Goal: Task Accomplishment & Management: Use online tool/utility

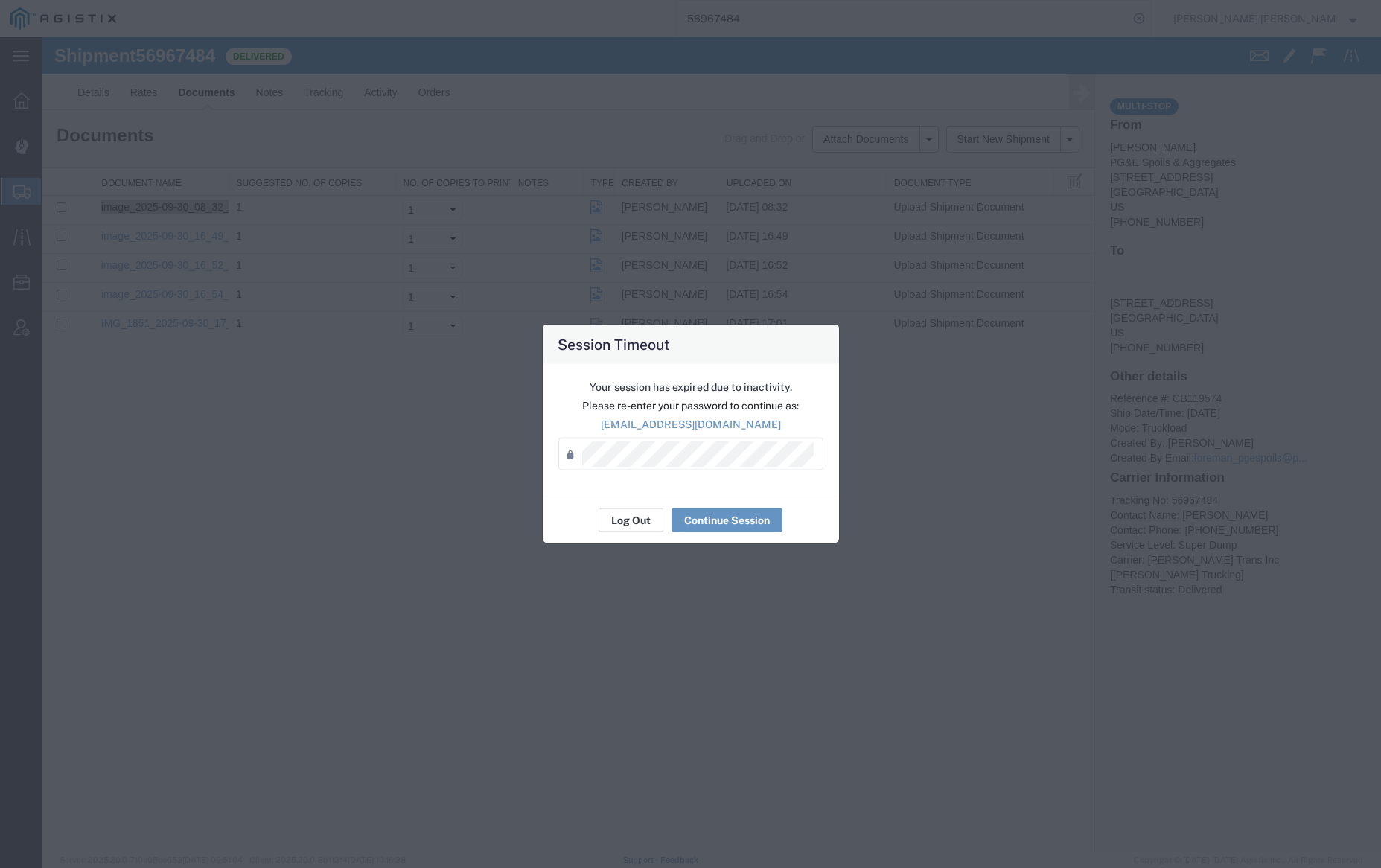
click at [628, 513] on button "Log Out" at bounding box center [631, 521] width 65 height 24
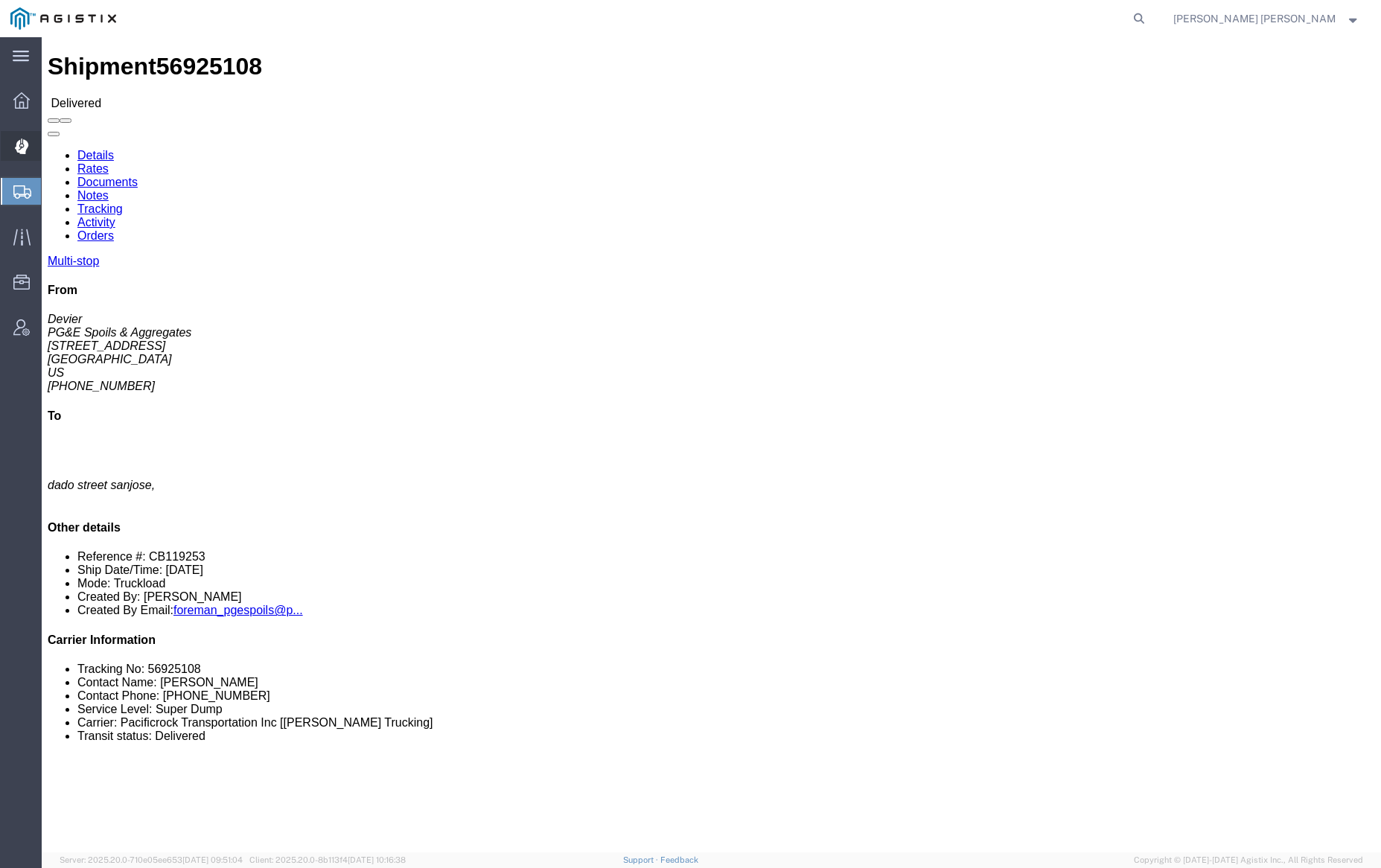
click at [51, 150] on span "Dispatch Manager" at bounding box center [46, 146] width 11 height 30
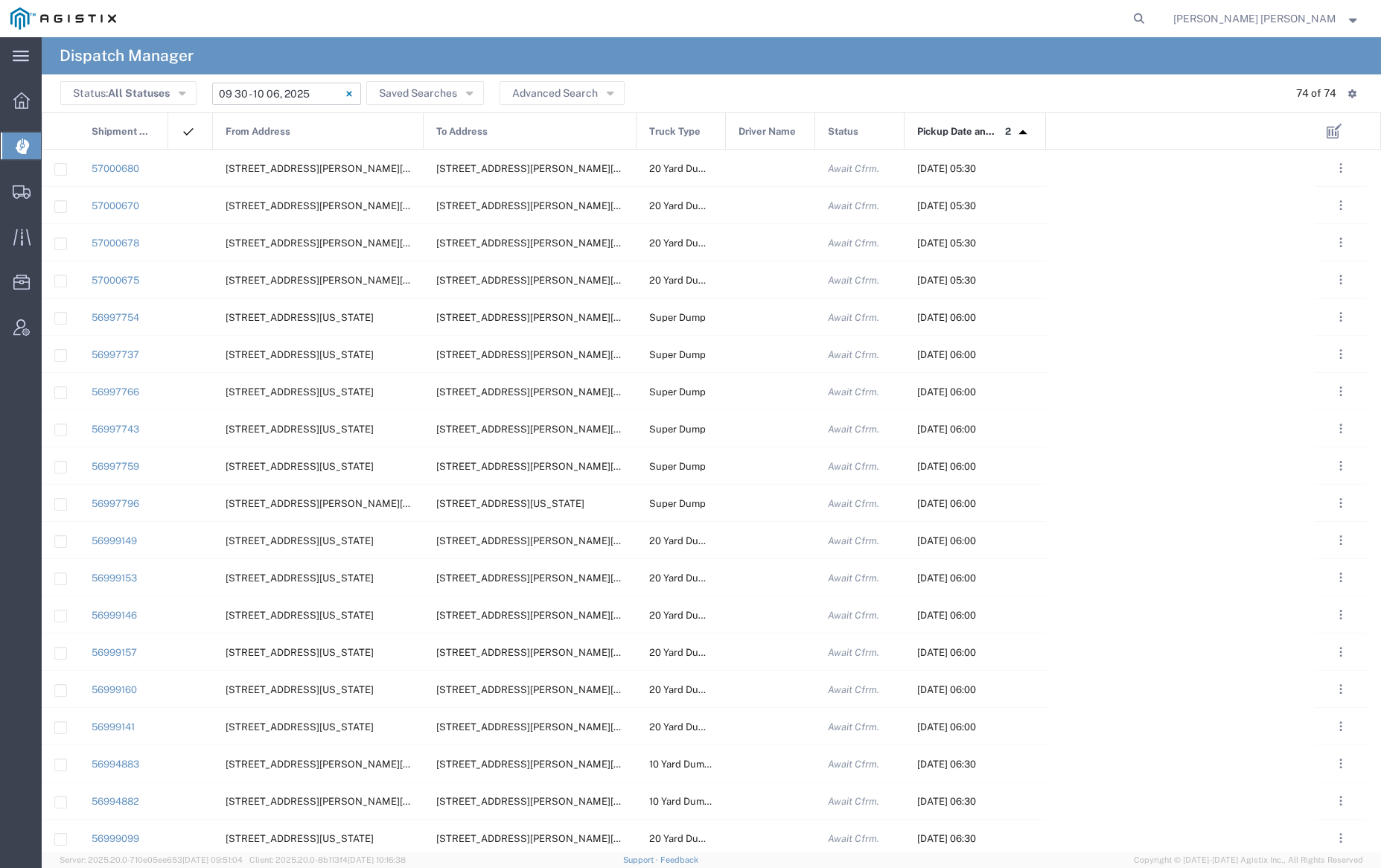
click at [291, 91] on input "[DATE] - [DATE]" at bounding box center [286, 94] width 149 height 23
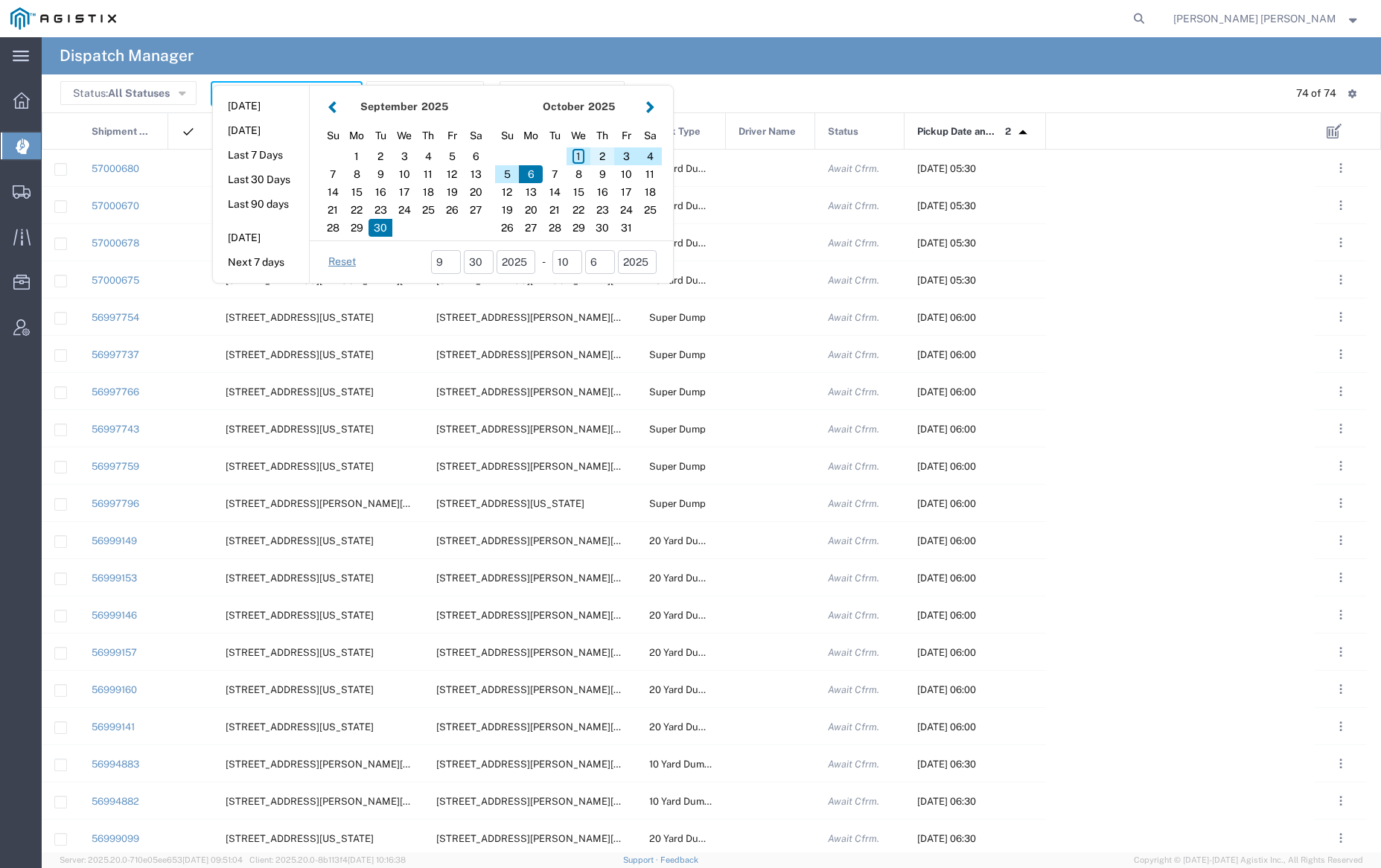
click at [604, 151] on div "2" at bounding box center [602, 157] width 24 height 18
type input "[DATE]"
type input "[DATE] - [DATE]"
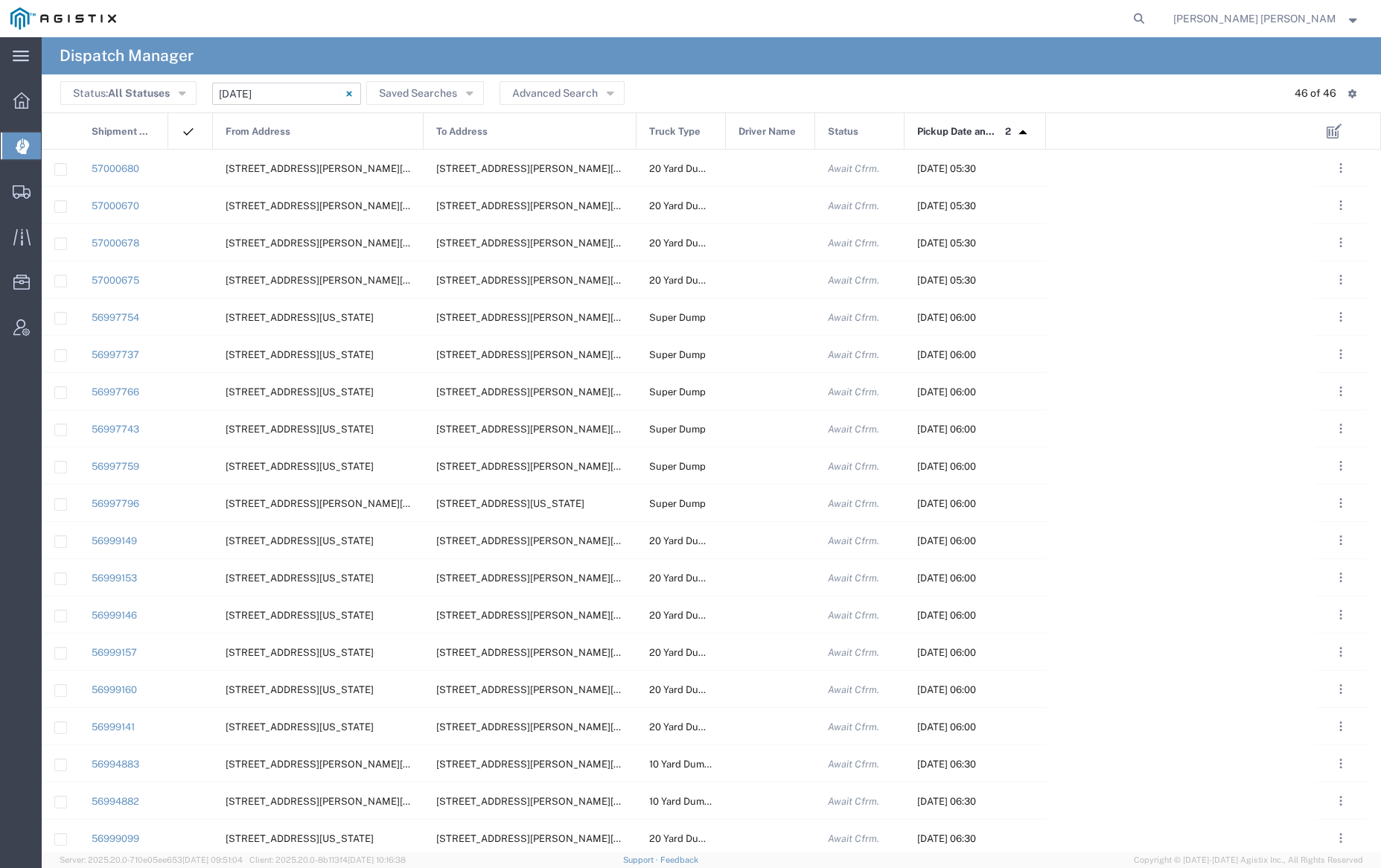
click at [307, 126] on div "From Address" at bounding box center [318, 131] width 210 height 37
click at [775, 167] on div at bounding box center [770, 168] width 90 height 36
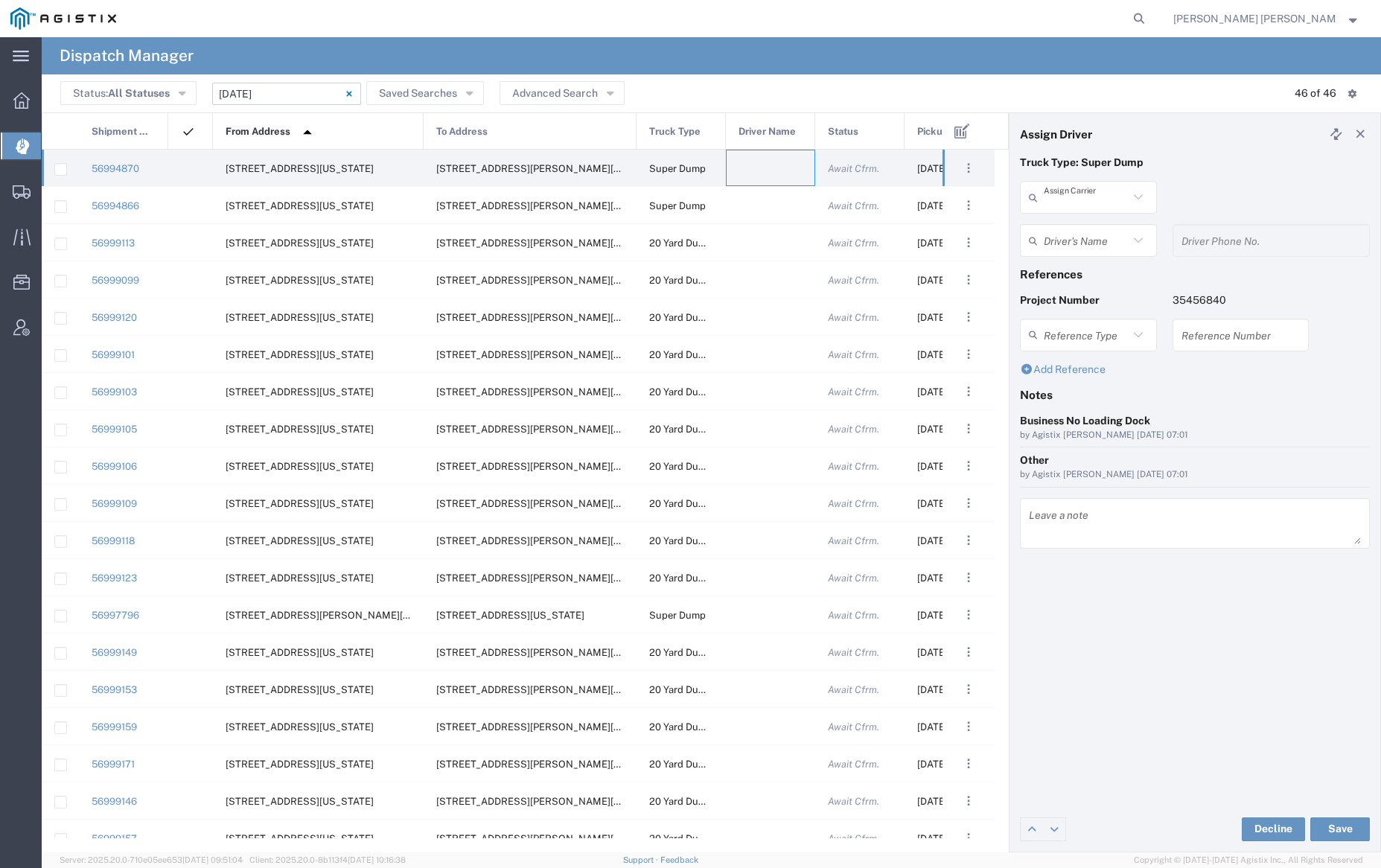
click at [1093, 193] on input "text" at bounding box center [1086, 197] width 85 height 26
click at [1098, 223] on span "Neles Trucking" at bounding box center [1088, 229] width 133 height 23
type input "Neles Trucking"
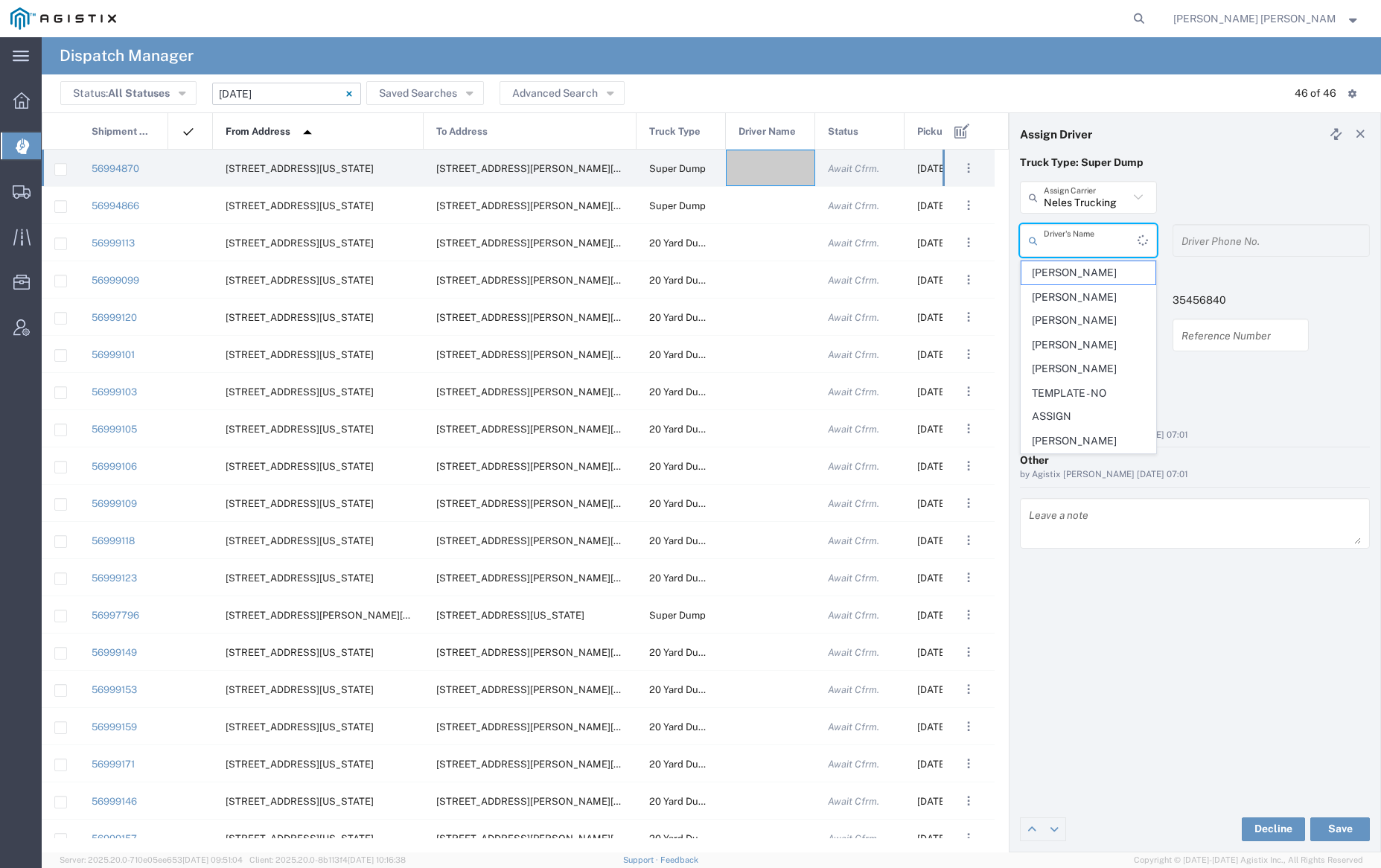
click at [1090, 232] on input "text" at bounding box center [1091, 240] width 93 height 26
click at [1092, 271] on span "[PERSON_NAME]" at bounding box center [1088, 273] width 133 height 23
type input "[PERSON_NAME]"
type input "7075962293"
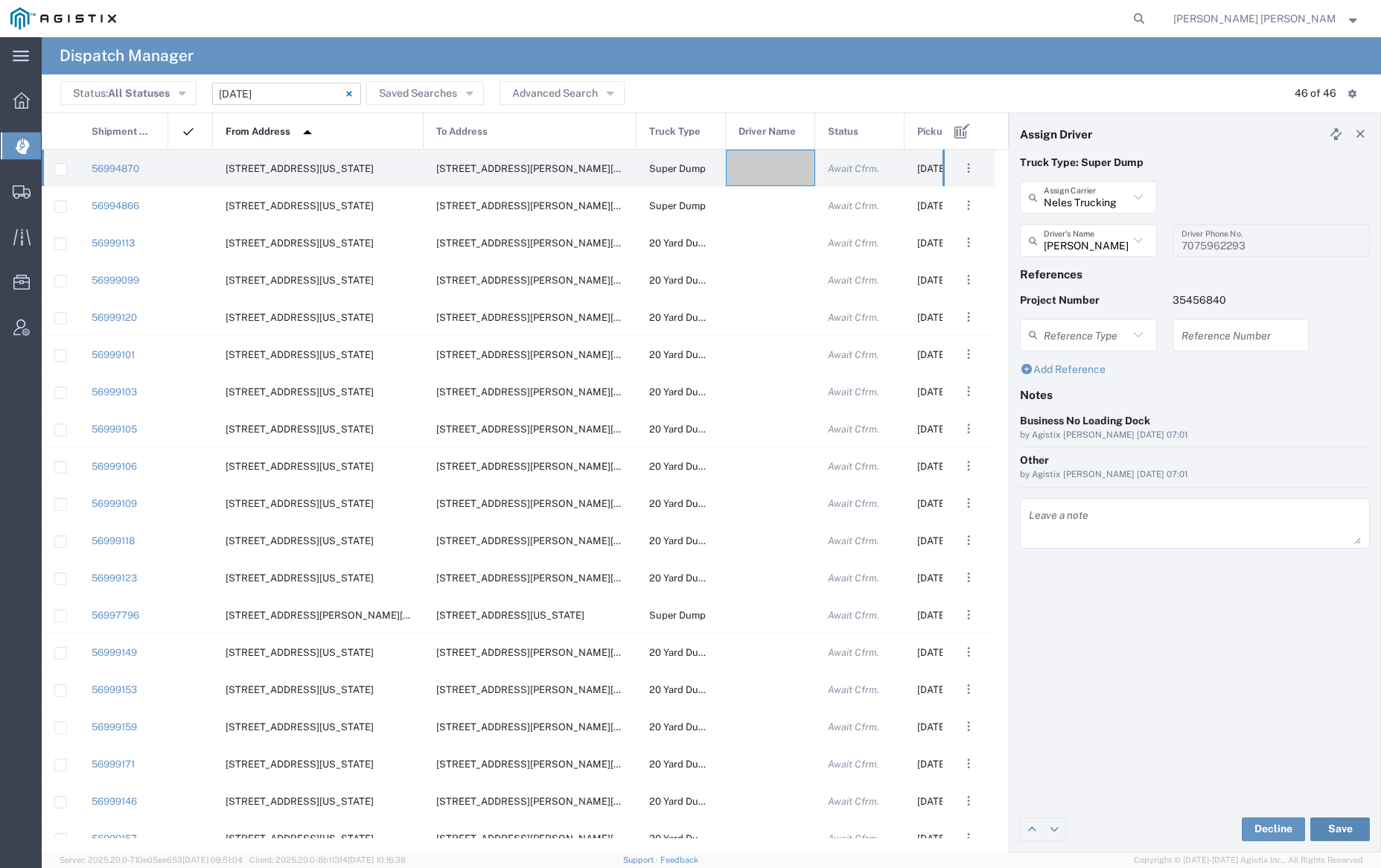
click at [1334, 823] on button "Save" at bounding box center [1340, 829] width 60 height 24
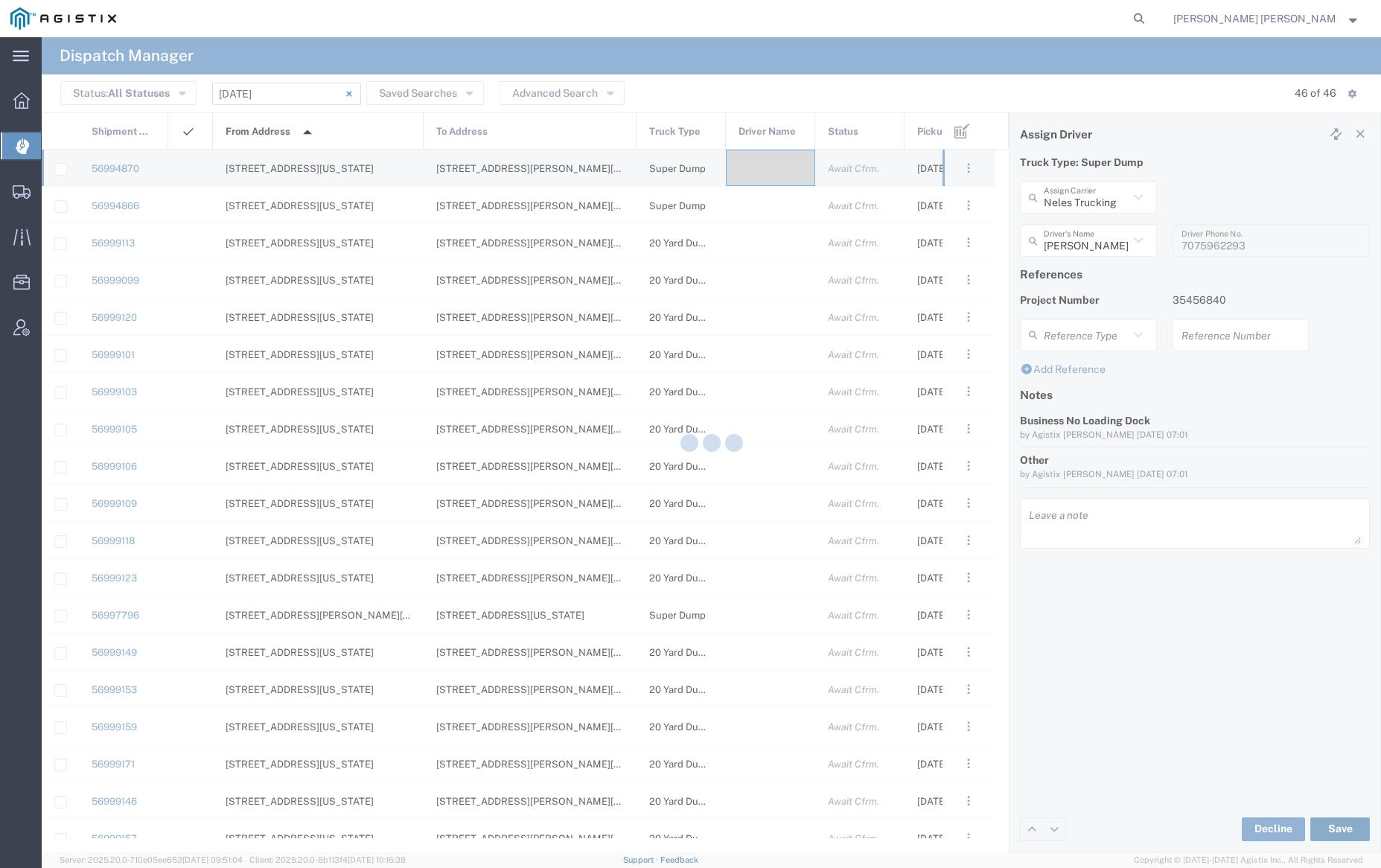
type input "[PERSON_NAME]"
type input "Neles Trucking"
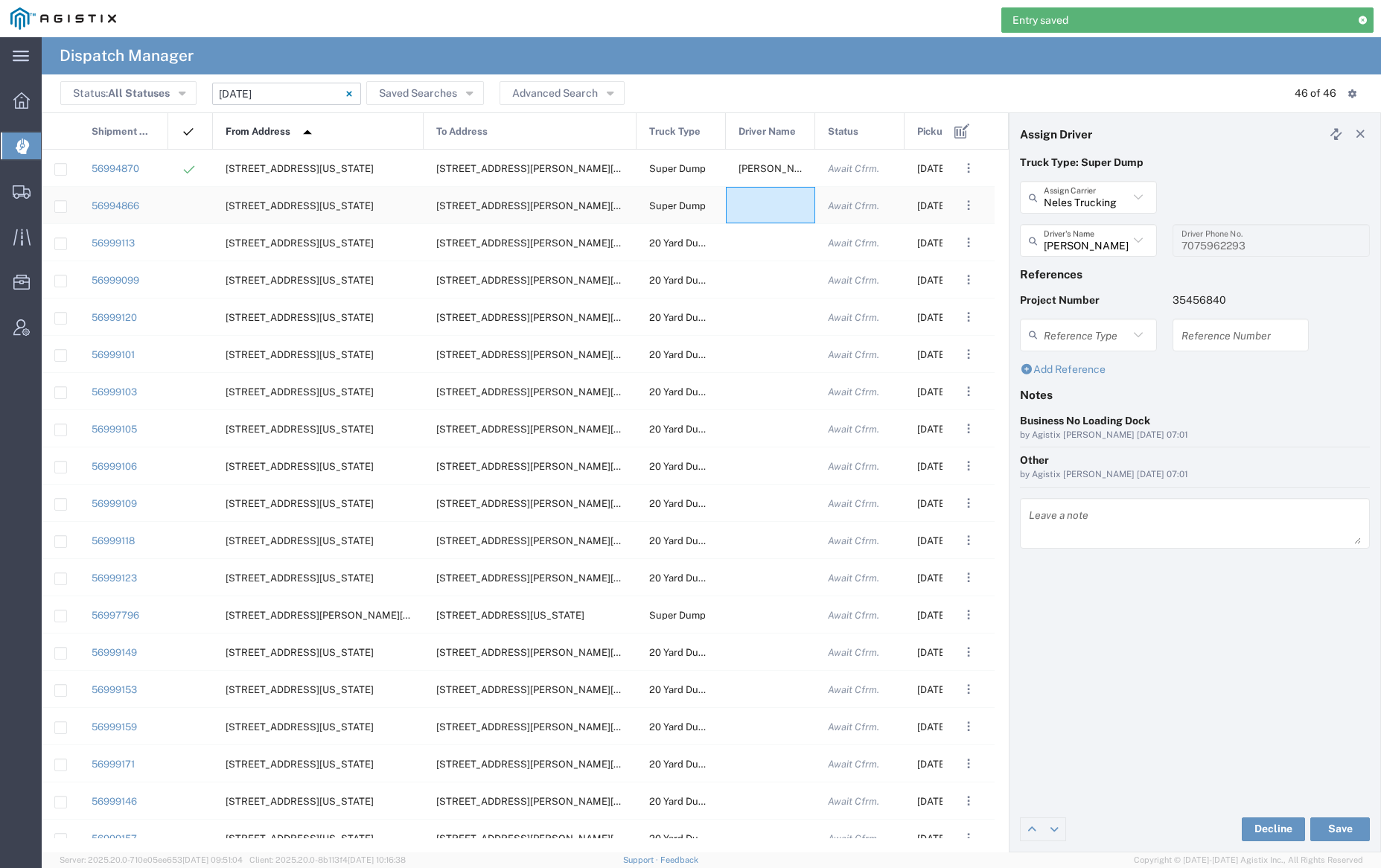
click at [764, 206] on div at bounding box center [770, 205] width 90 height 36
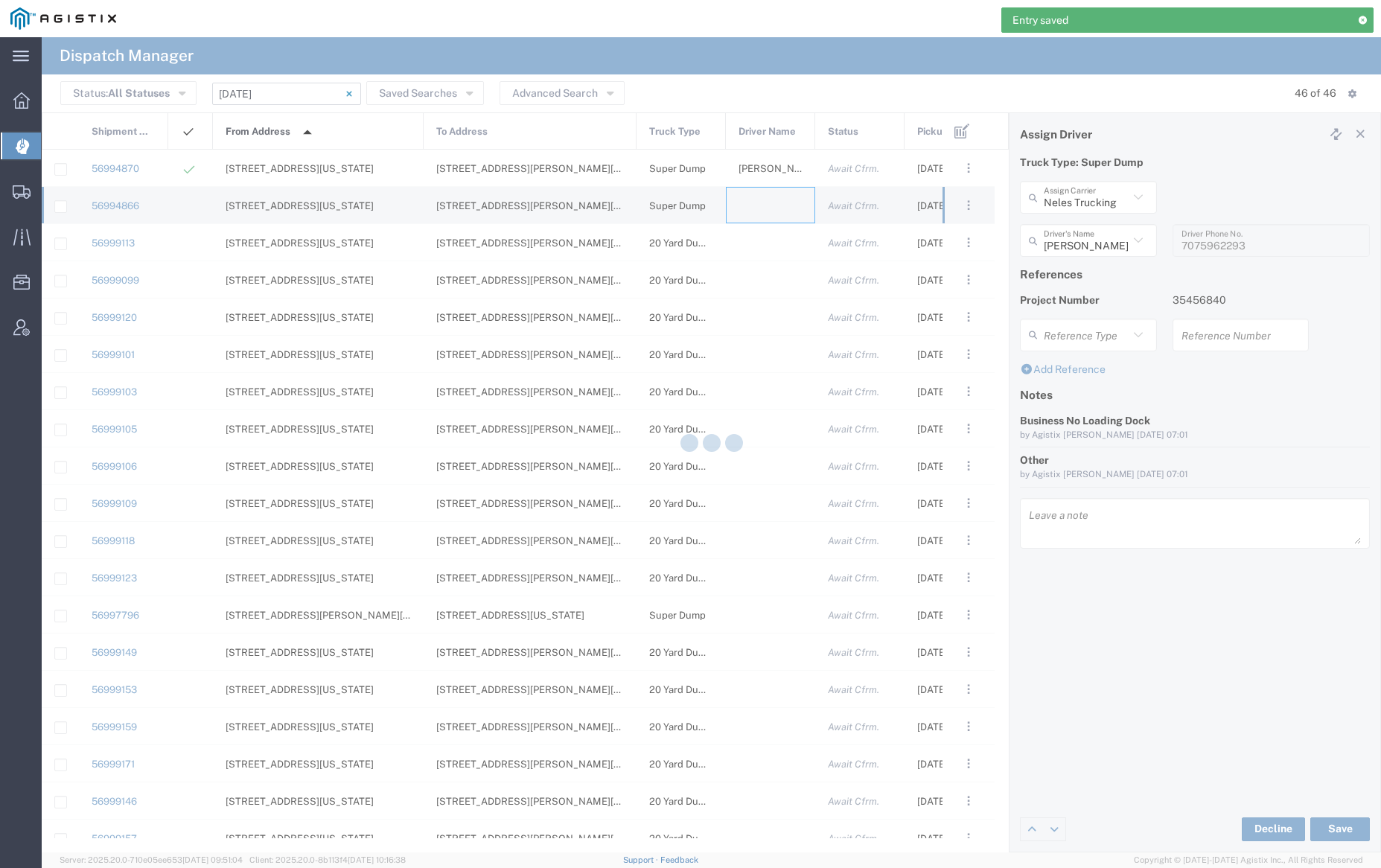
type input "[PERSON_NAME] Trucking"
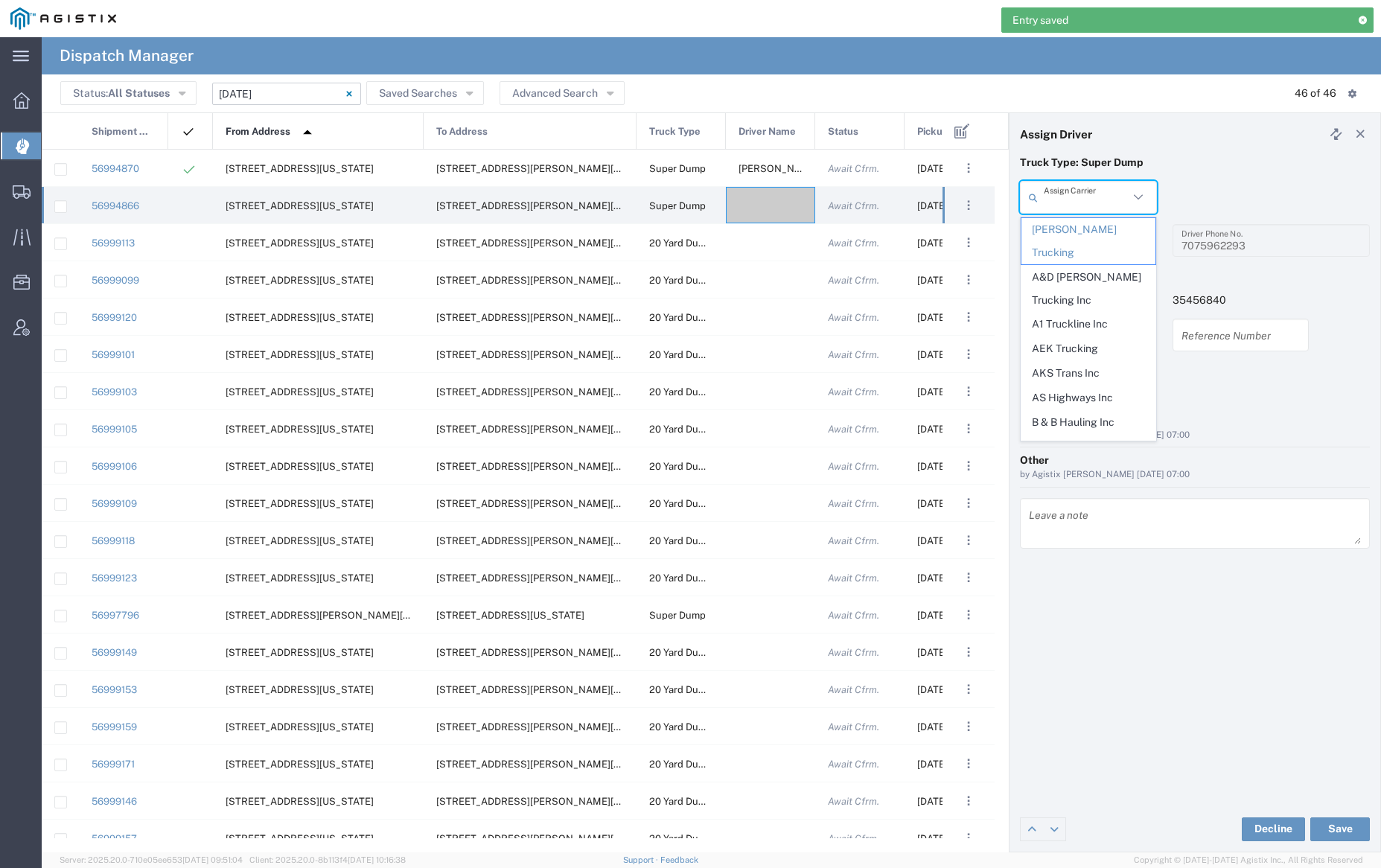
click at [1076, 194] on input "text" at bounding box center [1086, 197] width 85 height 26
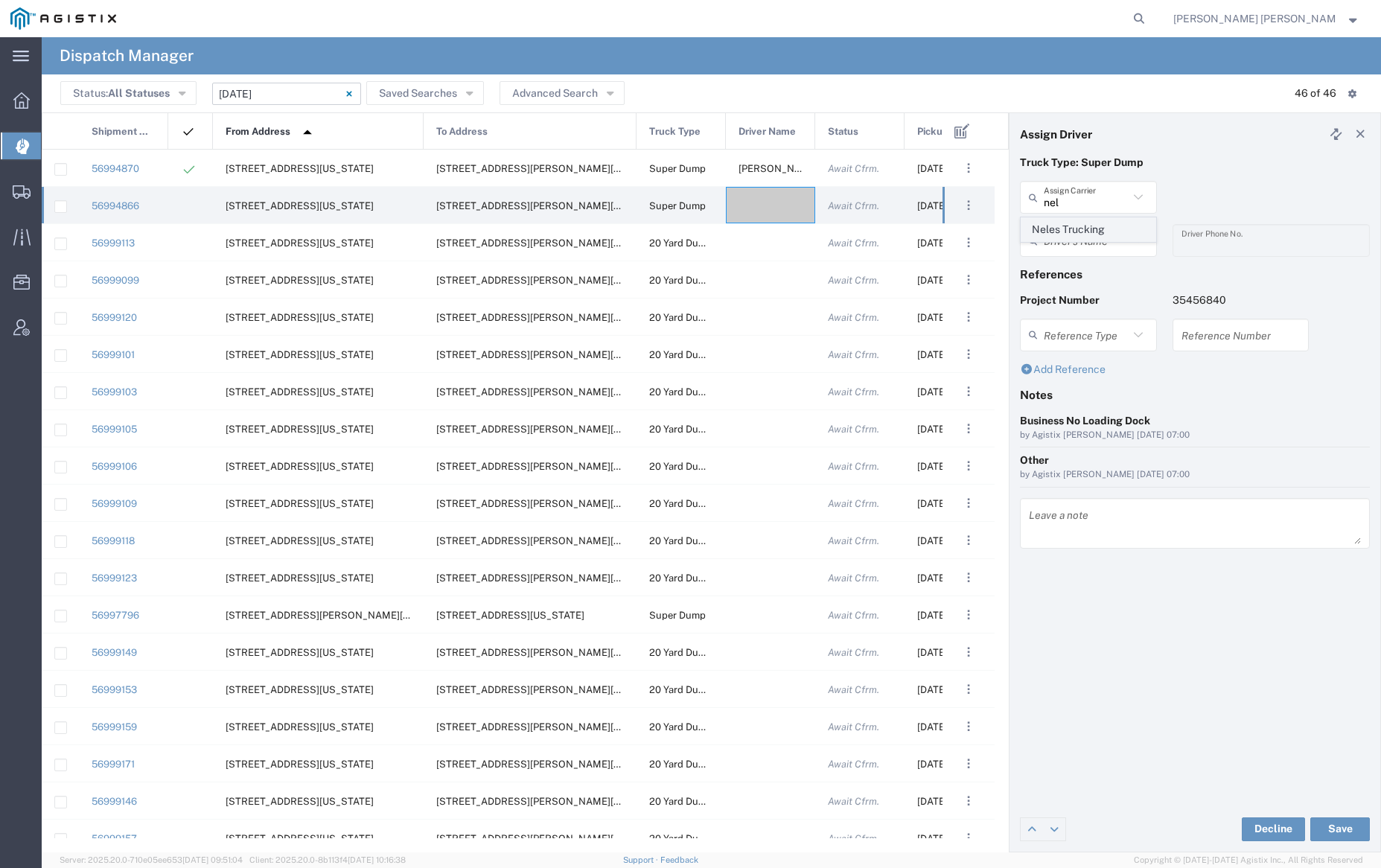
click at [1084, 229] on span "Neles Trucking" at bounding box center [1088, 229] width 133 height 23
type input "Neles Trucking"
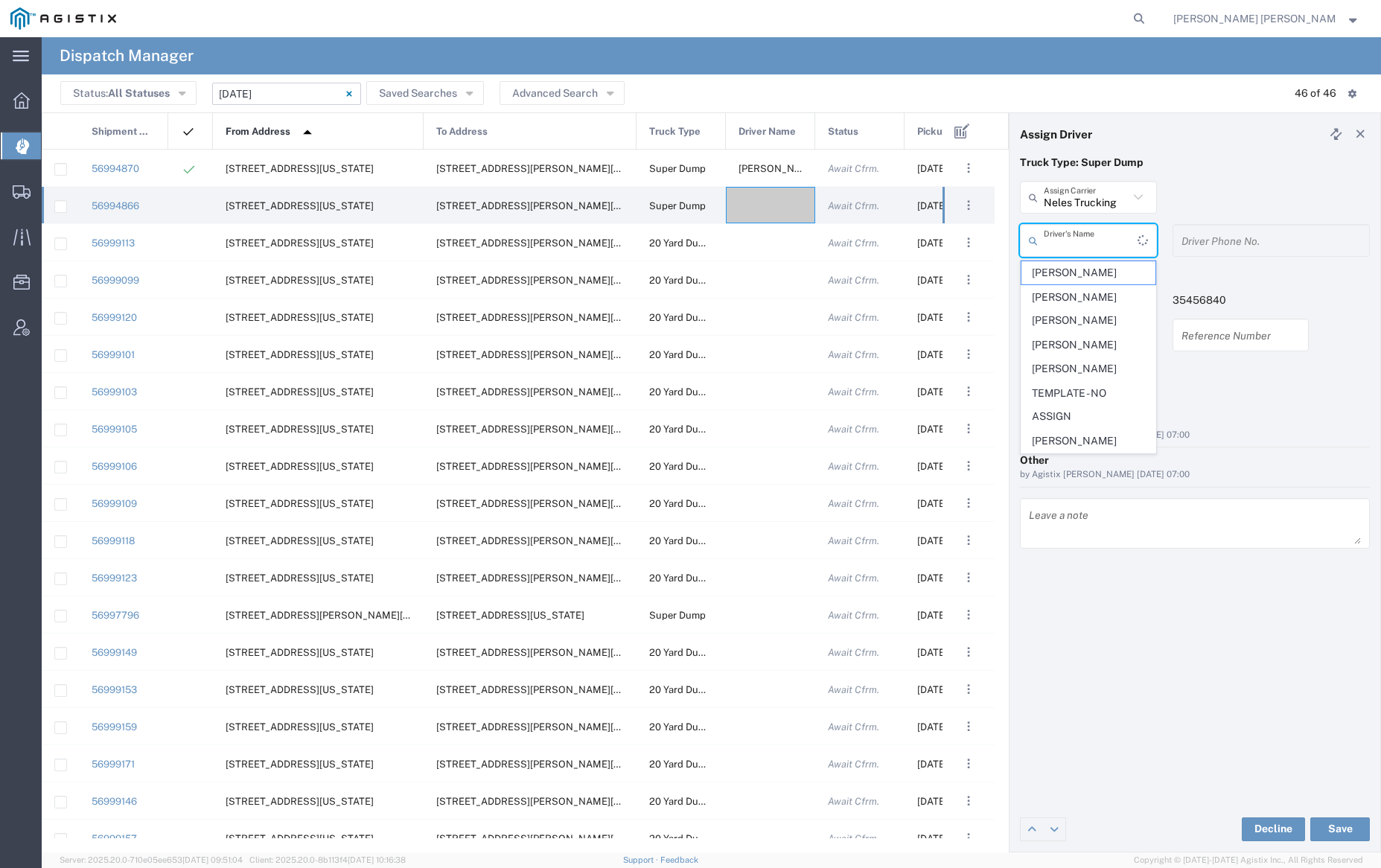
click at [1094, 252] on input "text" at bounding box center [1091, 240] width 93 height 26
click at [1101, 362] on span "[PERSON_NAME]" at bounding box center [1088, 350] width 133 height 23
type input "[PERSON_NAME]"
type input "[PHONE_NUMBER]"
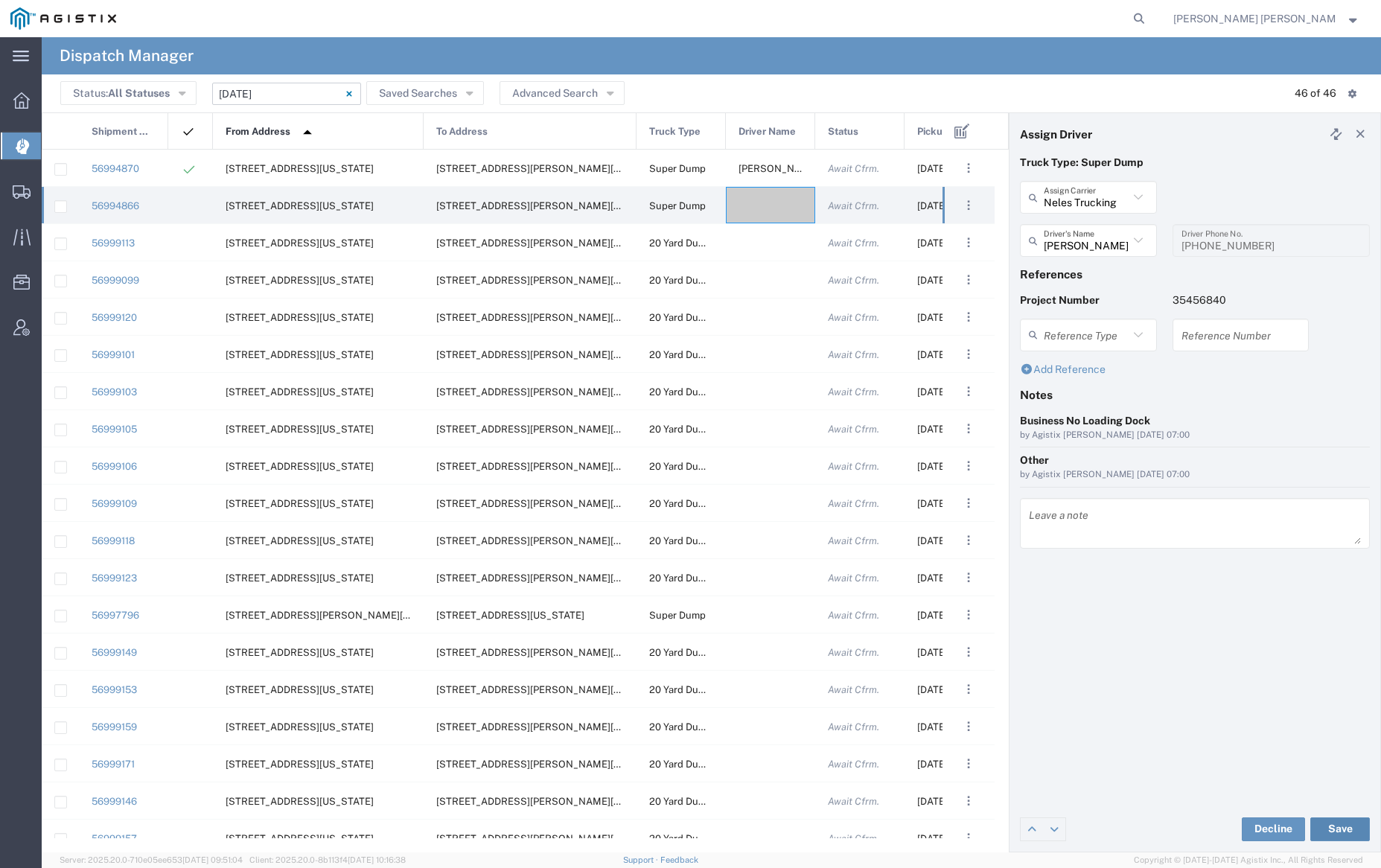
click at [1338, 825] on button "Save" at bounding box center [1340, 829] width 60 height 24
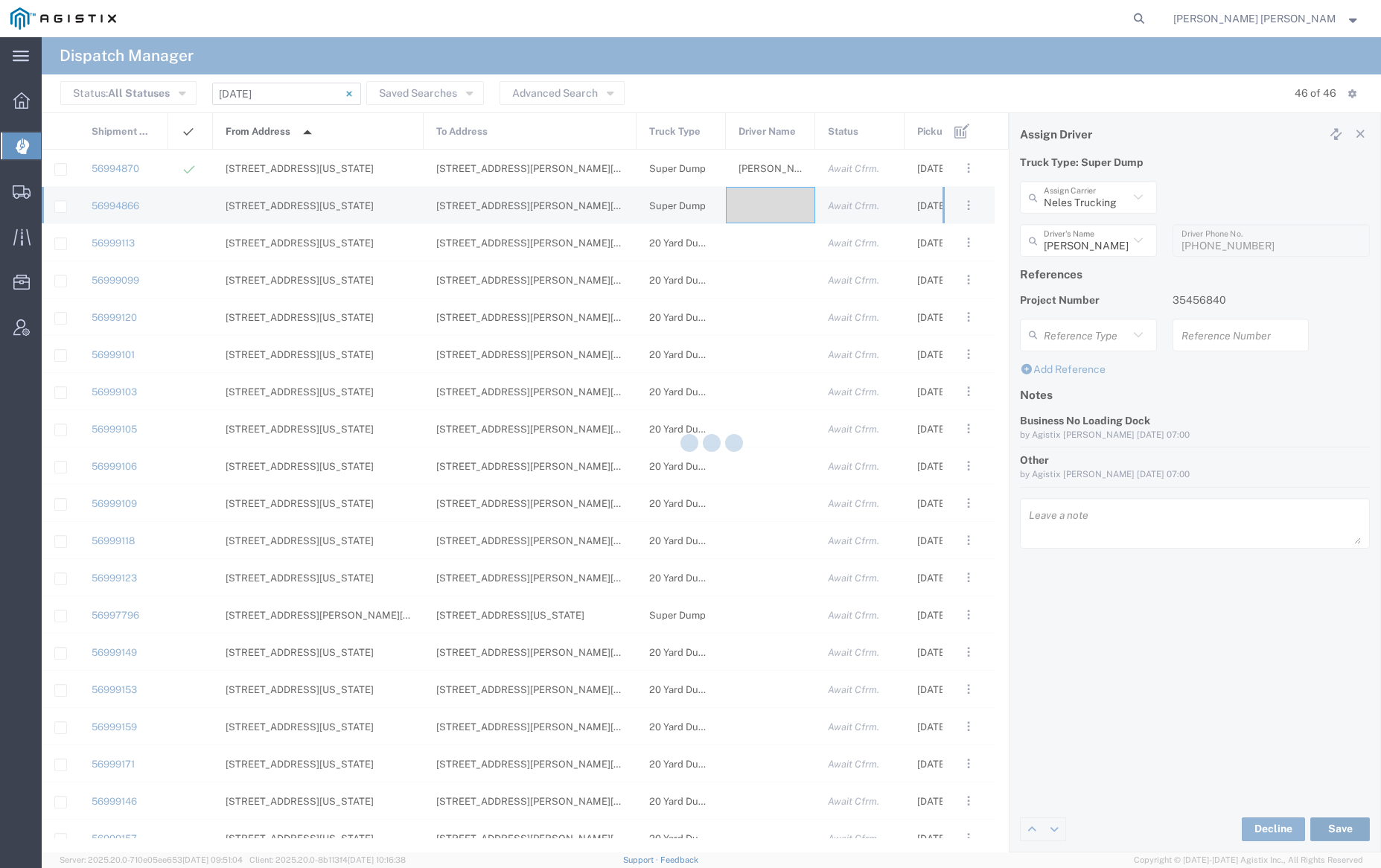
type input "[PERSON_NAME]"
type input "Neles Trucking"
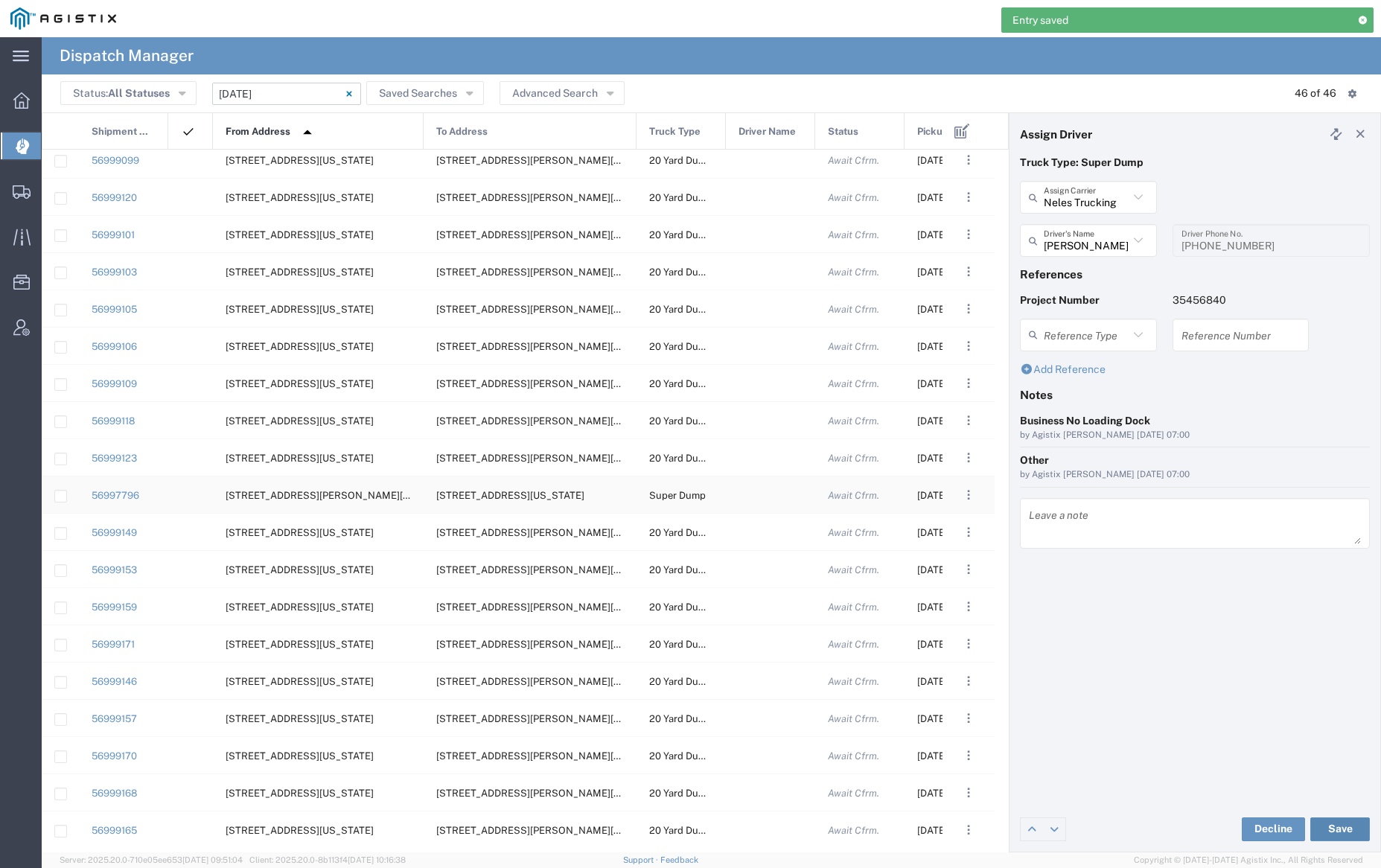
scroll to position [0, 0]
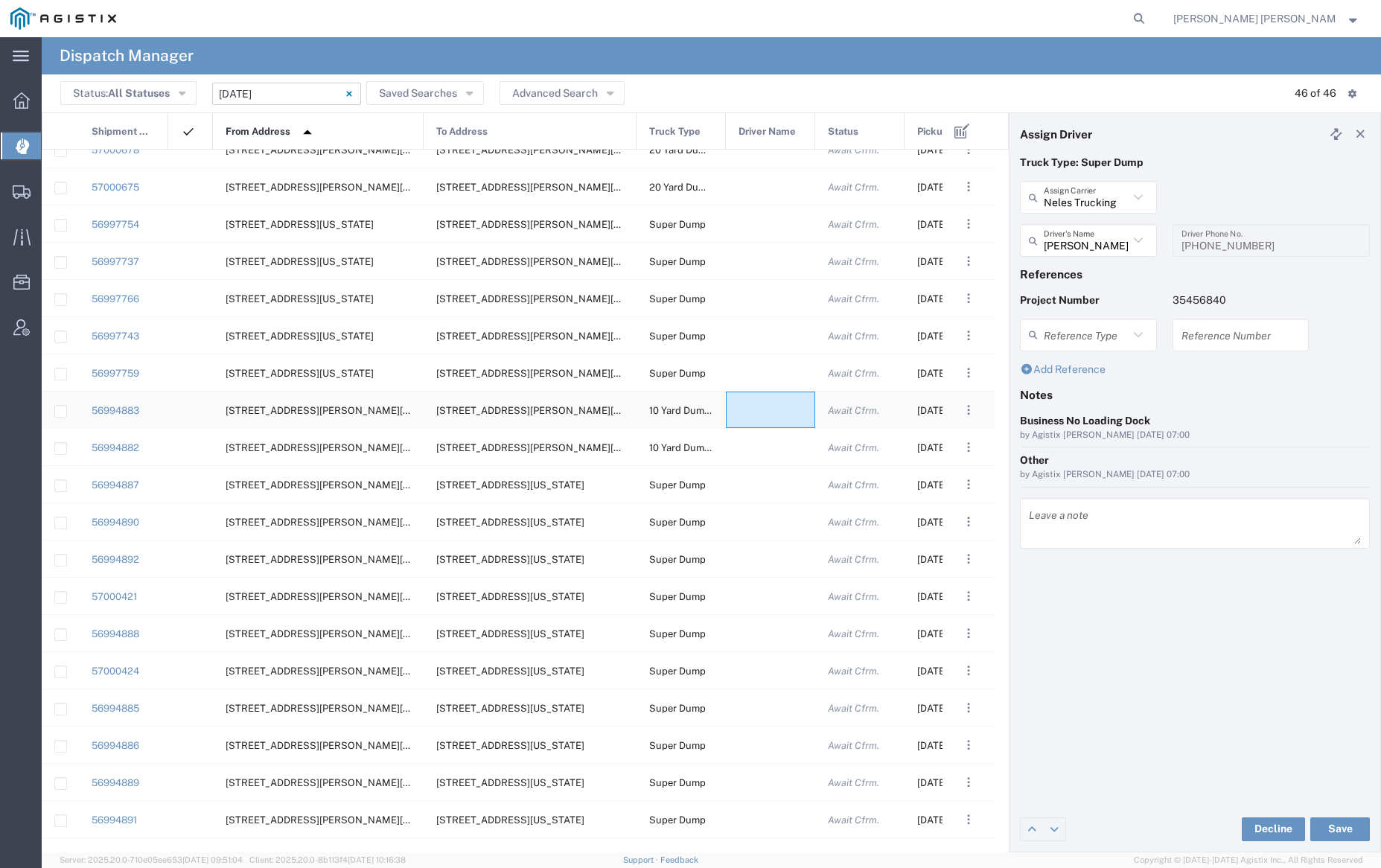
click at [770, 408] on div at bounding box center [770, 409] width 90 height 36
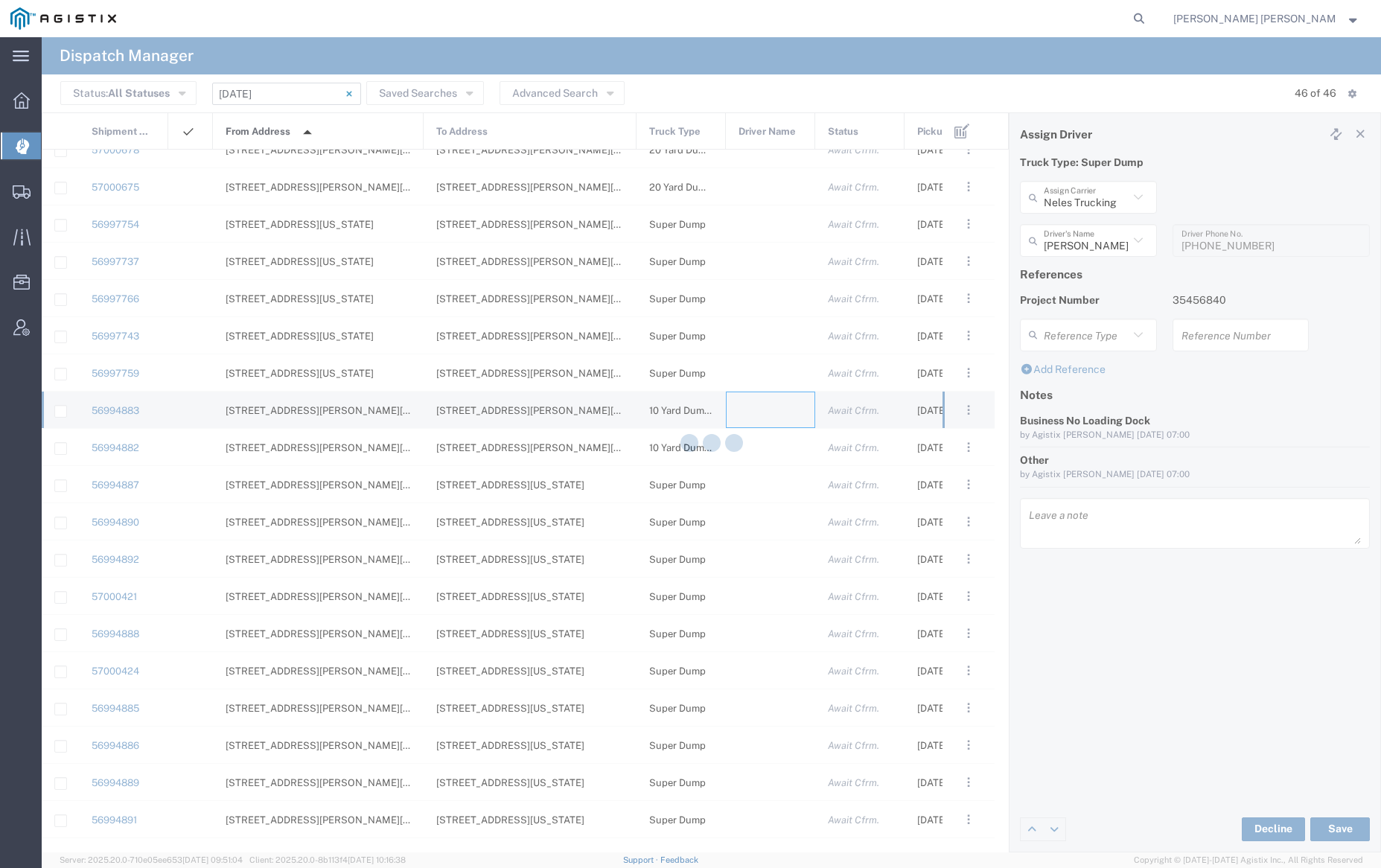
type input "[PERSON_NAME] Trucking"
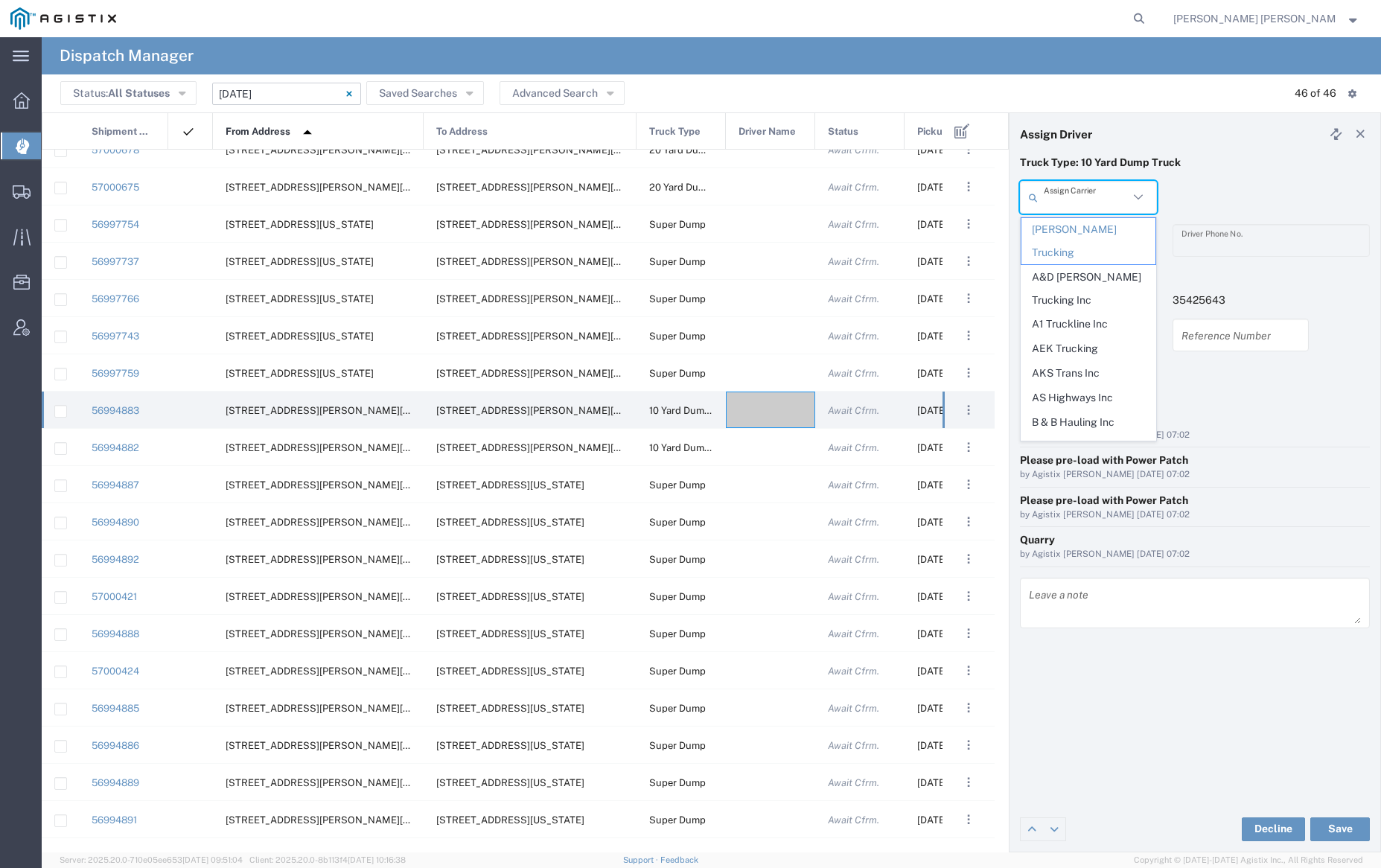
click at [1060, 194] on input "text" at bounding box center [1086, 197] width 85 height 26
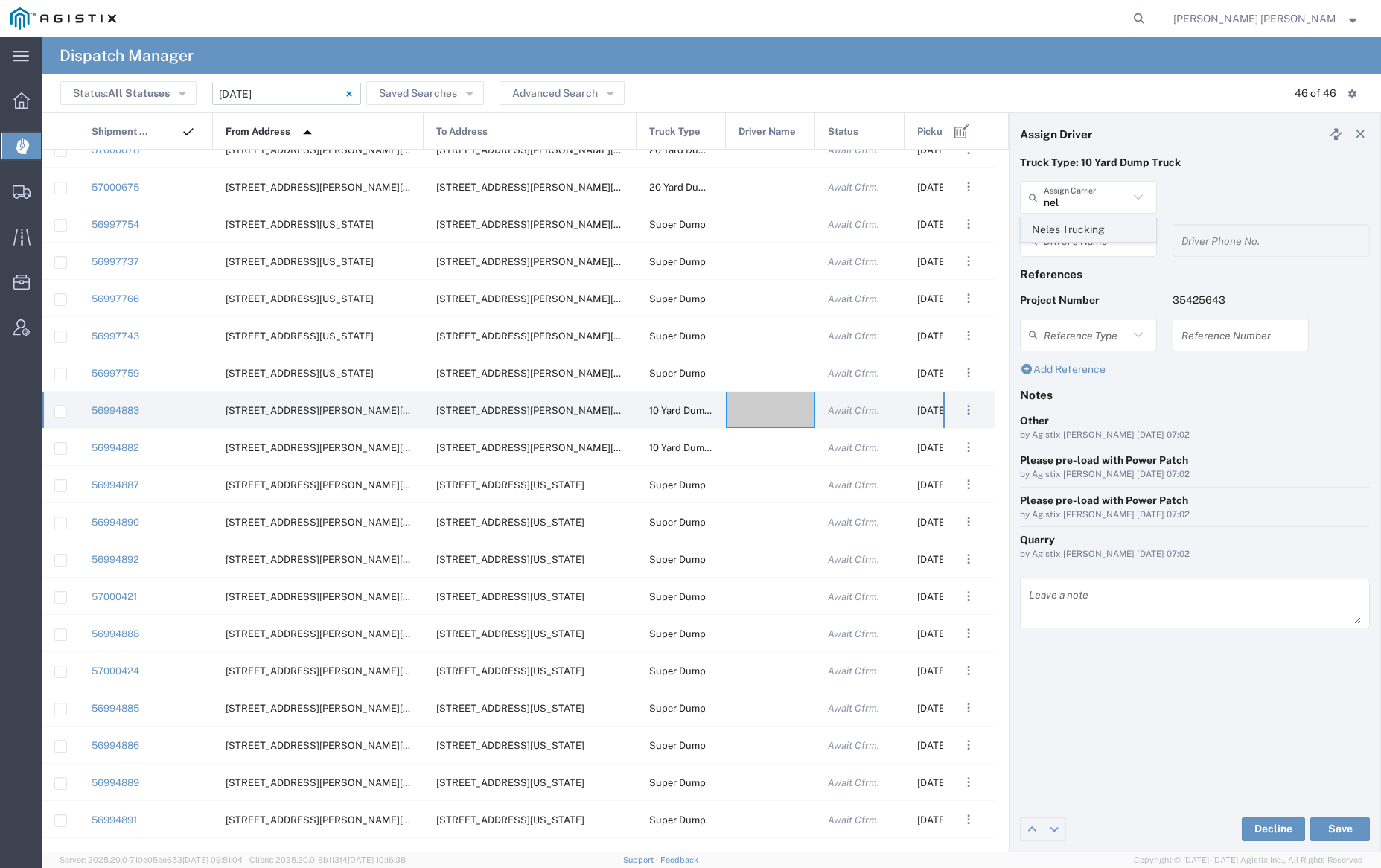
click at [1064, 222] on span "Neles Trucking" at bounding box center [1088, 229] width 133 height 23
type input "Neles Trucking"
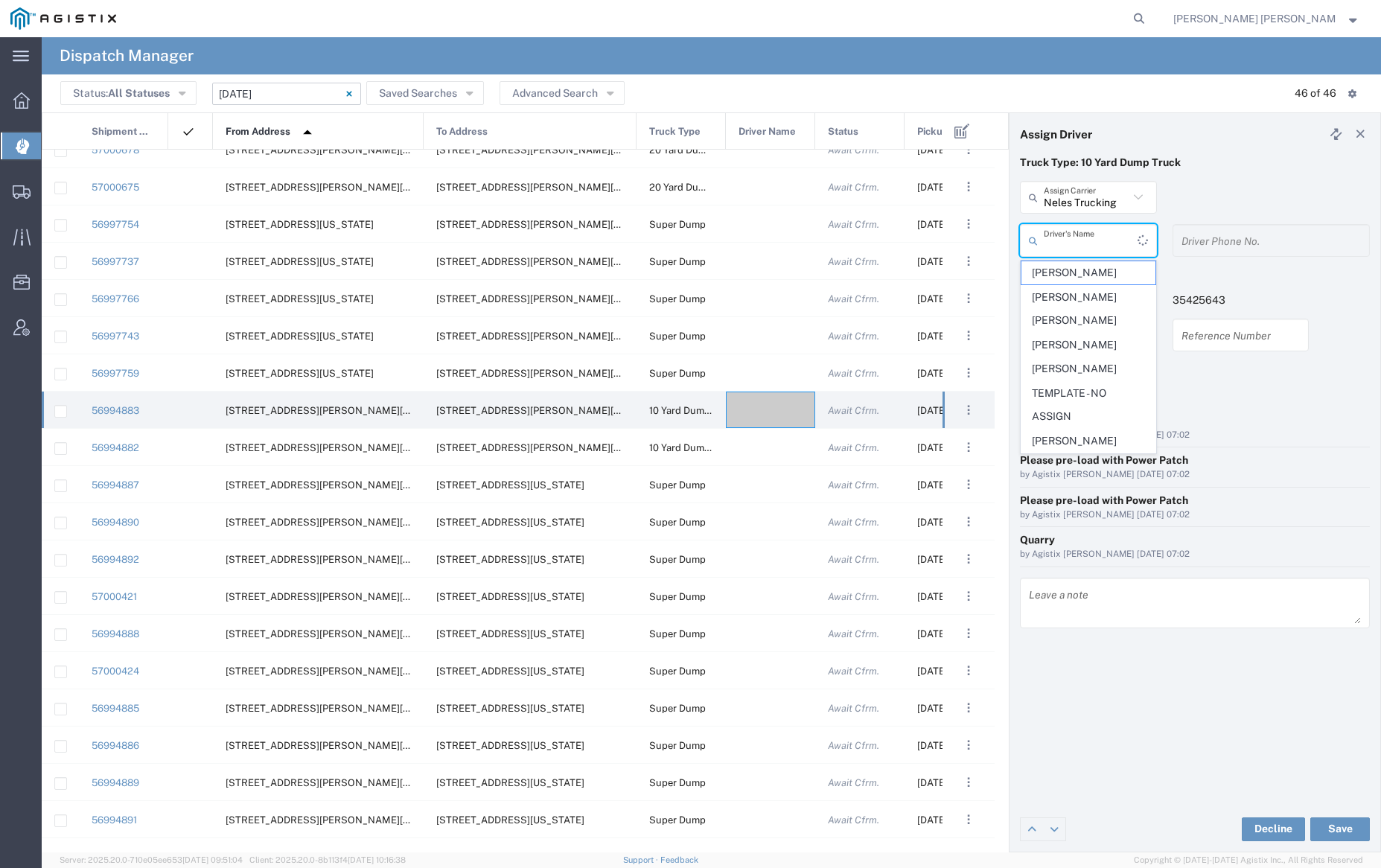
click at [1071, 240] on input "text" at bounding box center [1091, 240] width 93 height 26
click at [1089, 467] on span "[PERSON_NAME]" at bounding box center [1088, 468] width 133 height 23
type input "[PERSON_NAME]"
type input "[PHONE_NUMBER]"
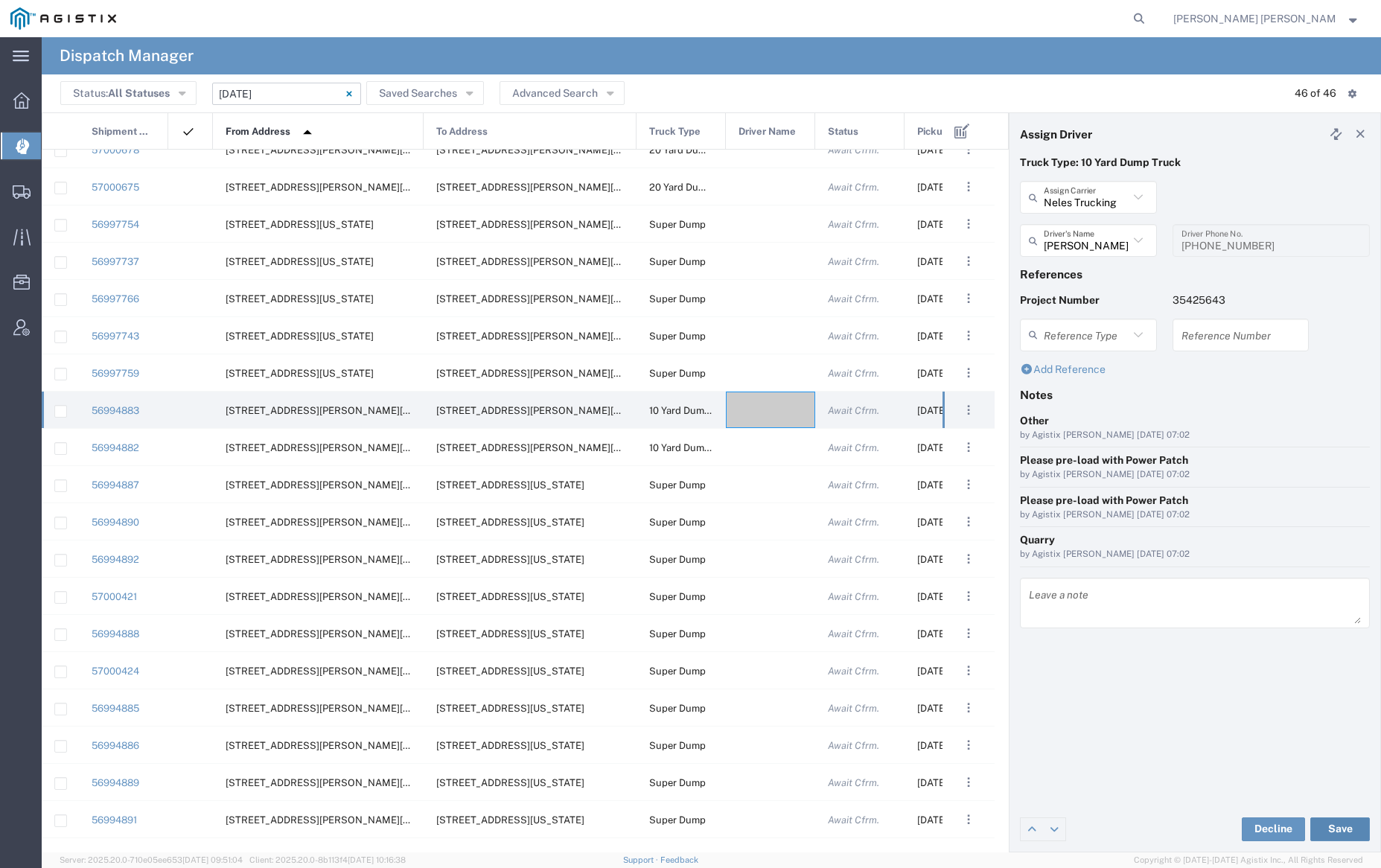
click at [1337, 827] on button "Save" at bounding box center [1340, 829] width 60 height 24
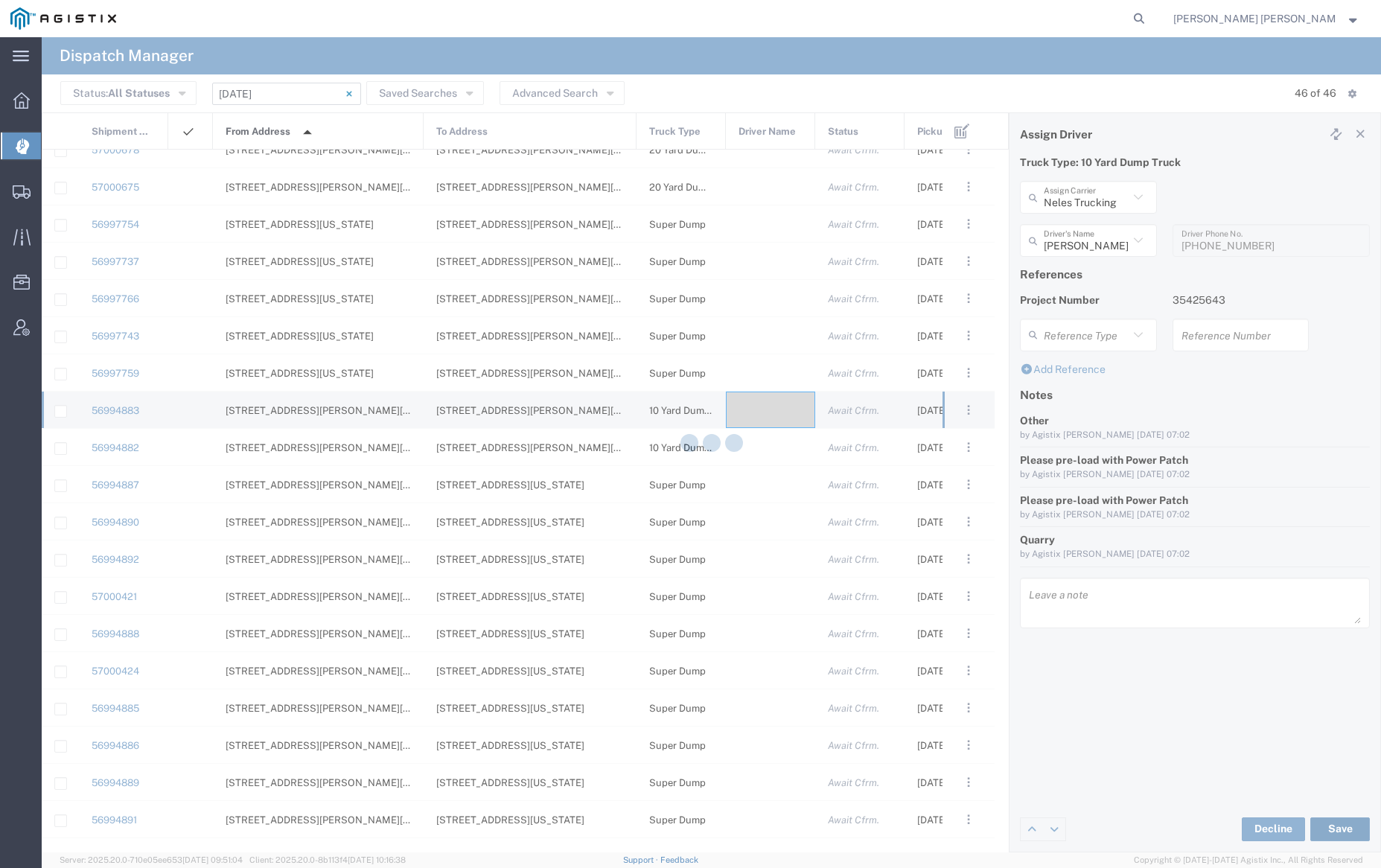
type input "[PERSON_NAME]"
type input "Neles Trucking"
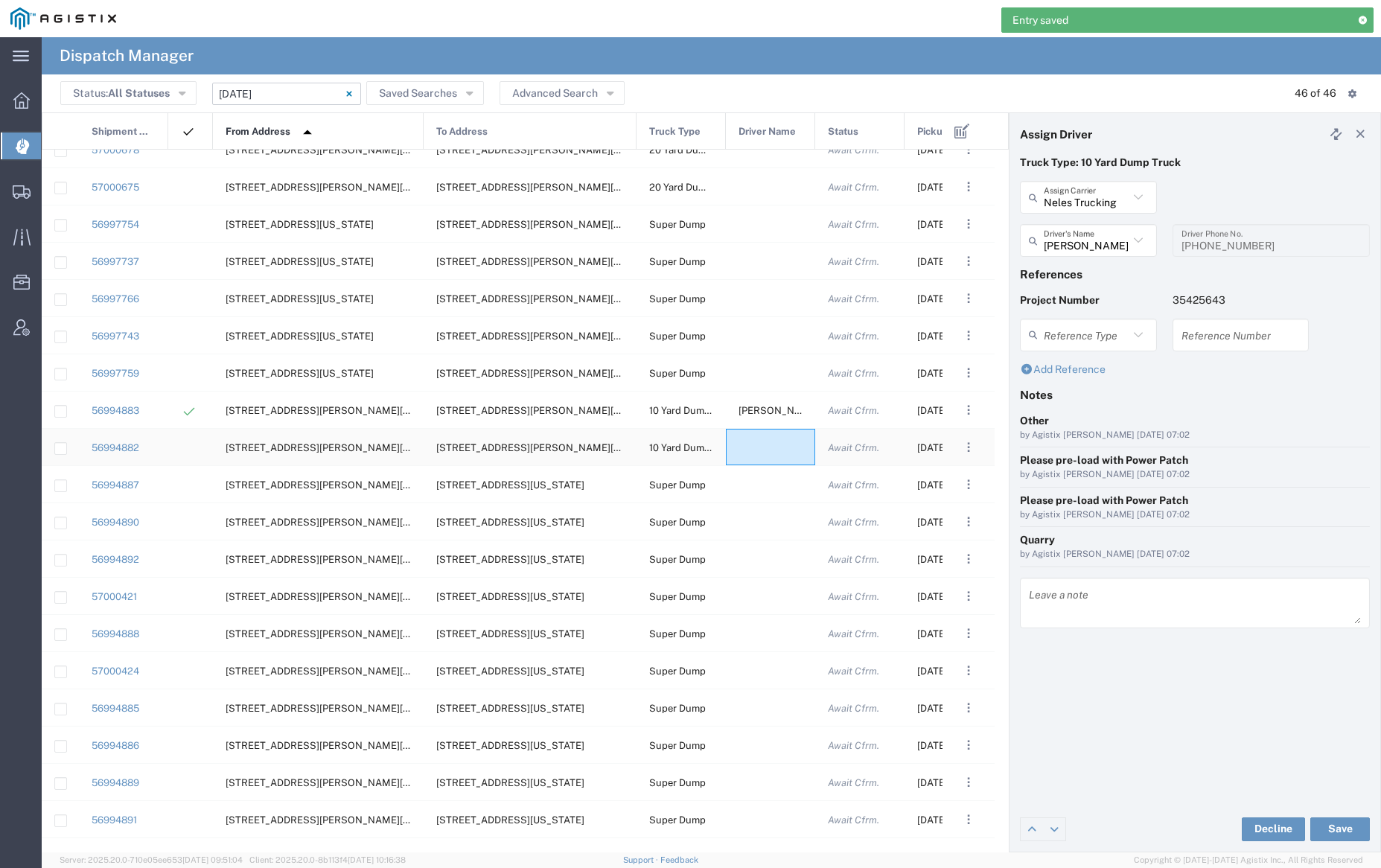
click at [767, 447] on div at bounding box center [770, 447] width 90 height 36
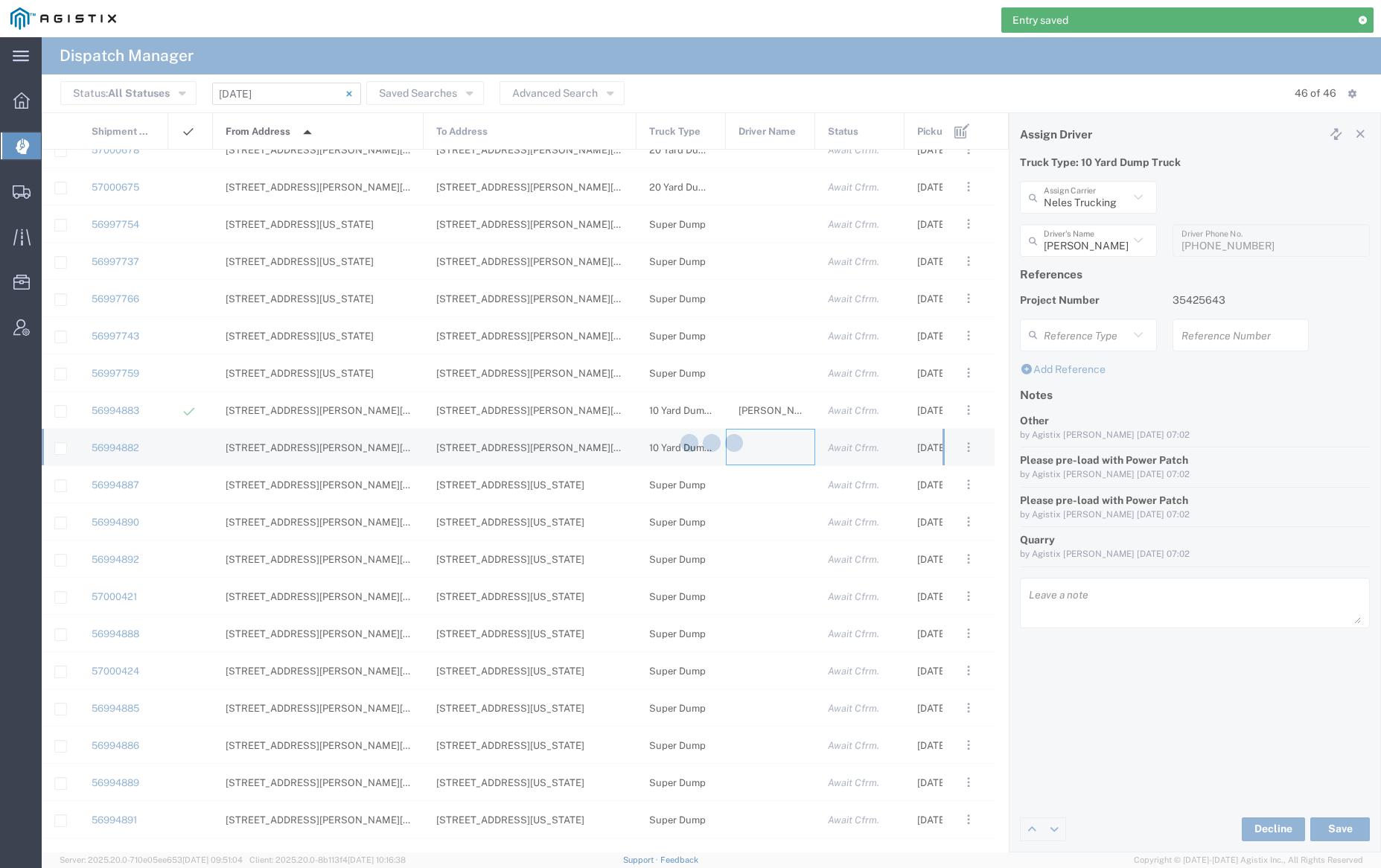
type input "[PERSON_NAME] Trucking"
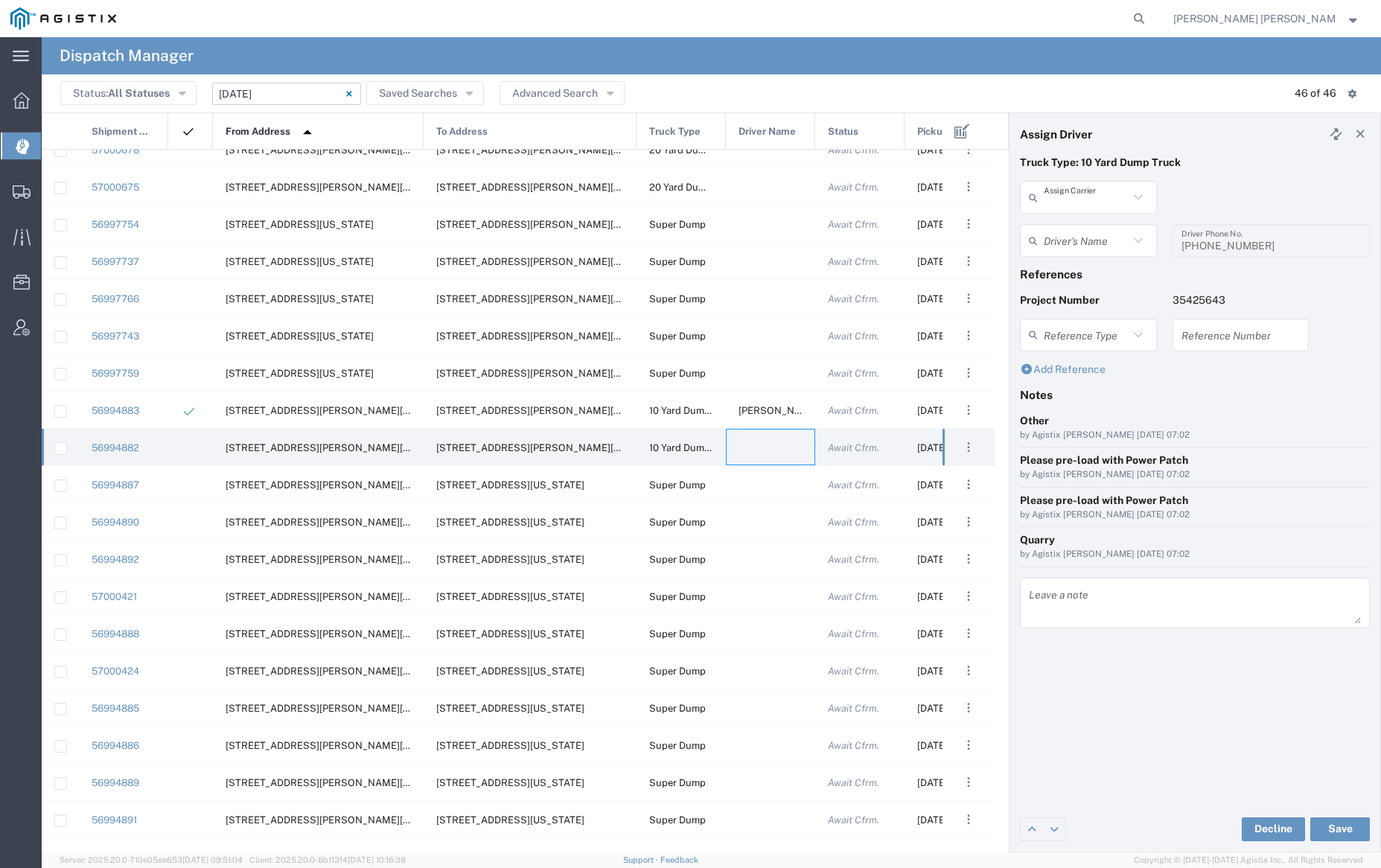
click at [1096, 201] on input "text" at bounding box center [1086, 197] width 85 height 26
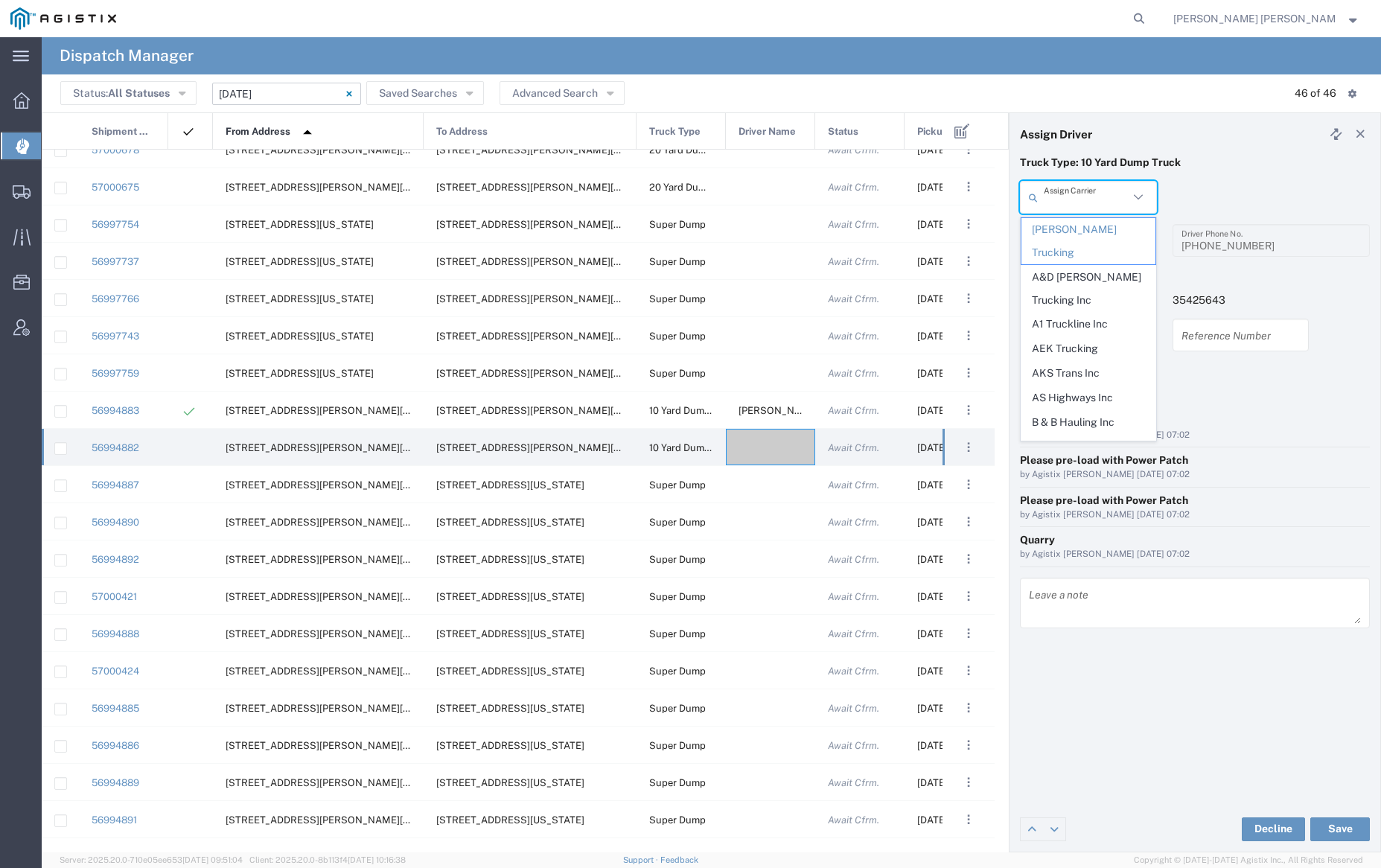
type input "e"
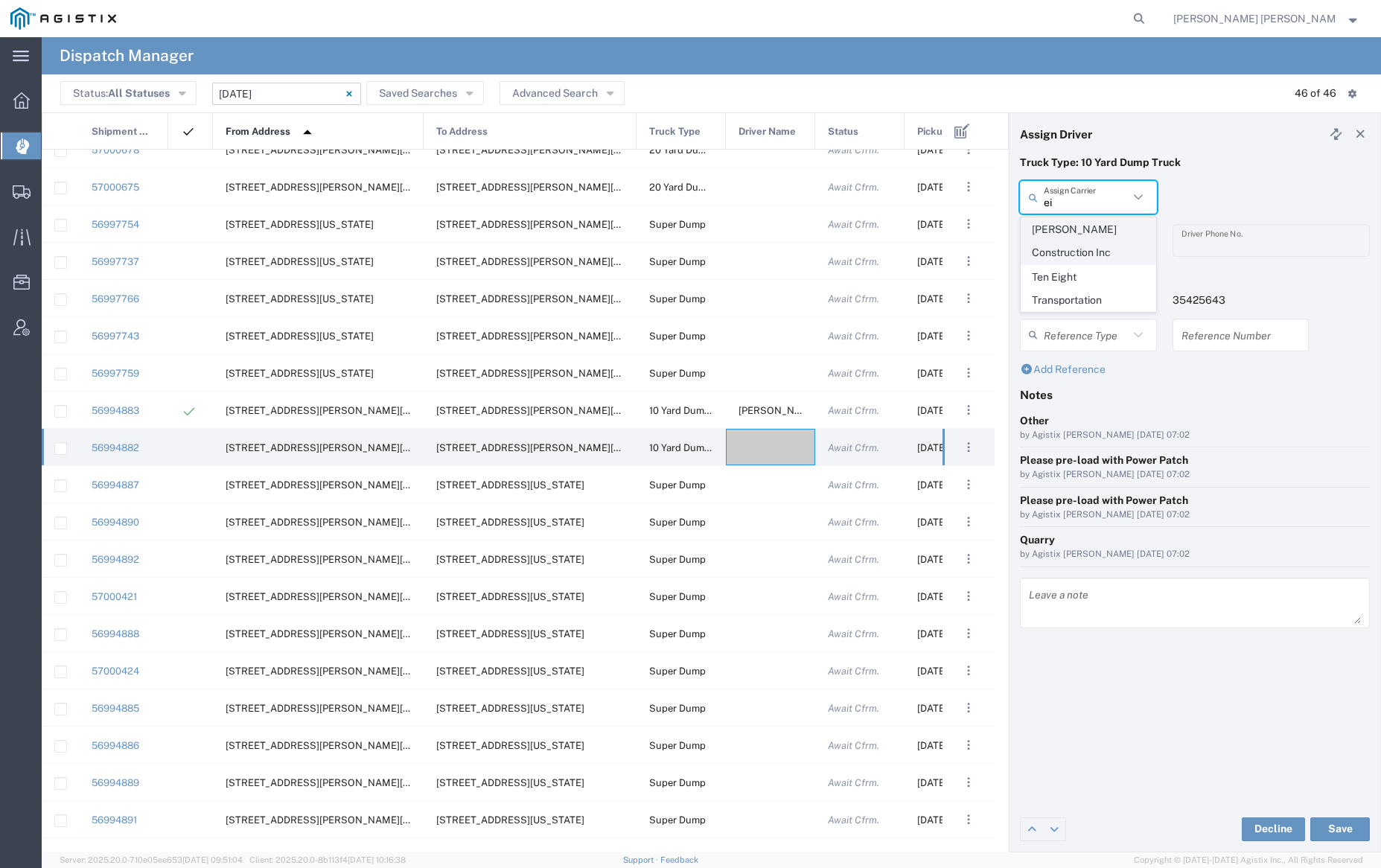
click at [1095, 232] on span "[PERSON_NAME] Construction Inc" at bounding box center [1088, 240] width 133 height 46
type input "[PERSON_NAME] Construction Inc"
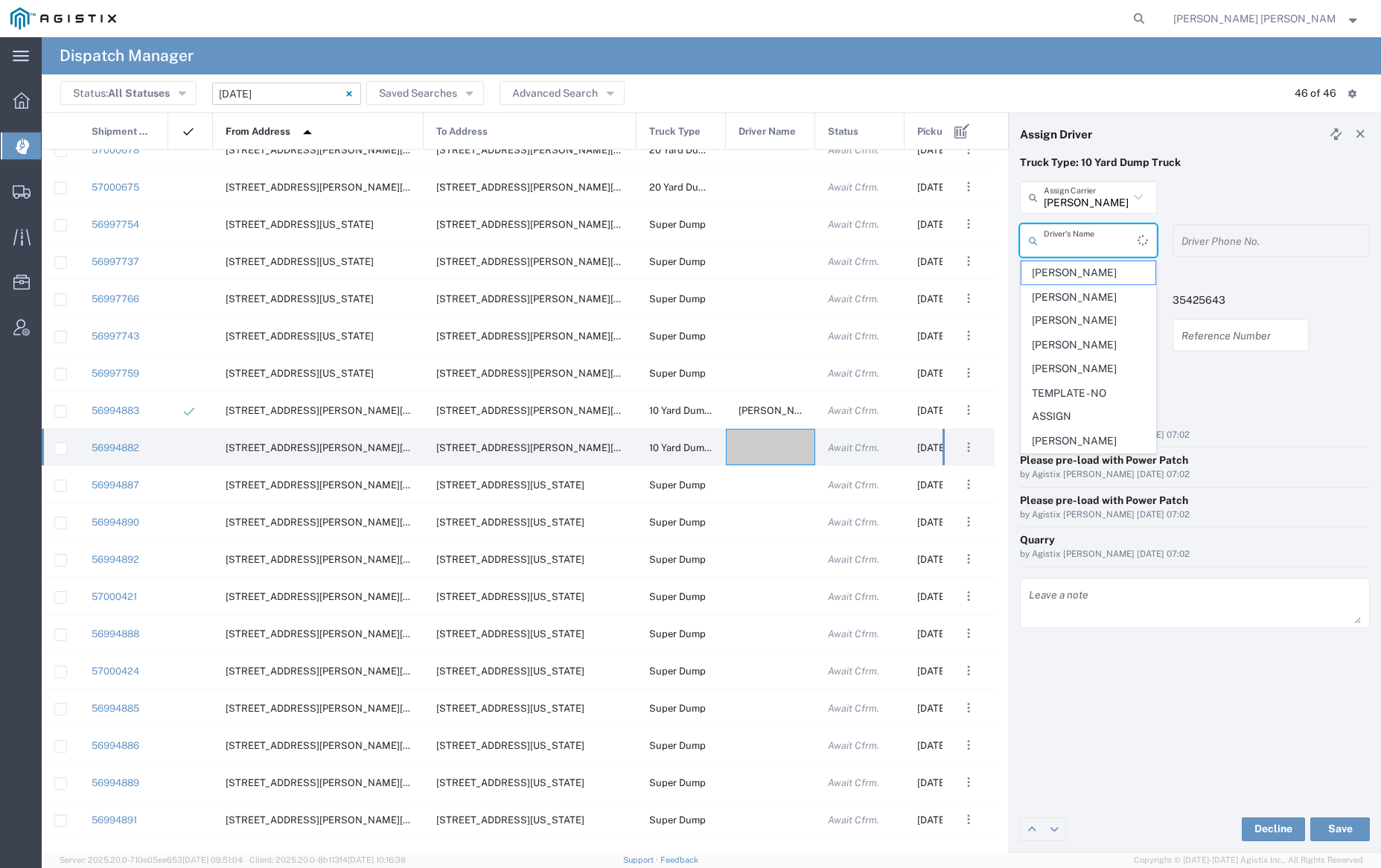
click at [1095, 234] on input "text" at bounding box center [1091, 240] width 93 height 26
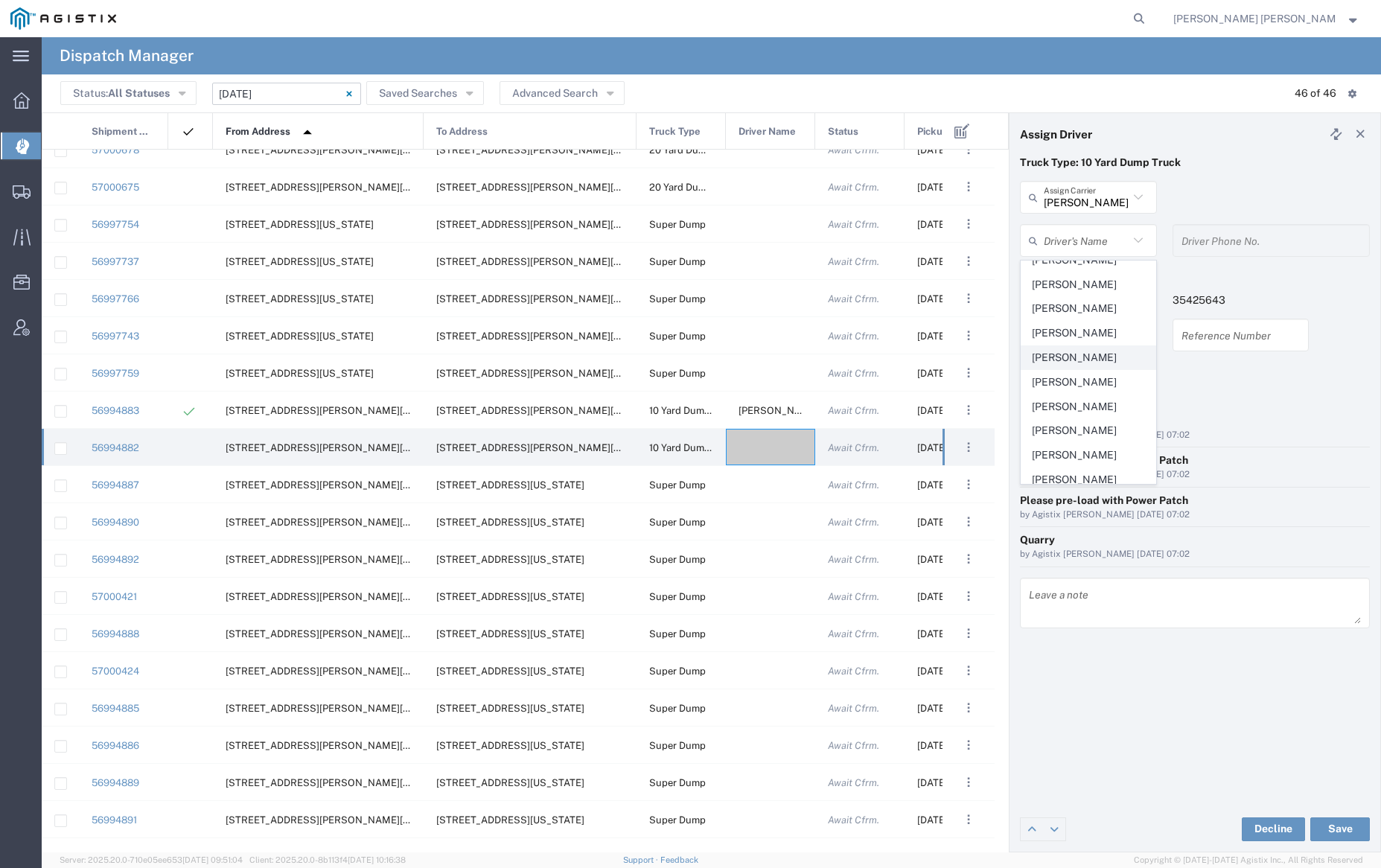
click at [1077, 368] on span "[PERSON_NAME]" at bounding box center [1088, 357] width 133 height 23
type input "[PERSON_NAME]"
type input "7072927224"
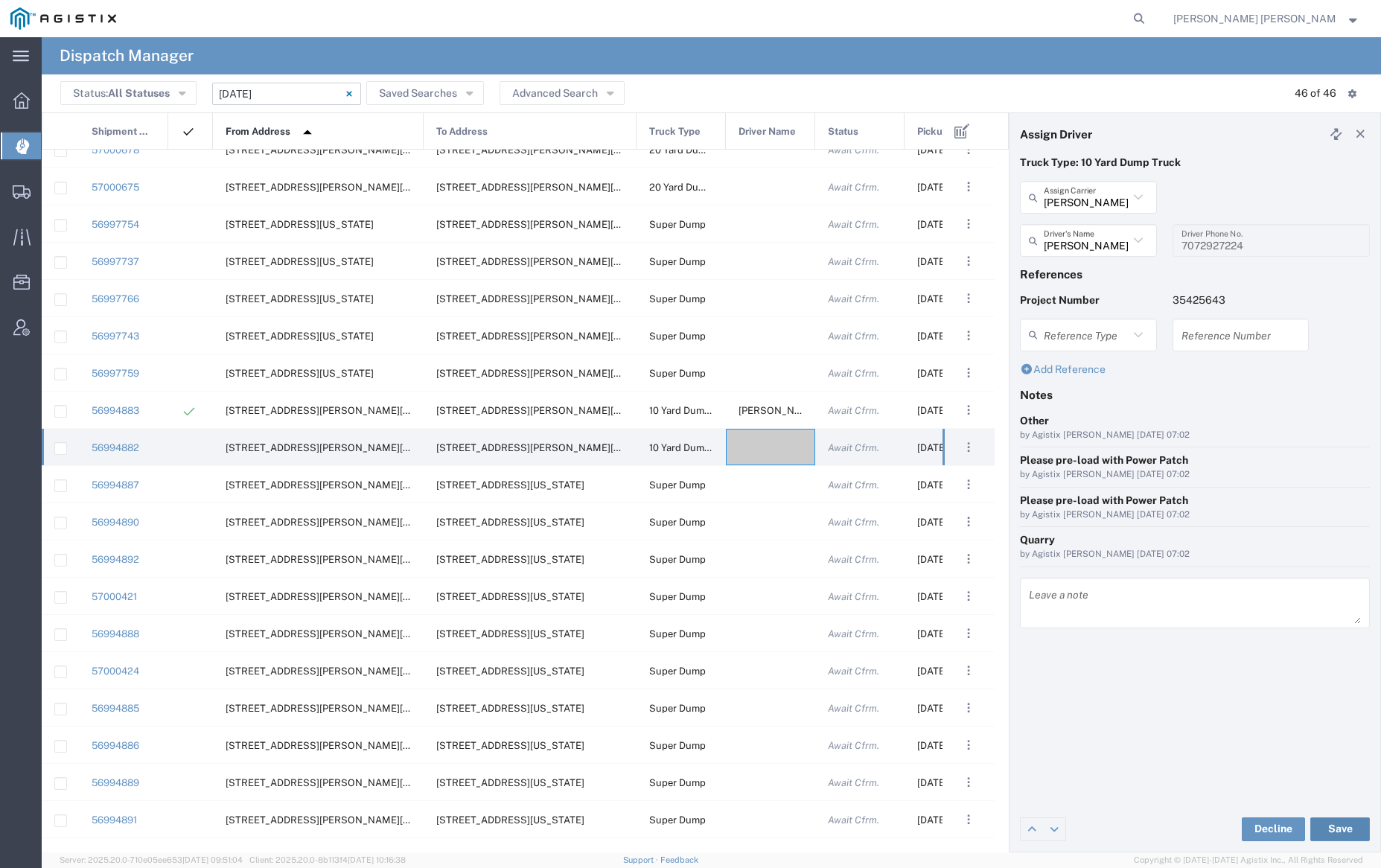
click at [1346, 827] on button "Save" at bounding box center [1340, 829] width 60 height 24
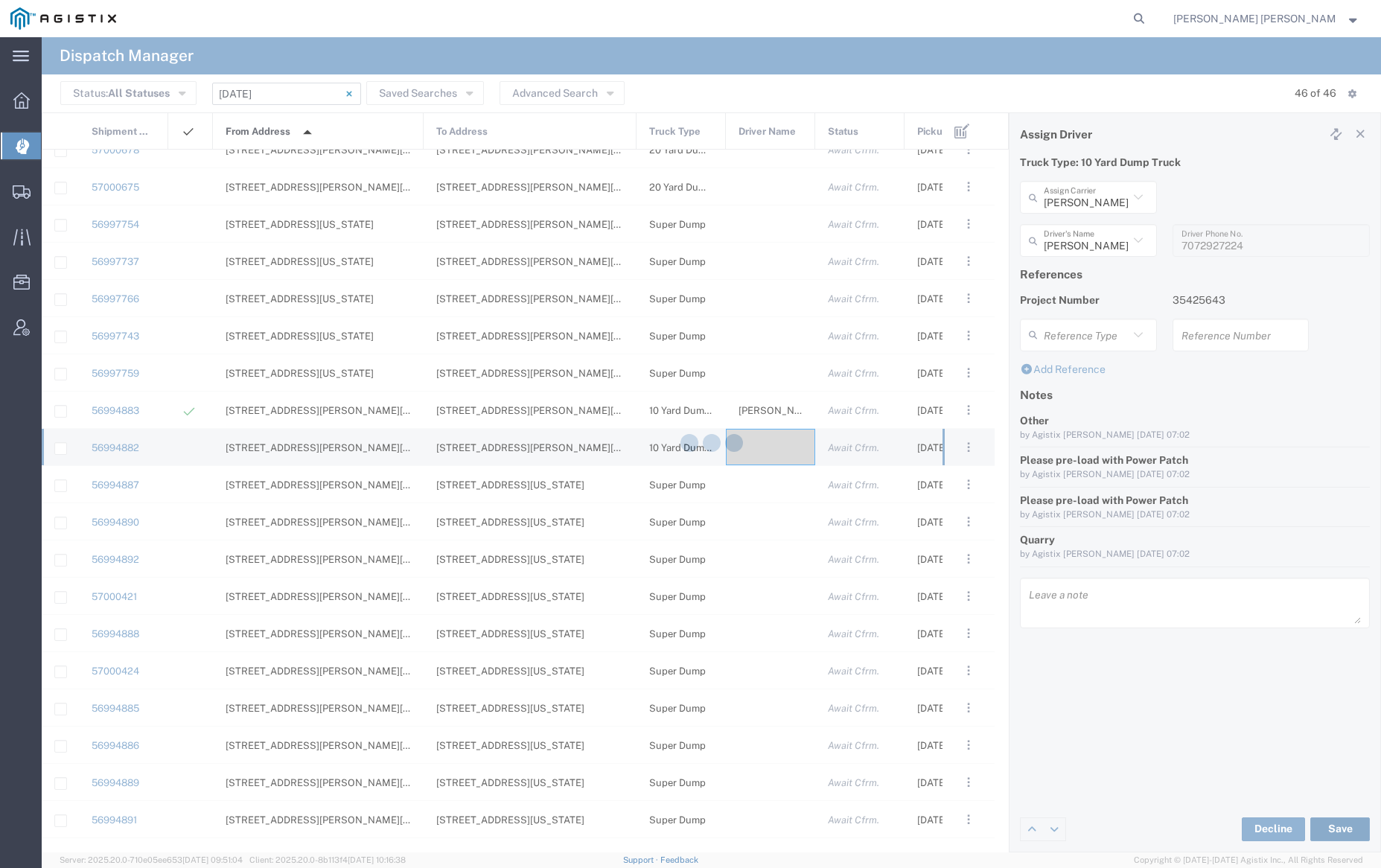
type input "[PERSON_NAME]"
type input "[PERSON_NAME] Construction Inc"
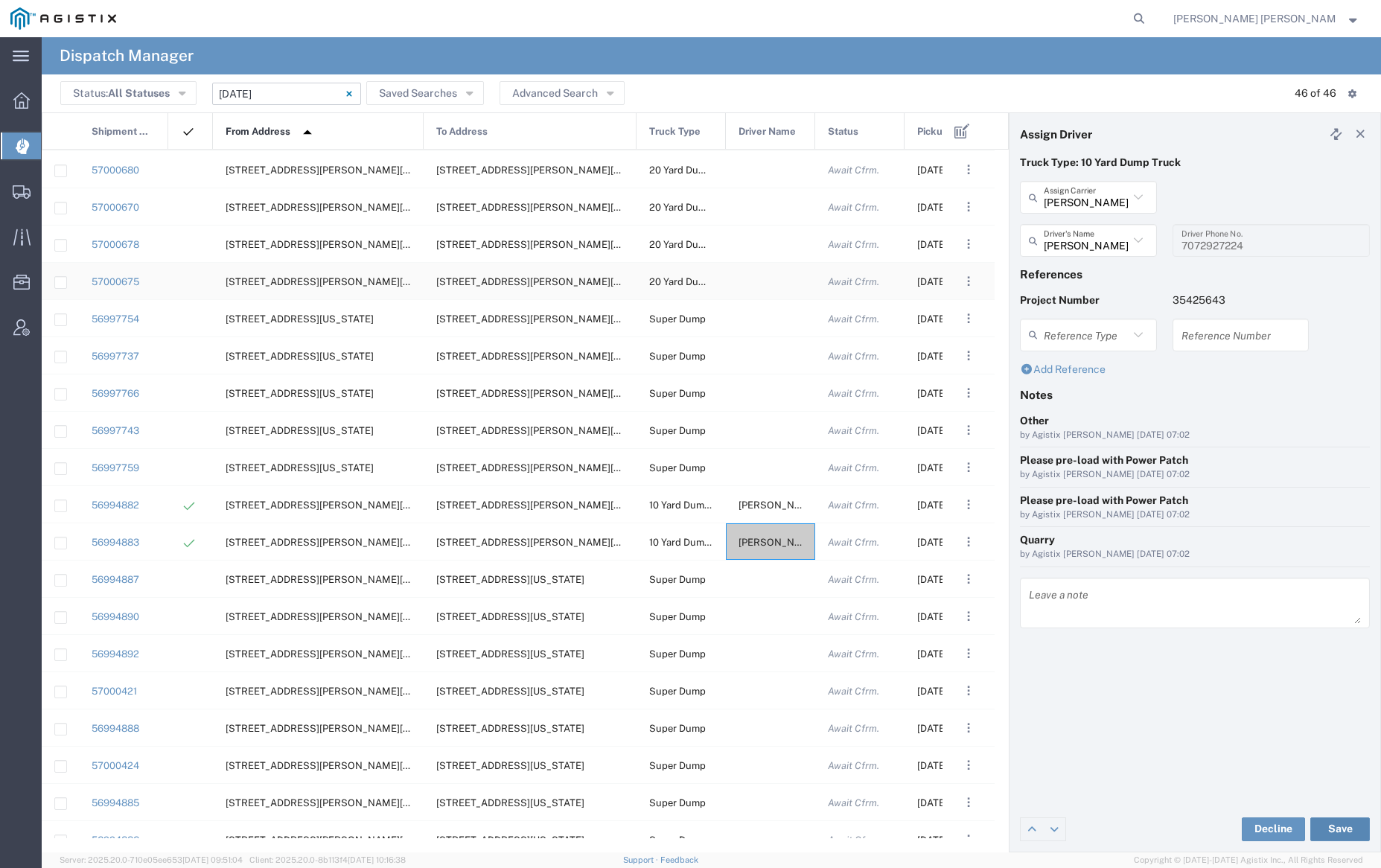
scroll to position [865, 0]
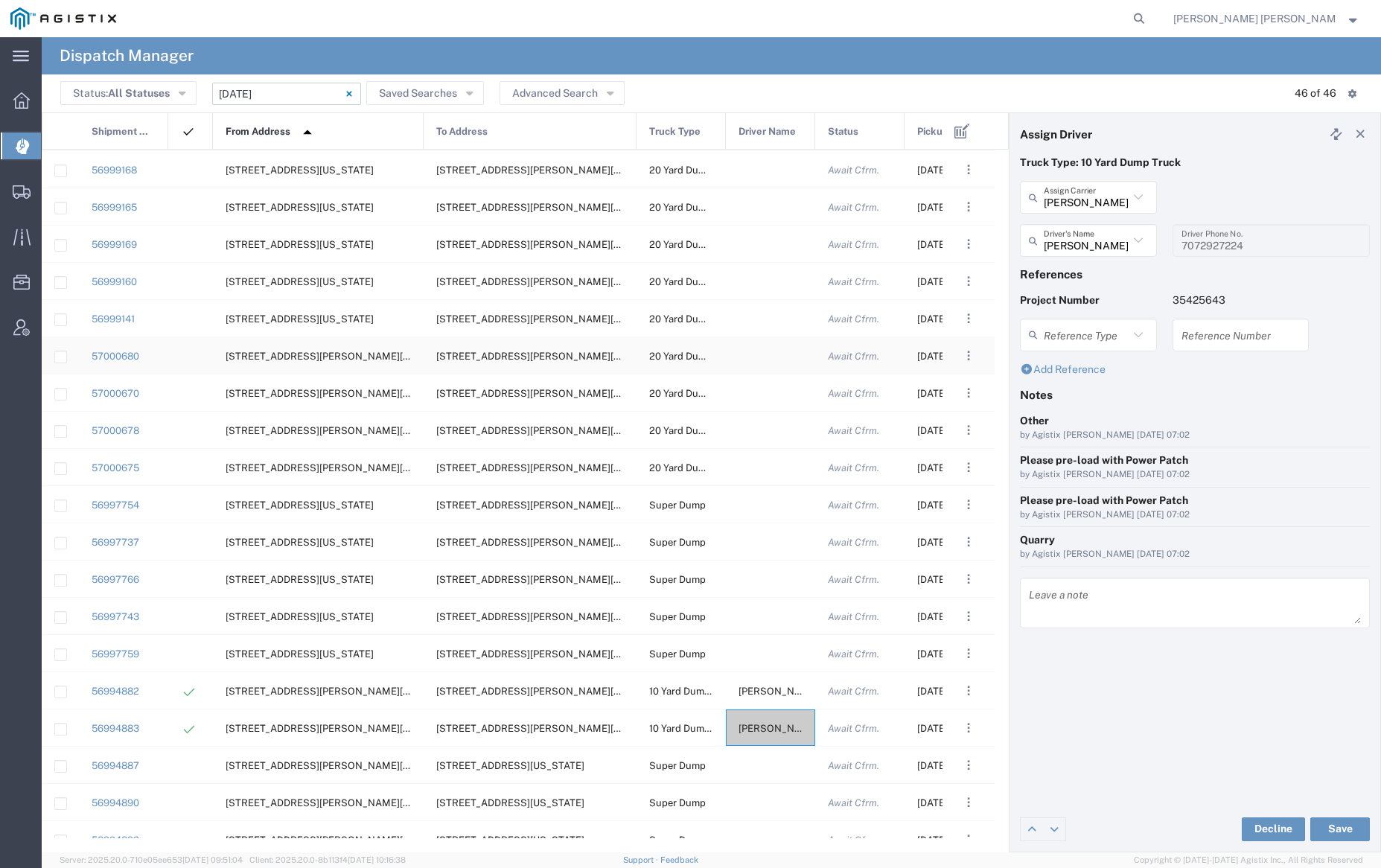
click at [767, 354] on div at bounding box center [770, 355] width 90 height 36
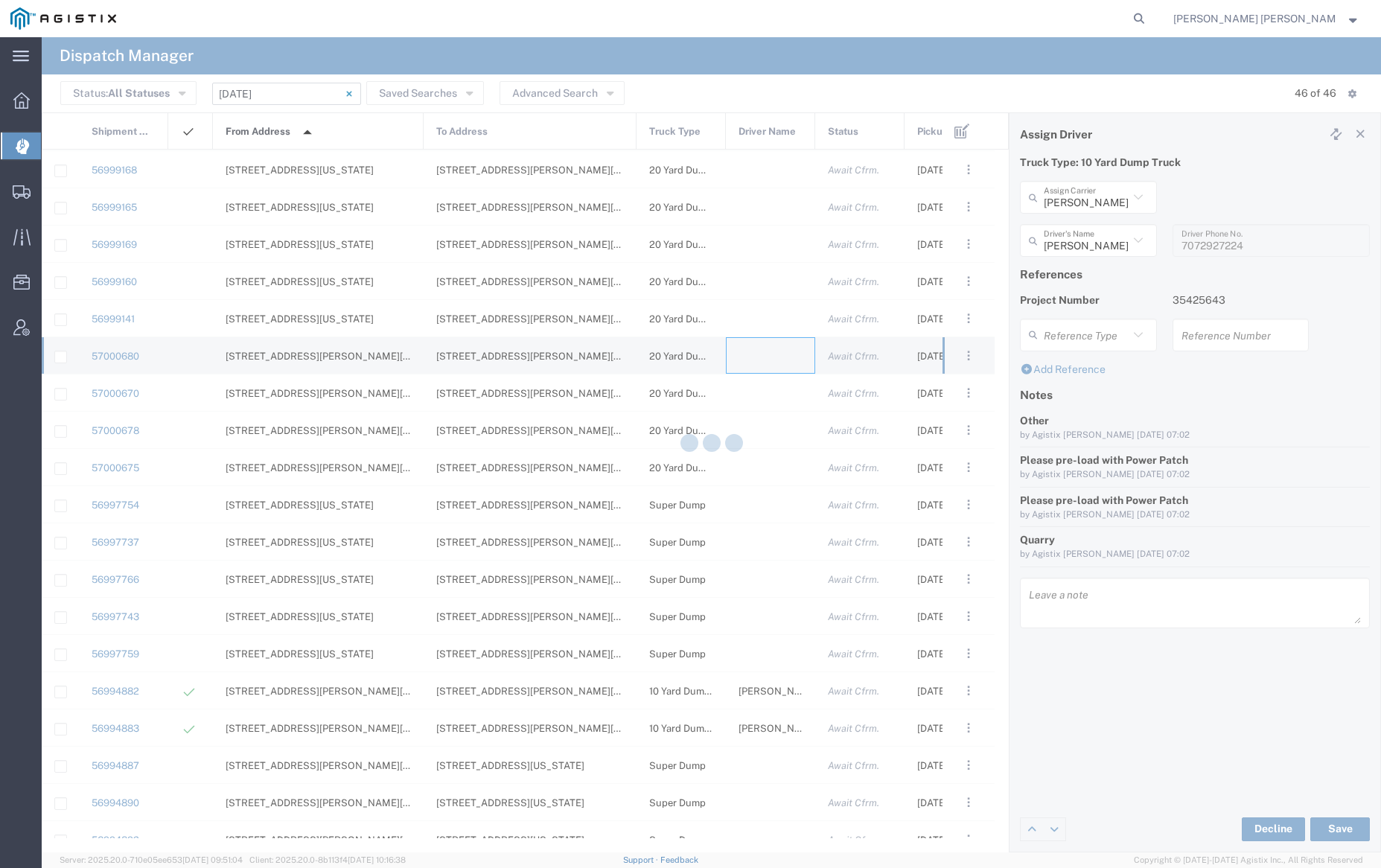
type input "[PERSON_NAME] Trucking"
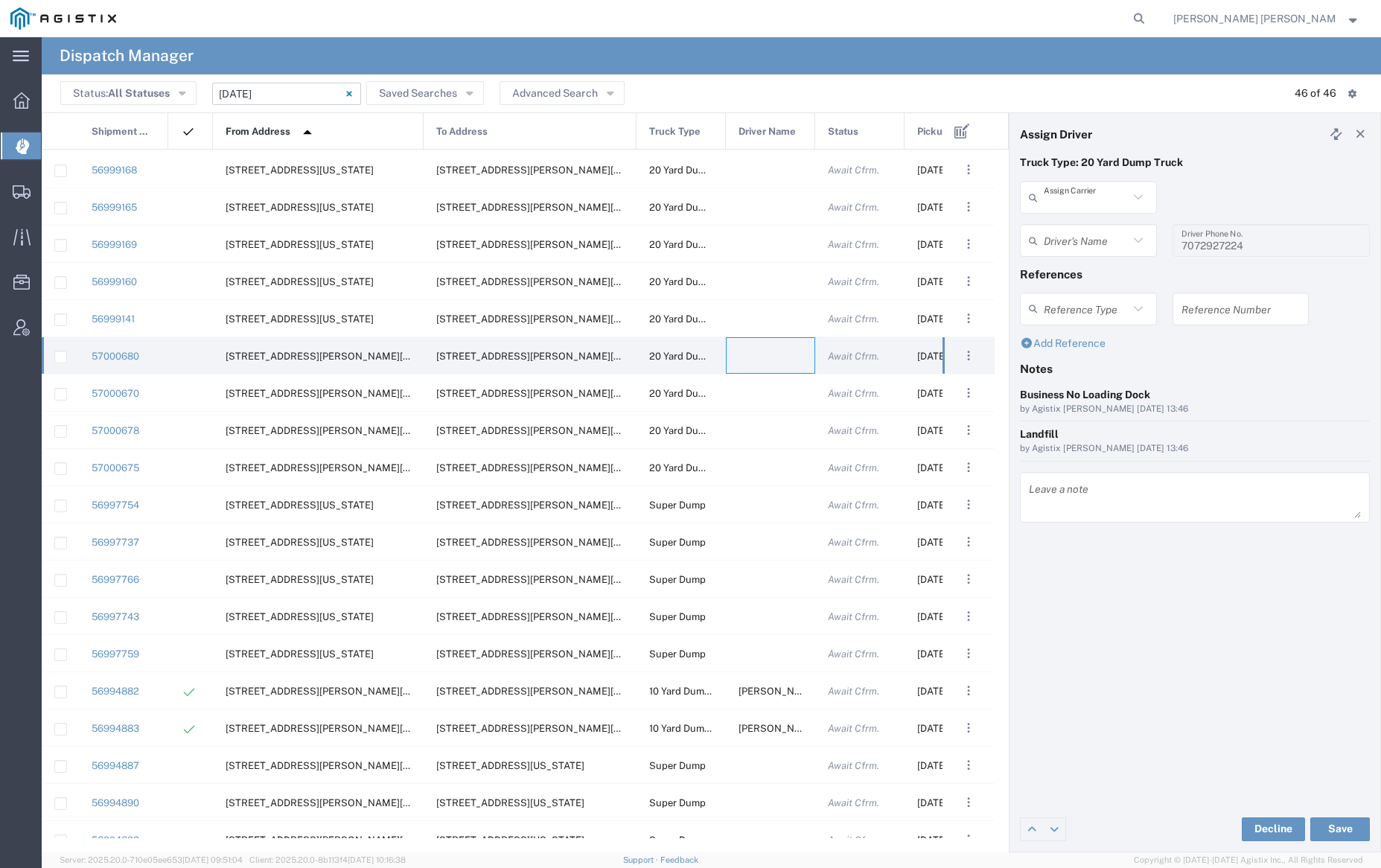
click at [1086, 194] on input "text" at bounding box center [1086, 197] width 85 height 26
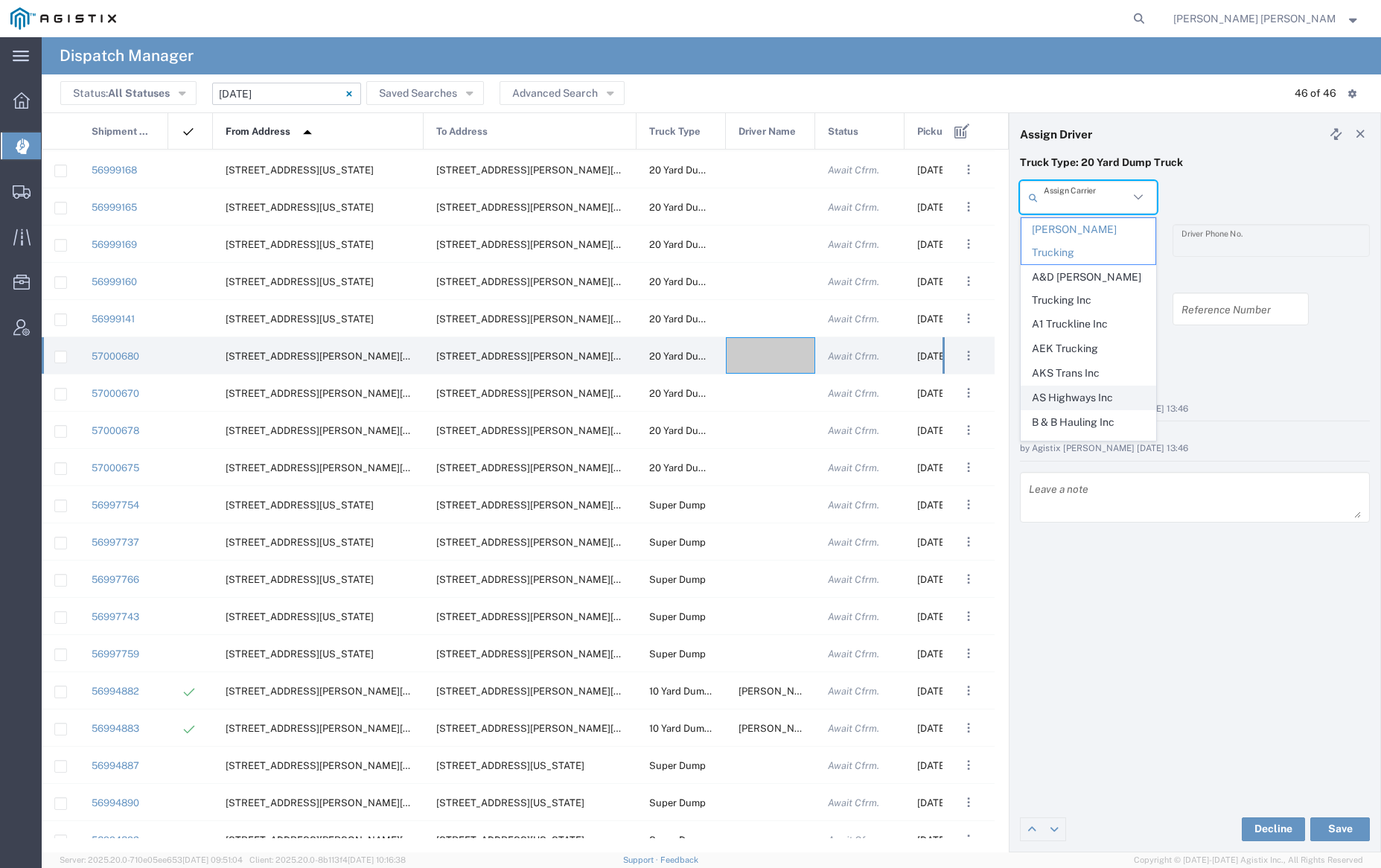
click at [1070, 387] on span "AS Highways Inc" at bounding box center [1088, 398] width 133 height 23
type input "AS Highways Inc"
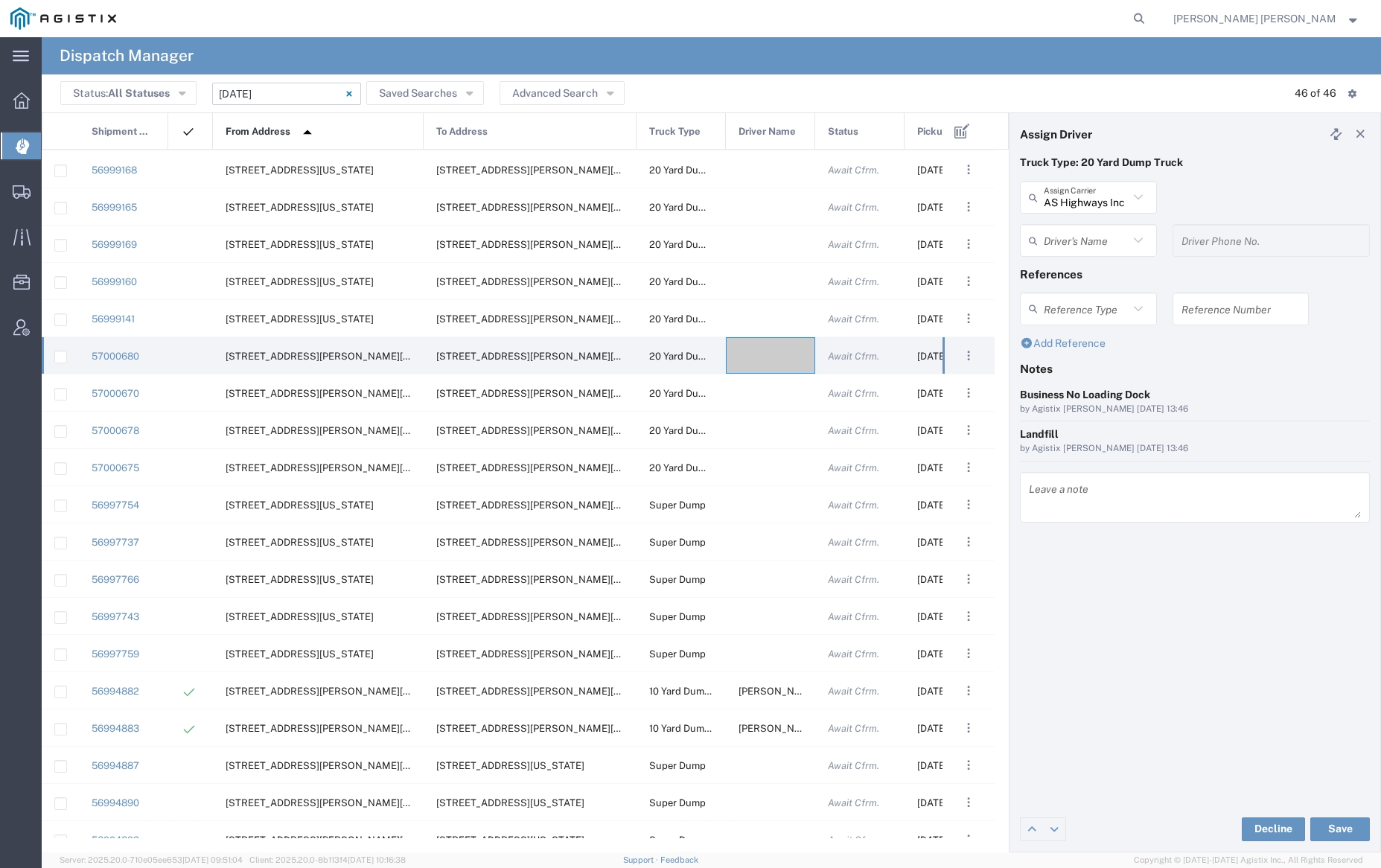
click at [1083, 233] on input "text" at bounding box center [1086, 240] width 85 height 26
click at [1082, 272] on span "[PERSON_NAME]" at bounding box center [1088, 273] width 133 height 23
type input "[PERSON_NAME]"
type input "[PHONE_NUMBER]"
click at [1341, 823] on button "Save" at bounding box center [1340, 829] width 60 height 24
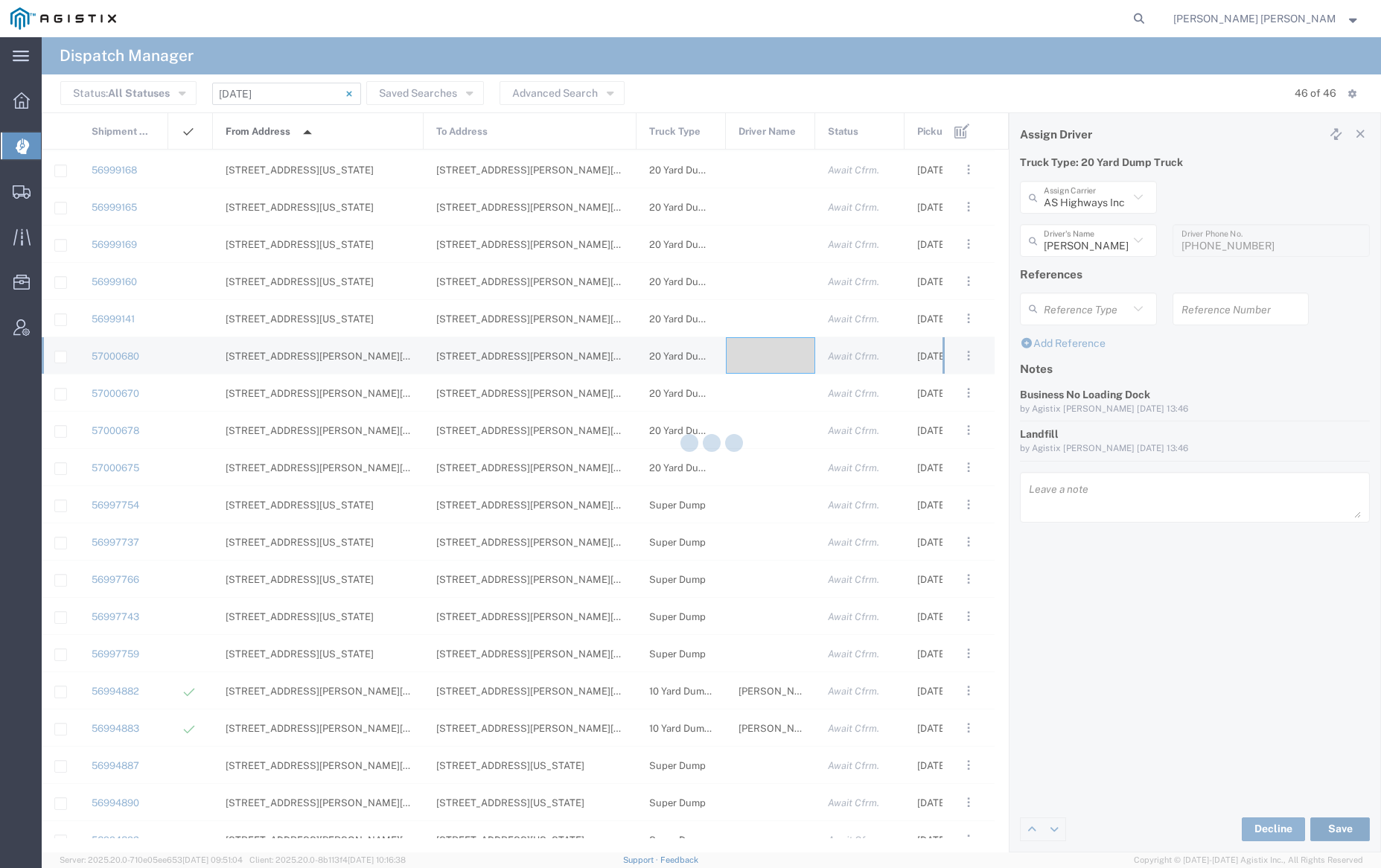
type input "[PERSON_NAME]"
type input "AS Highways Inc"
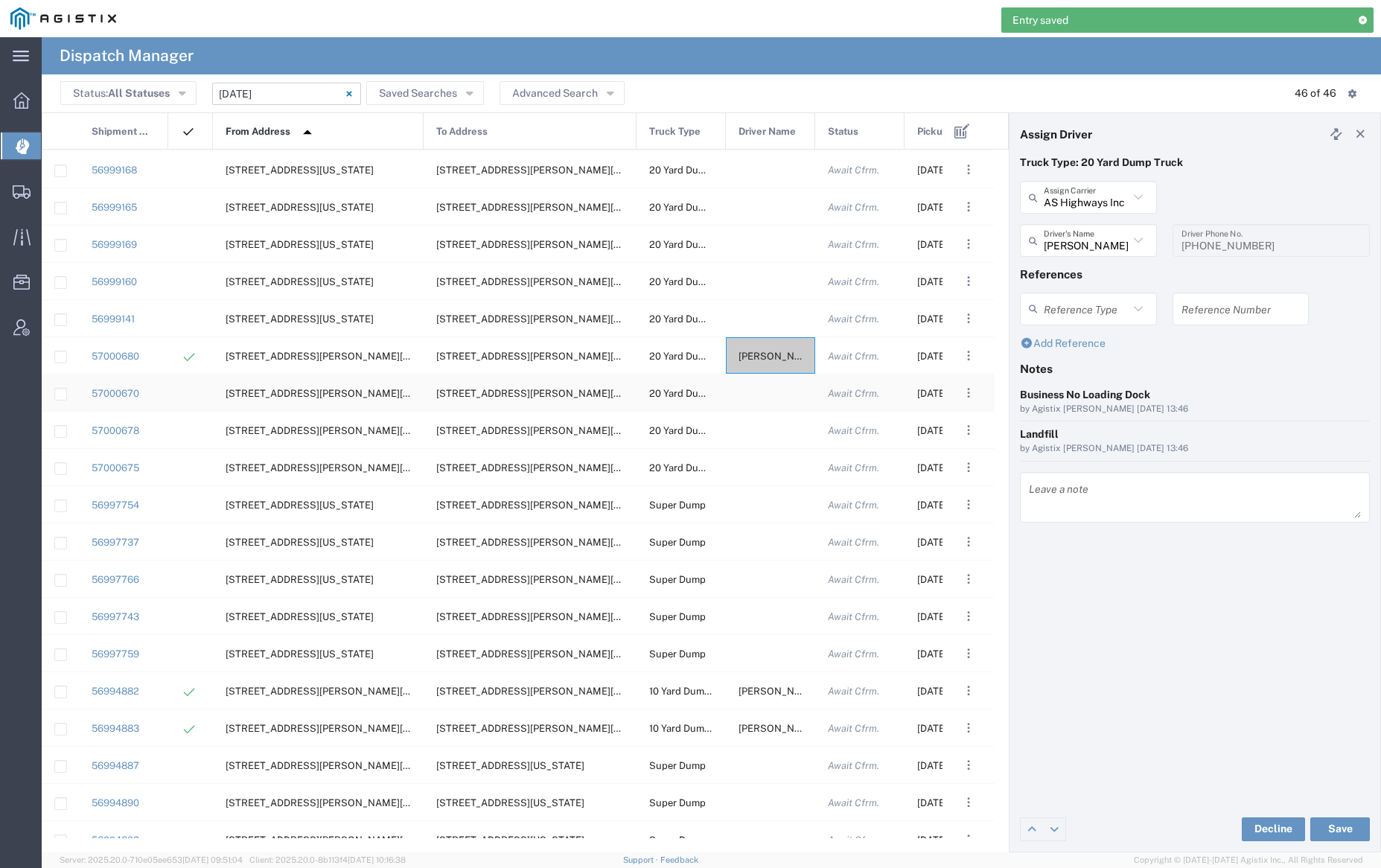
click at [770, 395] on div at bounding box center [770, 393] width 90 height 36
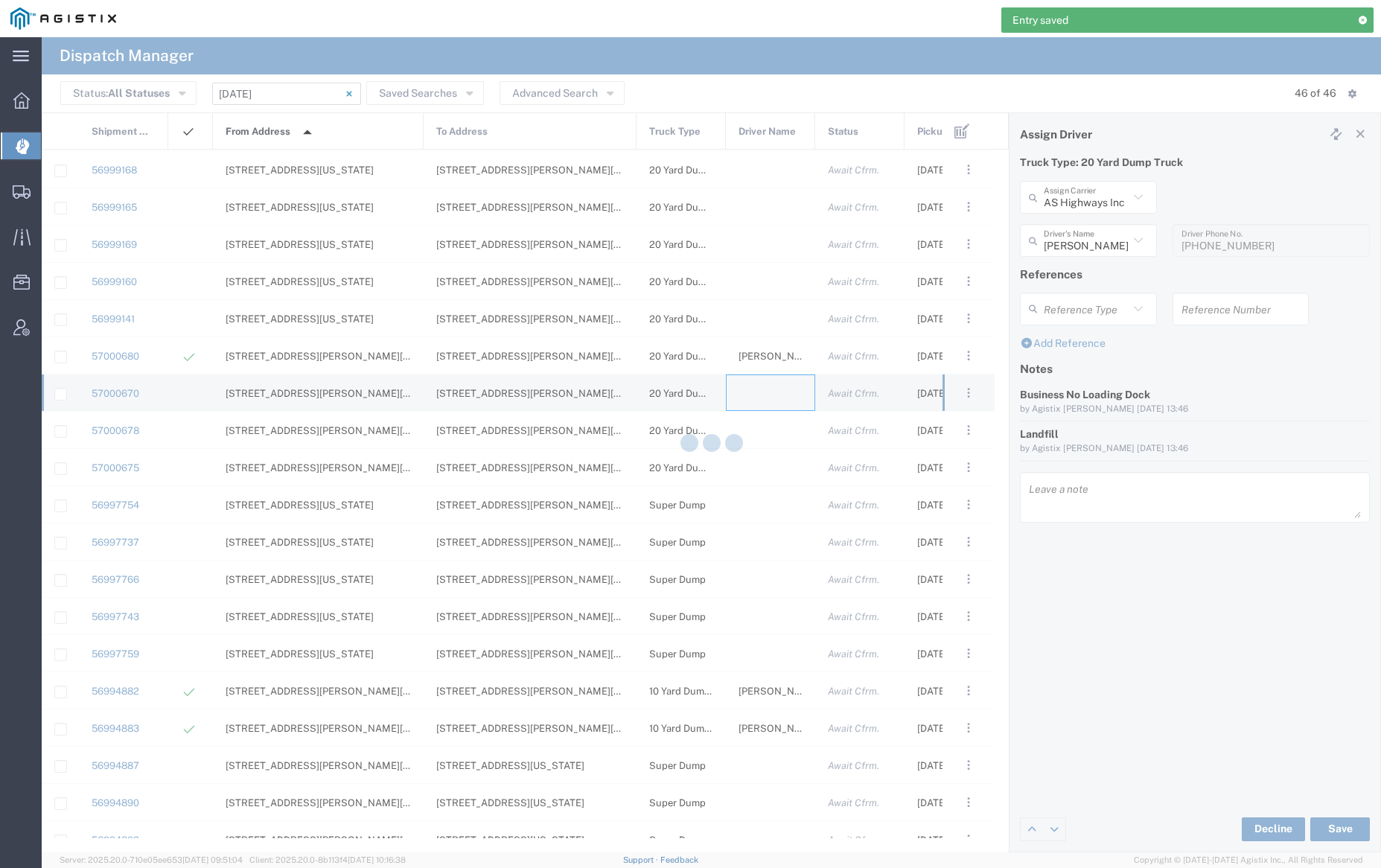
type input "[PERSON_NAME] Trucking"
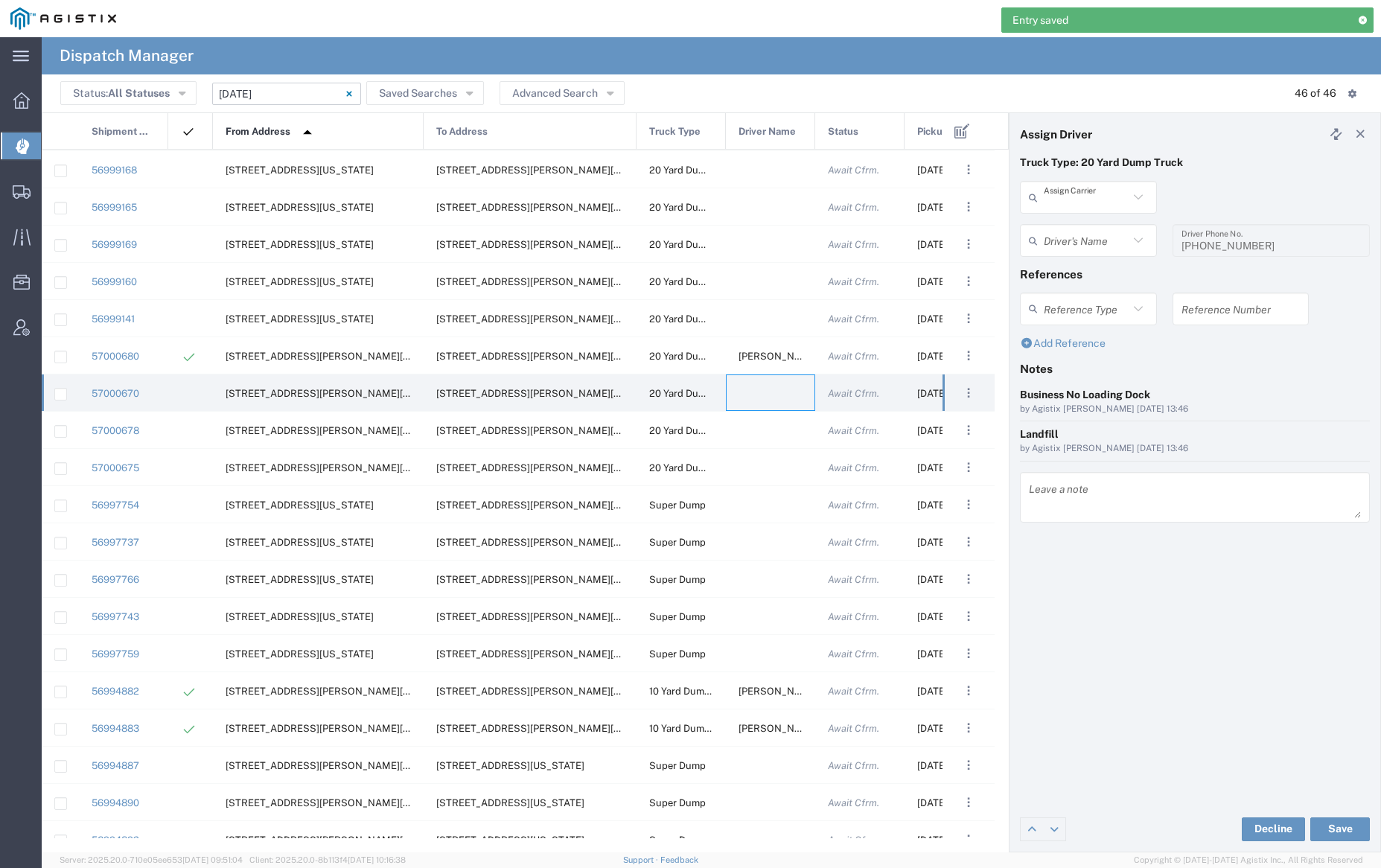
click at [1055, 198] on input "text" at bounding box center [1086, 197] width 85 height 26
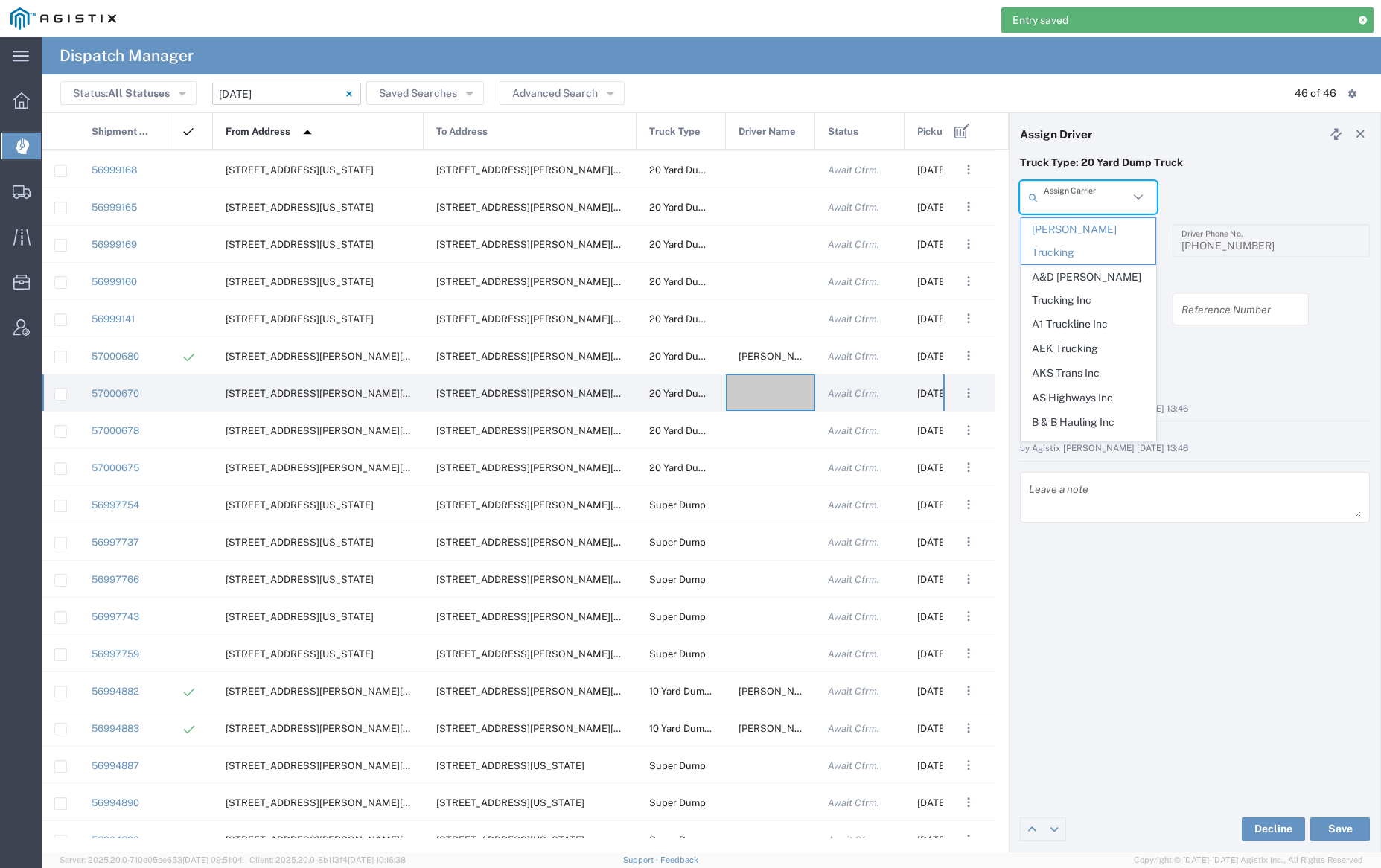
type input "s"
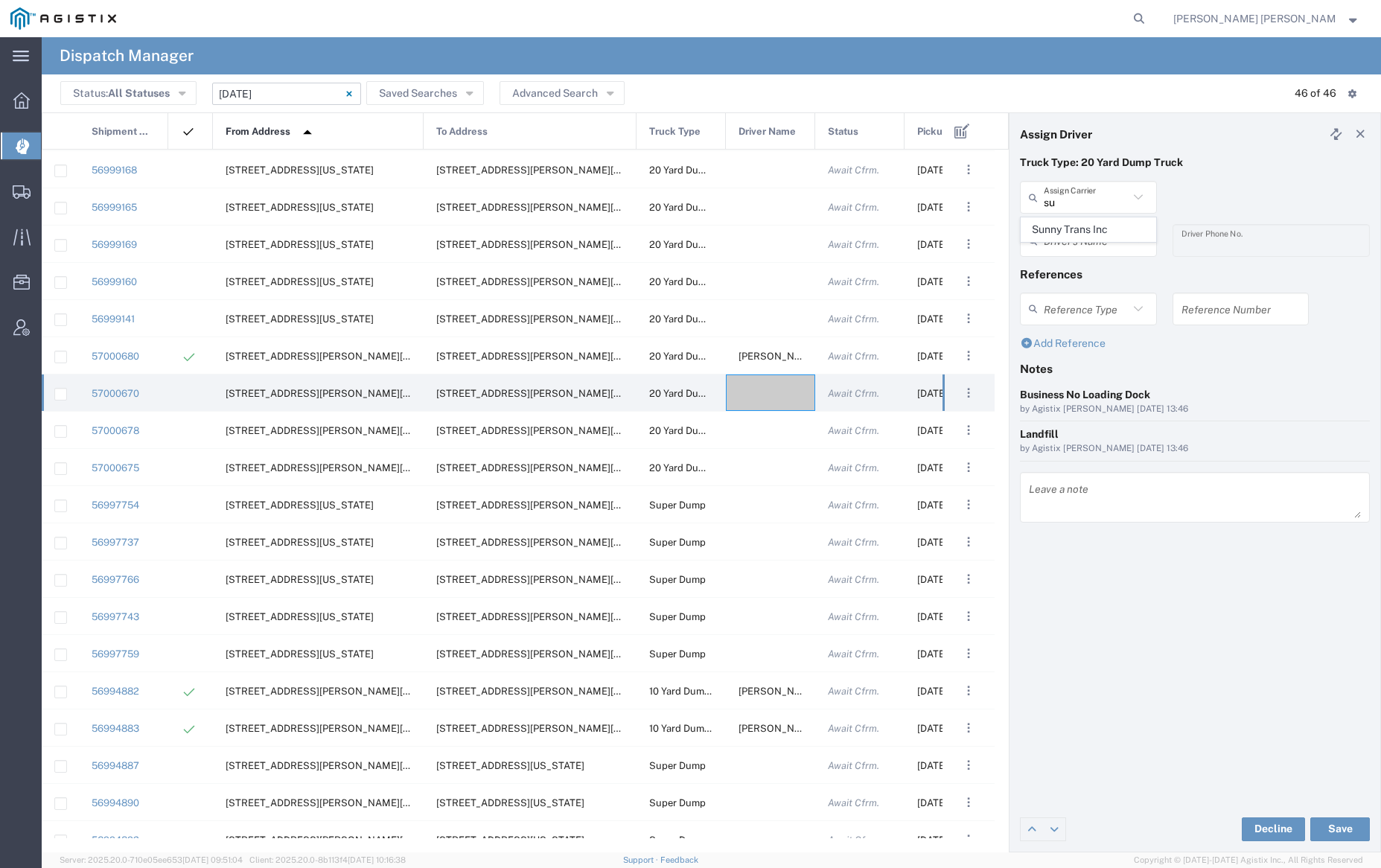
drag, startPoint x: 1058, startPoint y: 224, endPoint x: 1075, endPoint y: 258, distance: 38.0
click at [1058, 224] on span "Sunny Trans Inc" at bounding box center [1088, 229] width 133 height 23
type input "Sunny Trans Inc"
click at [1076, 259] on div "Driver's Name [PERSON_NAME] [PERSON_NAME] [PERSON_NAME] [PERSON_NAME] [PERSON_N…" at bounding box center [1089, 245] width 152 height 43
click at [1077, 243] on input "text" at bounding box center [1091, 240] width 93 height 26
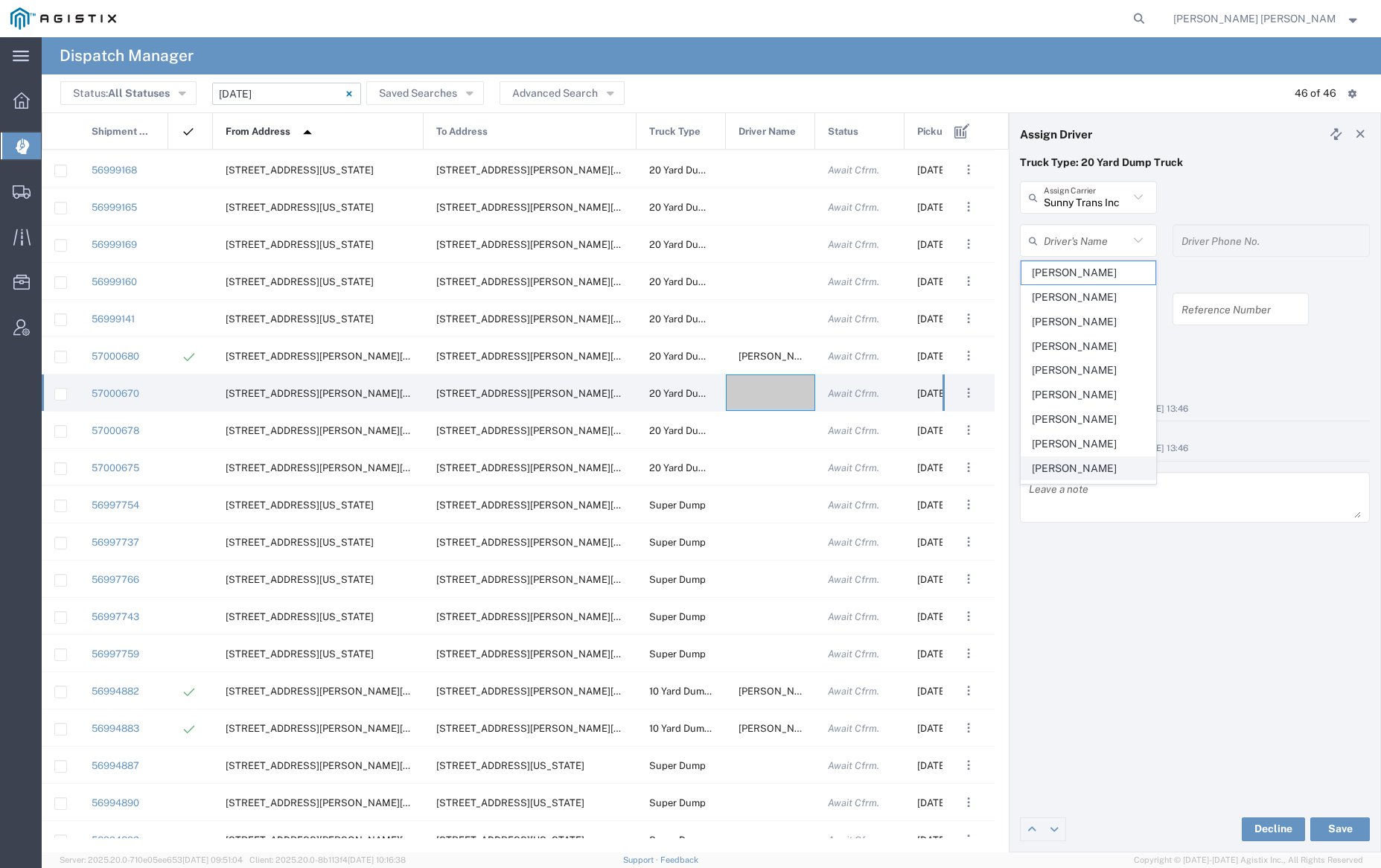
click at [1092, 475] on span "[PERSON_NAME]" at bounding box center [1088, 468] width 133 height 23
type input "[PERSON_NAME]"
type input "[PHONE_NUMBER]"
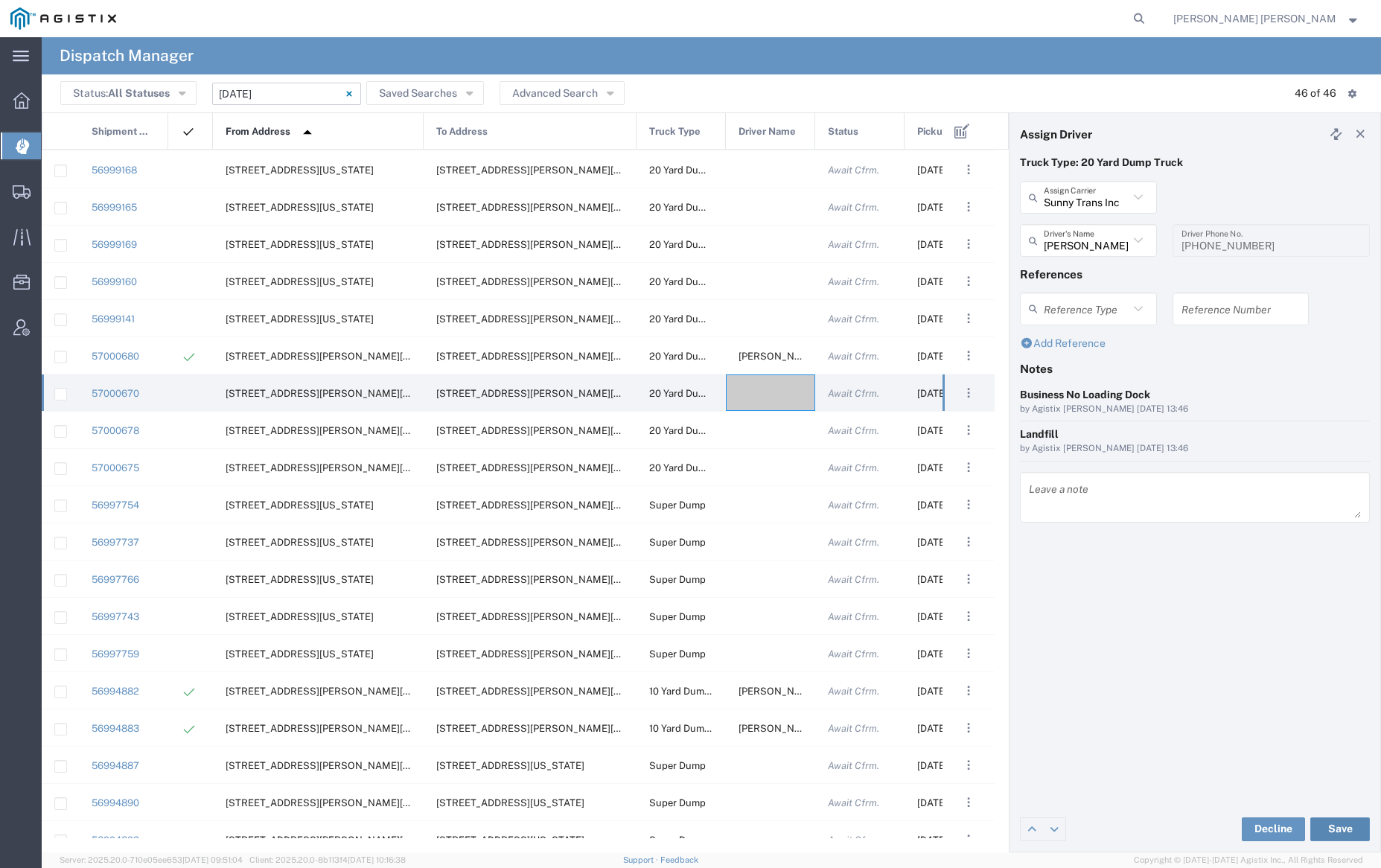
click at [1343, 827] on button "Save" at bounding box center [1340, 829] width 60 height 24
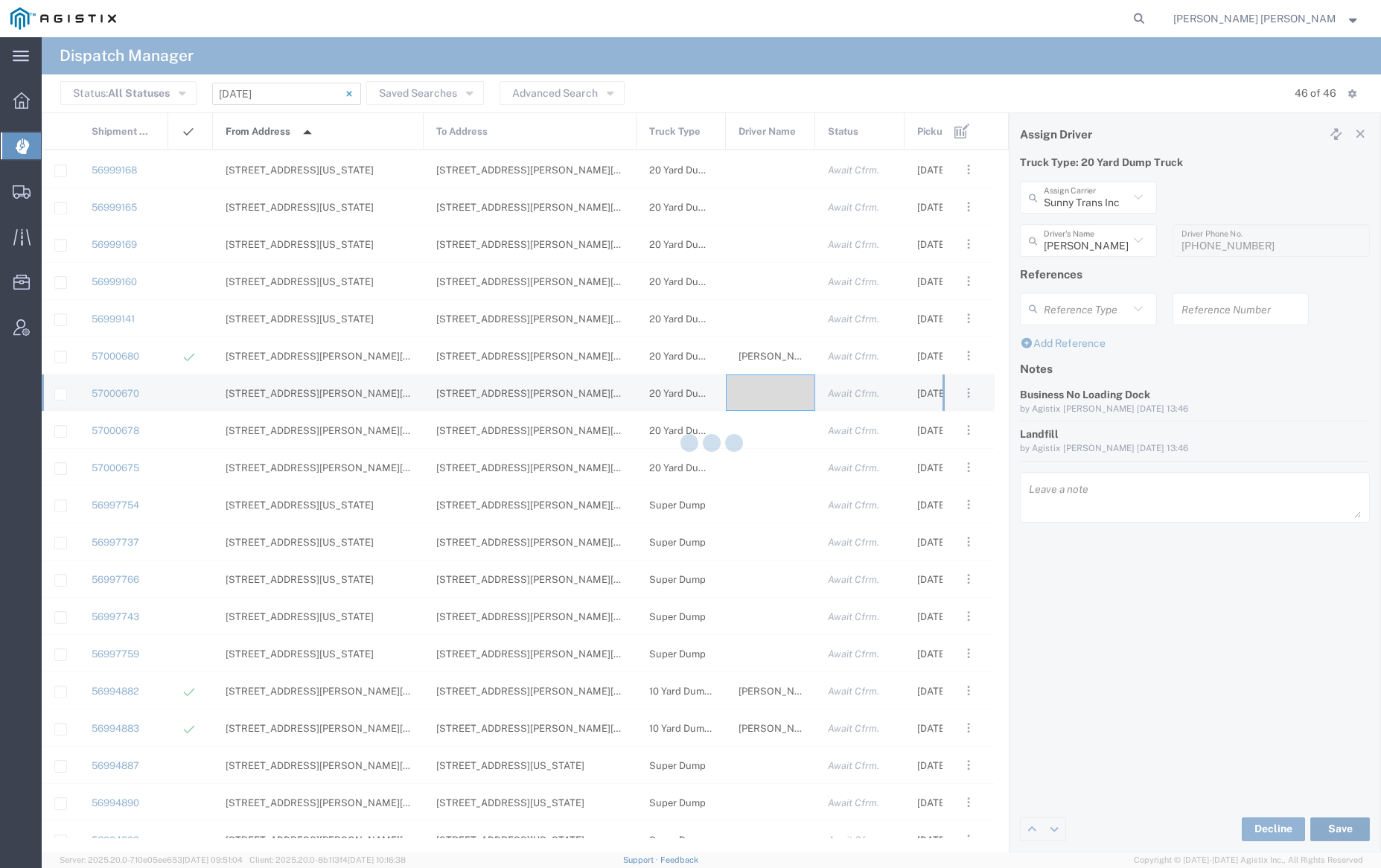
type input "[PERSON_NAME]"
type input "Sunny Trans Inc"
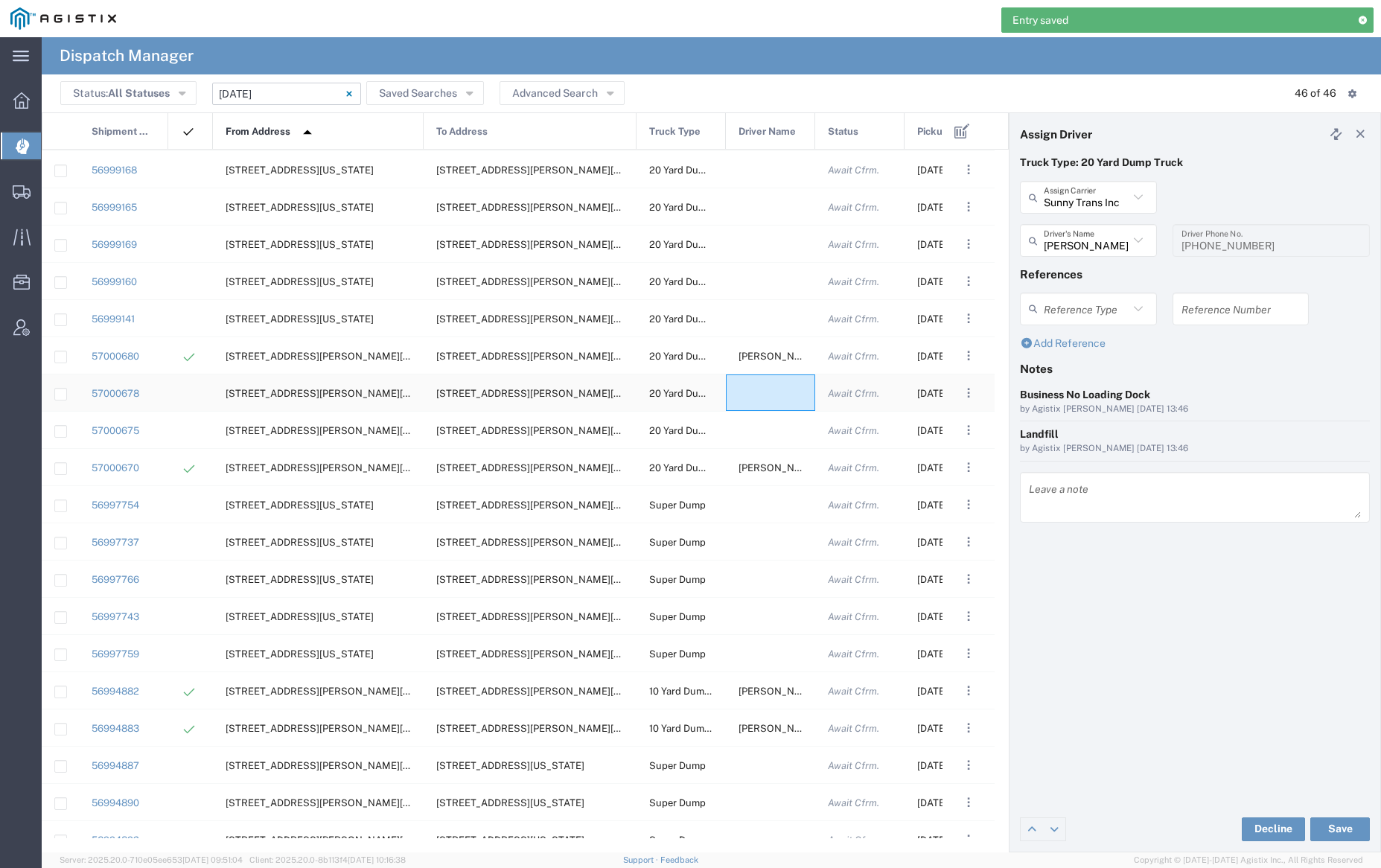
click at [772, 390] on div at bounding box center [770, 393] width 90 height 36
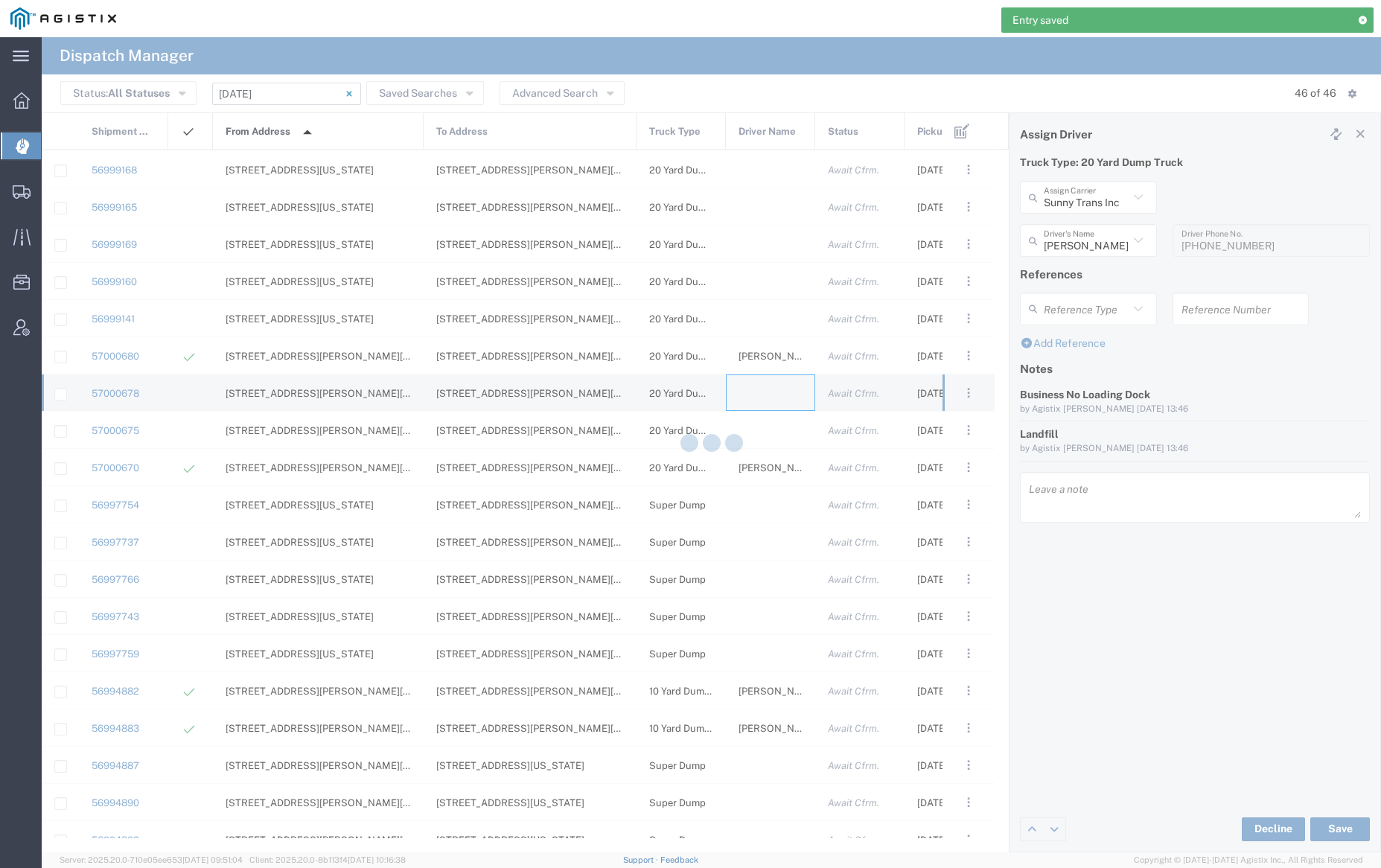
type input "[PERSON_NAME] Trucking"
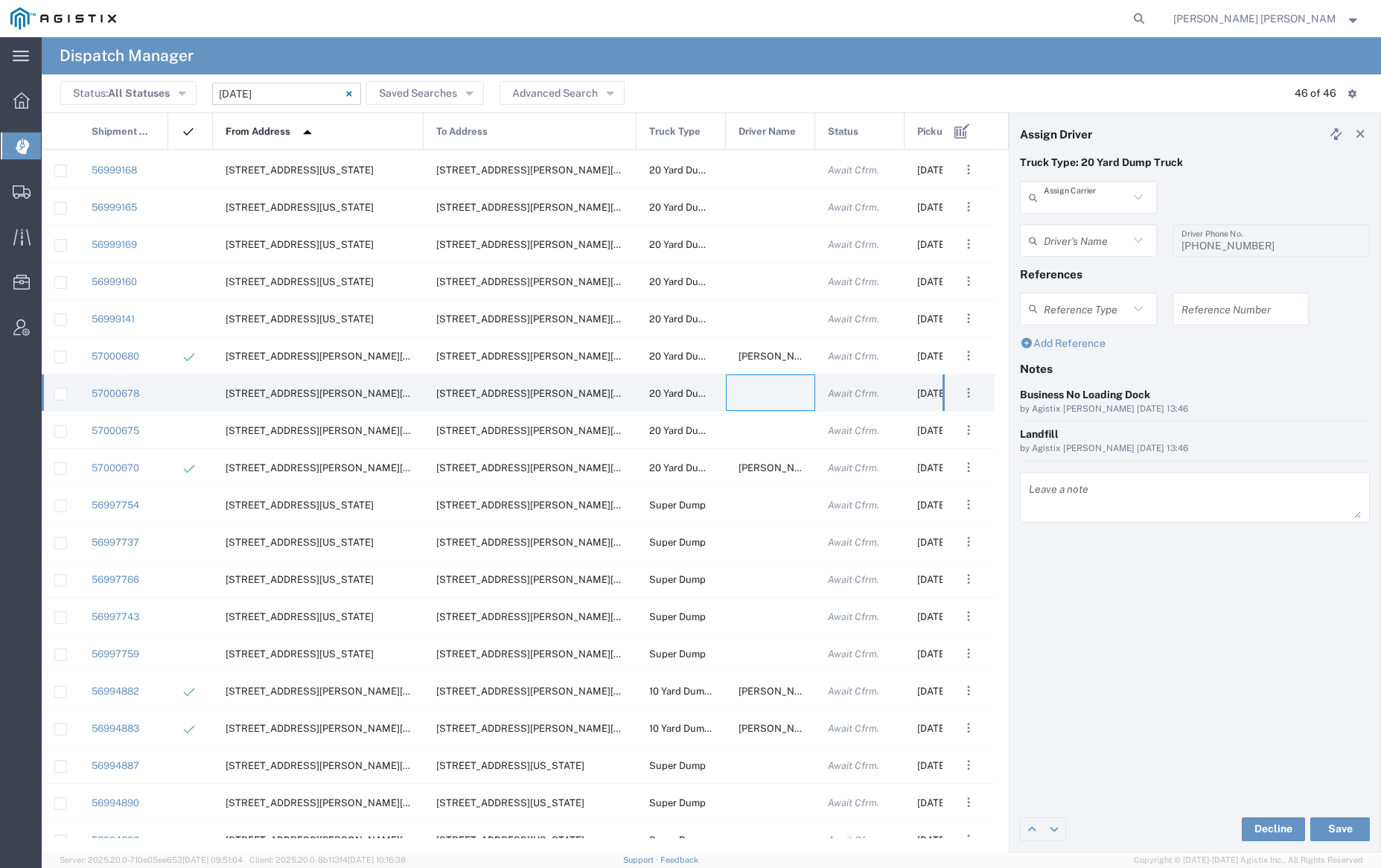
click at [1087, 200] on input "text" at bounding box center [1086, 197] width 85 height 26
click at [1089, 241] on span "Pacificrock Transportation Inc" at bounding box center [1088, 240] width 133 height 46
type input "Pacificrock Transportation Inc"
click at [1089, 241] on input "text" at bounding box center [1091, 240] width 93 height 26
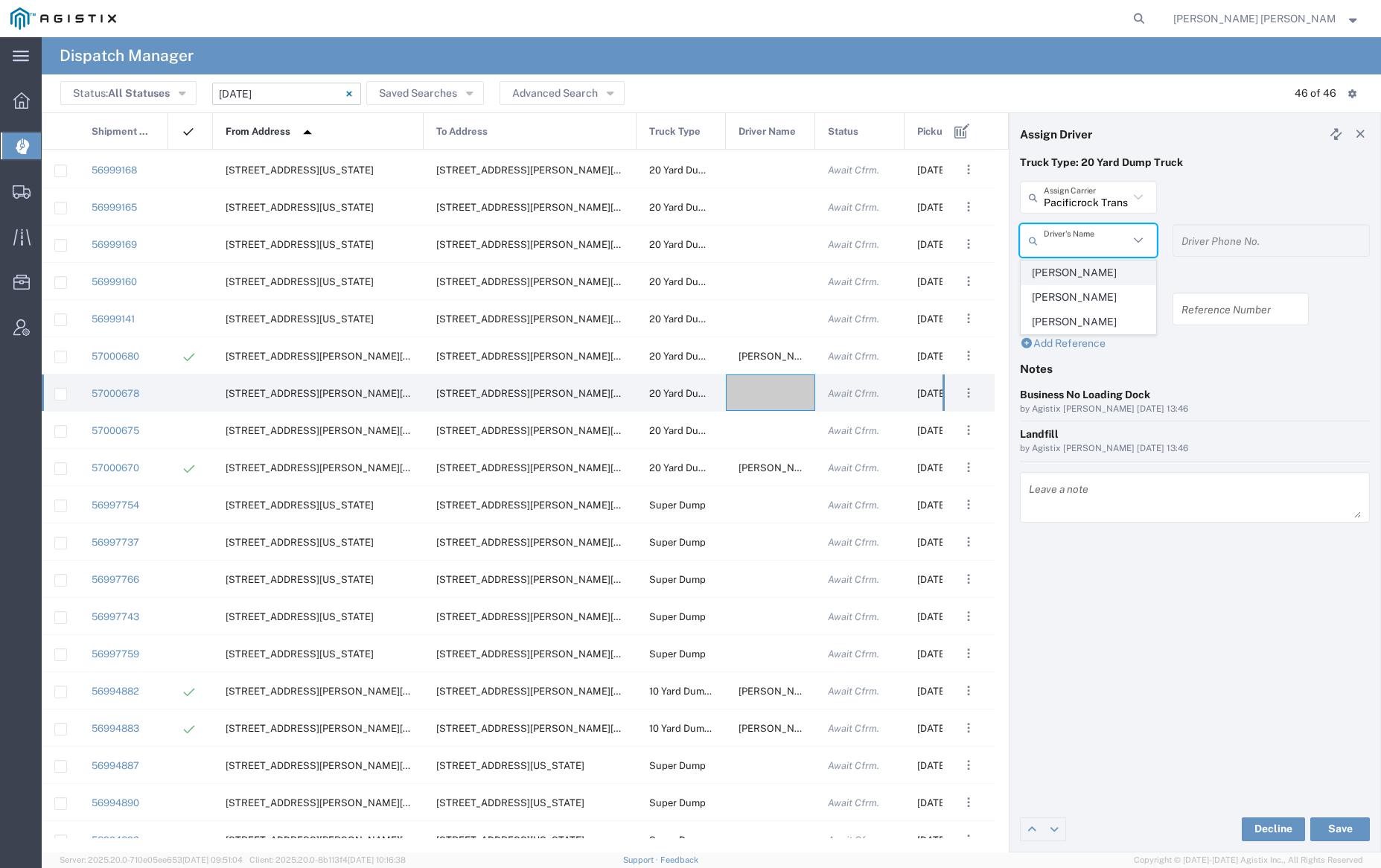
click at [1088, 268] on span "[PERSON_NAME]" at bounding box center [1088, 273] width 133 height 23
type input "[PERSON_NAME]"
type input "[PHONE_NUMBER]"
click at [1334, 824] on button "Save" at bounding box center [1340, 829] width 60 height 24
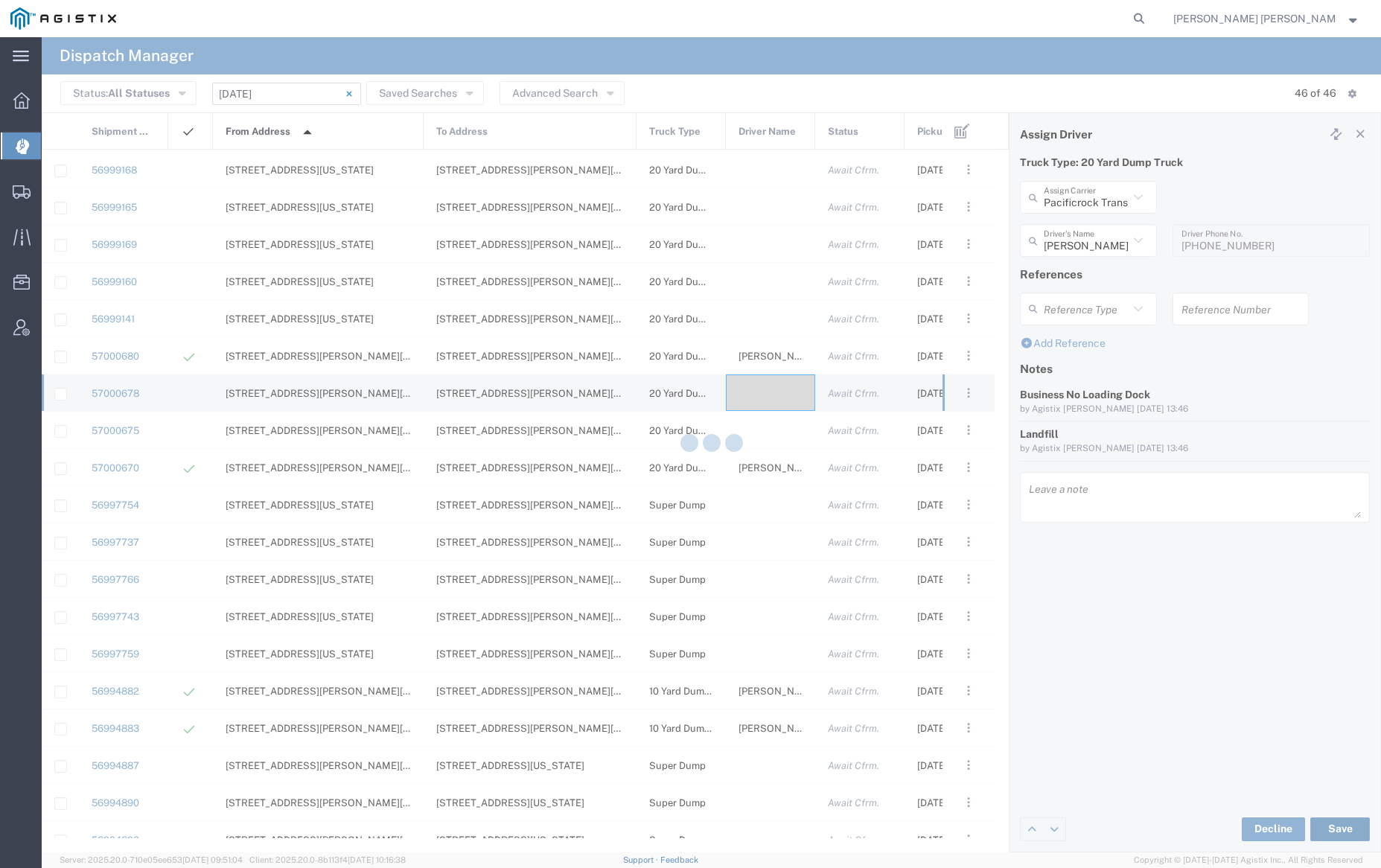
type input "[PERSON_NAME]"
type input "Pacificrock Transportation Inc"
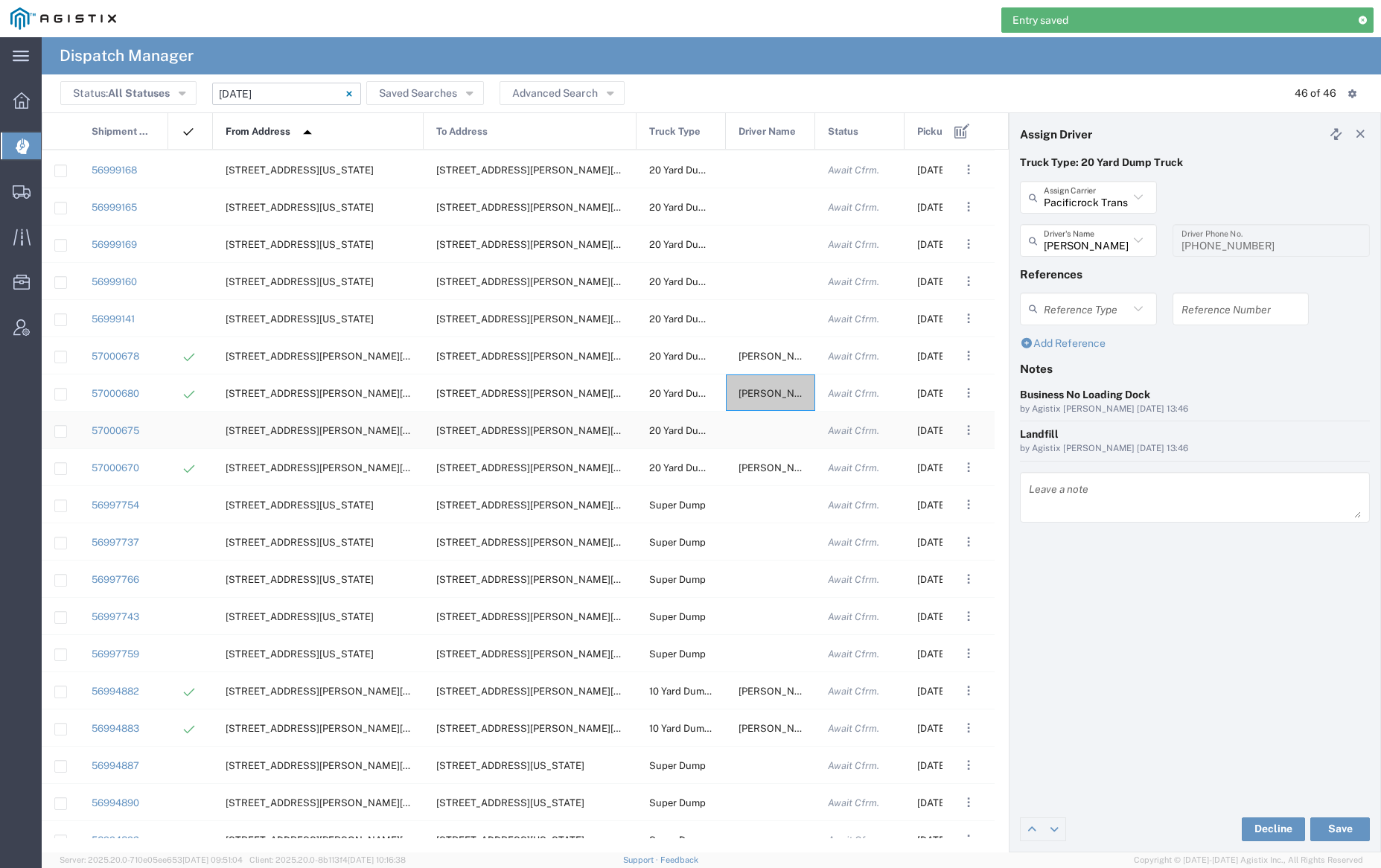
click at [768, 428] on div at bounding box center [770, 429] width 90 height 36
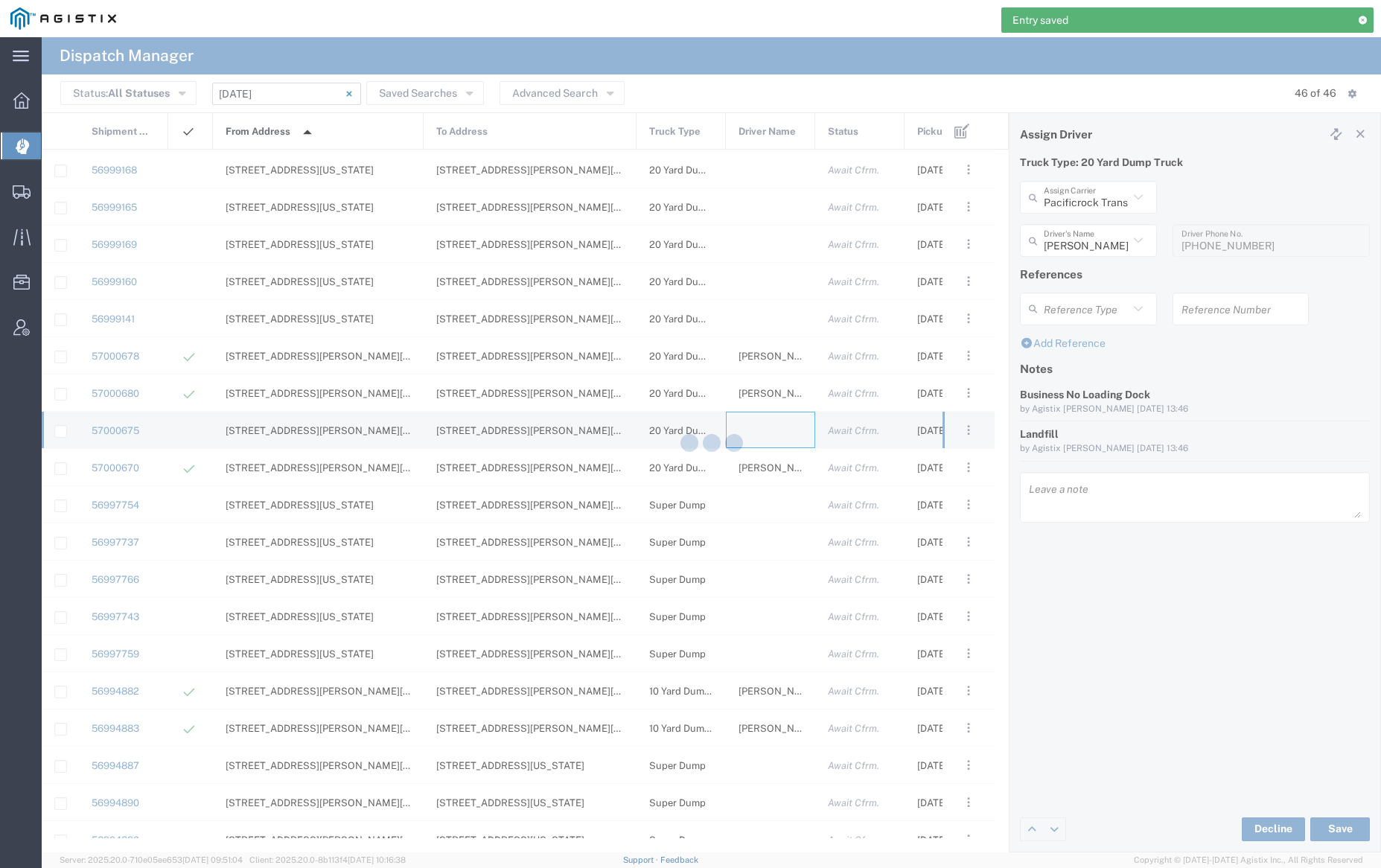
type input "[PERSON_NAME] Trucking"
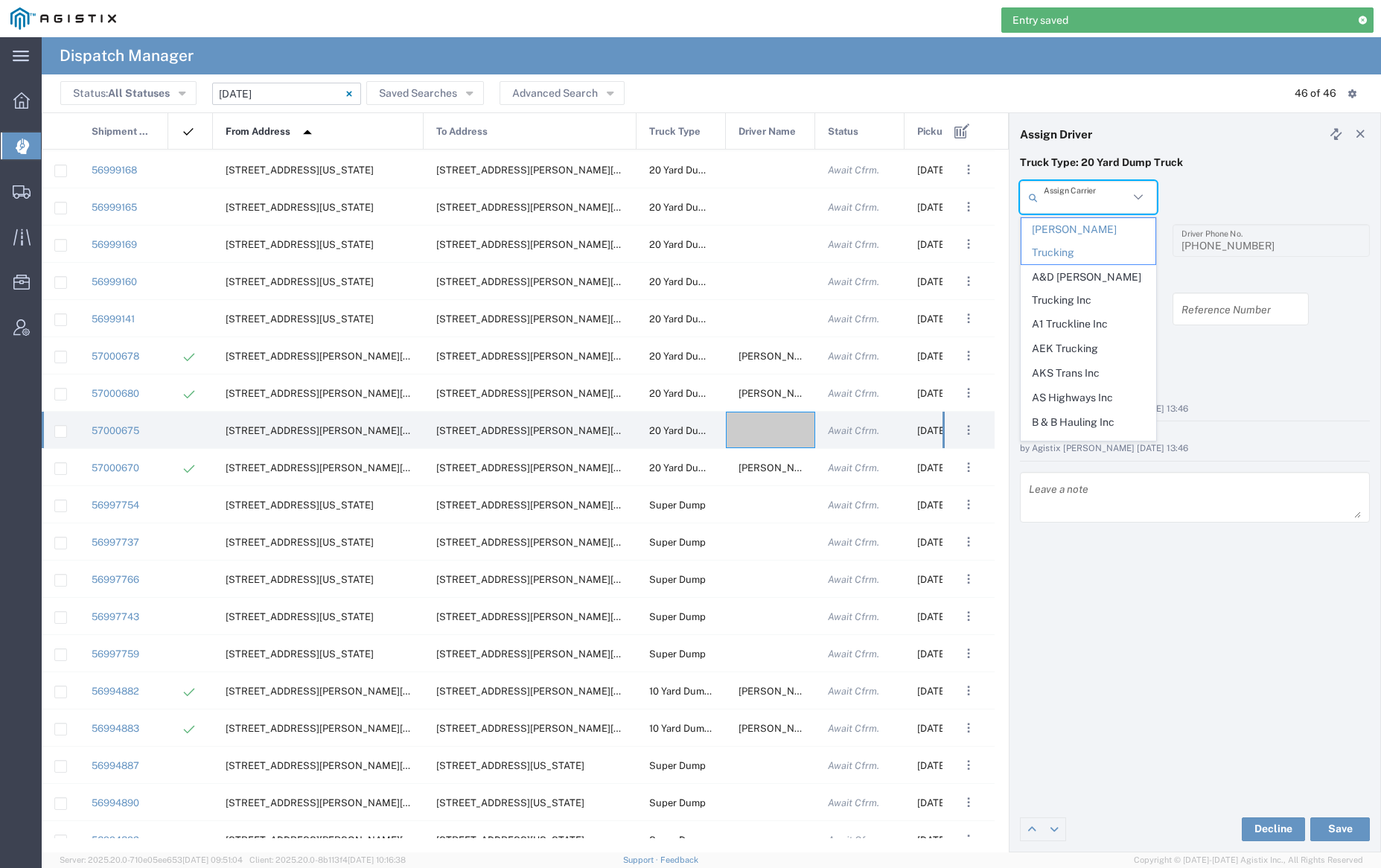
click at [1077, 196] on input "text" at bounding box center [1086, 197] width 85 height 26
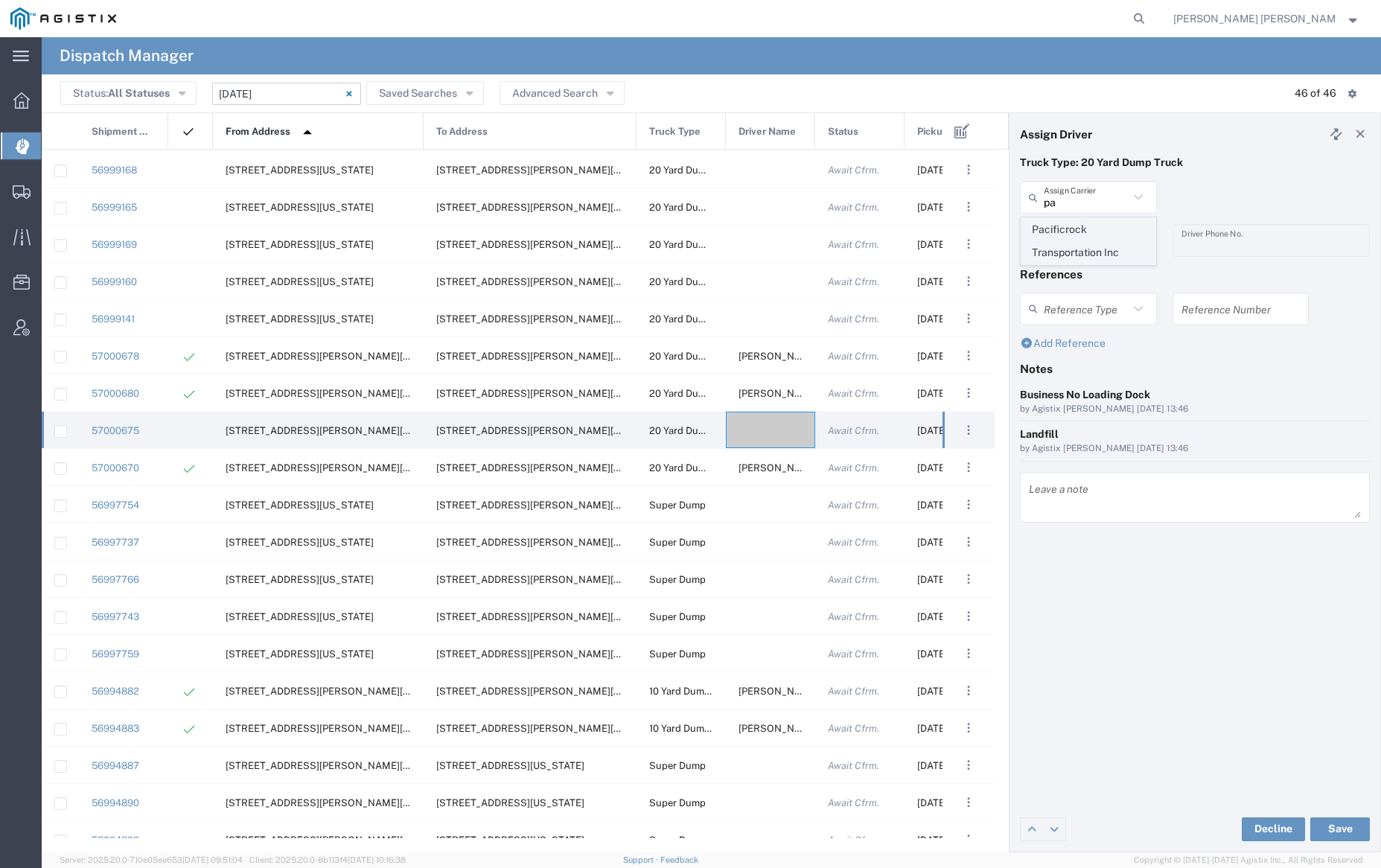
click at [1079, 228] on span "Pacificrock Transportation Inc" at bounding box center [1088, 240] width 133 height 46
type input "Pacificrock Transportation Inc"
click at [1082, 237] on input "text" at bounding box center [1086, 240] width 85 height 26
click at [1101, 316] on span "[PERSON_NAME]" at bounding box center [1088, 322] width 133 height 23
type input "[PERSON_NAME]"
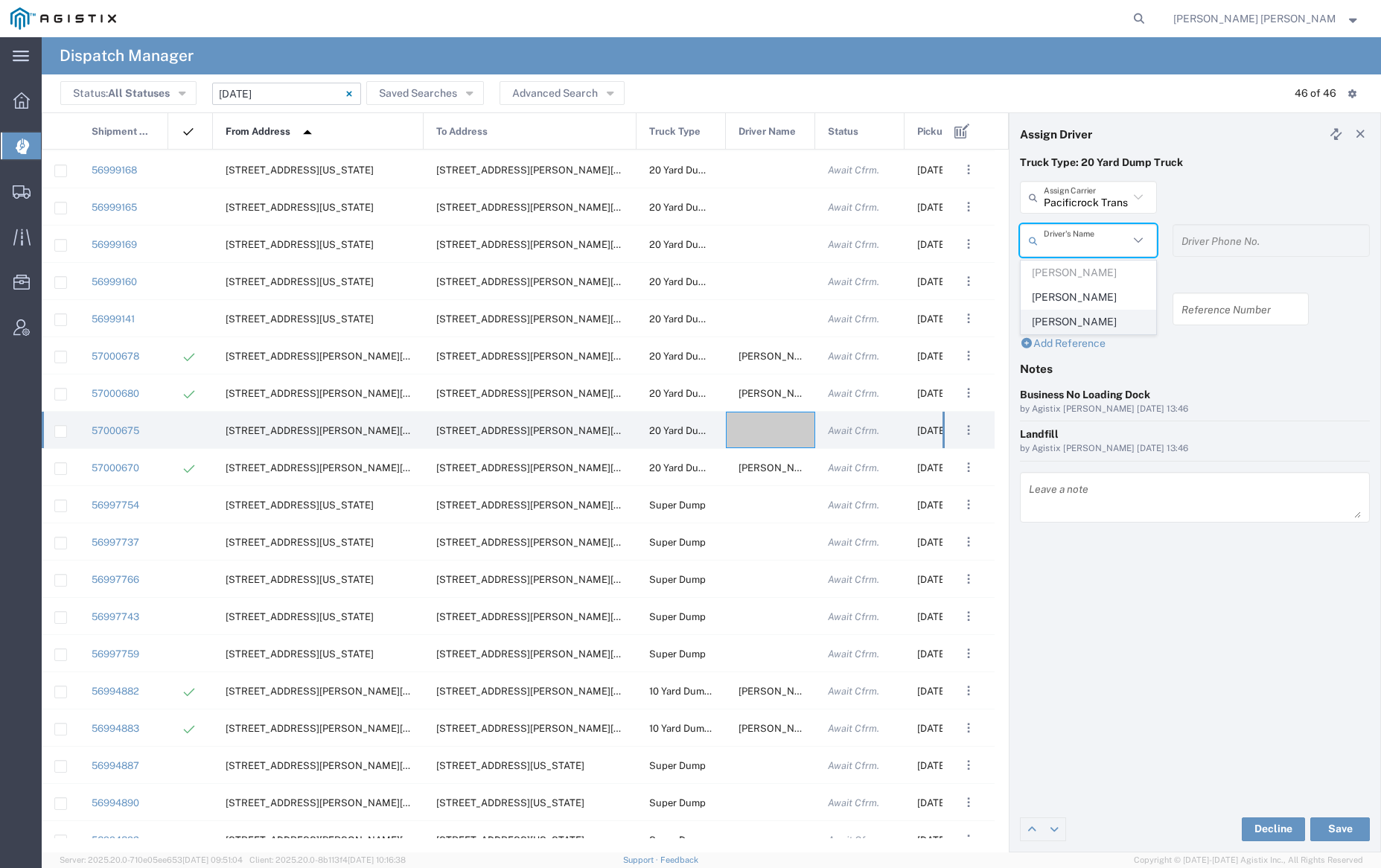
type input "5103647231"
click at [1342, 826] on button "Save" at bounding box center [1340, 829] width 60 height 24
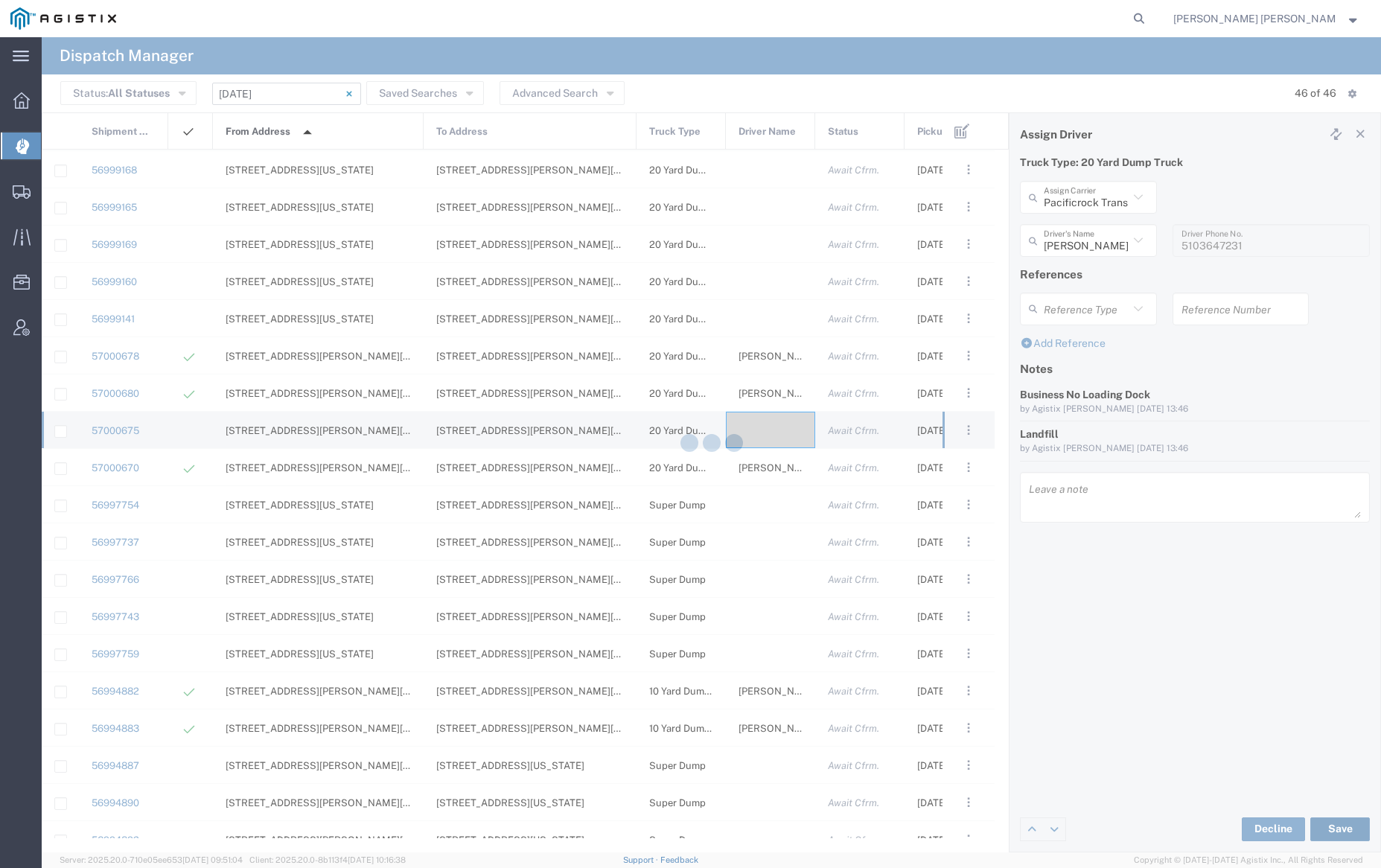
type input "[PERSON_NAME]"
type input "Pacificrock Transportation Inc"
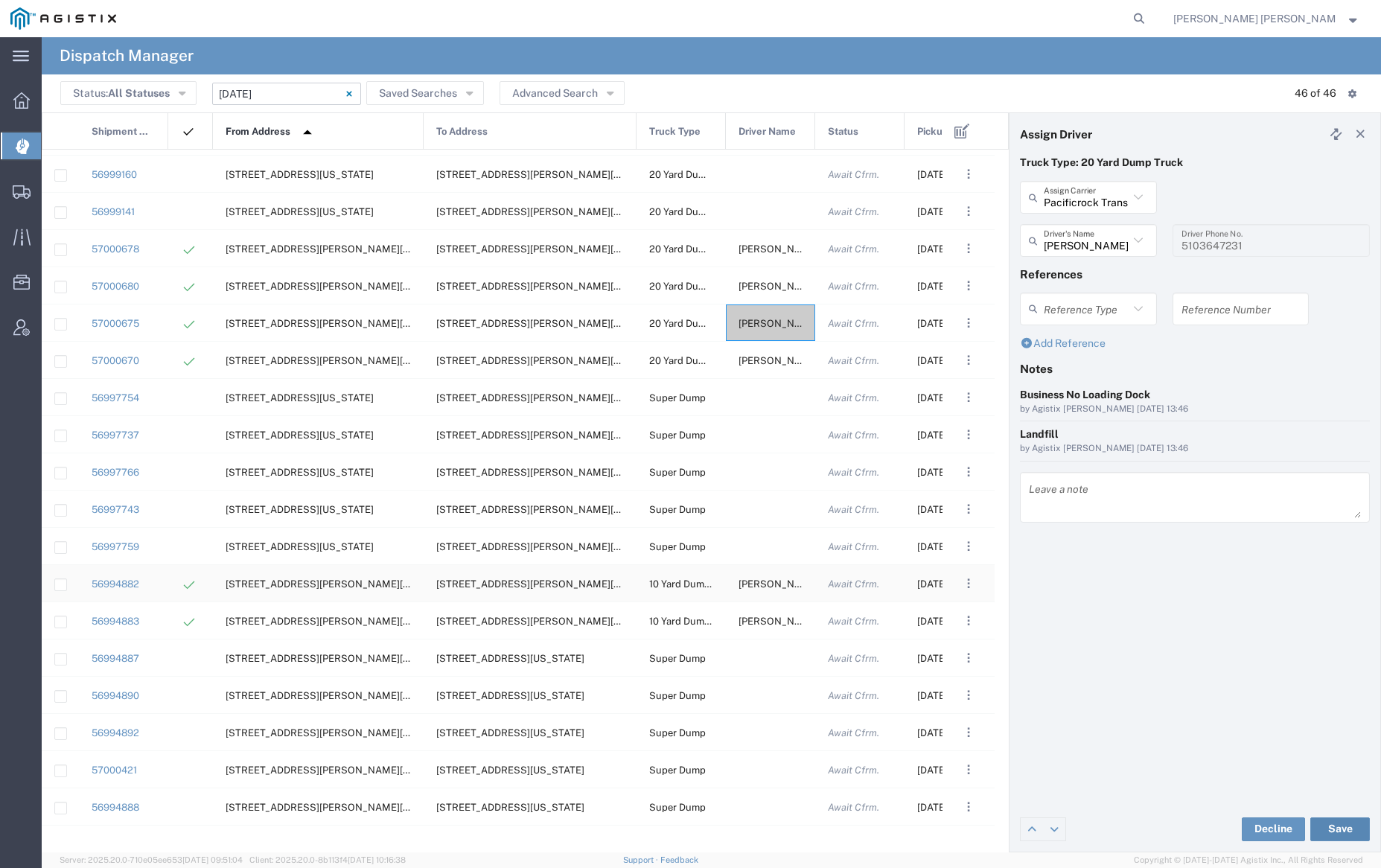
scroll to position [853, 0]
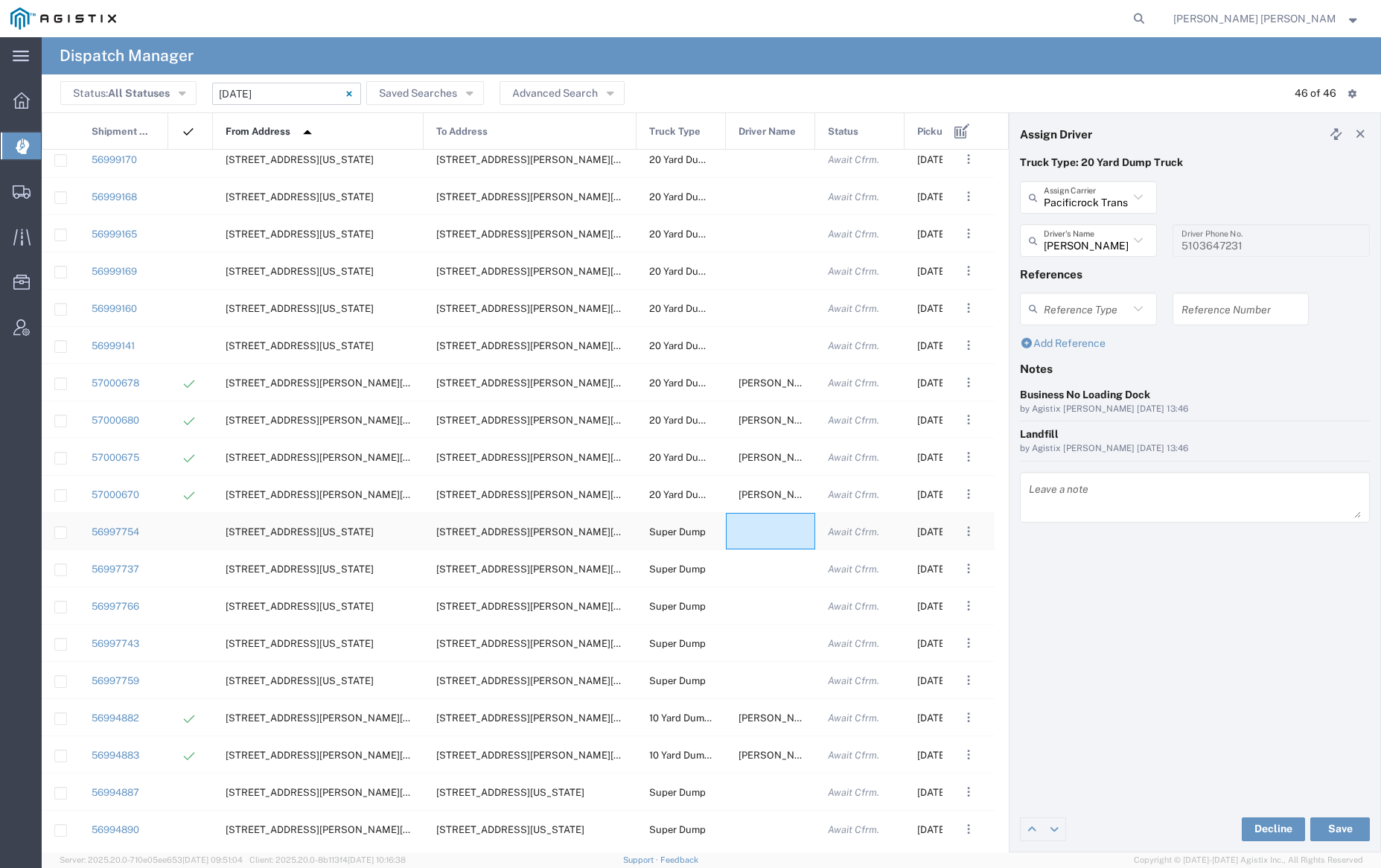
click at [760, 533] on div at bounding box center [770, 530] width 90 height 36
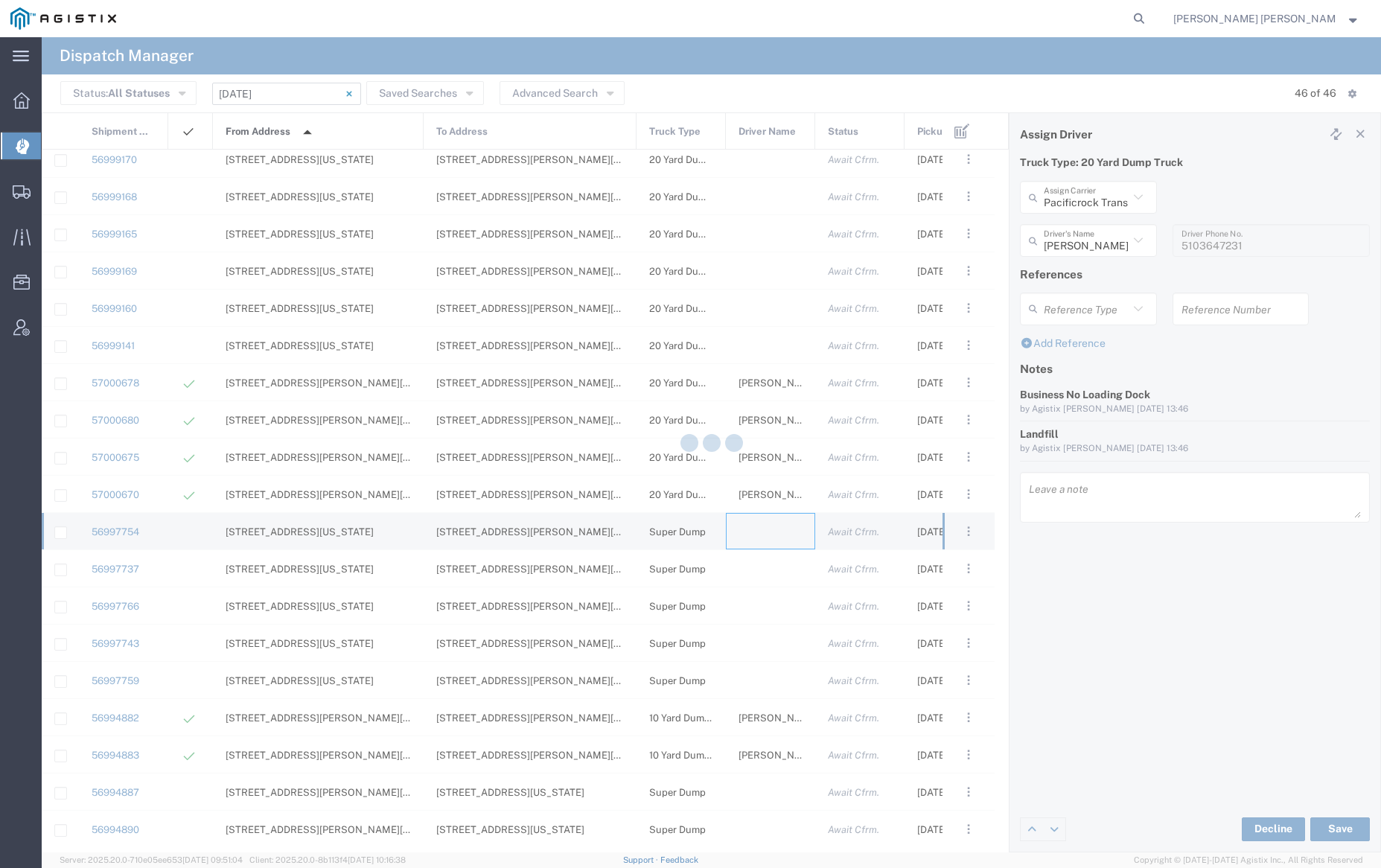
type input "[PERSON_NAME] Trucking"
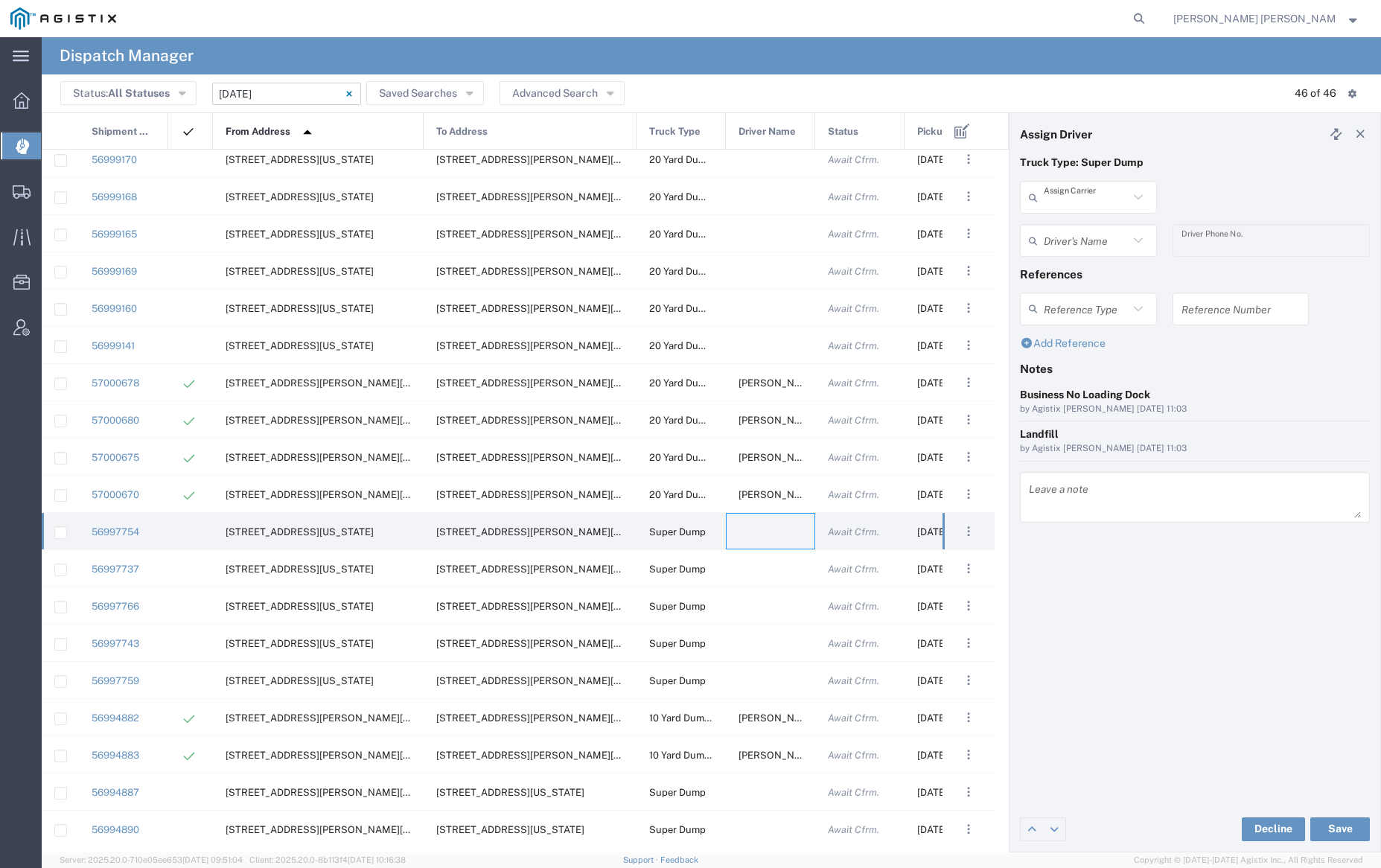
click at [1090, 197] on input "text" at bounding box center [1086, 197] width 85 height 26
click at [1090, 223] on span "Sunny Trans Inc" at bounding box center [1088, 229] width 133 height 23
type input "Sunny Trans Inc"
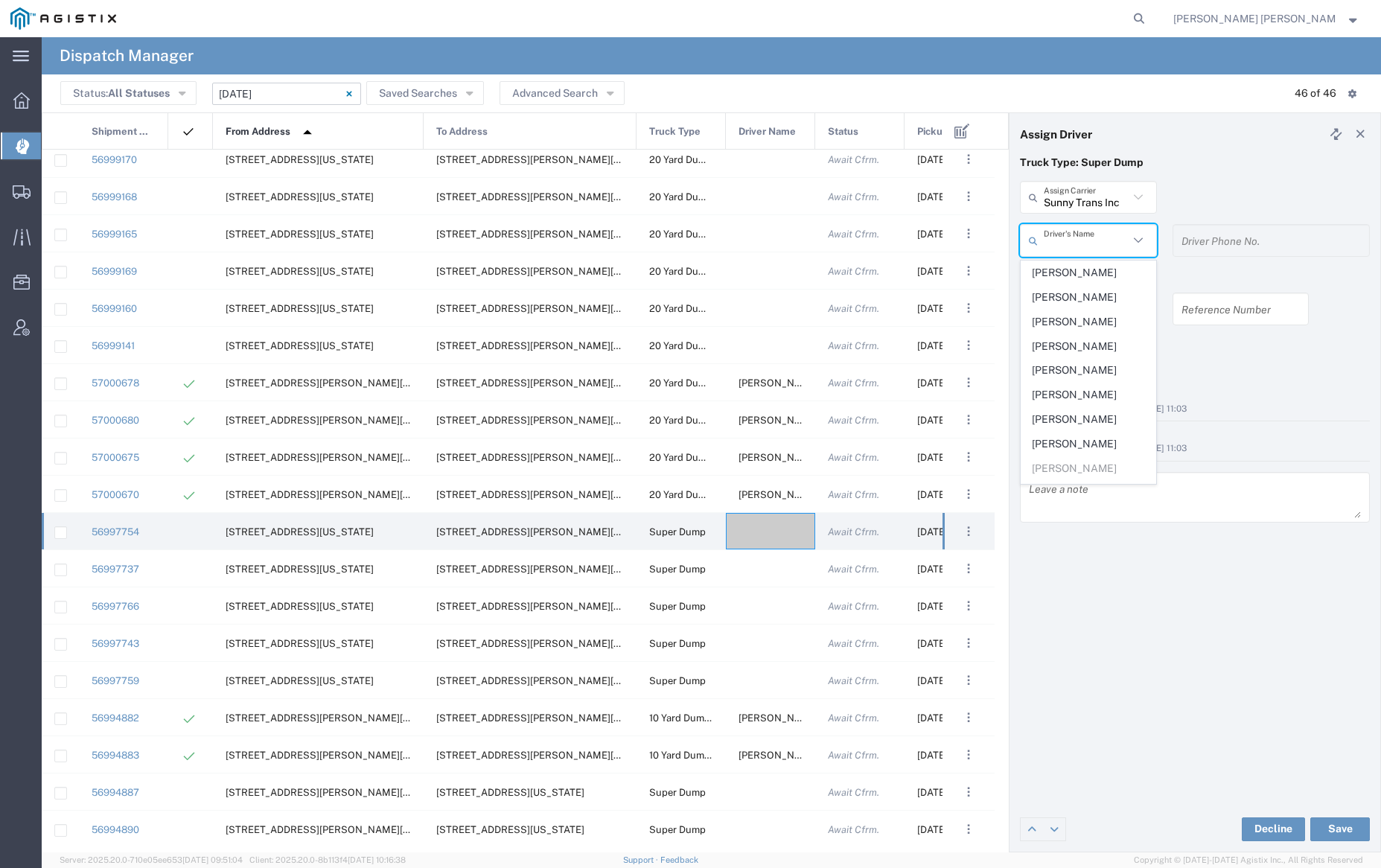
click at [1090, 232] on input "text" at bounding box center [1086, 240] width 85 height 26
click at [1100, 318] on span "[PERSON_NAME]" at bounding box center [1088, 322] width 133 height 23
type input "[PERSON_NAME]"
type input "[PHONE_NUMBER]"
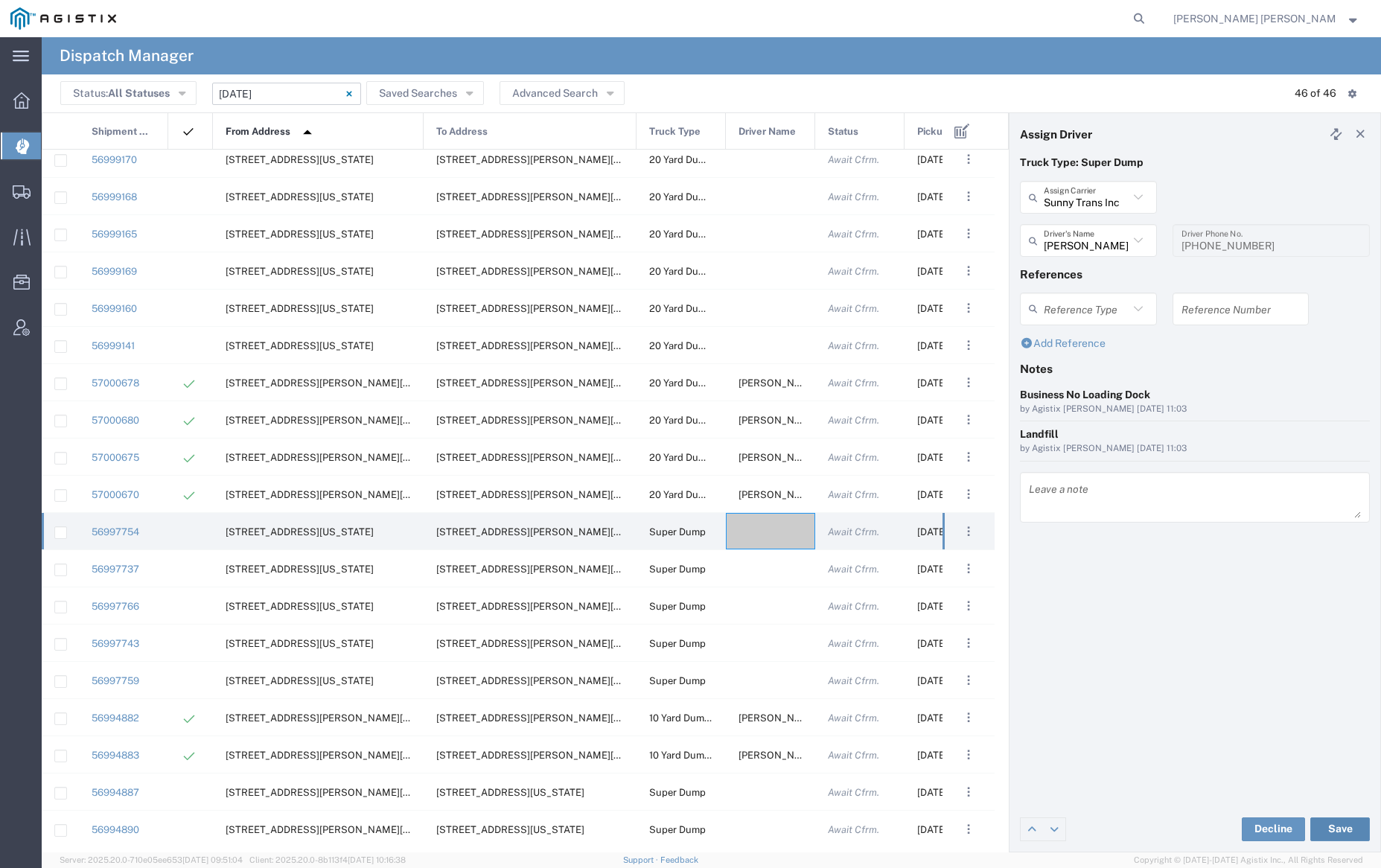
click at [1339, 822] on button "Save" at bounding box center [1340, 829] width 60 height 24
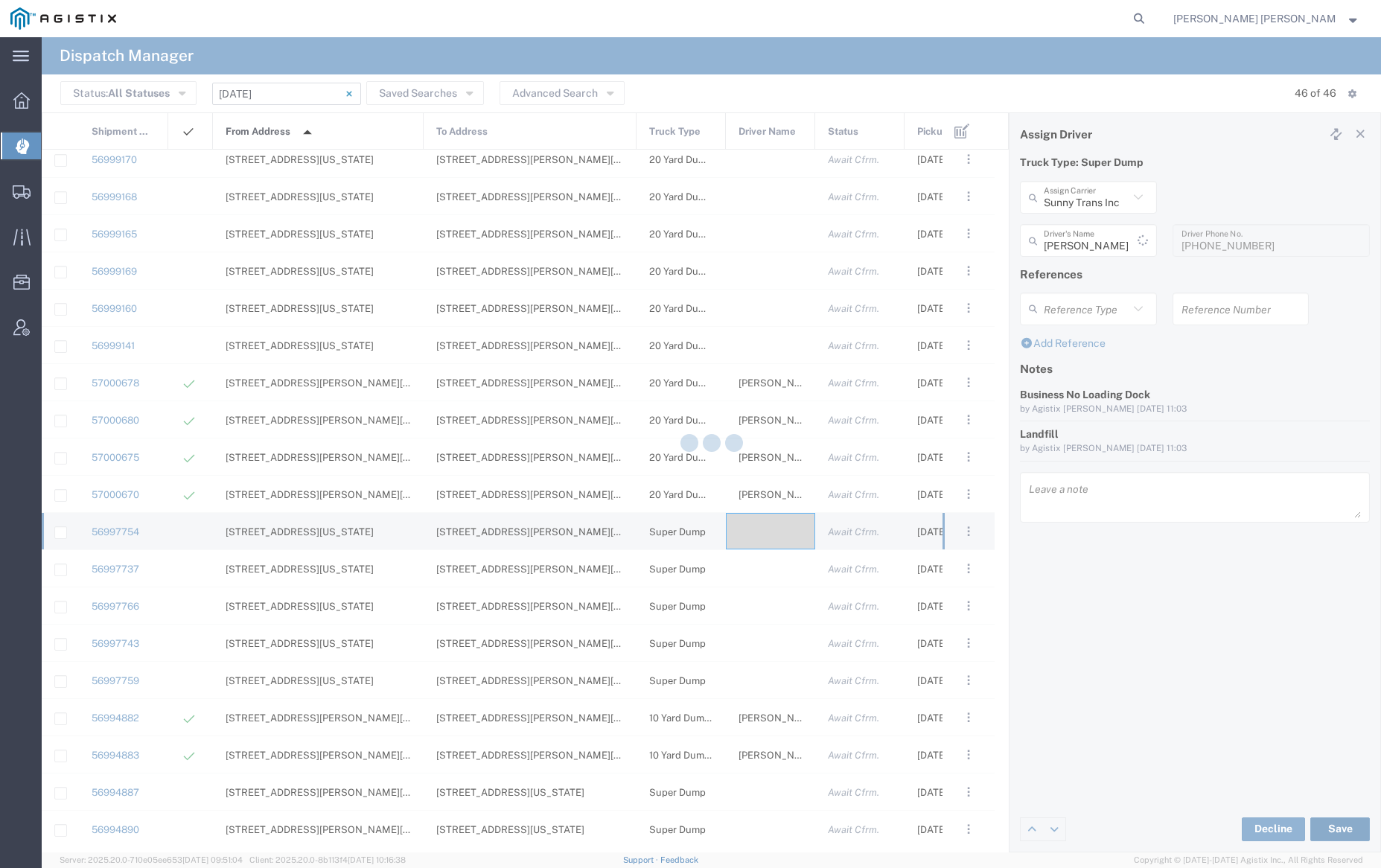
type input "[PERSON_NAME]"
type input "Sunny Trans Inc"
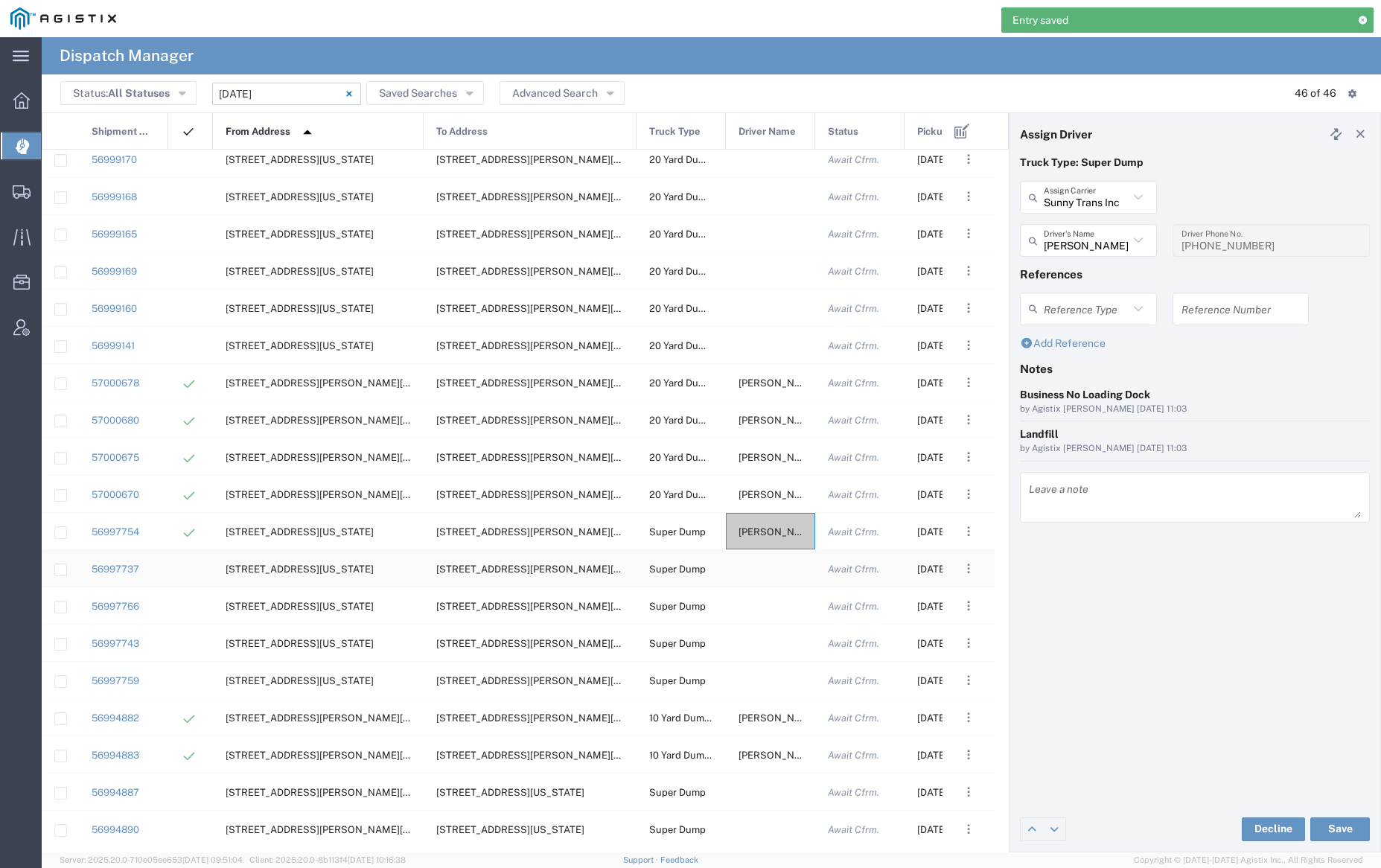
click at [764, 570] on div at bounding box center [770, 568] width 90 height 36
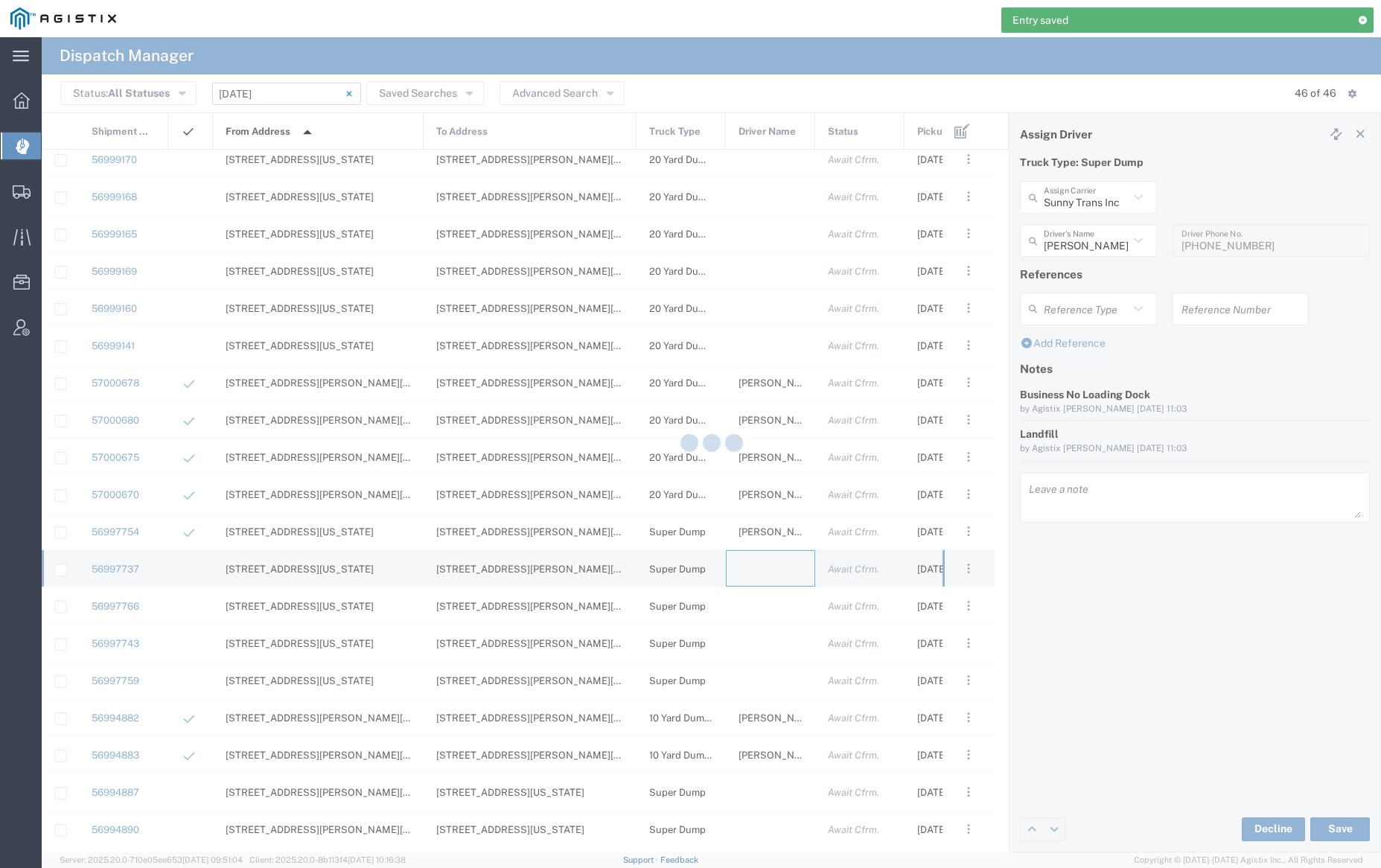
type input "[PERSON_NAME] Trucking"
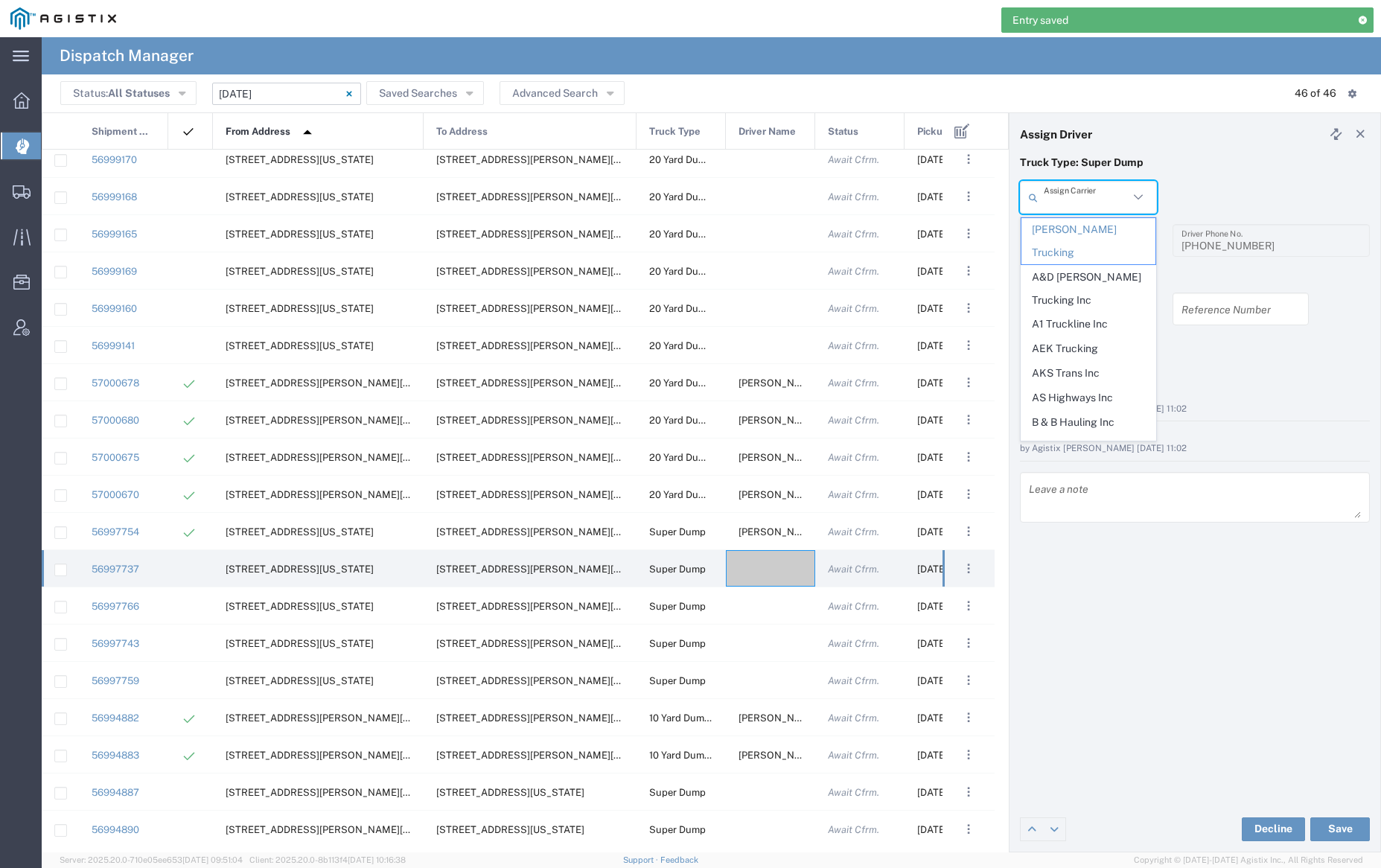
click at [1069, 202] on input "text" at bounding box center [1086, 197] width 85 height 26
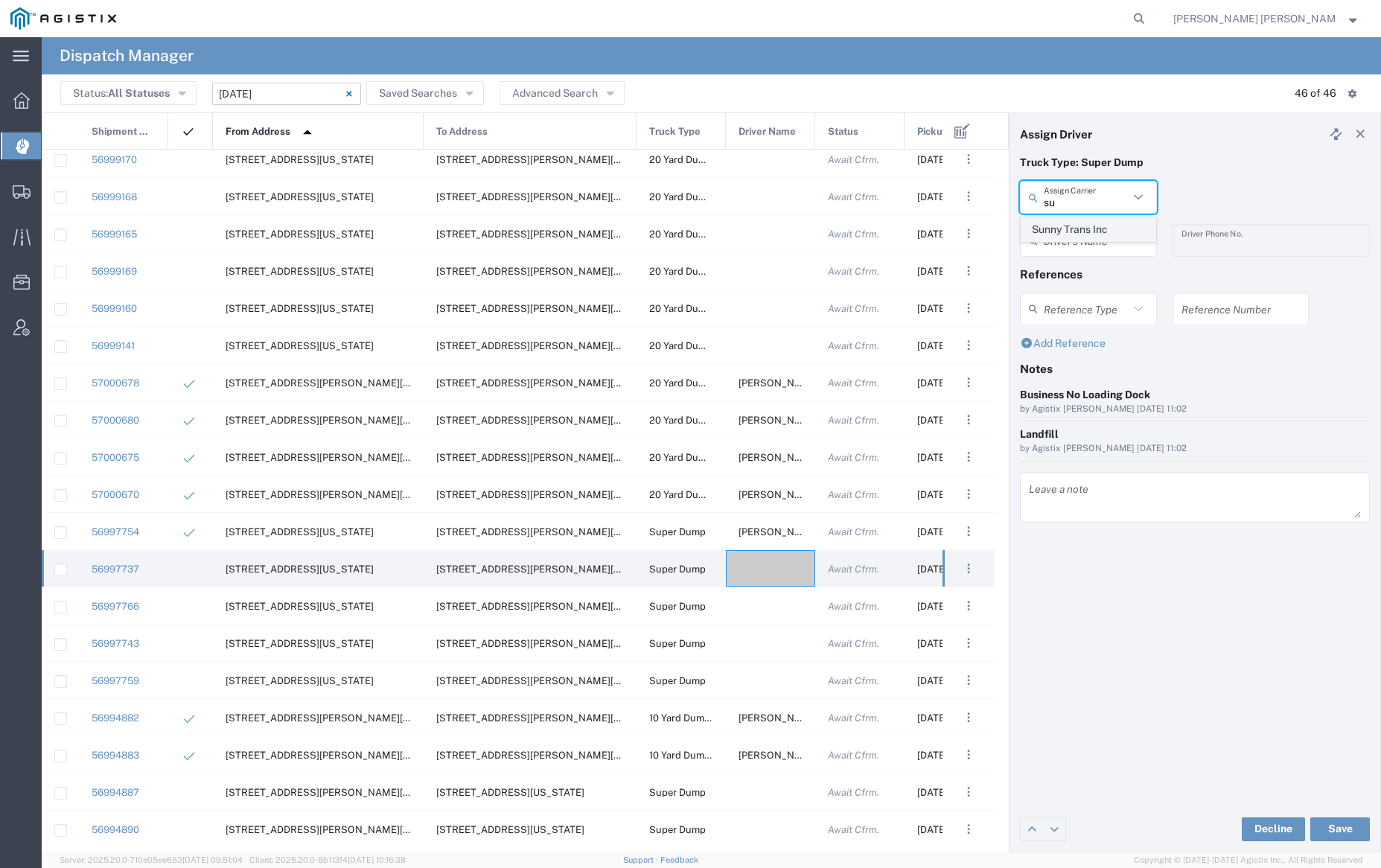
click at [1076, 225] on span "Sunny Trans Inc" at bounding box center [1088, 229] width 133 height 23
type input "Sunny Trans Inc"
click at [1076, 231] on input "text" at bounding box center [1091, 240] width 93 height 26
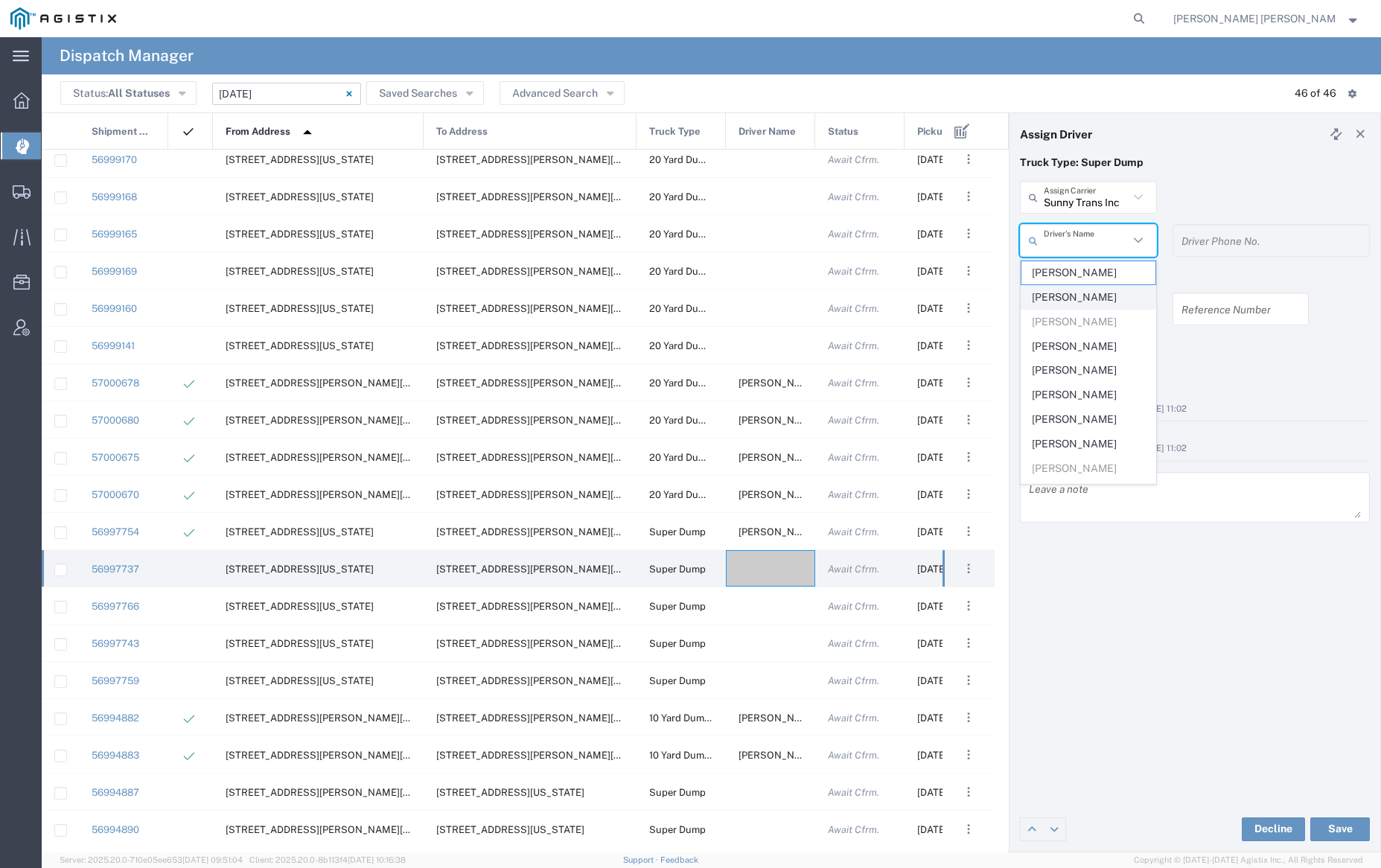
click at [1093, 292] on span "[PERSON_NAME]" at bounding box center [1088, 297] width 133 height 23
type input "[PERSON_NAME]"
type input "[PHONE_NUMBER]"
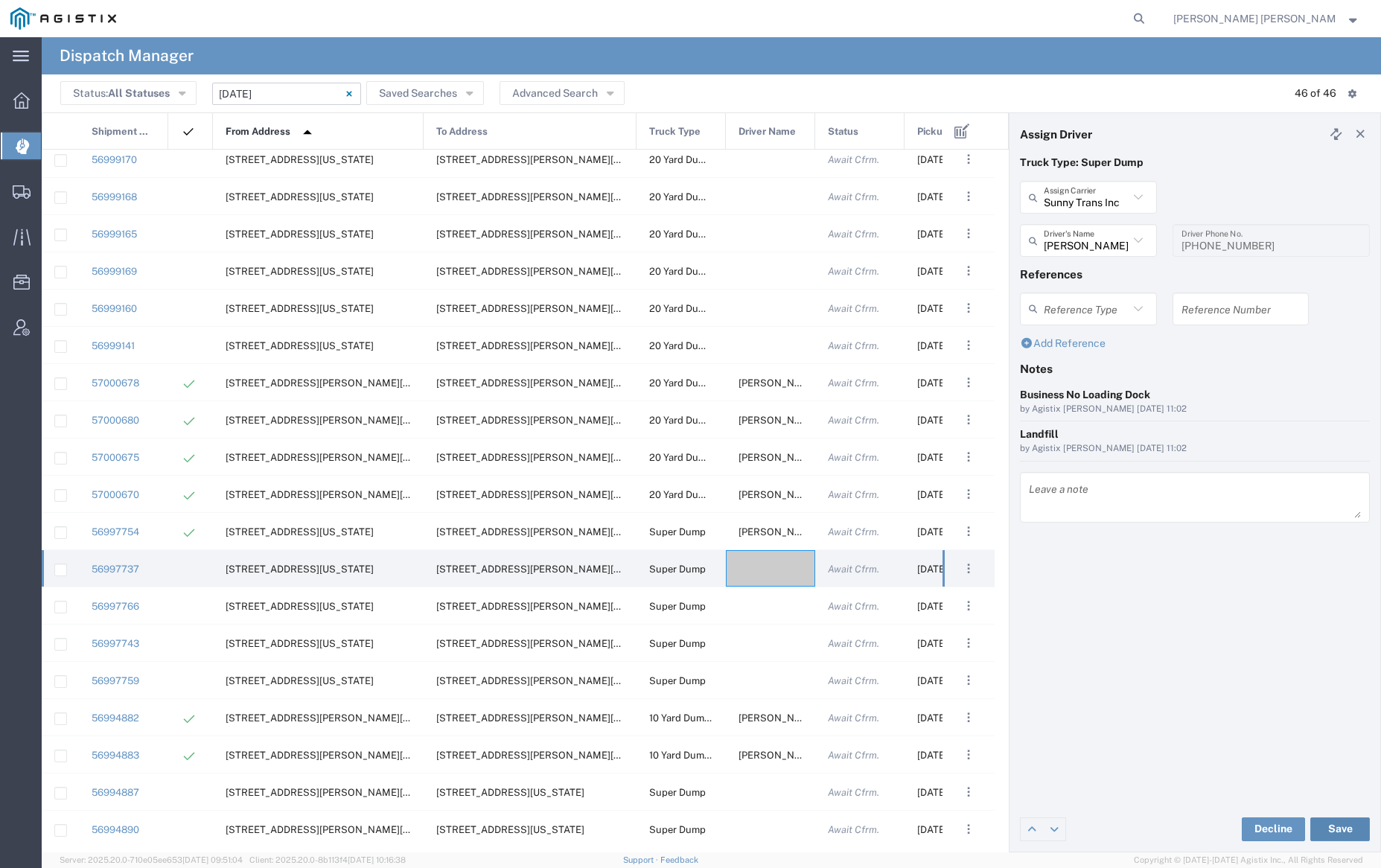
click at [1347, 823] on button "Save" at bounding box center [1340, 829] width 60 height 24
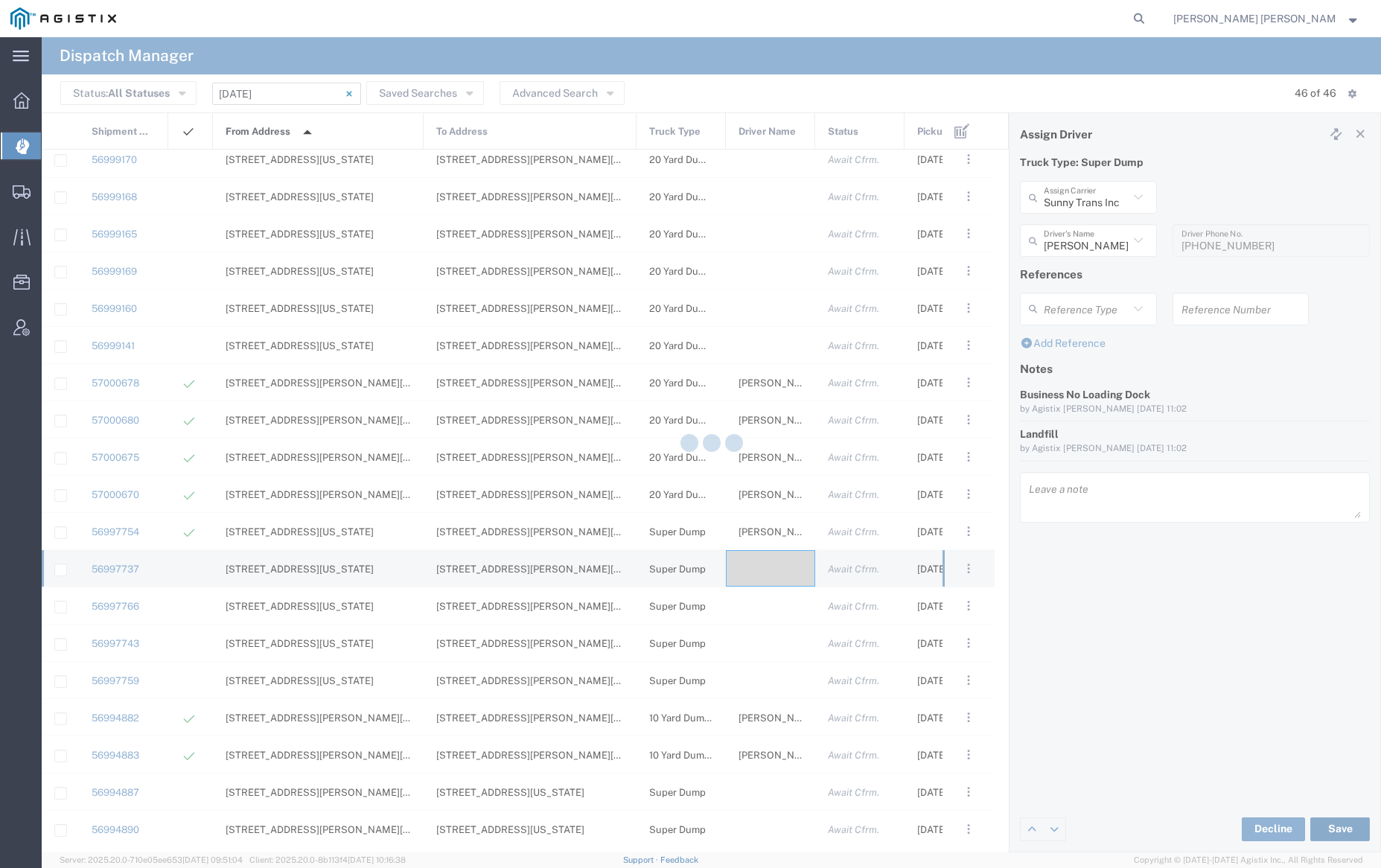
type input "[PERSON_NAME]"
type input "Sunny Trans Inc"
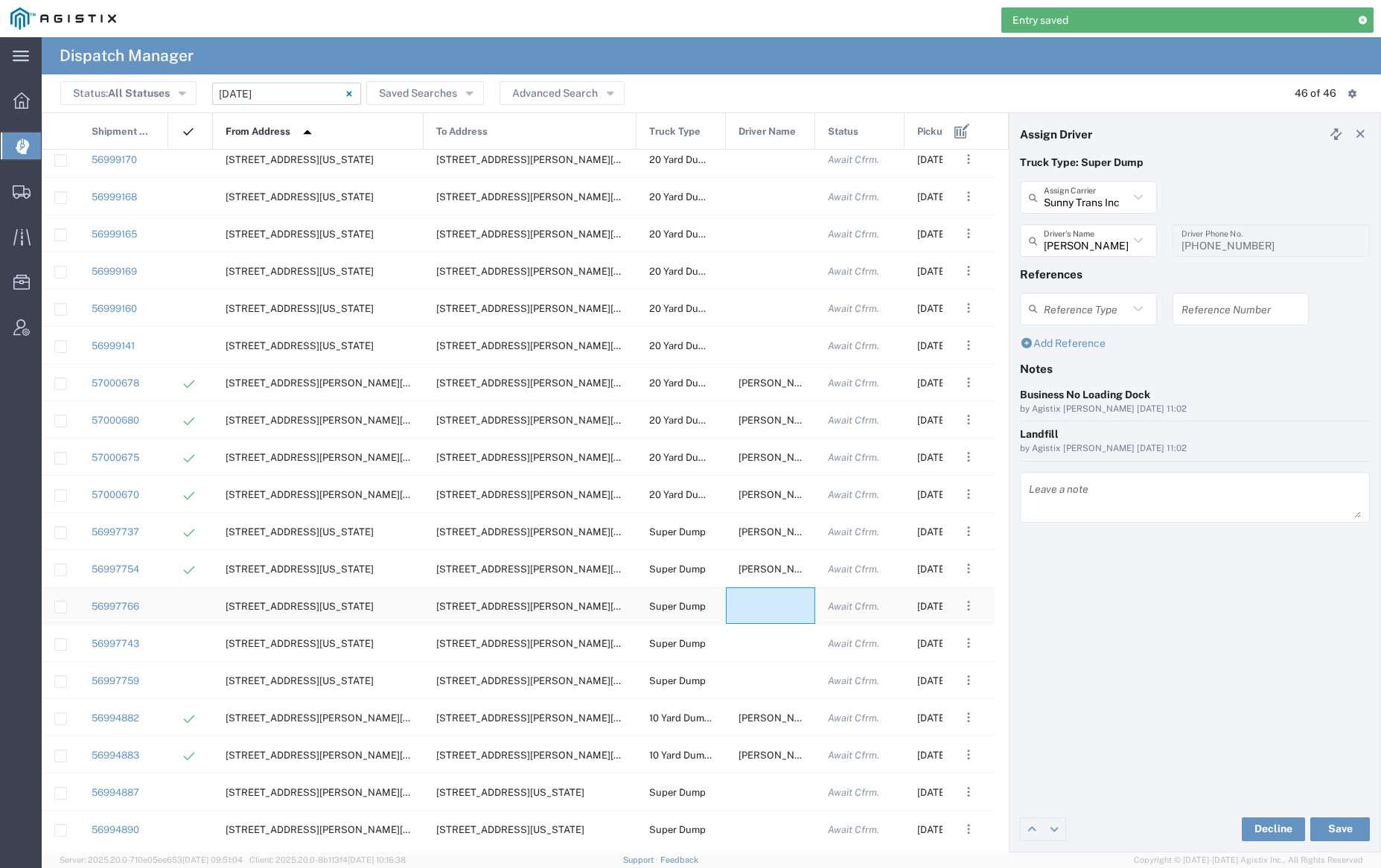
click at [775, 607] on div at bounding box center [770, 605] width 90 height 36
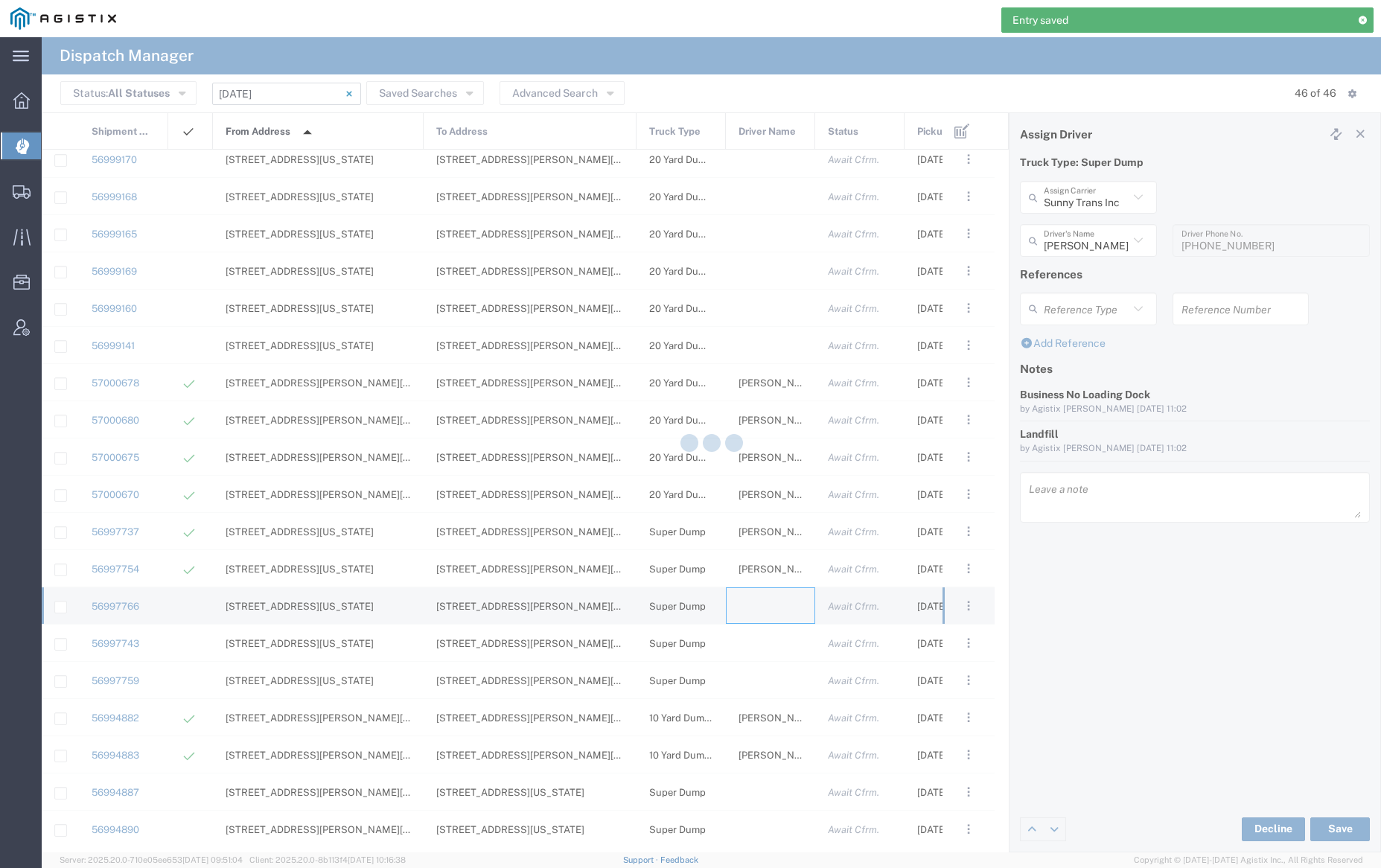
type input "[PERSON_NAME] Trucking"
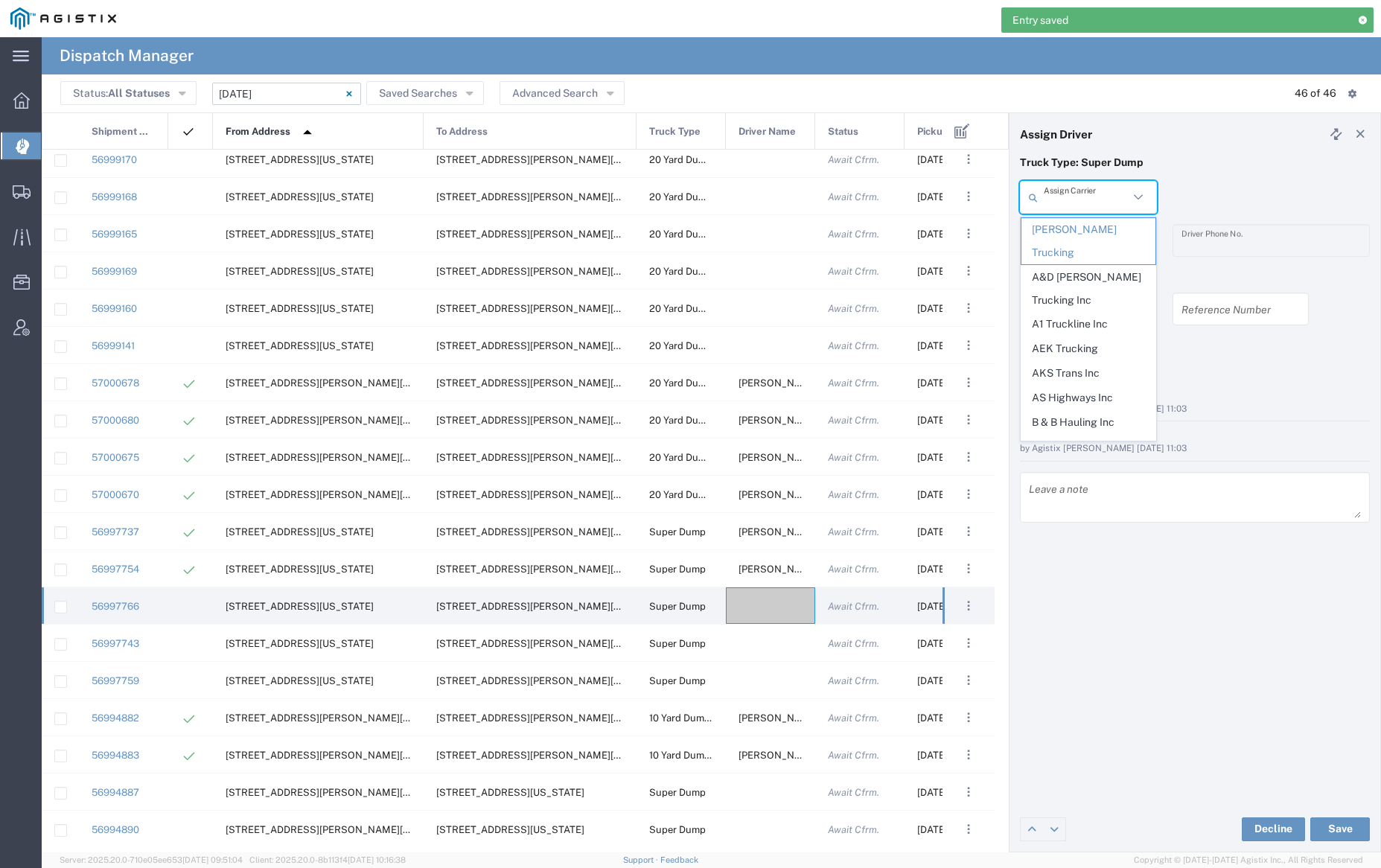
click at [1094, 205] on input "text" at bounding box center [1086, 197] width 85 height 26
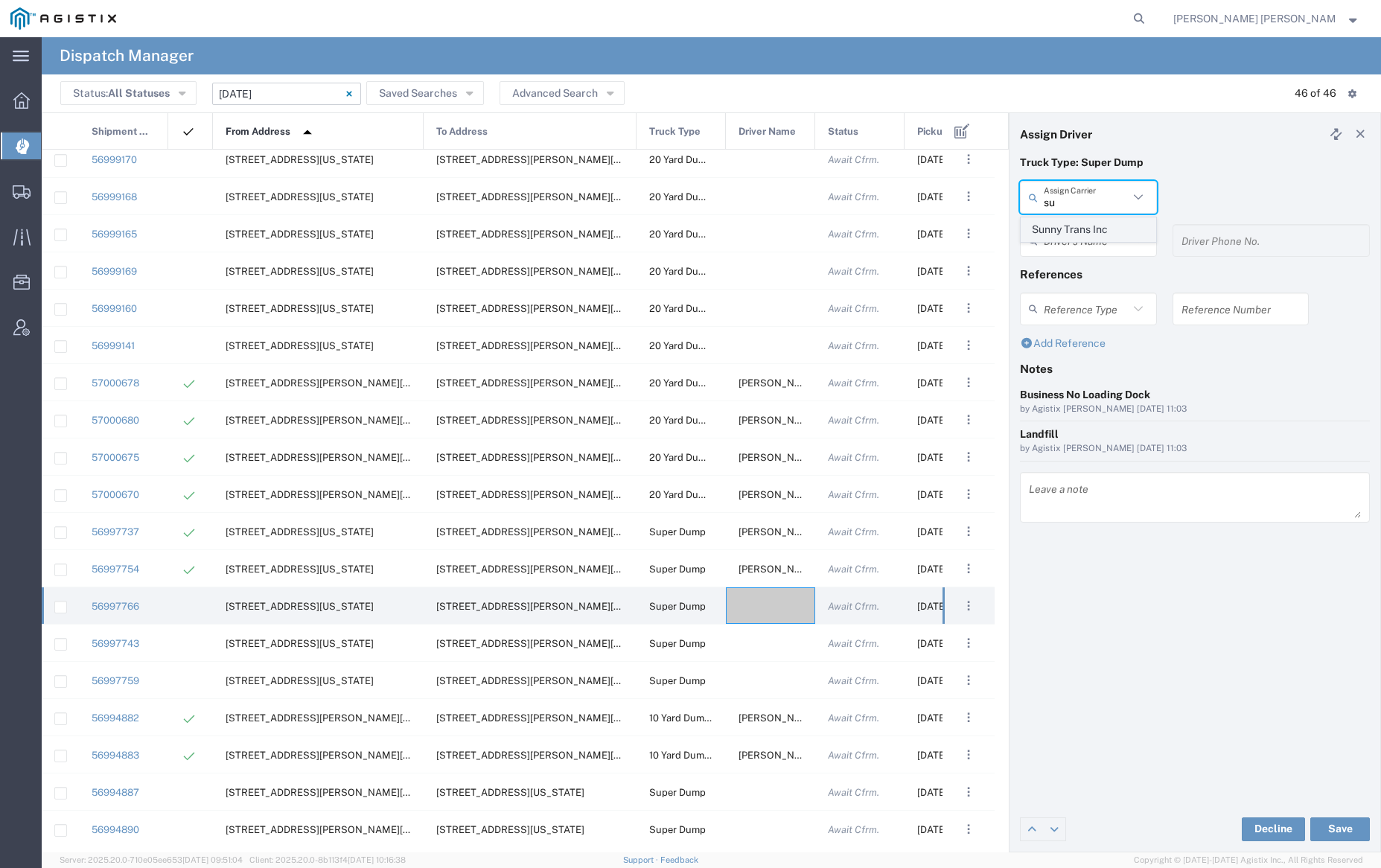
click at [1092, 229] on span "Sunny Trans Inc" at bounding box center [1088, 229] width 133 height 23
type input "Sunny Trans Inc"
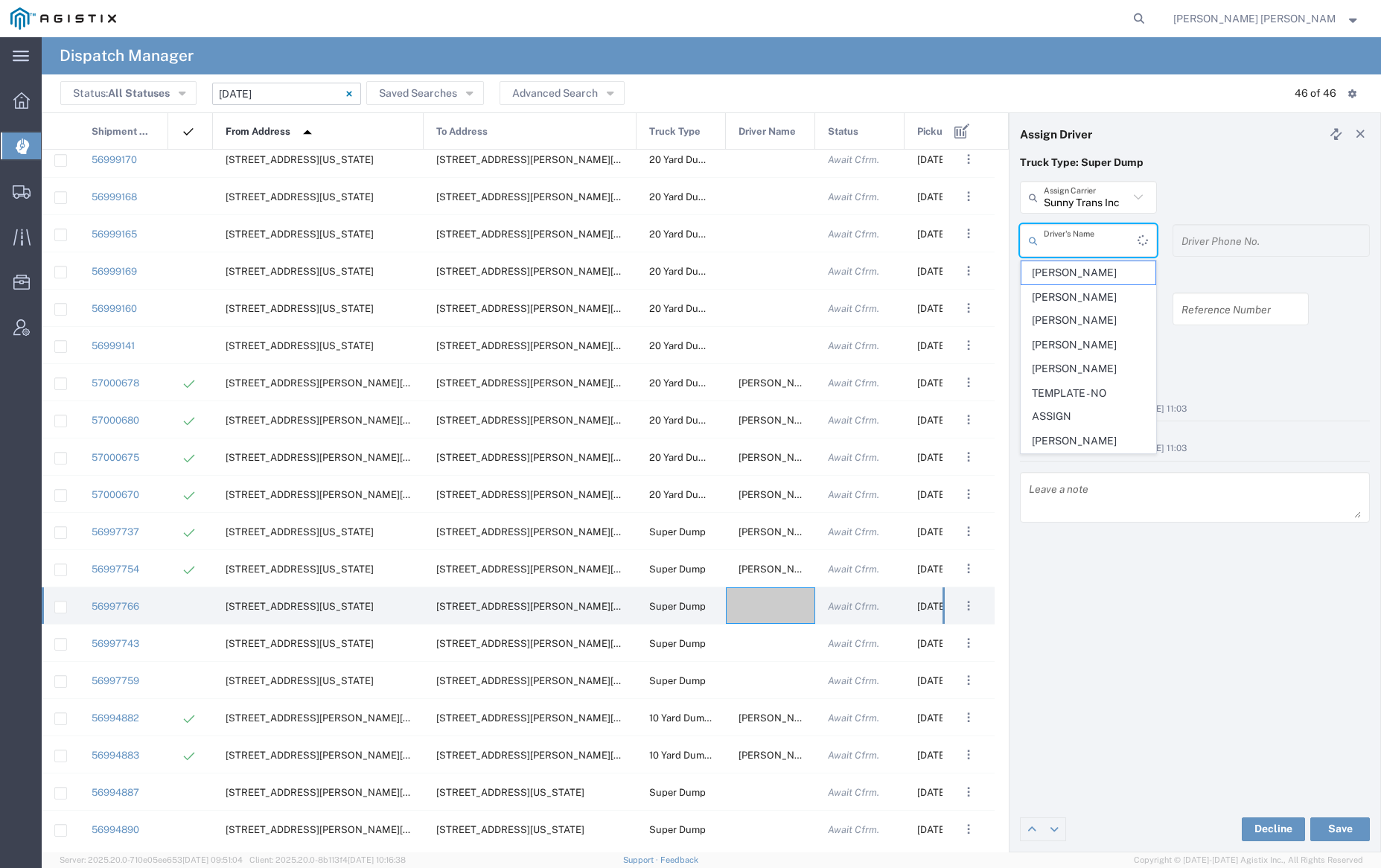
click at [1096, 241] on input "text" at bounding box center [1091, 240] width 93 height 26
click at [1106, 390] on span "[PERSON_NAME]" at bounding box center [1088, 395] width 133 height 23
type input "[PERSON_NAME]"
type input "[PHONE_NUMBER]"
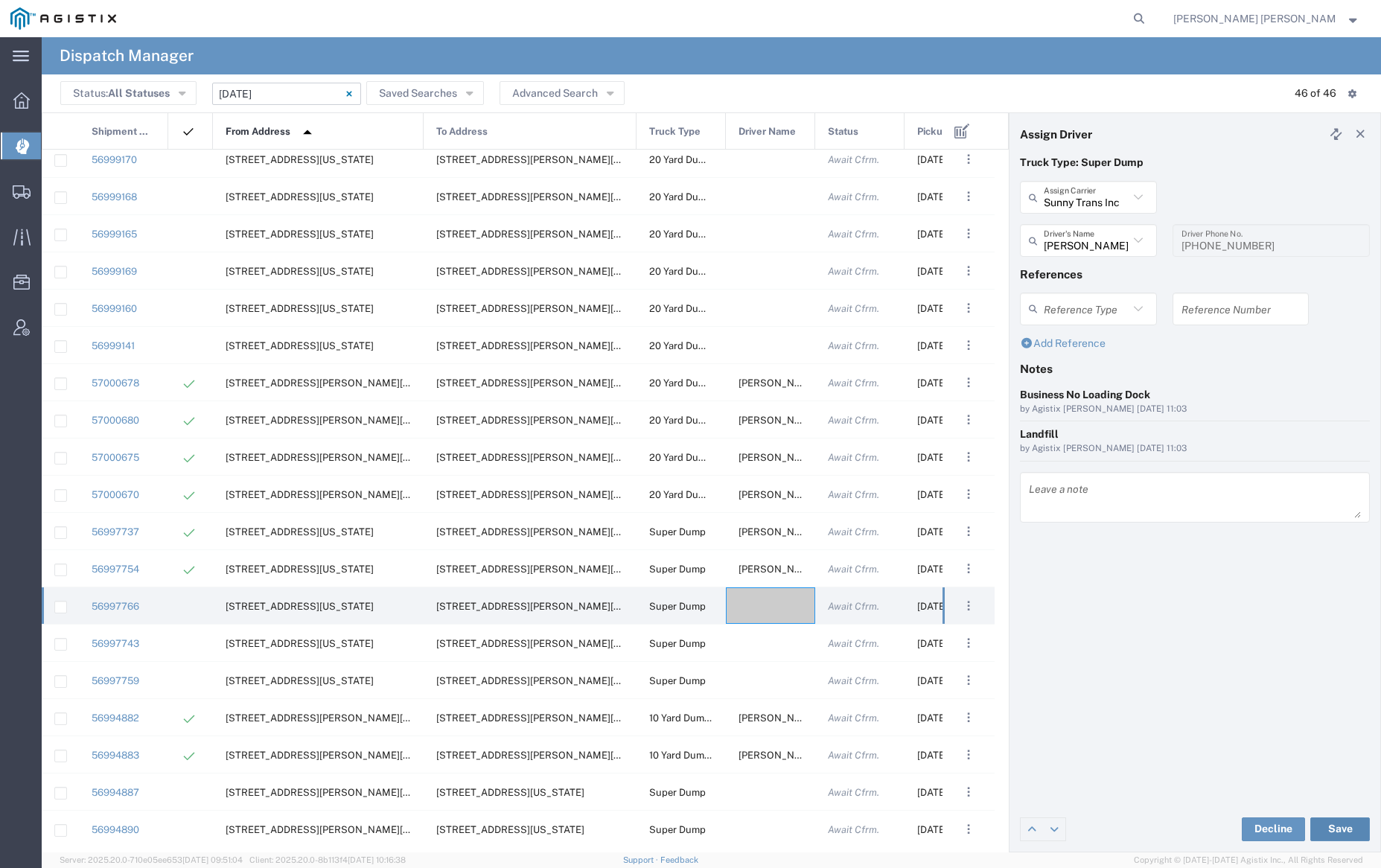
click at [1347, 827] on button "Save" at bounding box center [1340, 829] width 60 height 24
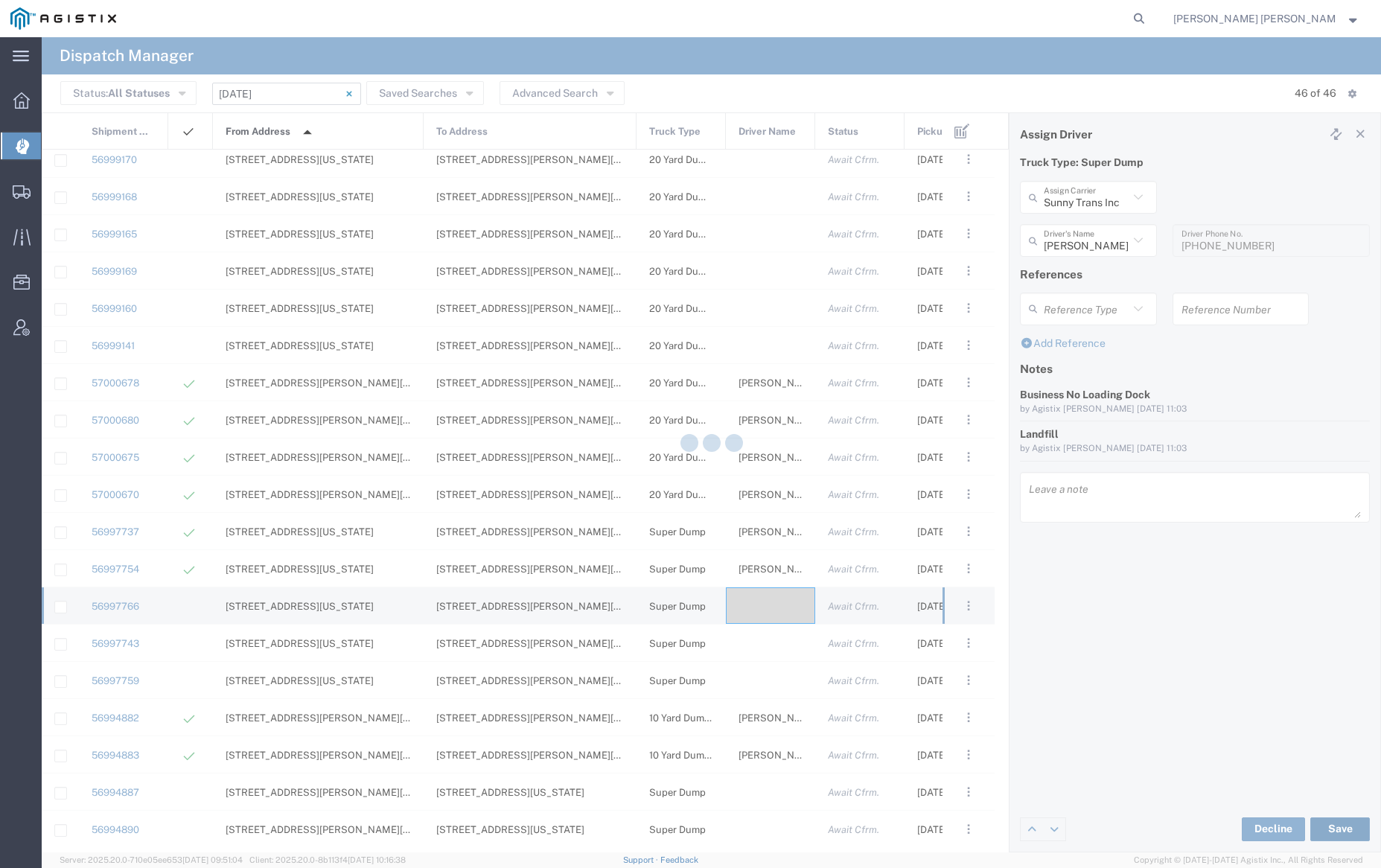
type input "[PERSON_NAME]"
type input "Sunny Trans Inc"
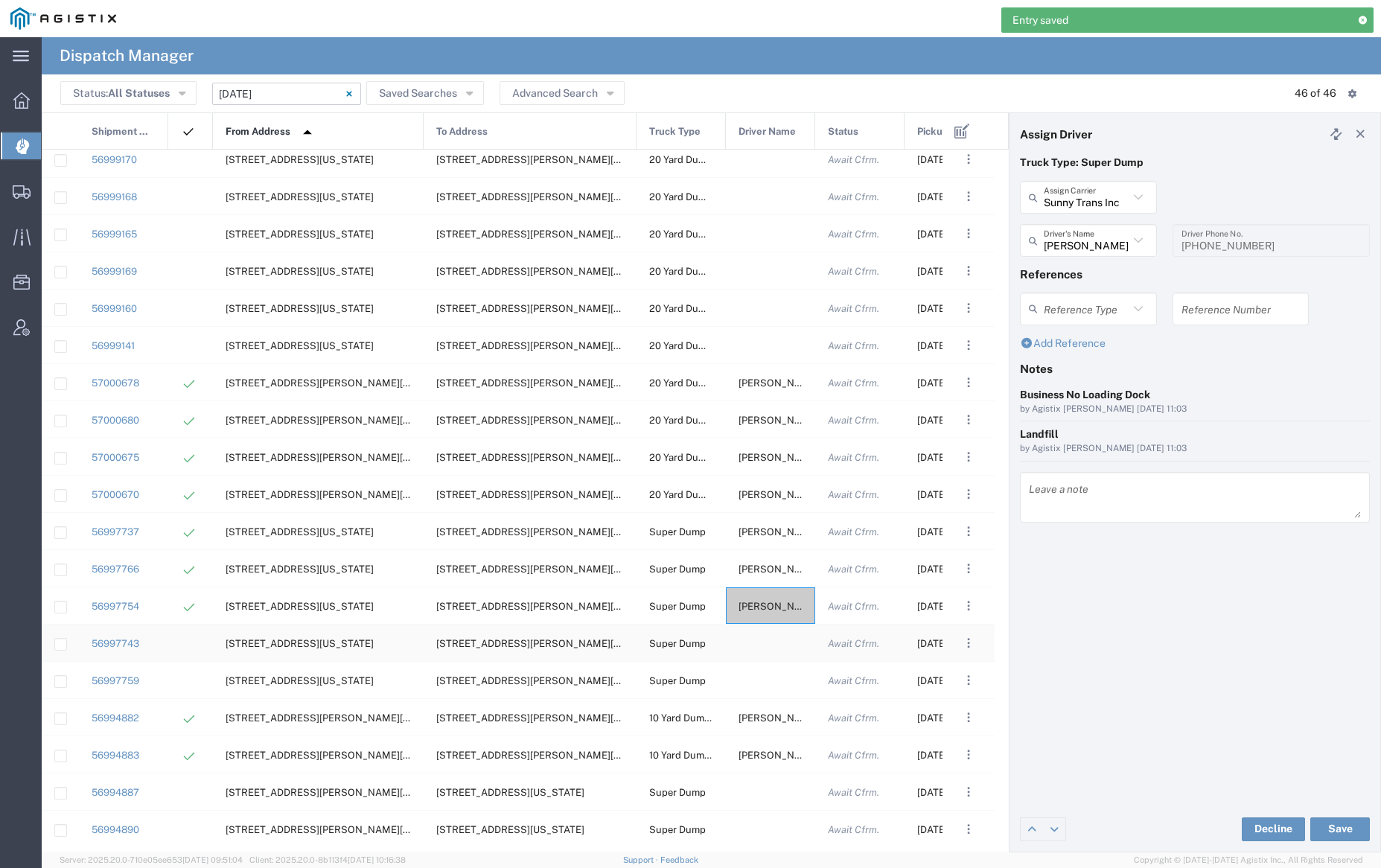
click at [768, 639] on div at bounding box center [770, 643] width 90 height 36
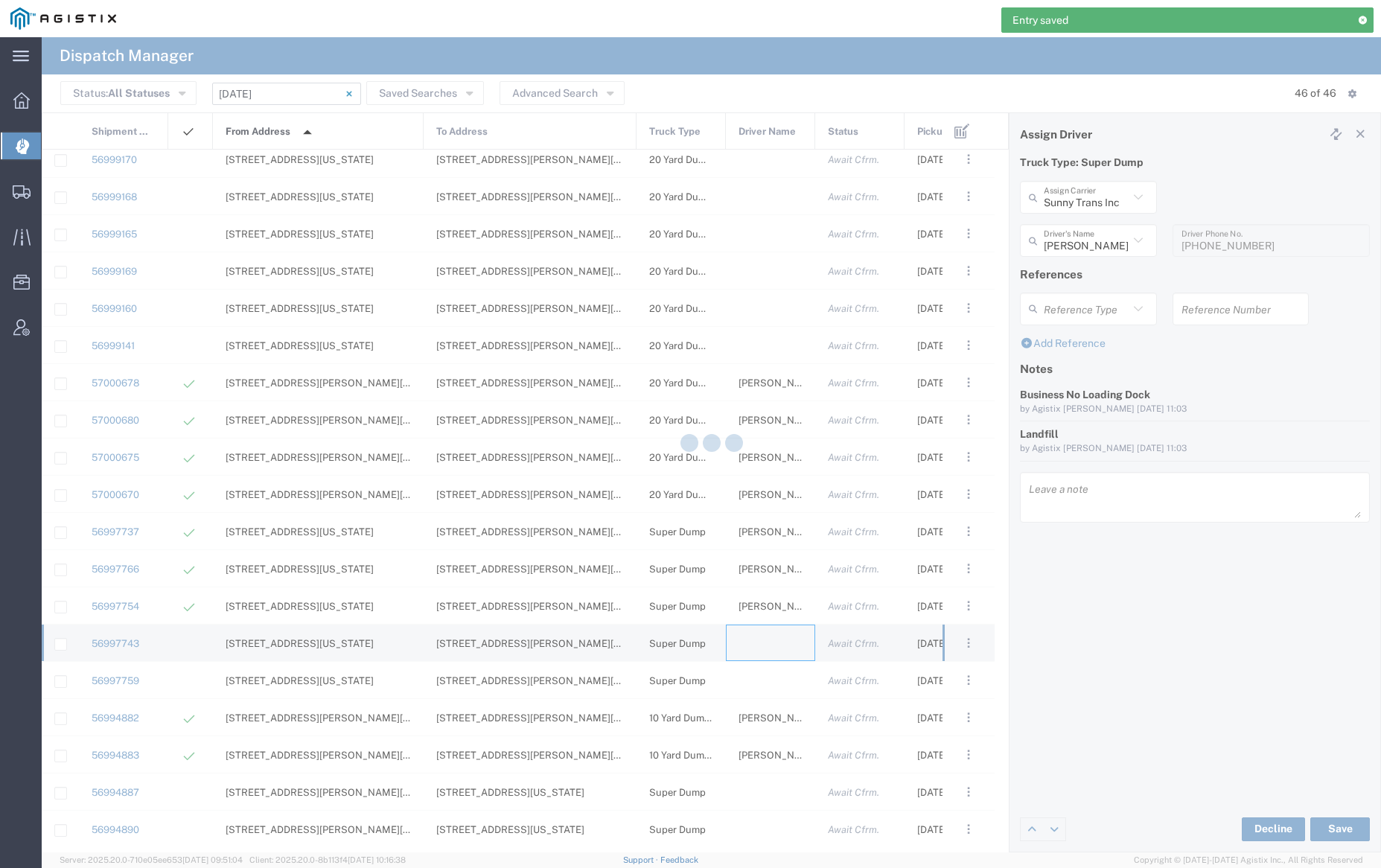
type input "[PERSON_NAME] Trucking"
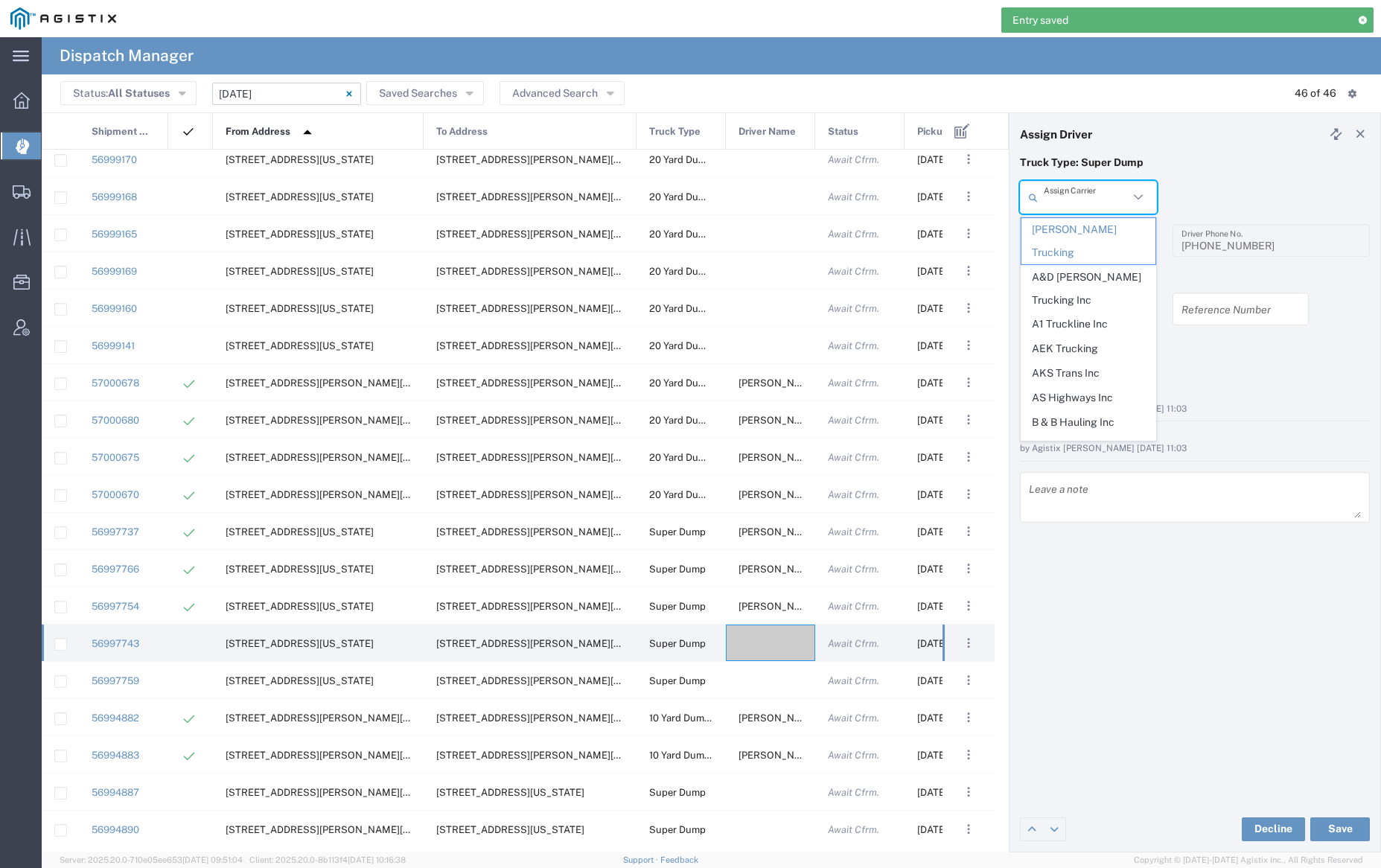
click at [1092, 201] on input "text" at bounding box center [1086, 197] width 85 height 26
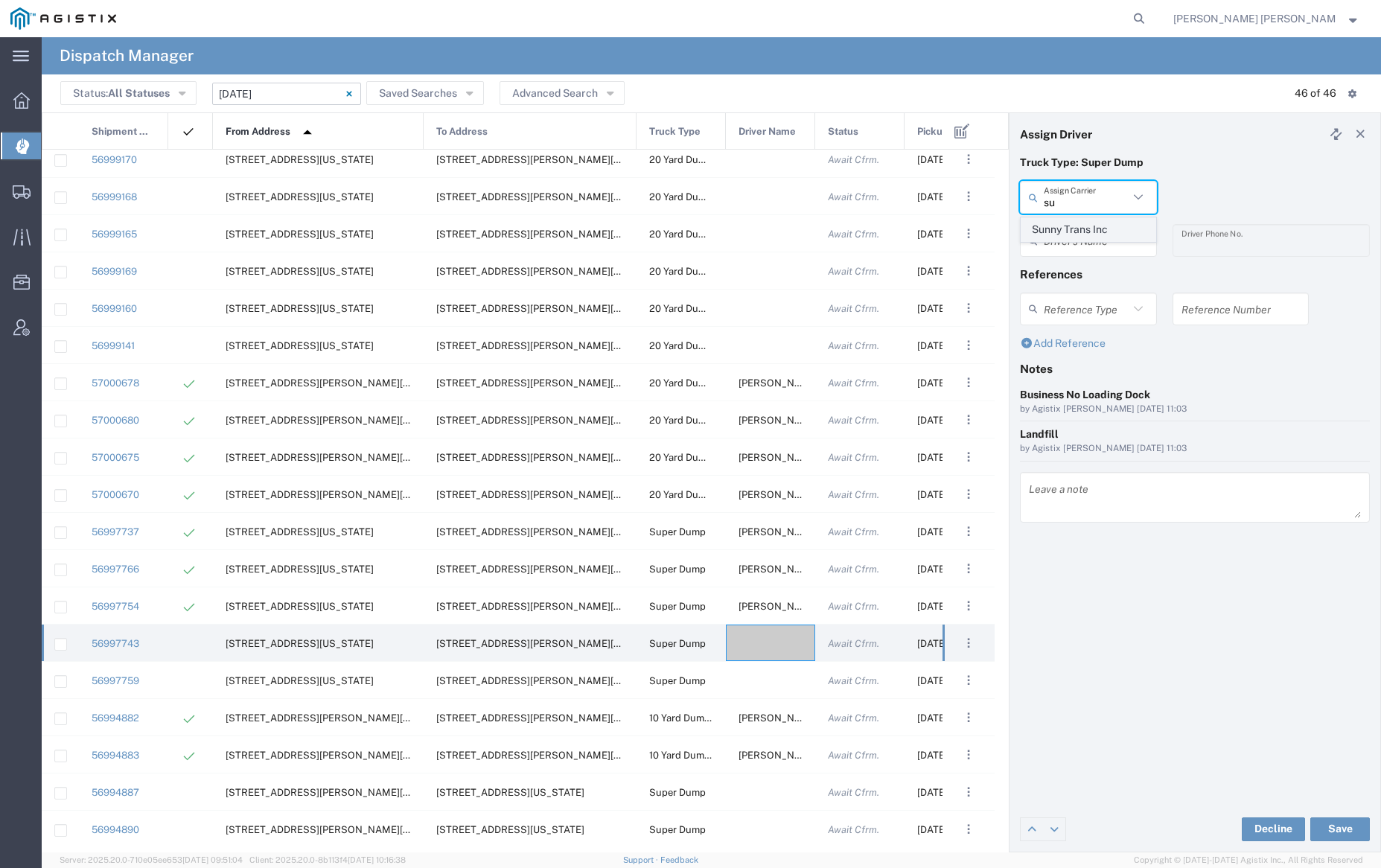
click at [1092, 232] on span "Sunny Trans Inc" at bounding box center [1088, 229] width 133 height 23
type input "Sunny Trans Inc"
click at [1092, 240] on input "text" at bounding box center [1091, 240] width 93 height 26
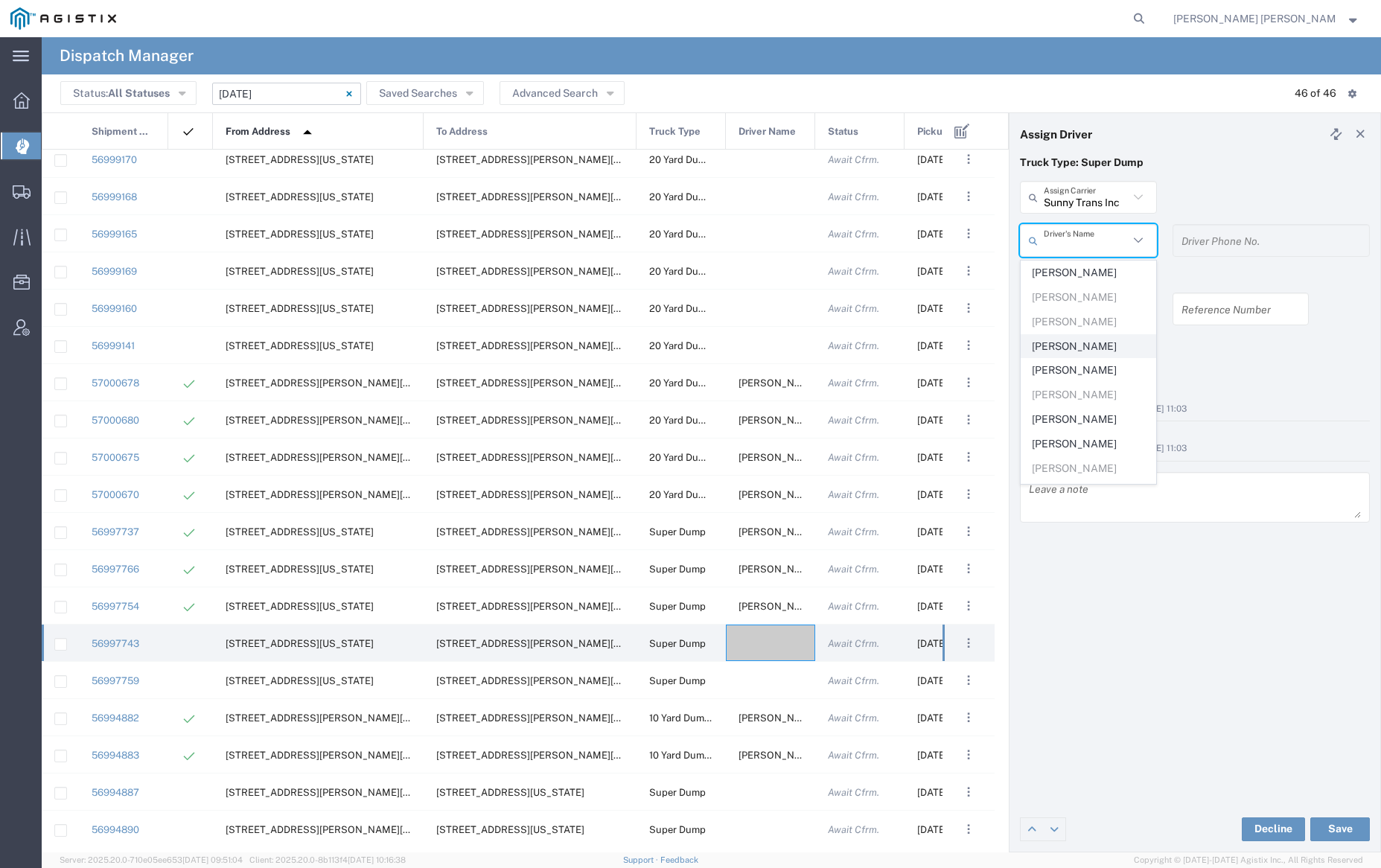
click at [1098, 341] on span "[PERSON_NAME]" at bounding box center [1088, 346] width 133 height 23
type input "[PERSON_NAME]"
type input "[PHONE_NUMBER]"
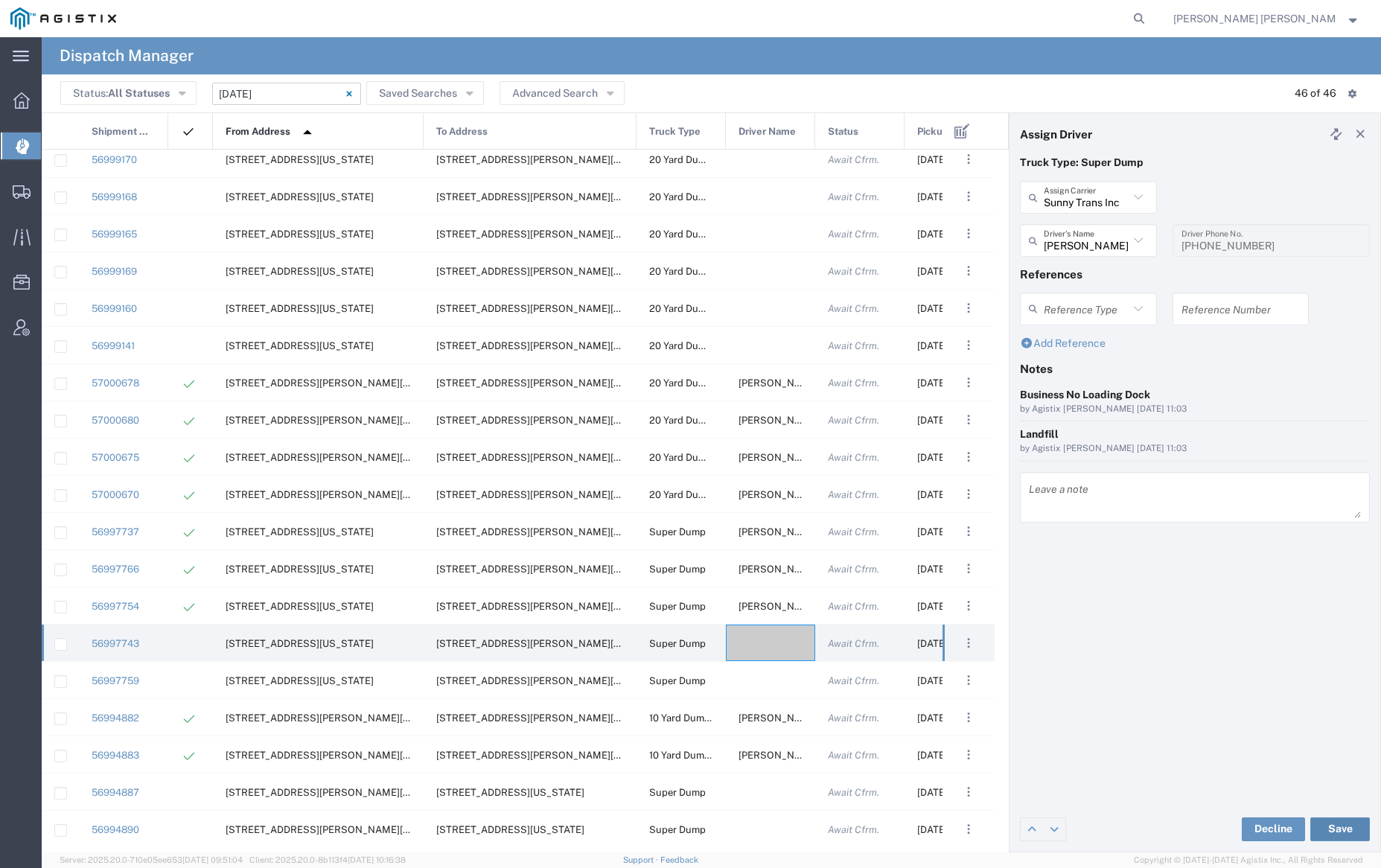
click at [1347, 824] on button "Save" at bounding box center [1340, 829] width 60 height 24
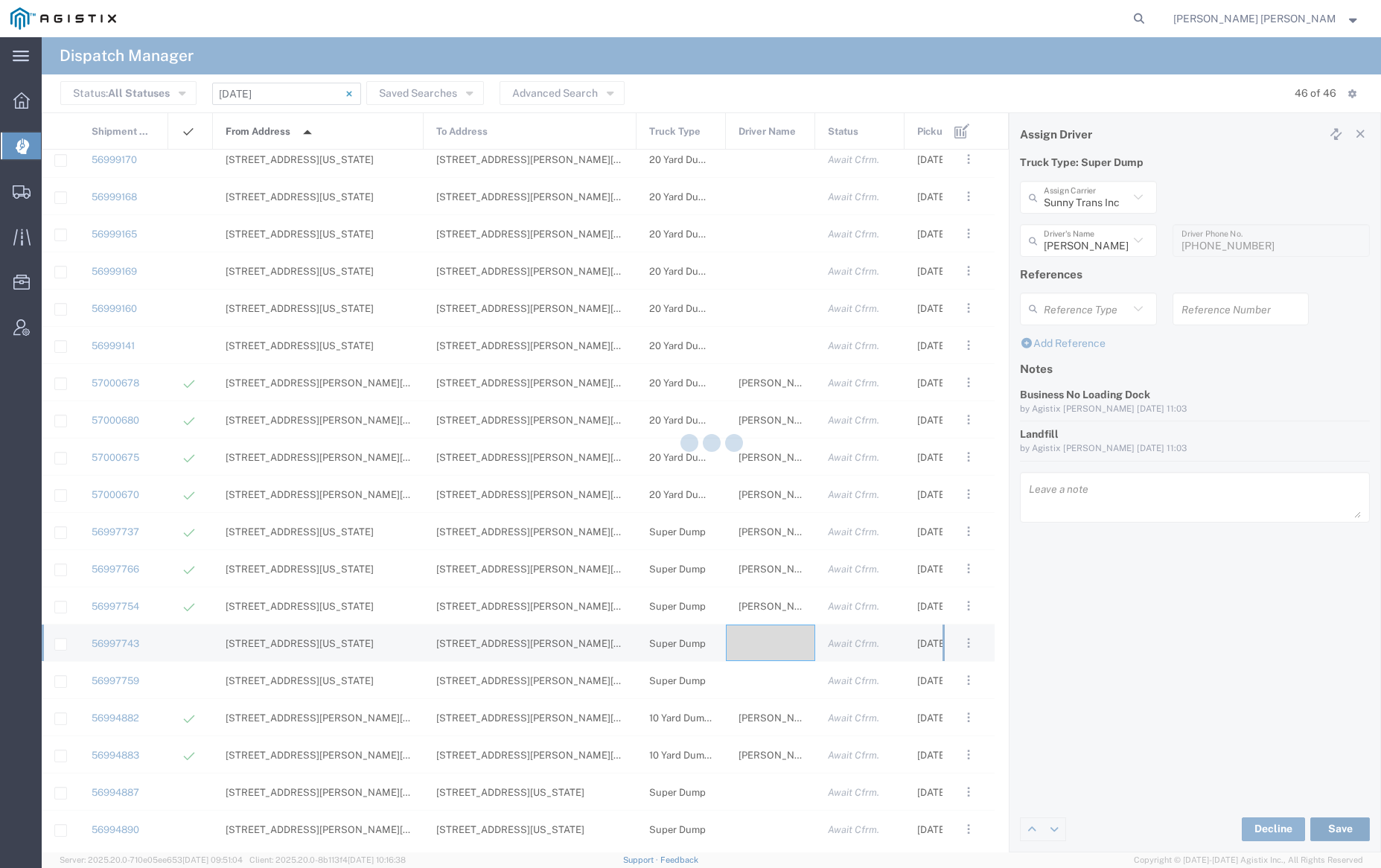
type input "[PERSON_NAME]"
type input "Sunny Trans Inc"
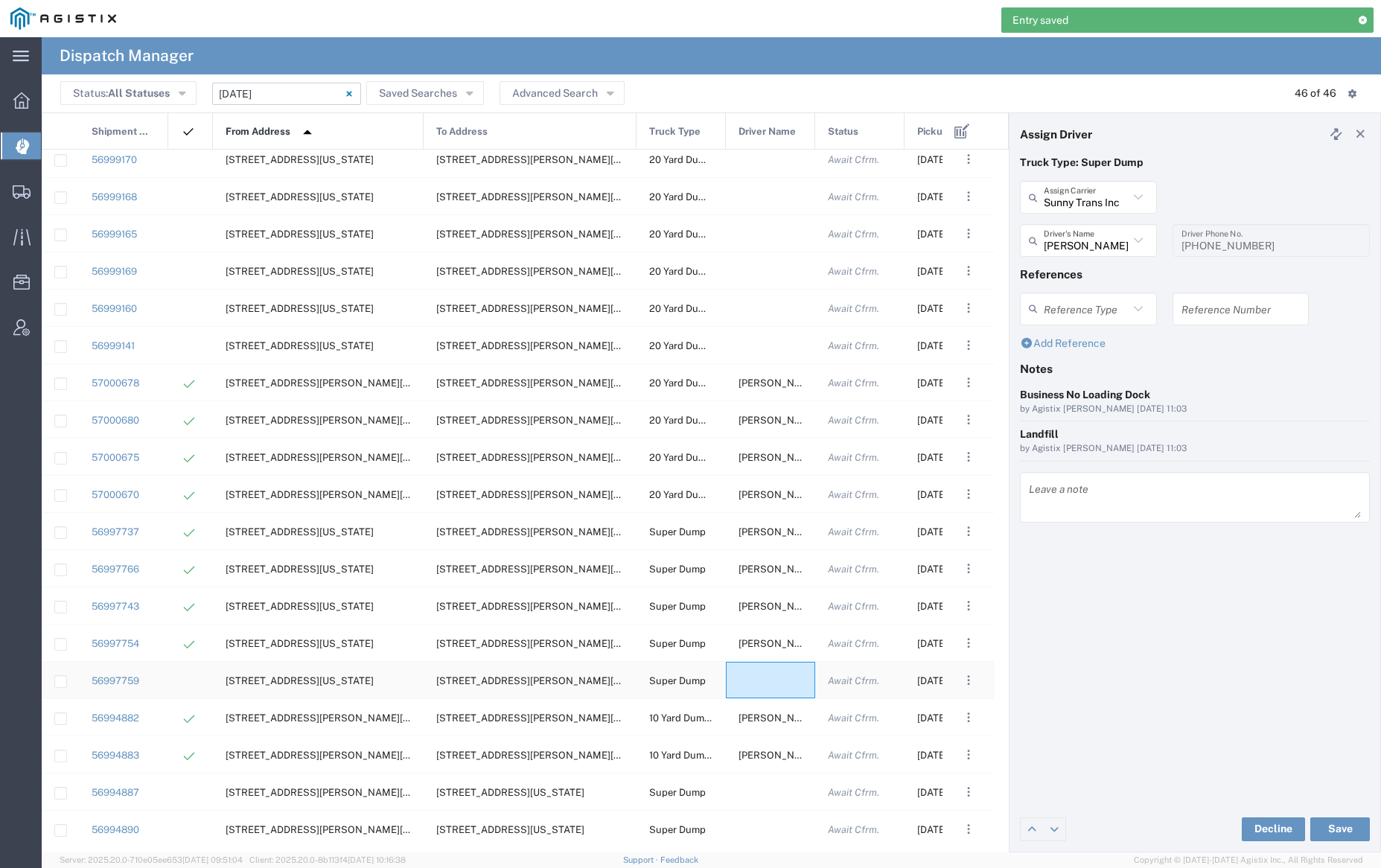
click at [764, 677] on div at bounding box center [770, 680] width 90 height 36
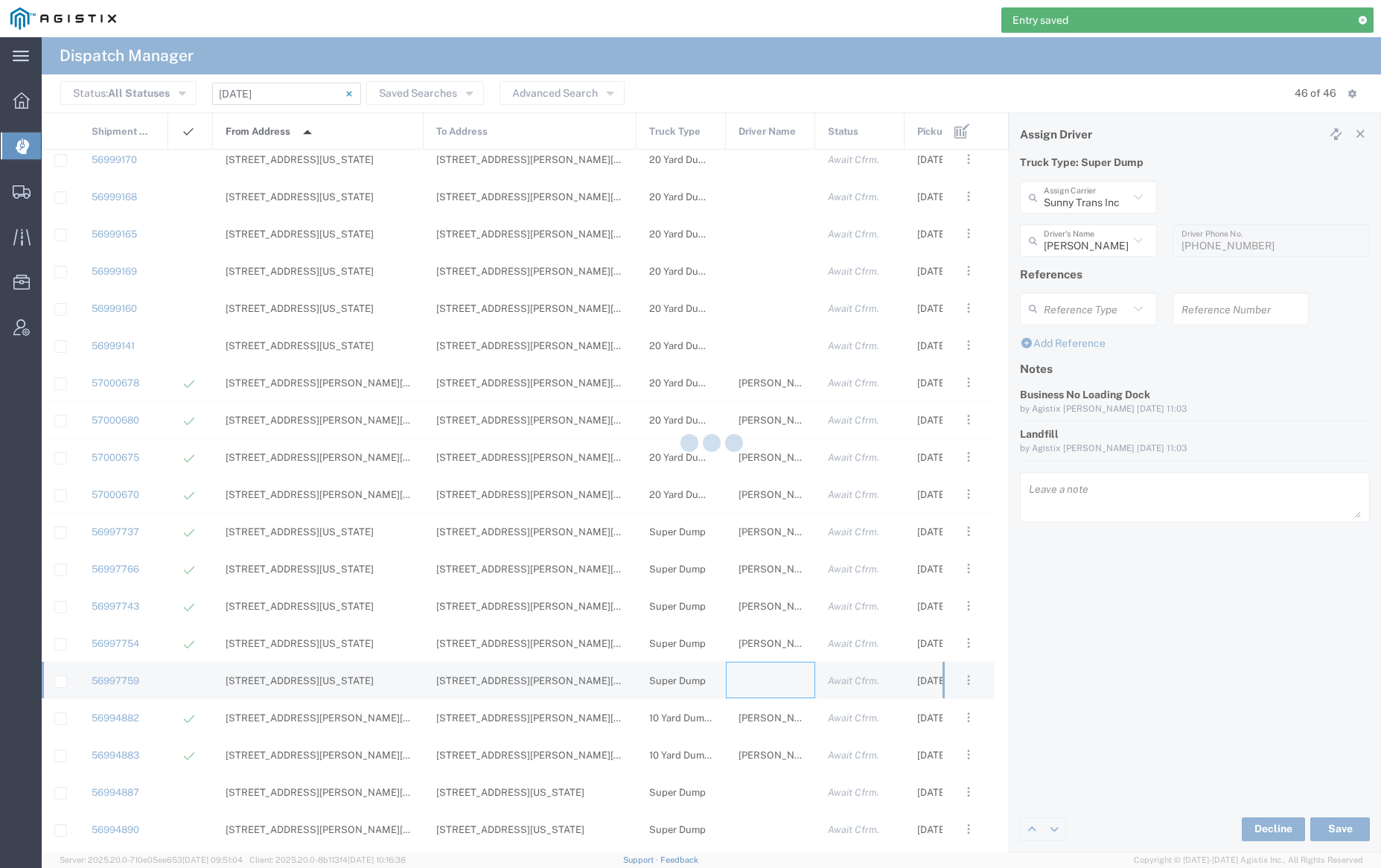
type input "[PERSON_NAME] Trucking"
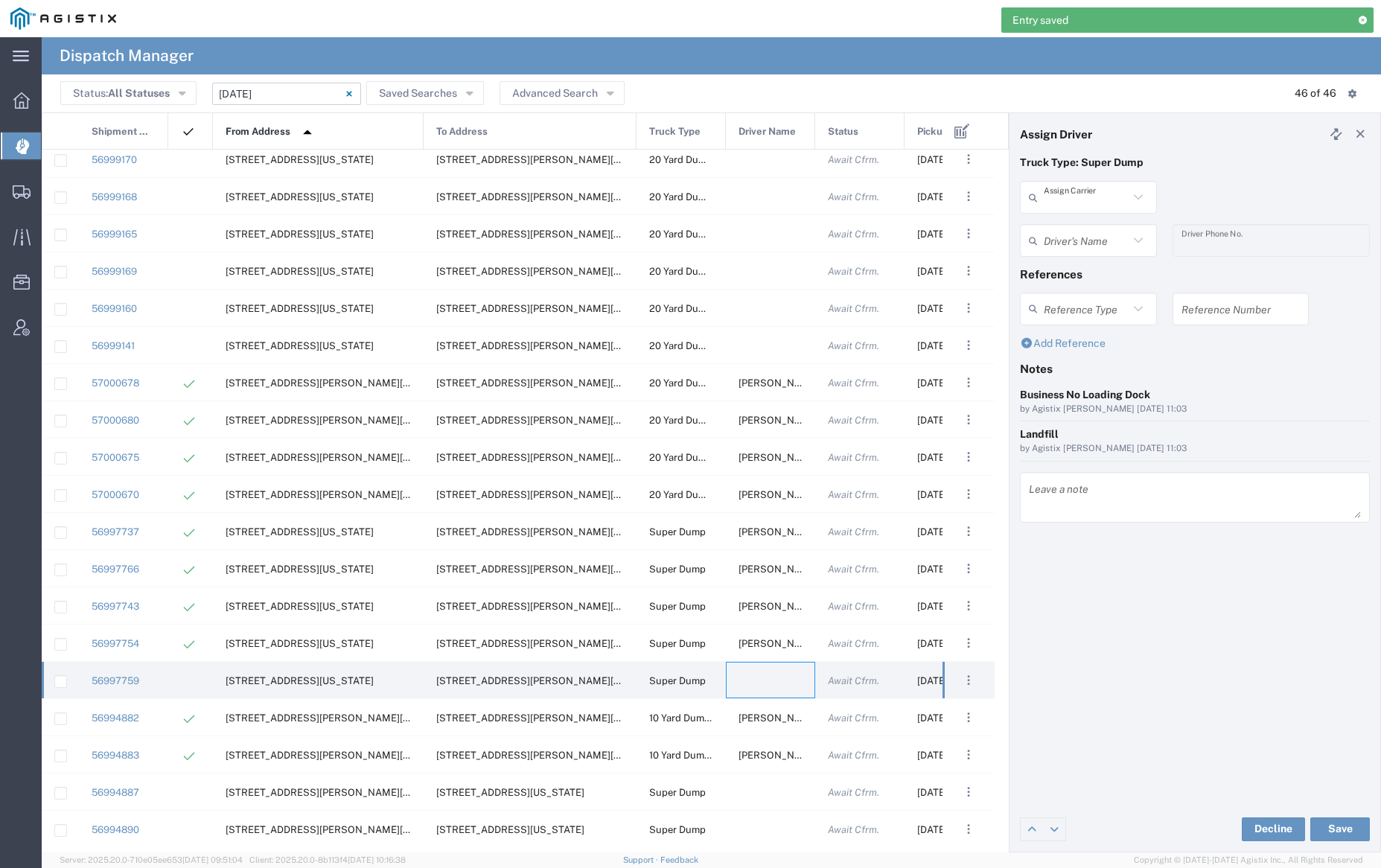
click at [1104, 195] on input "text" at bounding box center [1086, 197] width 85 height 26
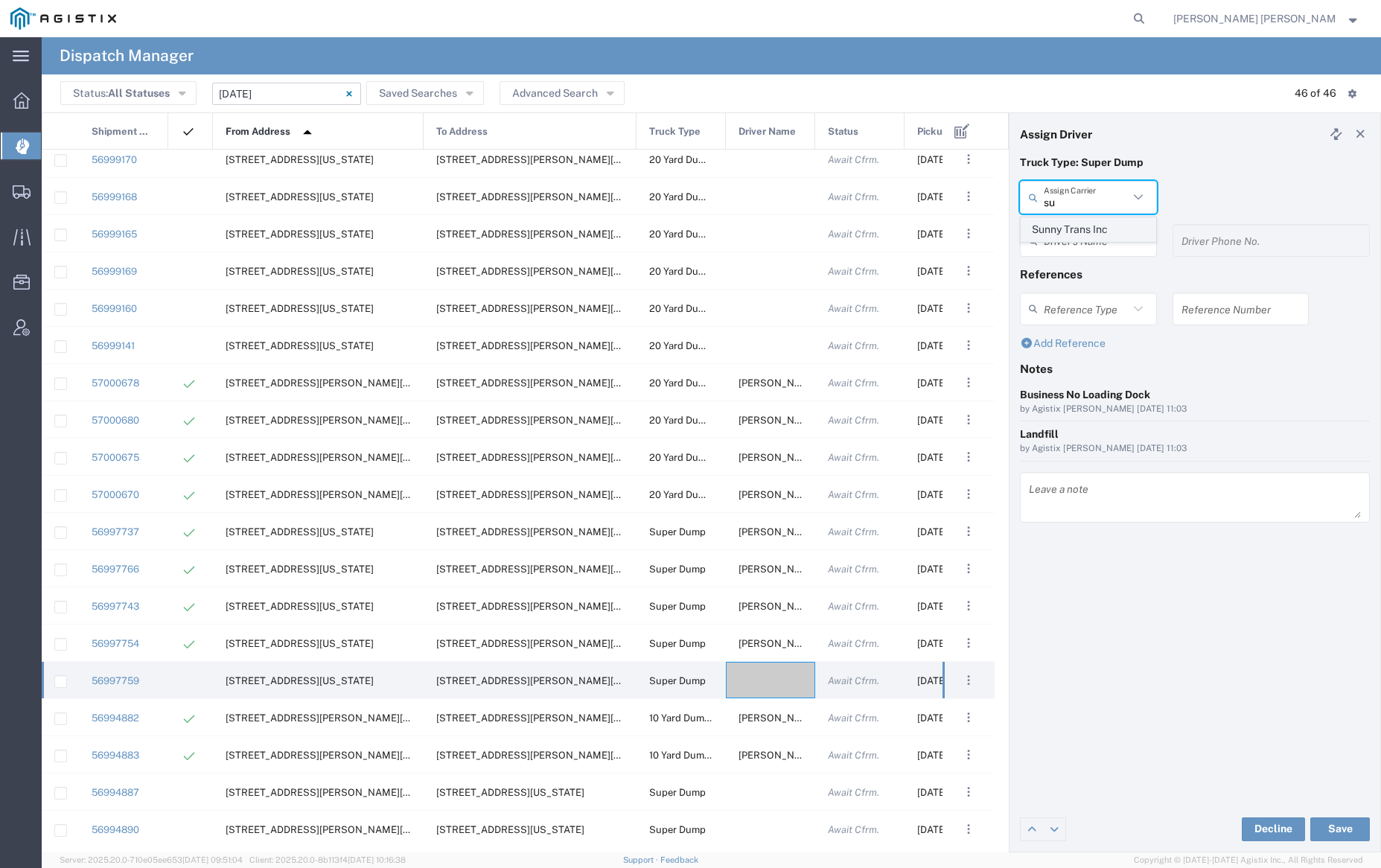
click at [1103, 226] on span "Sunny Trans Inc" at bounding box center [1088, 229] width 133 height 23
type input "Sunny Trans Inc"
click at [1103, 246] on input "text" at bounding box center [1086, 240] width 85 height 26
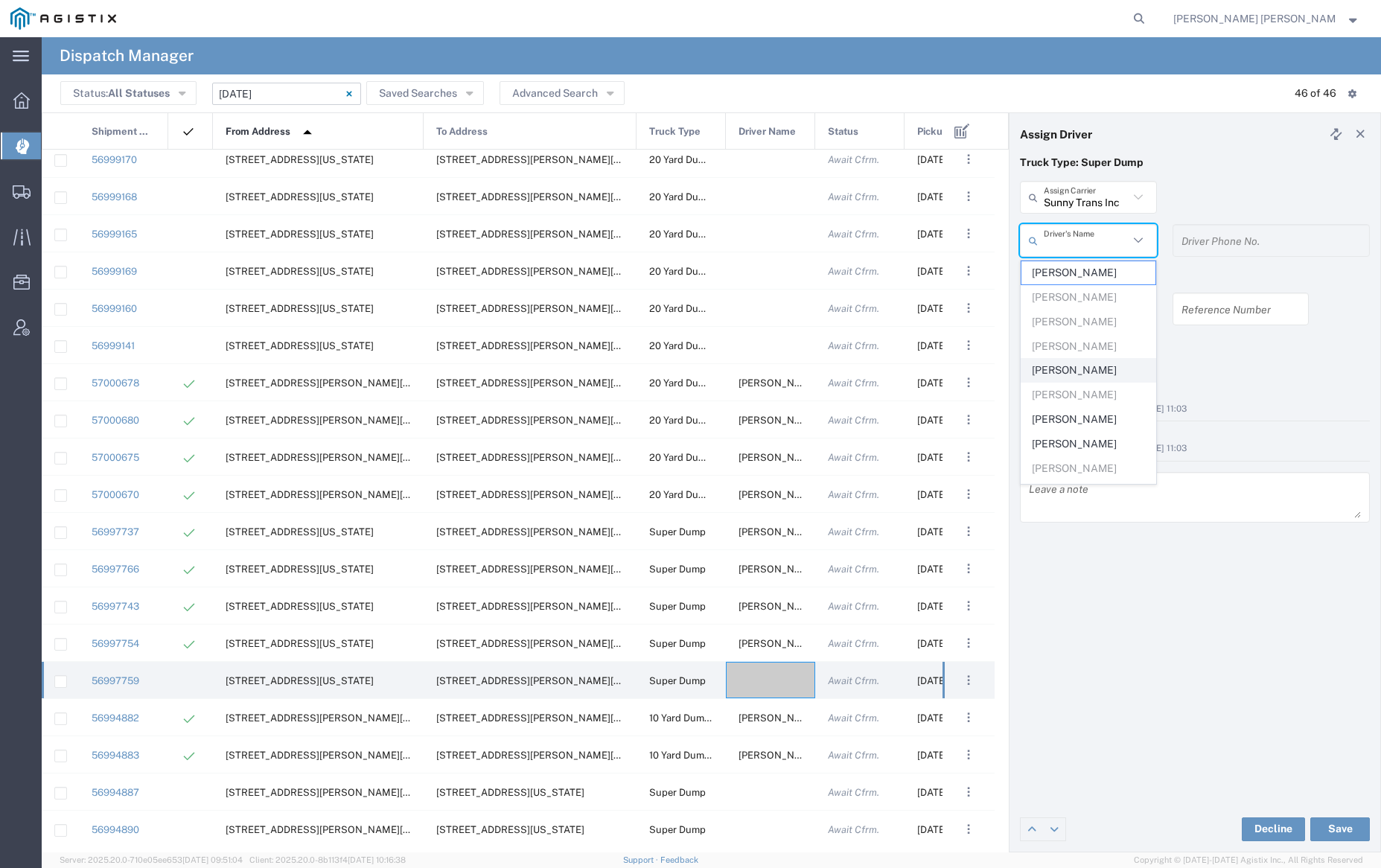
click at [1093, 374] on span "[PERSON_NAME]" at bounding box center [1088, 370] width 133 height 23
type input "[PERSON_NAME]"
type input "[PHONE_NUMBER]"
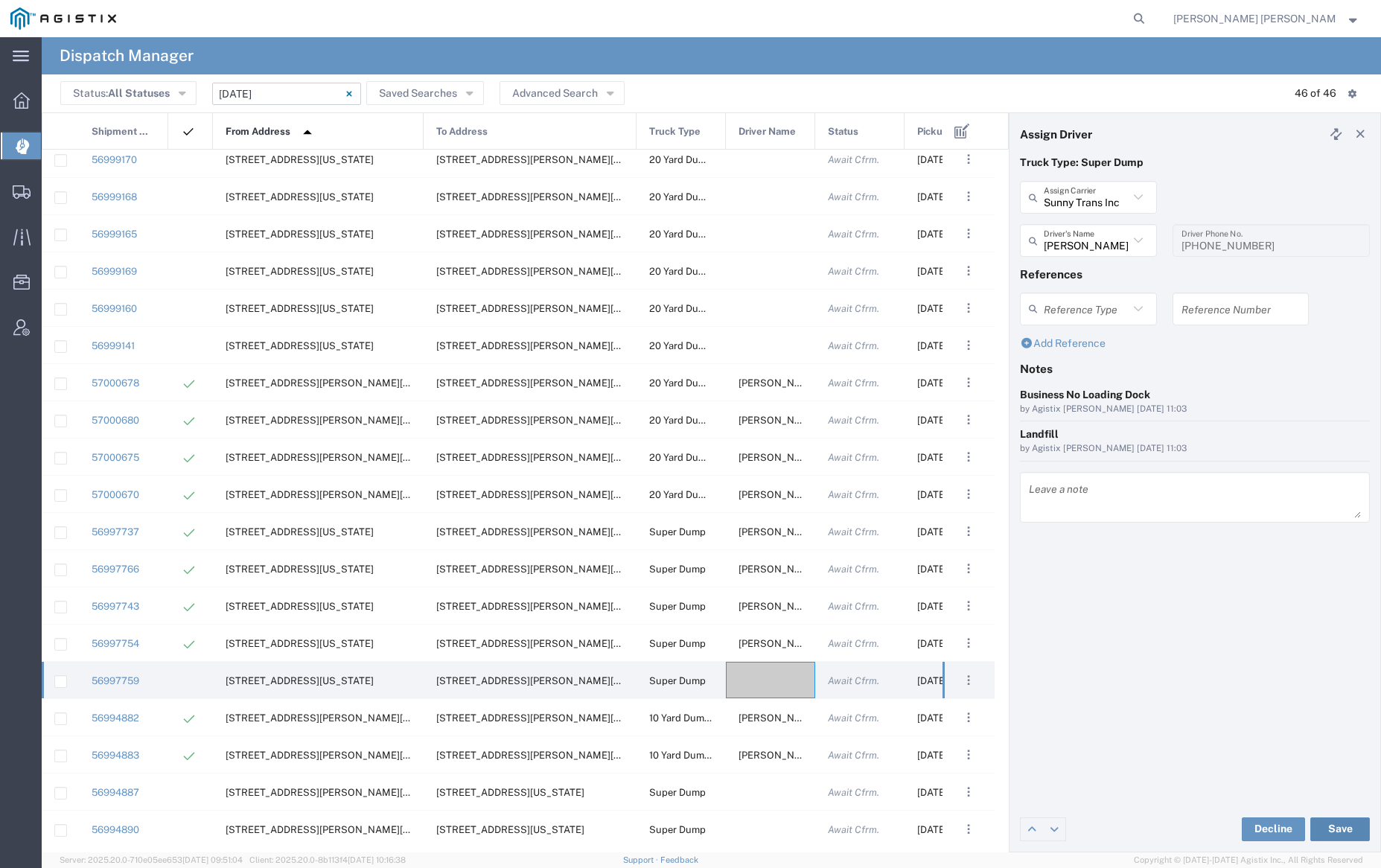
click at [1336, 830] on button "Save" at bounding box center [1340, 829] width 60 height 24
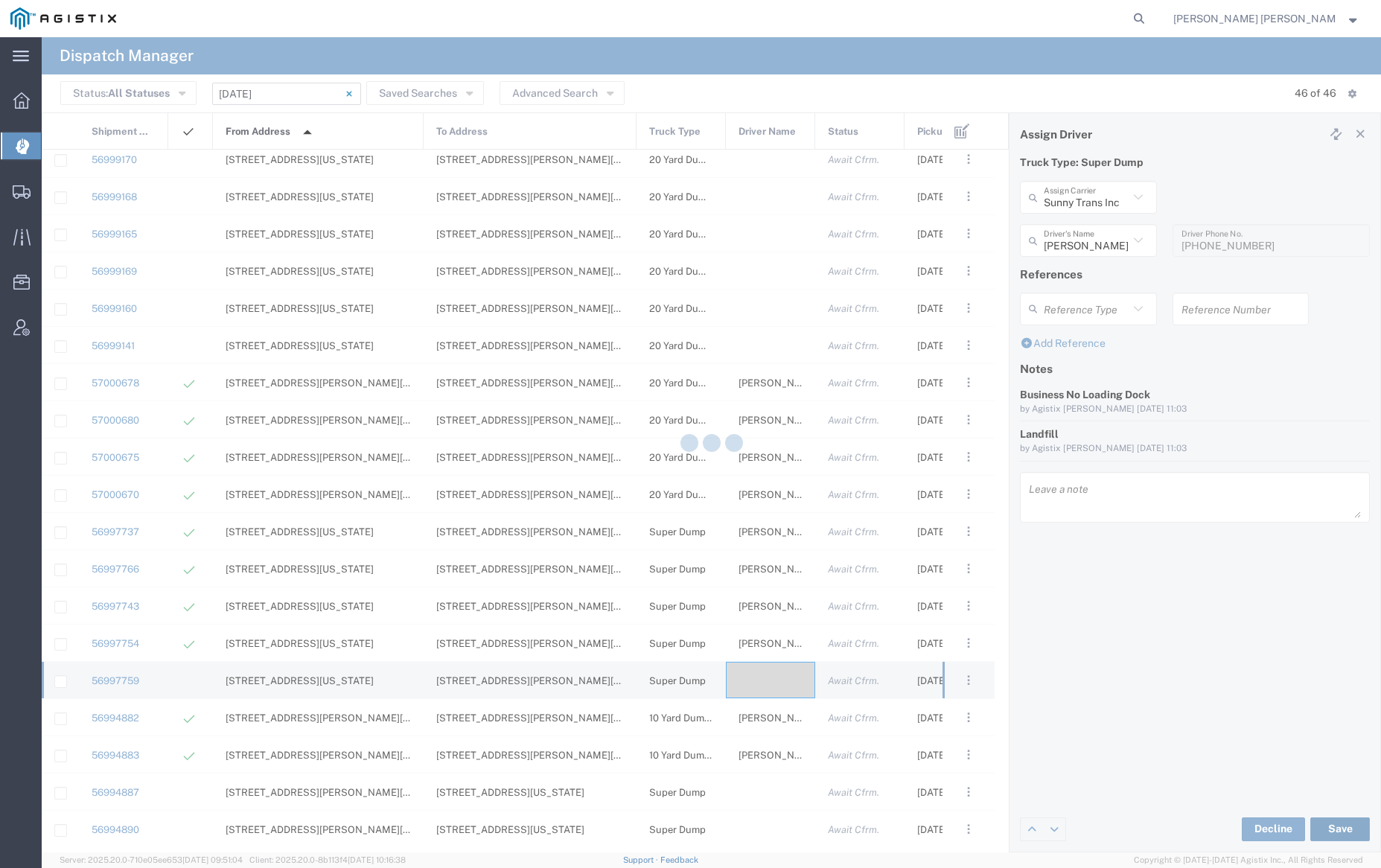
type input "[PERSON_NAME]"
type input "Sunny Trans Inc"
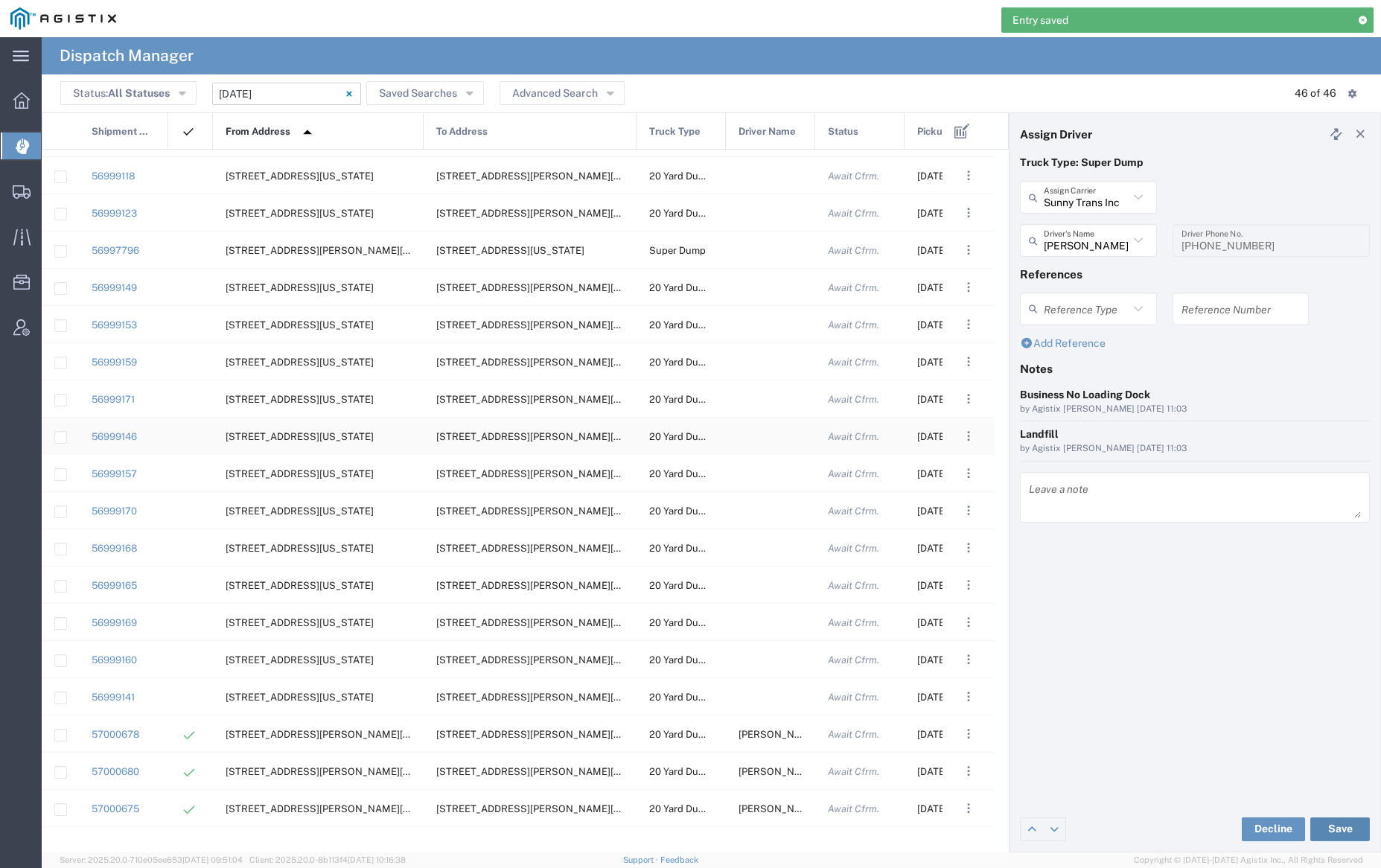
scroll to position [350, 0]
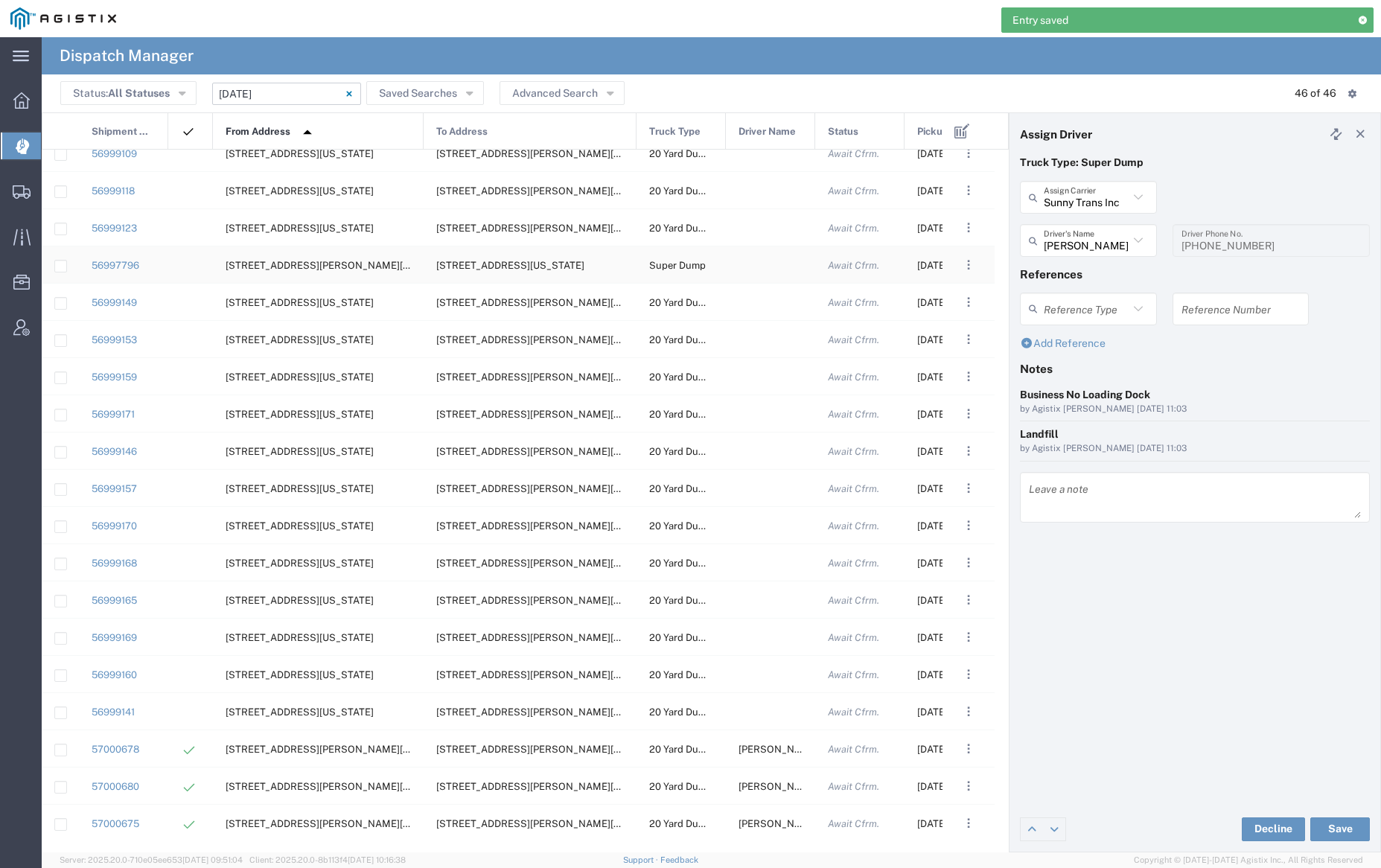
click at [770, 267] on div at bounding box center [770, 264] width 90 height 36
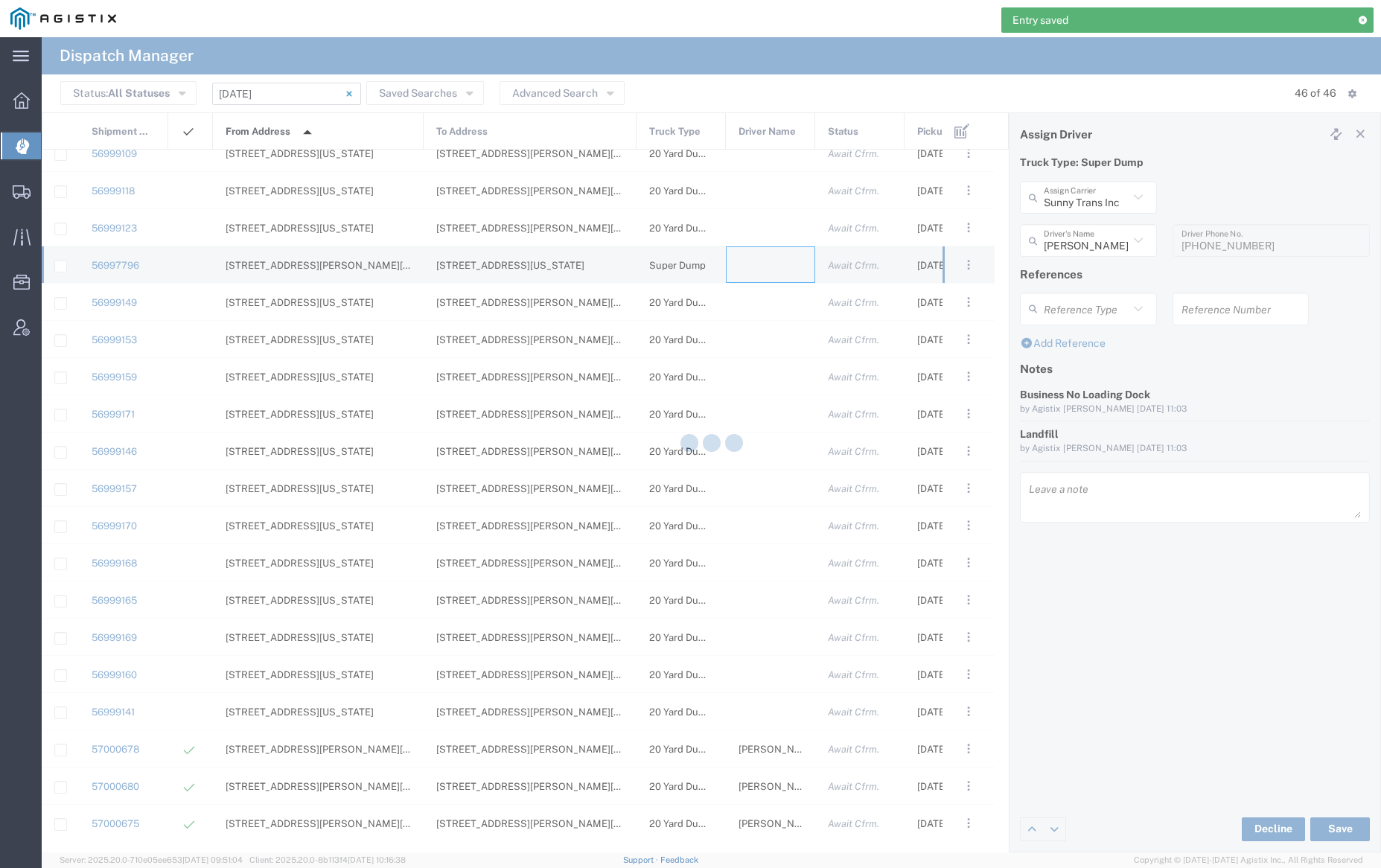
type input "[PERSON_NAME] Trucking"
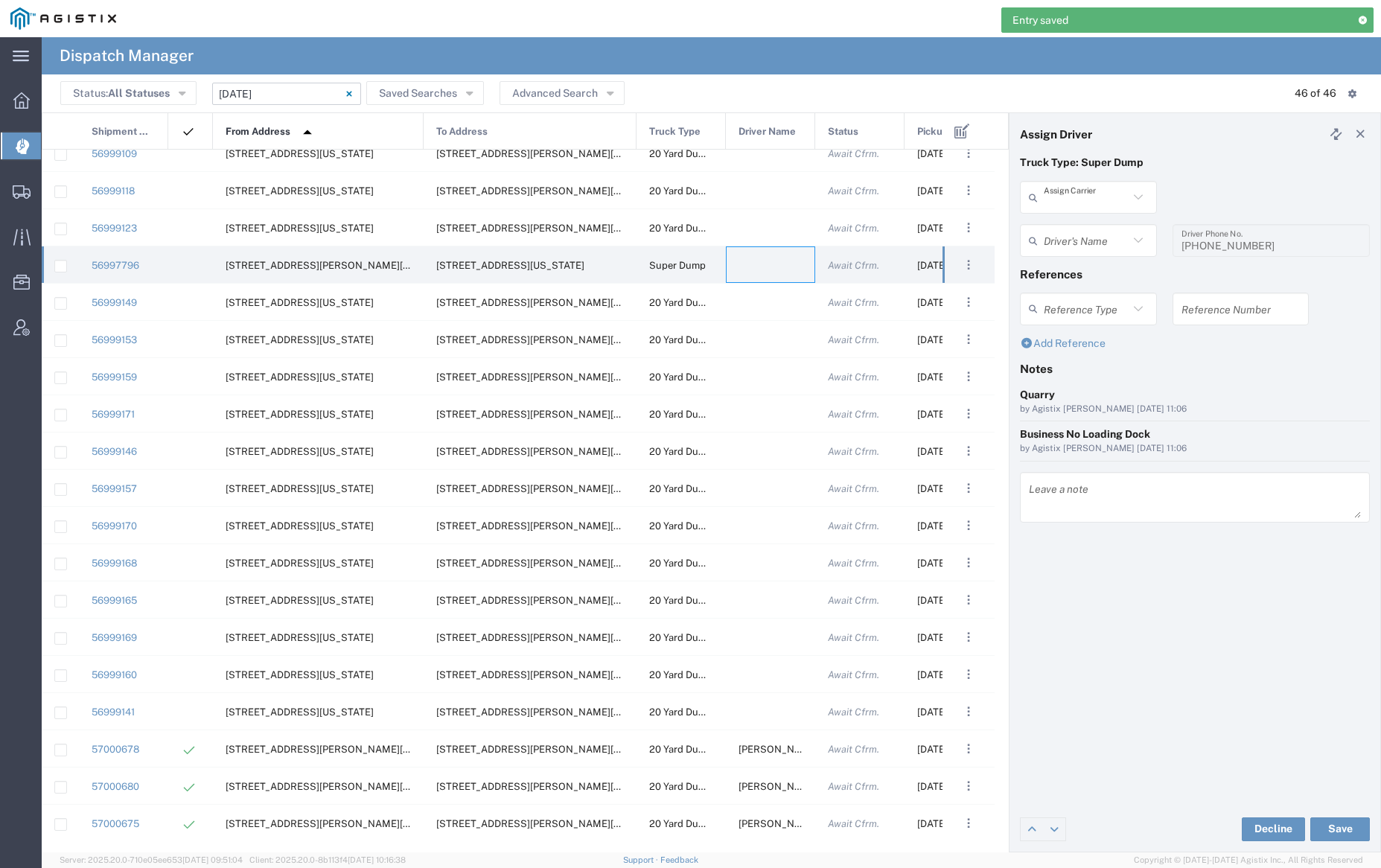
click at [1072, 205] on input "text" at bounding box center [1086, 197] width 85 height 26
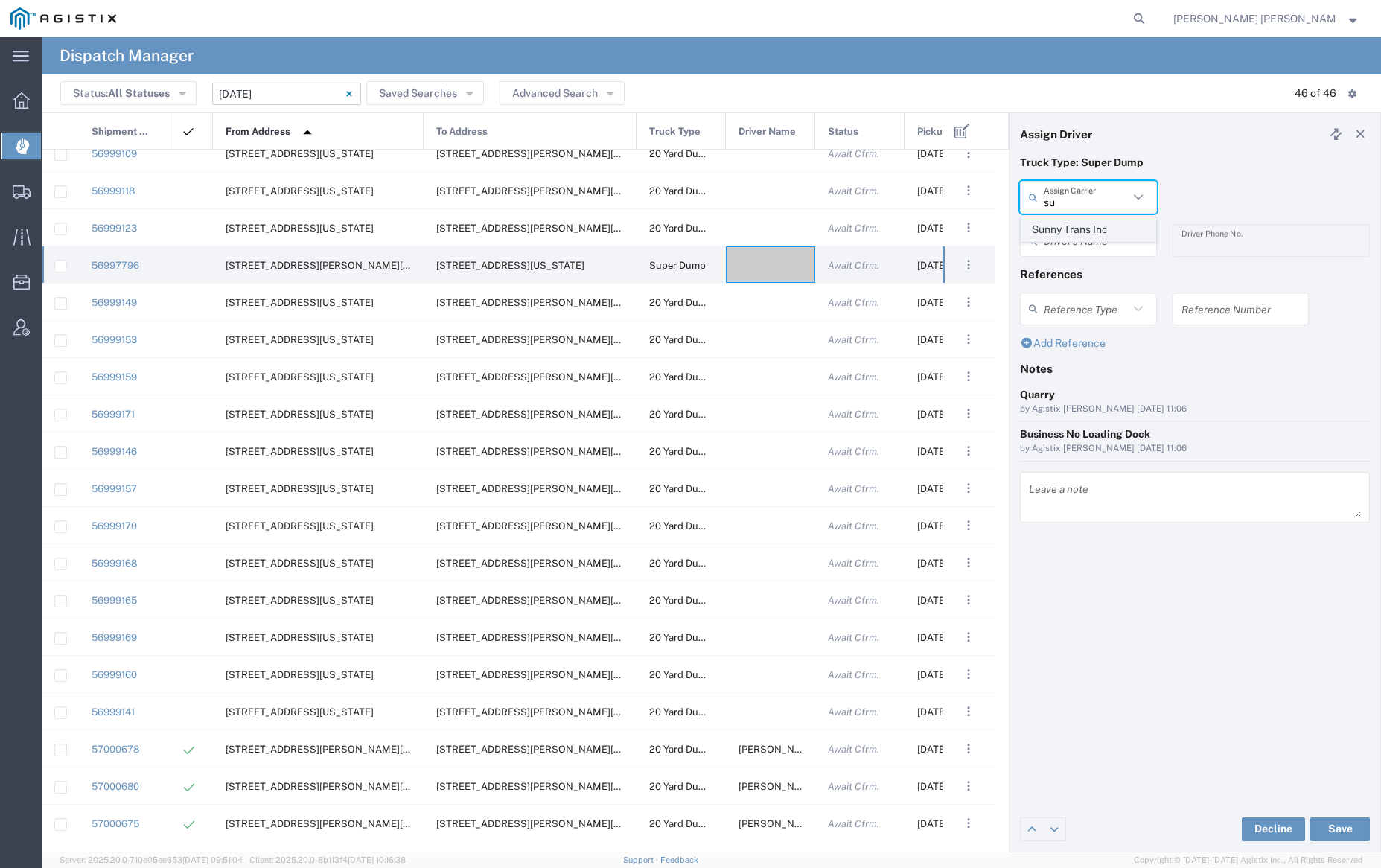
click at [1075, 226] on span "Sunny Trans Inc" at bounding box center [1088, 229] width 133 height 23
type input "Sunny Trans Inc"
click at [1085, 246] on input "text" at bounding box center [1086, 240] width 85 height 26
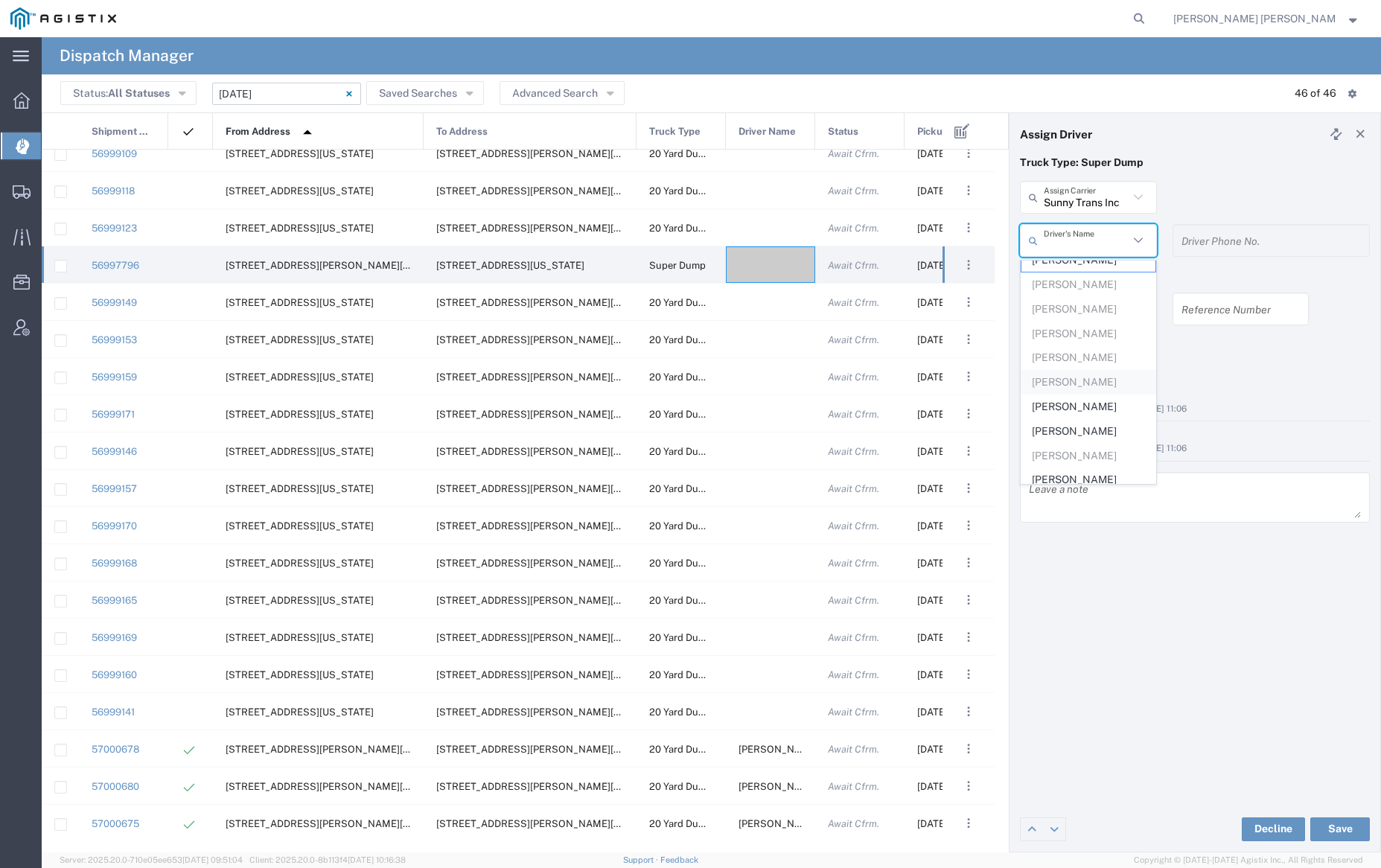
scroll to position [24, 0]
click at [1081, 478] on span "[PERSON_NAME]" at bounding box center [1088, 471] width 133 height 23
type input "[PERSON_NAME]"
type input "[PHONE_NUMBER]"
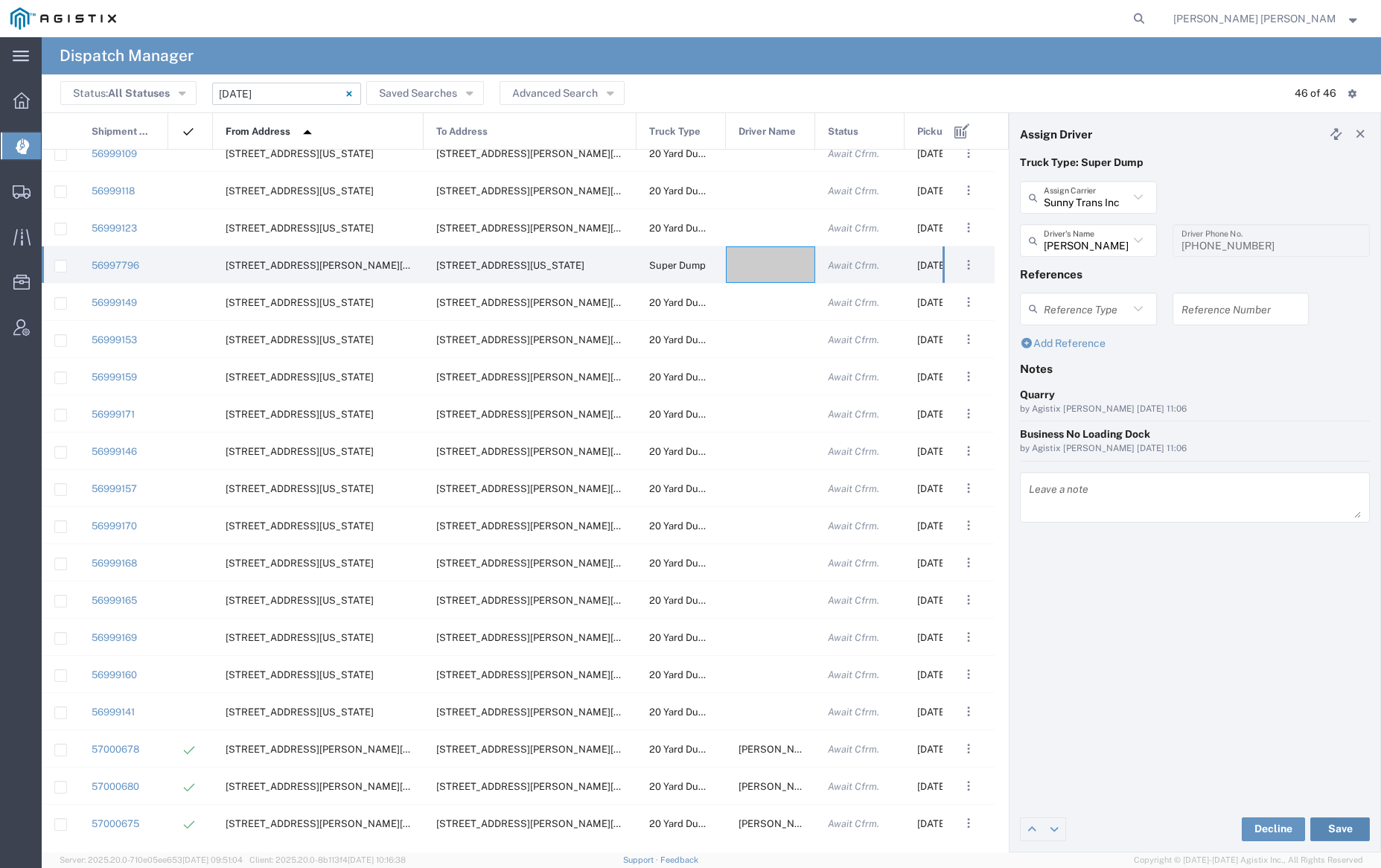
click at [1343, 823] on button "Save" at bounding box center [1340, 829] width 60 height 24
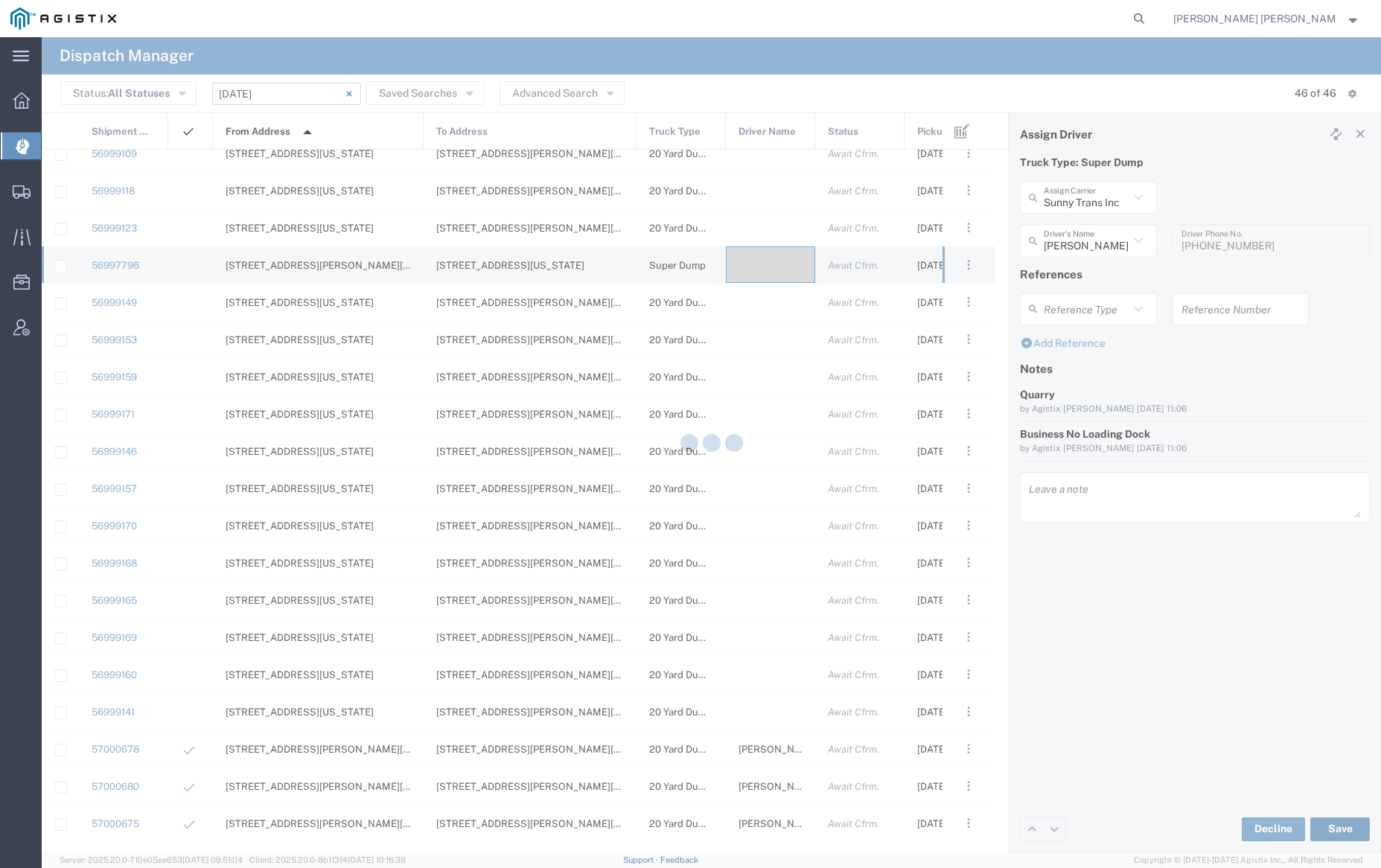
type input "[PERSON_NAME]"
type input "Sunny Trans Inc"
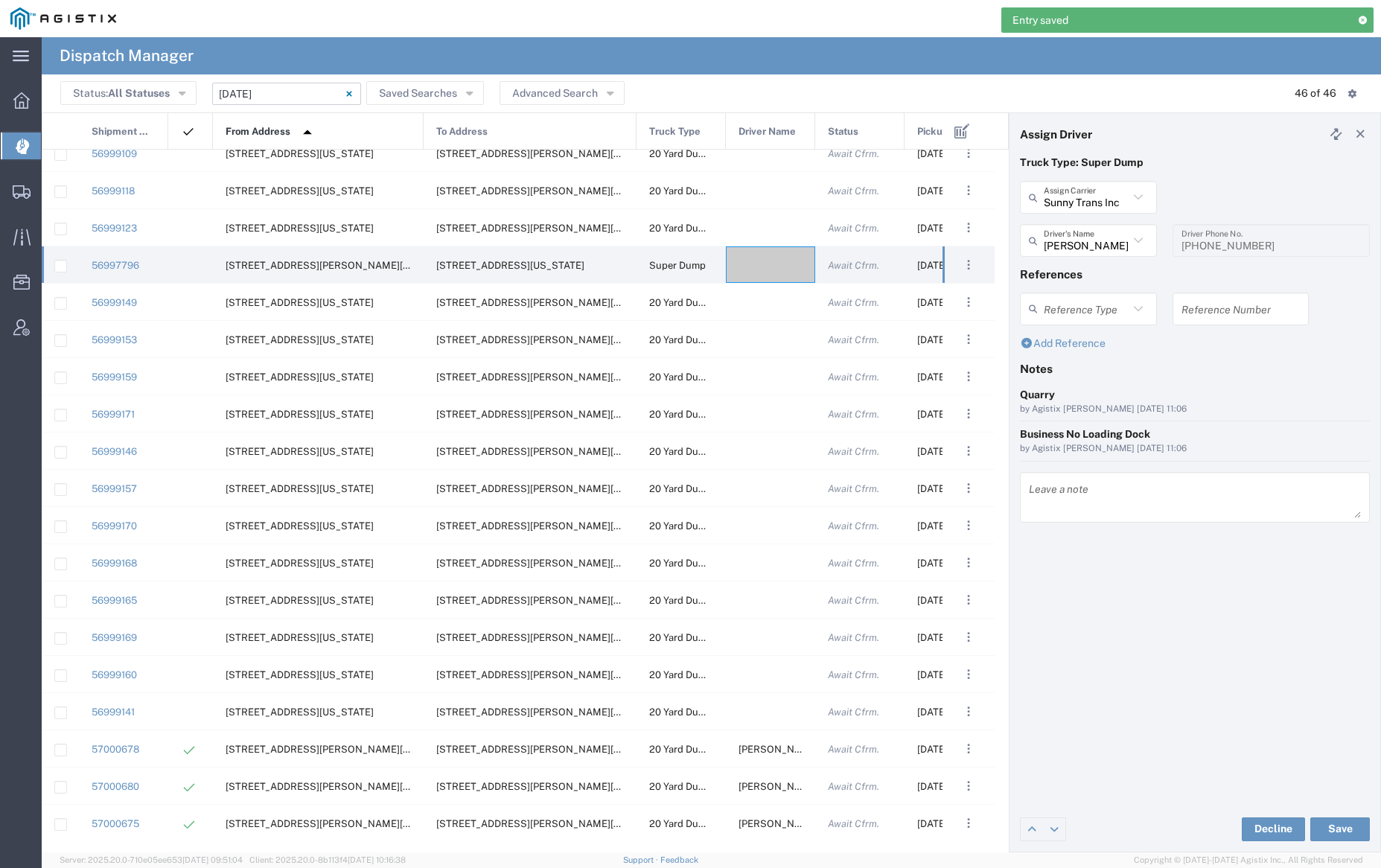
click at [930, 133] on span "Pickup Date and Time" at bounding box center [967, 131] width 100 height 37
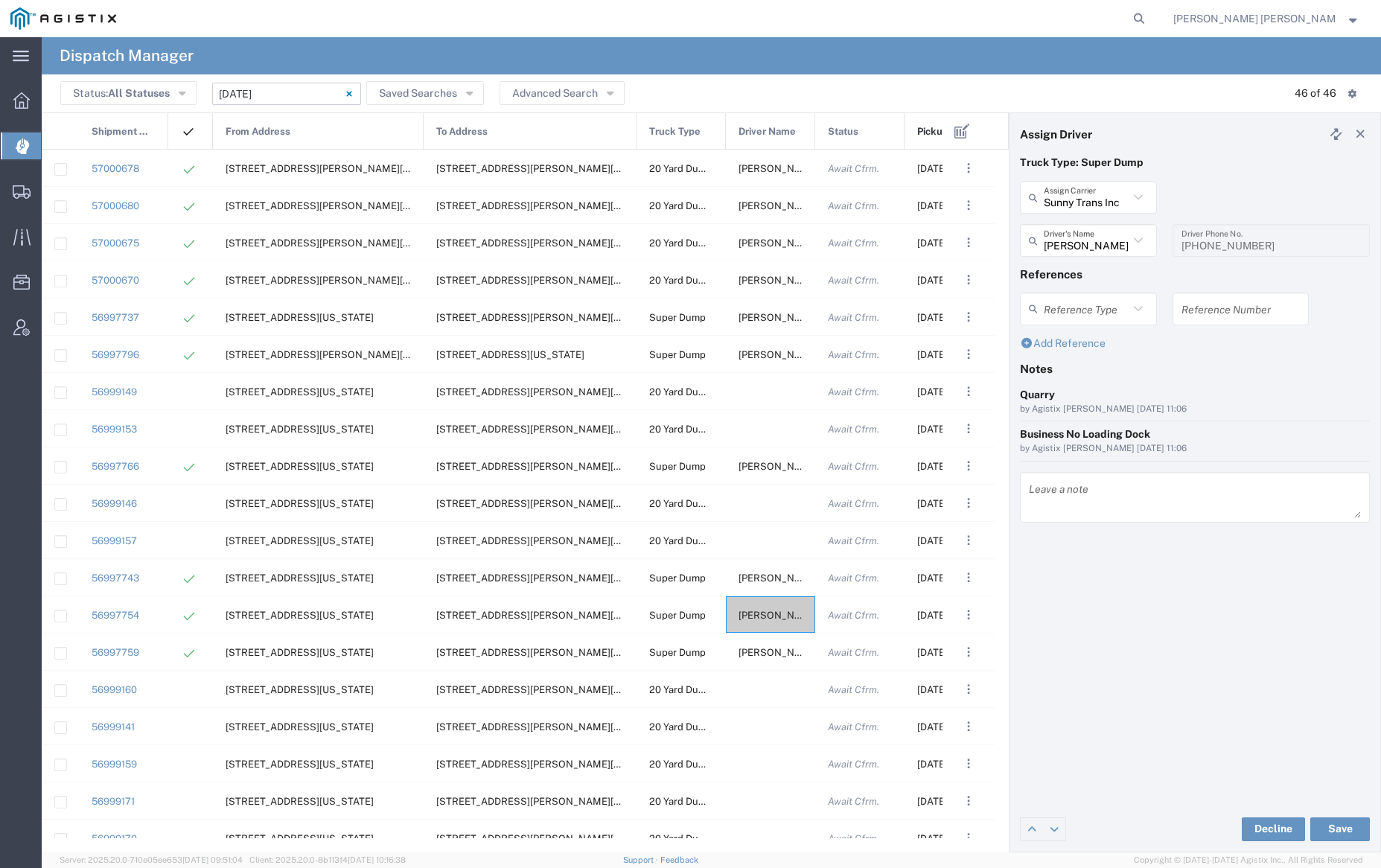
click at [939, 133] on span "Pickup Date and Time" at bounding box center [962, 131] width 89 height 37
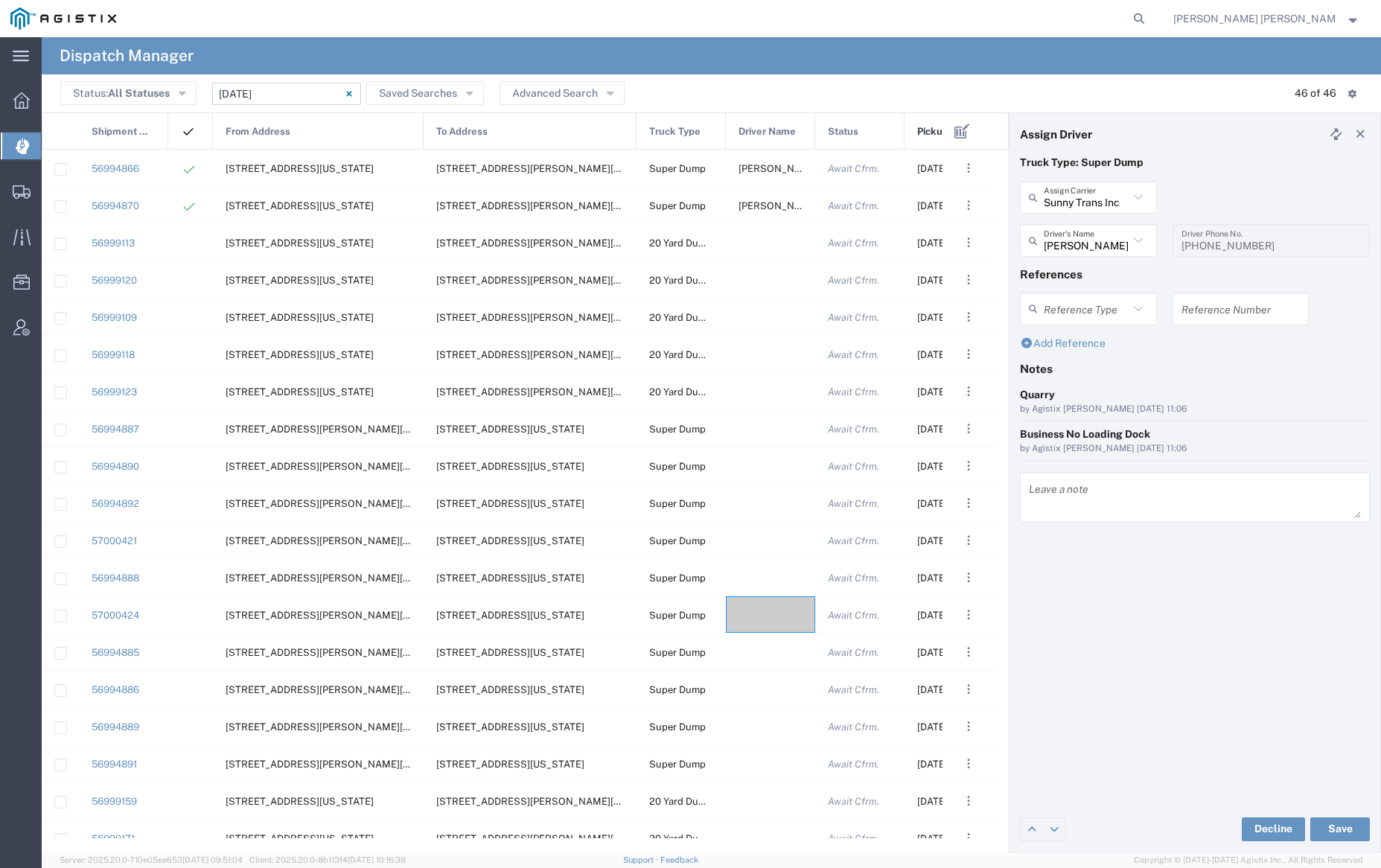
click at [939, 133] on span "Pickup Date and Time" at bounding box center [962, 131] width 89 height 37
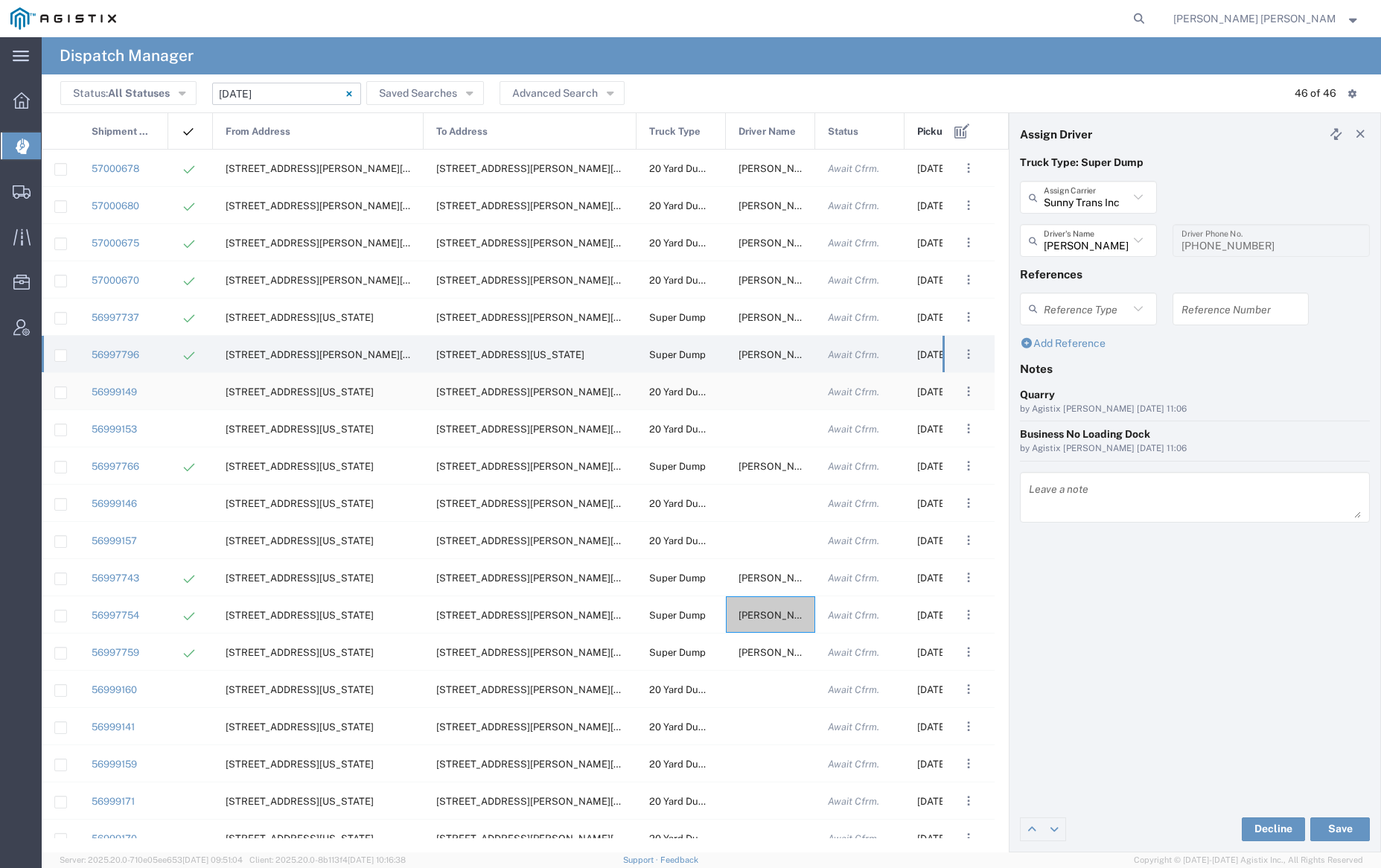
click at [771, 391] on div at bounding box center [770, 391] width 90 height 36
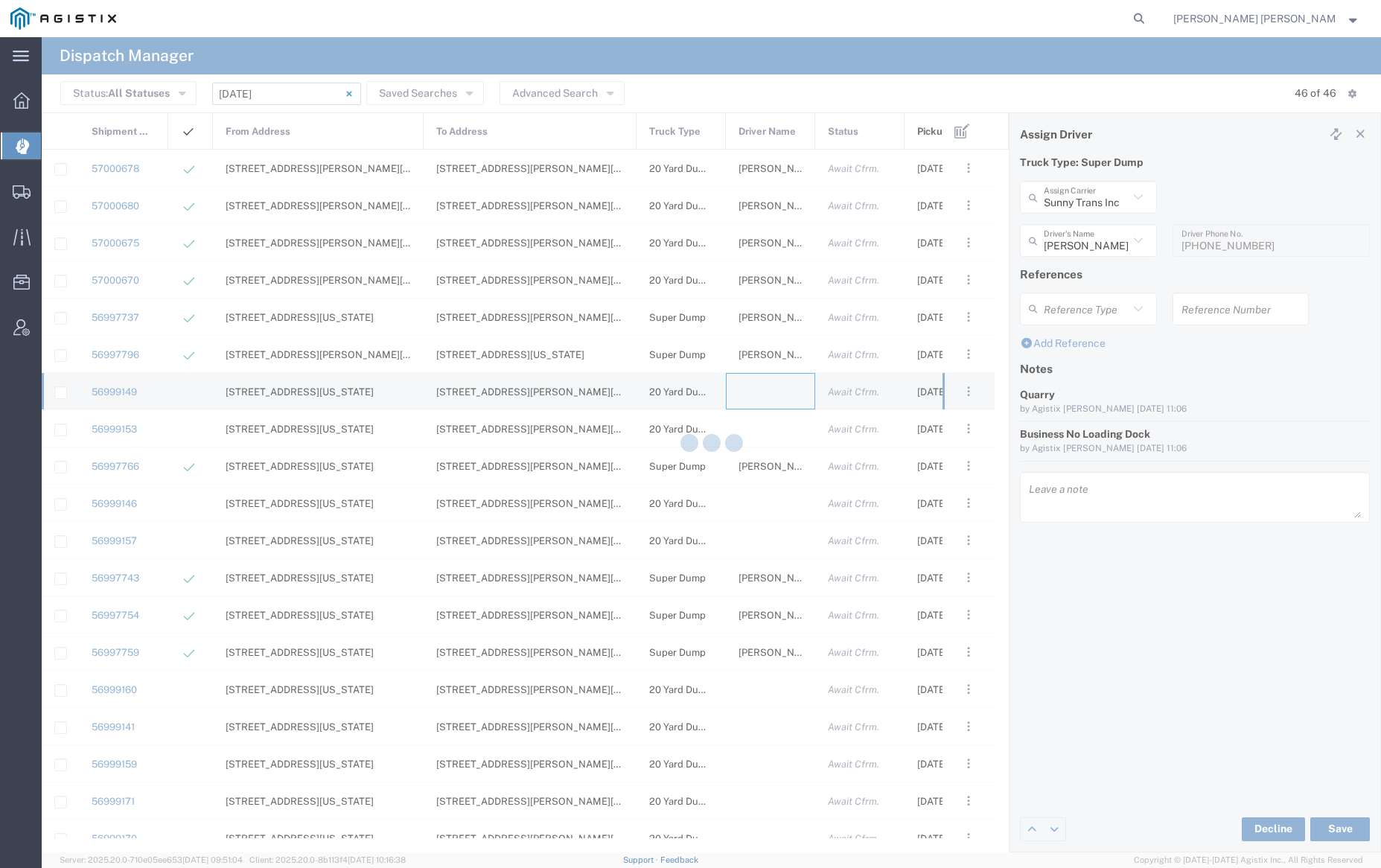
type input "[PERSON_NAME] Trucking"
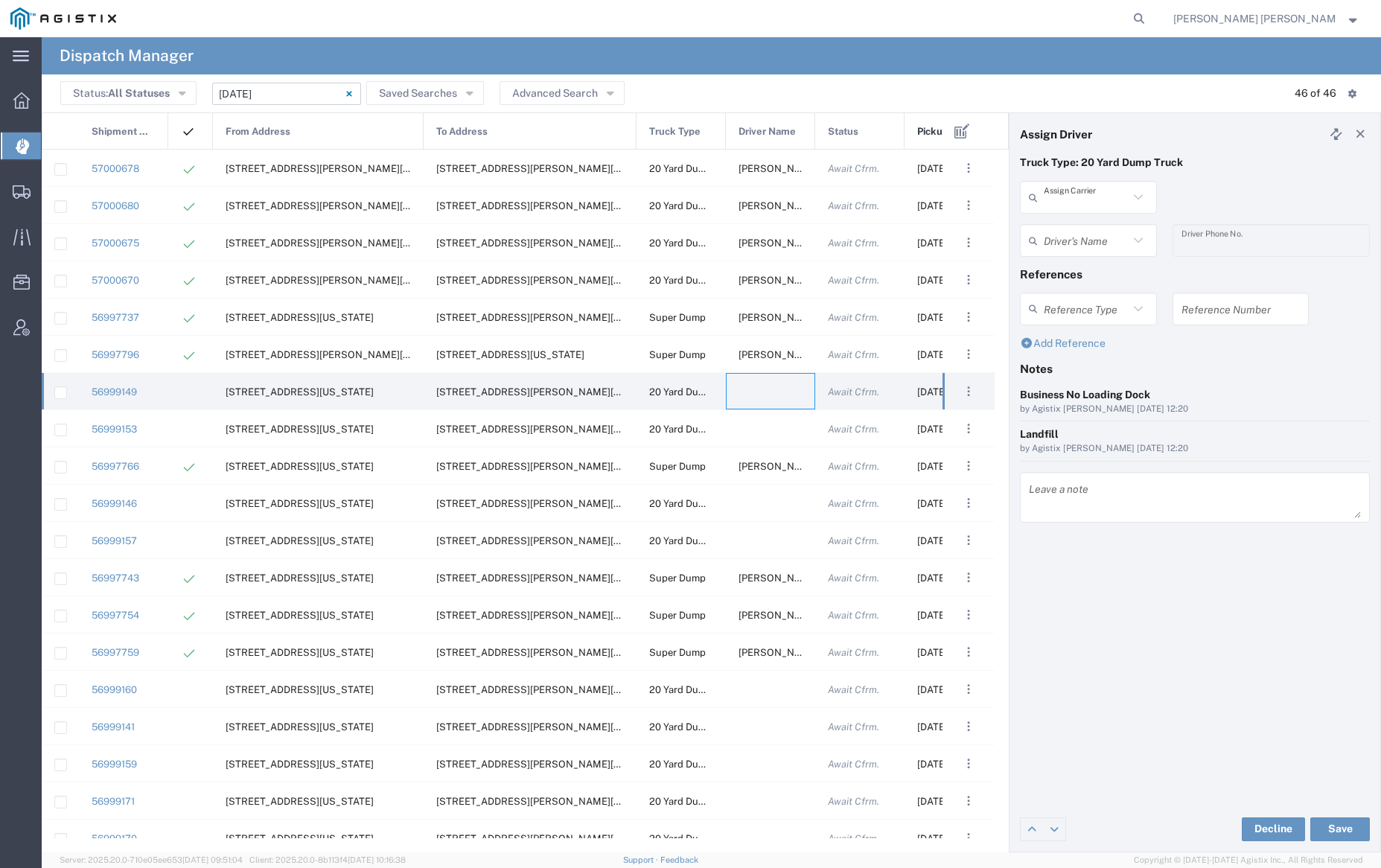
click at [1087, 200] on input "text" at bounding box center [1086, 197] width 85 height 26
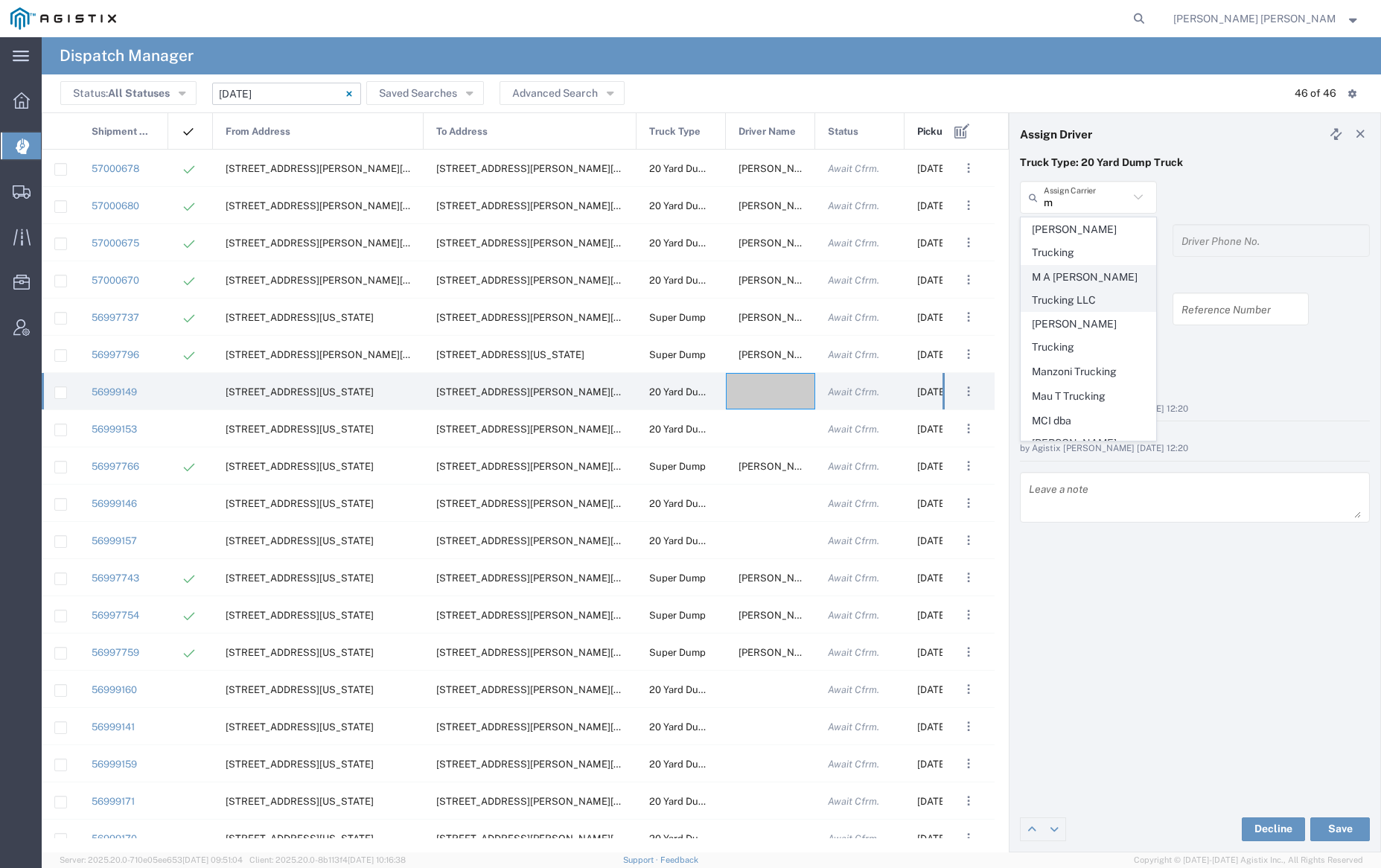
click at [1089, 266] on span "M A [PERSON_NAME] Trucking LLC" at bounding box center [1088, 289] width 133 height 46
type input "M A [PERSON_NAME] Trucking LLC"
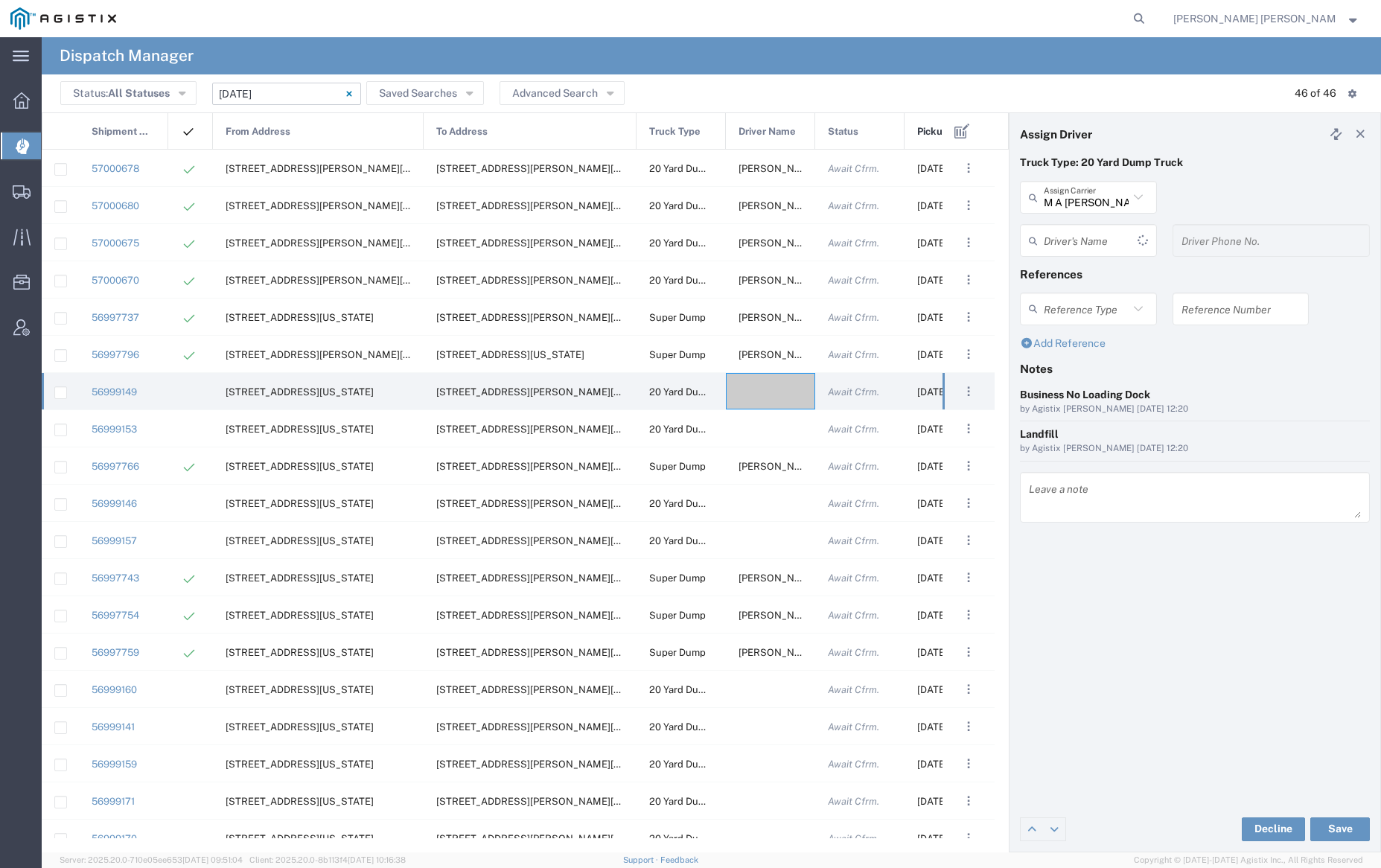
click at [1089, 238] on input "text" at bounding box center [1091, 240] width 93 height 26
click at [1093, 277] on span "[PERSON_NAME]" at bounding box center [1088, 273] width 133 height 23
type input "[PERSON_NAME]"
type input "[PHONE_NUMBER]"
click at [1341, 824] on button "Save" at bounding box center [1340, 829] width 60 height 24
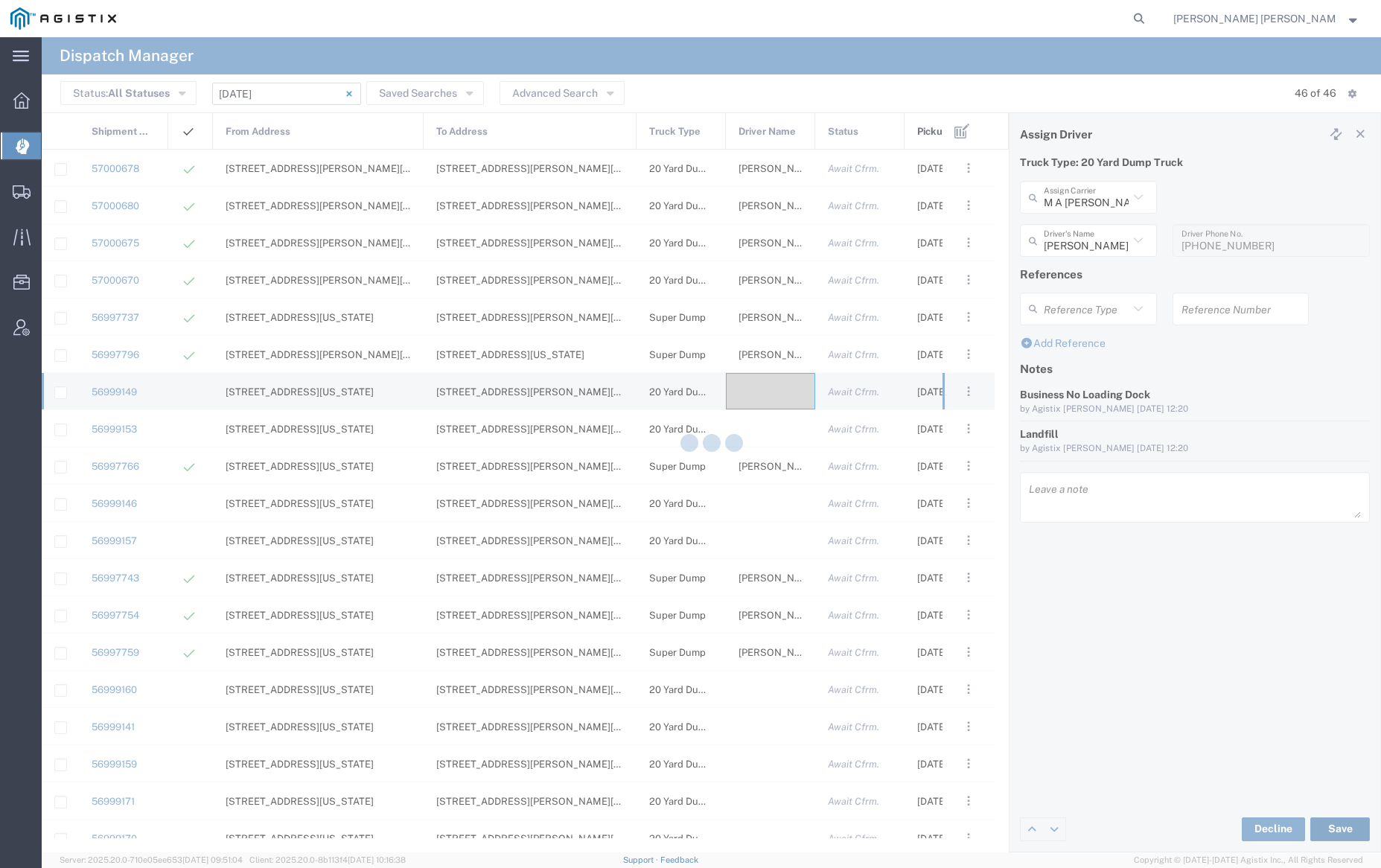
type input "[PERSON_NAME]"
type input "M A [PERSON_NAME] Trucking LLC"
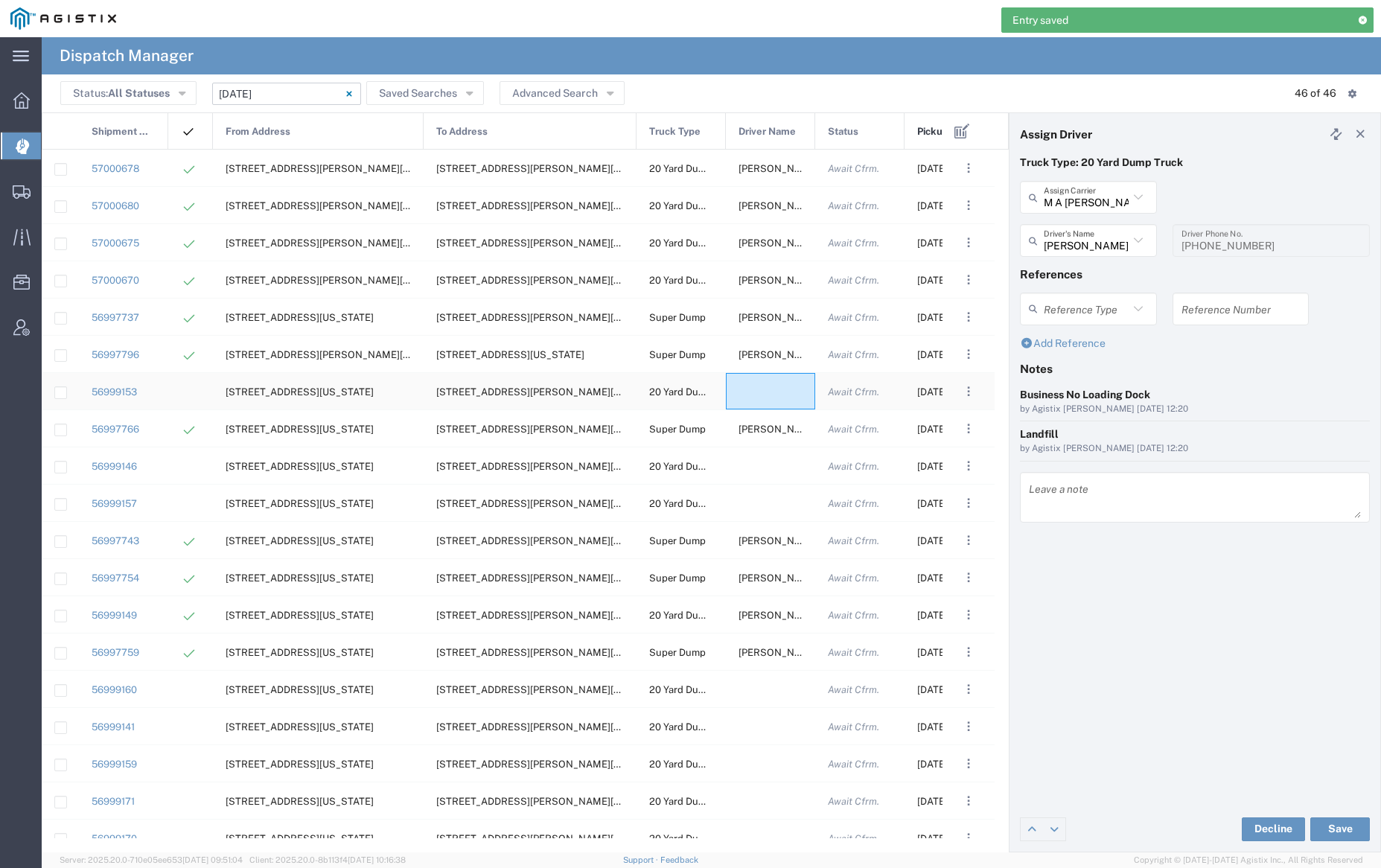
click at [758, 383] on div at bounding box center [770, 391] width 90 height 36
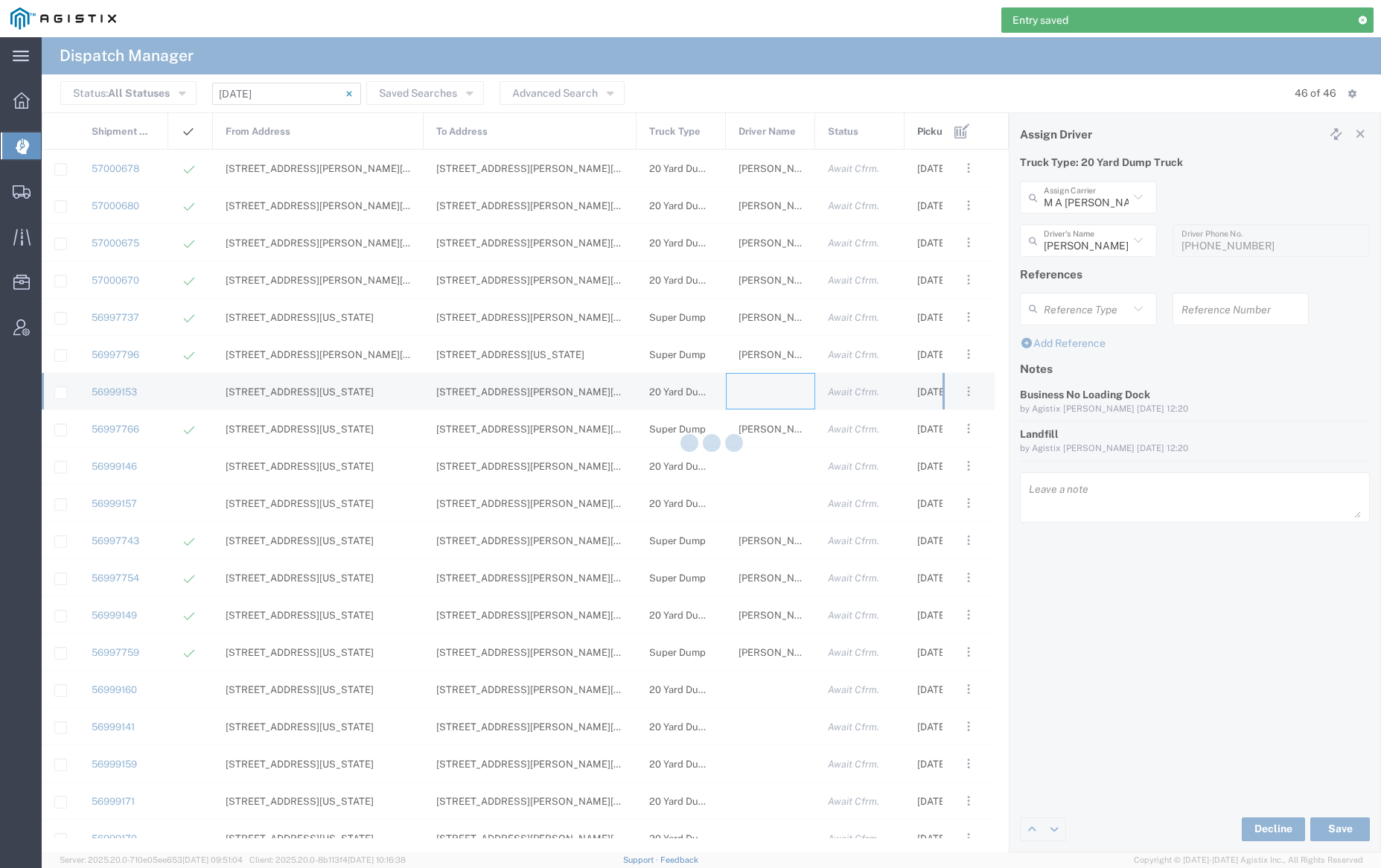
type input "[PERSON_NAME] Trucking"
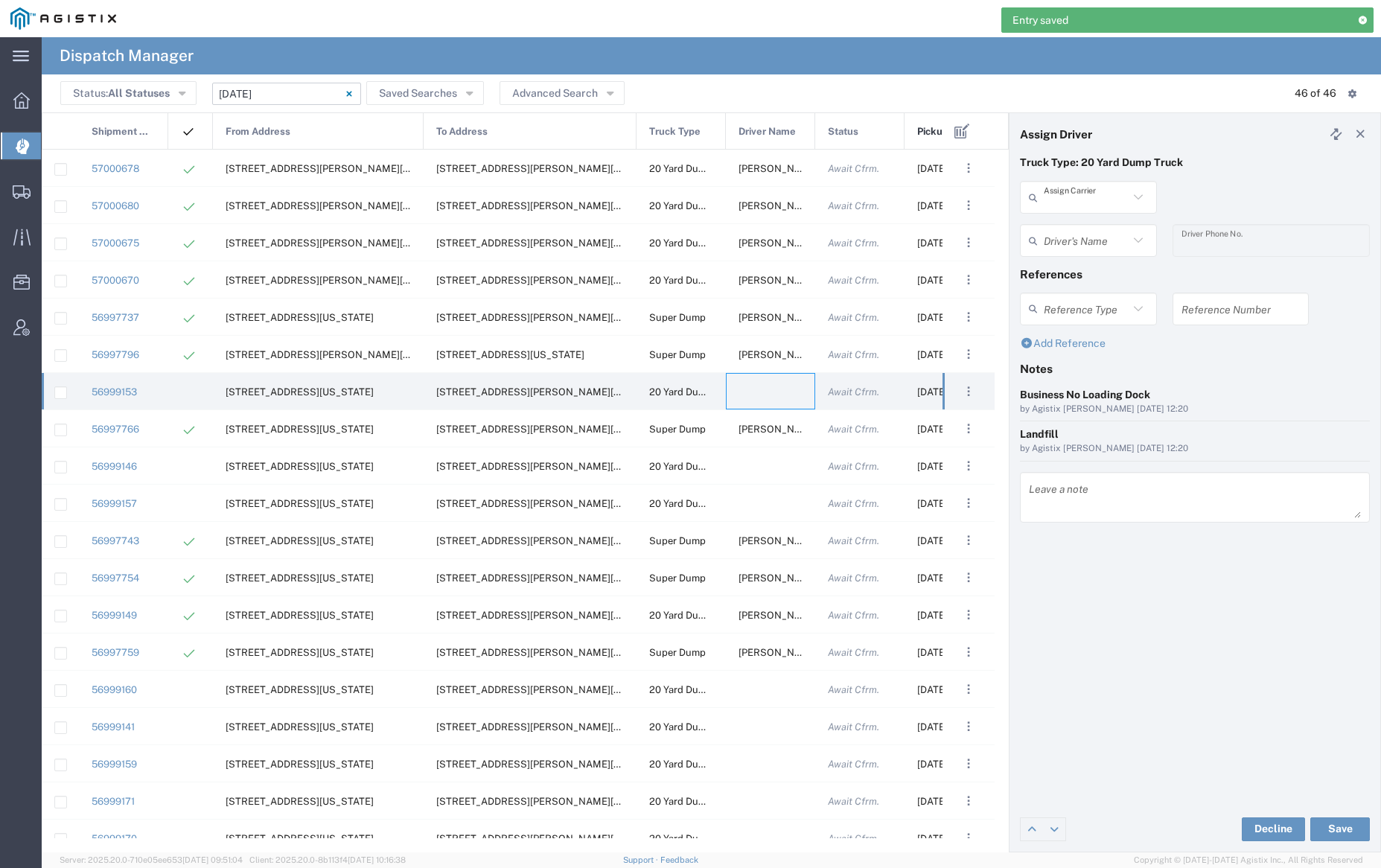
click at [1083, 189] on input "text" at bounding box center [1086, 197] width 85 height 26
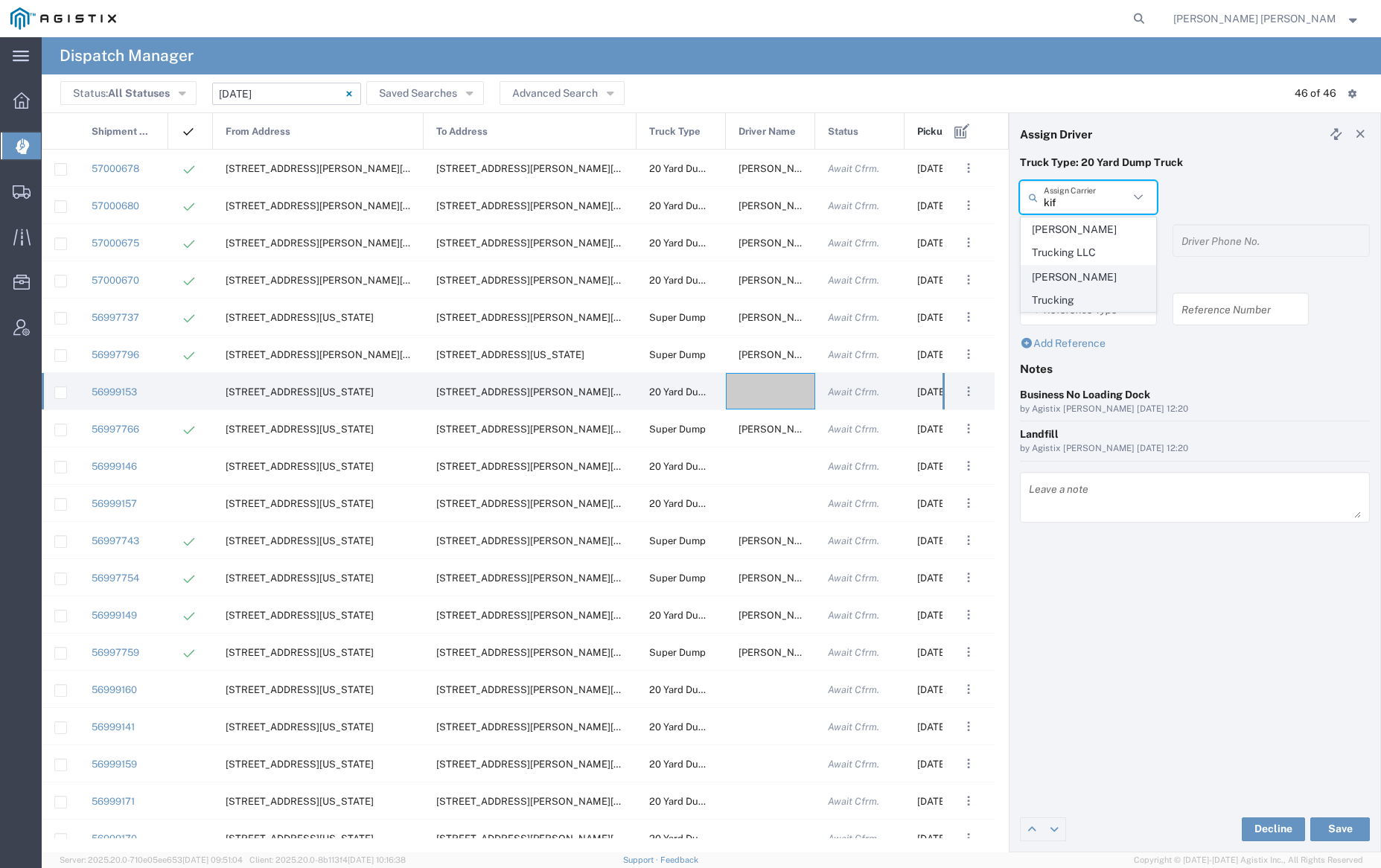
click at [1093, 274] on span "[PERSON_NAME] Trucking" at bounding box center [1088, 289] width 133 height 46
type input "[PERSON_NAME] Trucking"
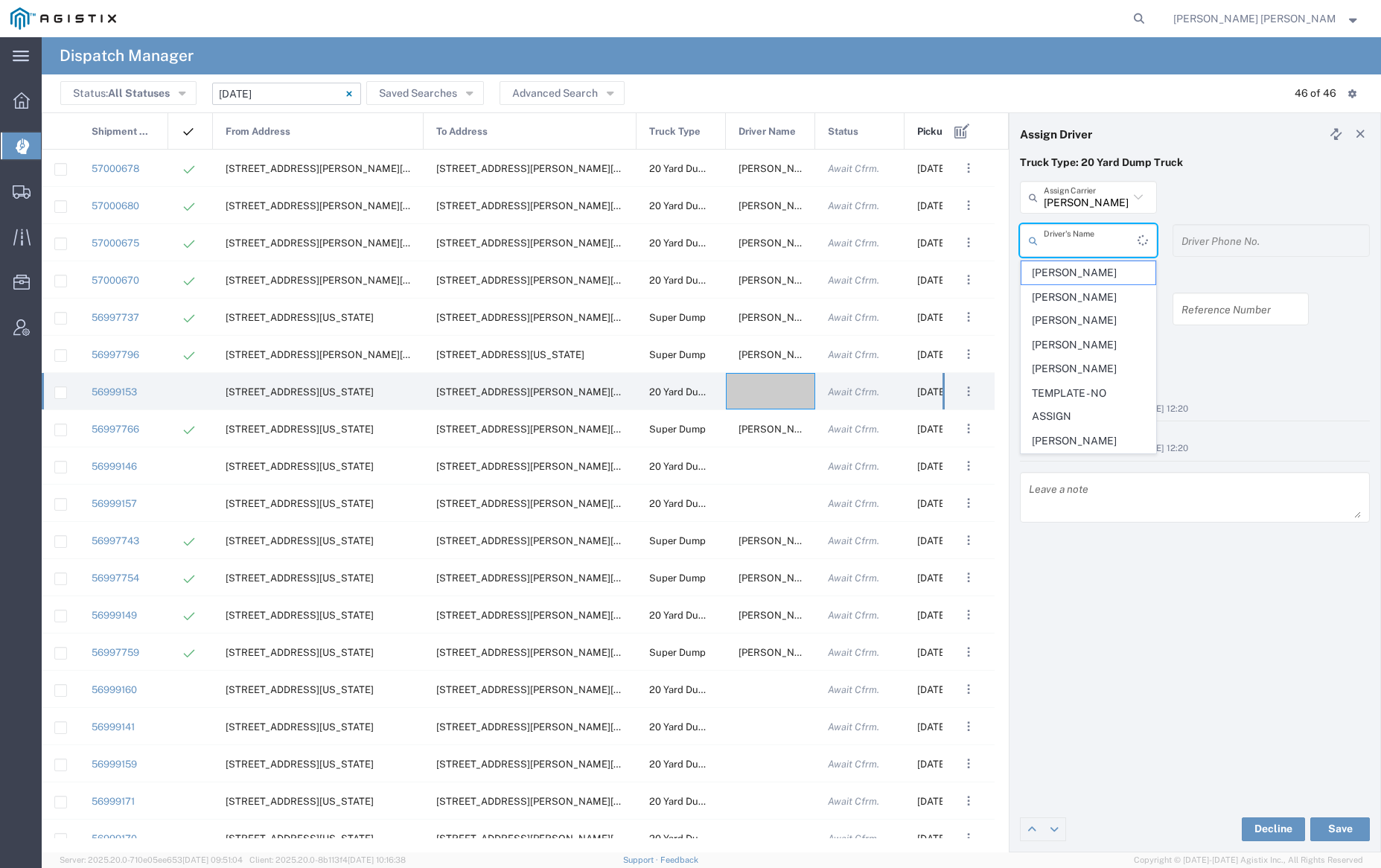
click at [1092, 243] on input "text" at bounding box center [1091, 240] width 93 height 26
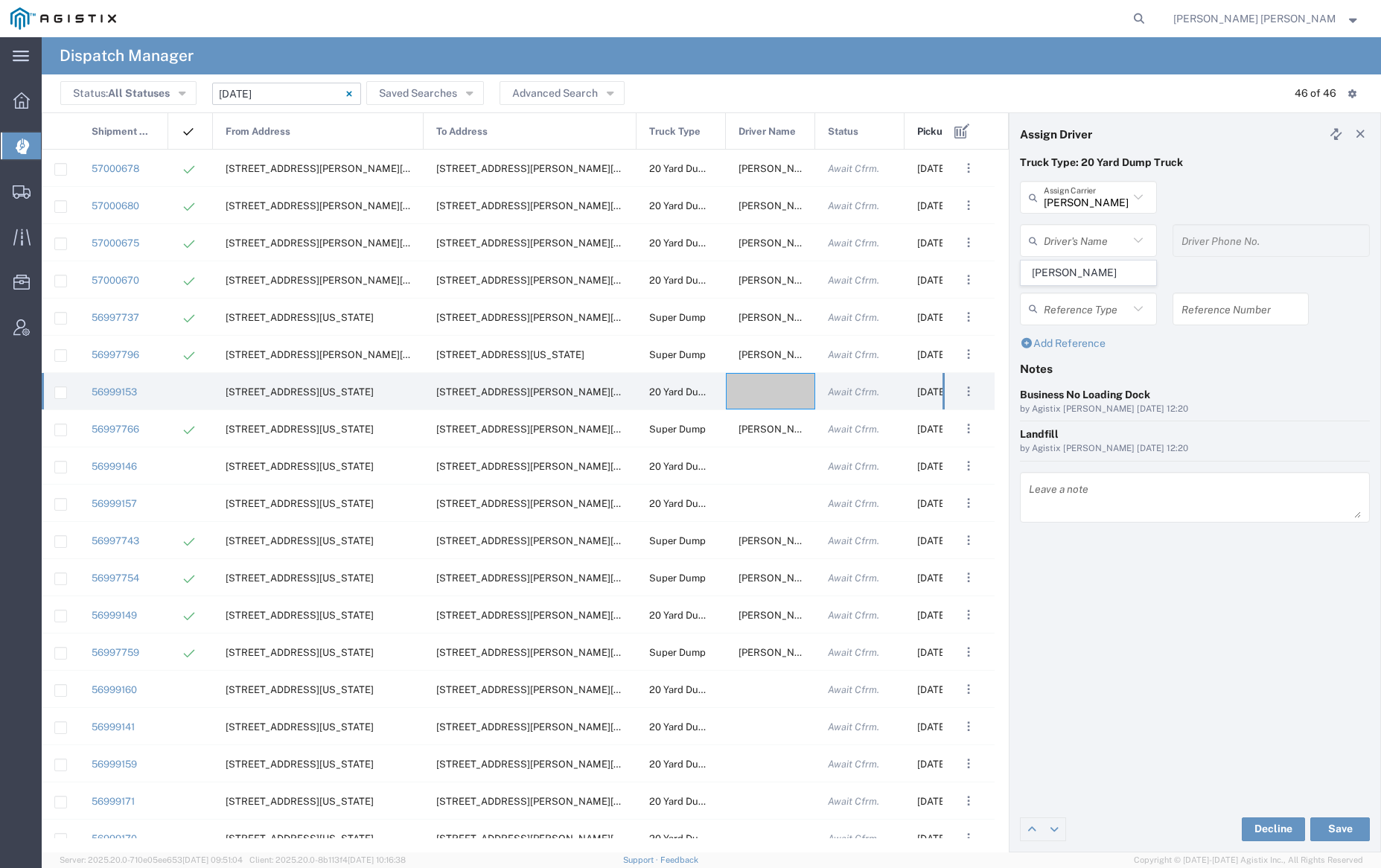
click at [1096, 275] on span "[PERSON_NAME]" at bounding box center [1088, 273] width 133 height 23
type input "[PERSON_NAME]"
type input "9253838798"
click at [1344, 827] on button "Save" at bounding box center [1340, 829] width 60 height 24
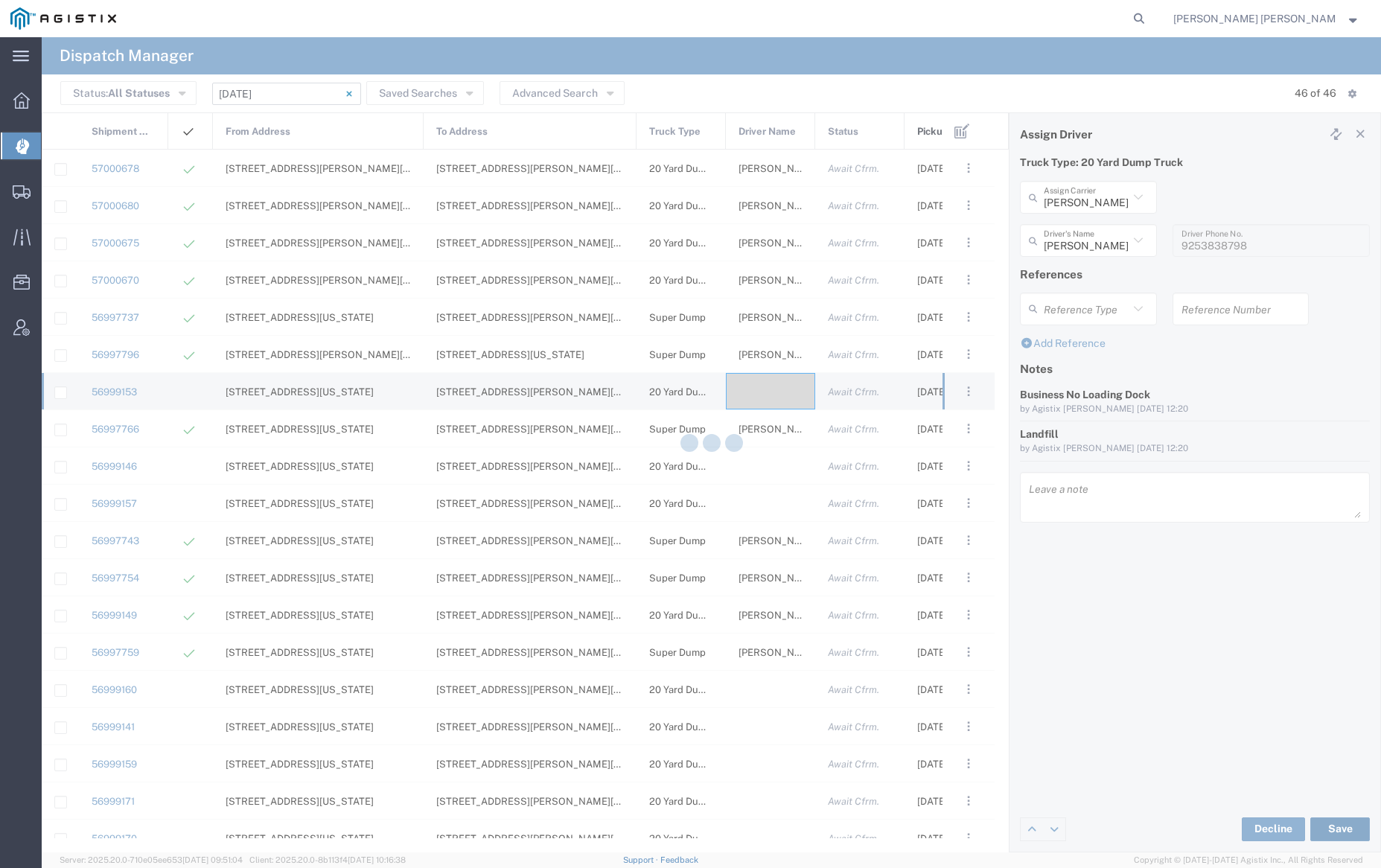
type input "[PERSON_NAME]"
type input "[PERSON_NAME] Trucking"
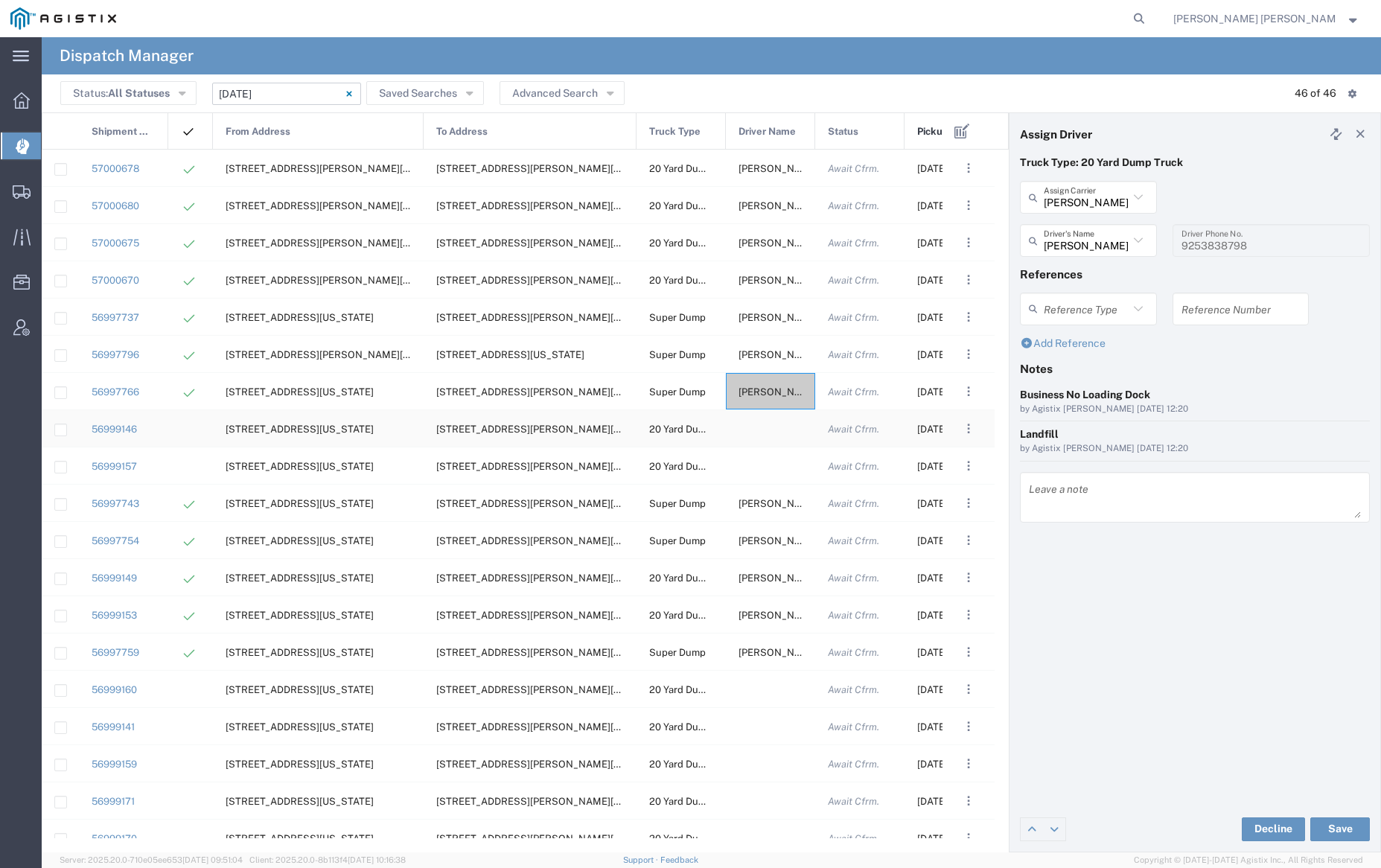
click at [770, 431] on div at bounding box center [770, 428] width 90 height 36
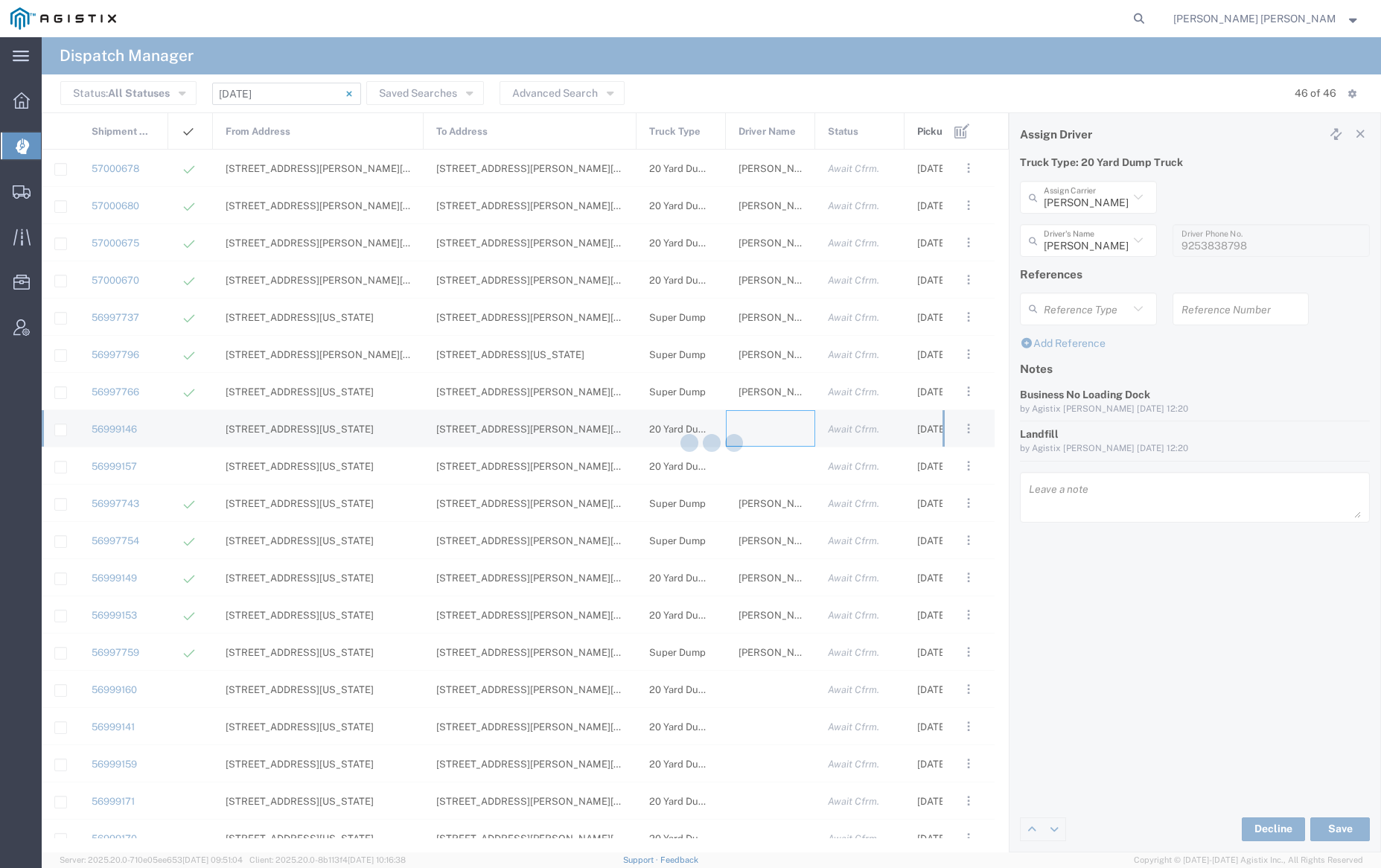
type input "[PERSON_NAME] Trucking"
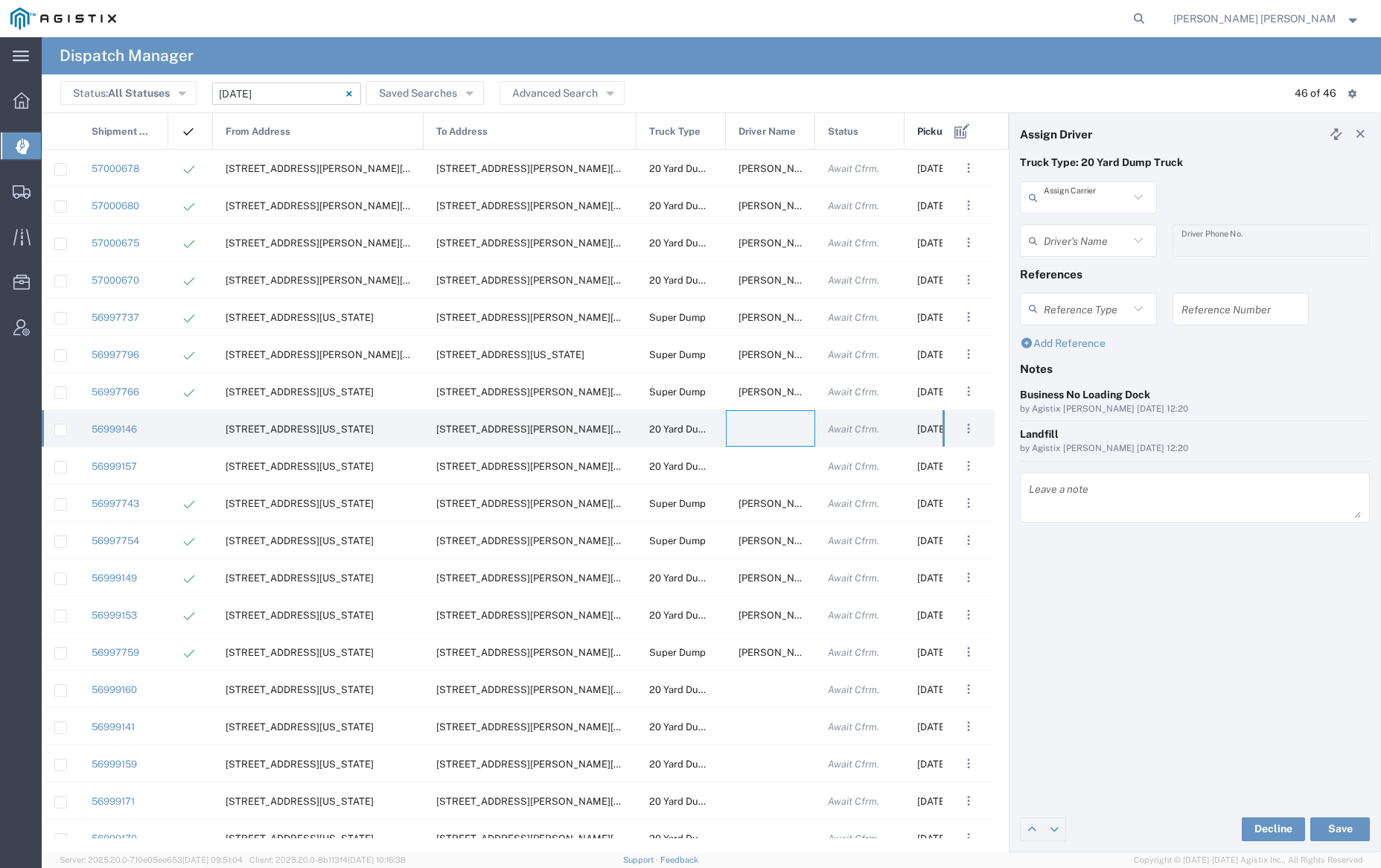
click at [1076, 193] on input "text" at bounding box center [1086, 197] width 85 height 26
click at [1081, 238] on span "[PERSON_NAME] Trucking LLC" at bounding box center [1088, 240] width 133 height 46
type input "[PERSON_NAME] Trucking LLC"
click at [1081, 237] on input "text" at bounding box center [1091, 240] width 93 height 26
click at [1083, 268] on span "[PERSON_NAME]" at bounding box center [1088, 273] width 133 height 23
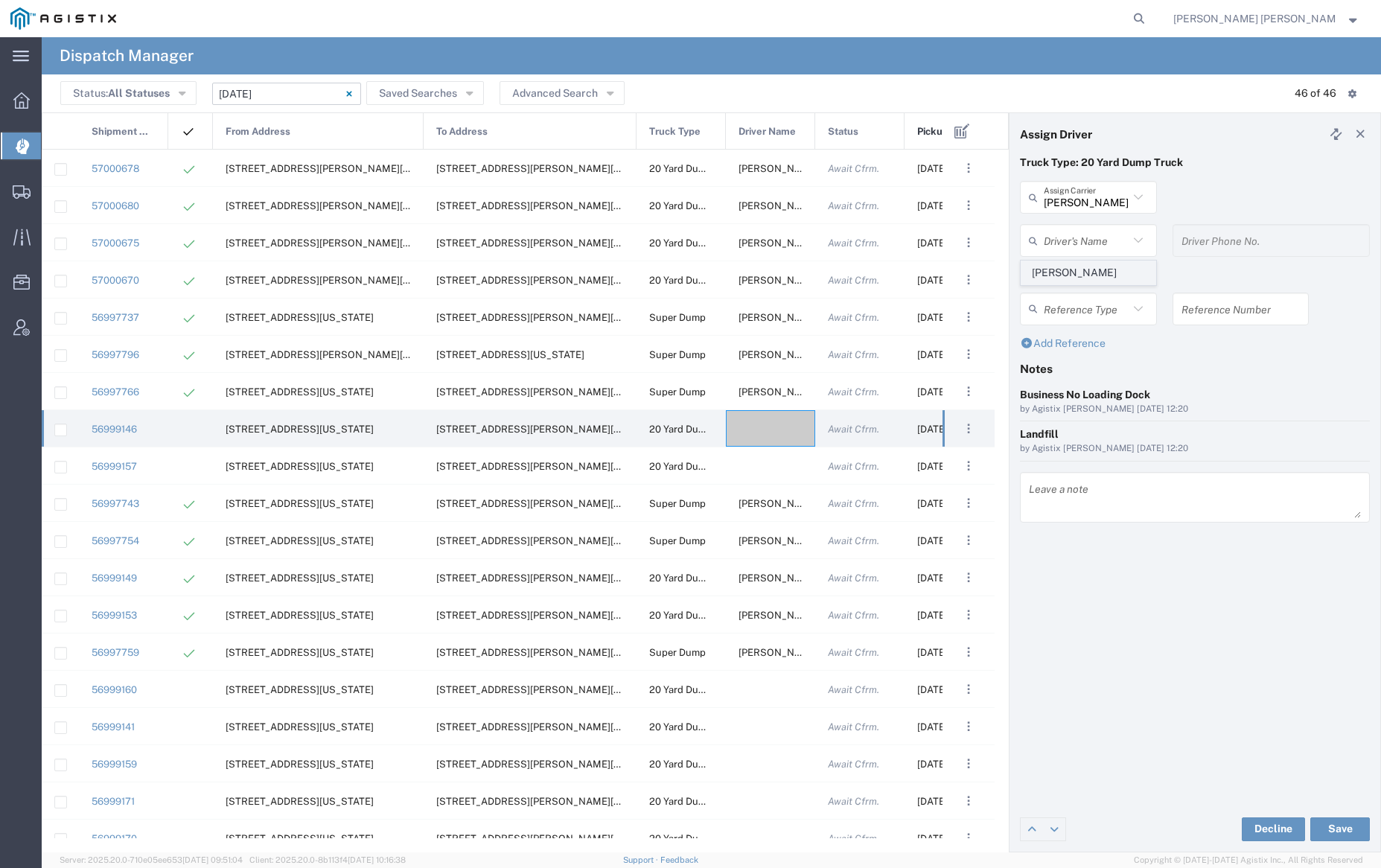
type input "[PERSON_NAME]"
type input "9253838564"
click at [1344, 830] on button "Save" at bounding box center [1340, 829] width 60 height 24
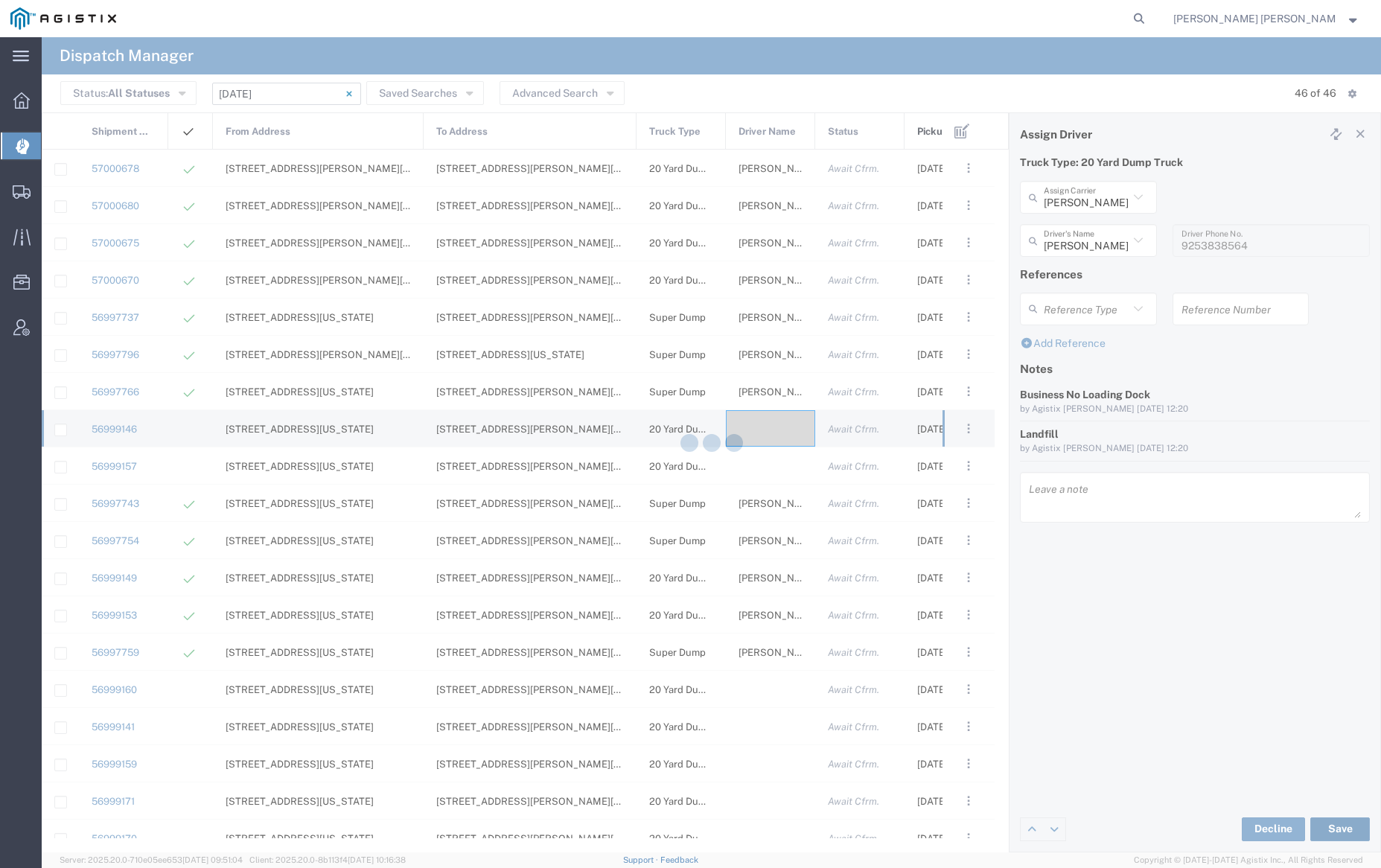
type input "[PERSON_NAME]"
type input "[PERSON_NAME] Trucking LLC"
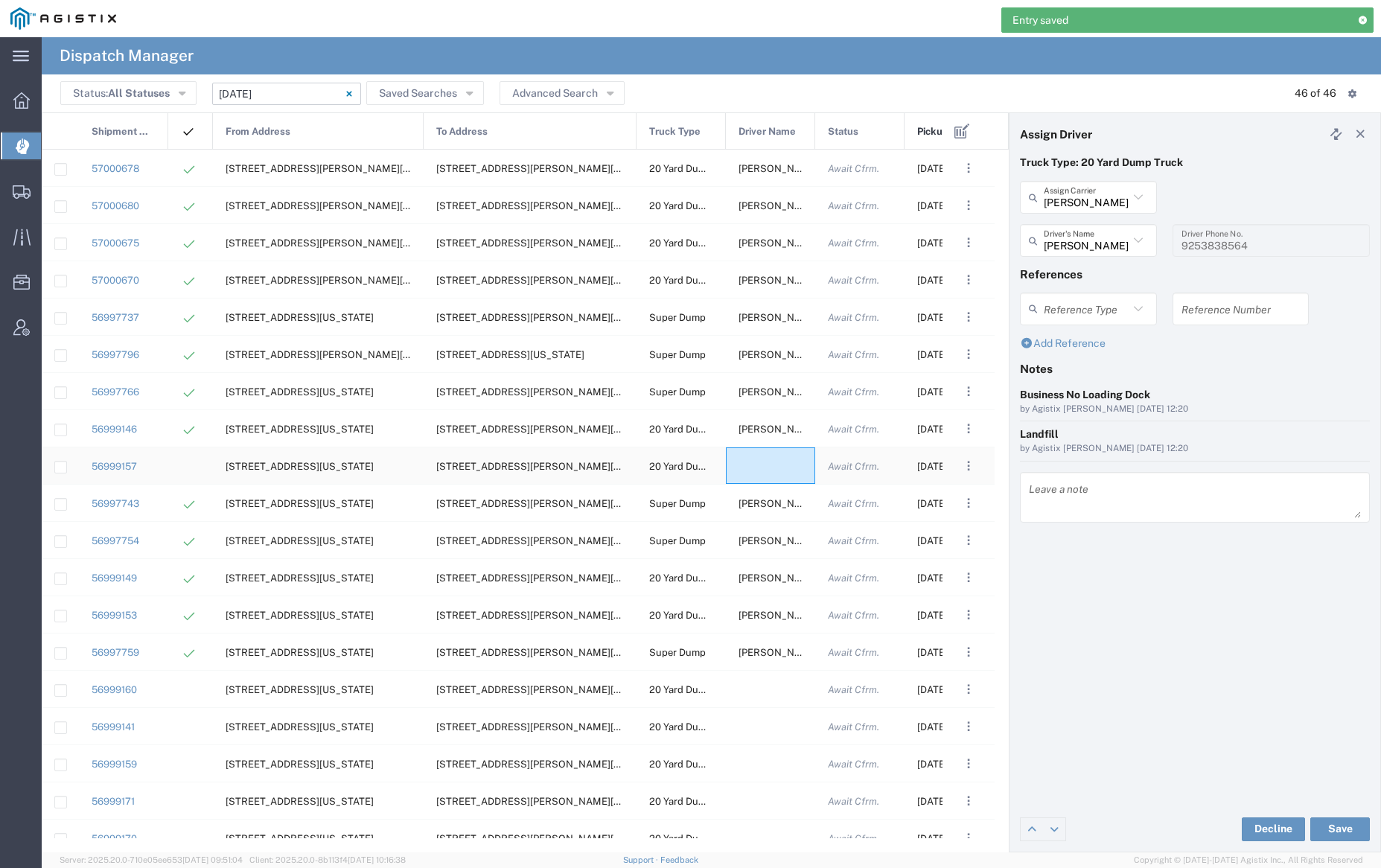
click at [764, 461] on div at bounding box center [770, 466] width 90 height 36
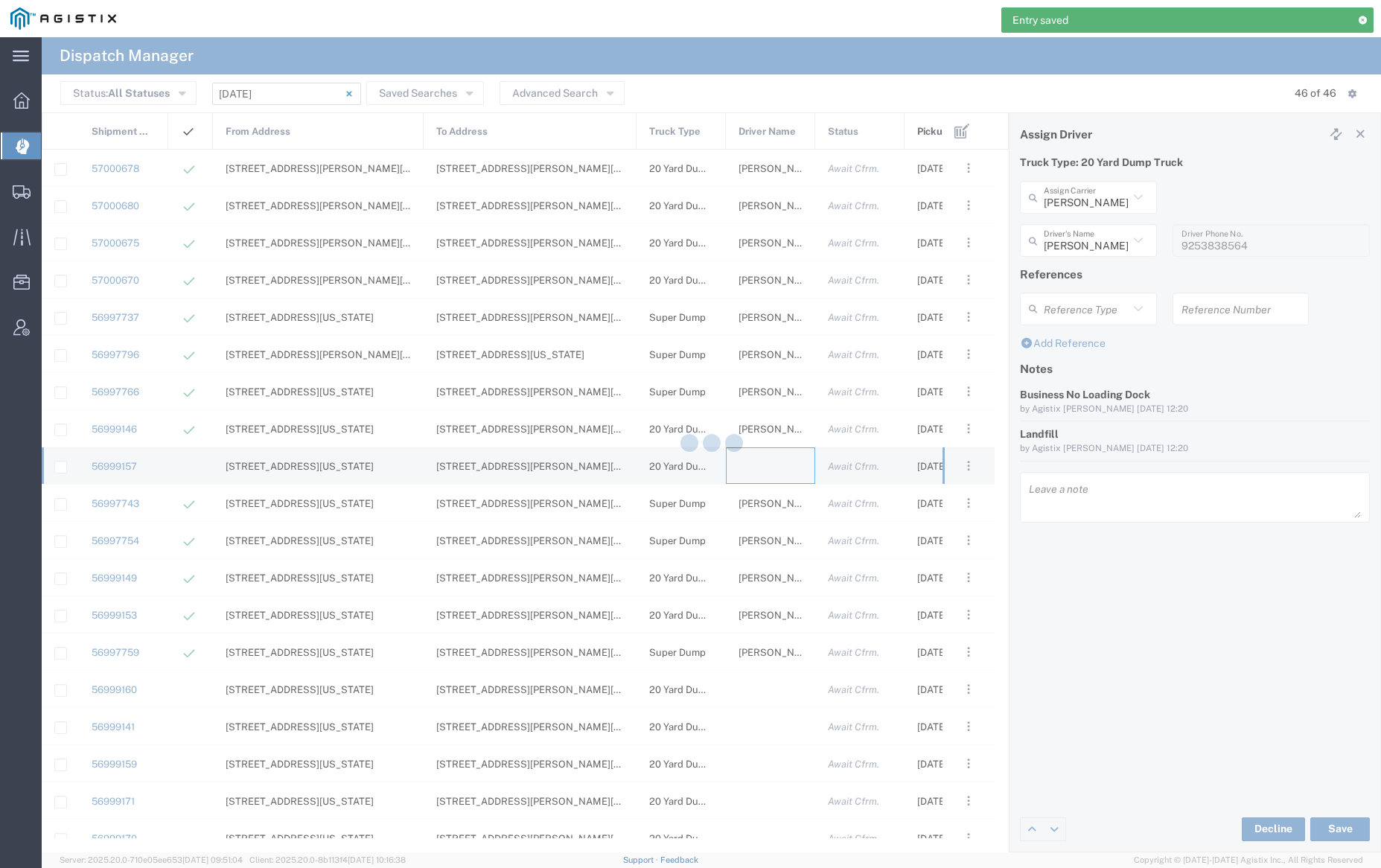
type input "[PERSON_NAME] Trucking"
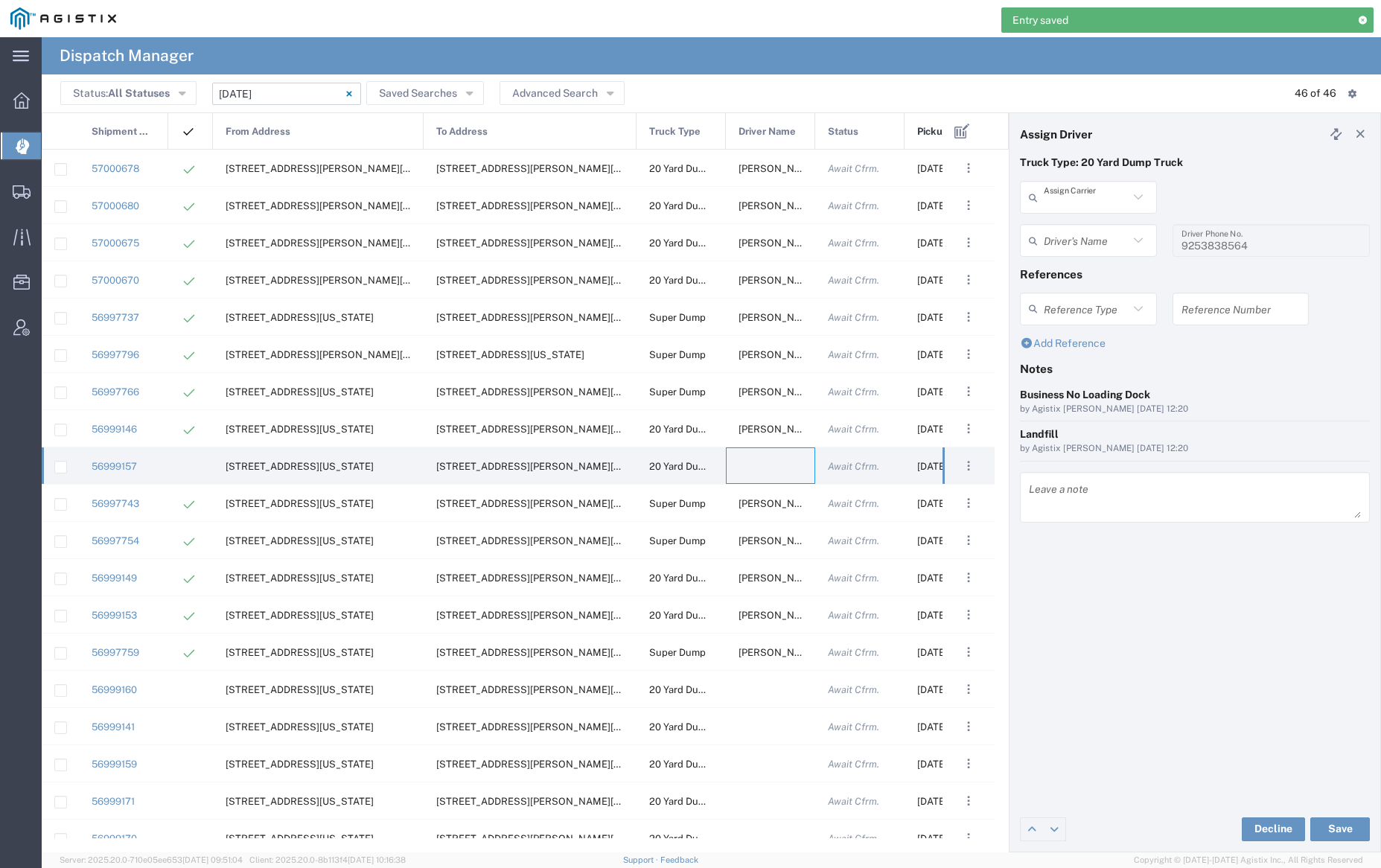
click at [1106, 196] on input "text" at bounding box center [1086, 197] width 85 height 26
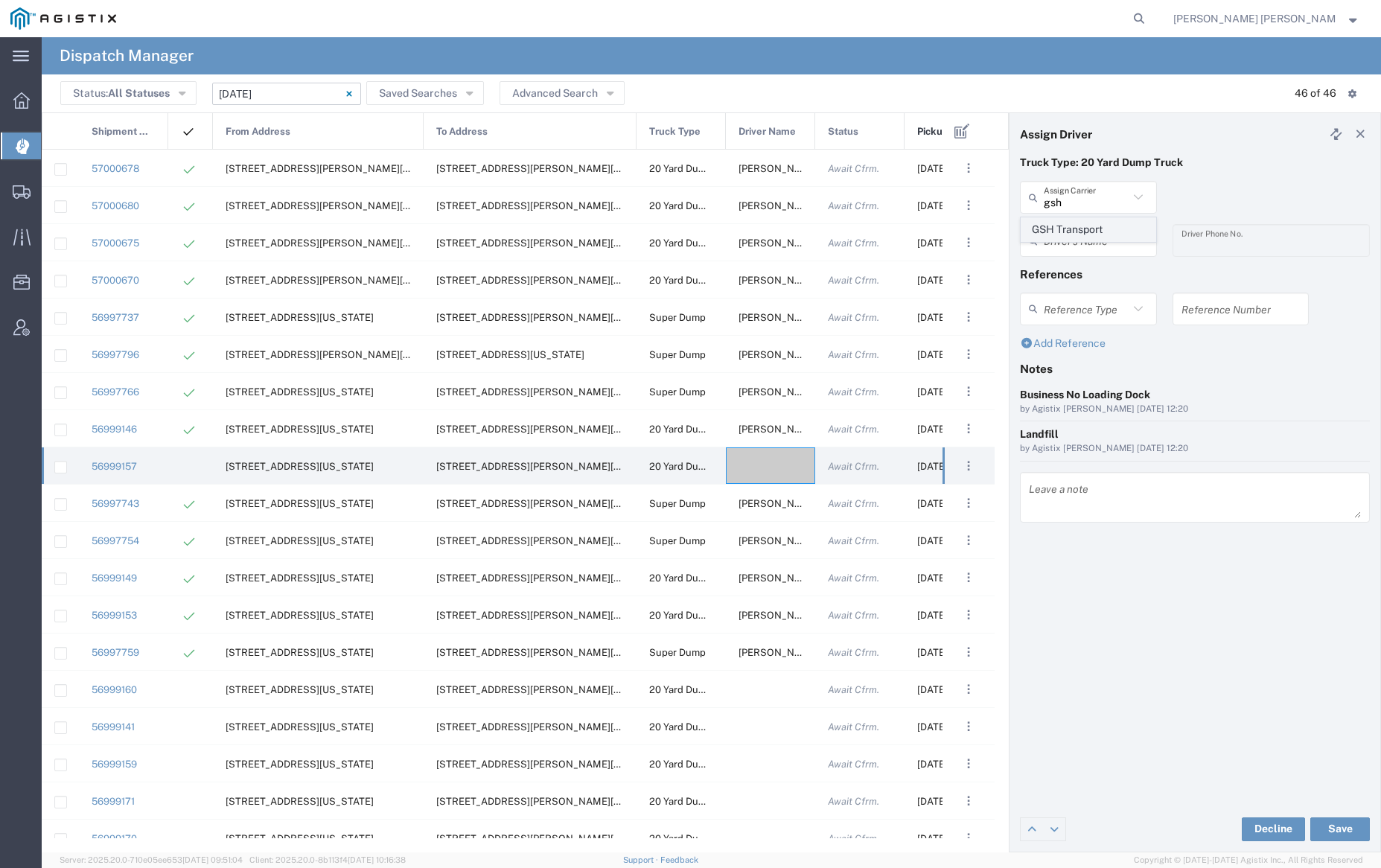
click at [1108, 222] on span "GSH Transport" at bounding box center [1088, 229] width 133 height 23
type input "GSH Transport"
click at [1103, 234] on input "text" at bounding box center [1091, 240] width 93 height 26
click at [1103, 280] on span "[PERSON_NAME]" at bounding box center [1088, 273] width 133 height 23
type input "[PERSON_NAME]"
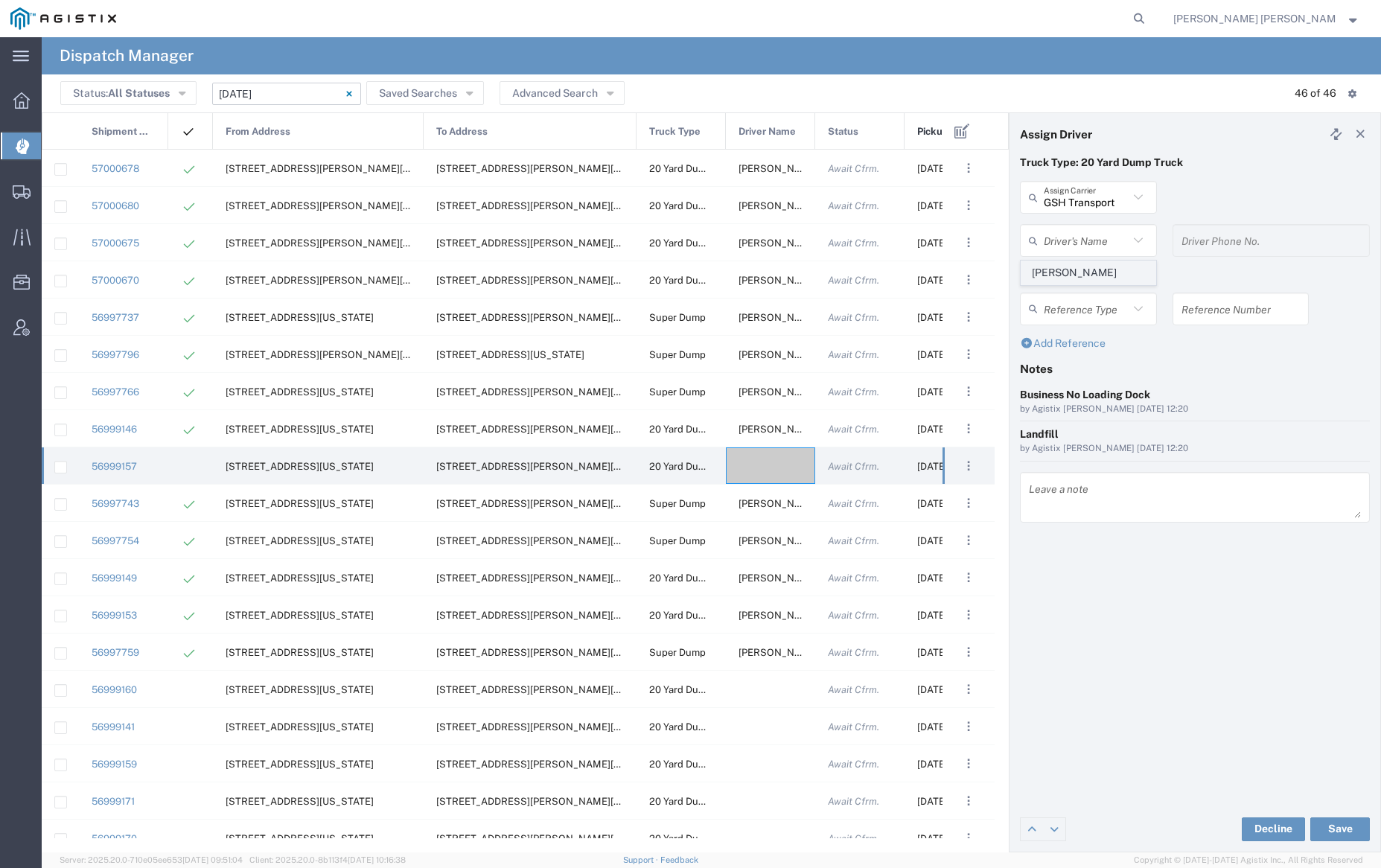
type input "4086873968"
click at [1340, 827] on button "Save" at bounding box center [1340, 829] width 60 height 24
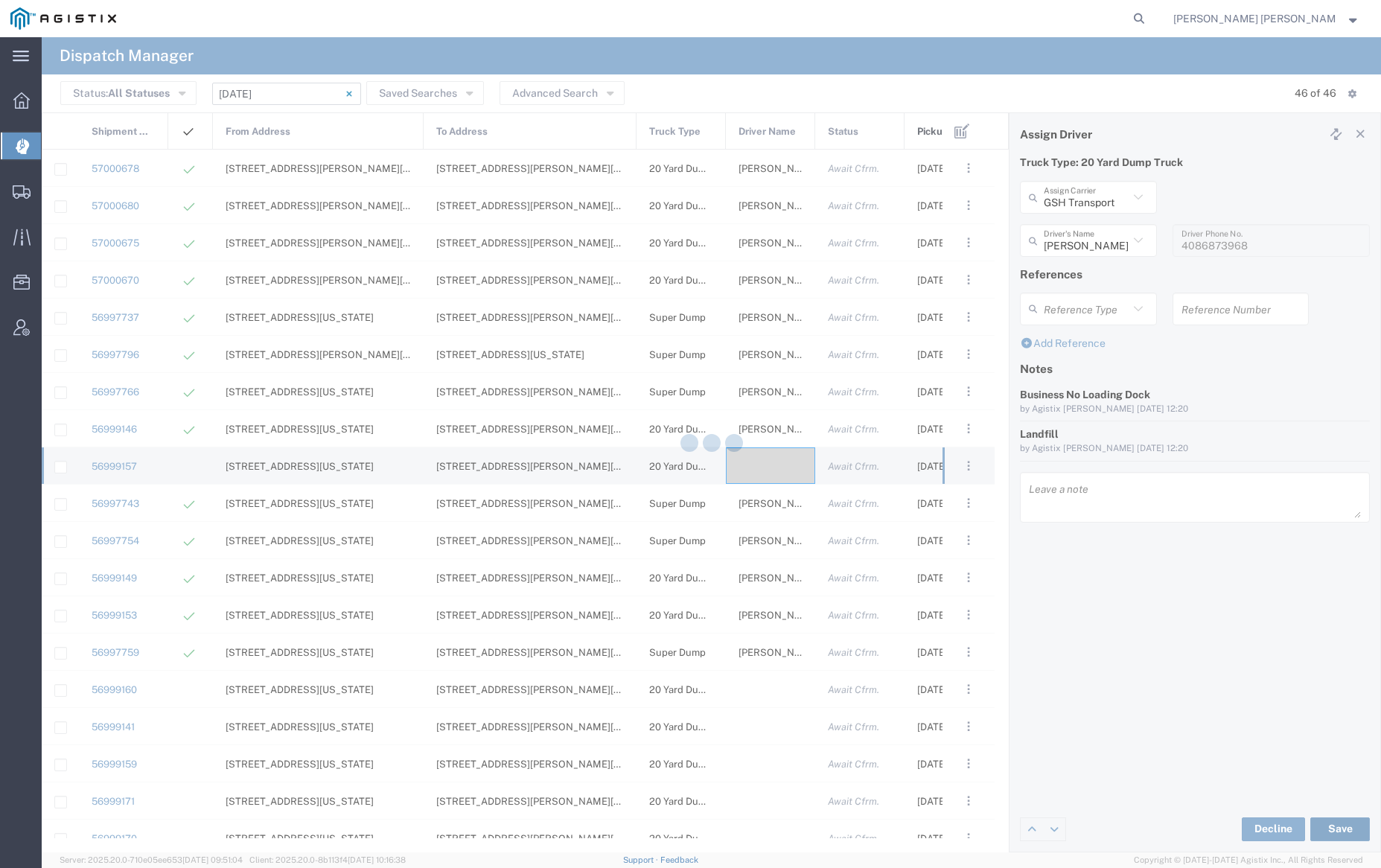
type input "[PERSON_NAME]"
type input "GSH Transport"
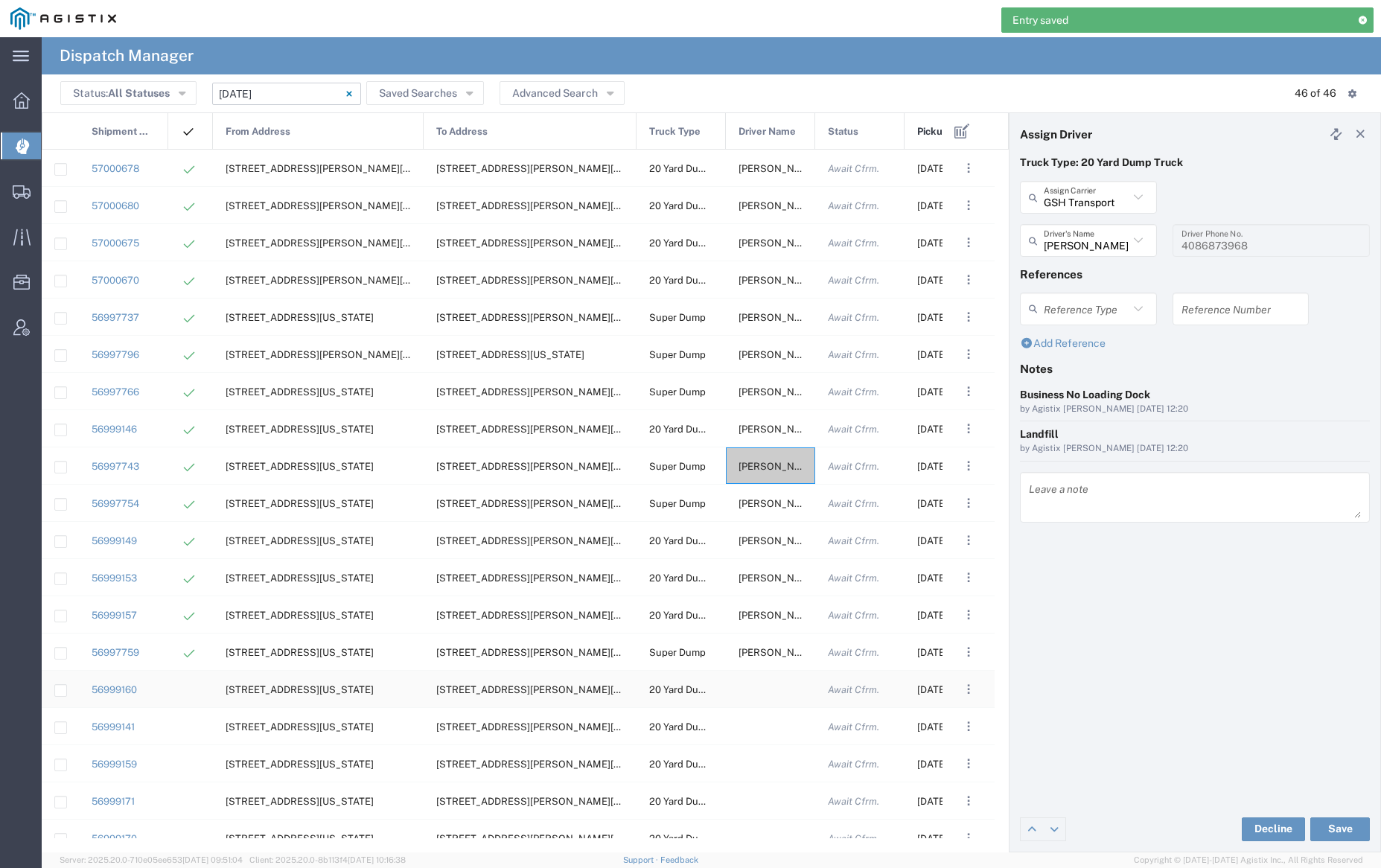
click at [773, 693] on div at bounding box center [770, 689] width 90 height 36
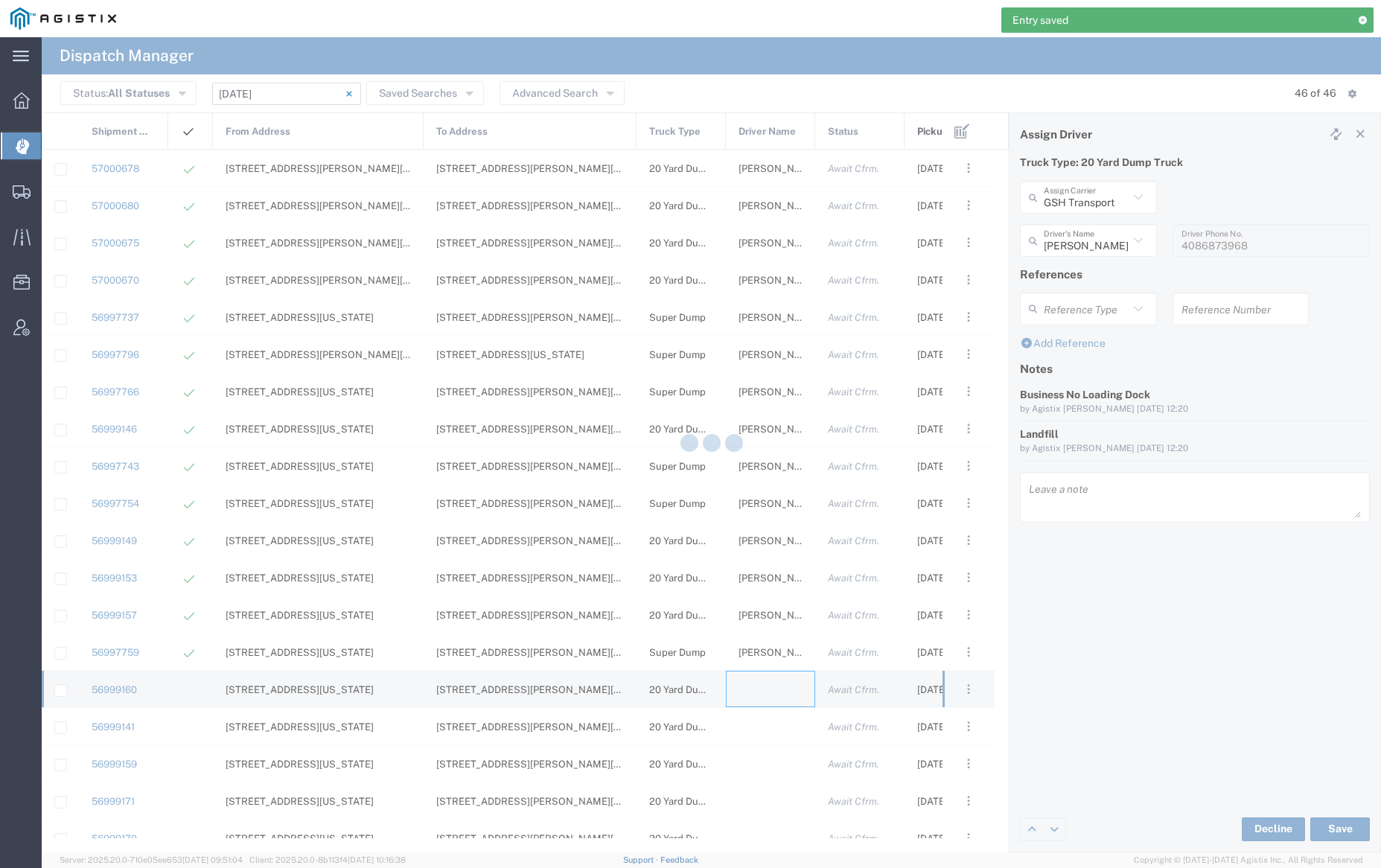
type input "[PERSON_NAME] Trucking"
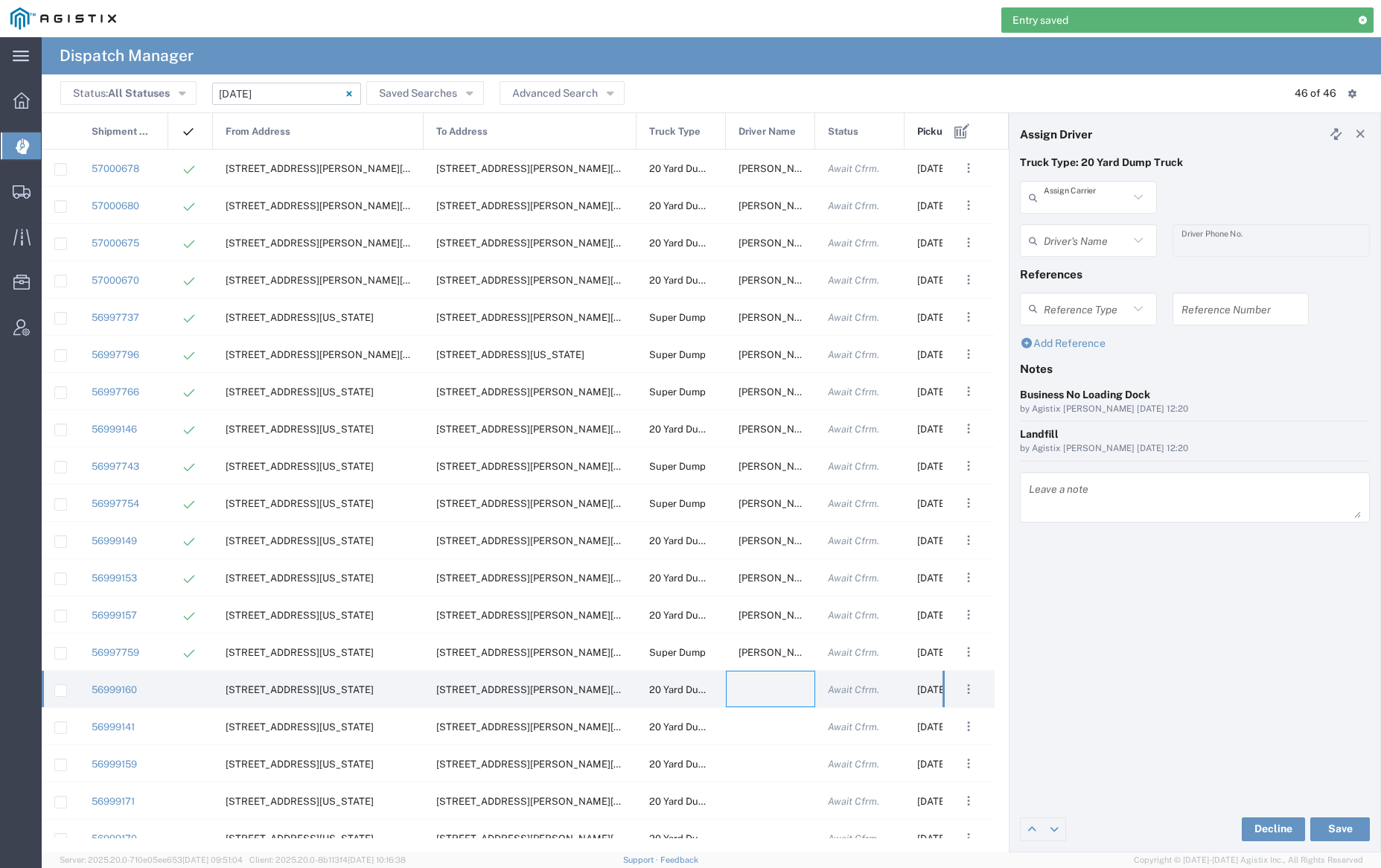
click at [1094, 206] on input "text" at bounding box center [1086, 197] width 85 height 26
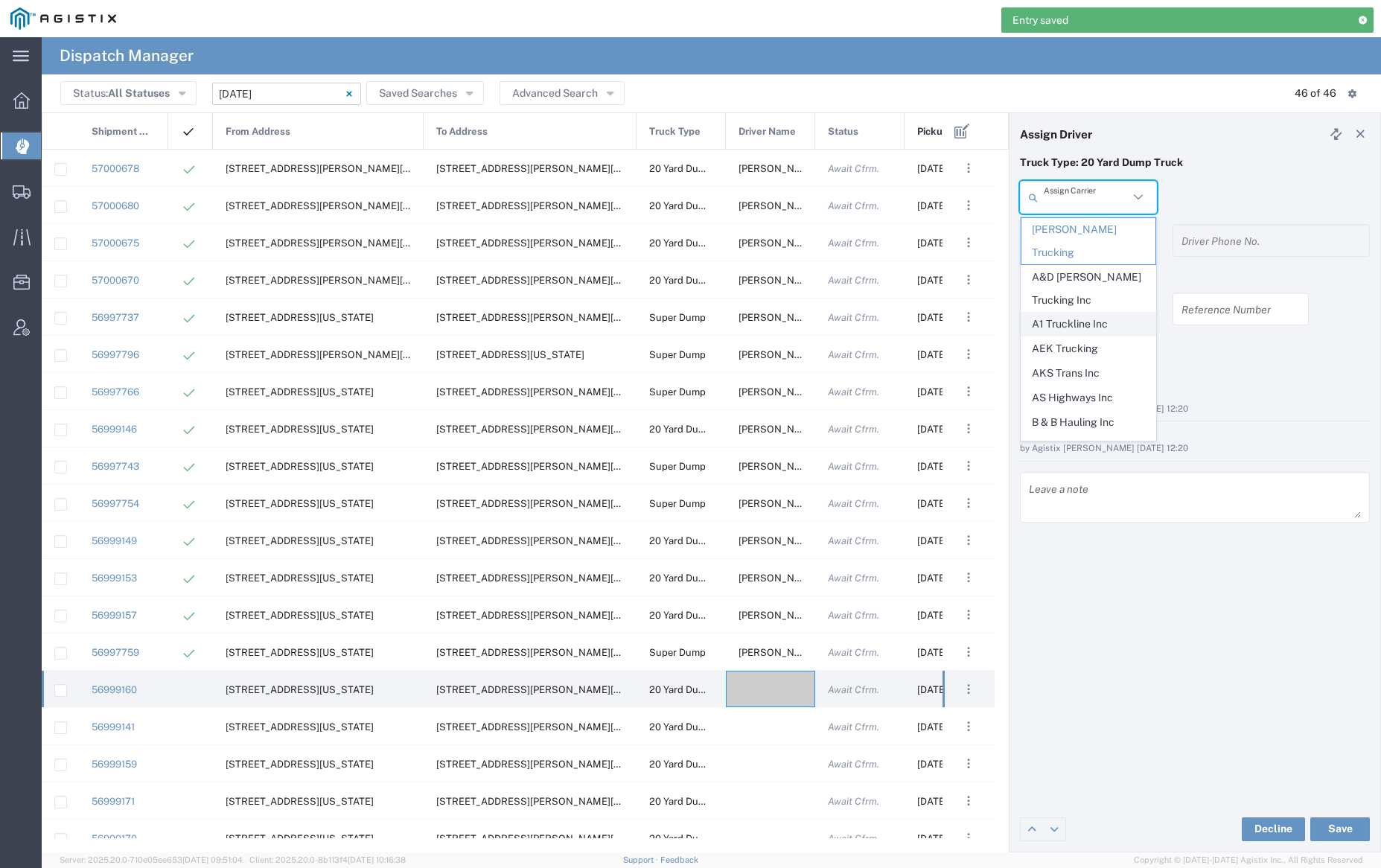
click at [1095, 313] on span "A1 Truckline Inc" at bounding box center [1088, 324] width 133 height 23
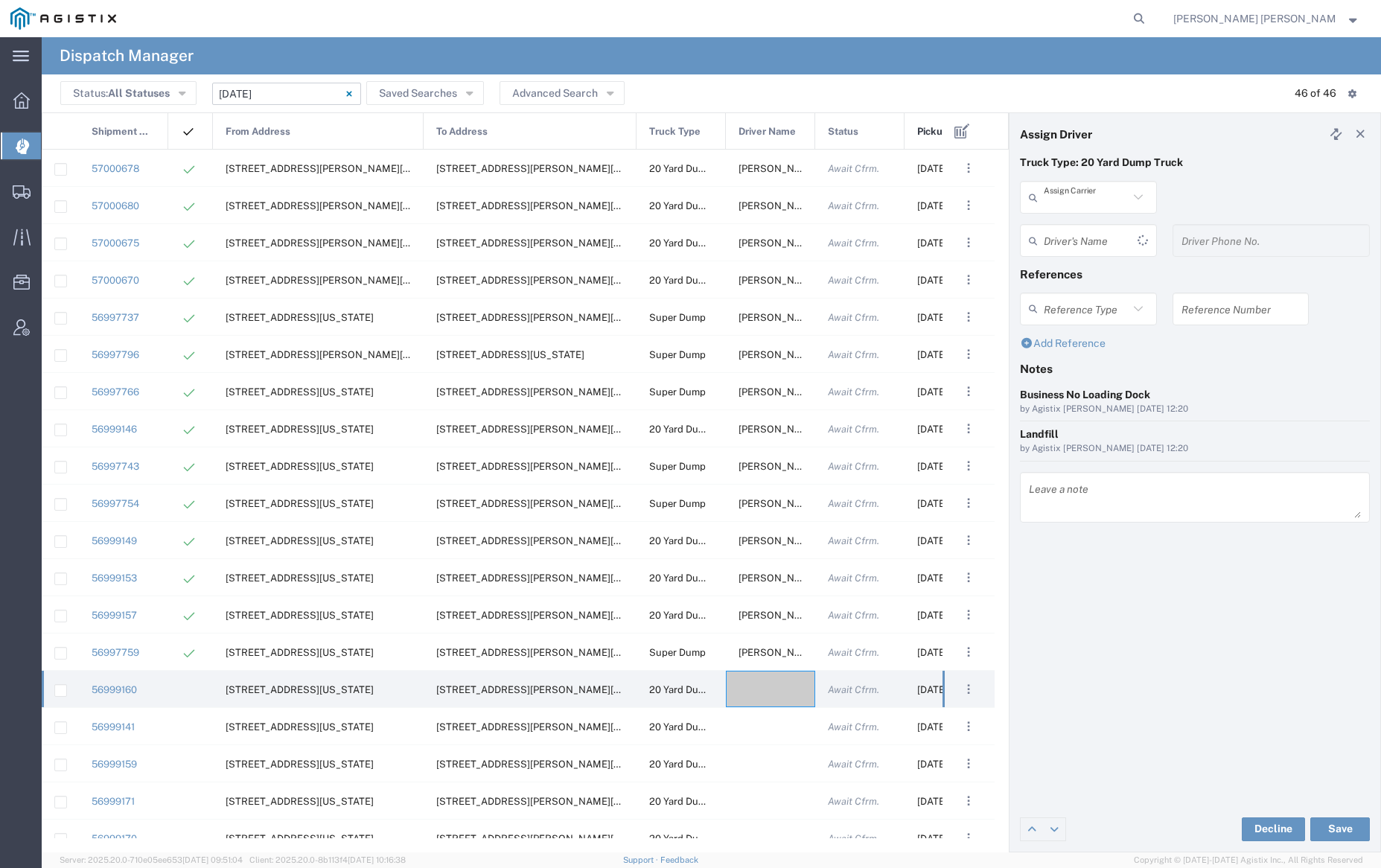
type input "A1 Truckline Inc"
click at [1096, 244] on input "text" at bounding box center [1086, 240] width 85 height 26
click at [1098, 274] on span "[PERSON_NAME]" at bounding box center [1088, 273] width 133 height 23
type input "[PERSON_NAME]"
type input "7076997422"
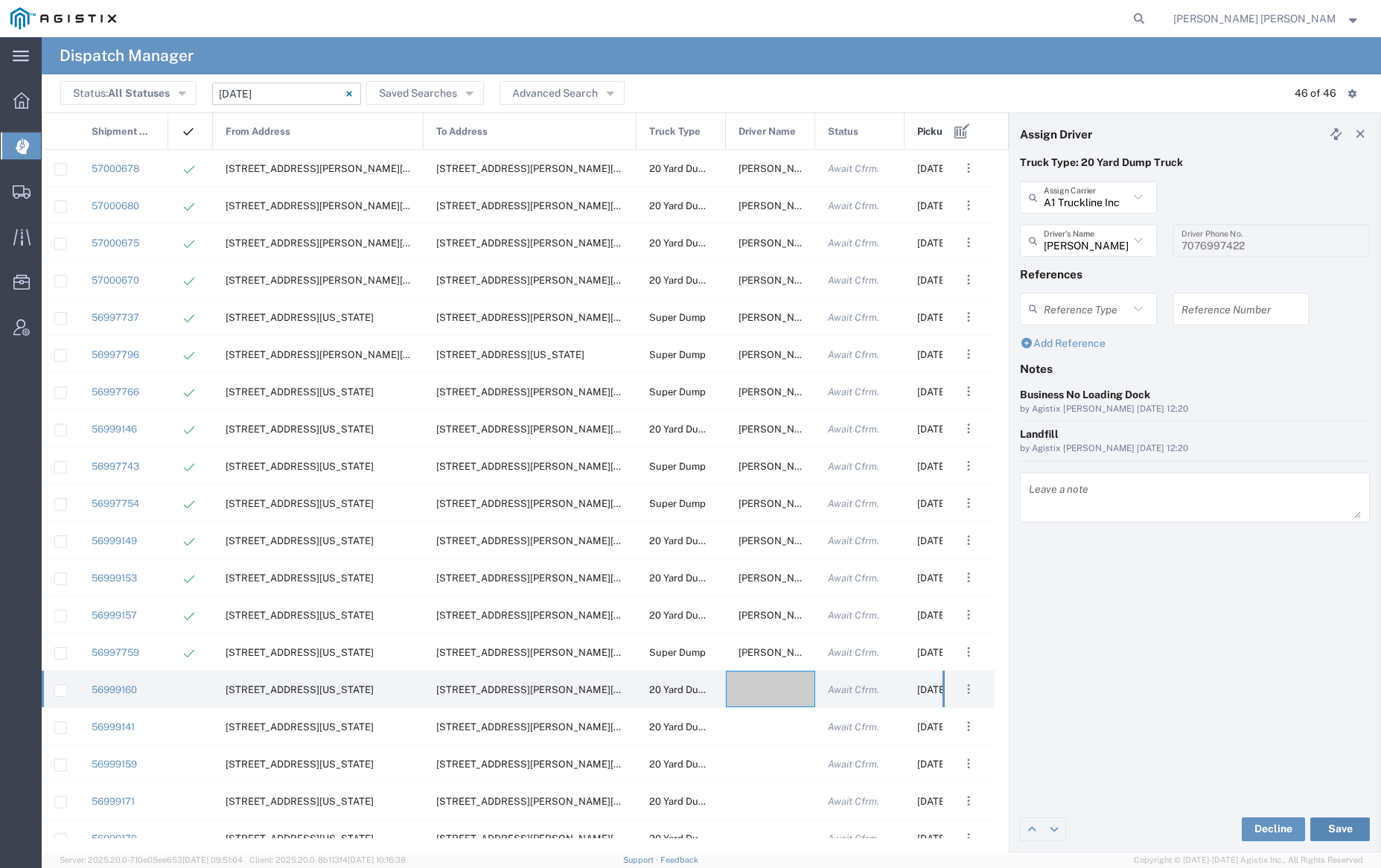
click at [1340, 831] on button "Save" at bounding box center [1340, 829] width 60 height 24
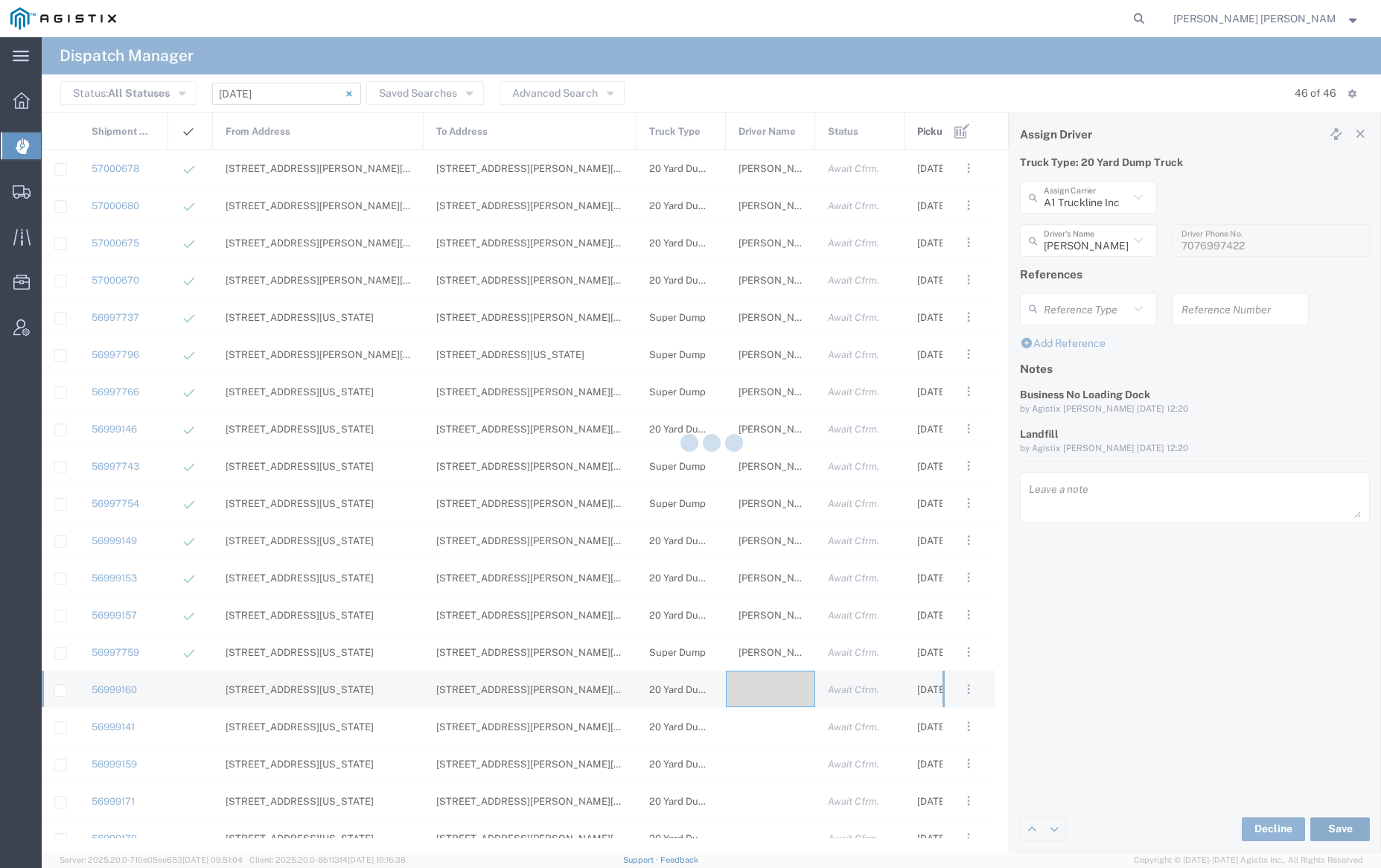
type input "[PERSON_NAME]"
type input "A1 Truckline Inc"
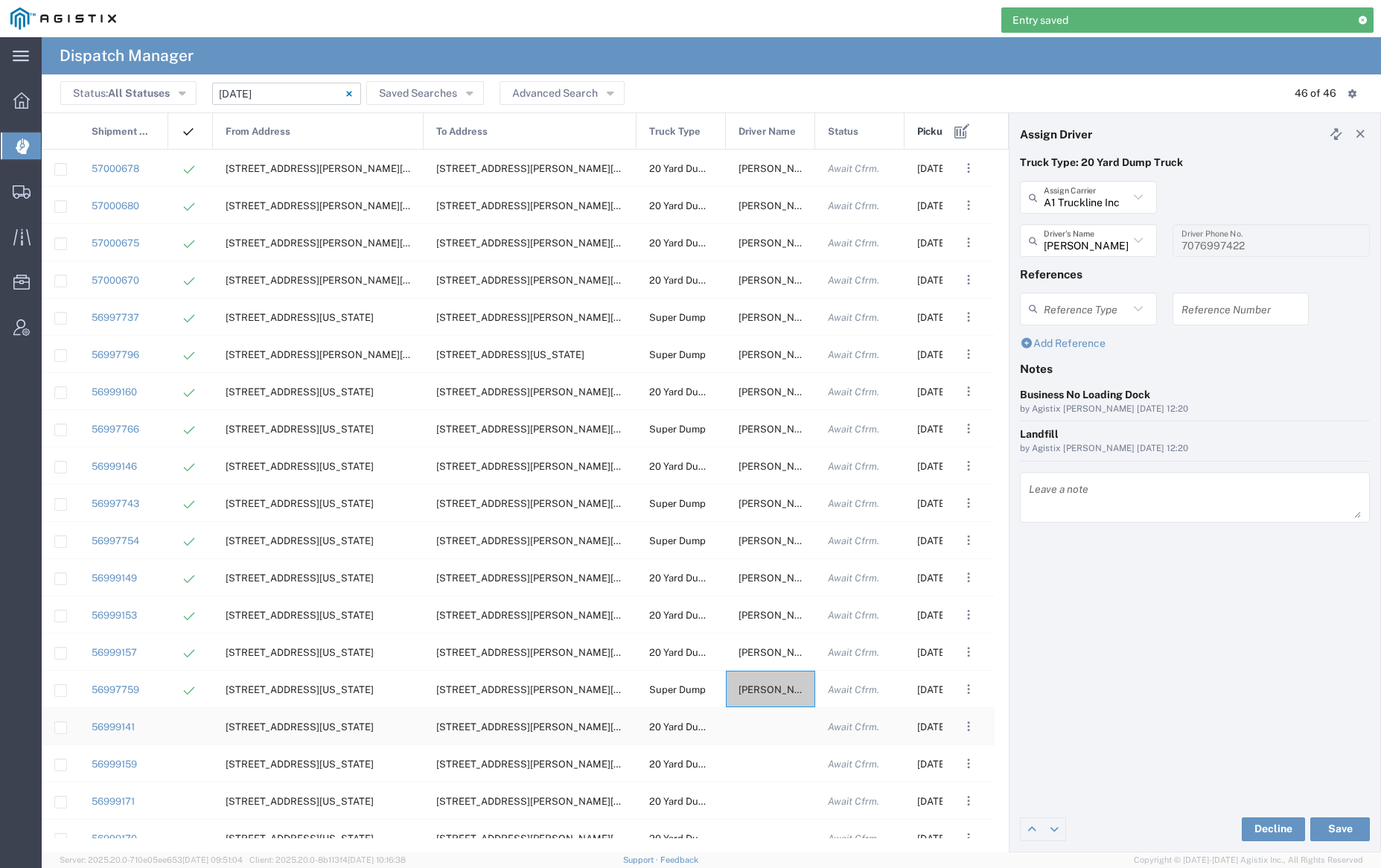
click at [769, 727] on div at bounding box center [770, 726] width 90 height 36
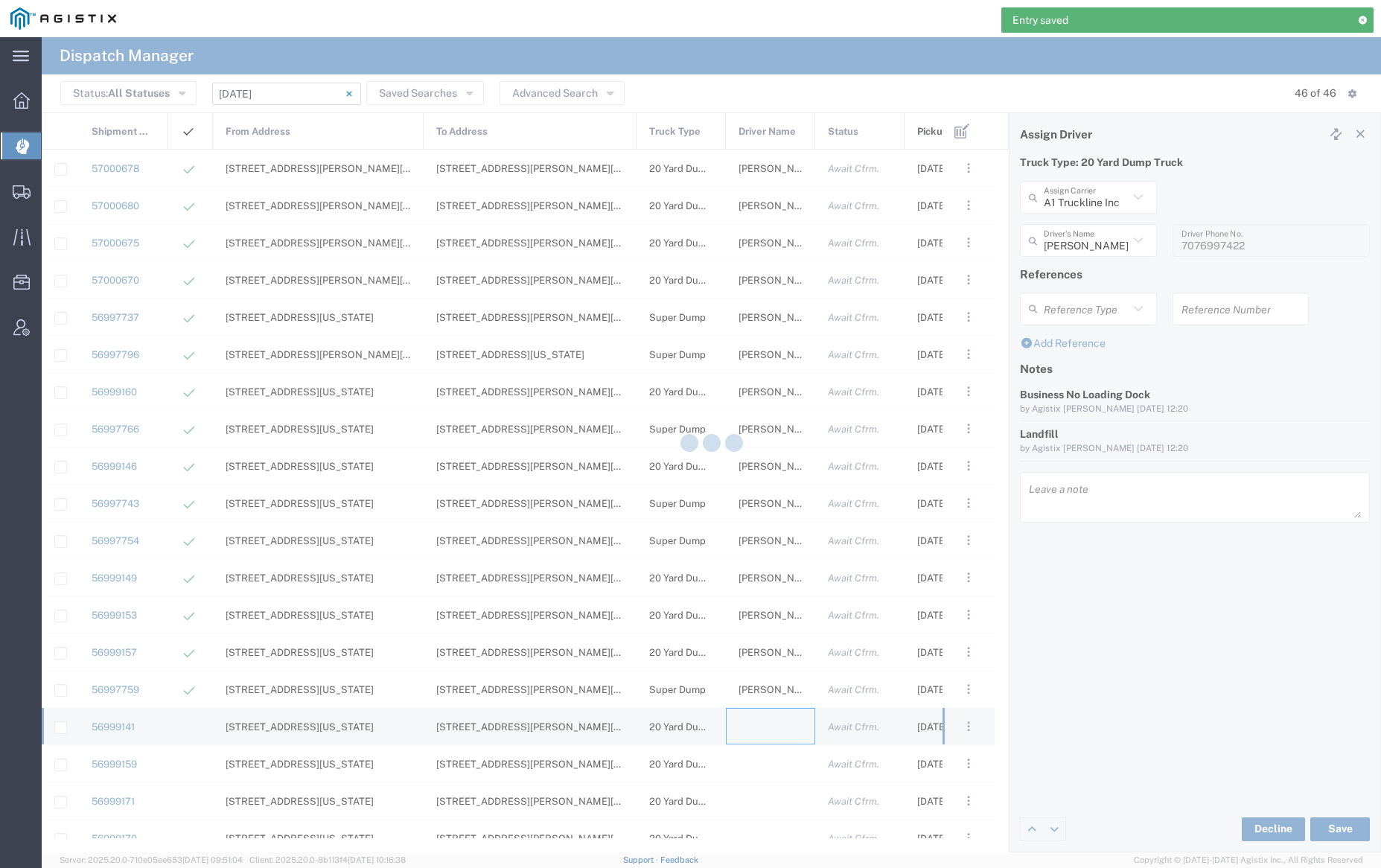
type input "[PERSON_NAME] Trucking"
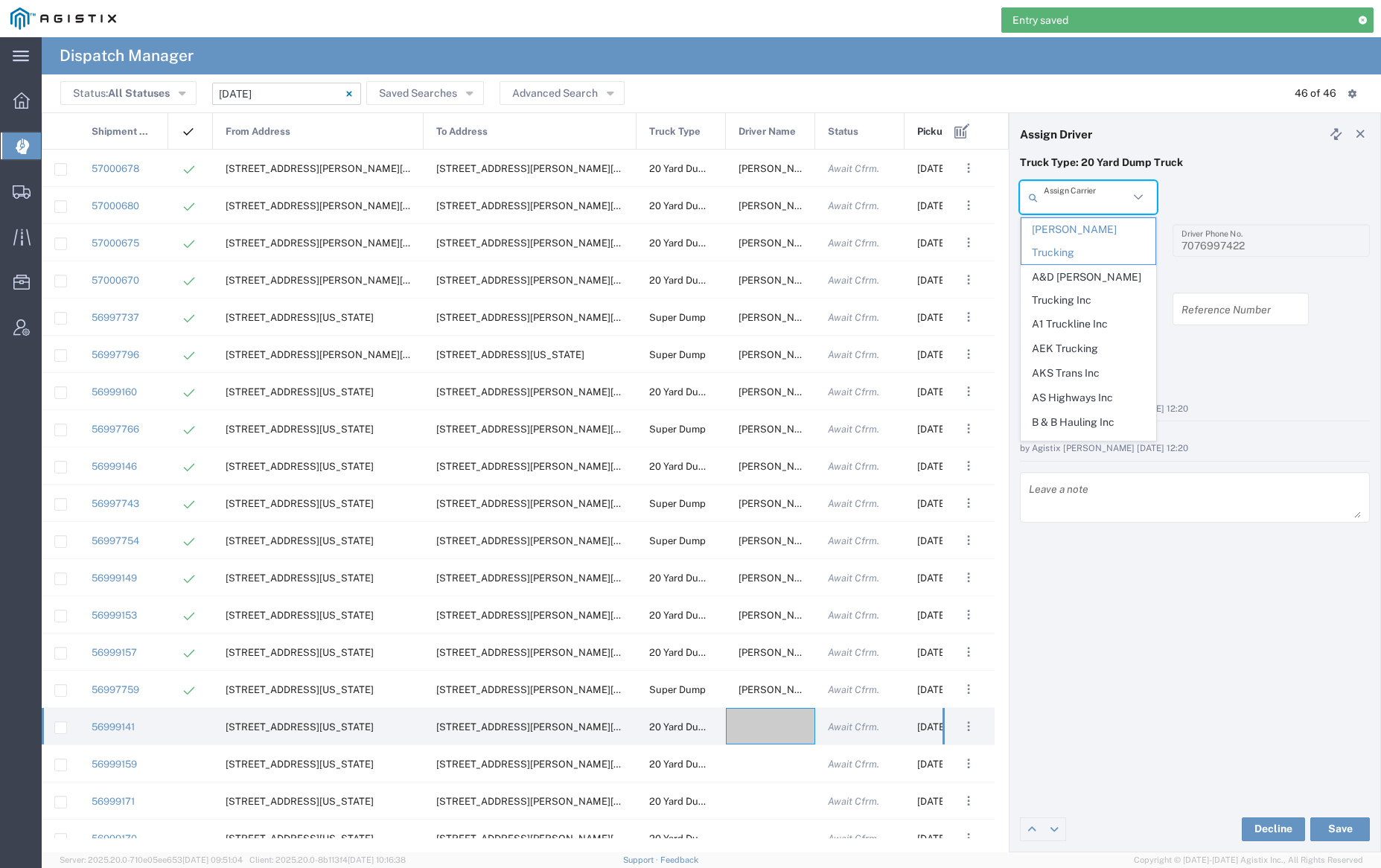
click at [1088, 191] on input "text" at bounding box center [1086, 197] width 85 height 26
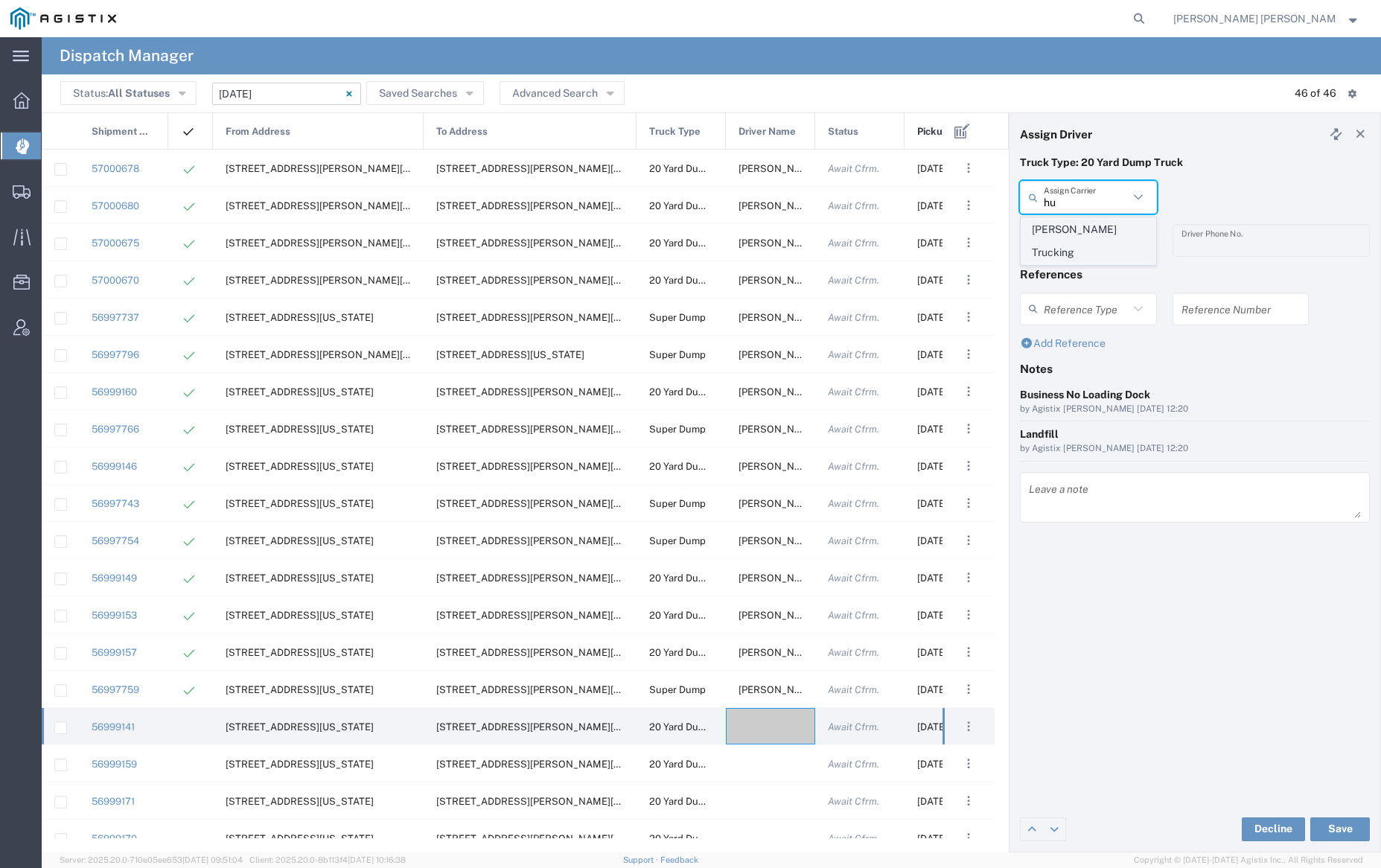
click at [1092, 232] on span "[PERSON_NAME] Trucking" at bounding box center [1088, 240] width 133 height 46
type input "[PERSON_NAME] Trucking"
click at [1092, 234] on input "text" at bounding box center [1091, 240] width 93 height 26
click at [1092, 266] on span "[PERSON_NAME]" at bounding box center [1088, 273] width 133 height 23
type input "[PERSON_NAME]"
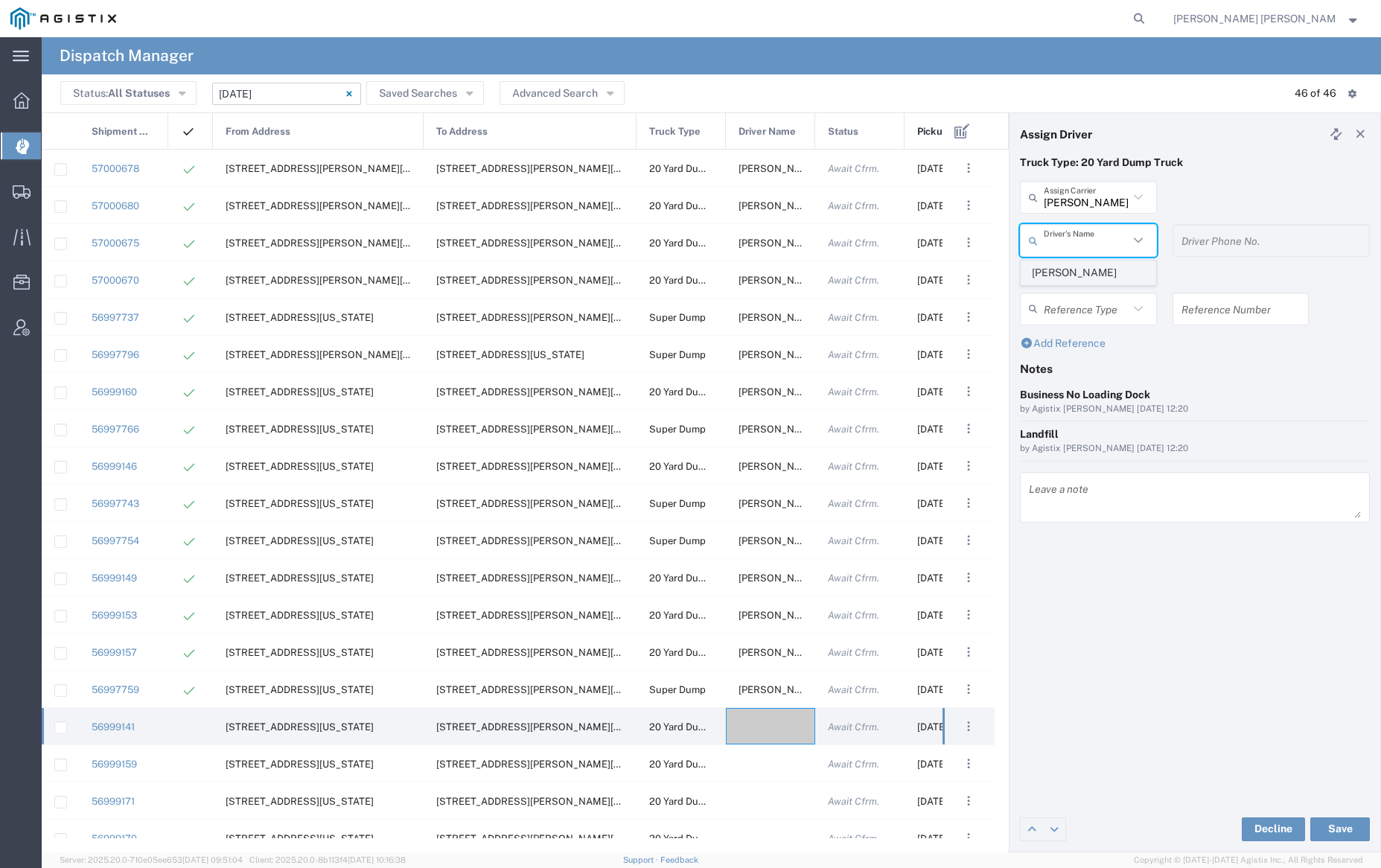
type input "5107505775"
click at [1338, 820] on button "Save" at bounding box center [1340, 829] width 60 height 24
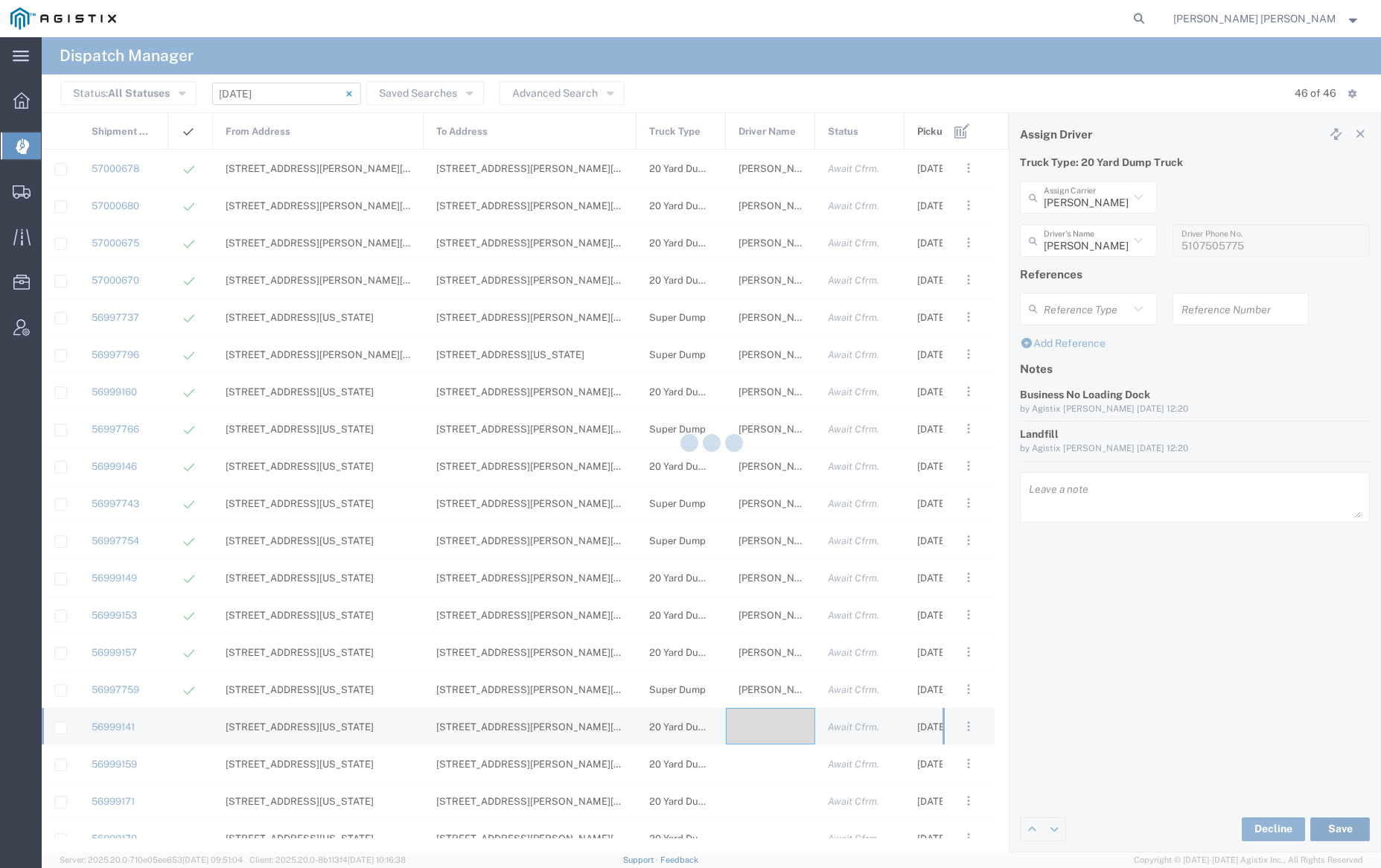
type input "[PERSON_NAME]"
type input "[PERSON_NAME] Trucking"
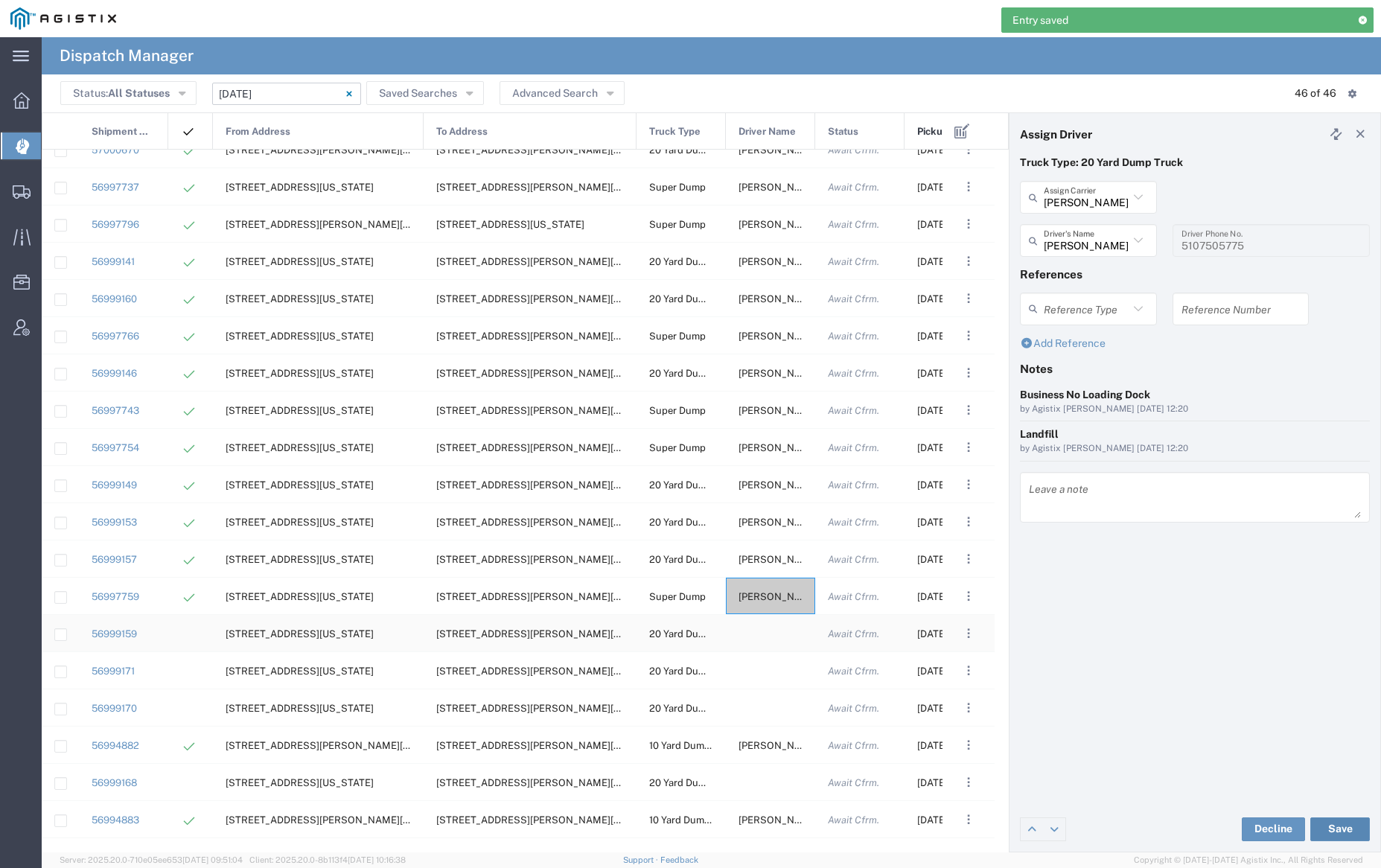
scroll to position [179, 0]
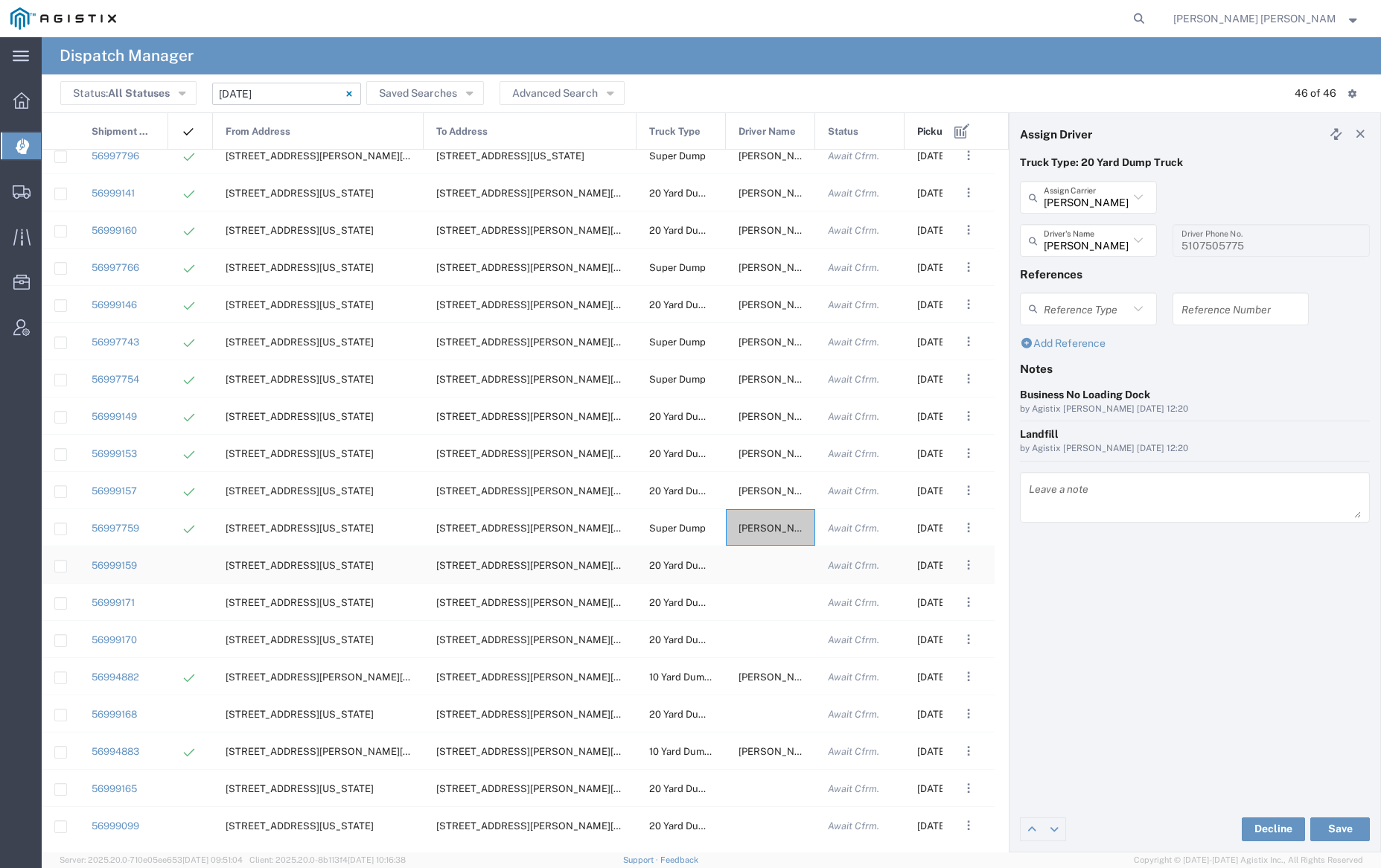
click at [762, 568] on div at bounding box center [770, 564] width 90 height 36
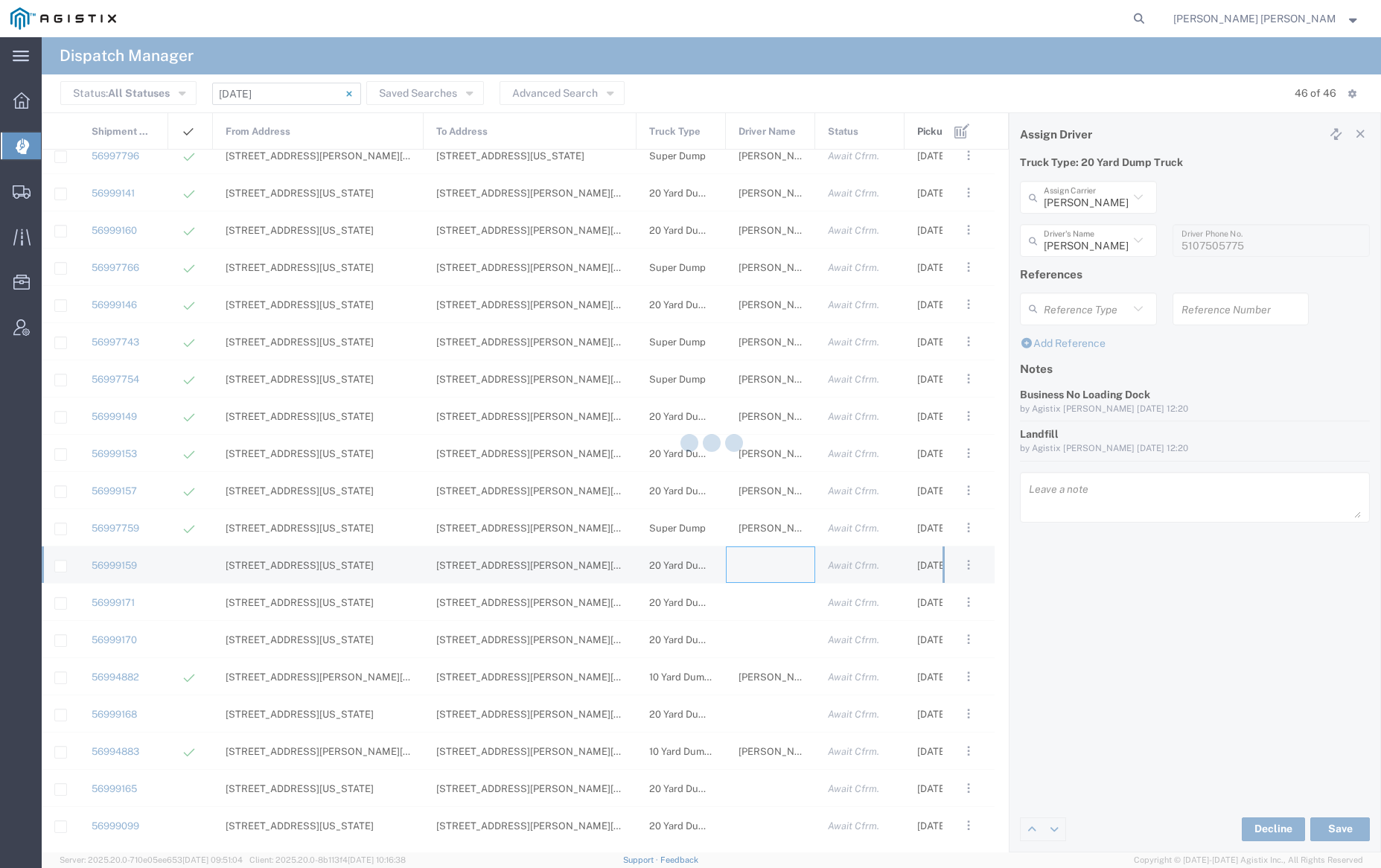
type input "[PERSON_NAME] Trucking"
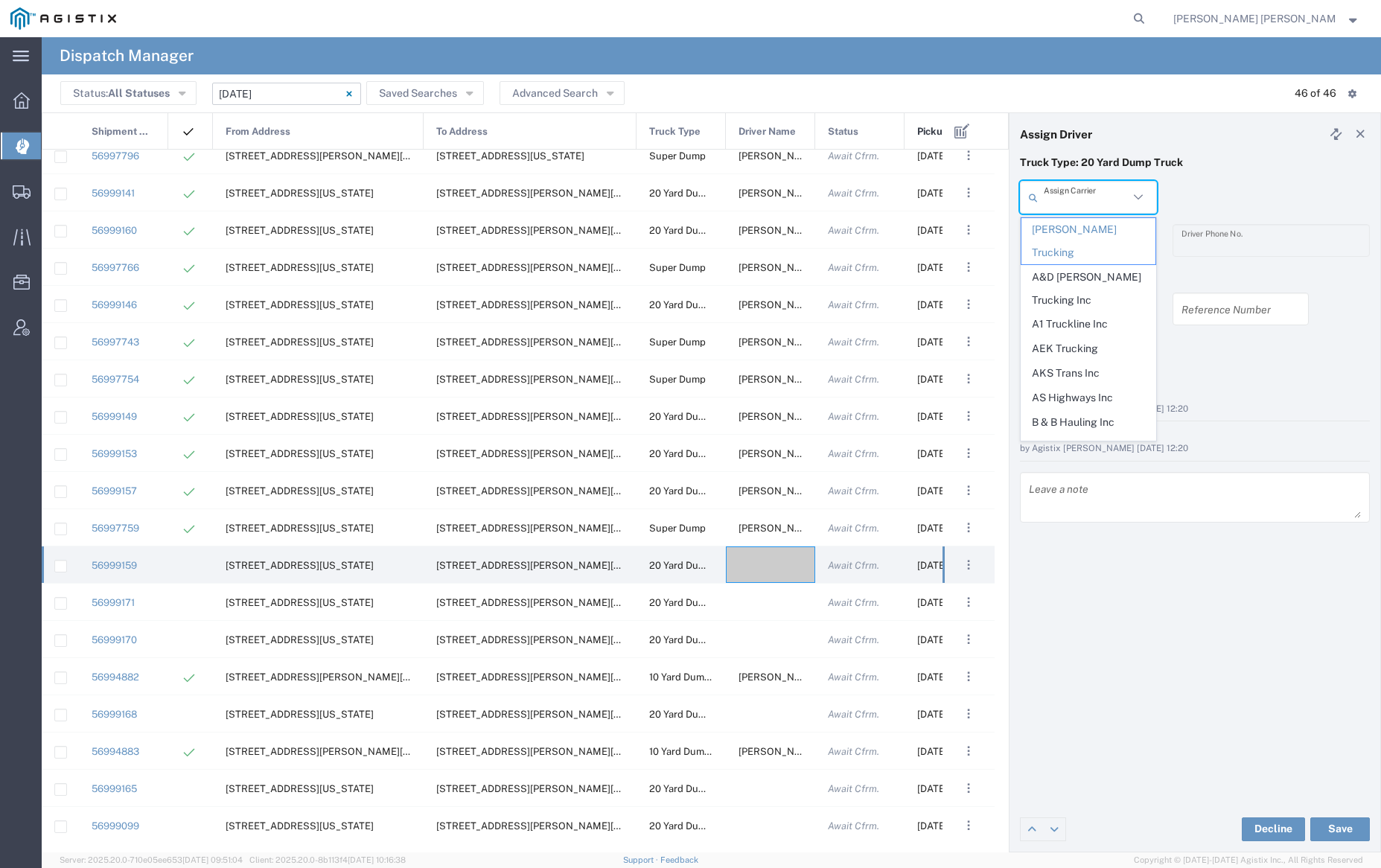
click at [1098, 198] on input "text" at bounding box center [1086, 197] width 85 height 26
click at [1104, 362] on span "AKS Trans Inc" at bounding box center [1088, 373] width 133 height 23
type input "AKS Trans Inc"
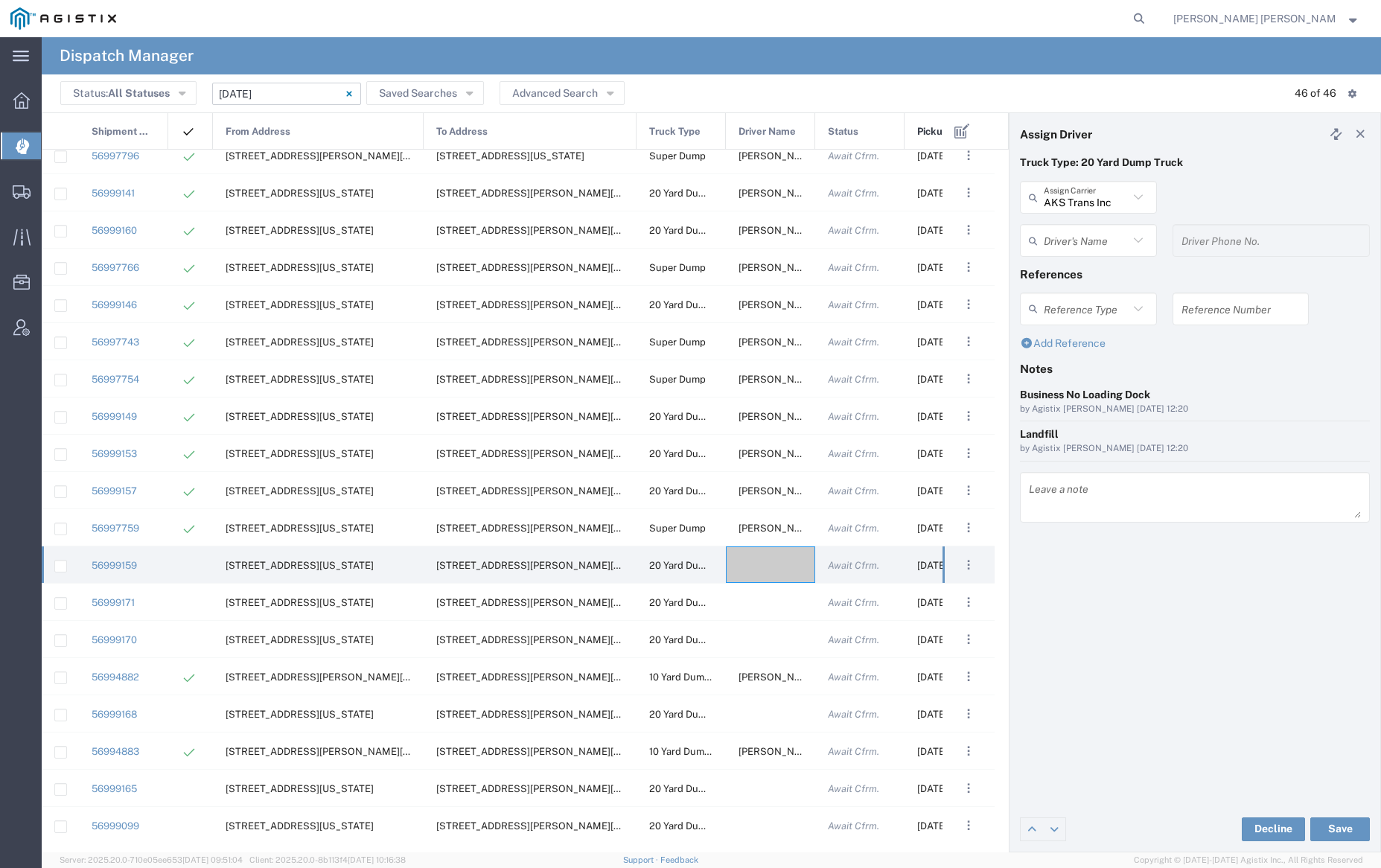
click at [1081, 241] on input "text" at bounding box center [1086, 240] width 85 height 26
click at [1082, 271] on span "Ak Rohit" at bounding box center [1088, 273] width 133 height 23
type input "Ak Rohit"
type input "7077313133"
click at [1334, 826] on button "Save" at bounding box center [1340, 829] width 60 height 24
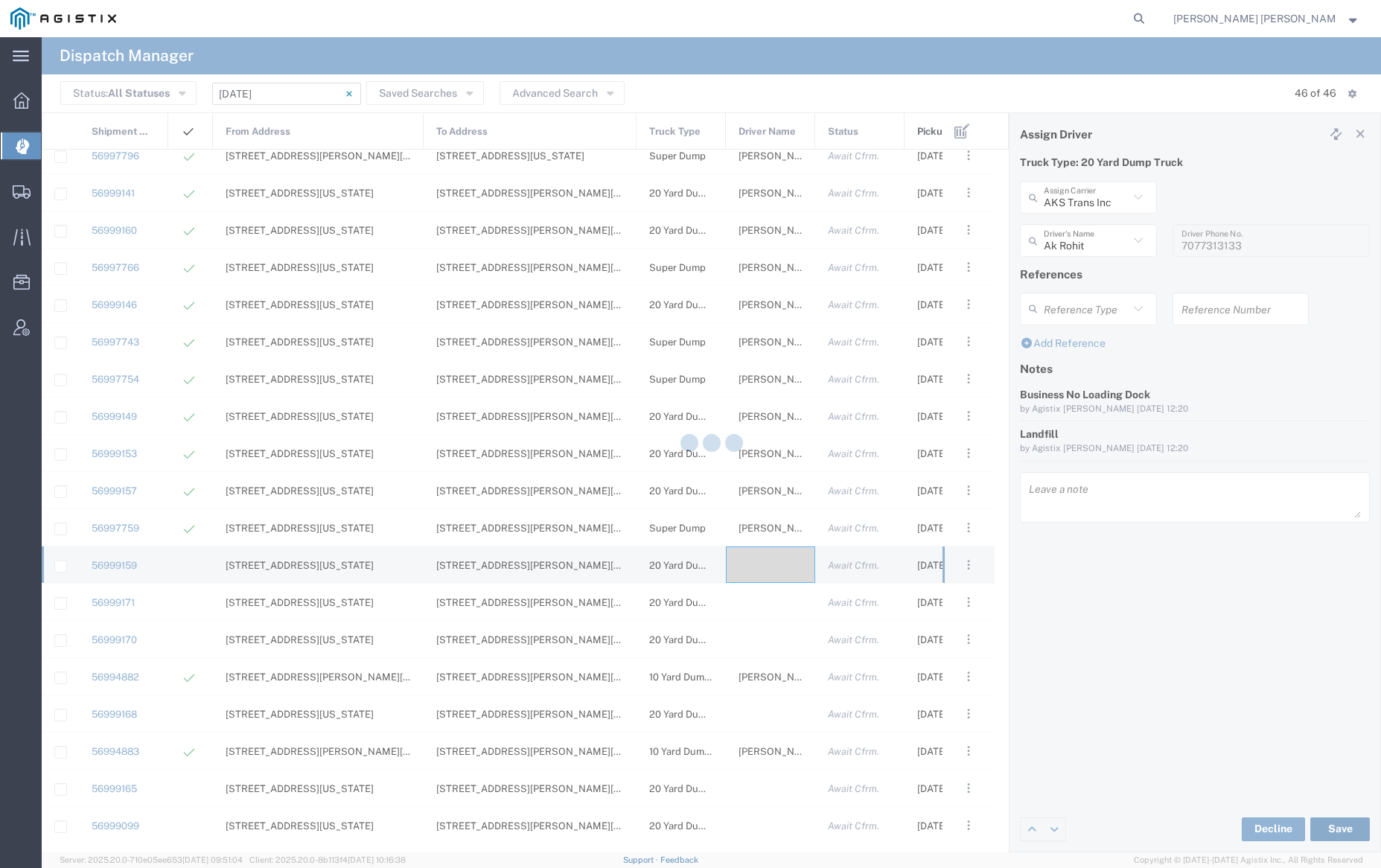
type input "Ak Rohit"
type input "AKS Trans Inc"
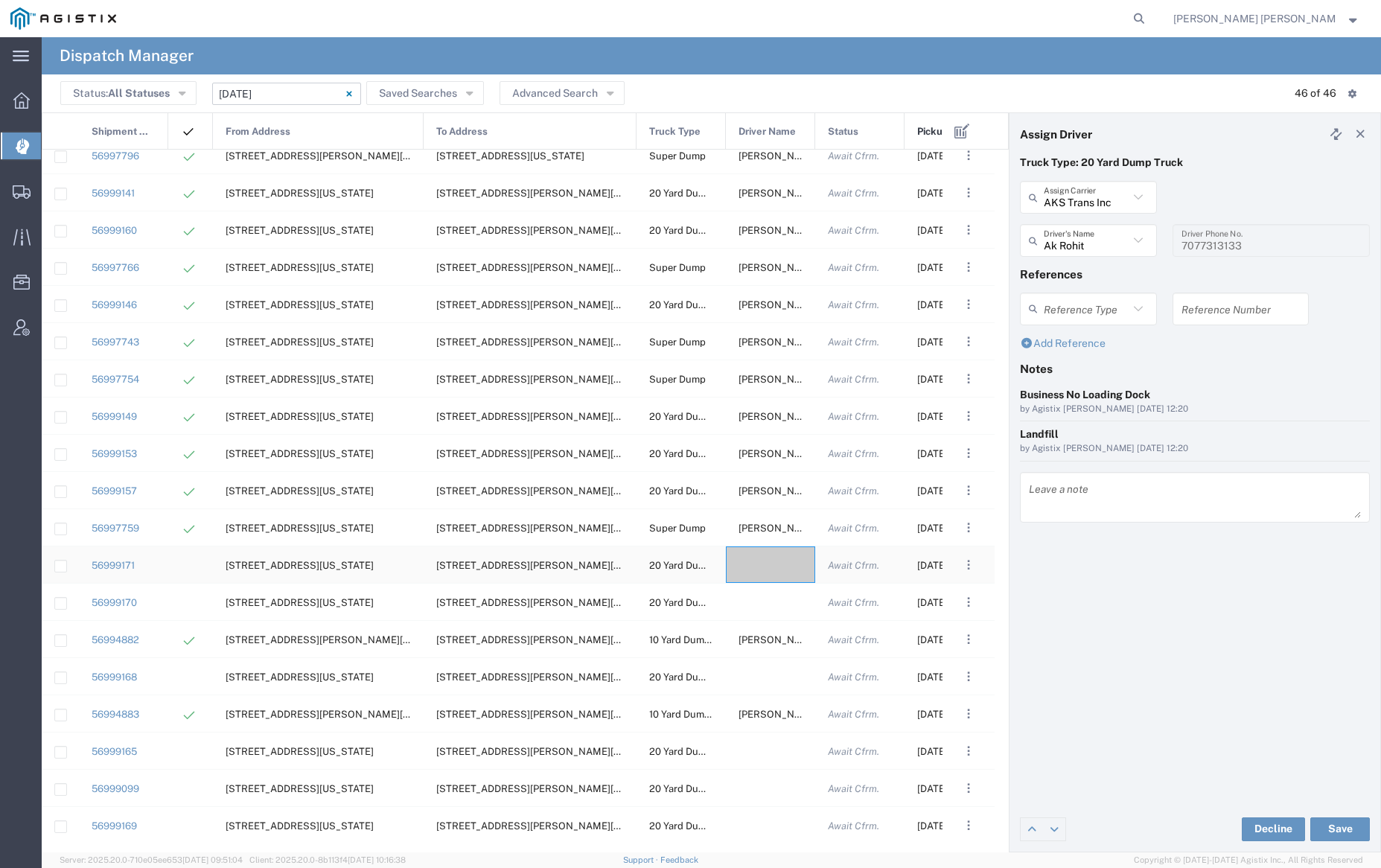
click at [769, 561] on div at bounding box center [770, 564] width 90 height 36
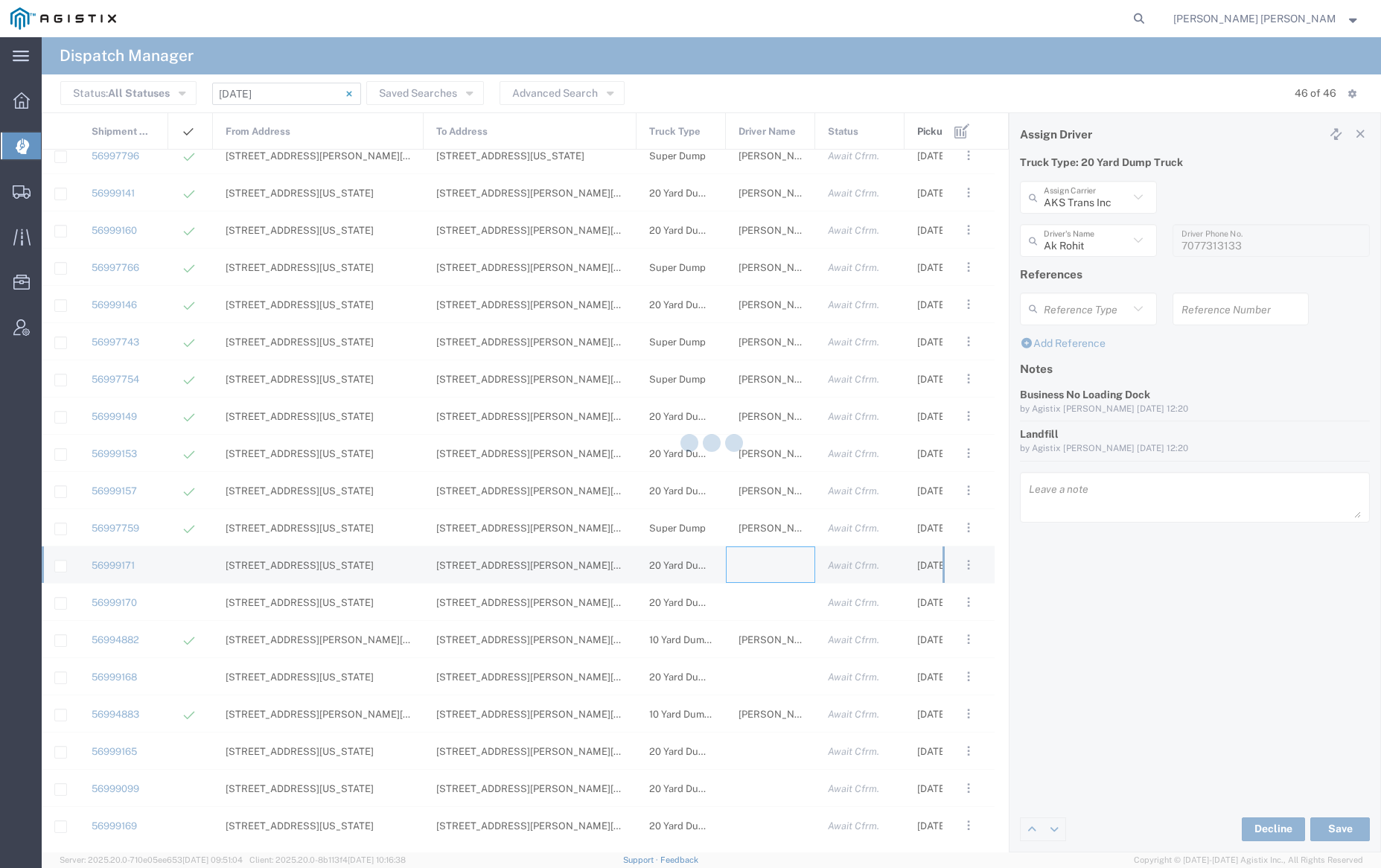
type input "[PERSON_NAME] Trucking"
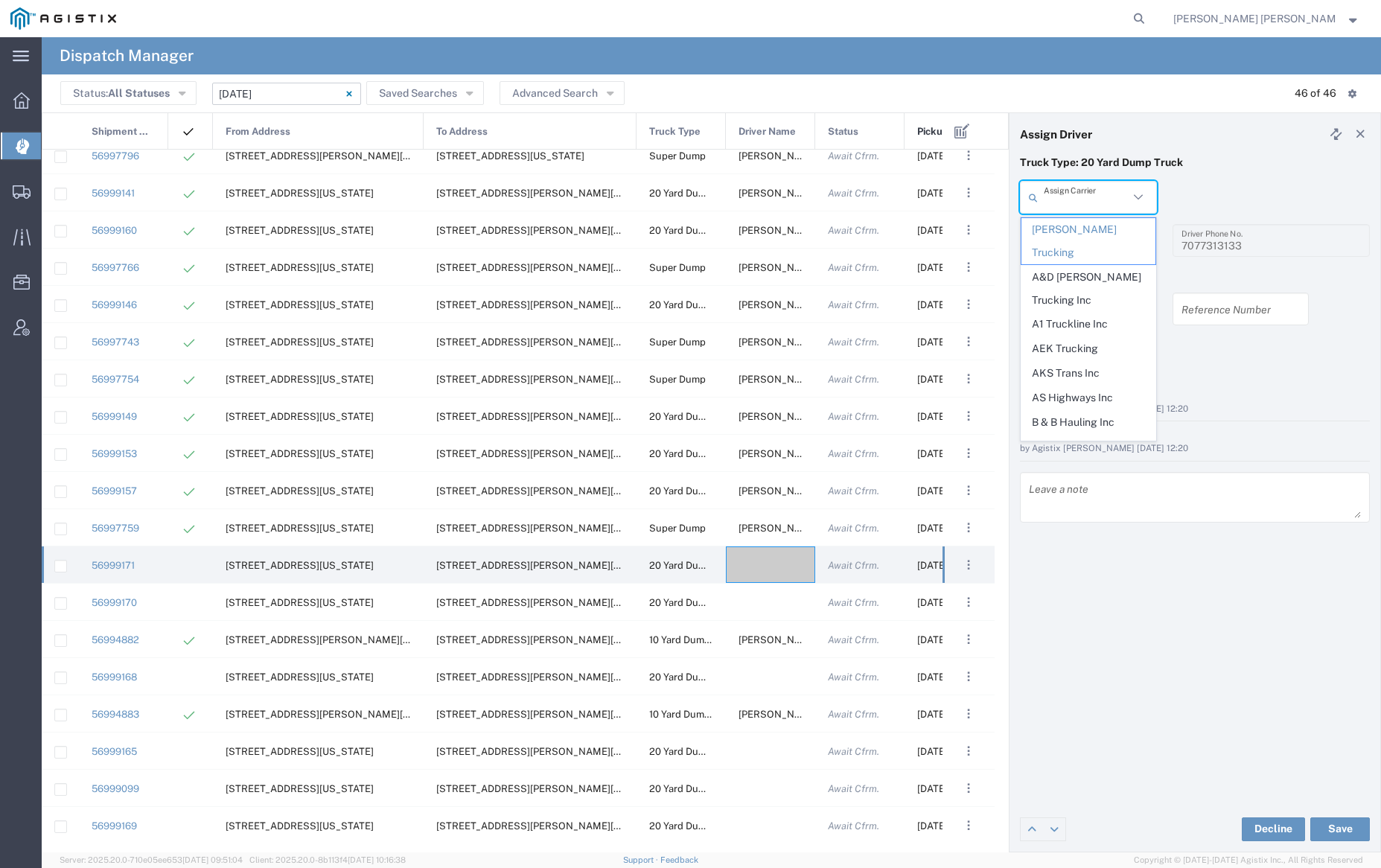
click at [1064, 192] on input "text" at bounding box center [1086, 197] width 85 height 26
click at [1106, 337] on span "AEK Trucking" at bounding box center [1088, 348] width 133 height 23
type input "AEK Trucking"
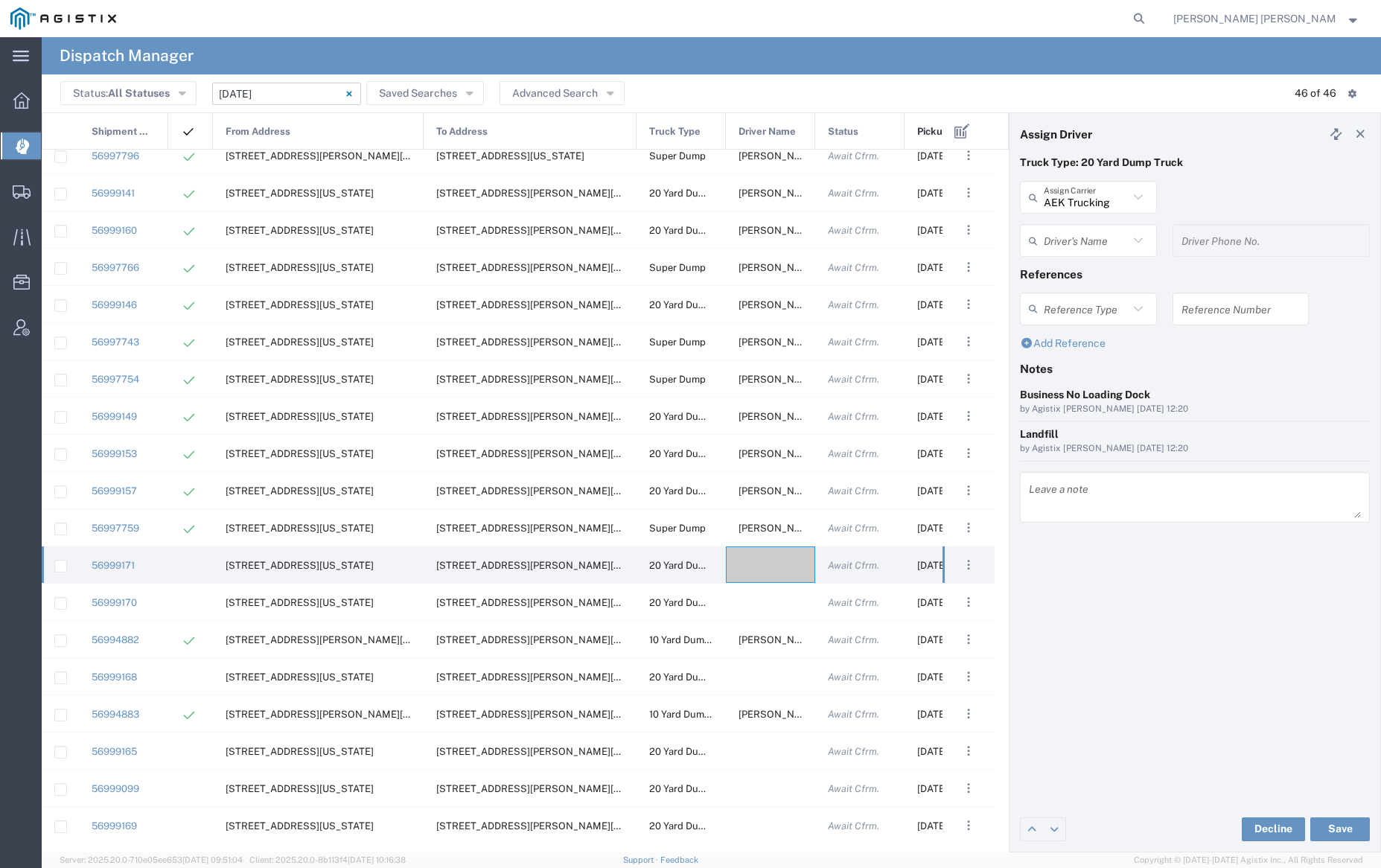
click at [1095, 234] on input "text" at bounding box center [1086, 240] width 85 height 26
click at [1095, 269] on span "[PERSON_NAME]" at bounding box center [1088, 273] width 133 height 23
type input "[PERSON_NAME]"
type input "7075800290"
click at [1337, 821] on button "Save" at bounding box center [1340, 829] width 60 height 24
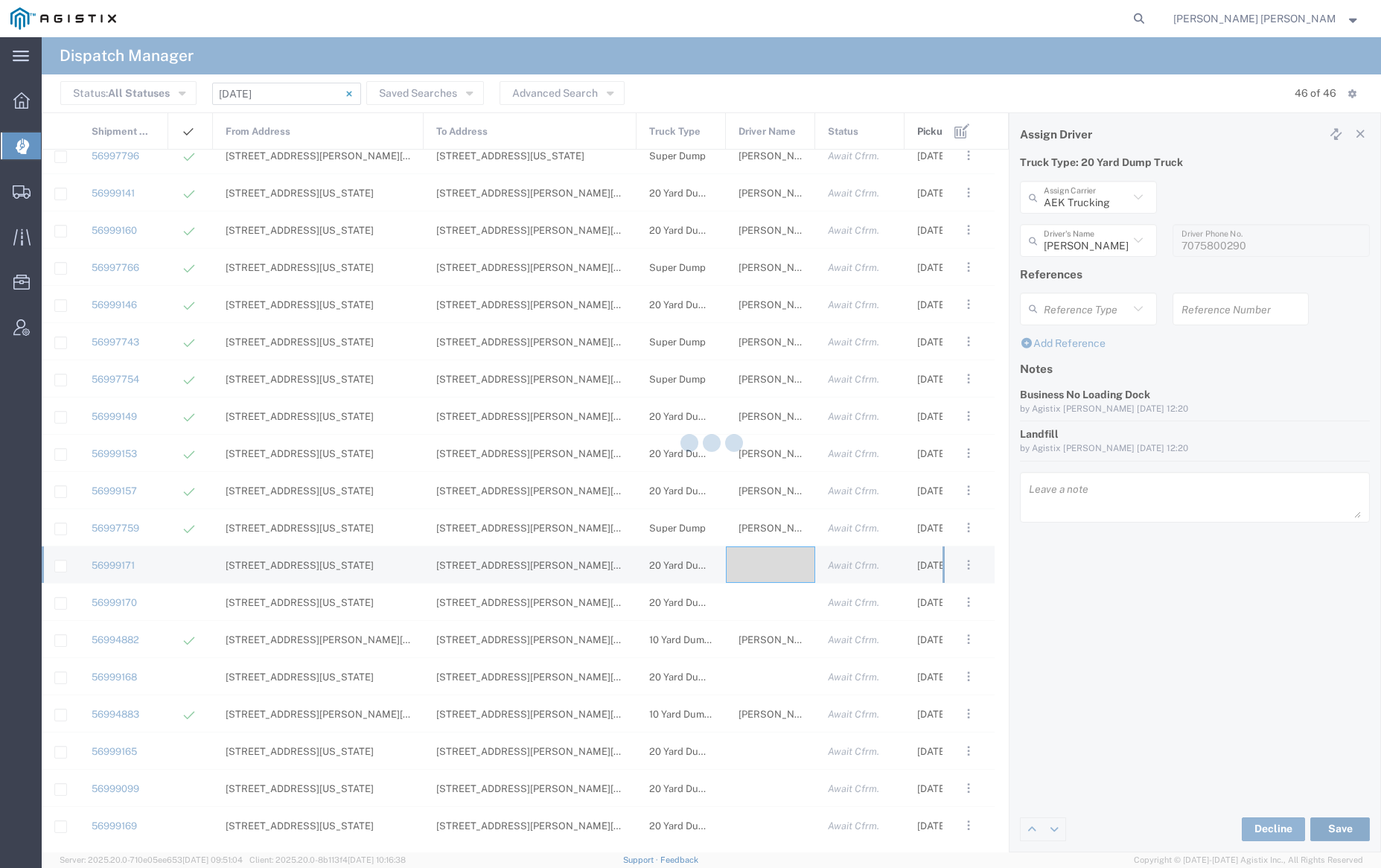
type input "[PERSON_NAME]"
type input "AEK Trucking"
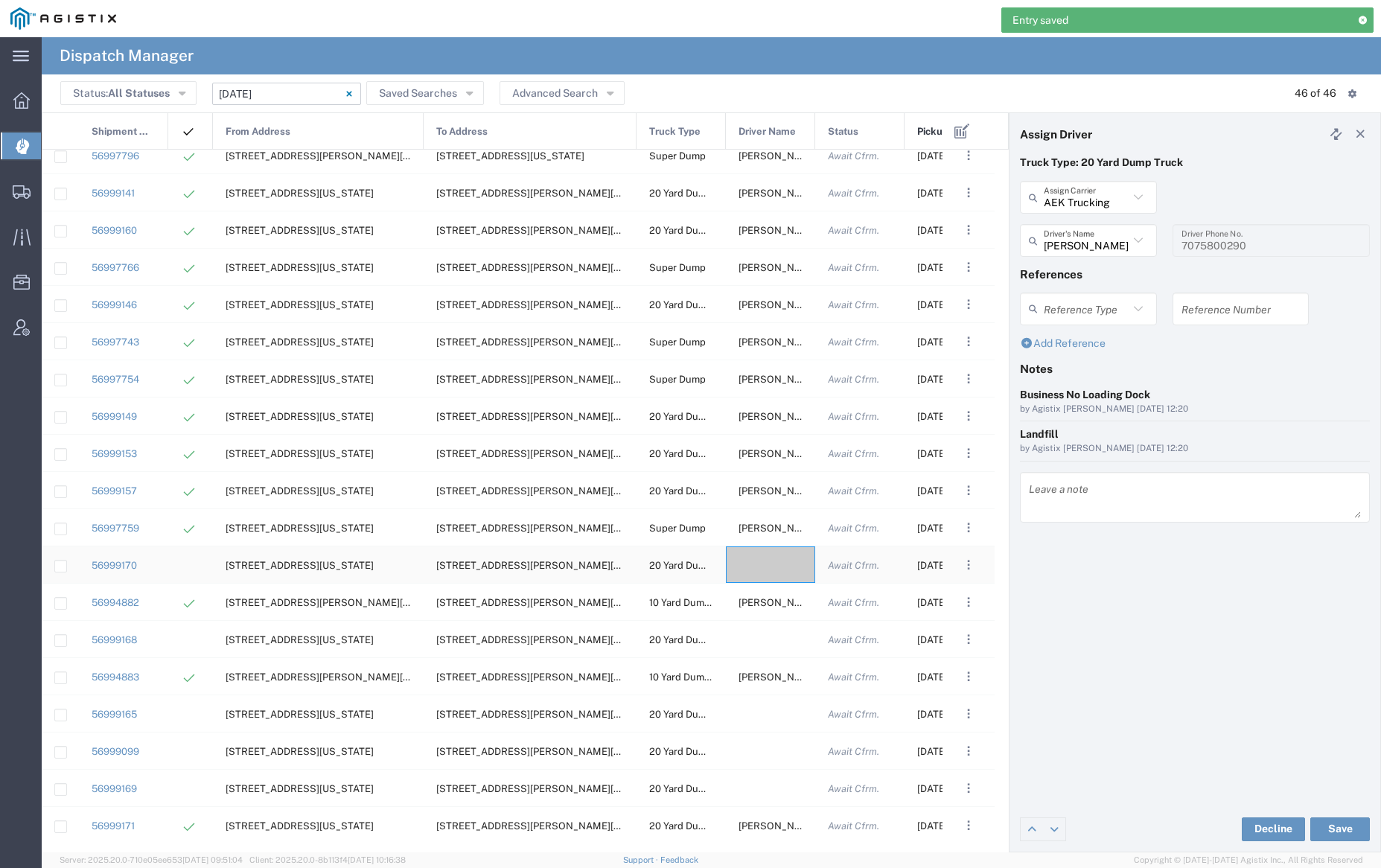
click at [771, 568] on div at bounding box center [770, 564] width 90 height 36
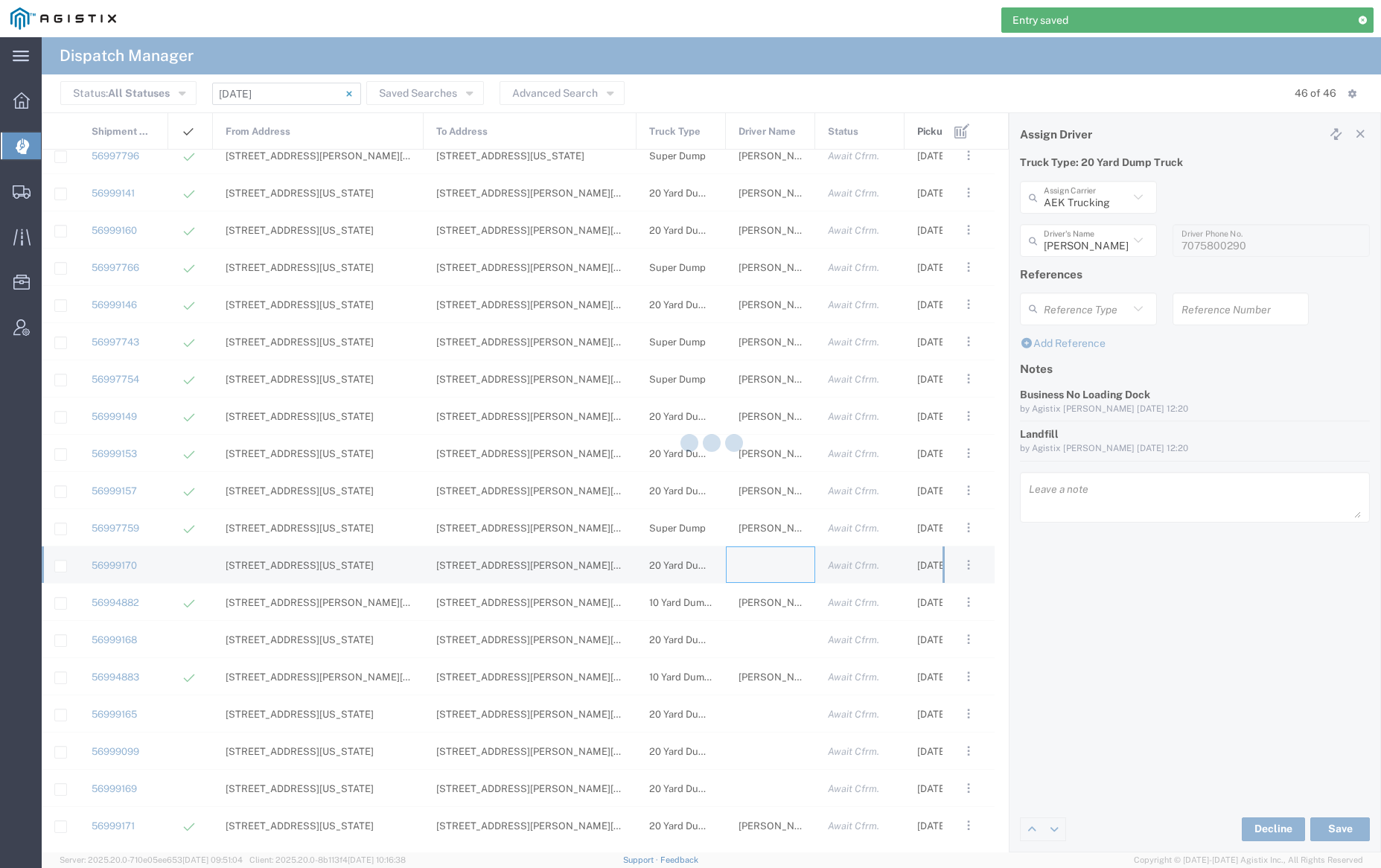
type input "[PERSON_NAME] Trucking"
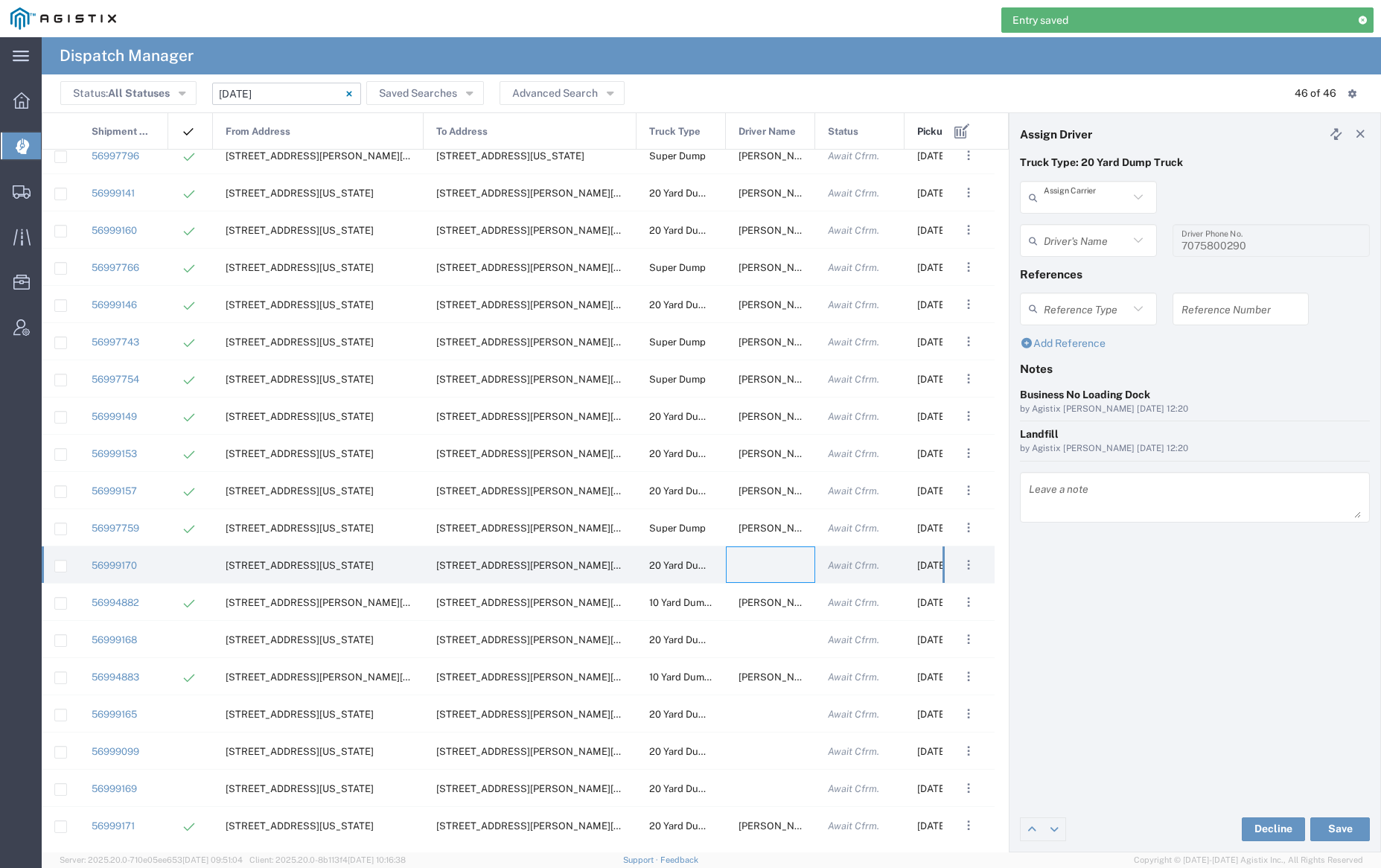
click at [1083, 194] on input "text" at bounding box center [1086, 197] width 85 height 26
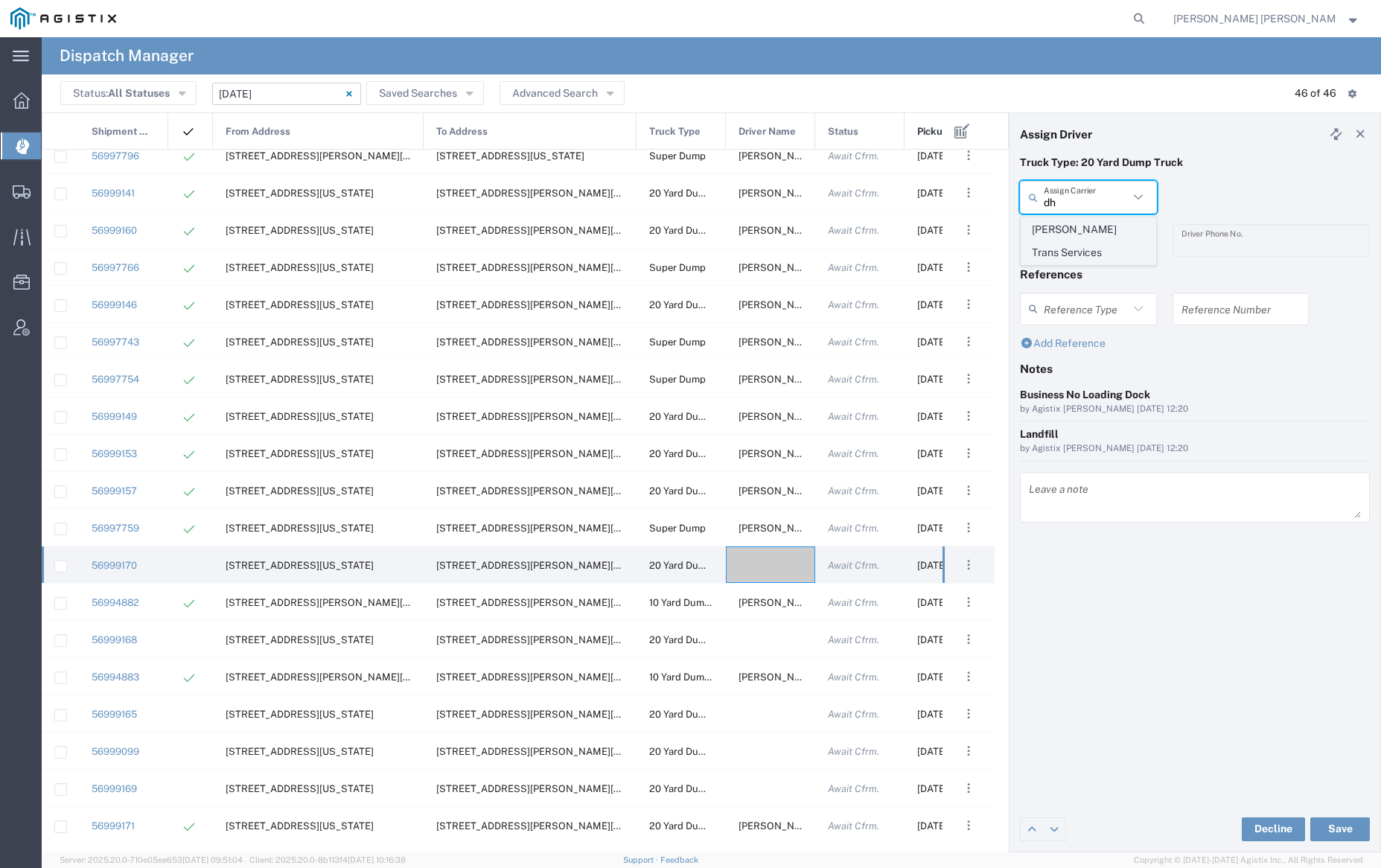
click at [1087, 222] on span "[PERSON_NAME] Trans Services" at bounding box center [1088, 240] width 133 height 46
type input "[PERSON_NAME] Trans Services"
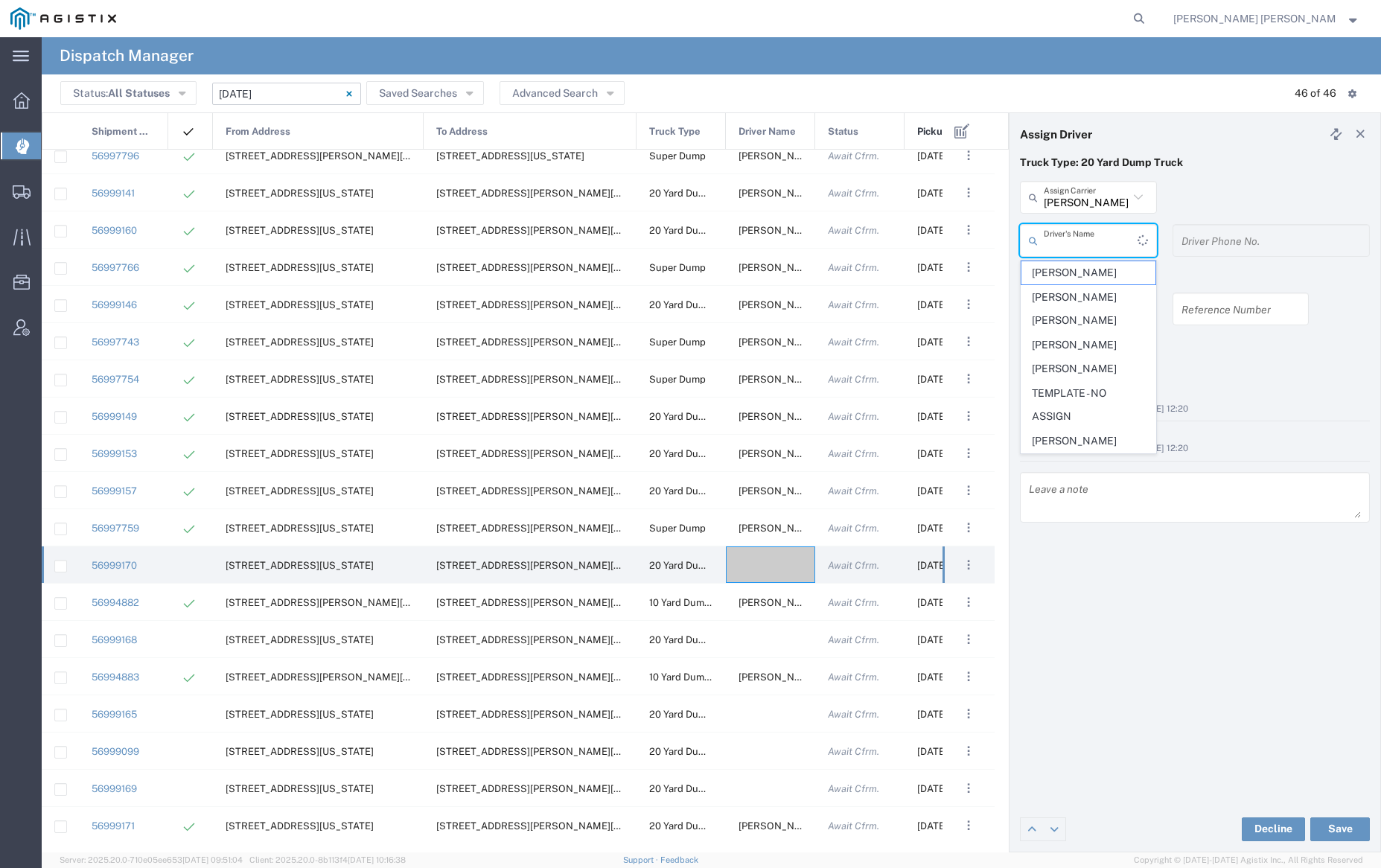
click at [1087, 234] on input "text" at bounding box center [1091, 240] width 93 height 26
click at [1103, 323] on span "[PERSON_NAME]" at bounding box center [1088, 322] width 133 height 23
type input "[PERSON_NAME]"
type input "9255656443"
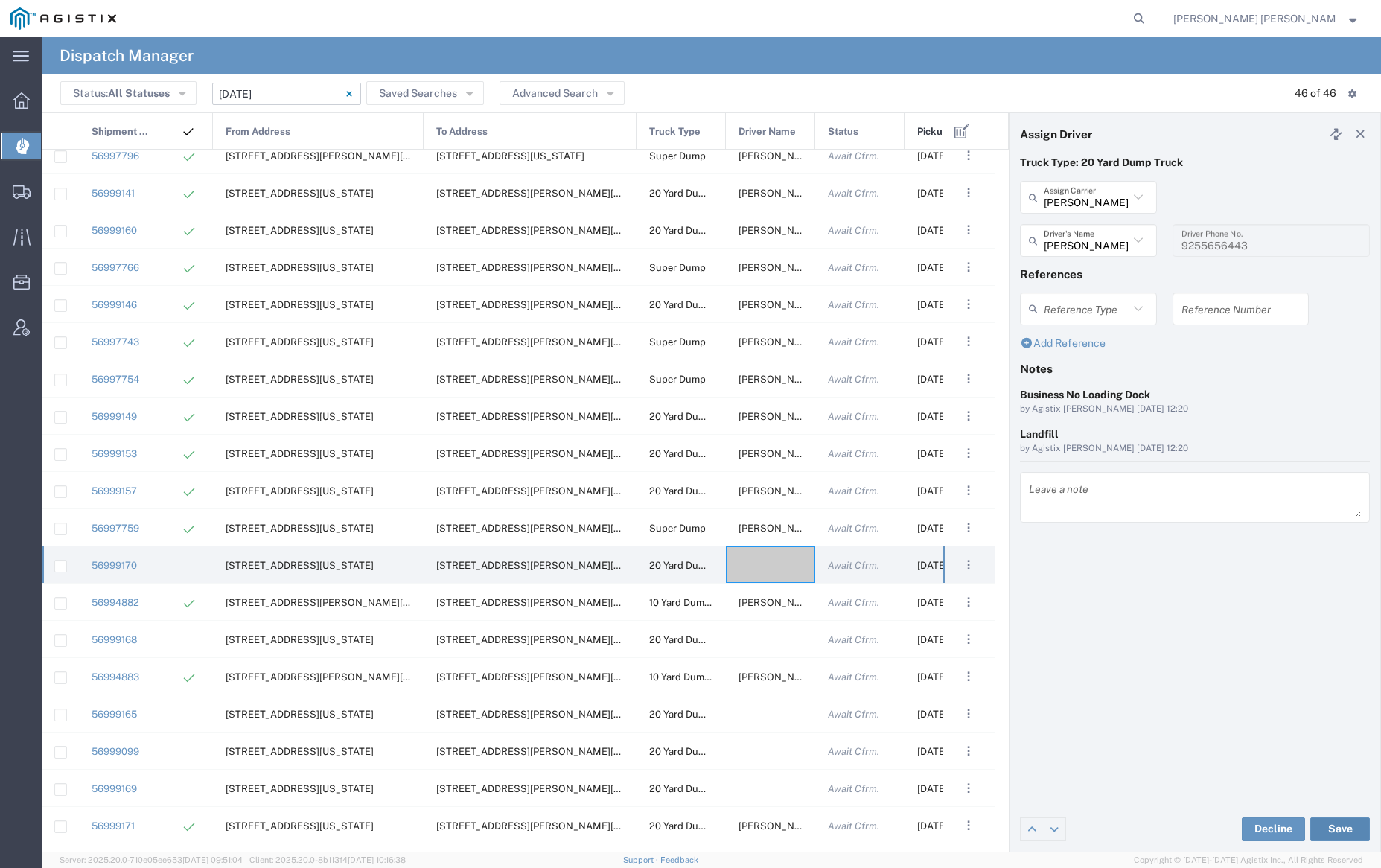
click at [1333, 826] on button "Save" at bounding box center [1340, 829] width 60 height 24
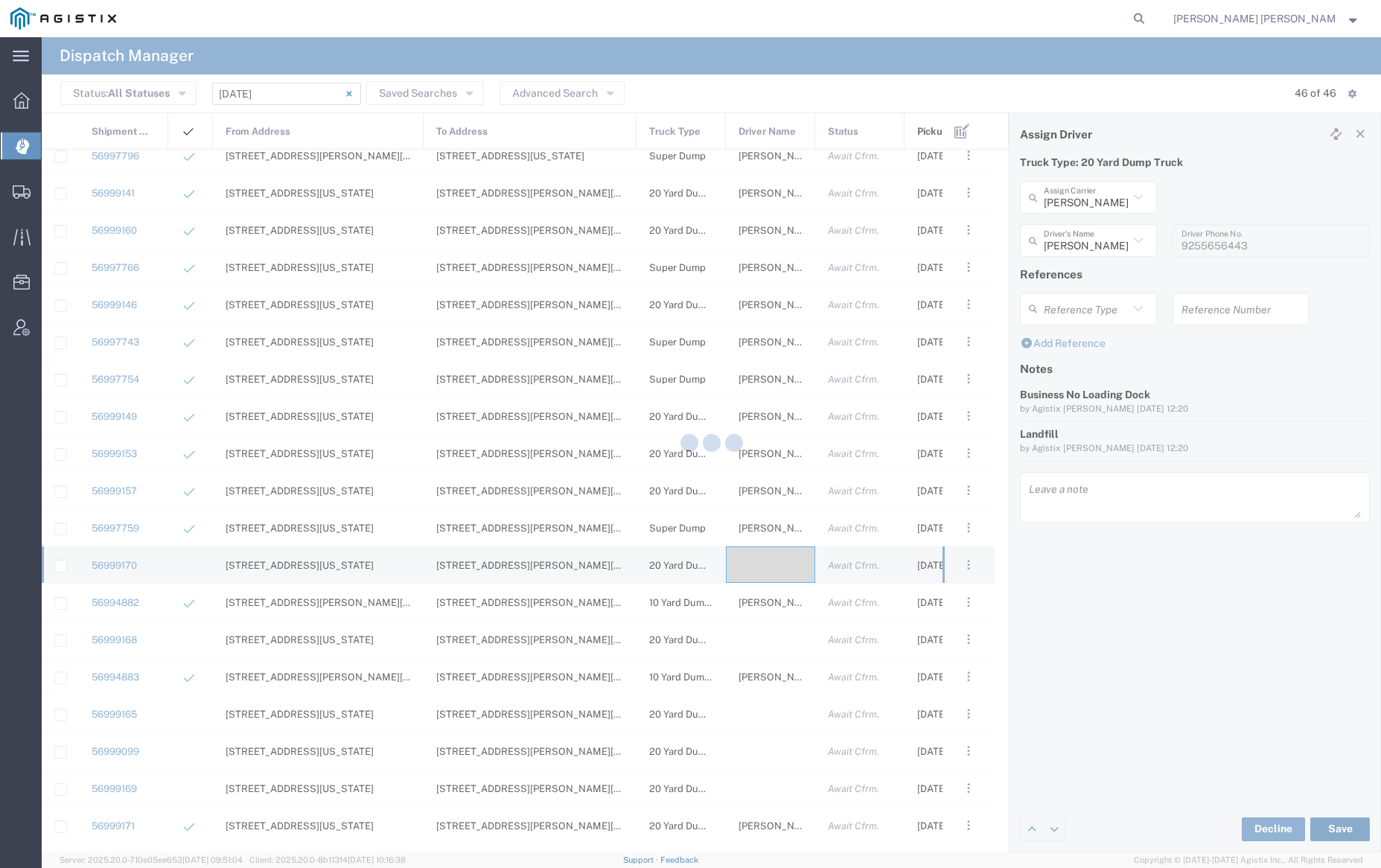
type input "[PERSON_NAME]"
type input "[PERSON_NAME] Trans Services"
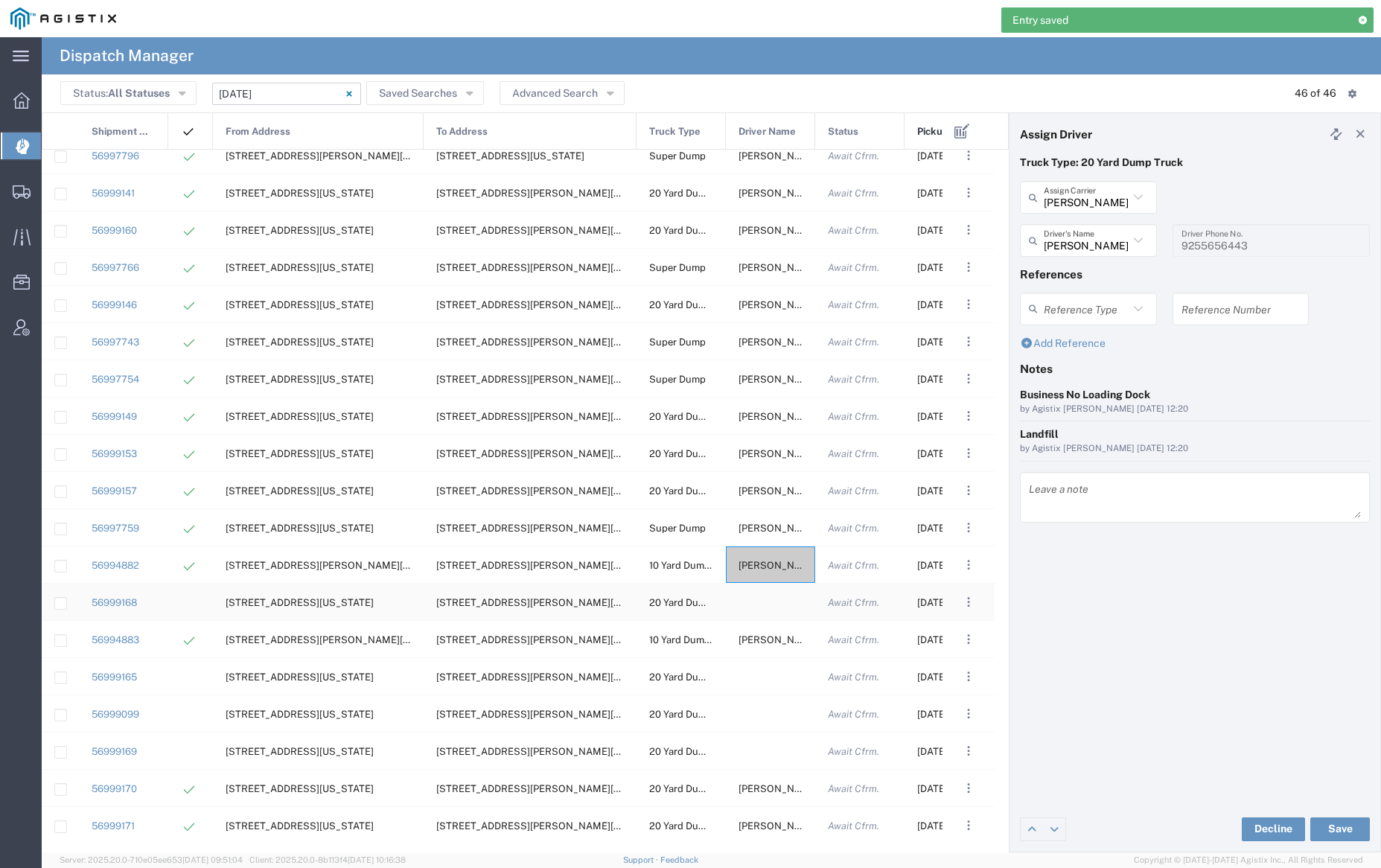
click at [768, 599] on div at bounding box center [770, 601] width 90 height 36
click at [1080, 199] on input "text" at bounding box center [1086, 197] width 85 height 26
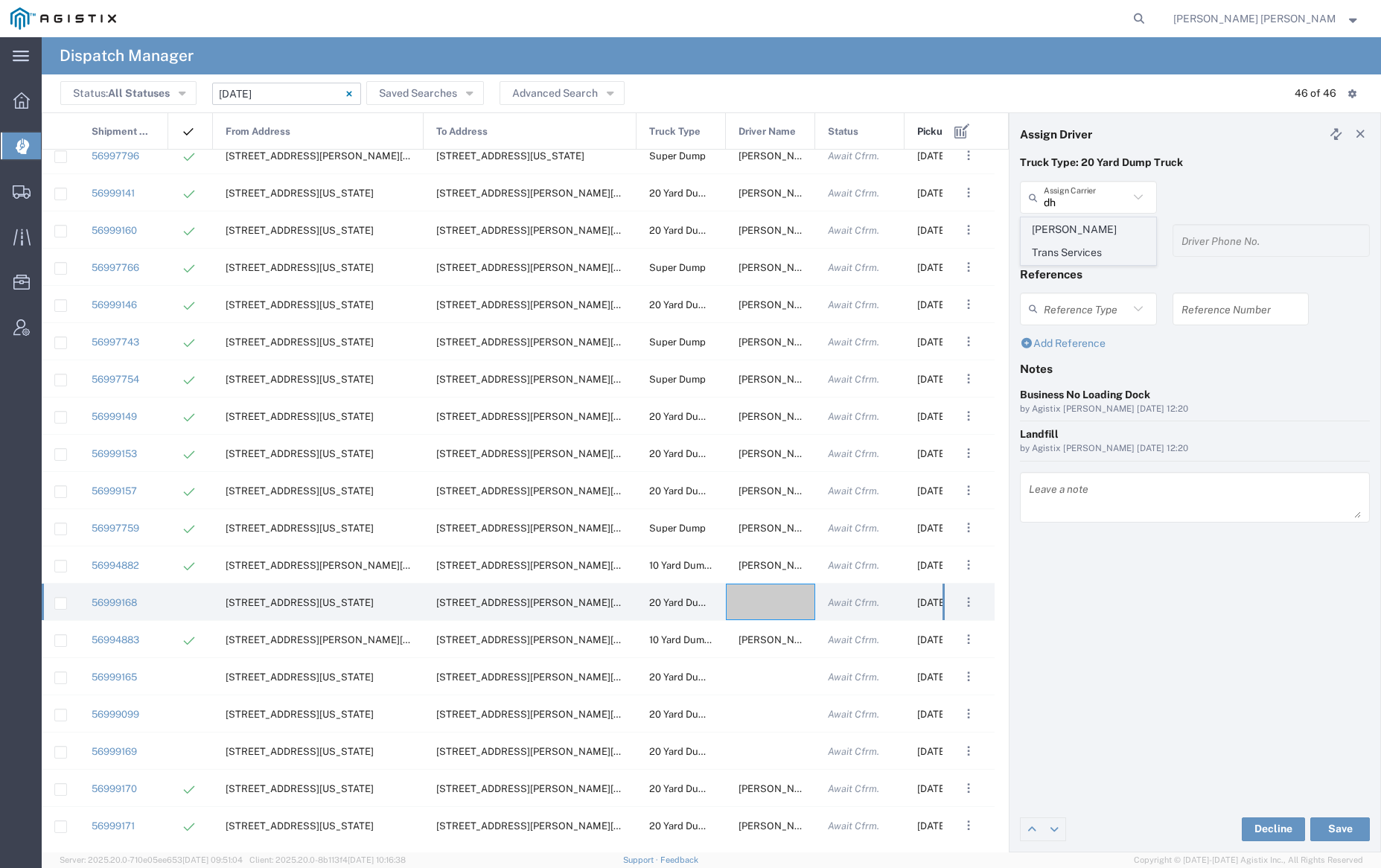
click at [1091, 225] on span "[PERSON_NAME] Trans Services" at bounding box center [1088, 240] width 133 height 46
click at [1090, 234] on input "text" at bounding box center [1091, 240] width 93 height 26
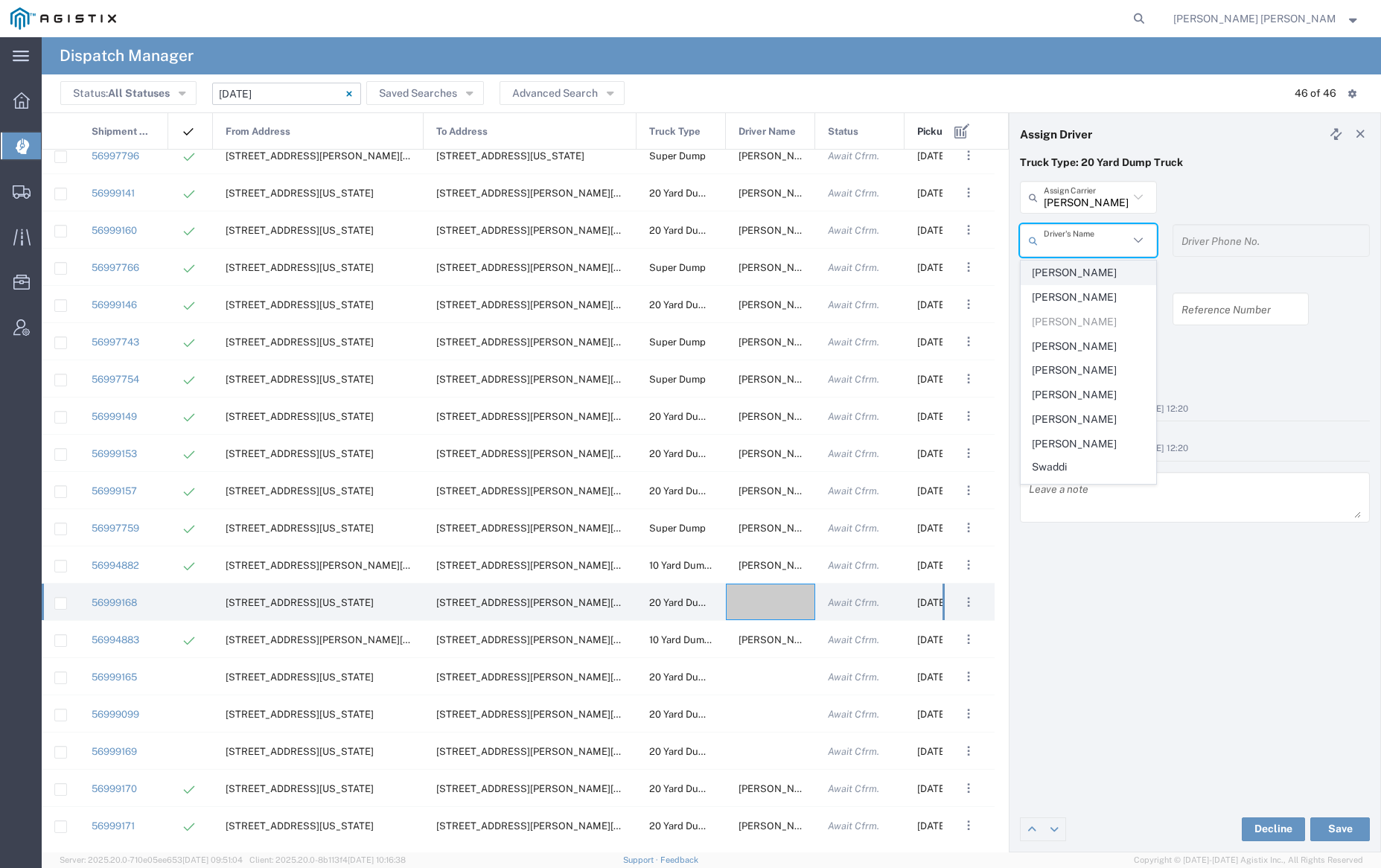
click at [1095, 270] on span "[PERSON_NAME]" at bounding box center [1088, 273] width 133 height 23
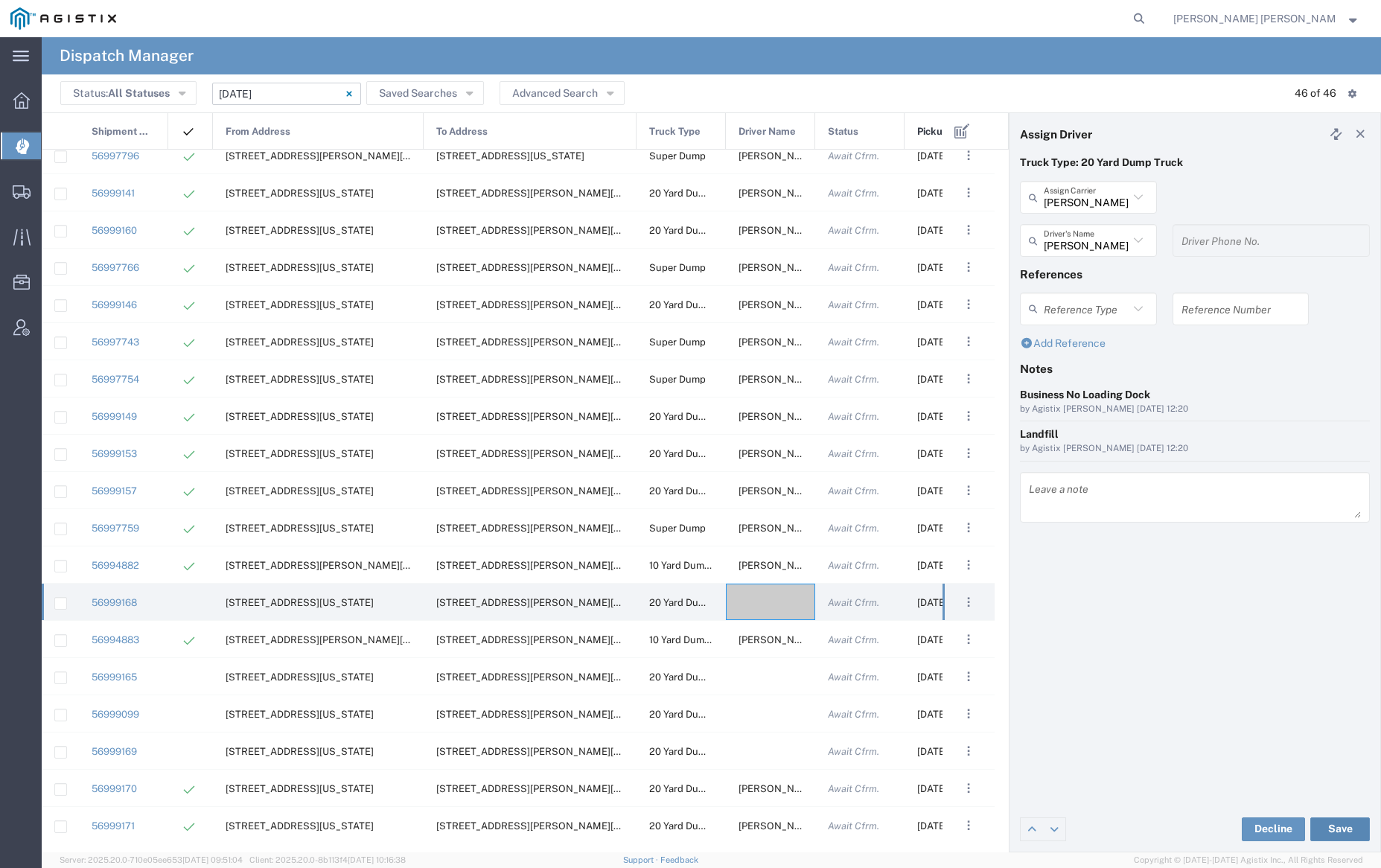
click at [1347, 830] on button "Save" at bounding box center [1340, 829] width 60 height 24
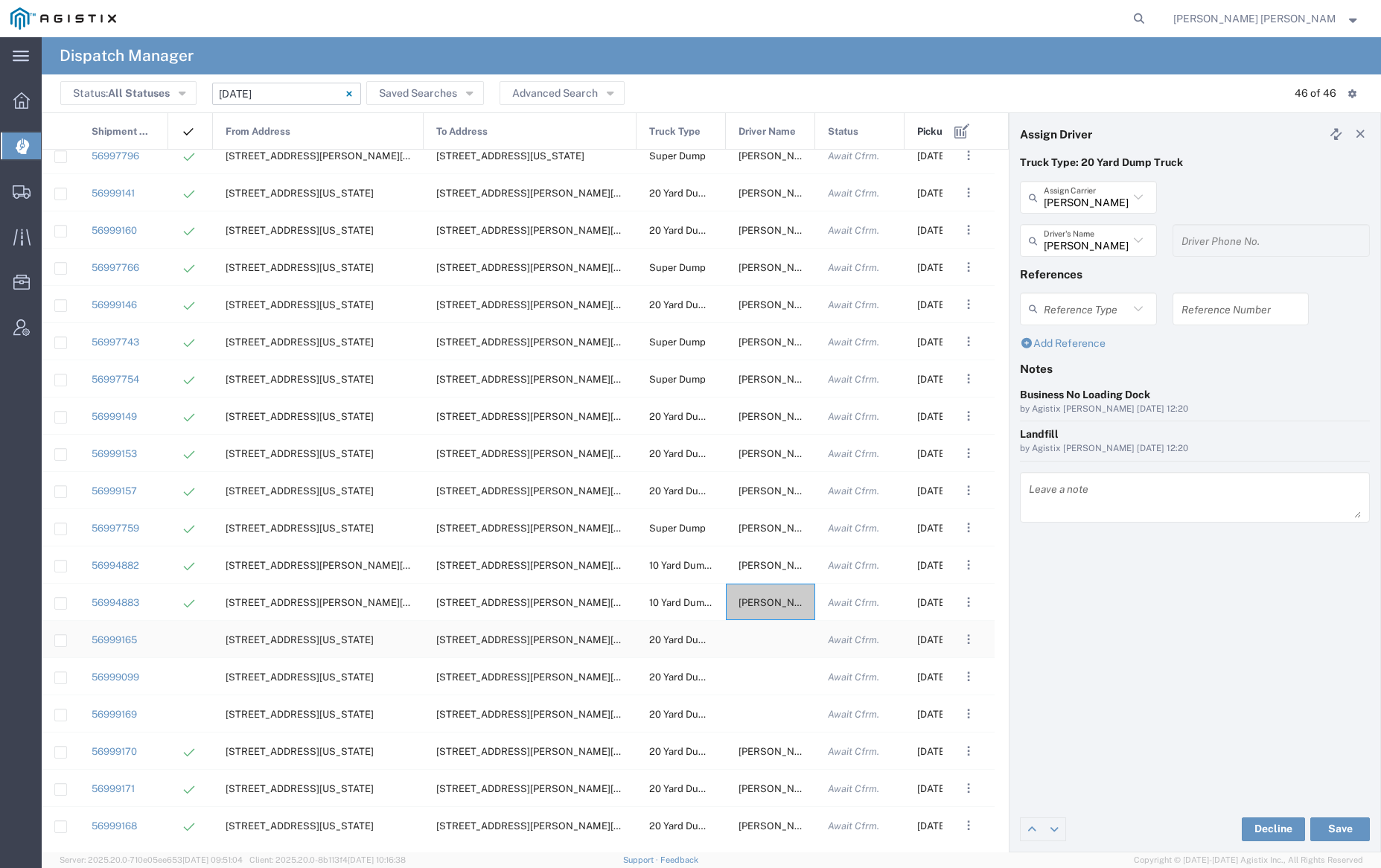
click at [767, 646] on div at bounding box center [770, 639] width 90 height 36
click at [1095, 198] on input "text" at bounding box center [1086, 197] width 85 height 26
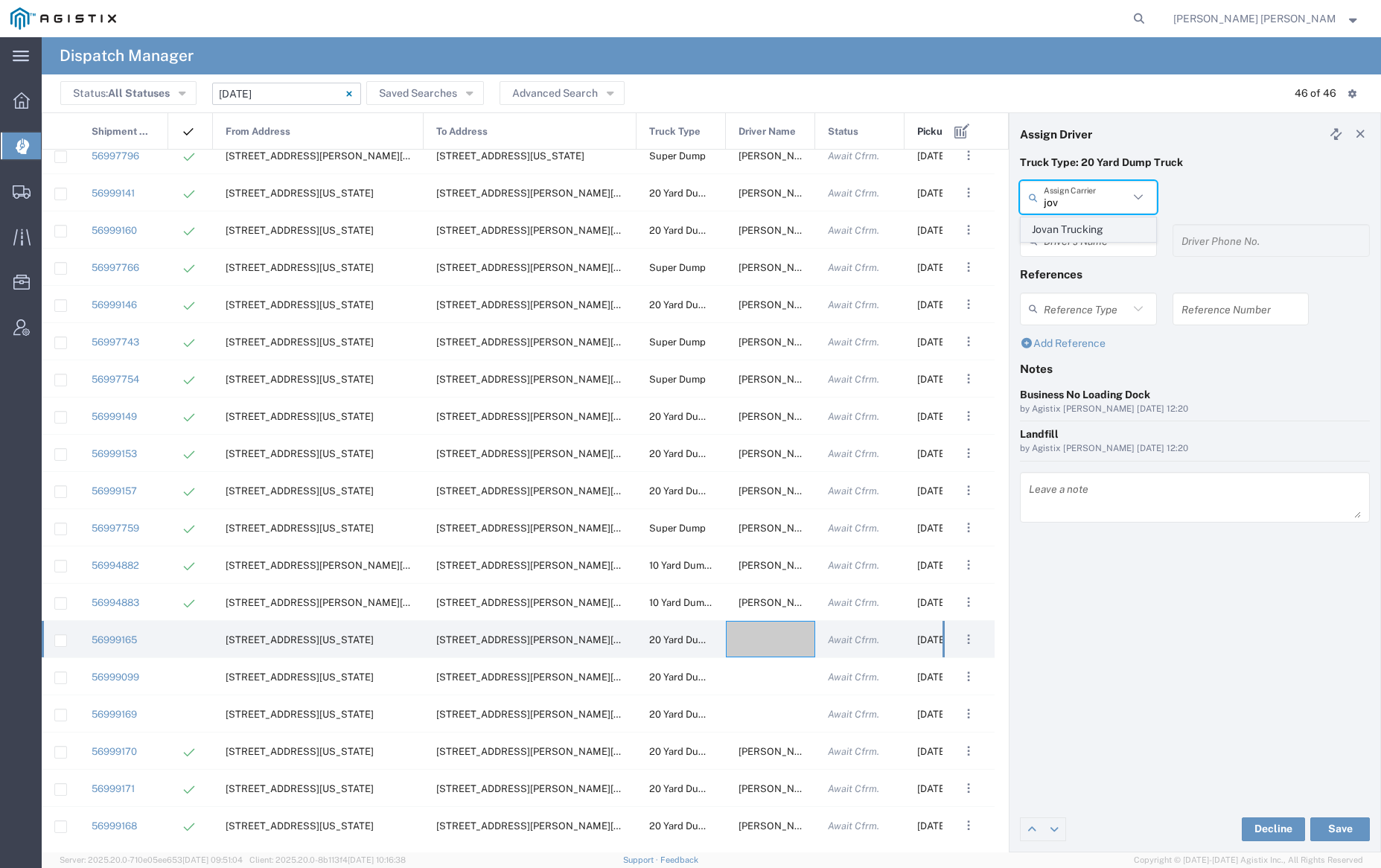
click at [1099, 225] on span "Jovan Trucking" at bounding box center [1088, 229] width 133 height 23
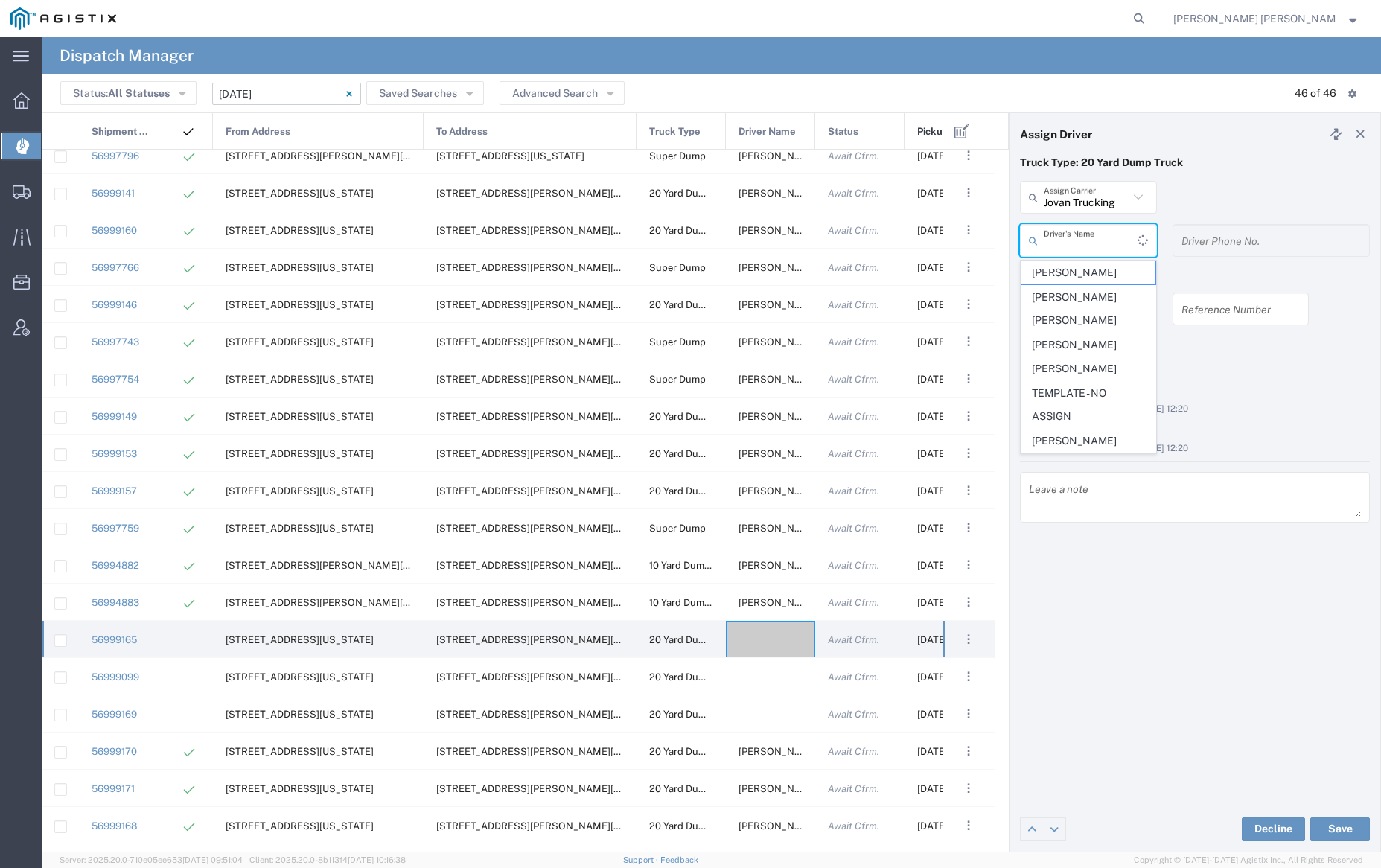
click at [1098, 231] on input "text" at bounding box center [1091, 240] width 93 height 26
click at [1097, 273] on span "[PERSON_NAME]" at bounding box center [1088, 273] width 133 height 23
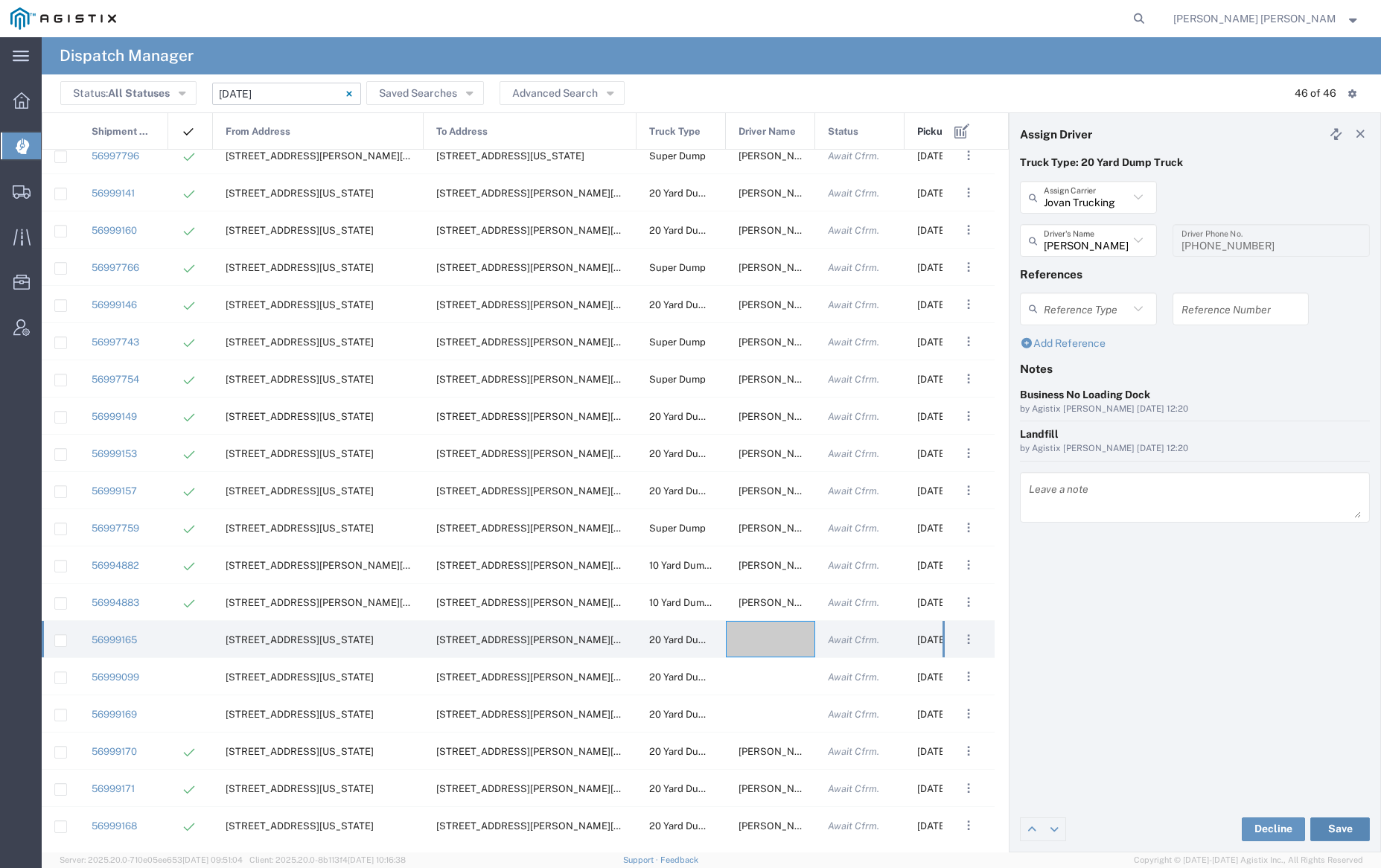
click at [1340, 823] on button "Save" at bounding box center [1340, 829] width 60 height 24
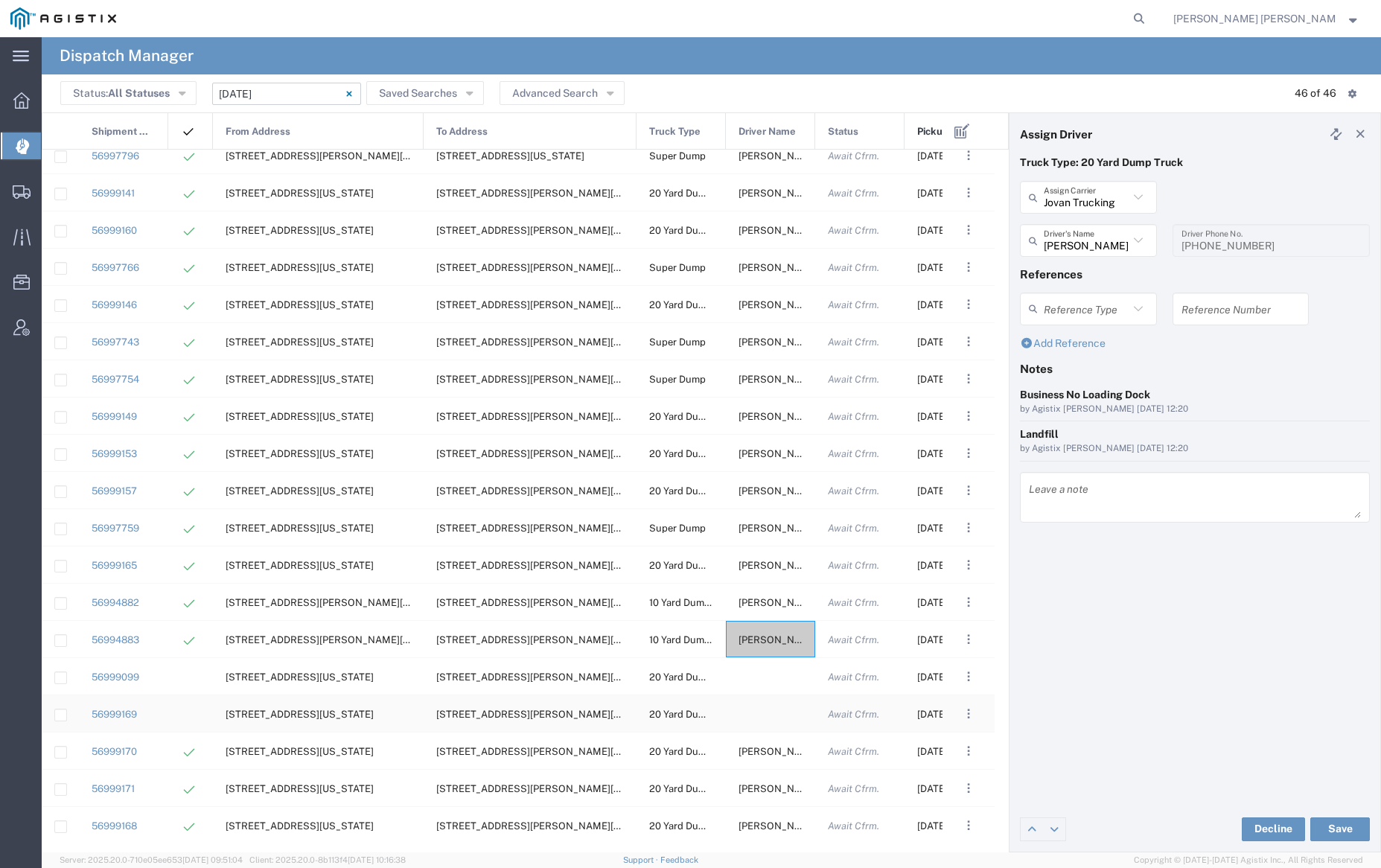
click at [764, 708] on div at bounding box center [770, 713] width 90 height 36
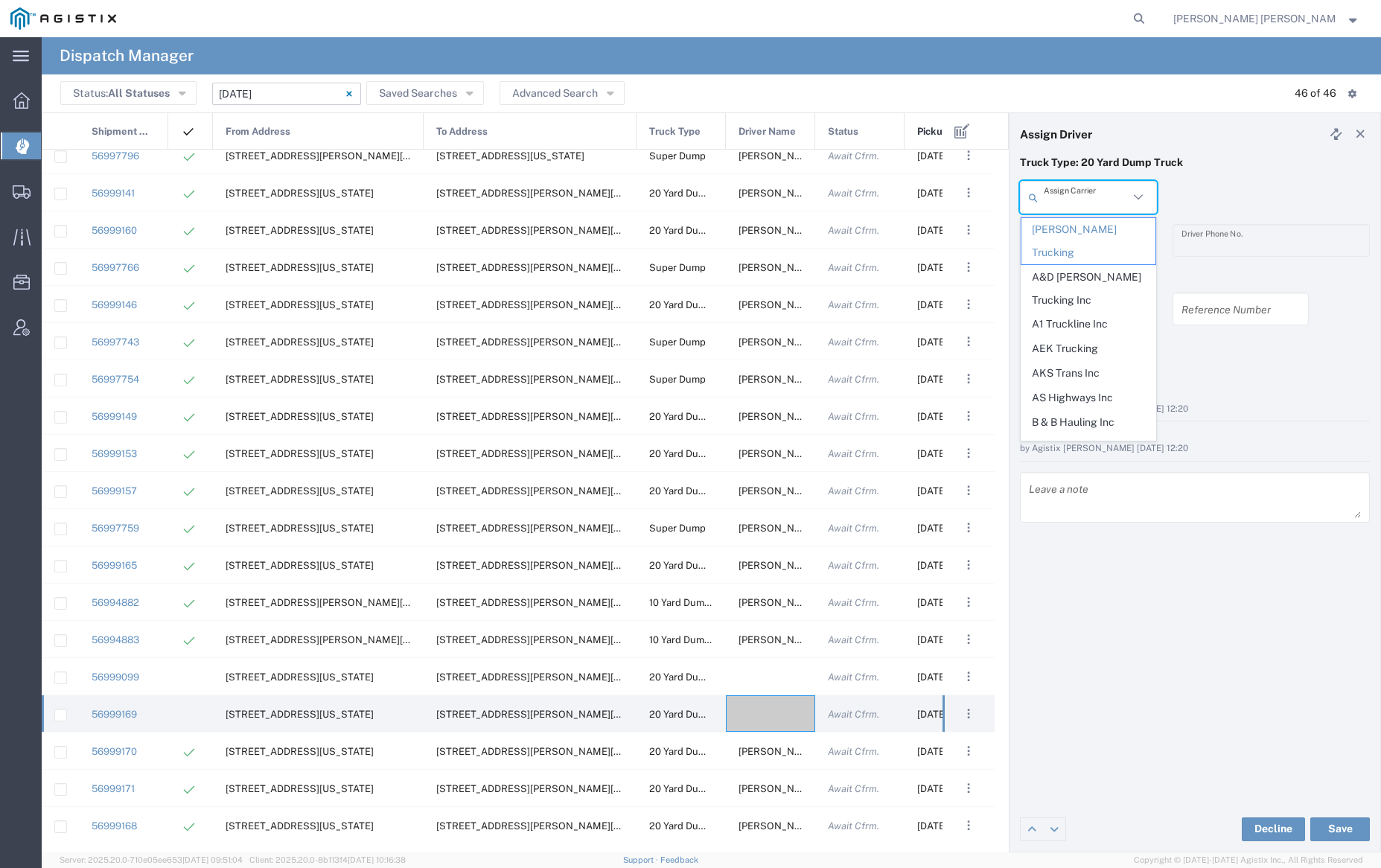
click at [1084, 195] on input "text" at bounding box center [1086, 197] width 85 height 26
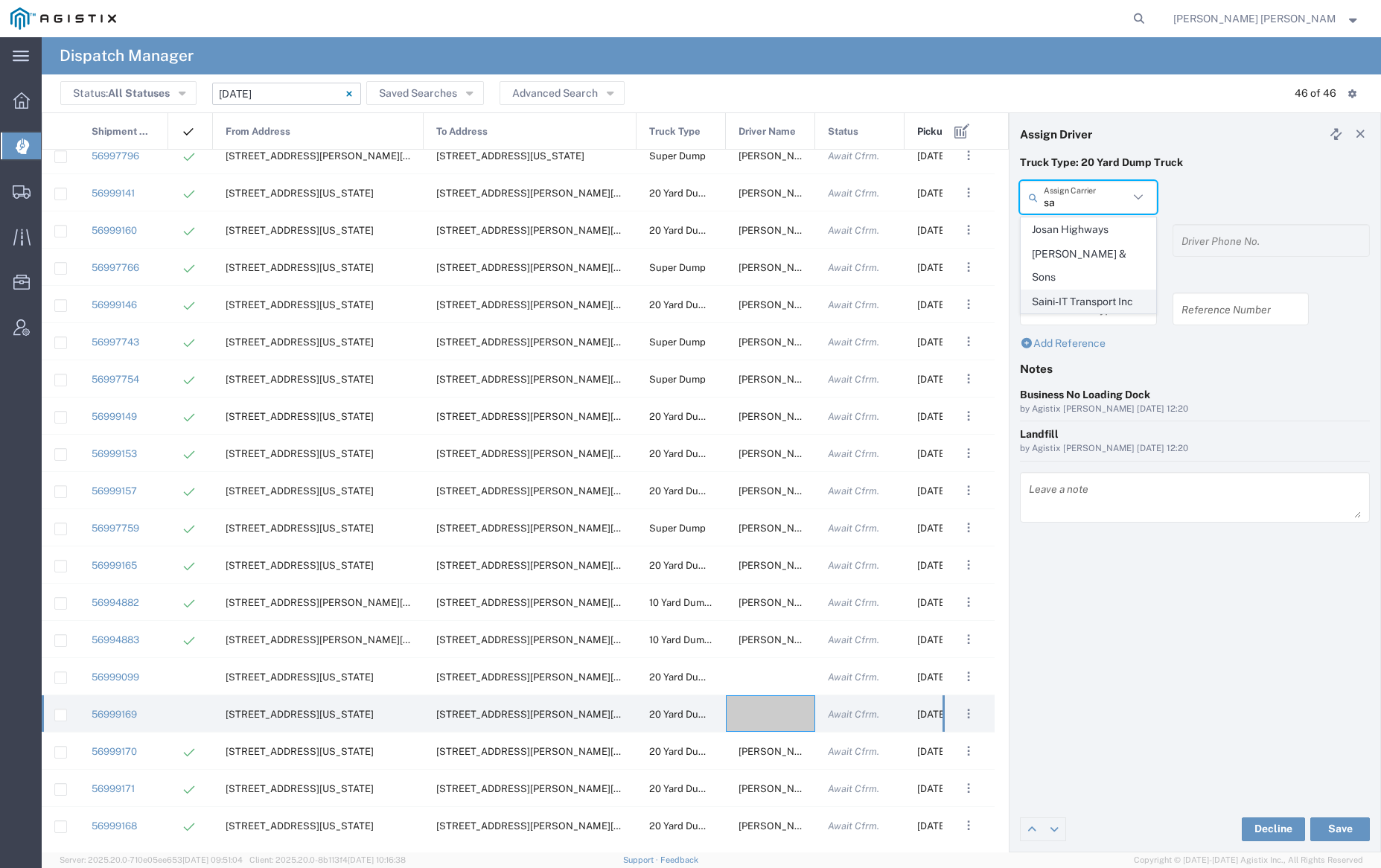
click at [1092, 290] on span "Saini-IT Transport Inc" at bounding box center [1088, 301] width 133 height 23
click at [1092, 242] on input "text" at bounding box center [1091, 240] width 93 height 26
click at [1092, 270] on span "[PERSON_NAME]" at bounding box center [1088, 273] width 133 height 23
click at [1346, 827] on button "Save" at bounding box center [1340, 829] width 60 height 24
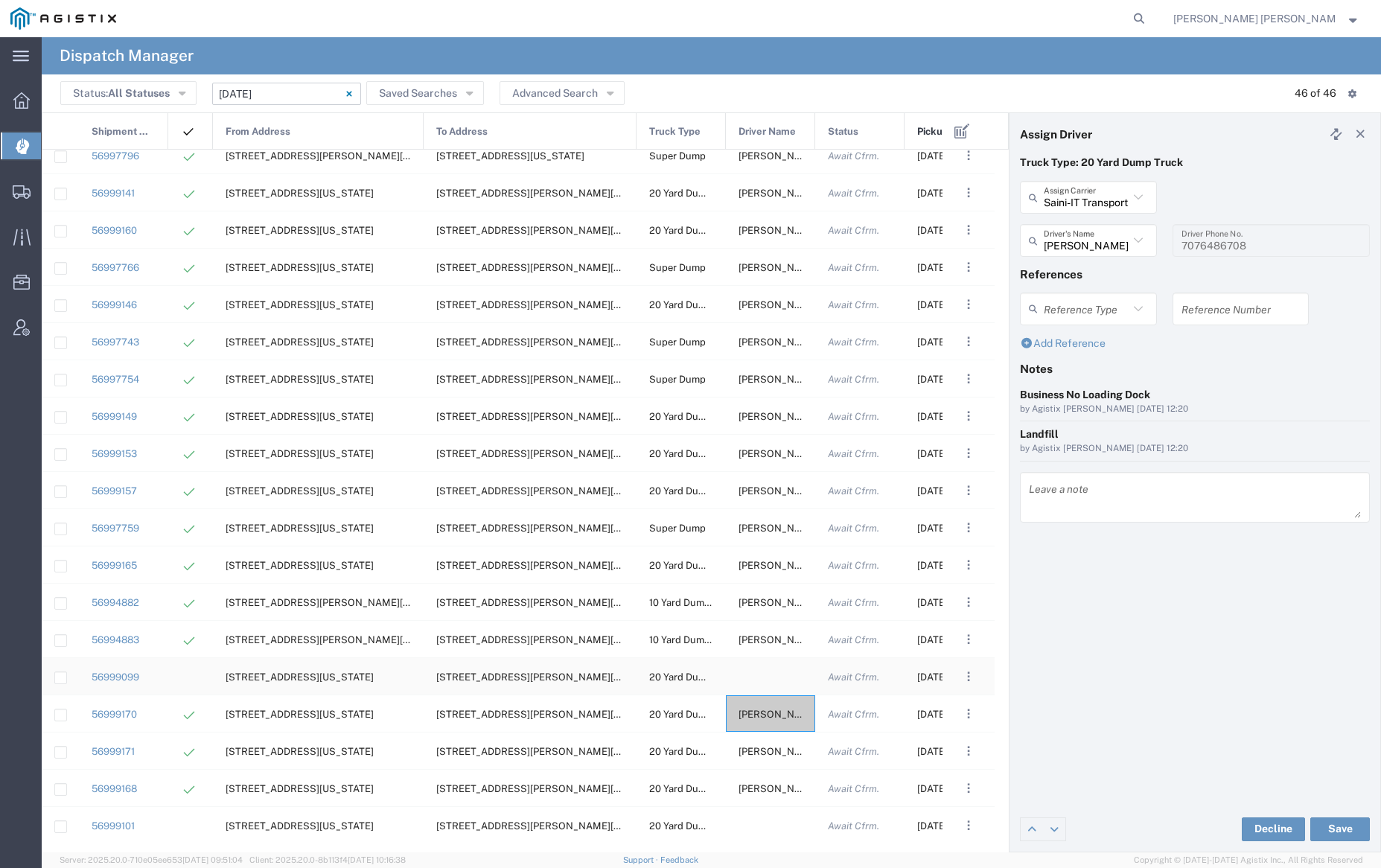
click at [761, 671] on div at bounding box center [770, 676] width 90 height 36
click at [1086, 194] on input "text" at bounding box center [1086, 197] width 85 height 26
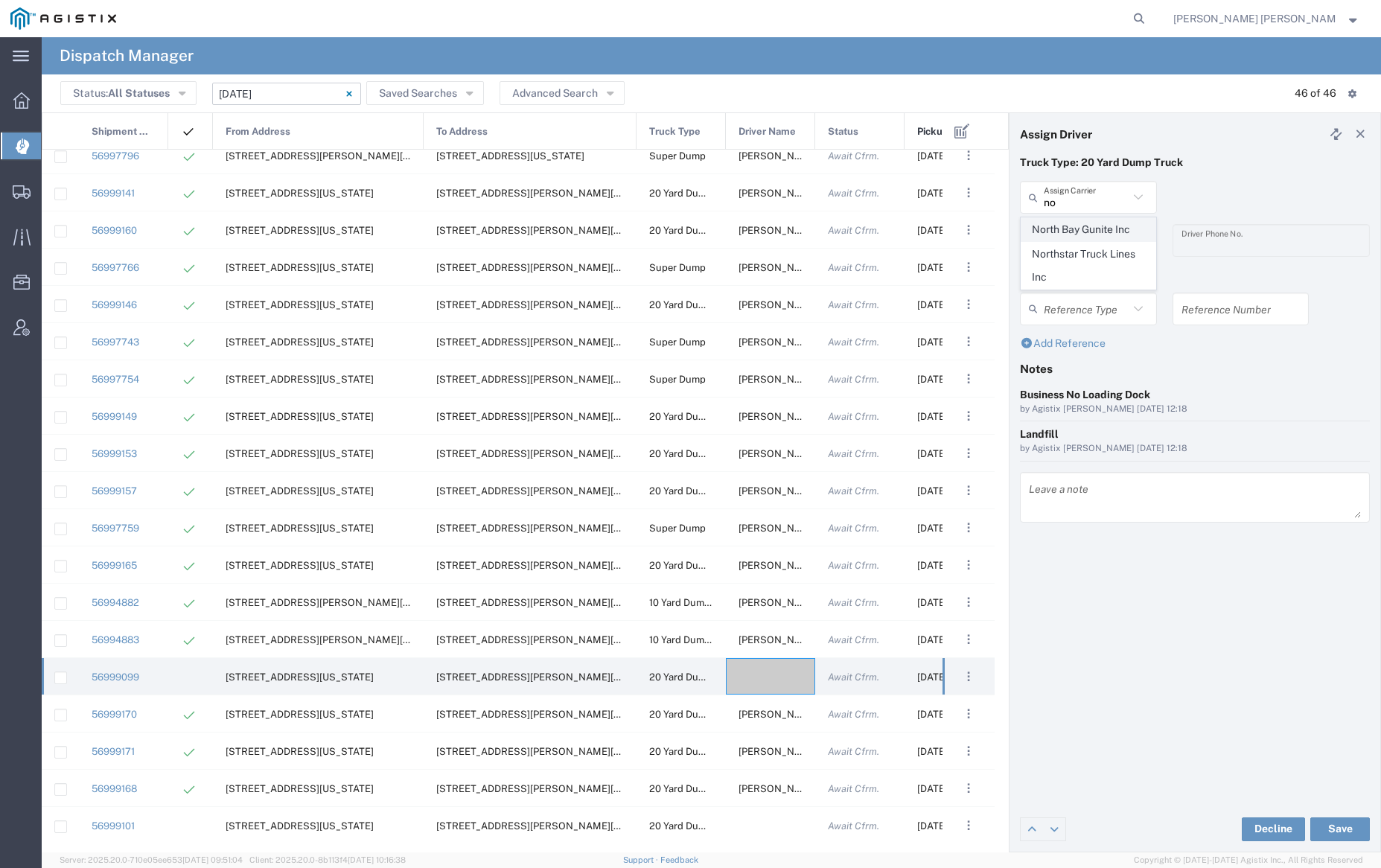
click at [1091, 220] on span "North Bay Gunite Inc" at bounding box center [1088, 229] width 133 height 23
click at [1092, 230] on input "text" at bounding box center [1091, 240] width 93 height 26
click at [1103, 266] on span "[PERSON_NAME]" at bounding box center [1088, 273] width 133 height 23
click at [1349, 831] on button "Save" at bounding box center [1340, 829] width 60 height 24
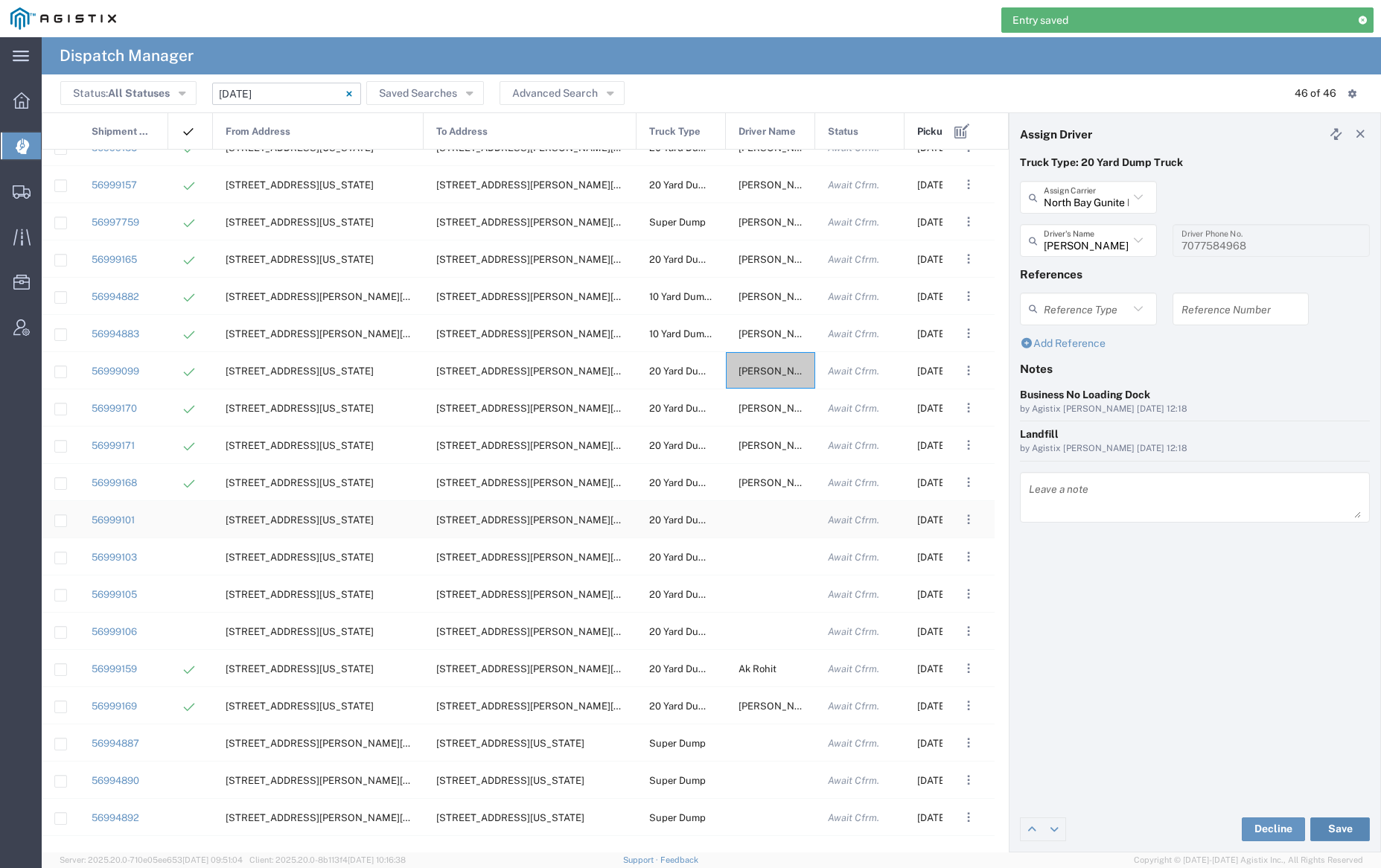
scroll to position [544, 0]
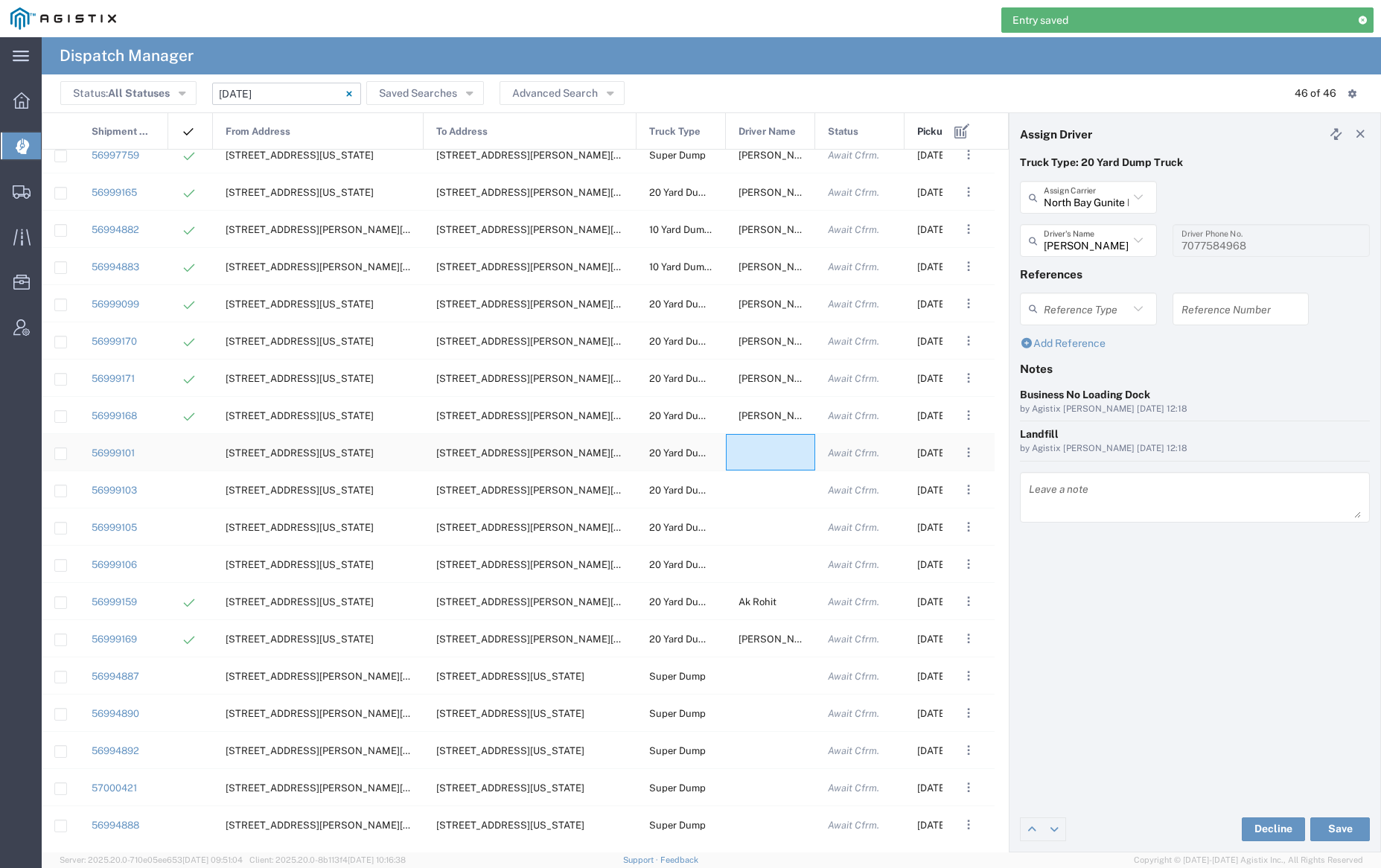
click at [761, 438] on div at bounding box center [770, 452] width 90 height 36
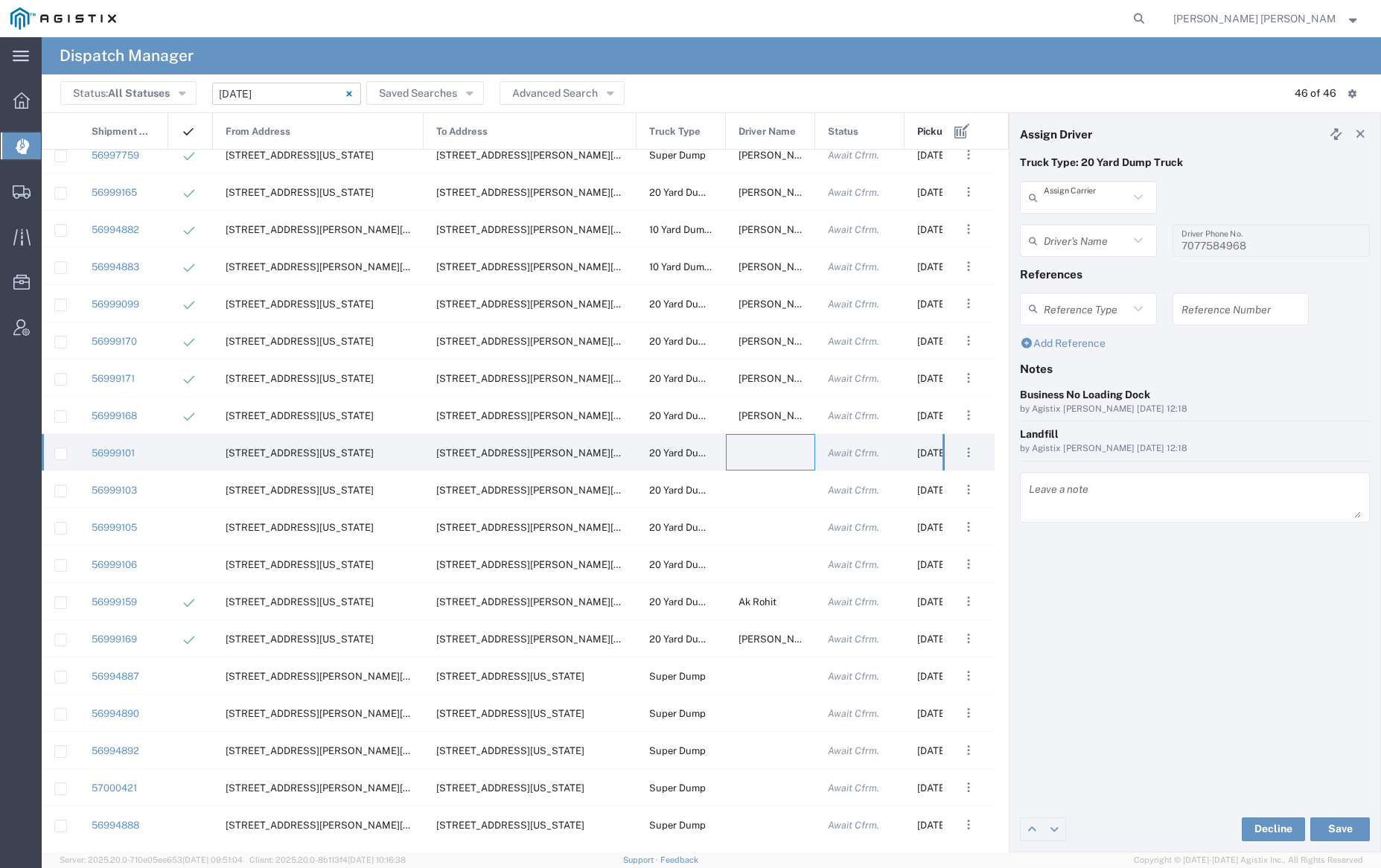
click at [1071, 203] on input "text" at bounding box center [1086, 197] width 85 height 26
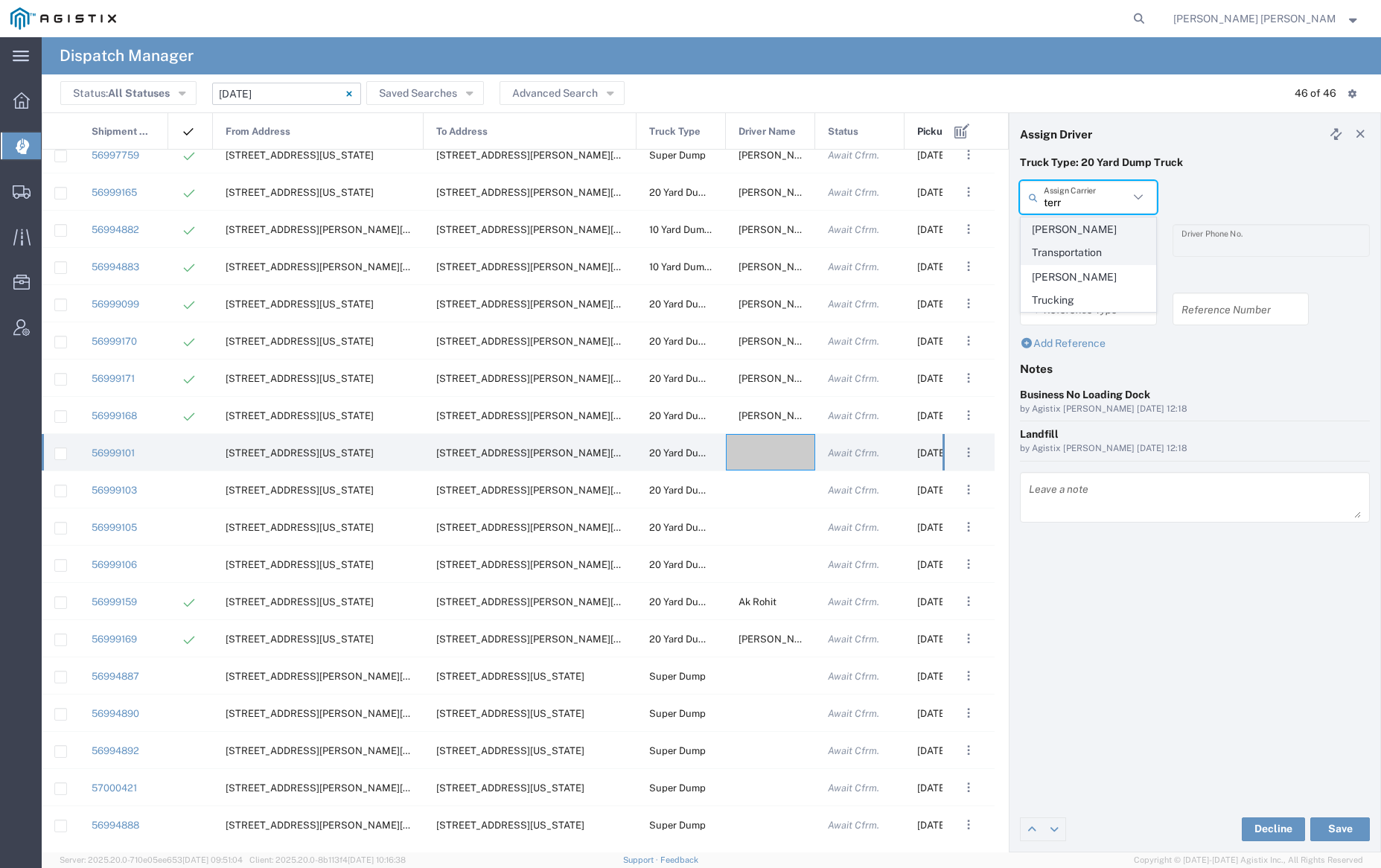
click at [1082, 228] on span "[PERSON_NAME] Transportation" at bounding box center [1088, 240] width 133 height 46
click at [1084, 240] on input "text" at bounding box center [1091, 240] width 93 height 26
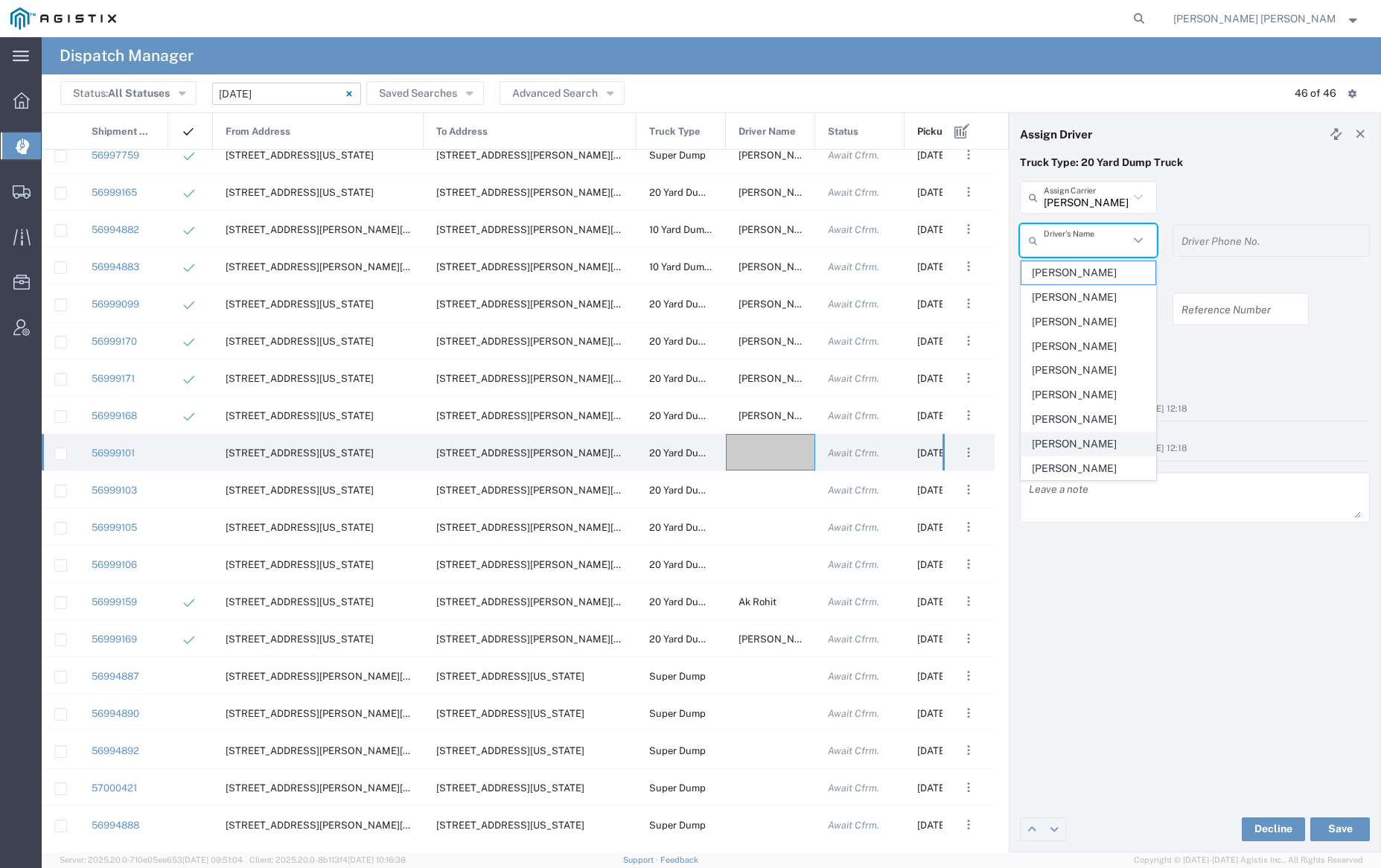
click at [1087, 442] on span "[PERSON_NAME]" at bounding box center [1088, 444] width 133 height 23
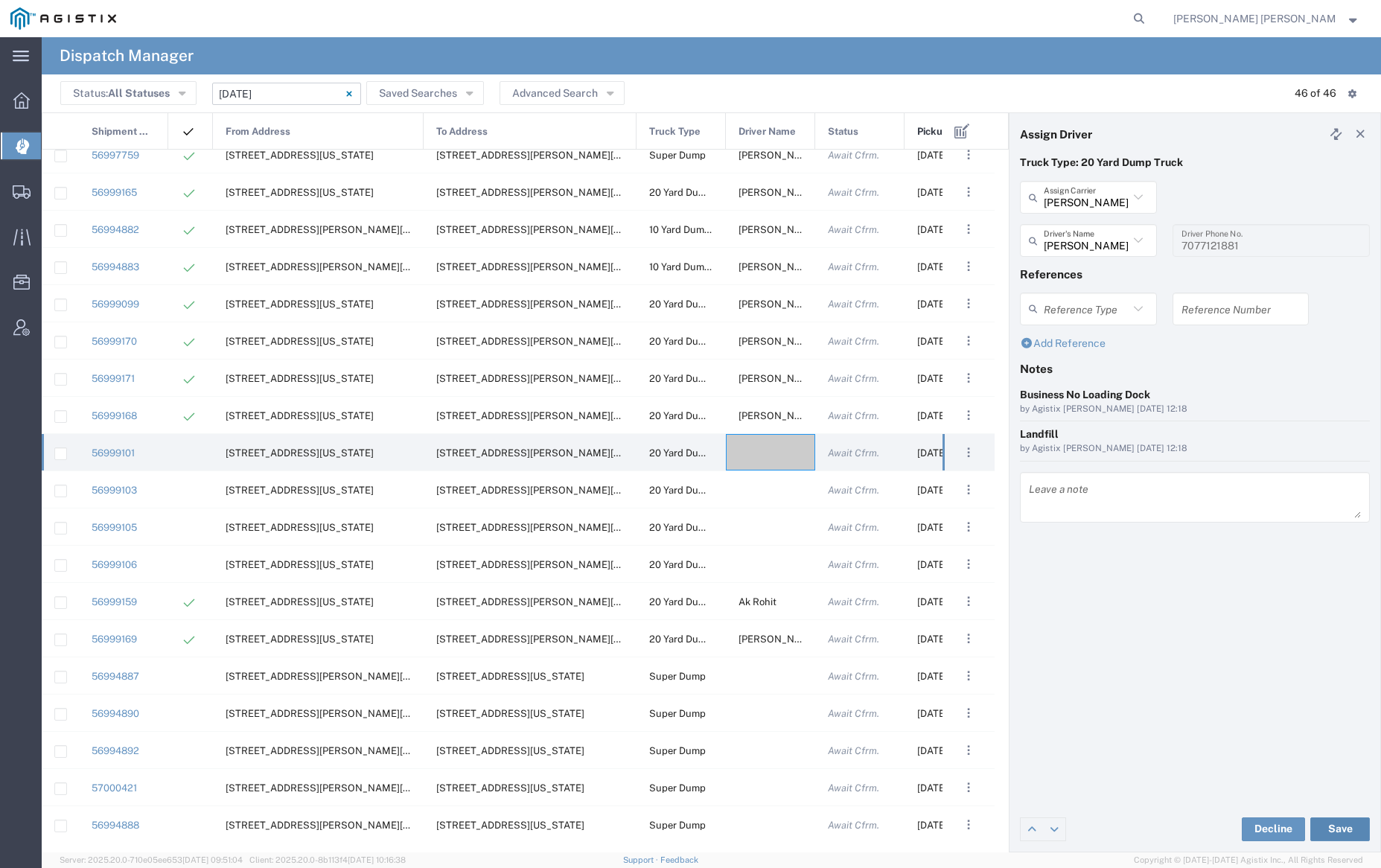
click at [1339, 830] on button "Save" at bounding box center [1340, 829] width 60 height 24
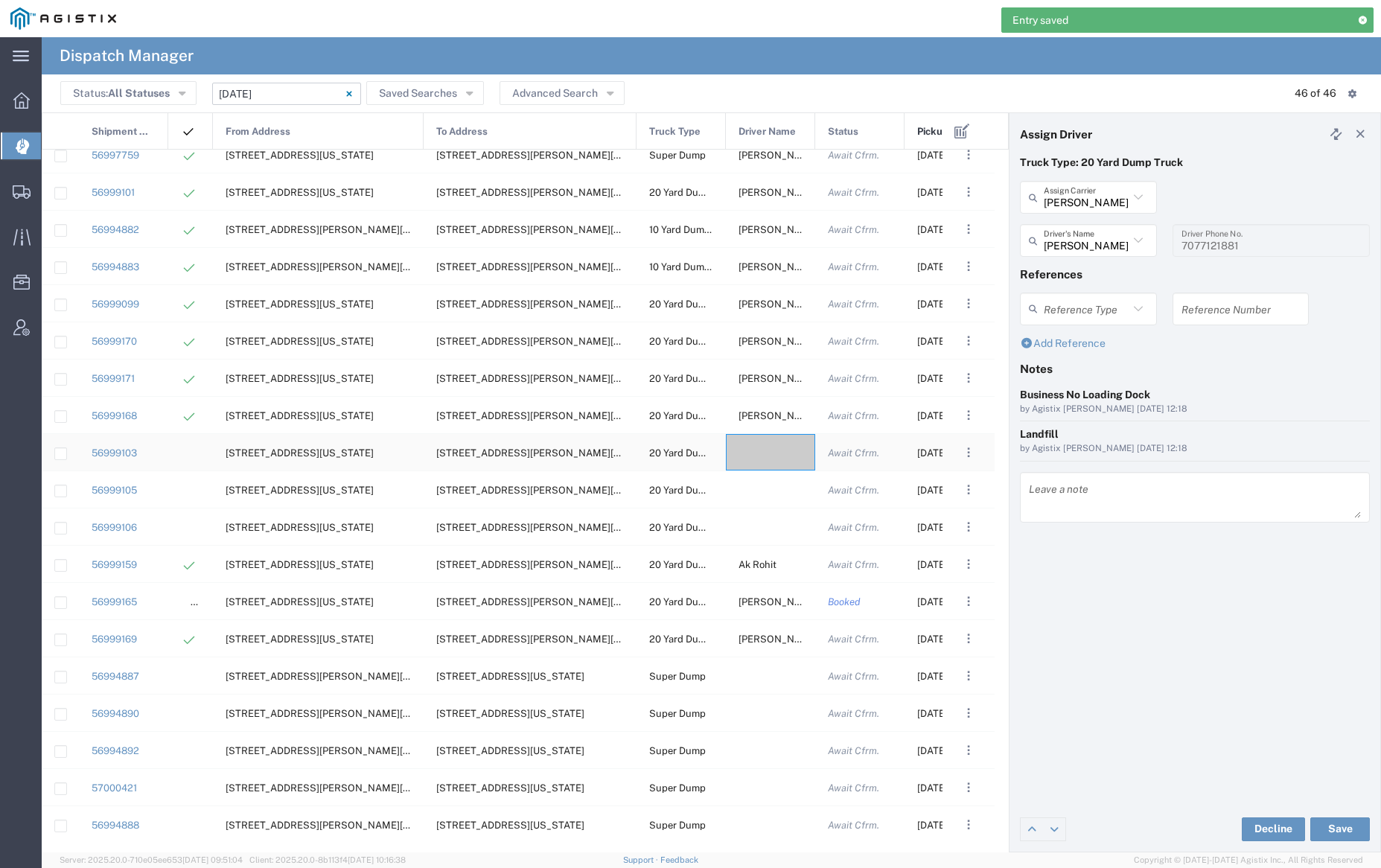
click at [769, 451] on div at bounding box center [770, 452] width 90 height 36
click at [1098, 197] on input "text" at bounding box center [1086, 197] width 85 height 26
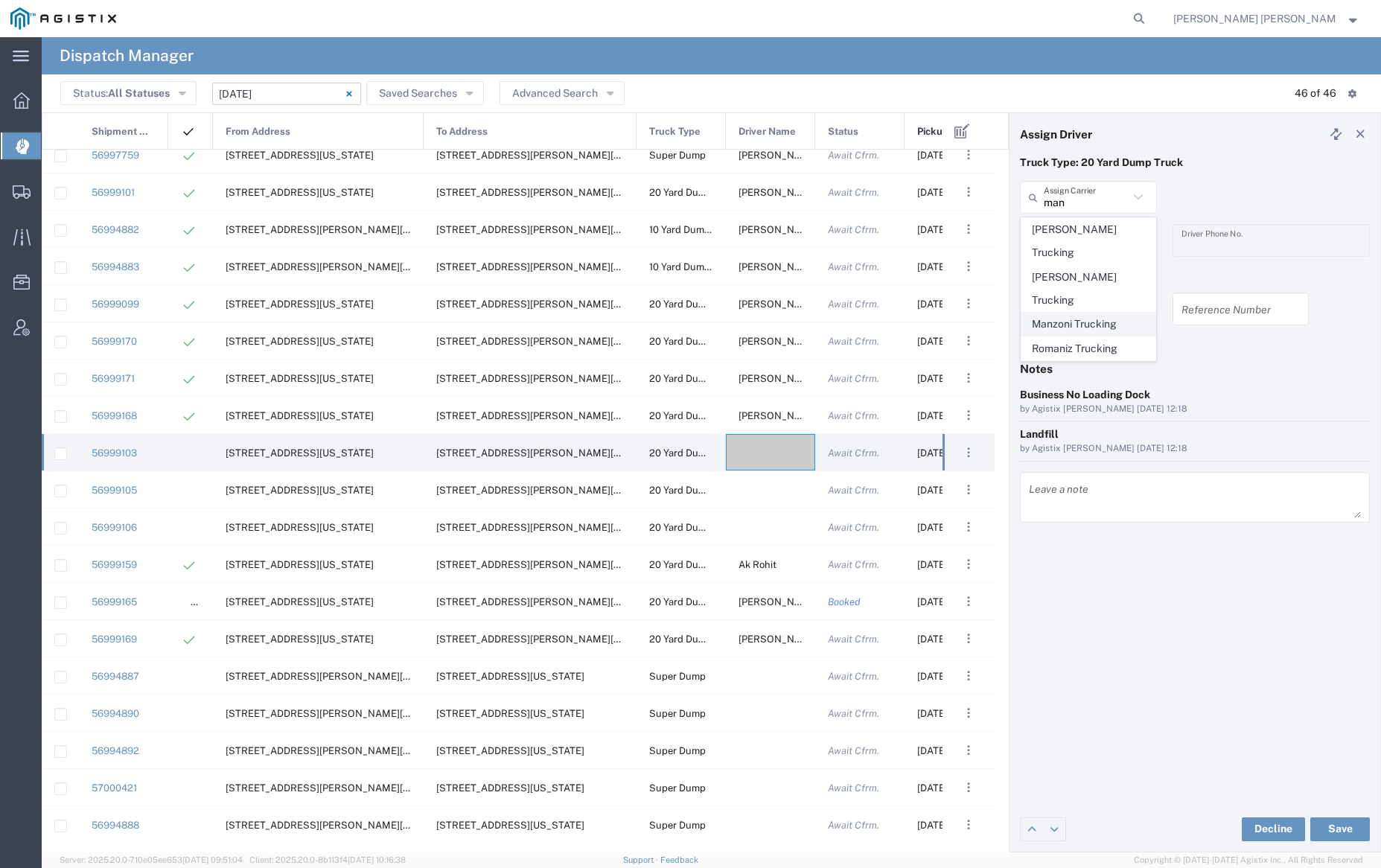
click at [1089, 313] on span "Manzoni Trucking" at bounding box center [1088, 324] width 133 height 23
click at [1094, 238] on input "text" at bounding box center [1091, 240] width 93 height 26
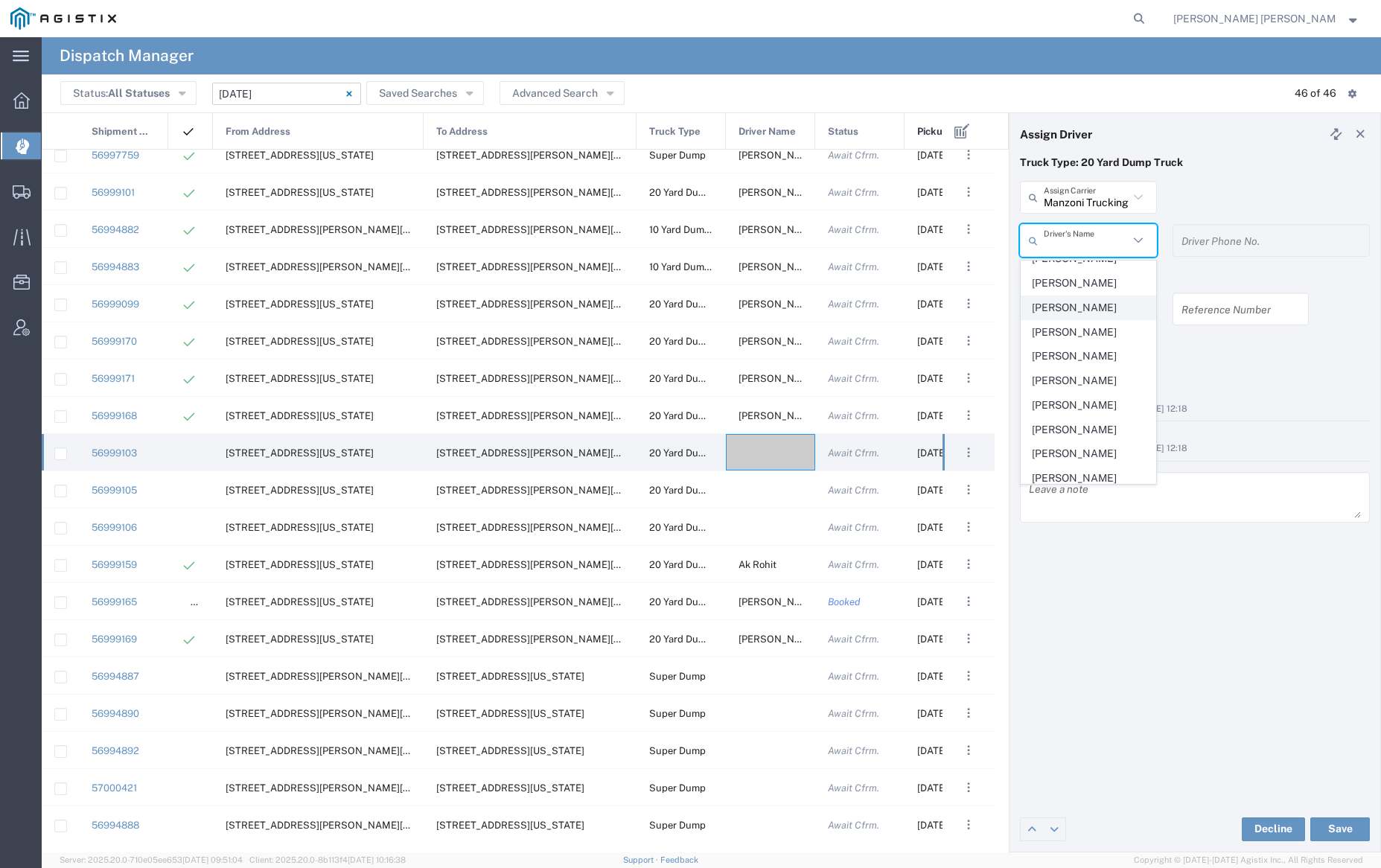
scroll to position [149, 0]
click at [1071, 380] on span "[PERSON_NAME]" at bounding box center [1088, 368] width 133 height 23
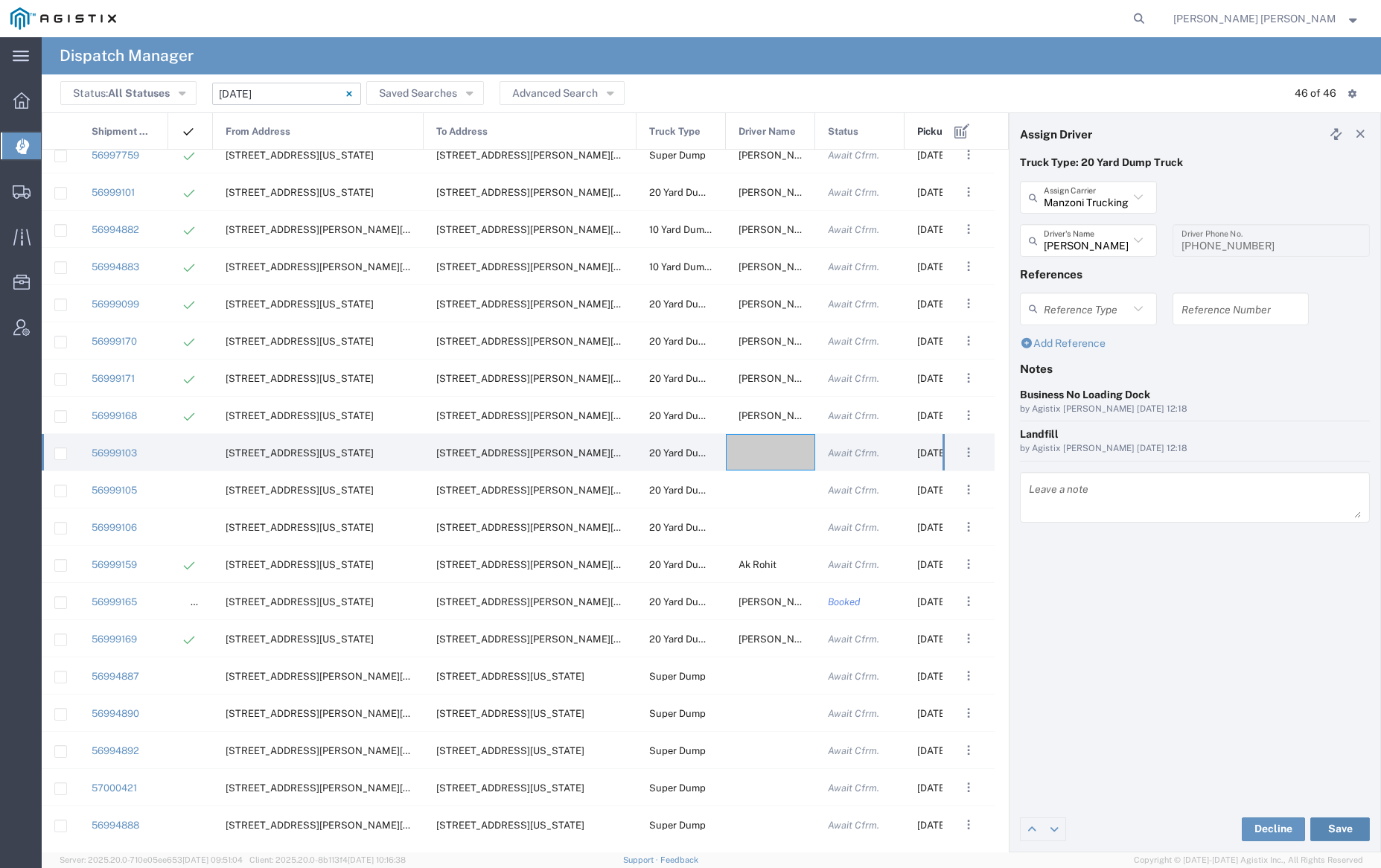
click at [1337, 828] on button "Save" at bounding box center [1340, 829] width 60 height 24
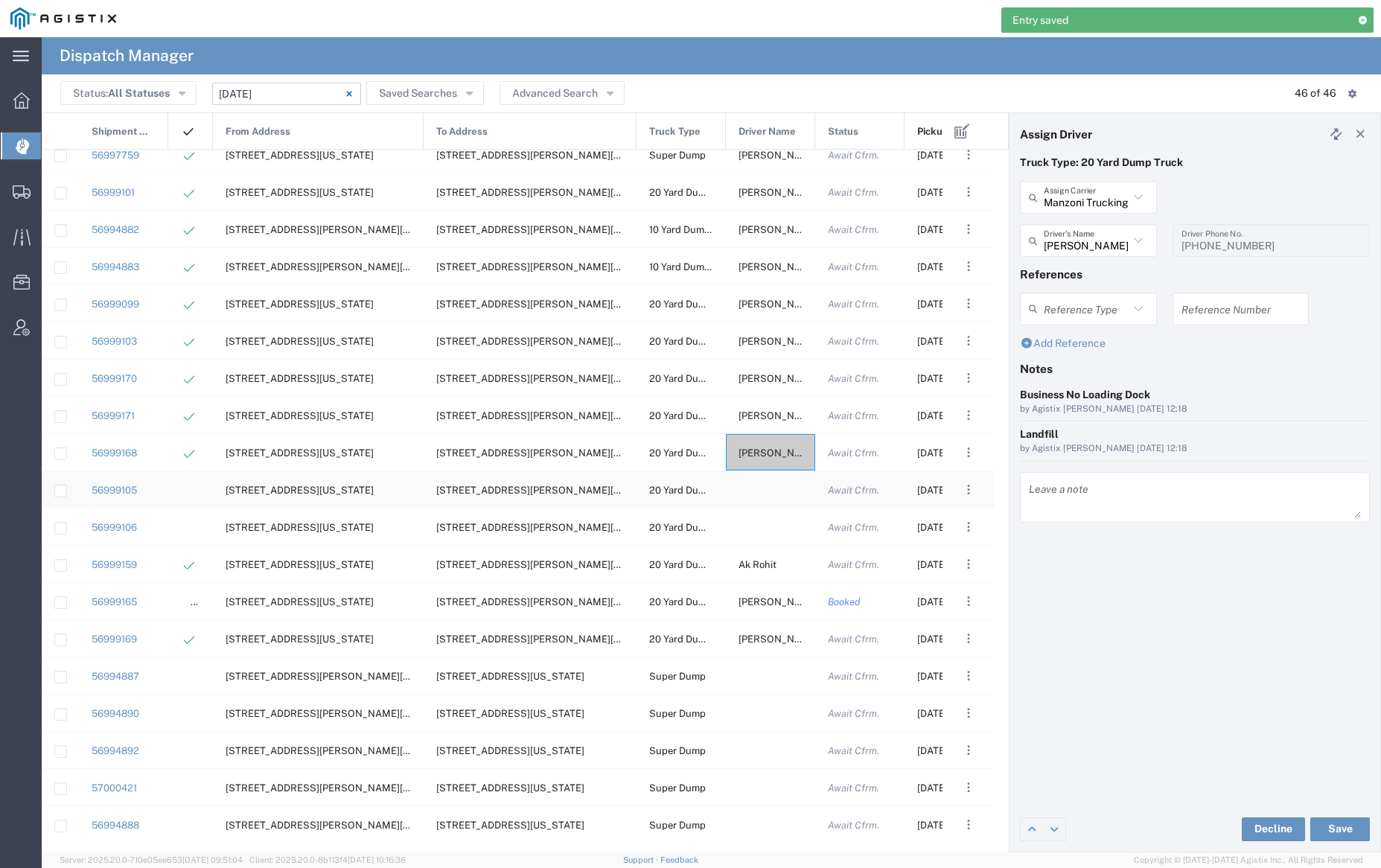
click at [772, 487] on div at bounding box center [770, 489] width 90 height 36
click at [1105, 203] on input "text" at bounding box center [1086, 197] width 85 height 26
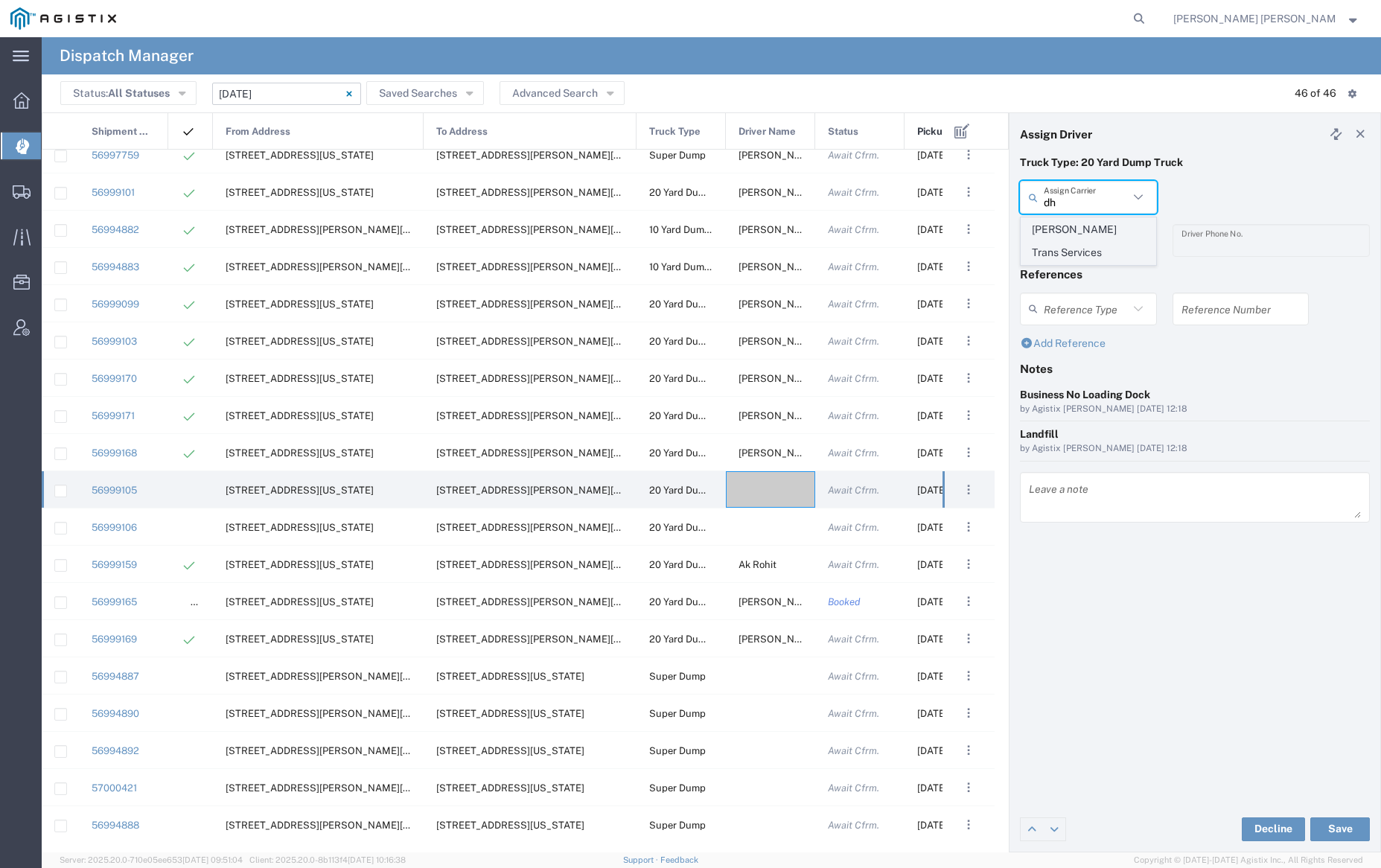
click at [1107, 227] on span "[PERSON_NAME] Trans Services" at bounding box center [1088, 240] width 133 height 46
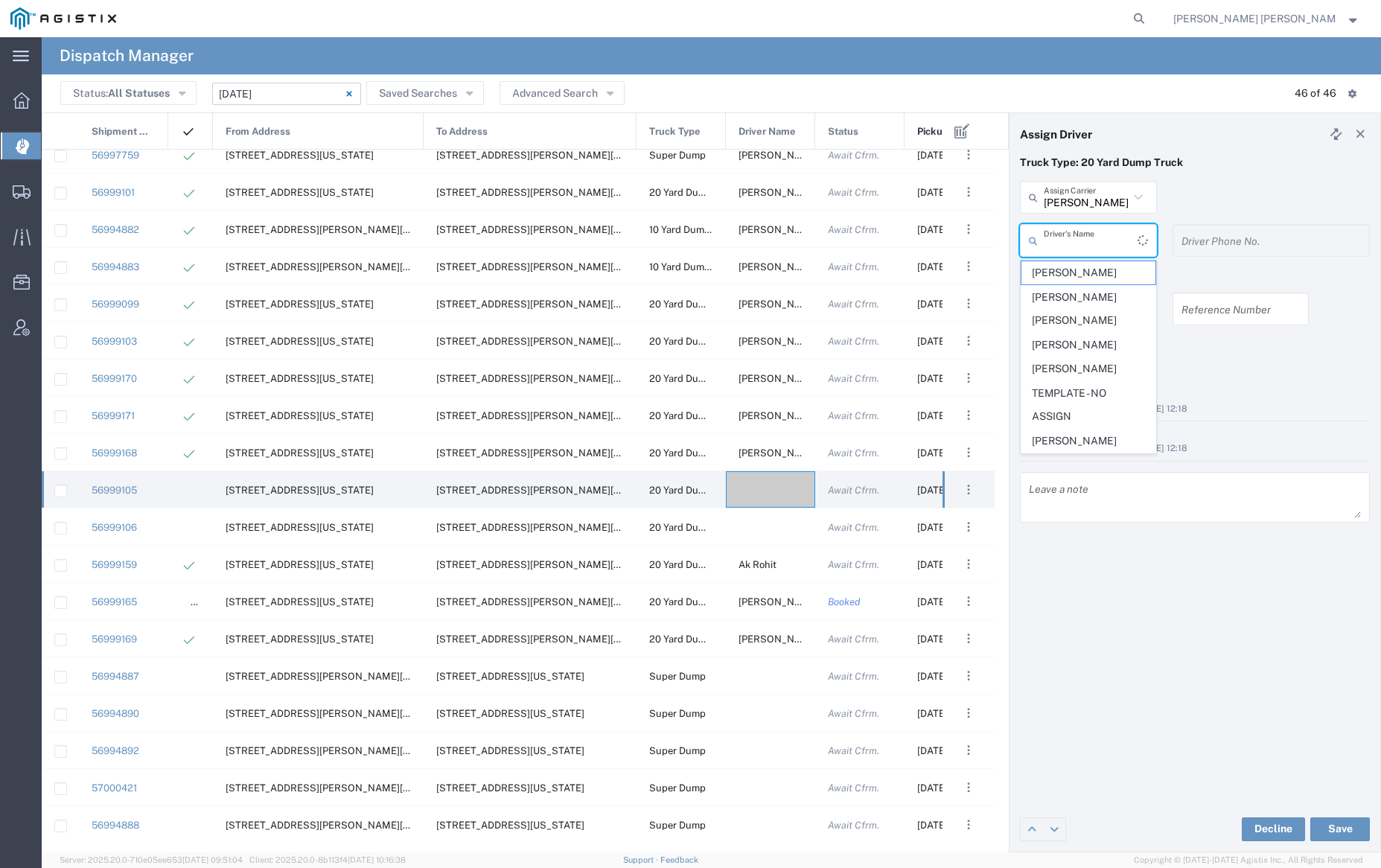
click at [1104, 237] on input "text" at bounding box center [1091, 240] width 93 height 26
click at [1089, 379] on span "[PERSON_NAME]" at bounding box center [1088, 390] width 133 height 23
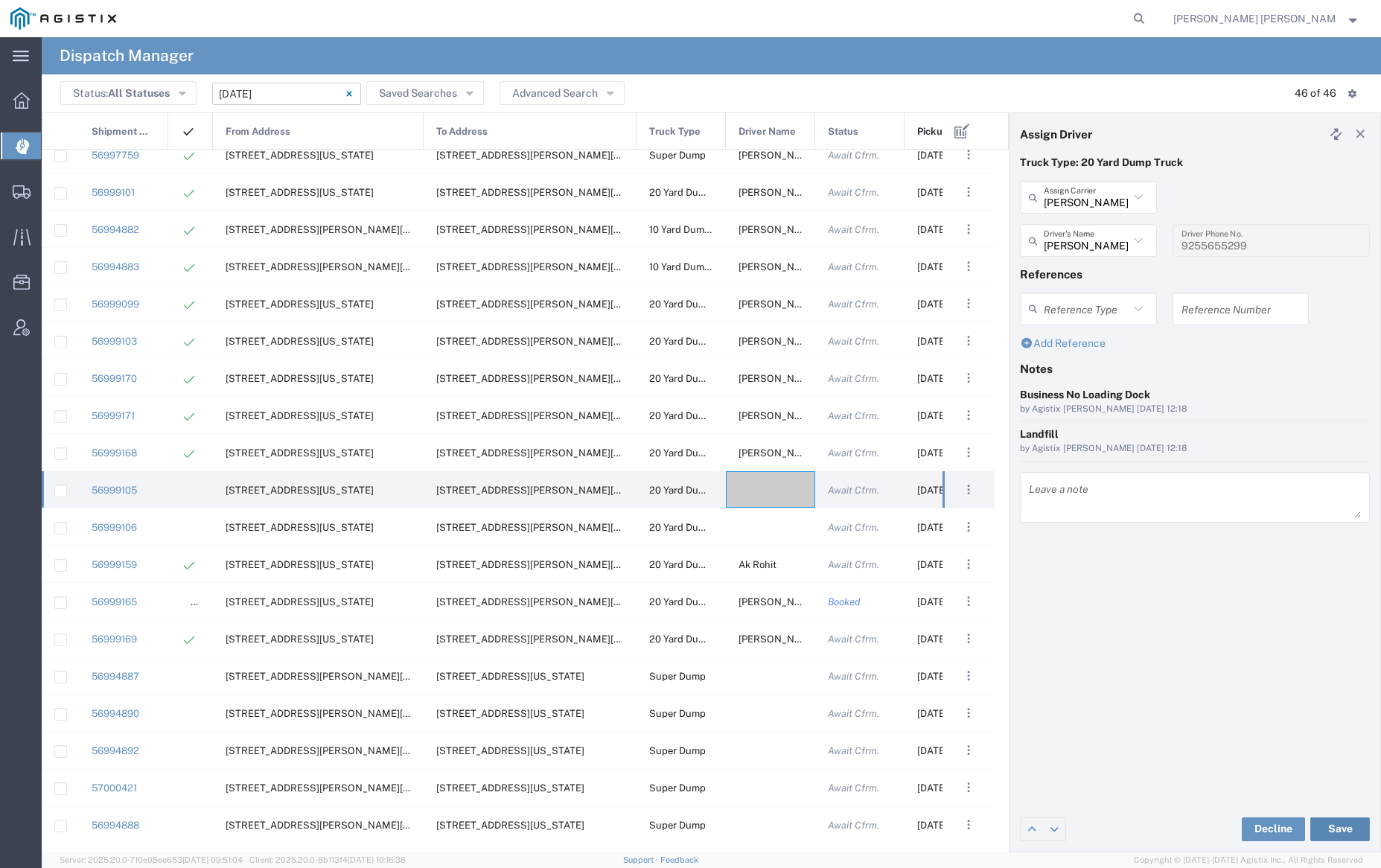
click at [1336, 819] on button "Save" at bounding box center [1340, 829] width 60 height 24
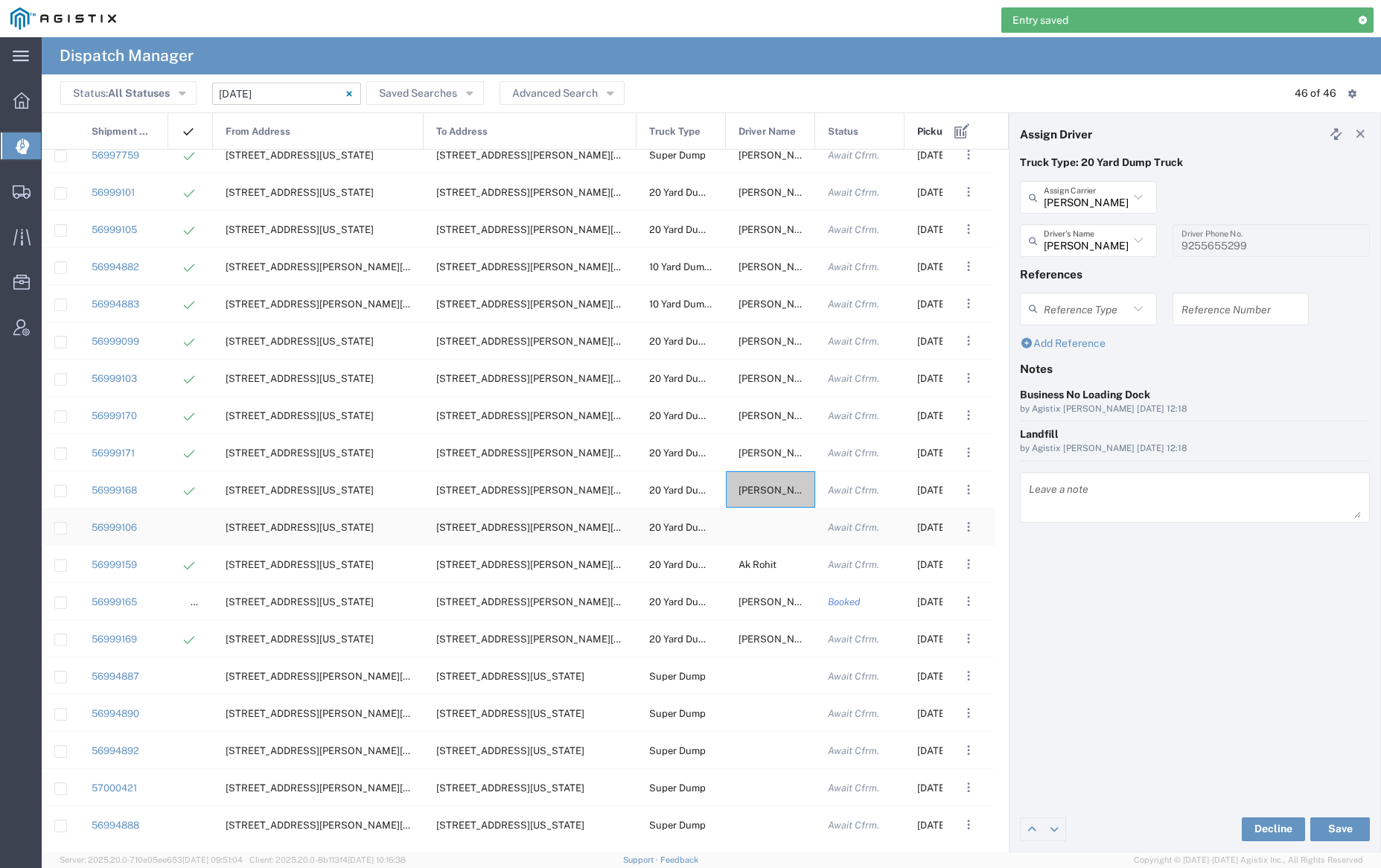
click at [762, 527] on div at bounding box center [770, 527] width 90 height 36
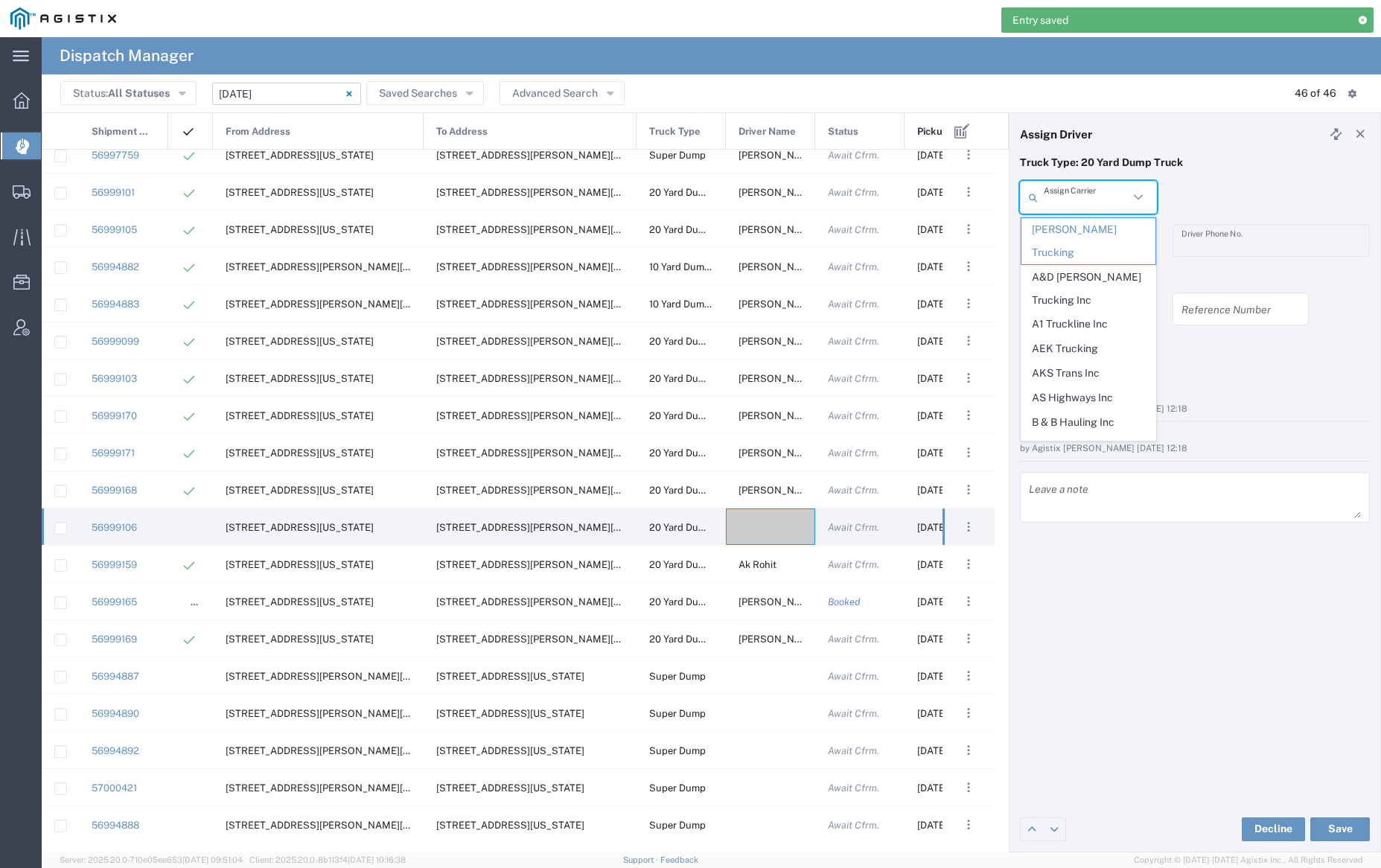
click at [1089, 196] on input "text" at bounding box center [1086, 197] width 85 height 26
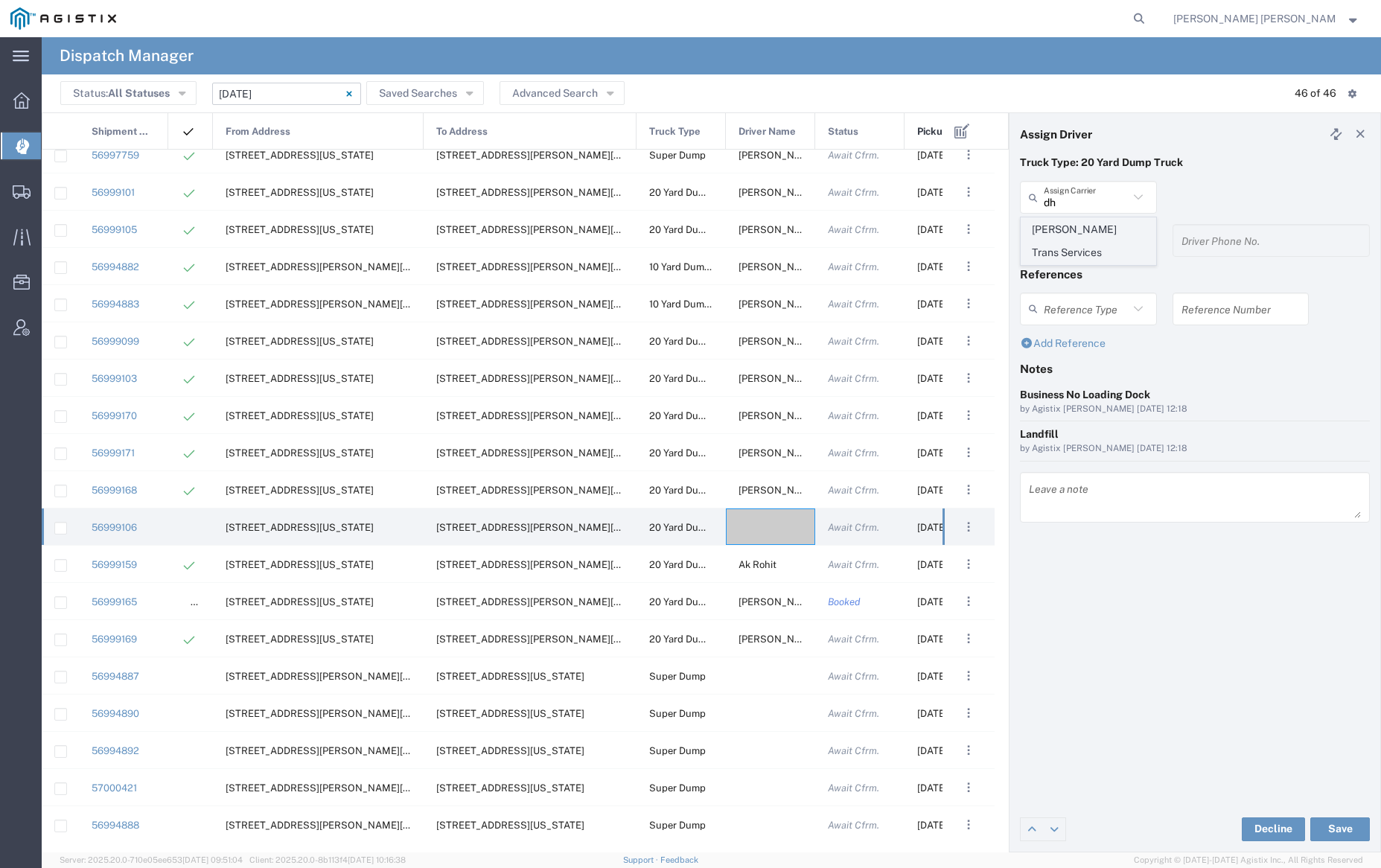
click at [1089, 229] on span "[PERSON_NAME] Trans Services" at bounding box center [1088, 240] width 133 height 46
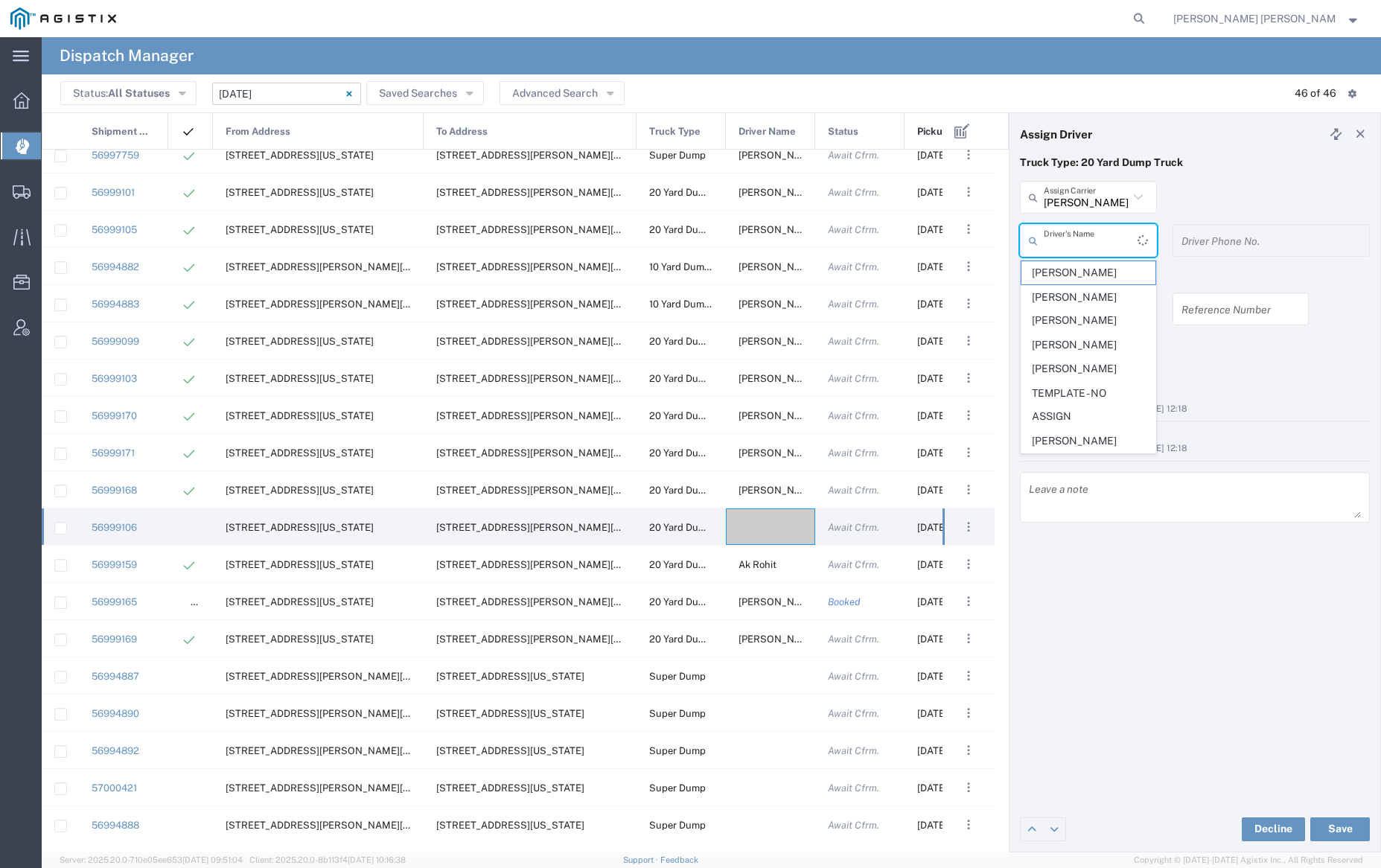
click at [1089, 236] on input "text" at bounding box center [1091, 240] width 93 height 26
click at [1082, 354] on span "[PERSON_NAME]" at bounding box center [1088, 365] width 133 height 23
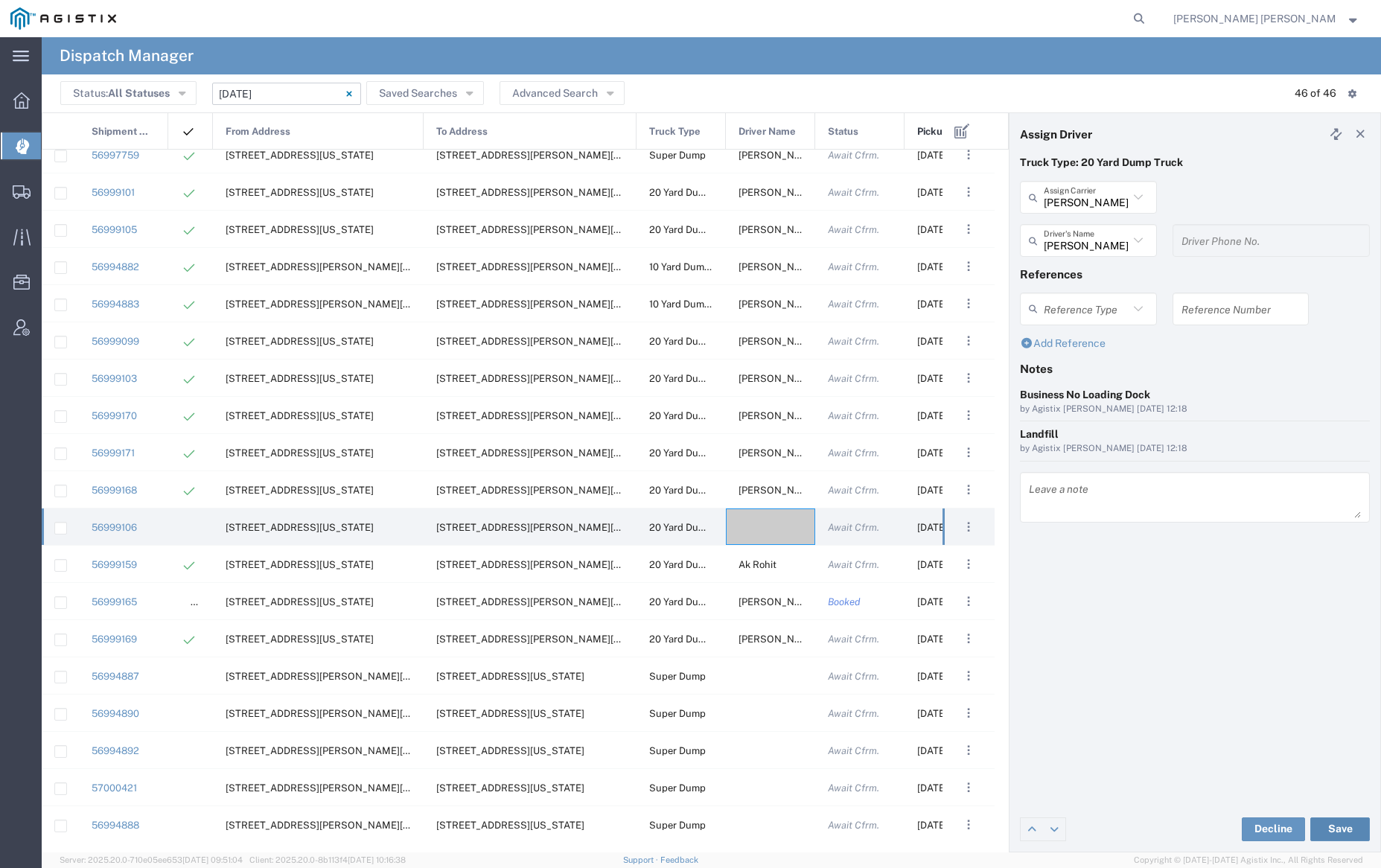
click at [1346, 825] on button "Save" at bounding box center [1340, 829] width 60 height 24
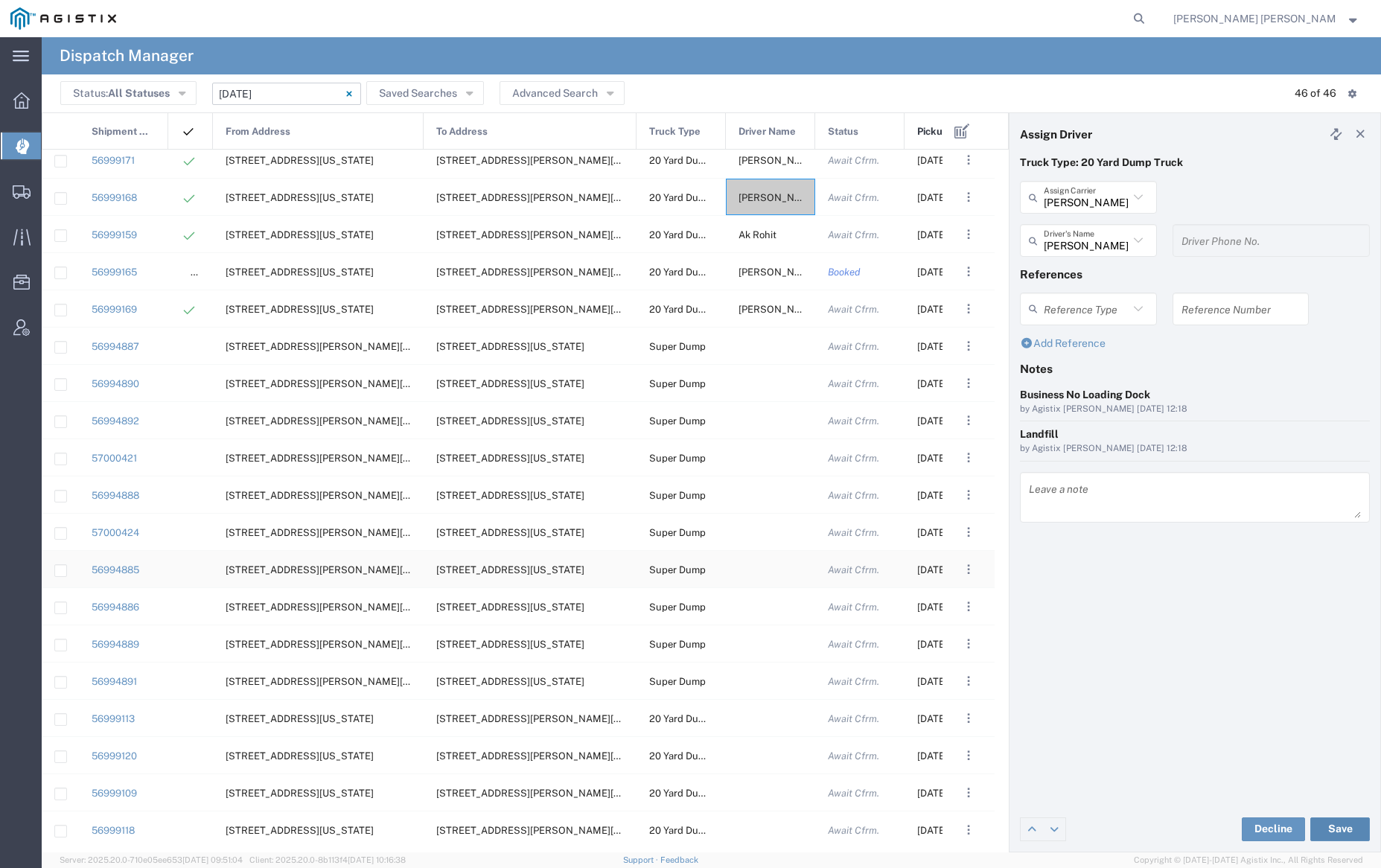
scroll to position [921, 0]
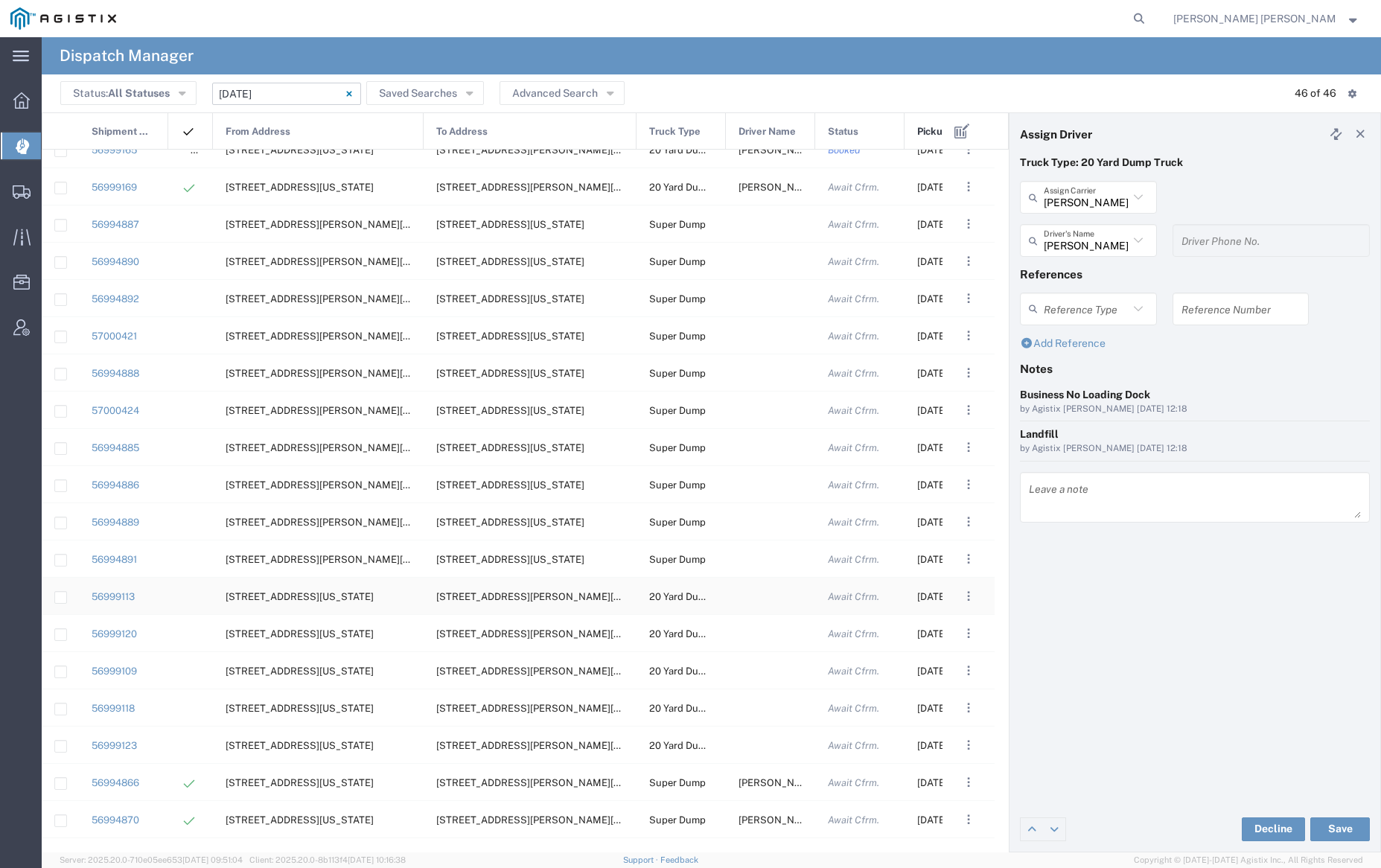
click at [768, 598] on div at bounding box center [770, 595] width 90 height 36
click at [1071, 197] on input "text" at bounding box center [1086, 197] width 85 height 26
click at [1070, 227] on span "[PERSON_NAME] Trans Services" at bounding box center [1088, 240] width 133 height 46
click at [1073, 237] on input "text" at bounding box center [1091, 240] width 93 height 26
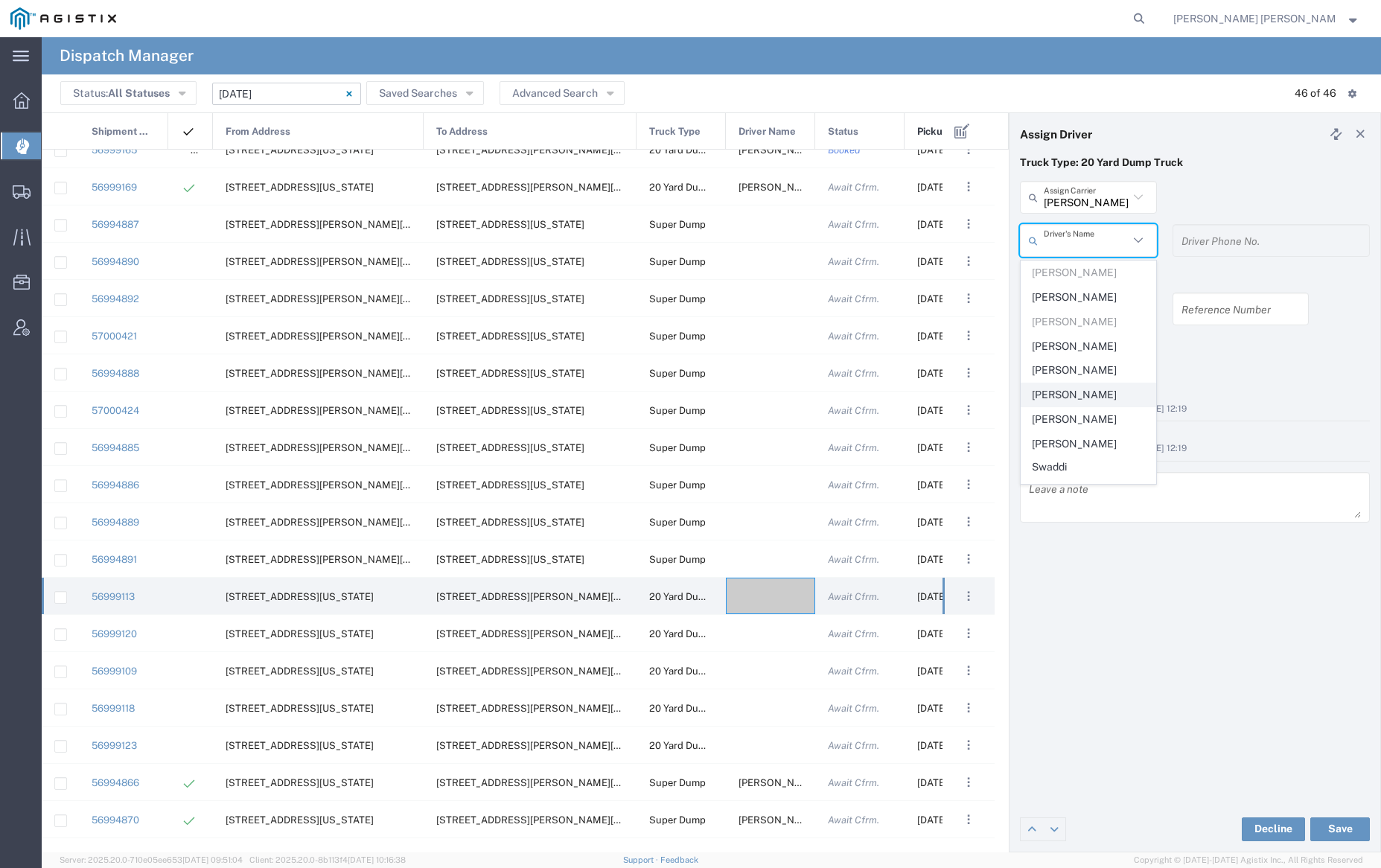
click at [1093, 406] on span "[PERSON_NAME]" at bounding box center [1088, 395] width 133 height 23
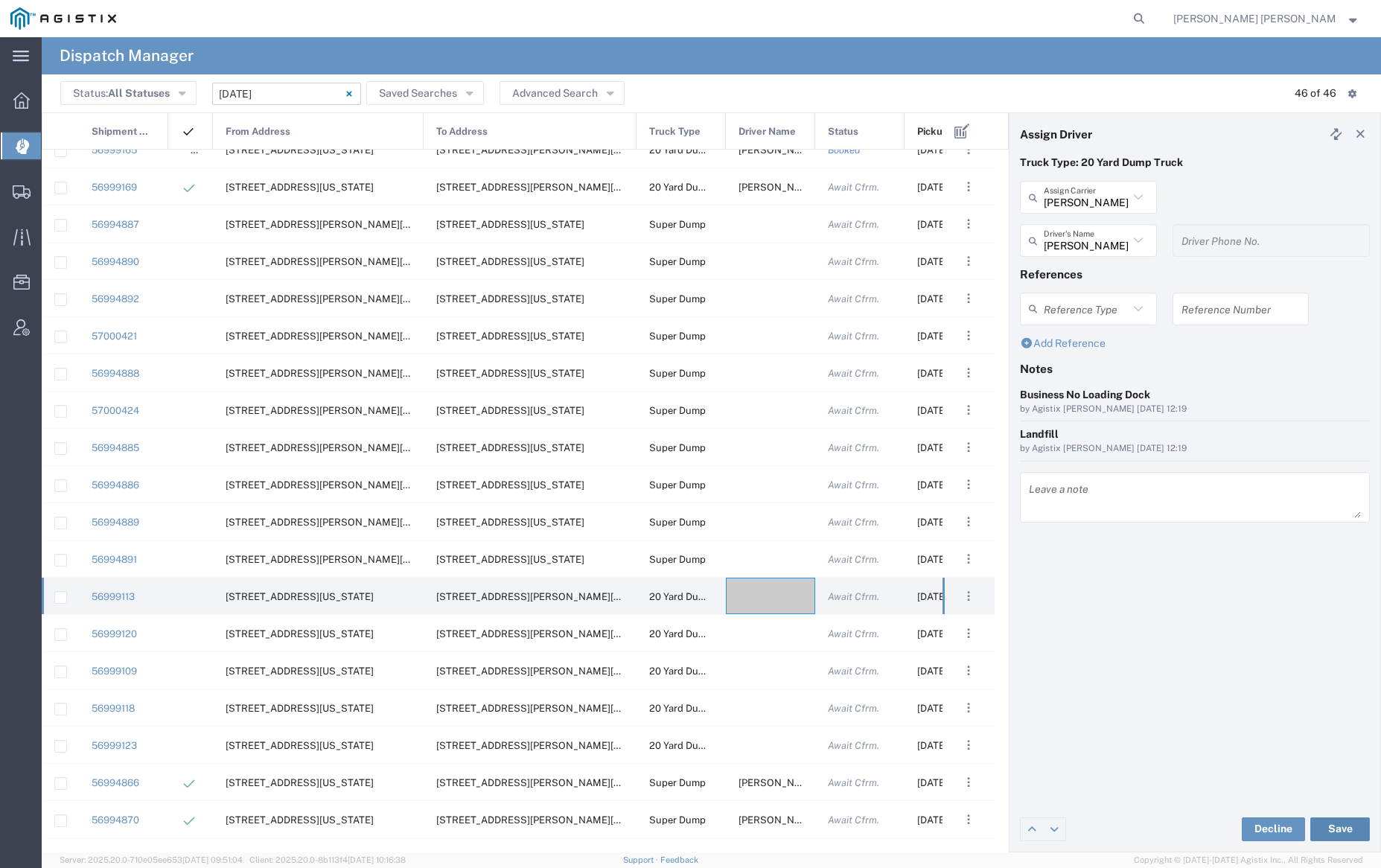
click at [1347, 827] on button "Save" at bounding box center [1340, 829] width 60 height 24
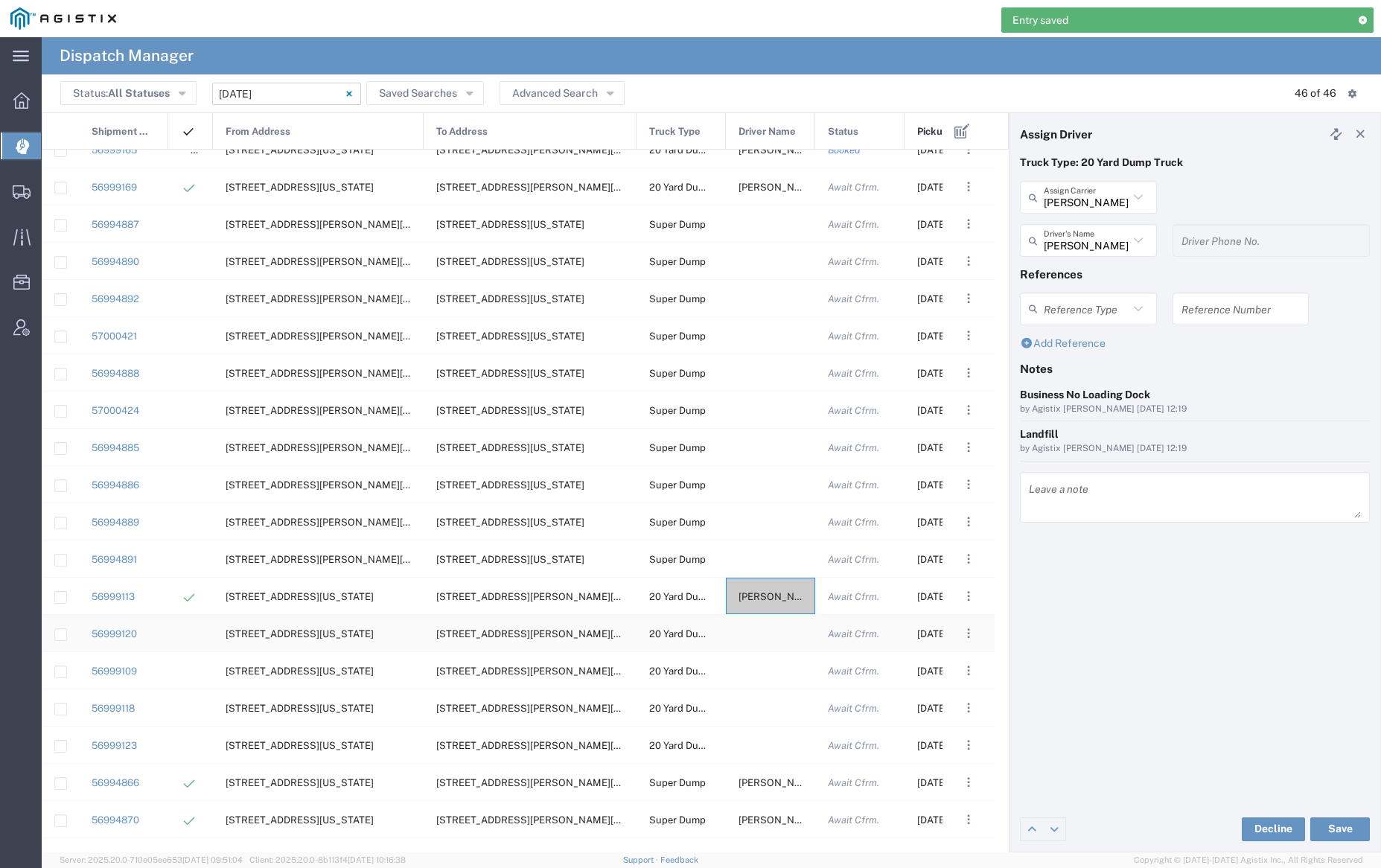
click at [767, 633] on div at bounding box center [770, 633] width 90 height 36
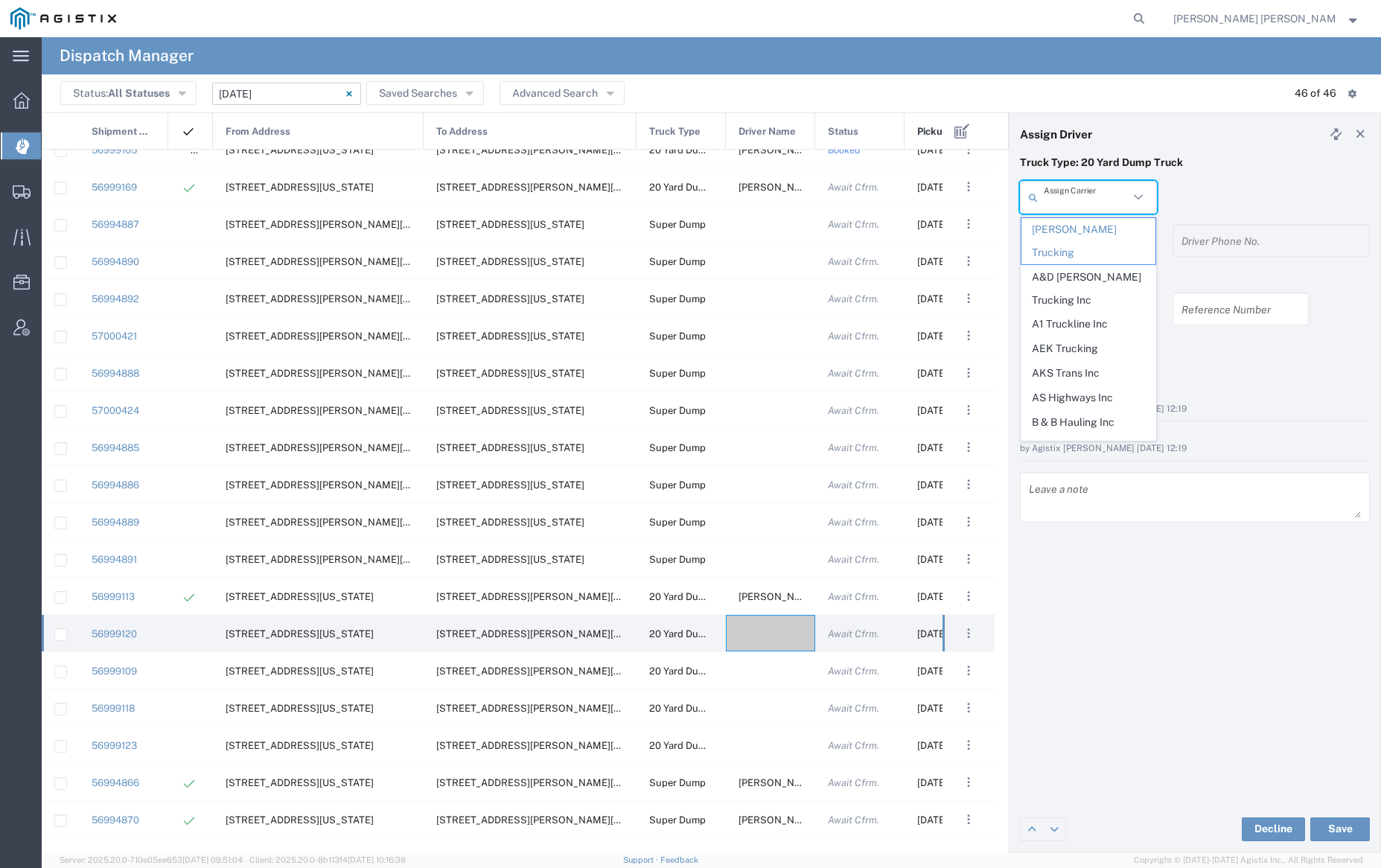
click at [1064, 194] on input "text" at bounding box center [1086, 197] width 85 height 26
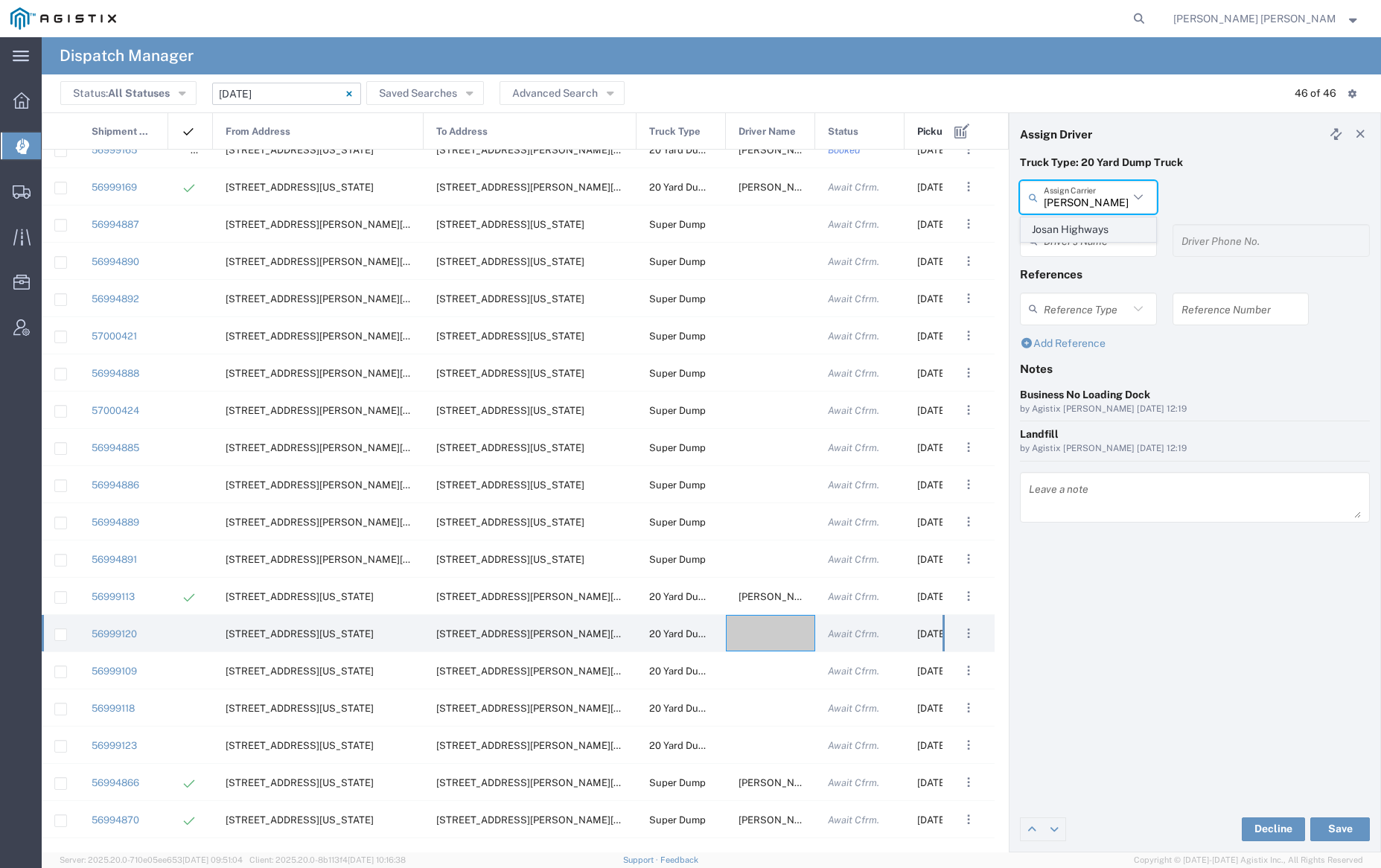
click at [1070, 231] on span "Josan Highways" at bounding box center [1088, 229] width 133 height 23
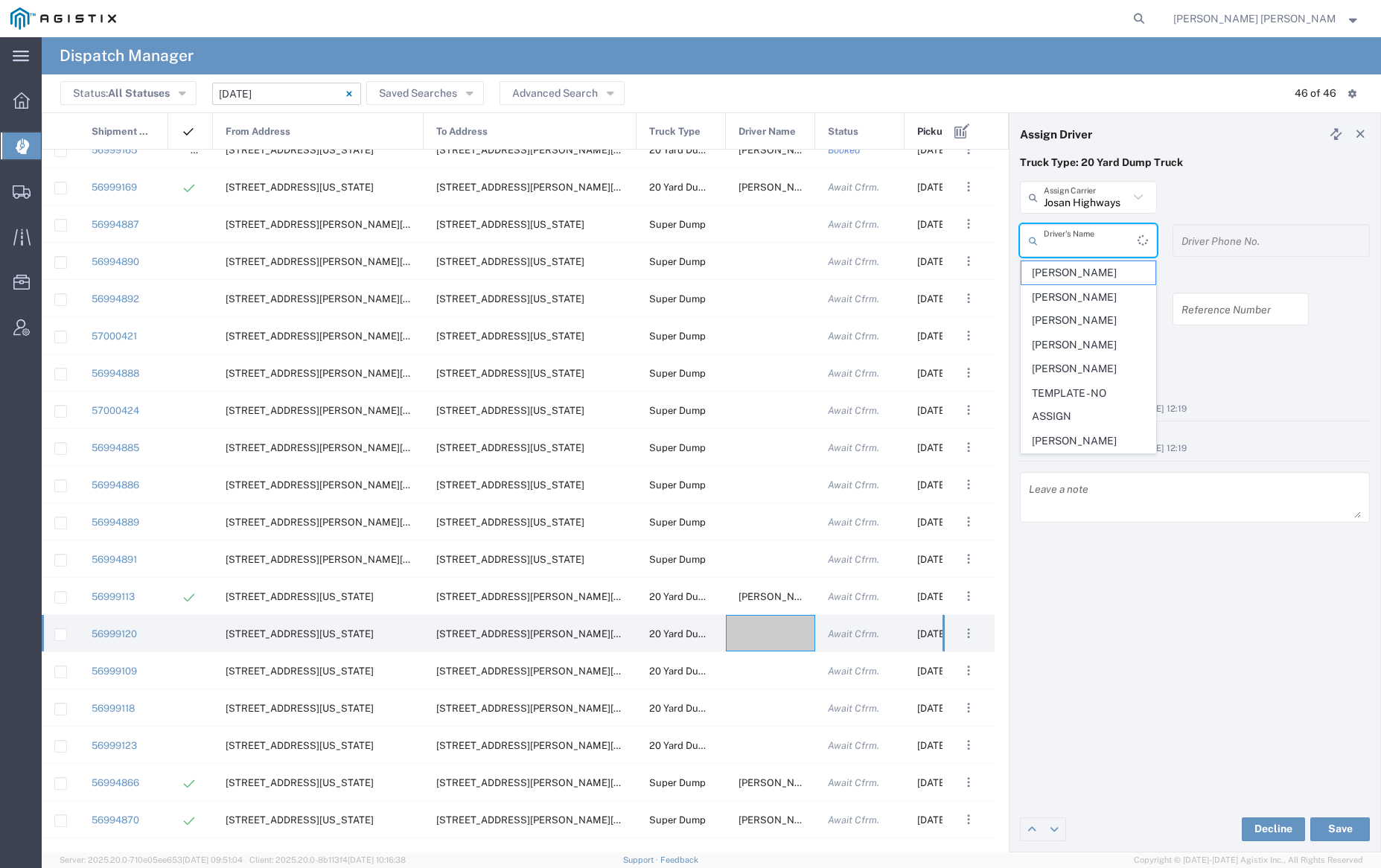
click at [1072, 237] on input "text" at bounding box center [1091, 240] width 93 height 26
click at [1078, 270] on span "[PERSON_NAME]" at bounding box center [1088, 273] width 133 height 23
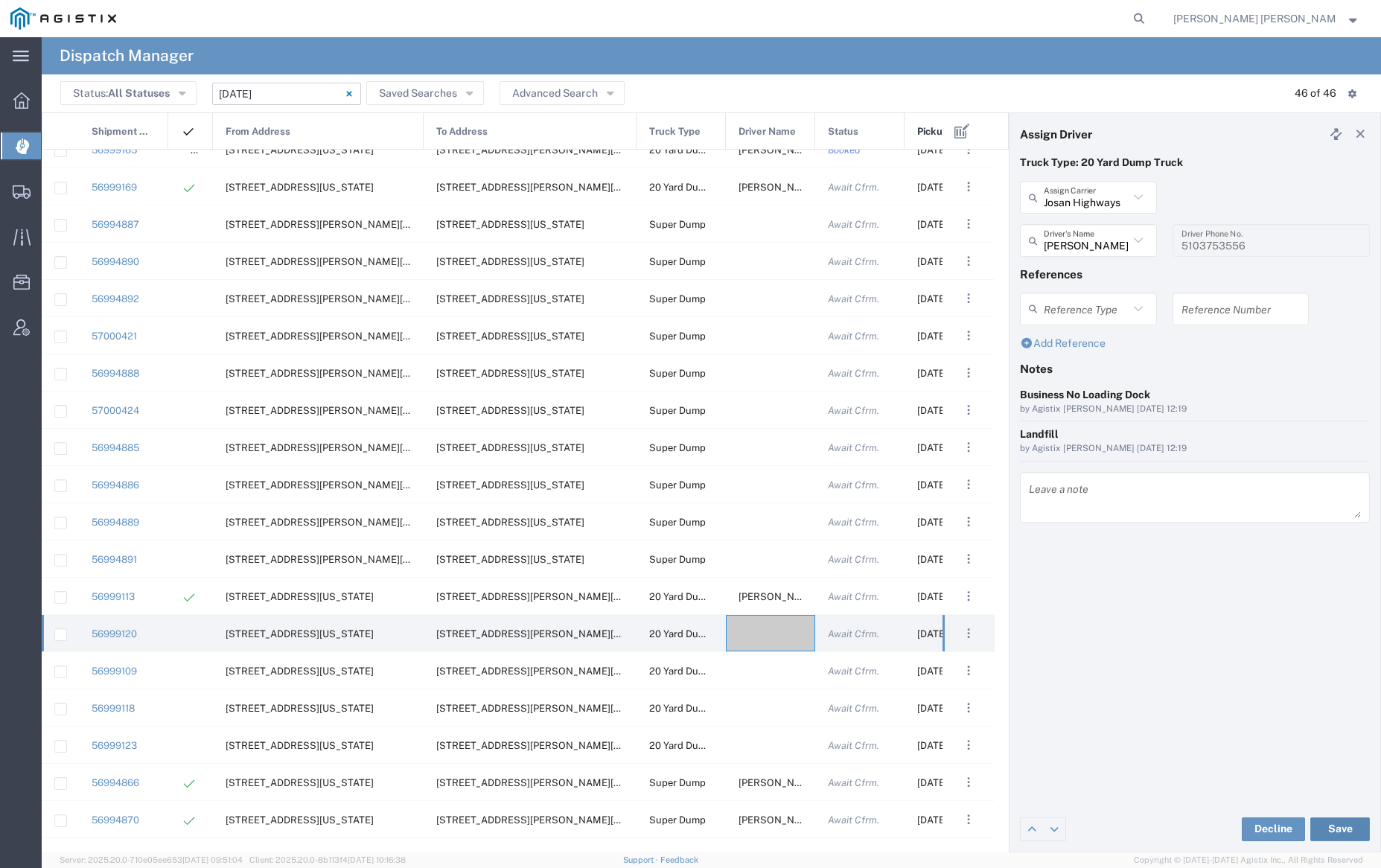
click at [1344, 825] on button "Save" at bounding box center [1340, 829] width 60 height 24
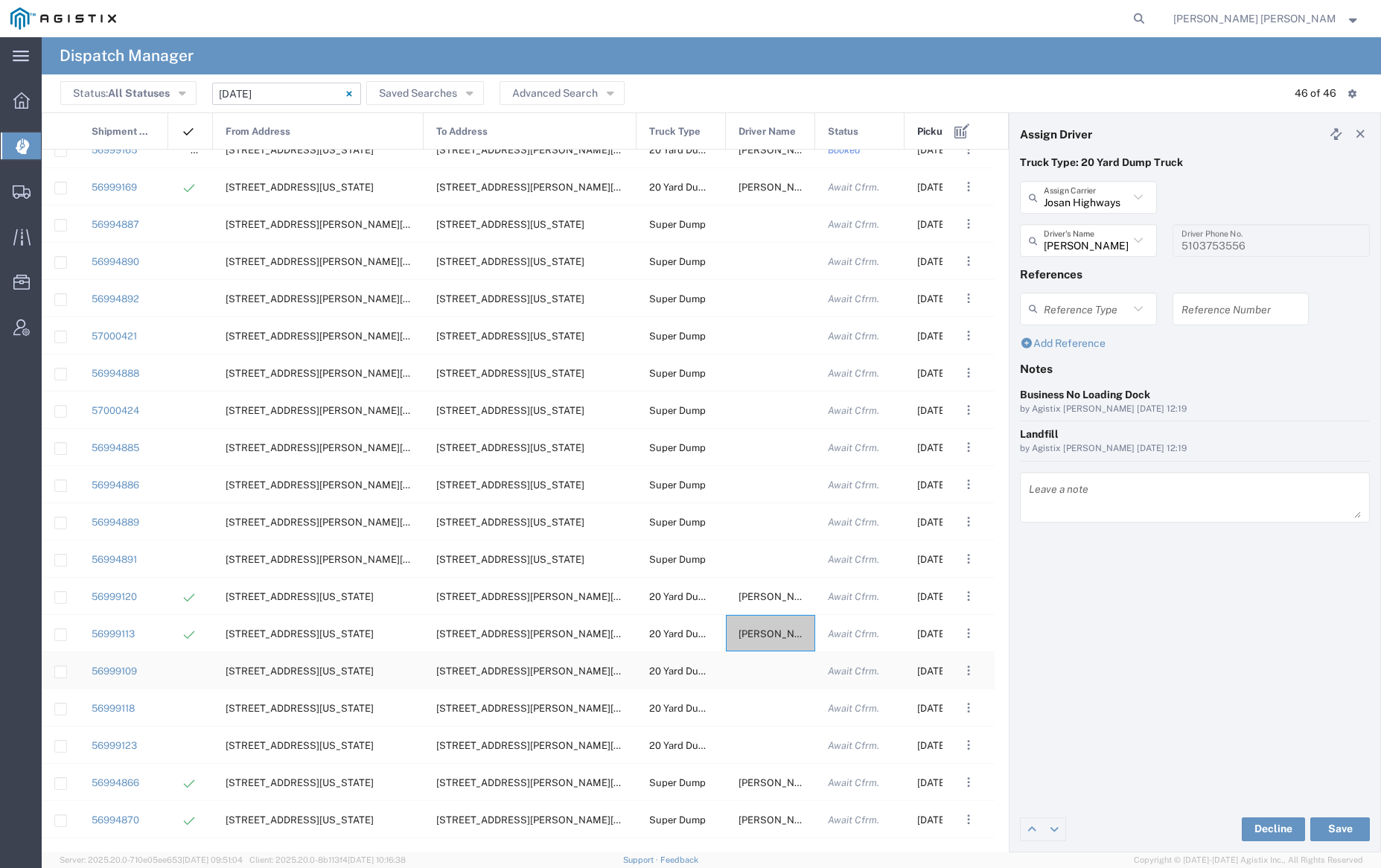
click at [774, 677] on div at bounding box center [770, 670] width 90 height 36
click at [1104, 192] on input "text" at bounding box center [1086, 197] width 85 height 26
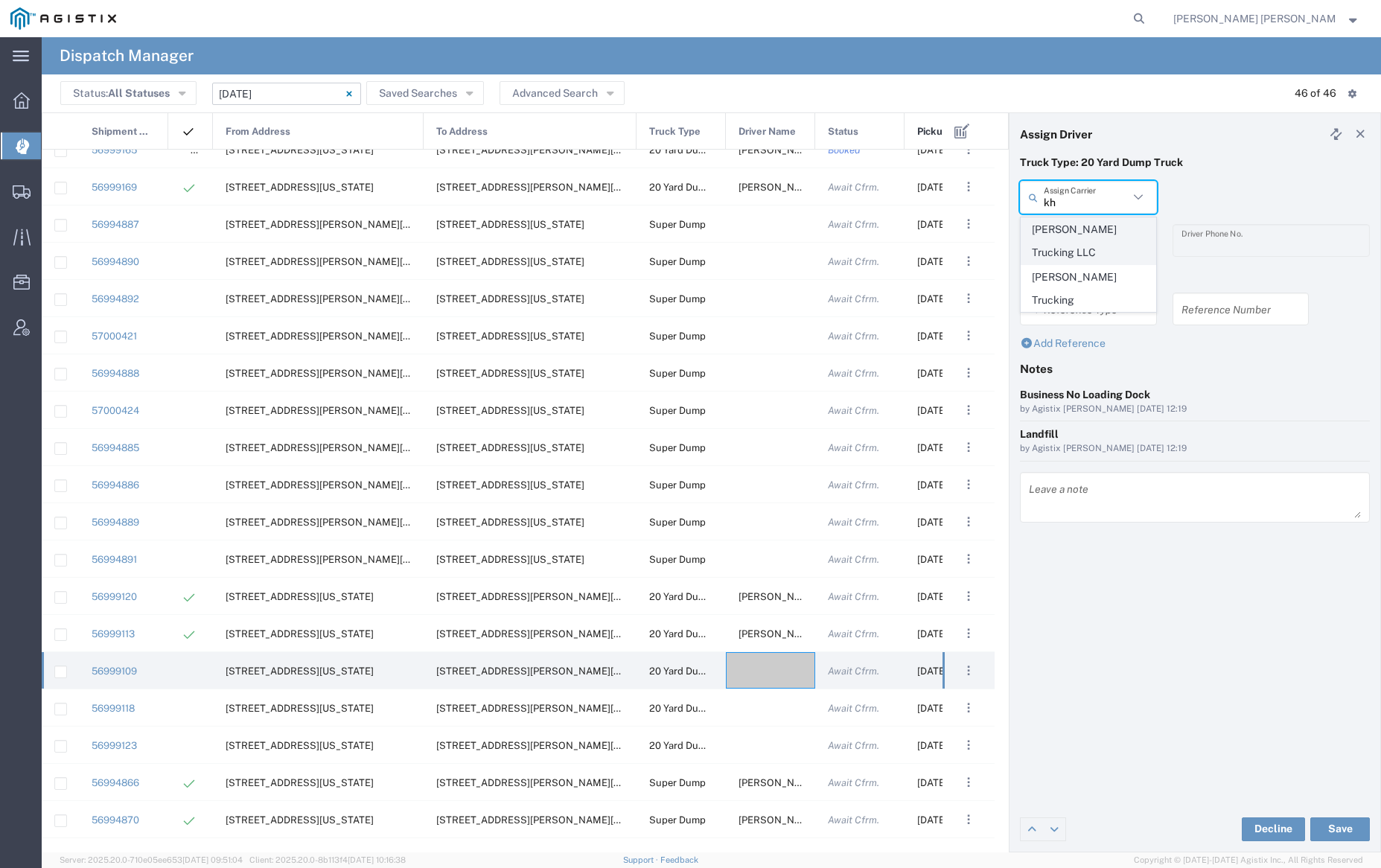
click at [1109, 223] on span "[PERSON_NAME] Trucking LLC" at bounding box center [1088, 240] width 133 height 46
click at [1104, 239] on input "text" at bounding box center [1086, 240] width 85 height 26
click at [1100, 270] on span "[PERSON_NAME]" at bounding box center [1088, 273] width 133 height 23
click at [1344, 827] on button "Save" at bounding box center [1340, 829] width 60 height 24
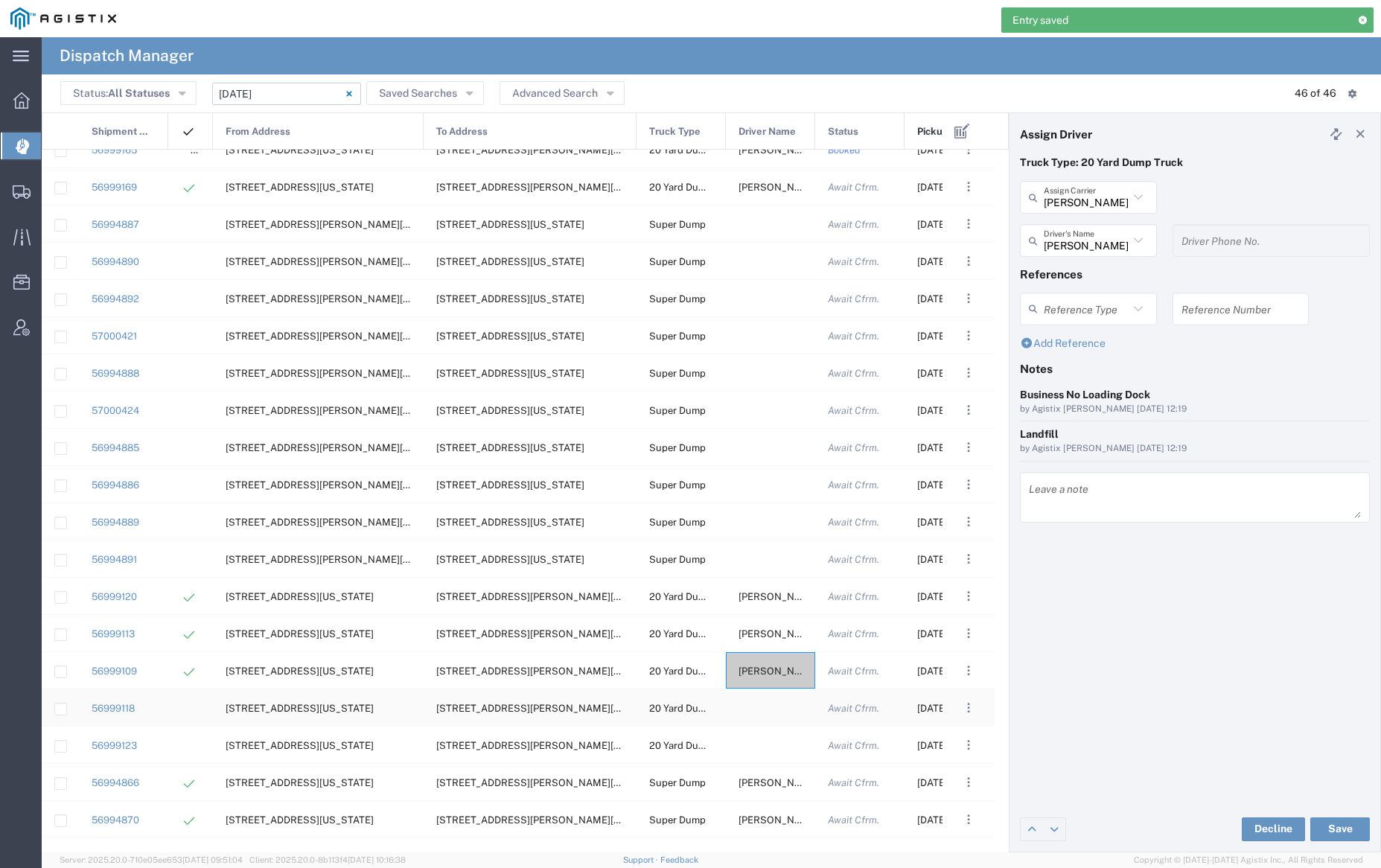
click at [767, 709] on div at bounding box center [770, 708] width 90 height 36
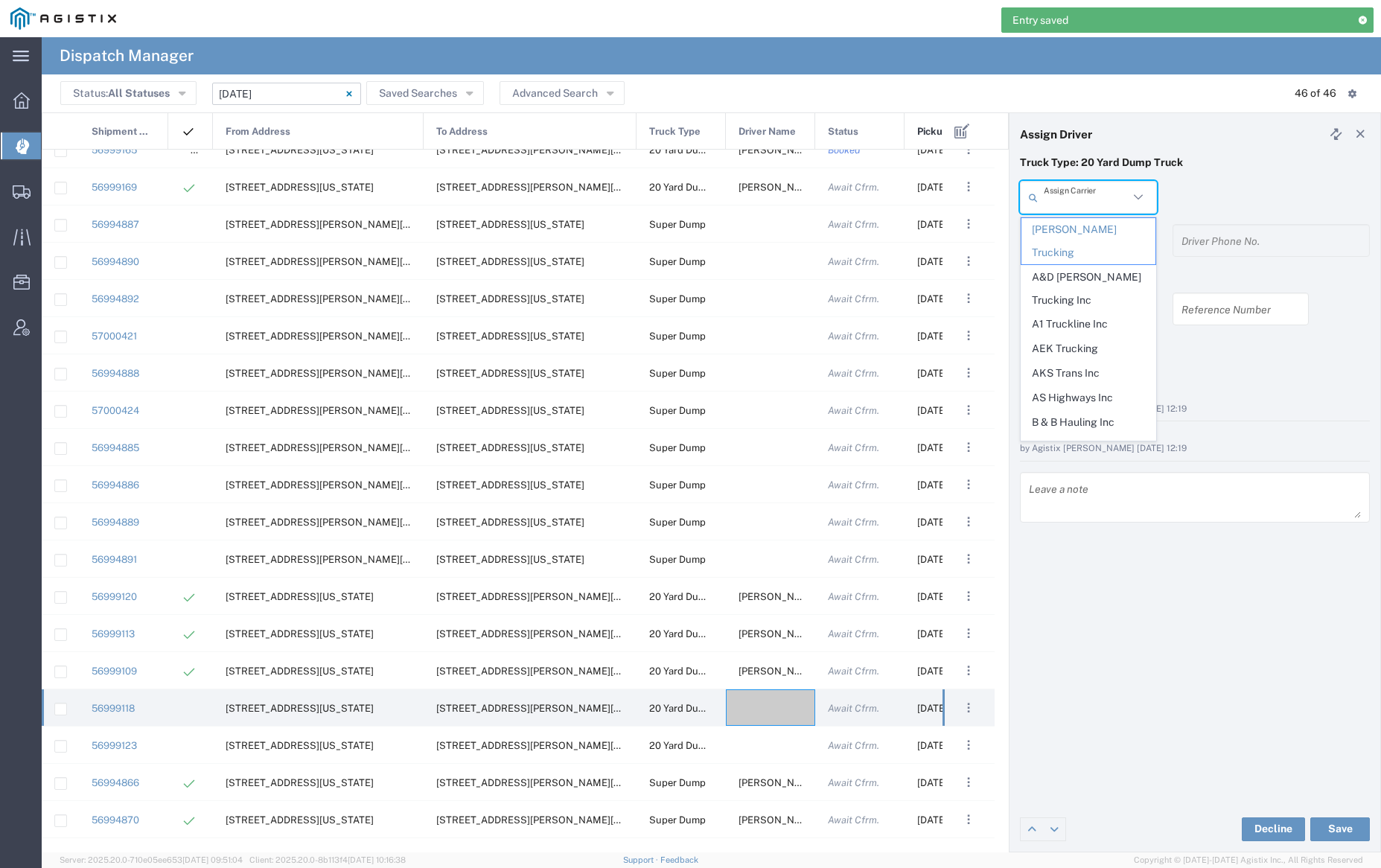
click at [1091, 200] on input "text" at bounding box center [1086, 197] width 85 height 26
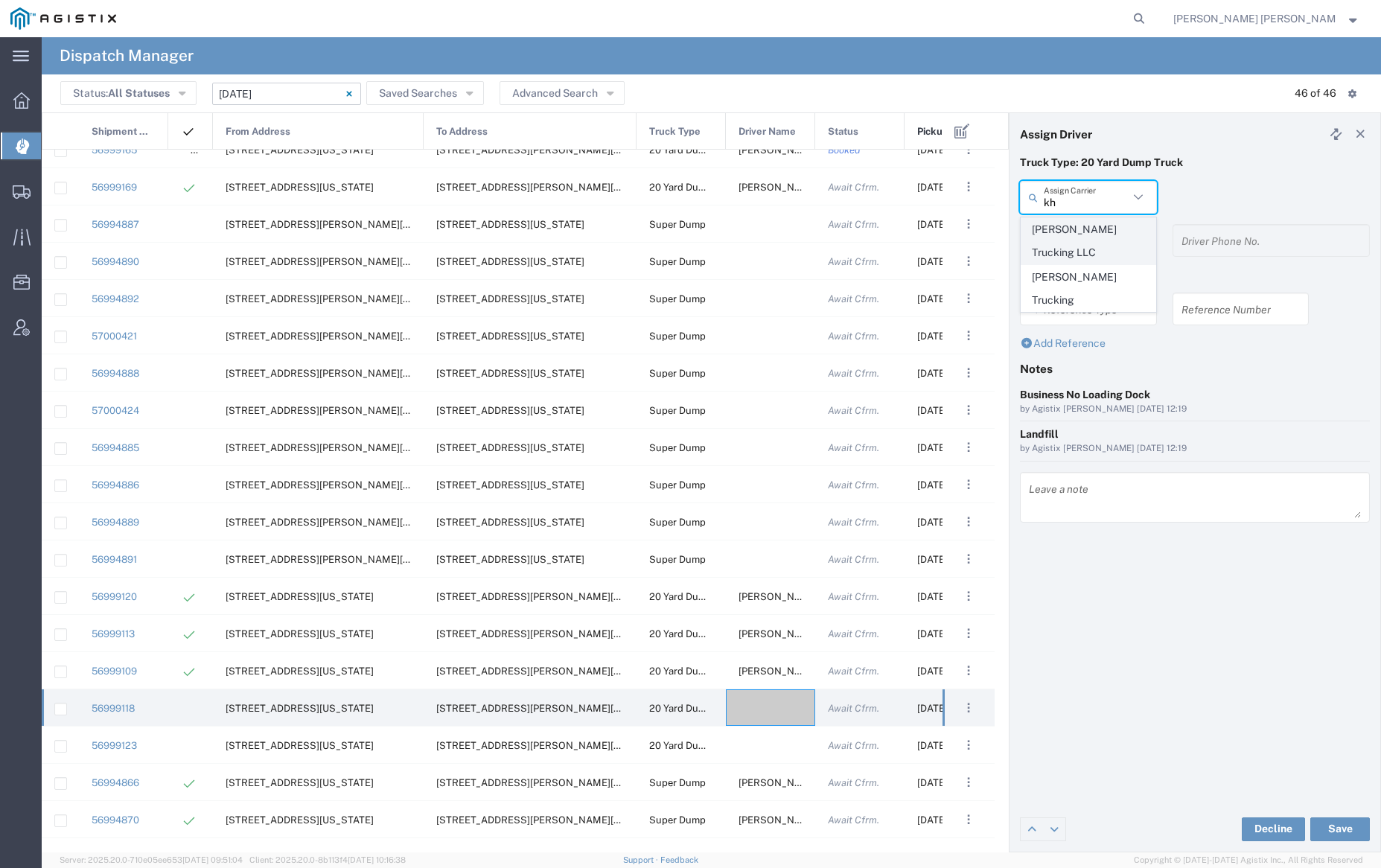
click at [1101, 228] on span "[PERSON_NAME] Trucking LLC" at bounding box center [1088, 240] width 133 height 46
click at [1100, 239] on input "text" at bounding box center [1086, 240] width 85 height 26
click at [1104, 295] on span "[PERSON_NAME]" at bounding box center [1088, 297] width 133 height 23
click at [1345, 824] on button "Save" at bounding box center [1340, 829] width 60 height 24
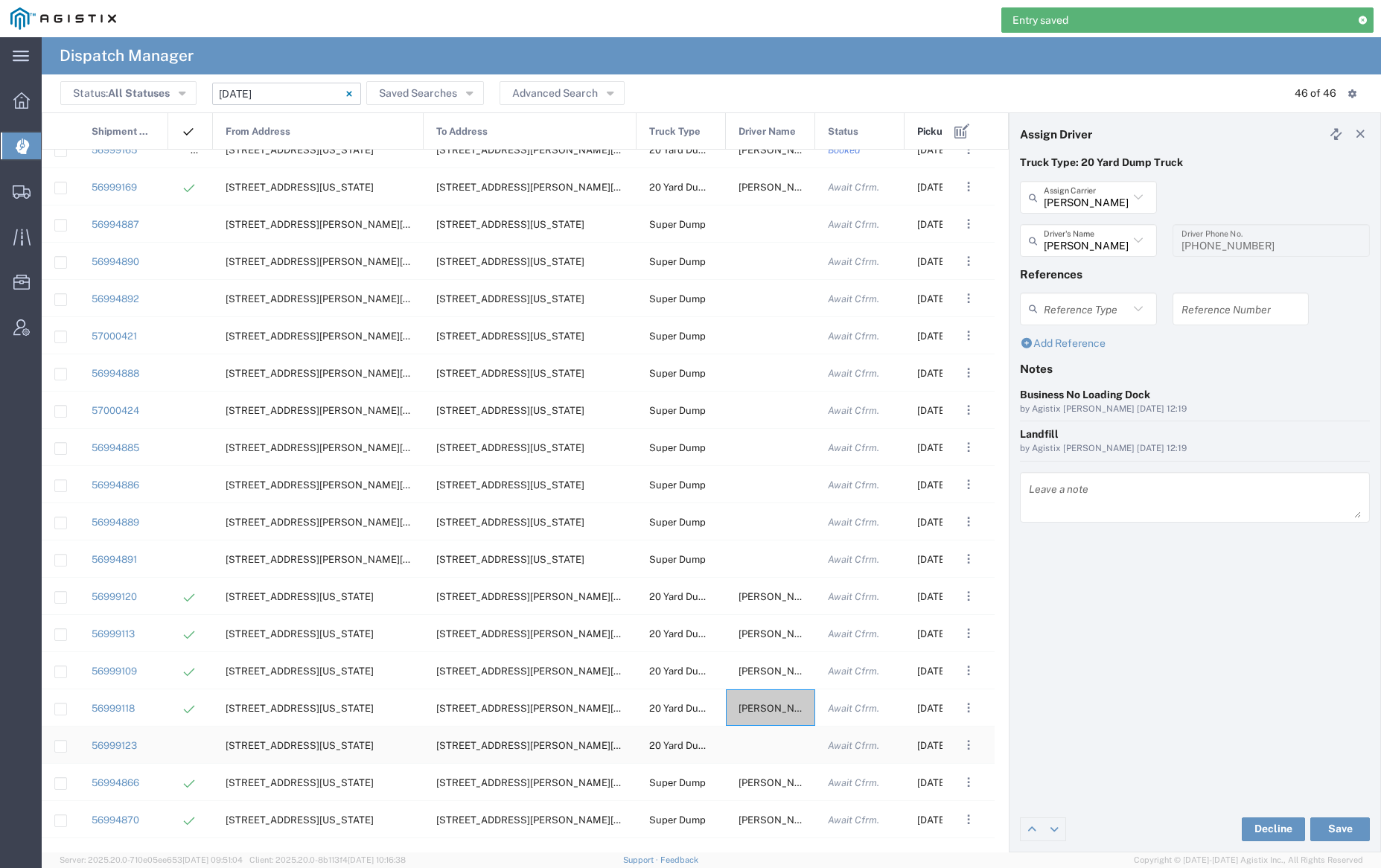
click at [766, 747] on div at bounding box center [770, 744] width 90 height 36
click at [1086, 201] on input "text" at bounding box center [1086, 197] width 85 height 26
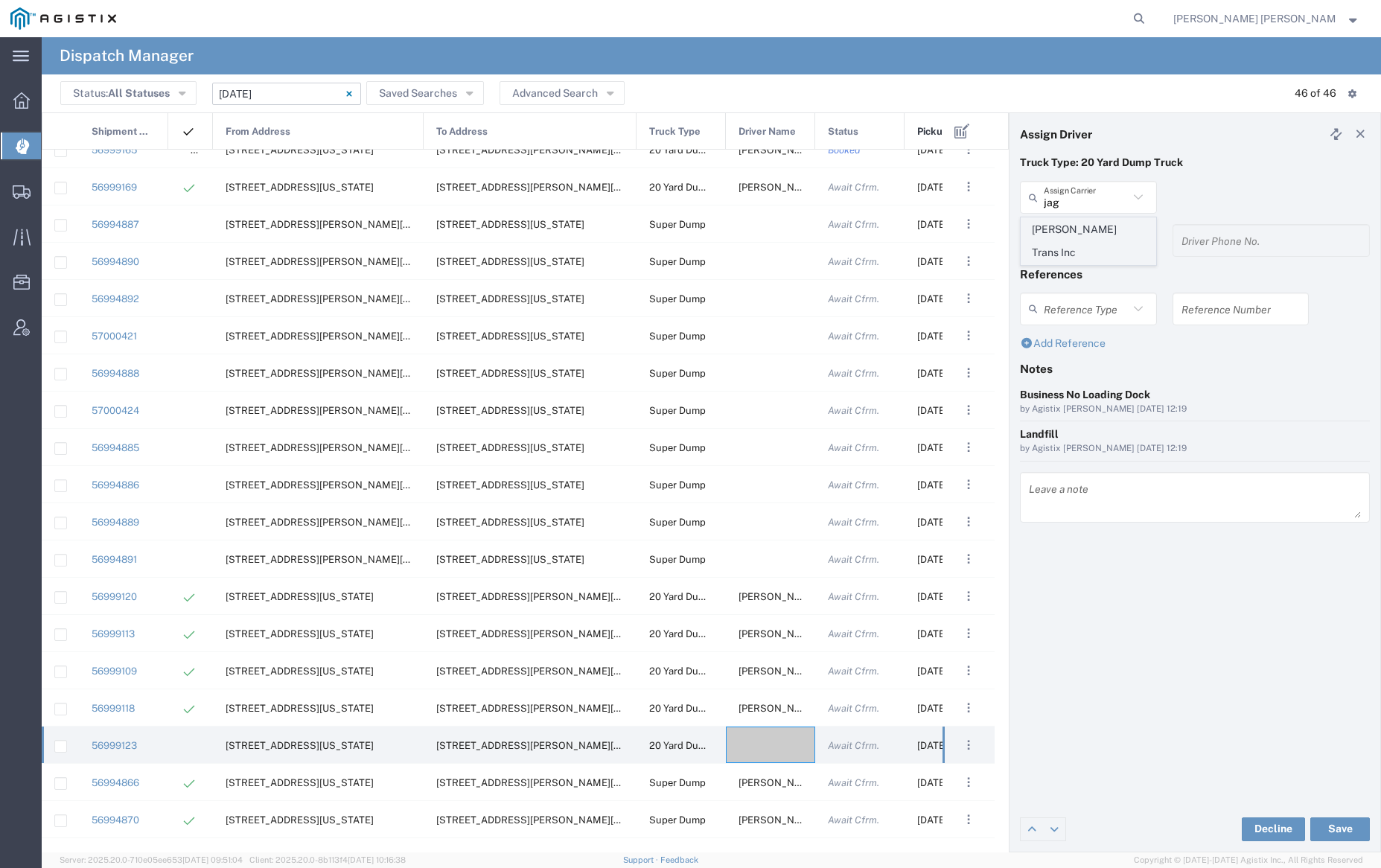
click at [1086, 225] on span "[PERSON_NAME] Trans Inc" at bounding box center [1088, 240] width 133 height 46
click at [1087, 236] on input "text" at bounding box center [1091, 240] width 93 height 26
click at [1090, 267] on span "[PERSON_NAME]" at bounding box center [1088, 273] width 133 height 23
click at [1336, 829] on button "Save" at bounding box center [1340, 829] width 60 height 24
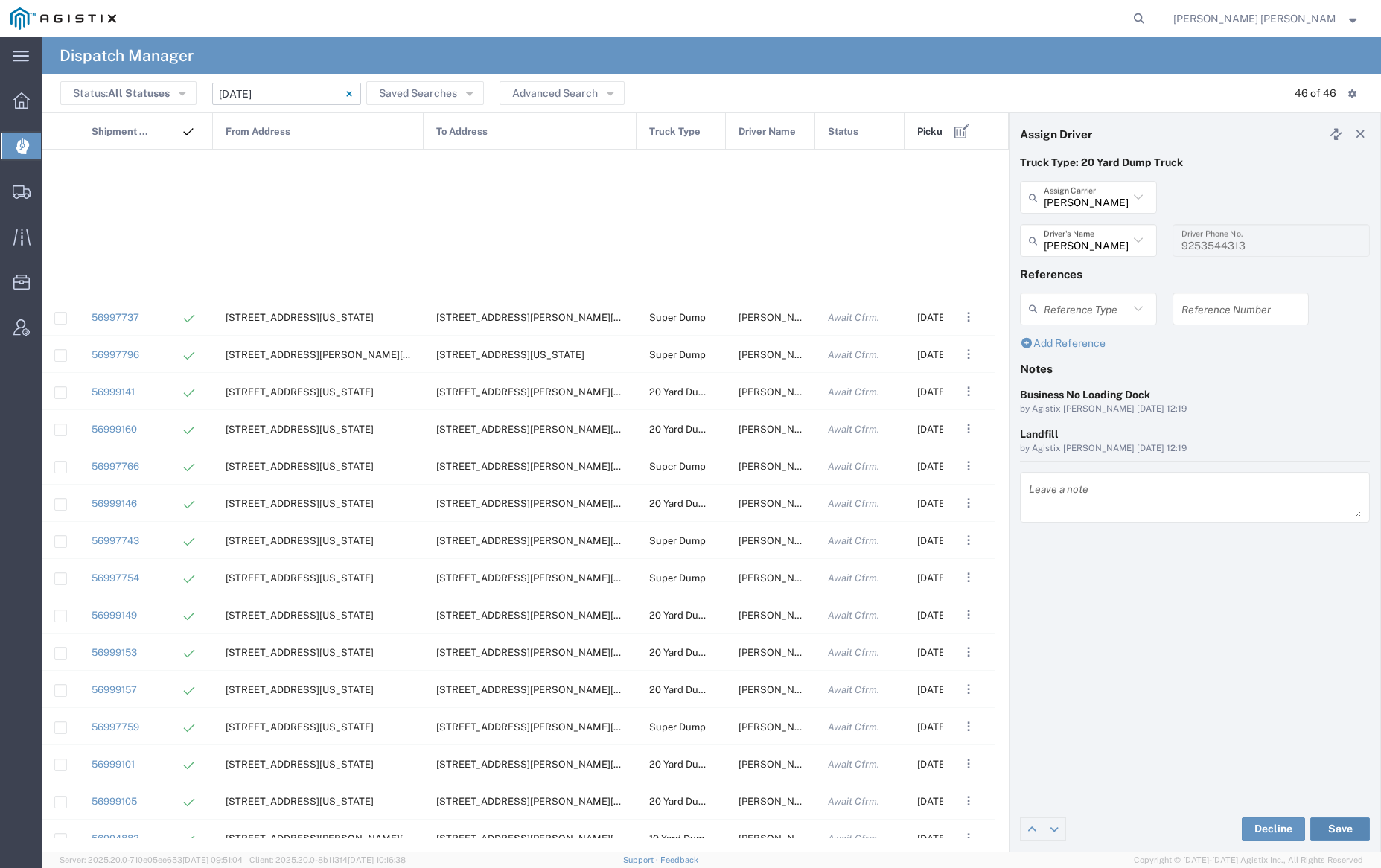
scroll to position [1023, 0]
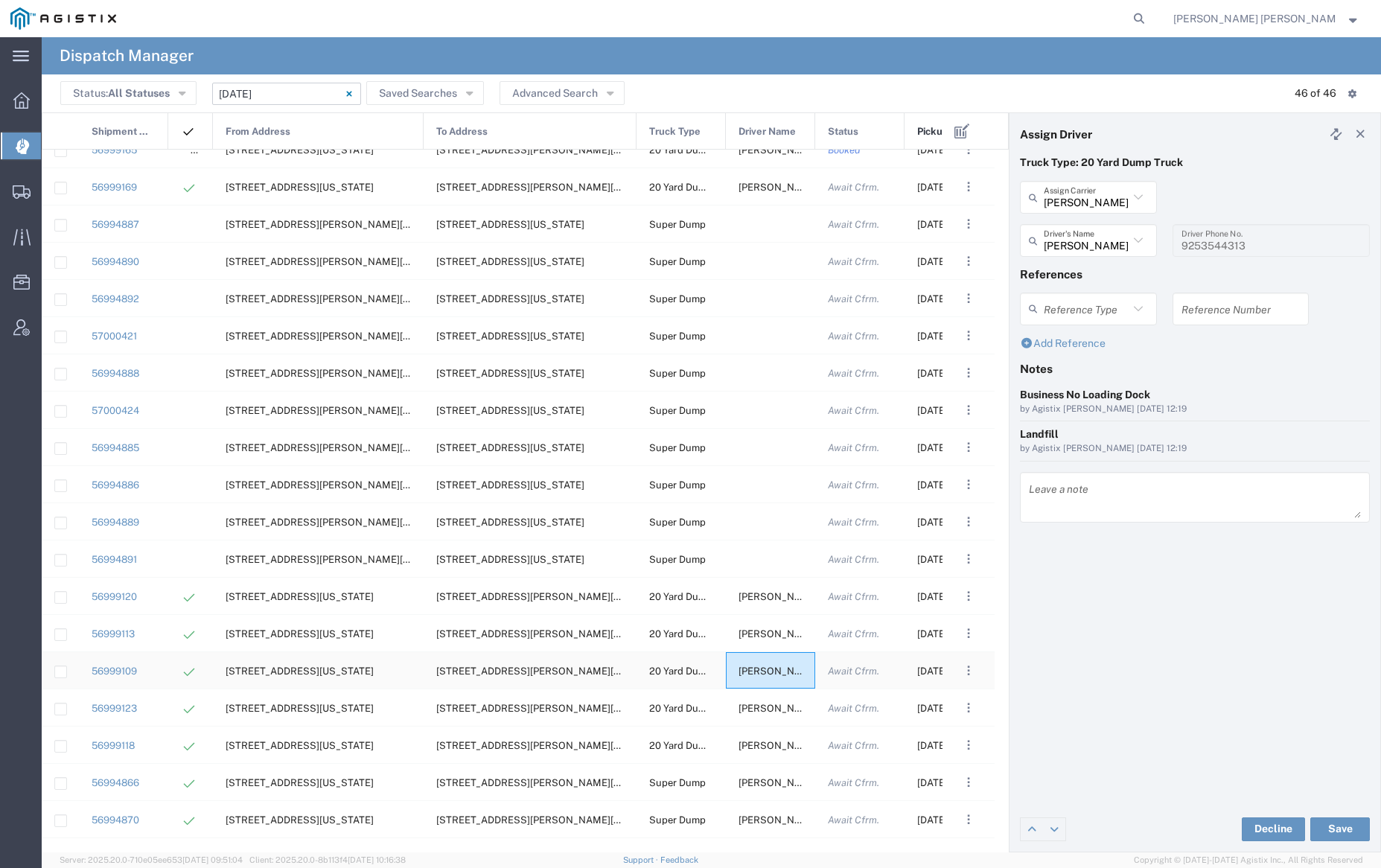
click at [781, 674] on span "[PERSON_NAME]" at bounding box center [779, 671] width 81 height 11
click at [1089, 195] on input "text" at bounding box center [1086, 197] width 85 height 26
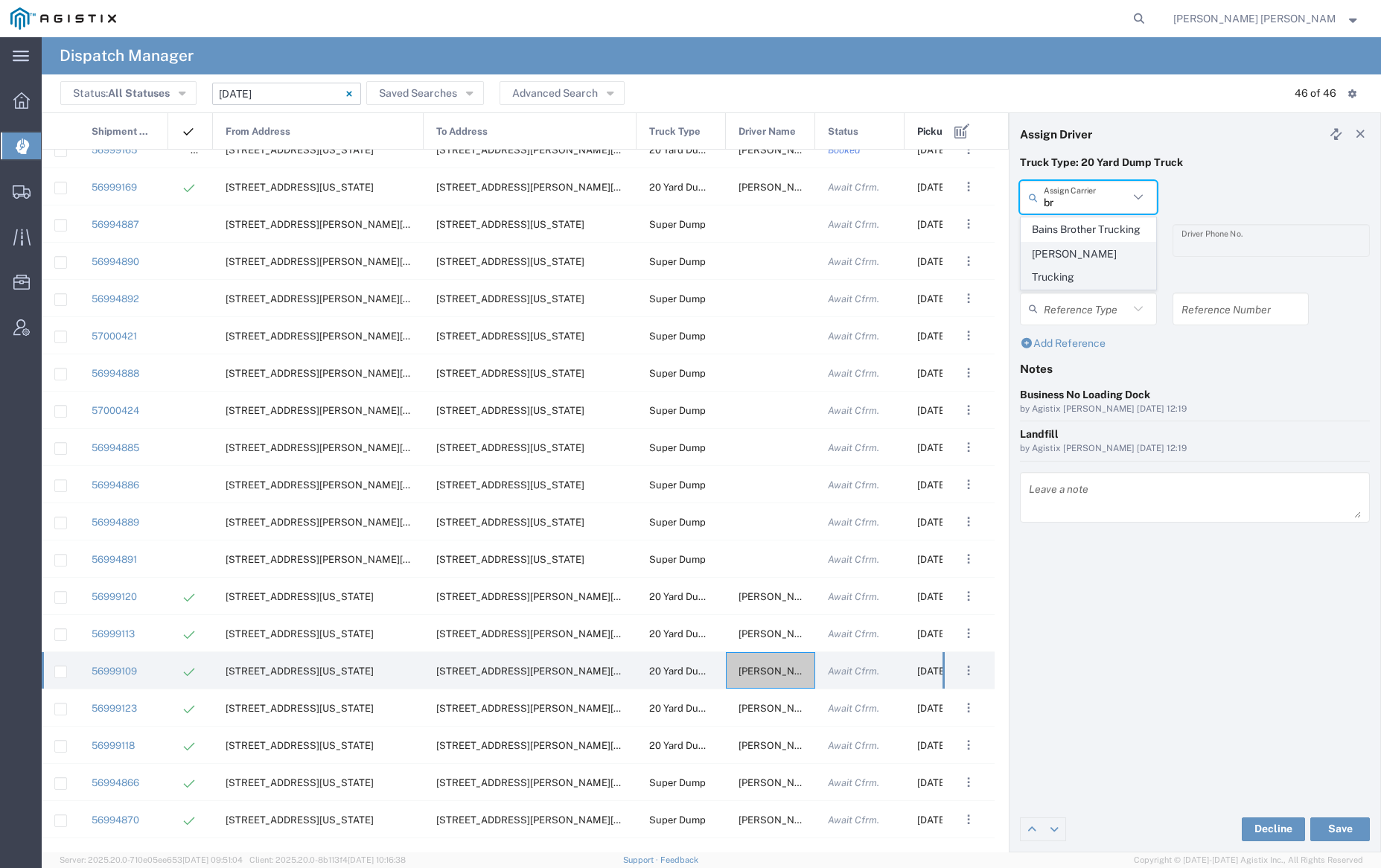
click at [1098, 255] on span "[PERSON_NAME] Trucking" at bounding box center [1088, 265] width 133 height 46
click at [1093, 238] on input "text" at bounding box center [1091, 240] width 93 height 26
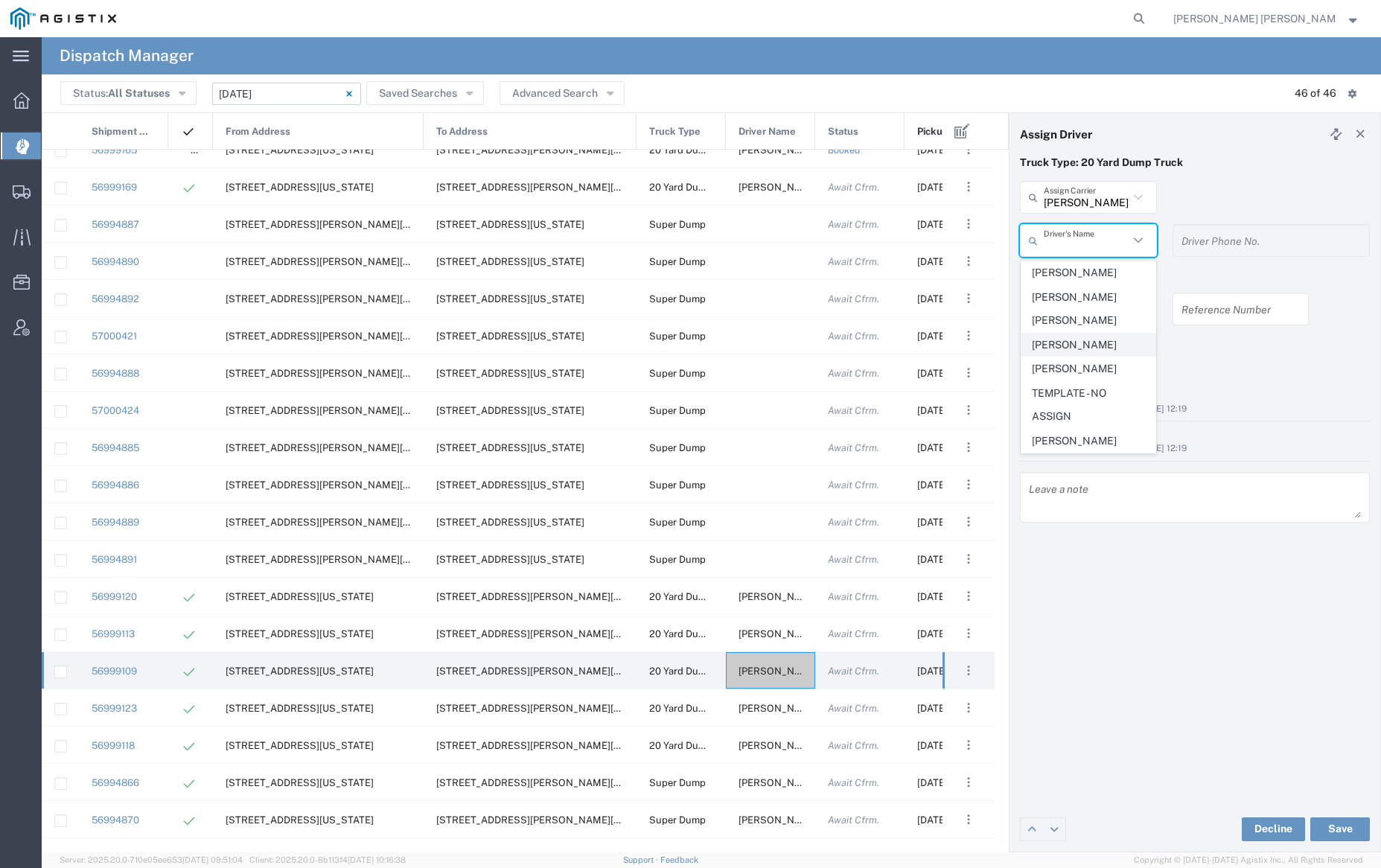
click at [1095, 333] on span "[PERSON_NAME]" at bounding box center [1088, 344] width 133 height 23
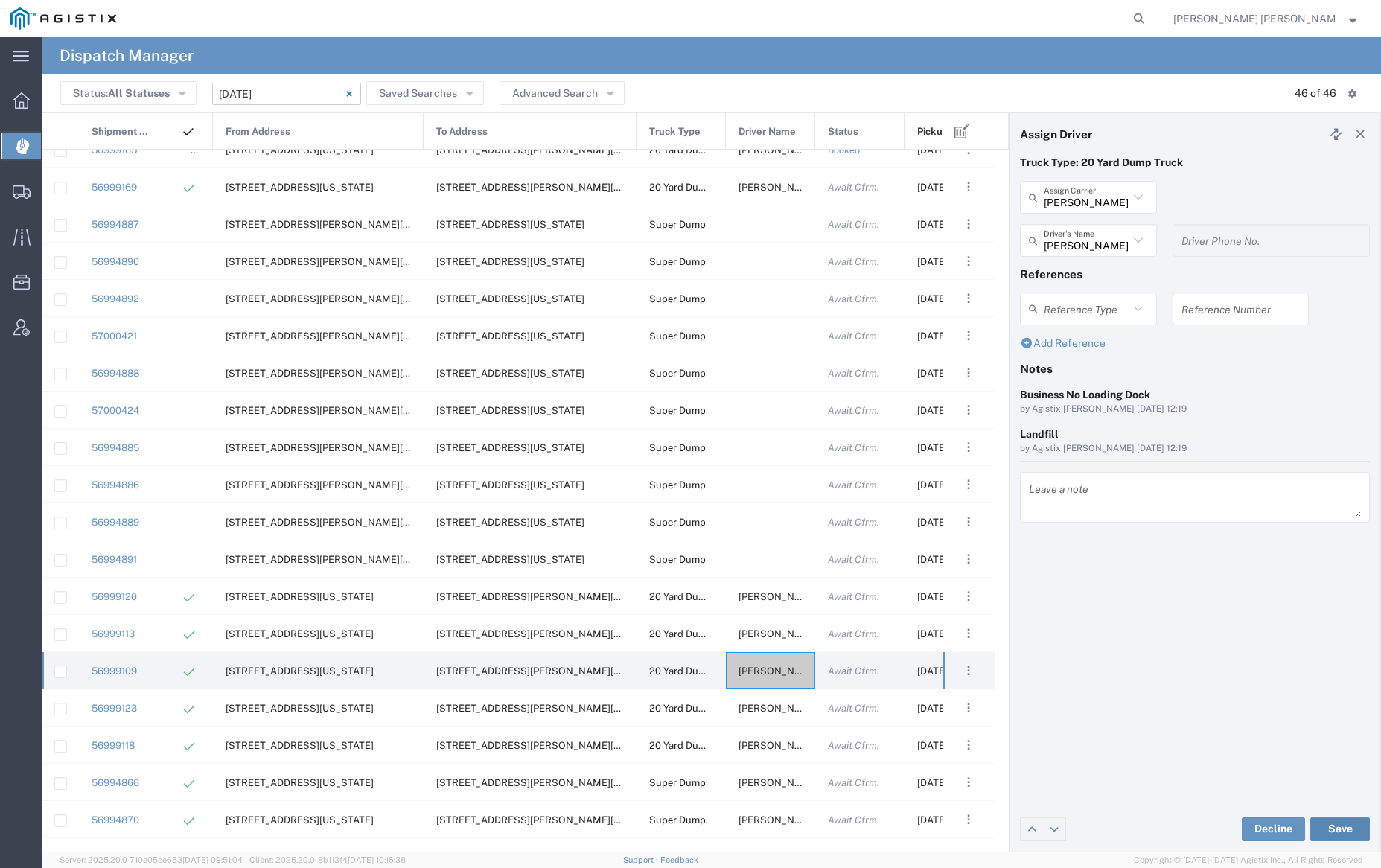
click at [1340, 824] on button "Save" at bounding box center [1340, 829] width 60 height 24
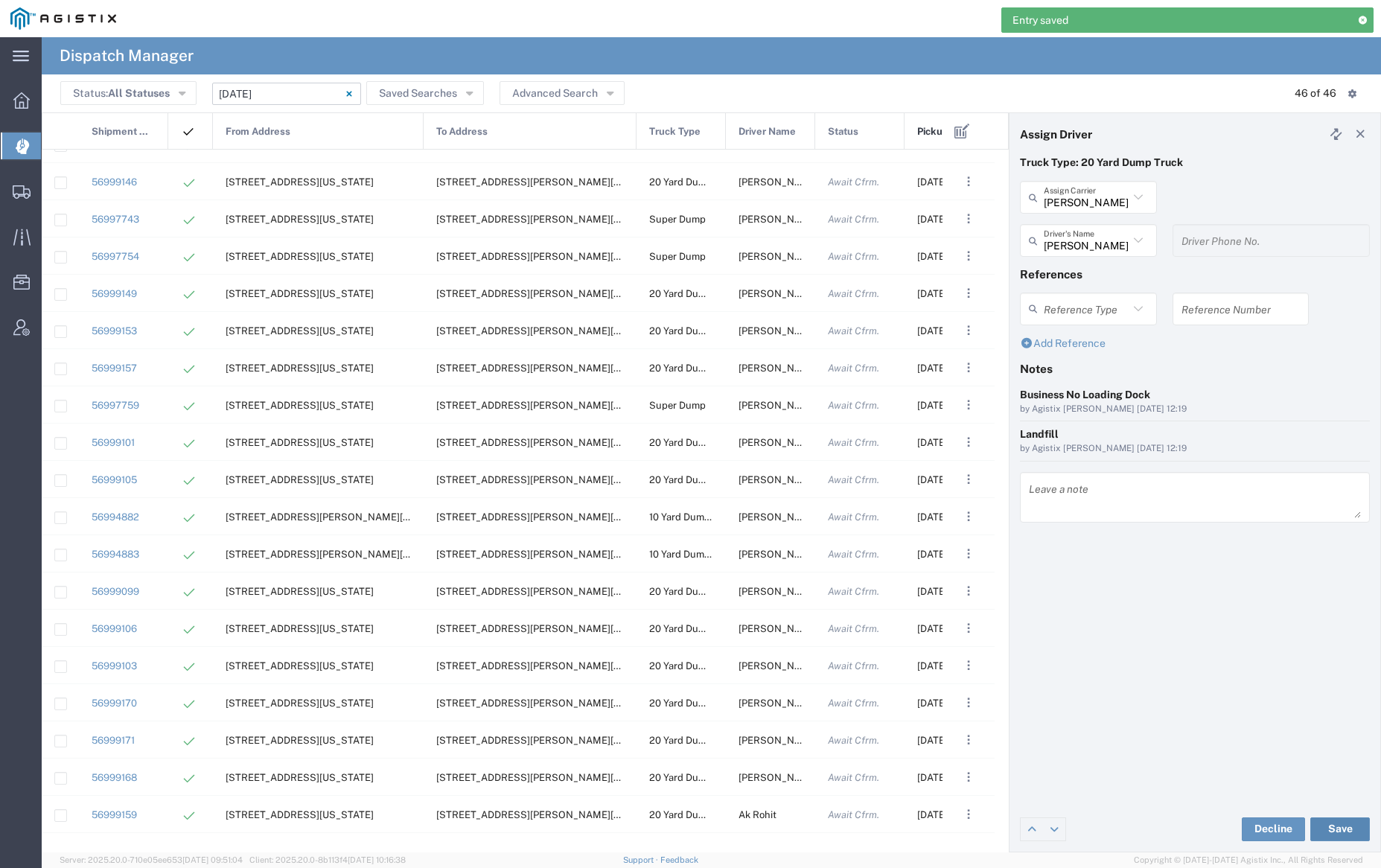
scroll to position [280, 0]
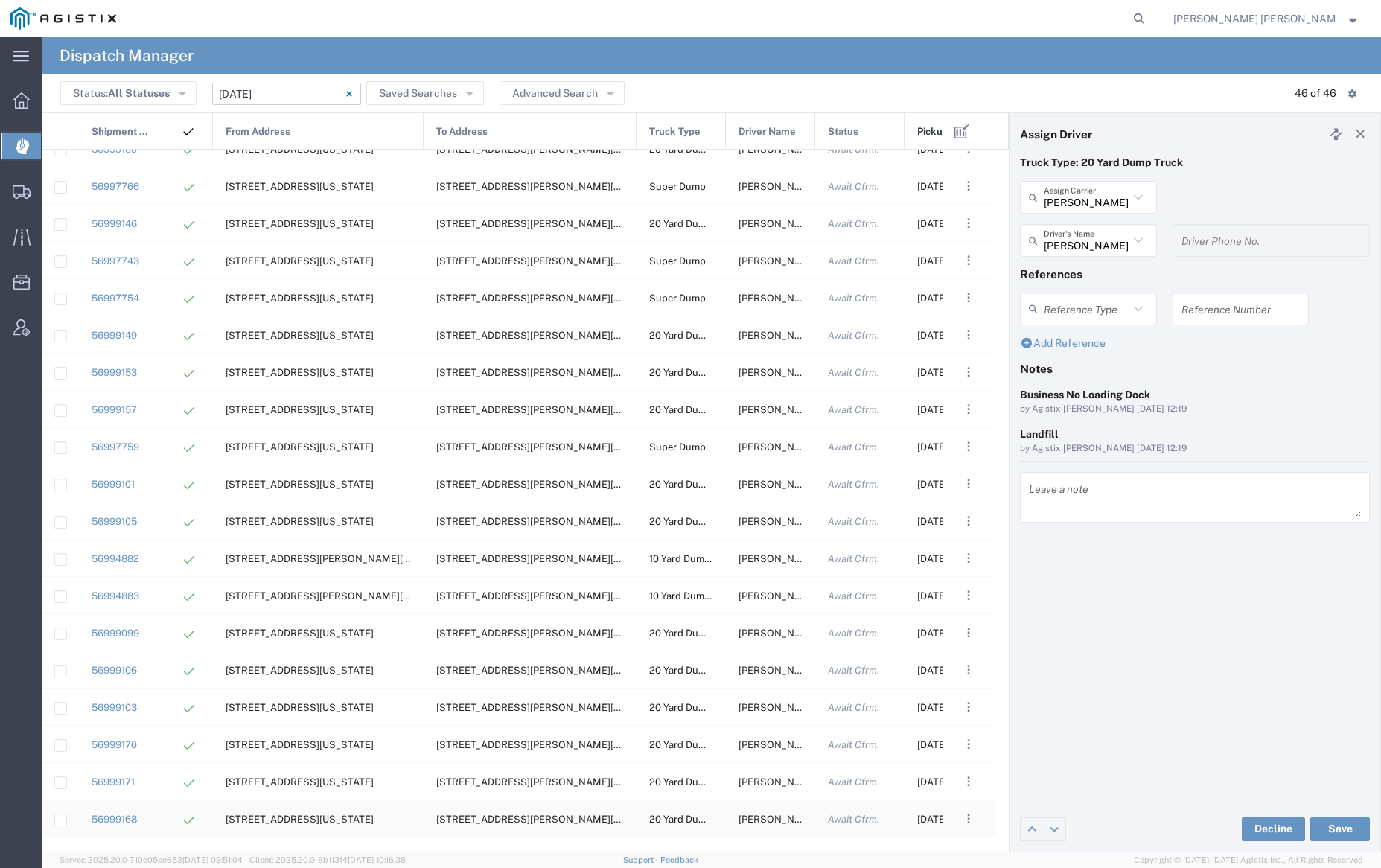
click at [773, 811] on div "[PERSON_NAME]" at bounding box center [770, 818] width 90 height 36
click at [1070, 195] on input "text" at bounding box center [1086, 197] width 85 height 26
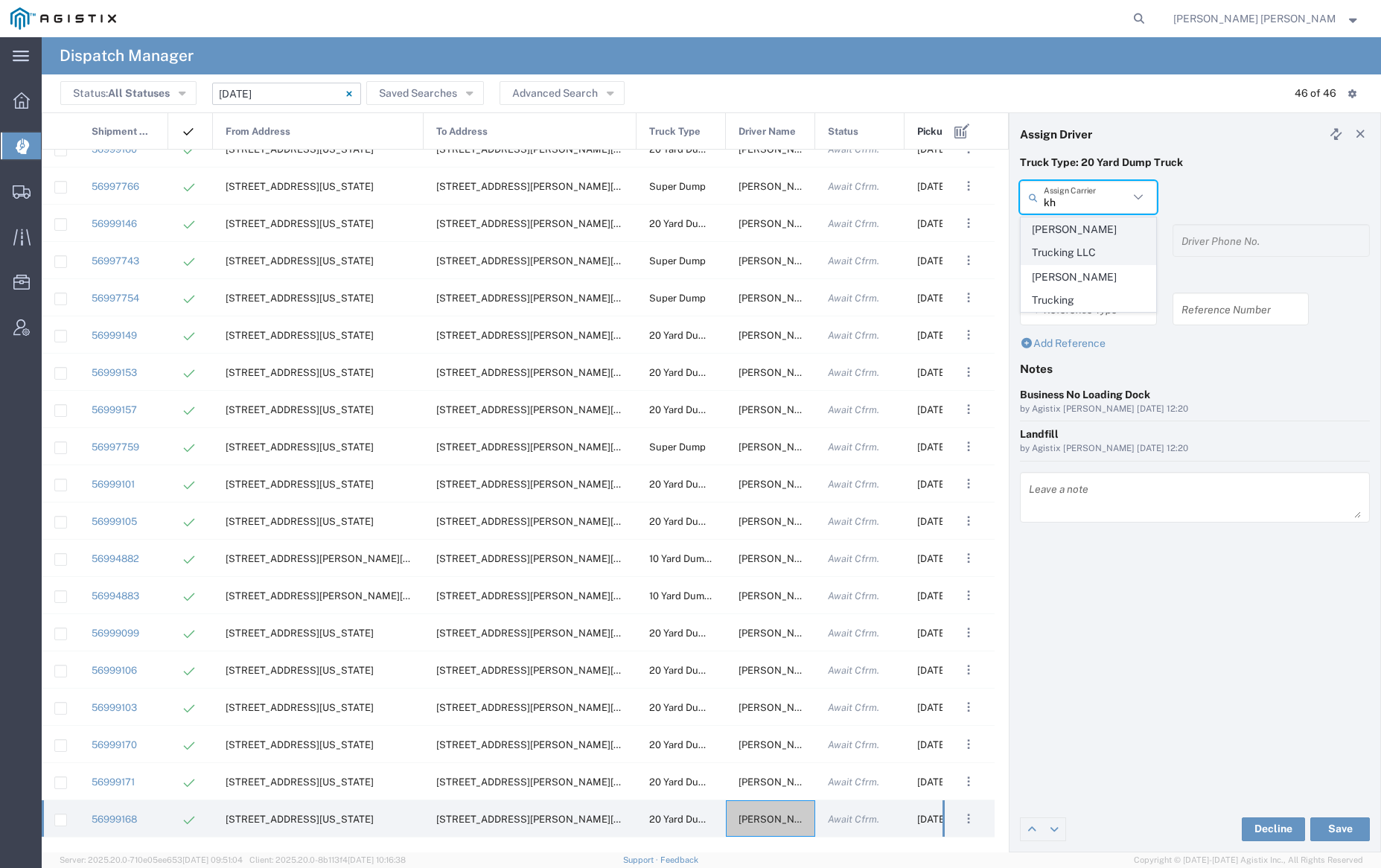
click at [1082, 231] on span "[PERSON_NAME] Trucking LLC" at bounding box center [1088, 240] width 133 height 46
click at [1083, 235] on input "text" at bounding box center [1086, 240] width 85 height 26
click at [1093, 275] on span "[PERSON_NAME]" at bounding box center [1088, 273] width 133 height 23
click at [1349, 827] on button "Save" at bounding box center [1340, 829] width 60 height 24
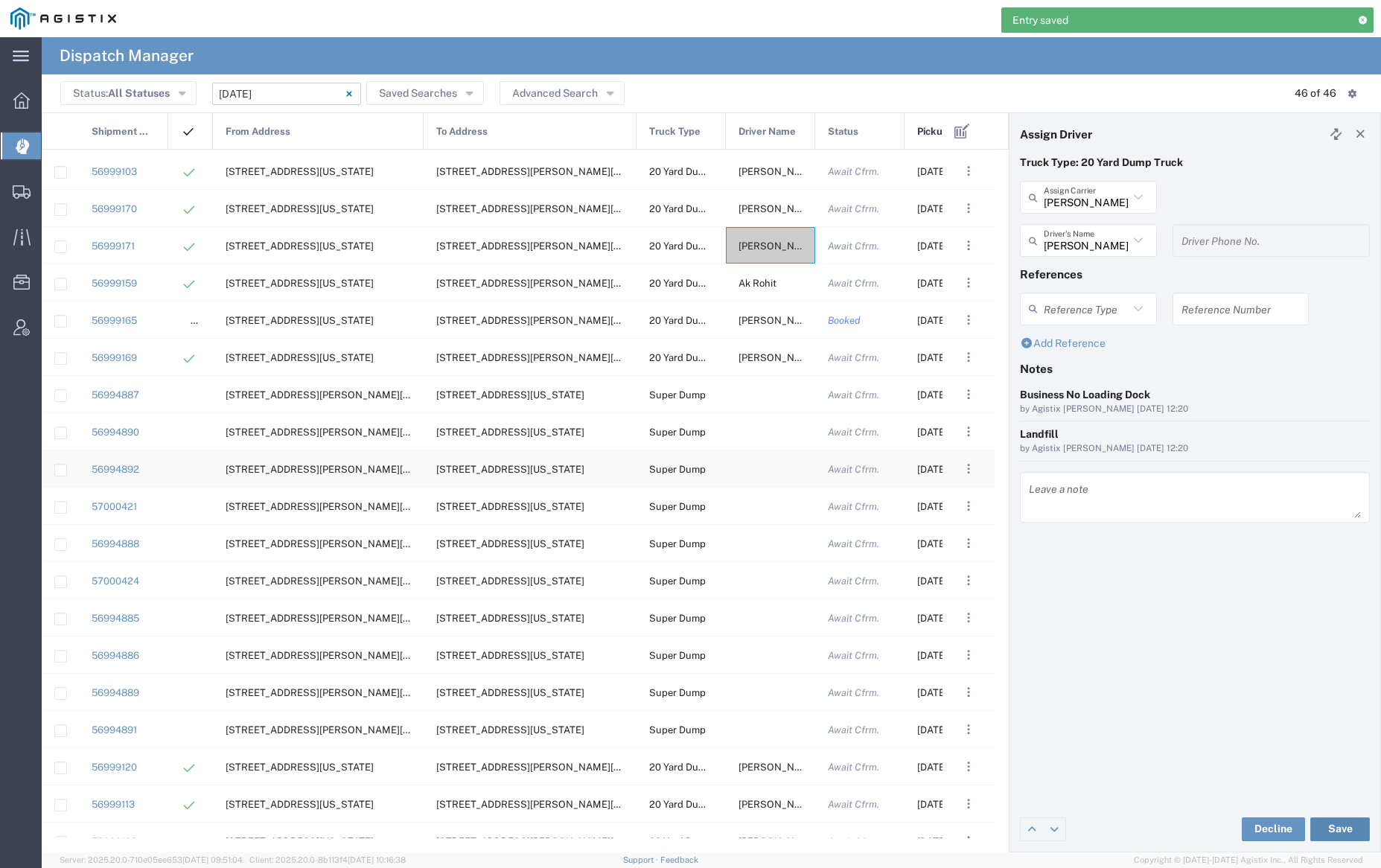
scroll to position [895, 0]
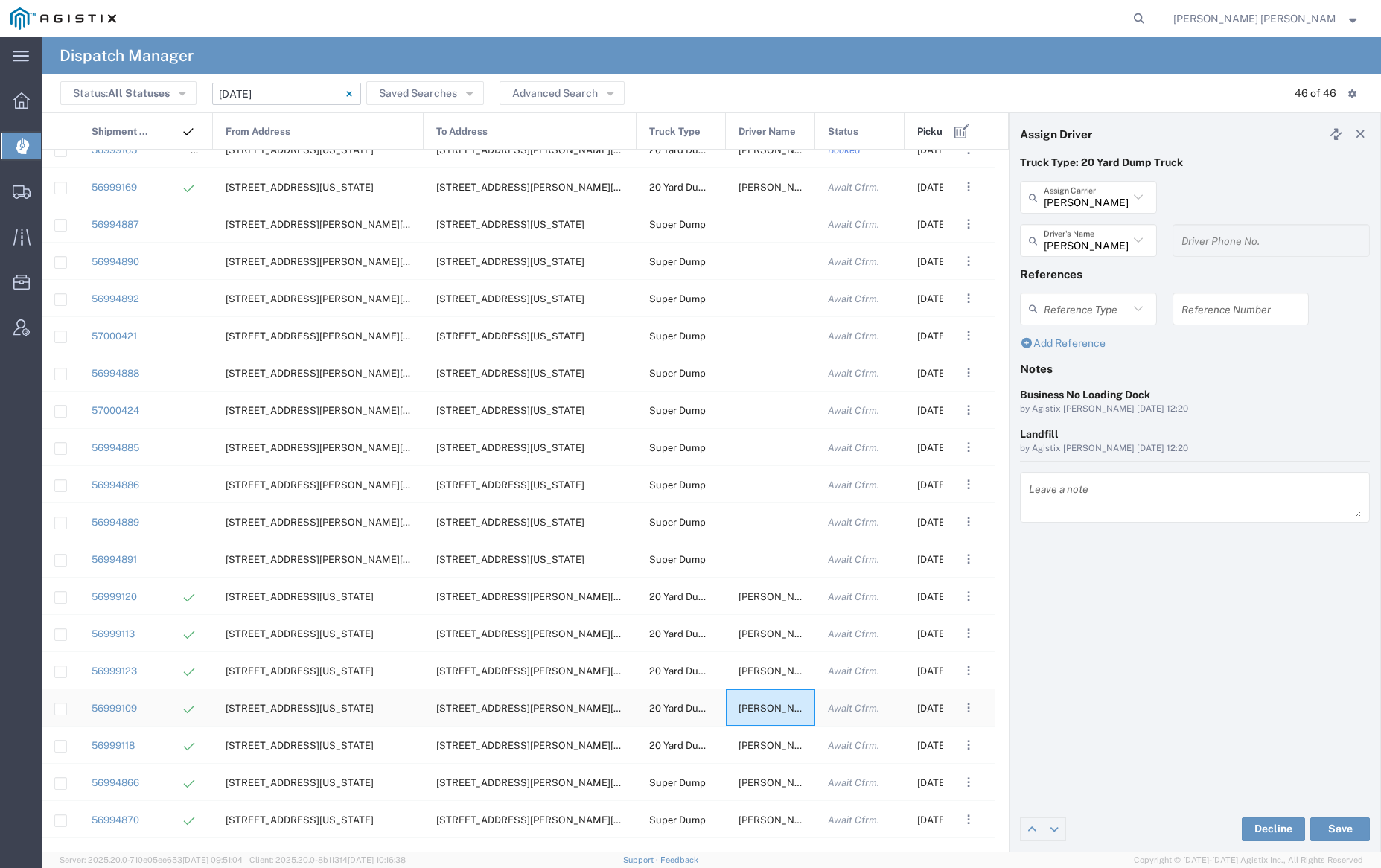
click at [775, 702] on span "[PERSON_NAME]" at bounding box center [779, 708] width 81 height 11
click at [1092, 203] on input "text" at bounding box center [1086, 197] width 85 height 26
click at [1095, 228] on span "[PERSON_NAME] Trans Services" at bounding box center [1088, 240] width 133 height 46
click at [1097, 235] on input "text" at bounding box center [1091, 240] width 93 height 26
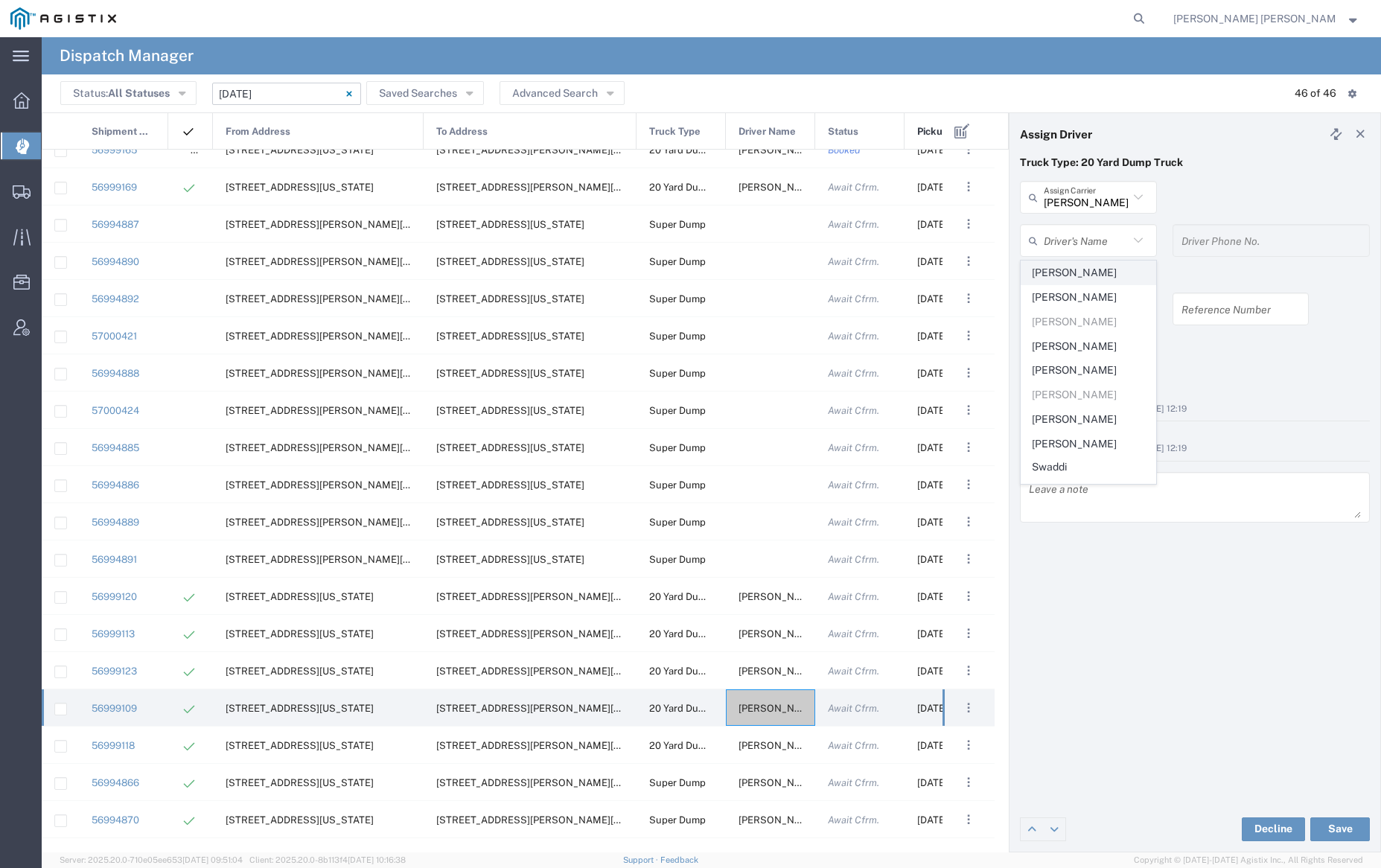
click at [1104, 272] on span "[PERSON_NAME]" at bounding box center [1088, 273] width 133 height 23
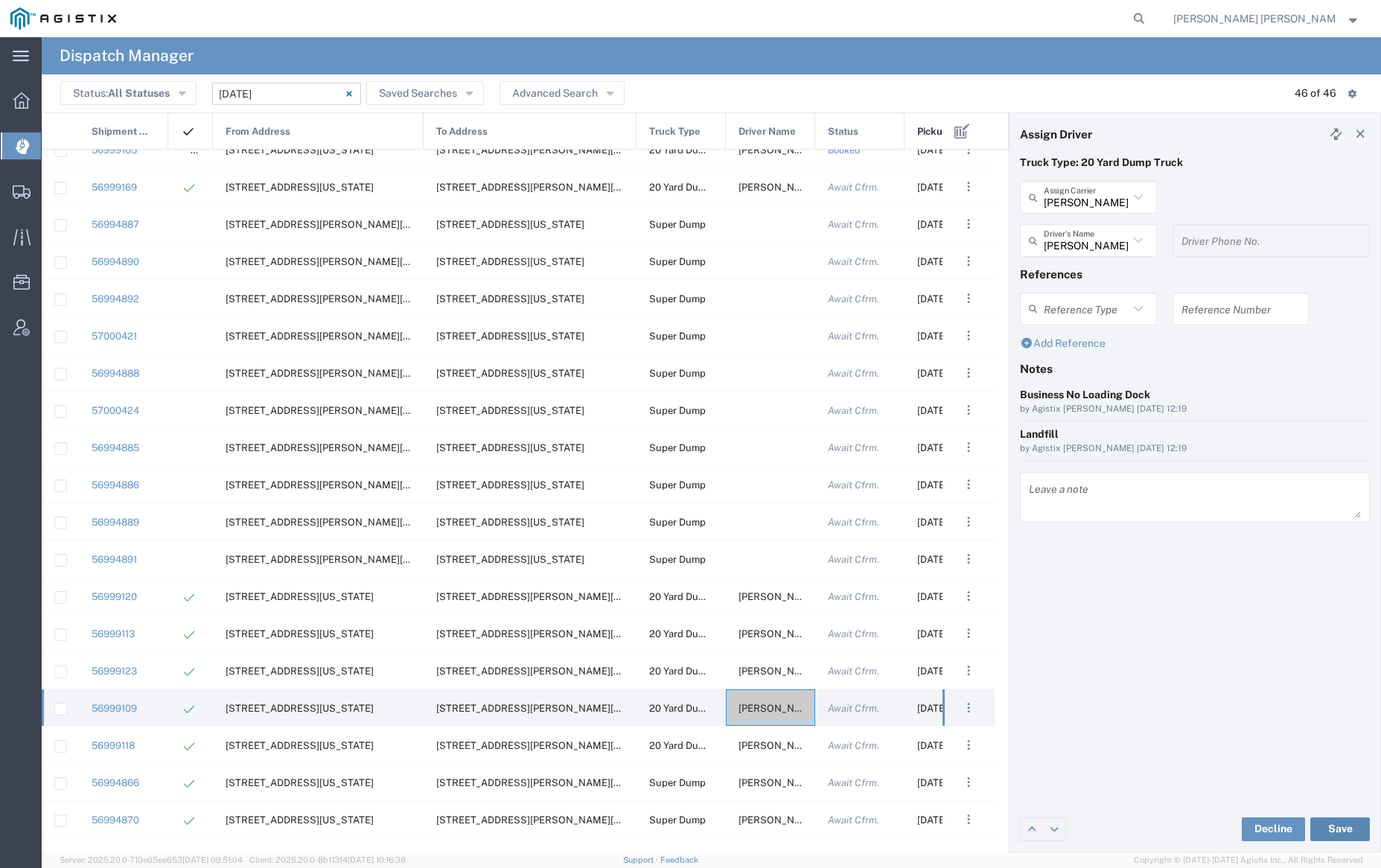
click at [1346, 819] on button "Save" at bounding box center [1340, 829] width 60 height 24
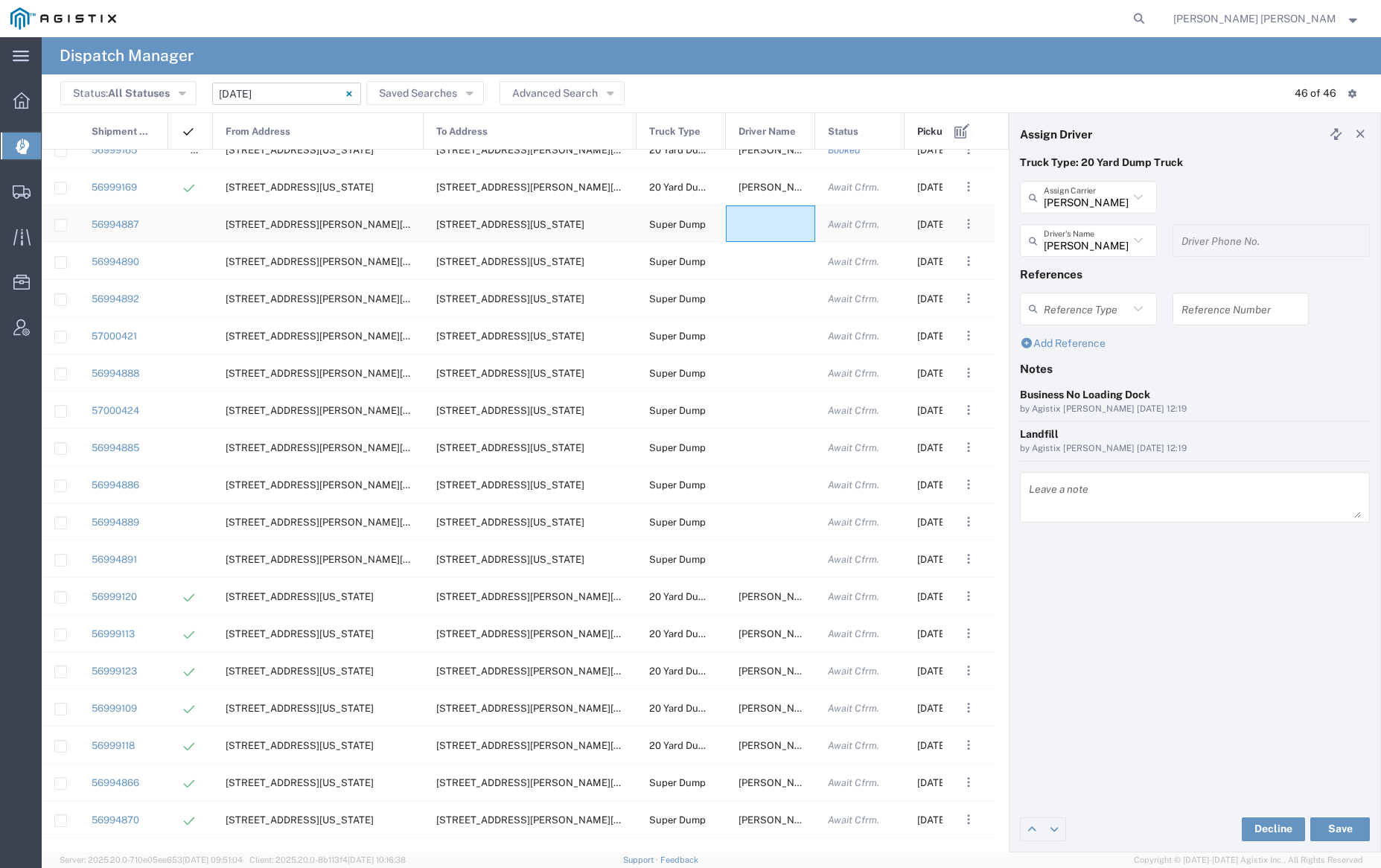
click at [756, 223] on div at bounding box center [770, 224] width 90 height 36
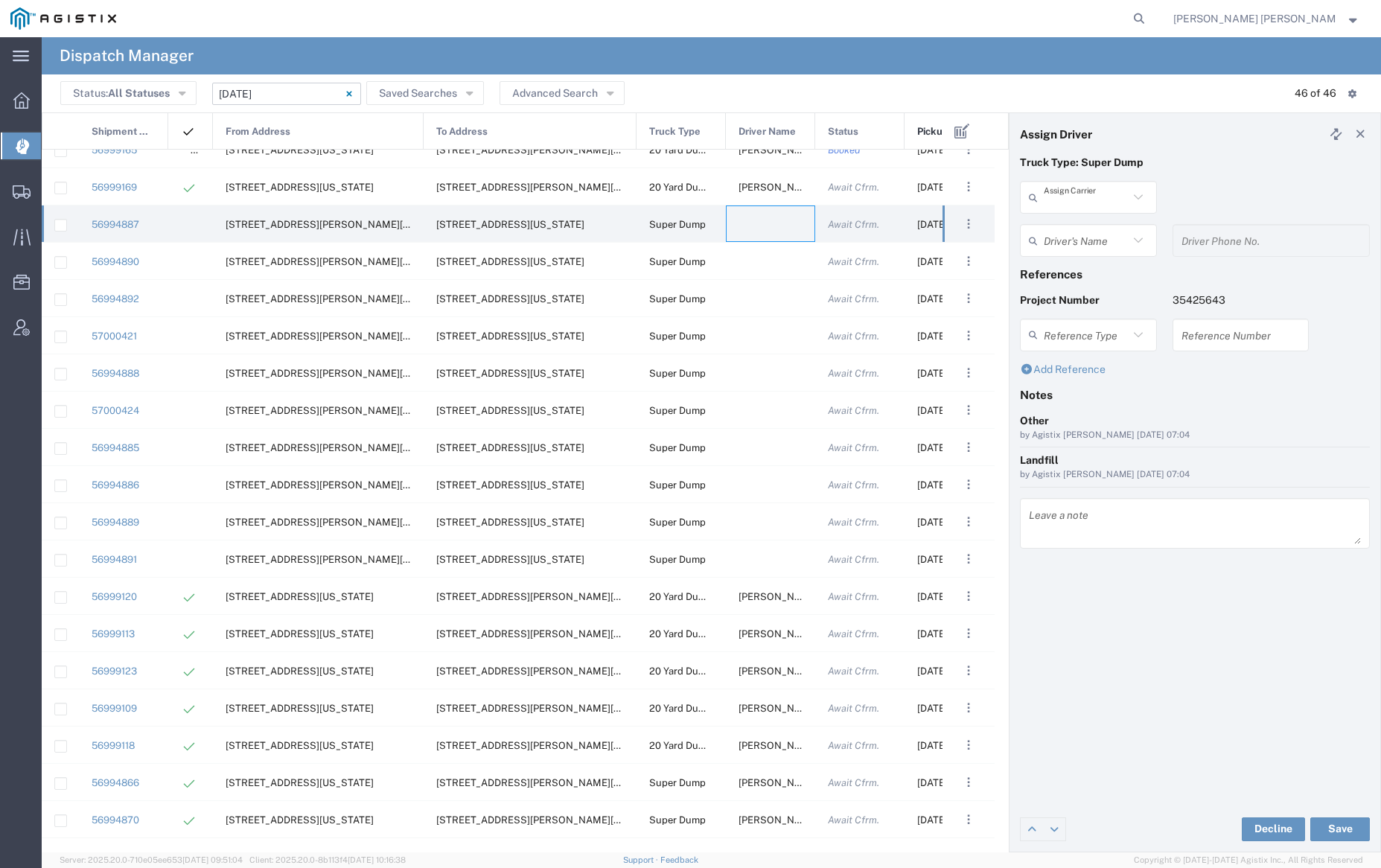
click at [1110, 200] on input "text" at bounding box center [1086, 197] width 85 height 26
click at [1126, 313] on span "Manzoni Trucking" at bounding box center [1088, 324] width 133 height 23
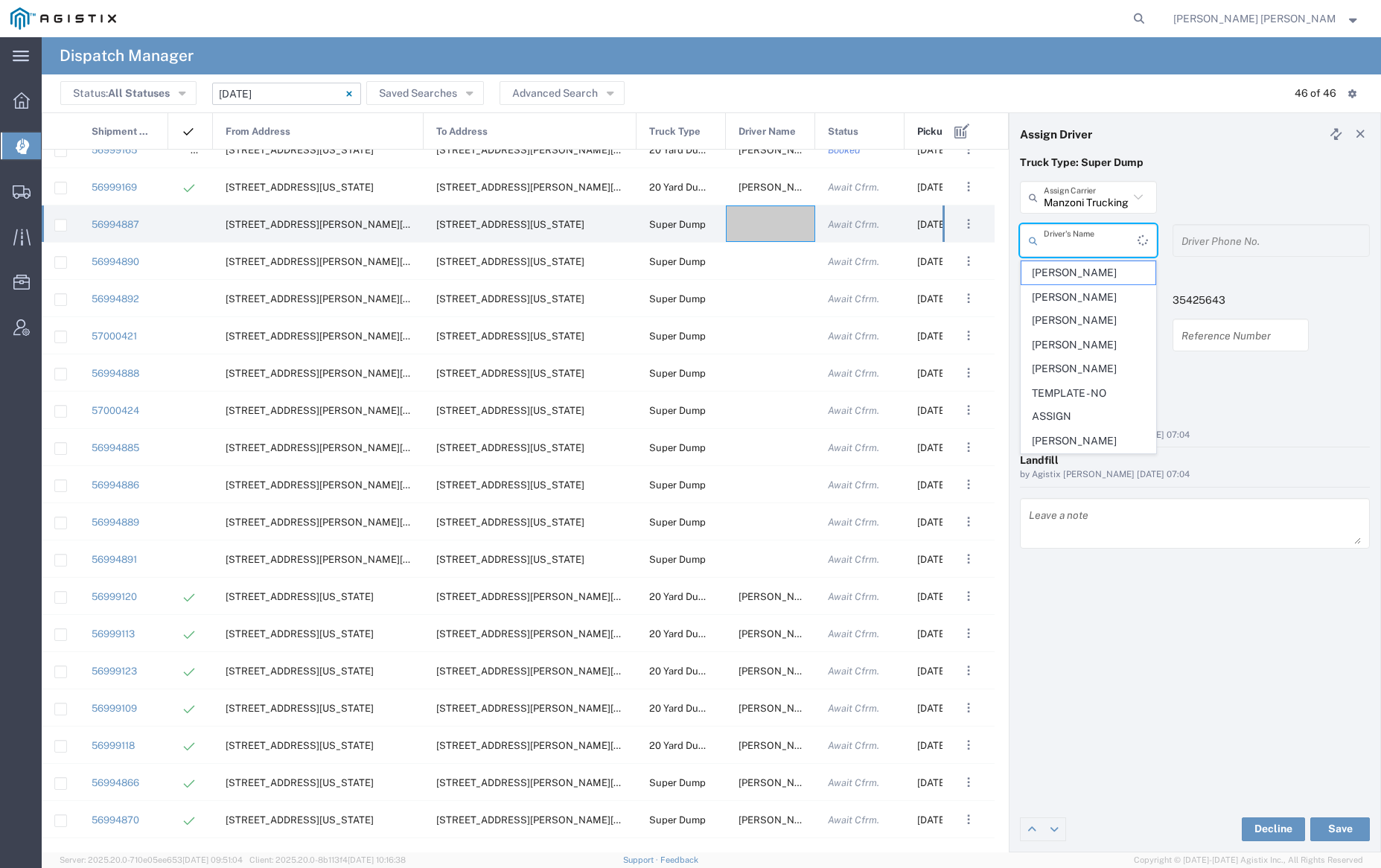
click at [1098, 243] on input "text" at bounding box center [1091, 240] width 93 height 26
click at [1097, 389] on span "[PERSON_NAME]" at bounding box center [1088, 377] width 133 height 23
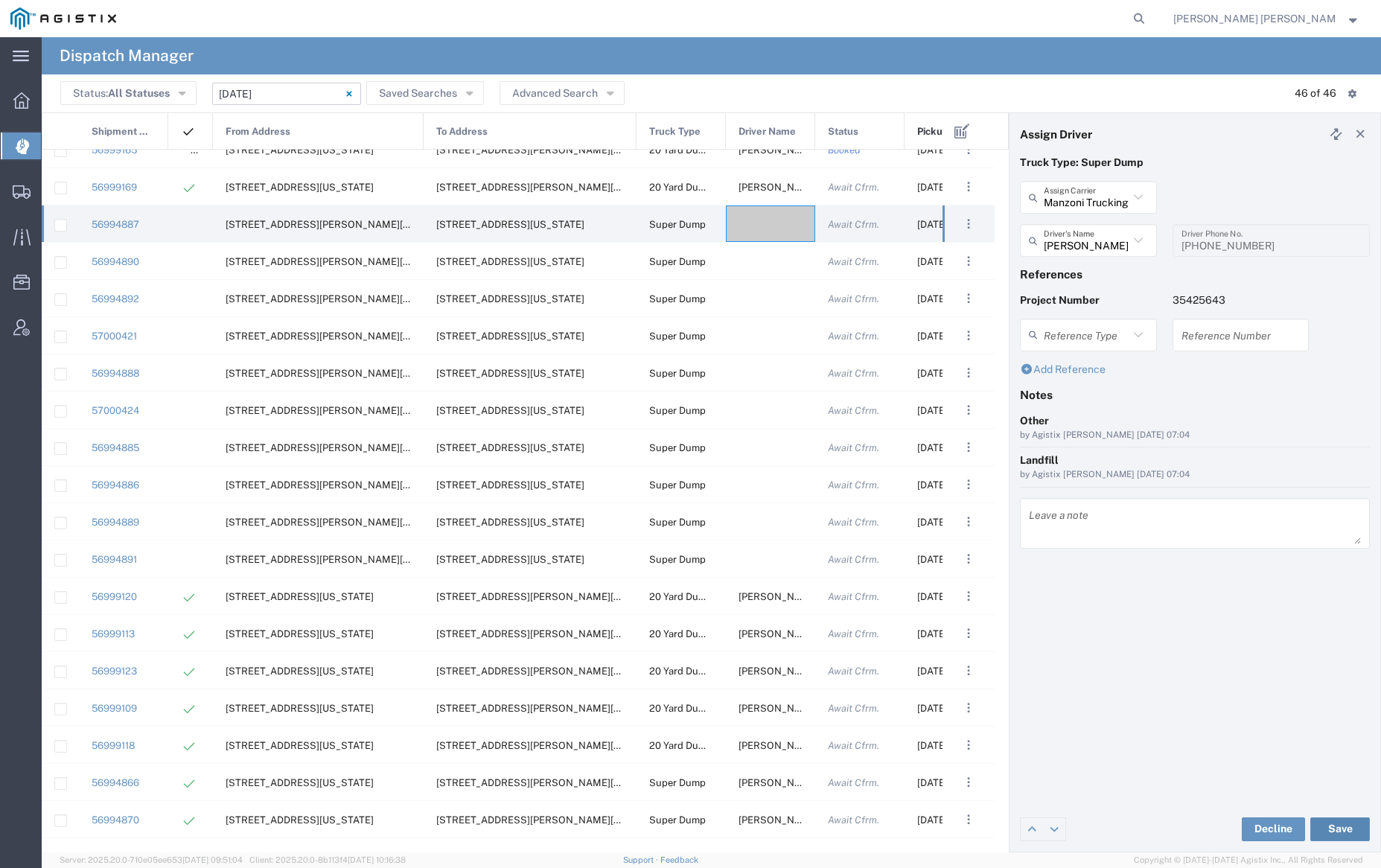
click at [1340, 827] on button "Save" at bounding box center [1340, 829] width 60 height 24
click at [773, 223] on div at bounding box center [770, 224] width 90 height 36
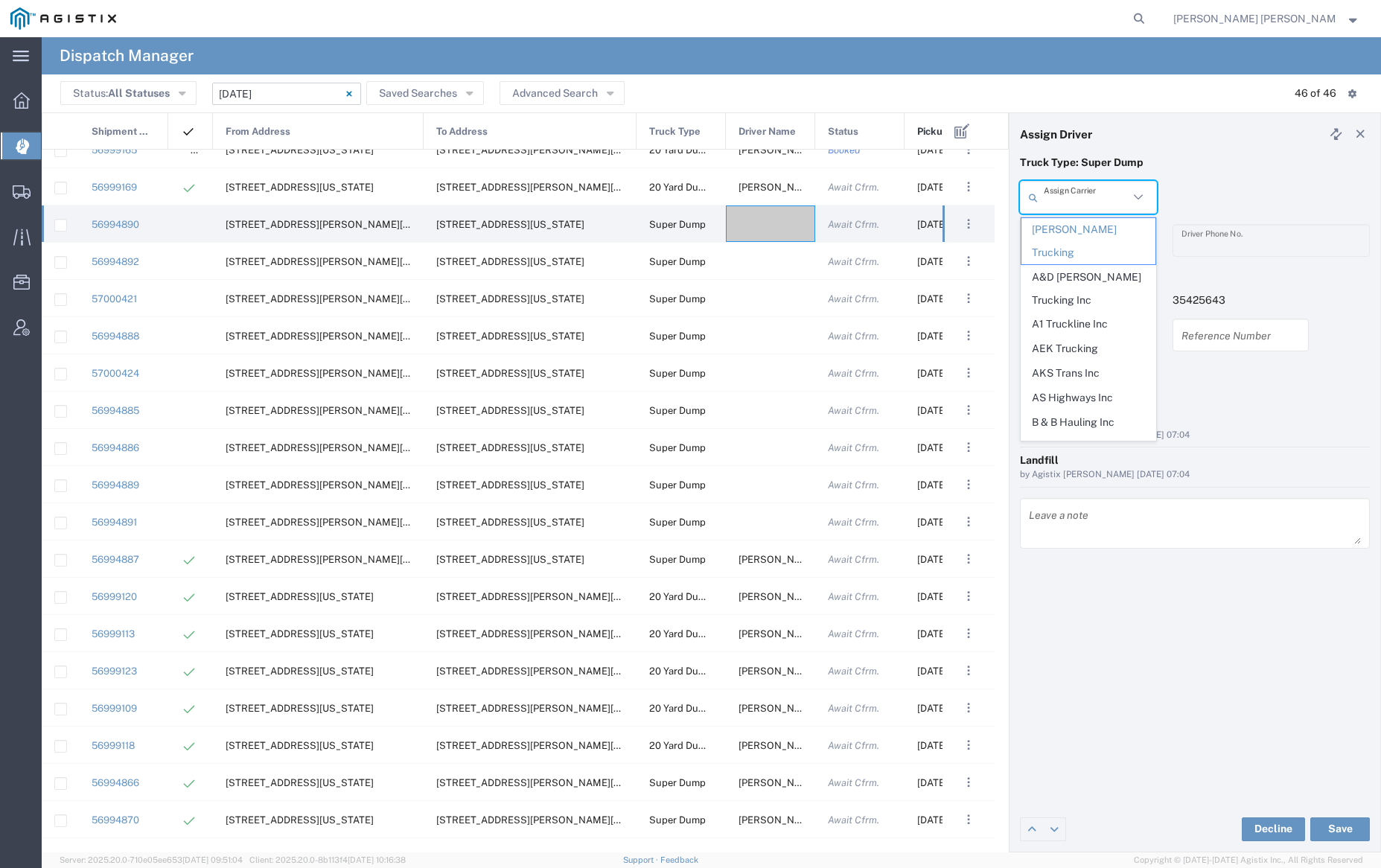
click at [1097, 196] on input "text" at bounding box center [1086, 197] width 85 height 26
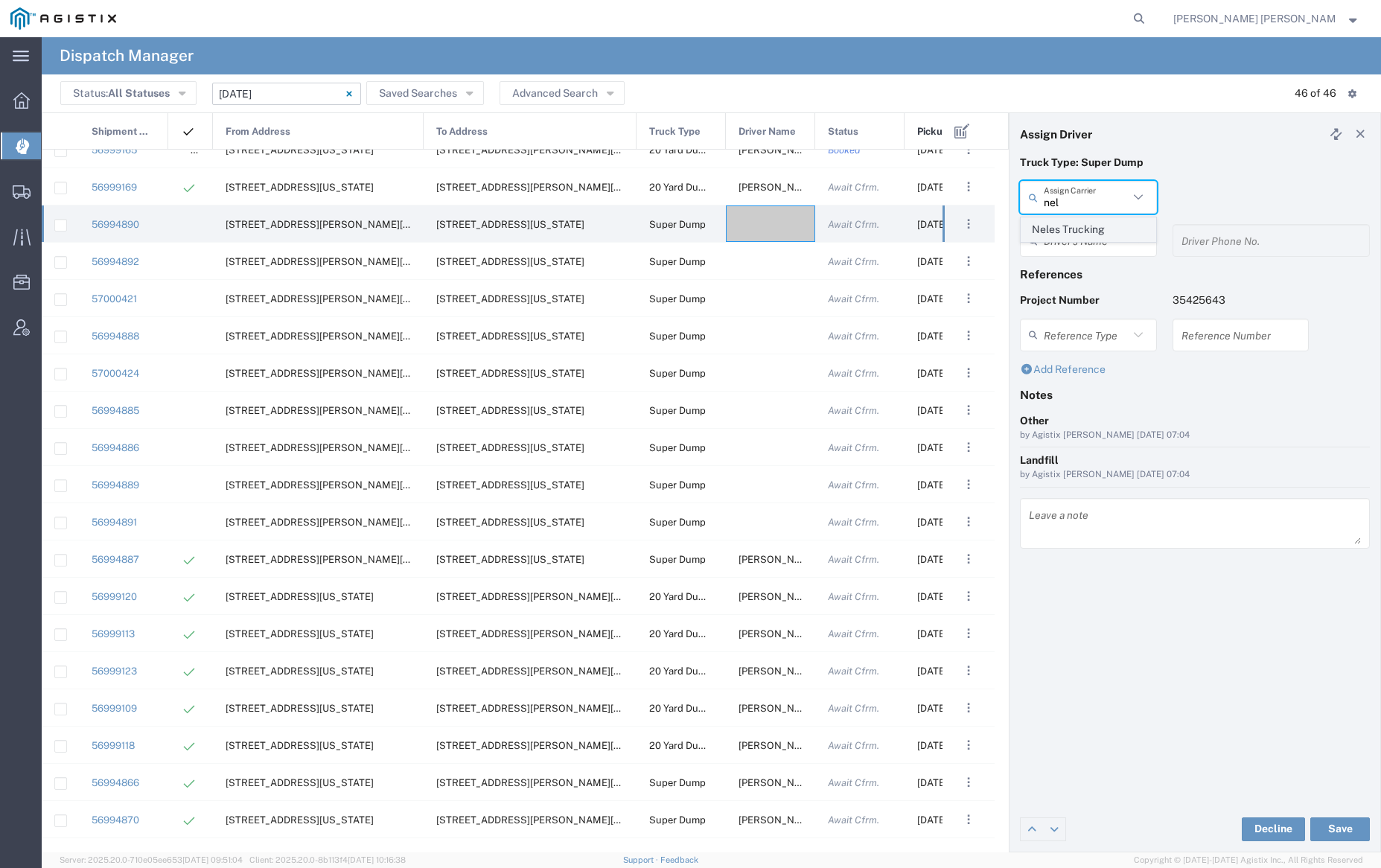
click at [1098, 230] on span "Neles Trucking" at bounding box center [1088, 229] width 133 height 23
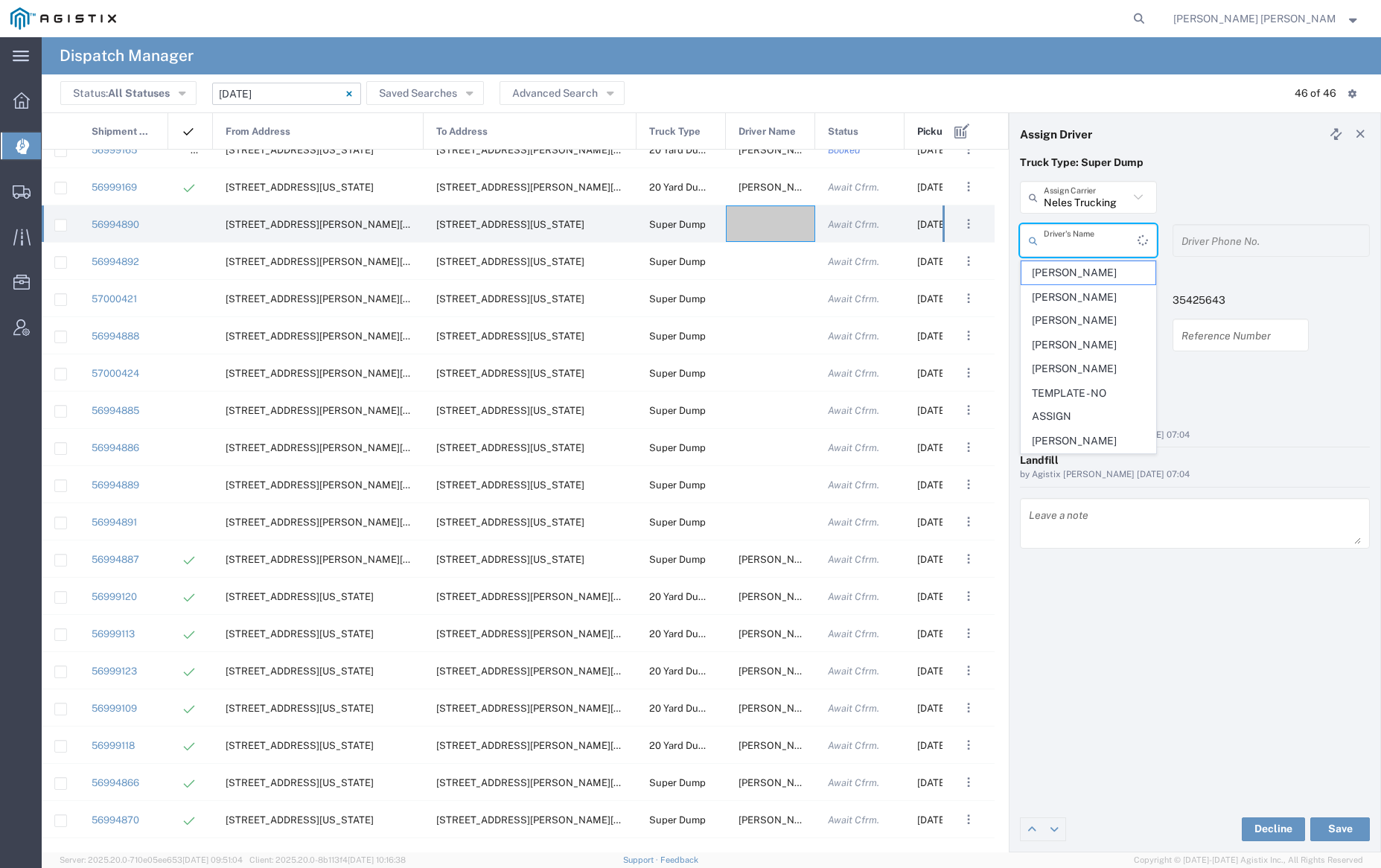
click at [1095, 235] on input "text" at bounding box center [1091, 240] width 93 height 26
click at [1075, 265] on span "[PERSON_NAME]" at bounding box center [1088, 253] width 133 height 23
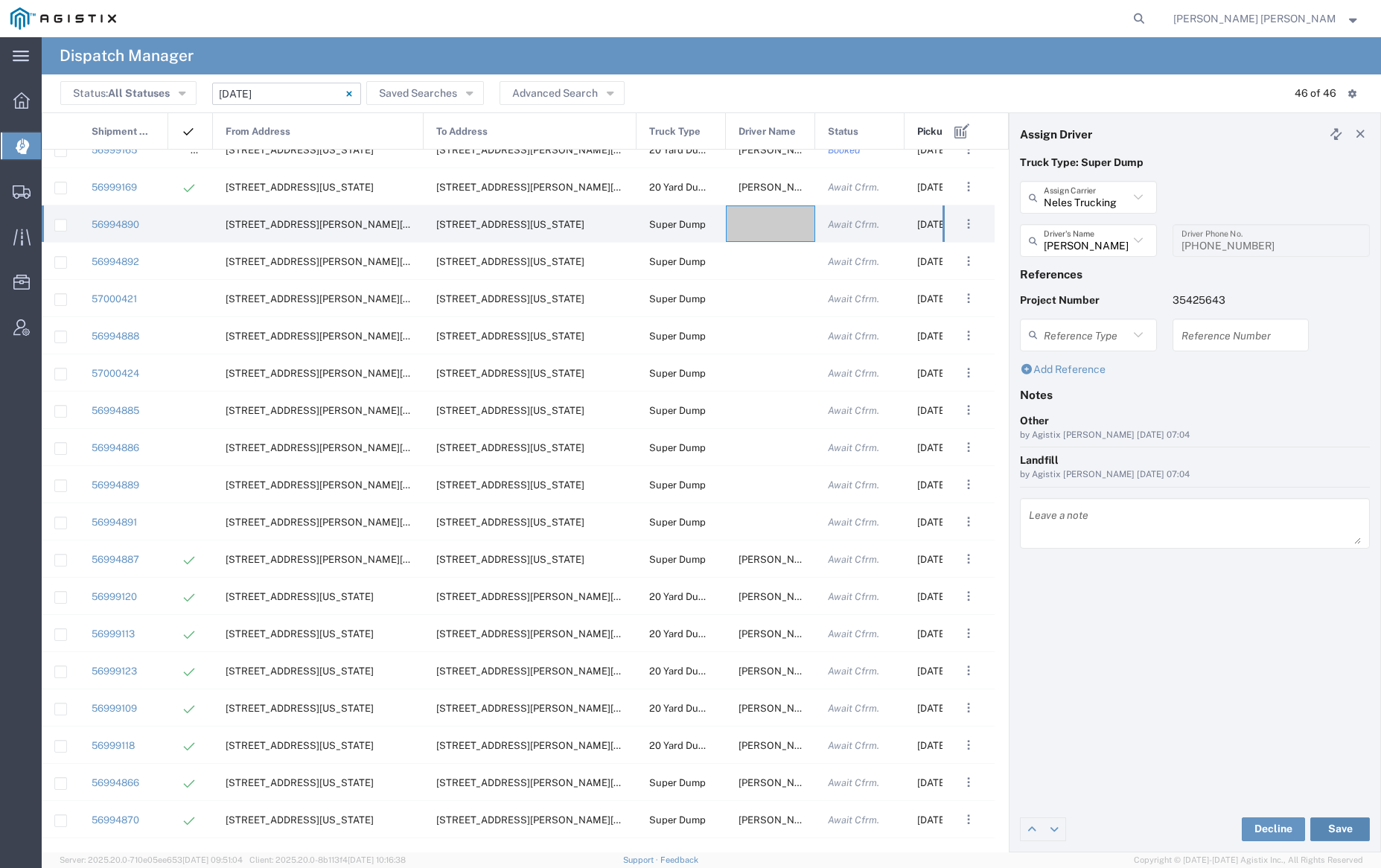
click at [1342, 827] on button "Save" at bounding box center [1340, 829] width 60 height 24
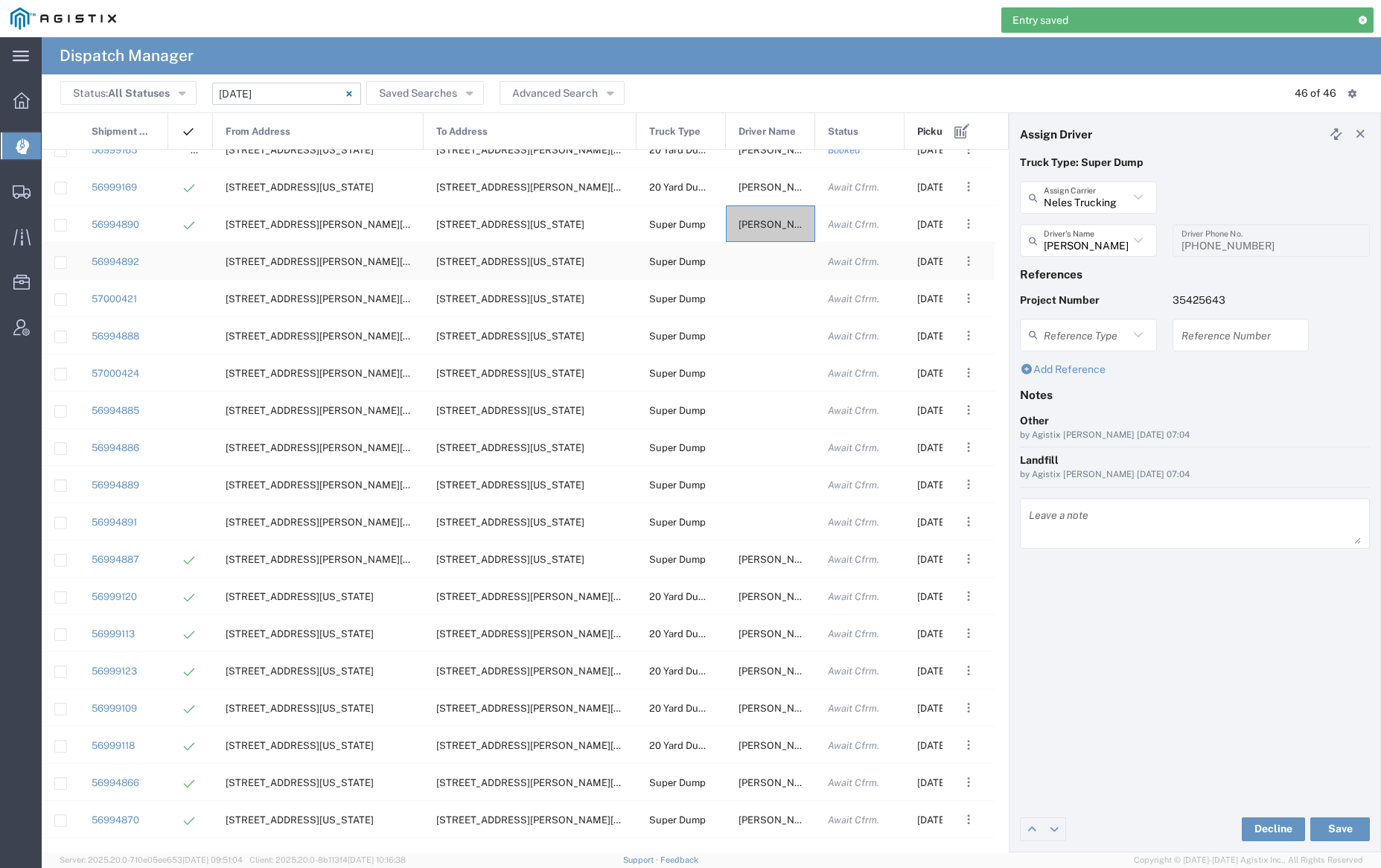
click at [762, 259] on div at bounding box center [770, 261] width 90 height 36
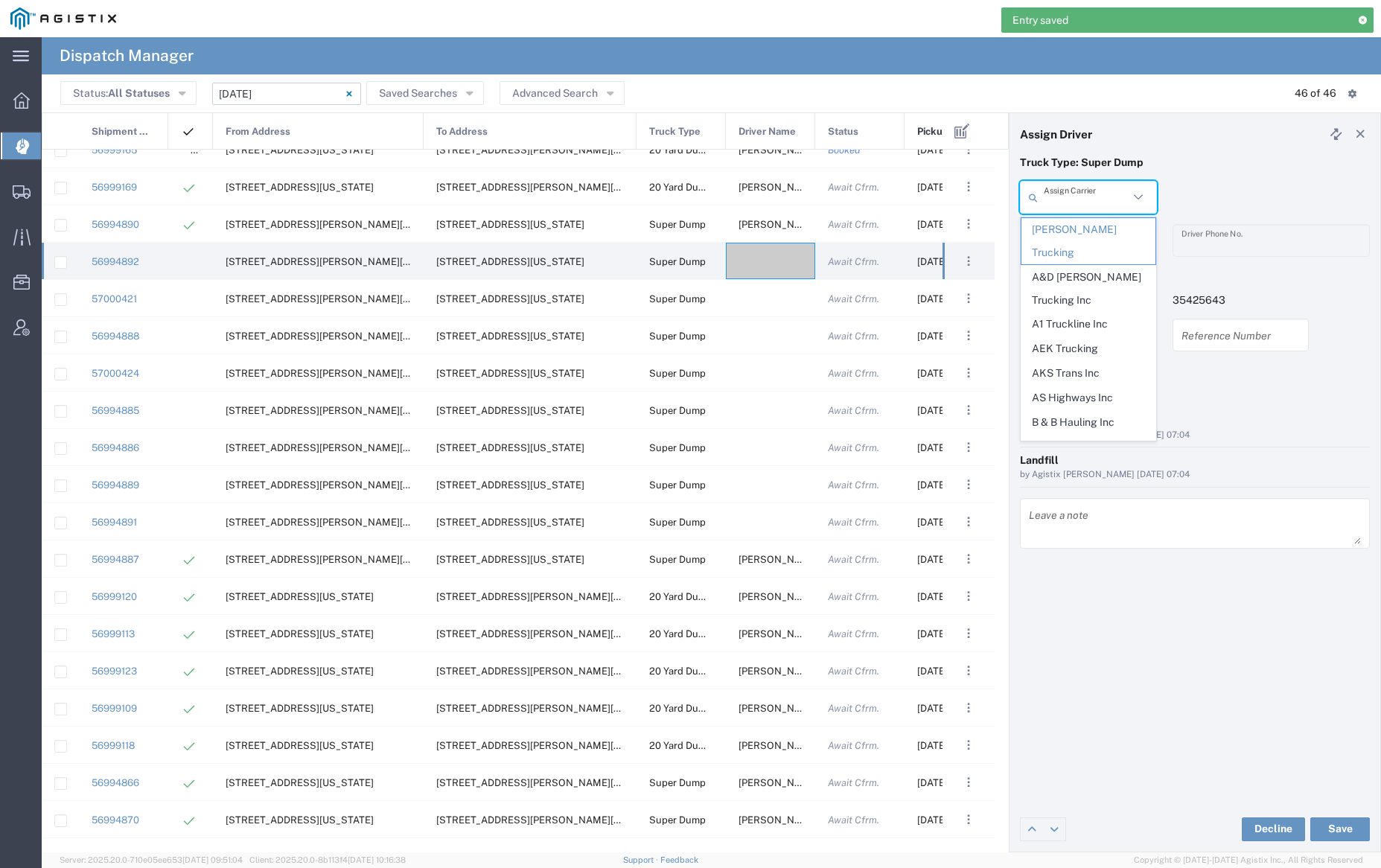
click at [1108, 197] on input "text" at bounding box center [1086, 197] width 85 height 26
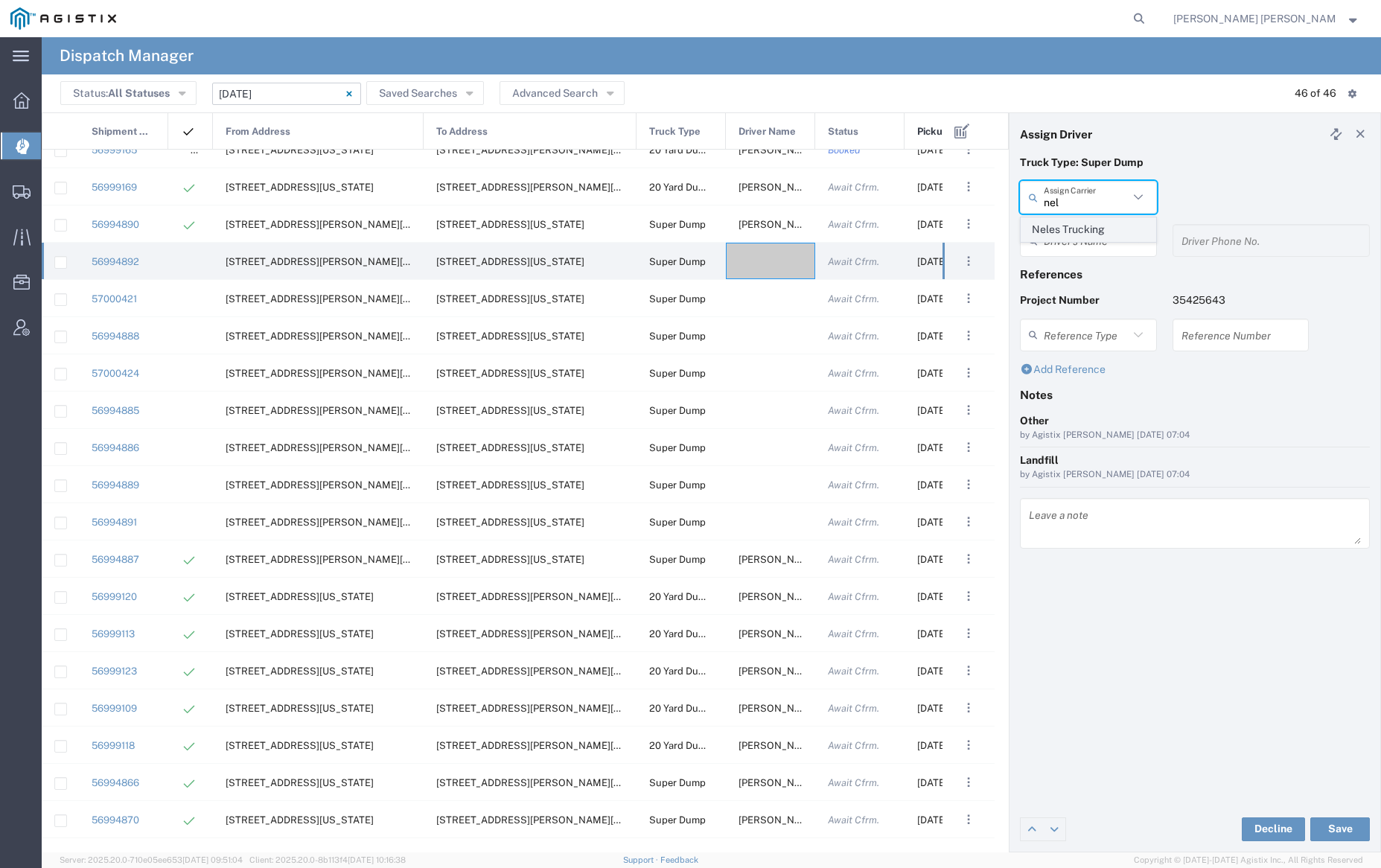
click at [1106, 226] on span "Neles Trucking" at bounding box center [1088, 229] width 133 height 23
click at [1102, 236] on input "text" at bounding box center [1091, 240] width 93 height 26
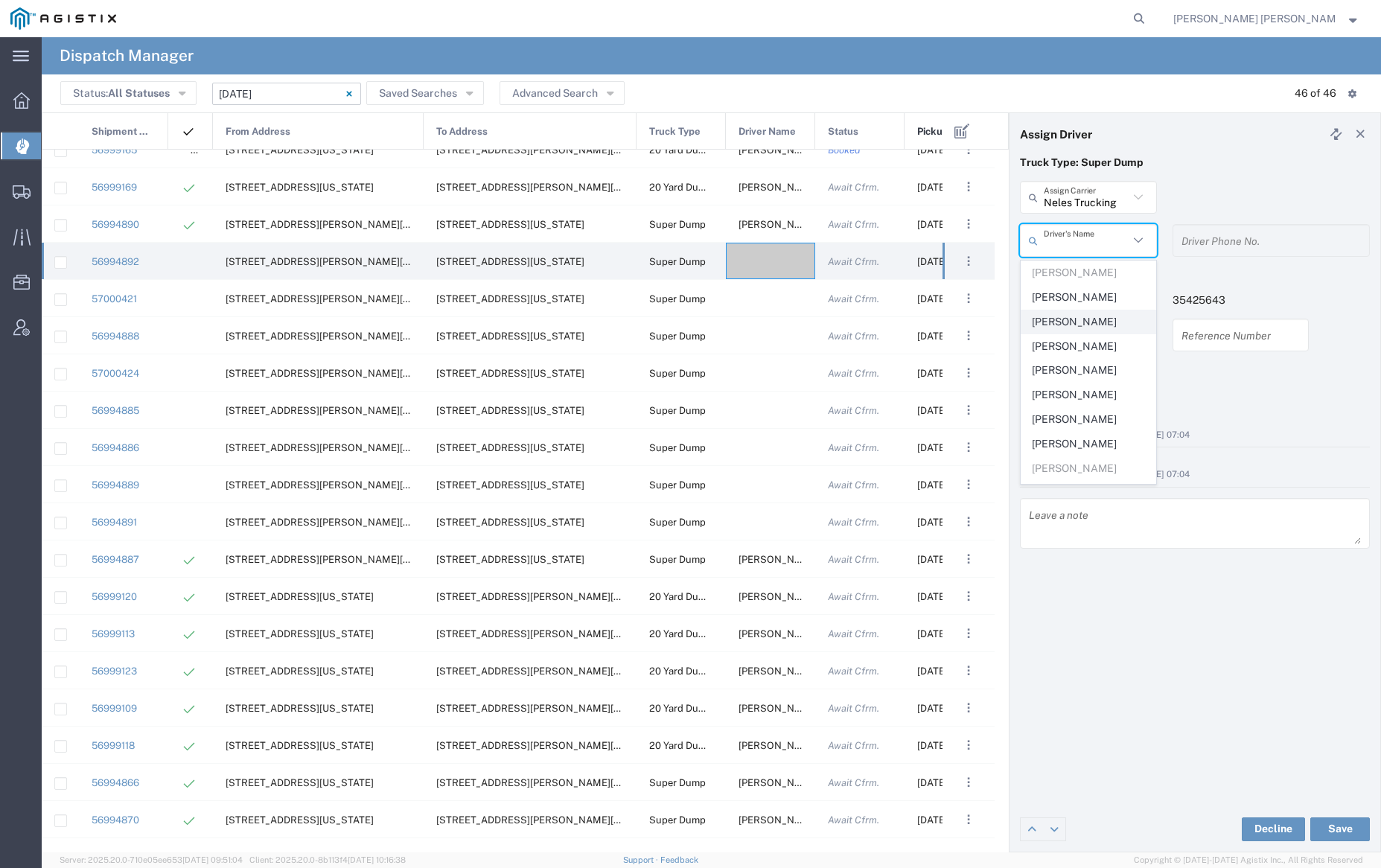
click at [1110, 319] on span "[PERSON_NAME]" at bounding box center [1088, 322] width 133 height 23
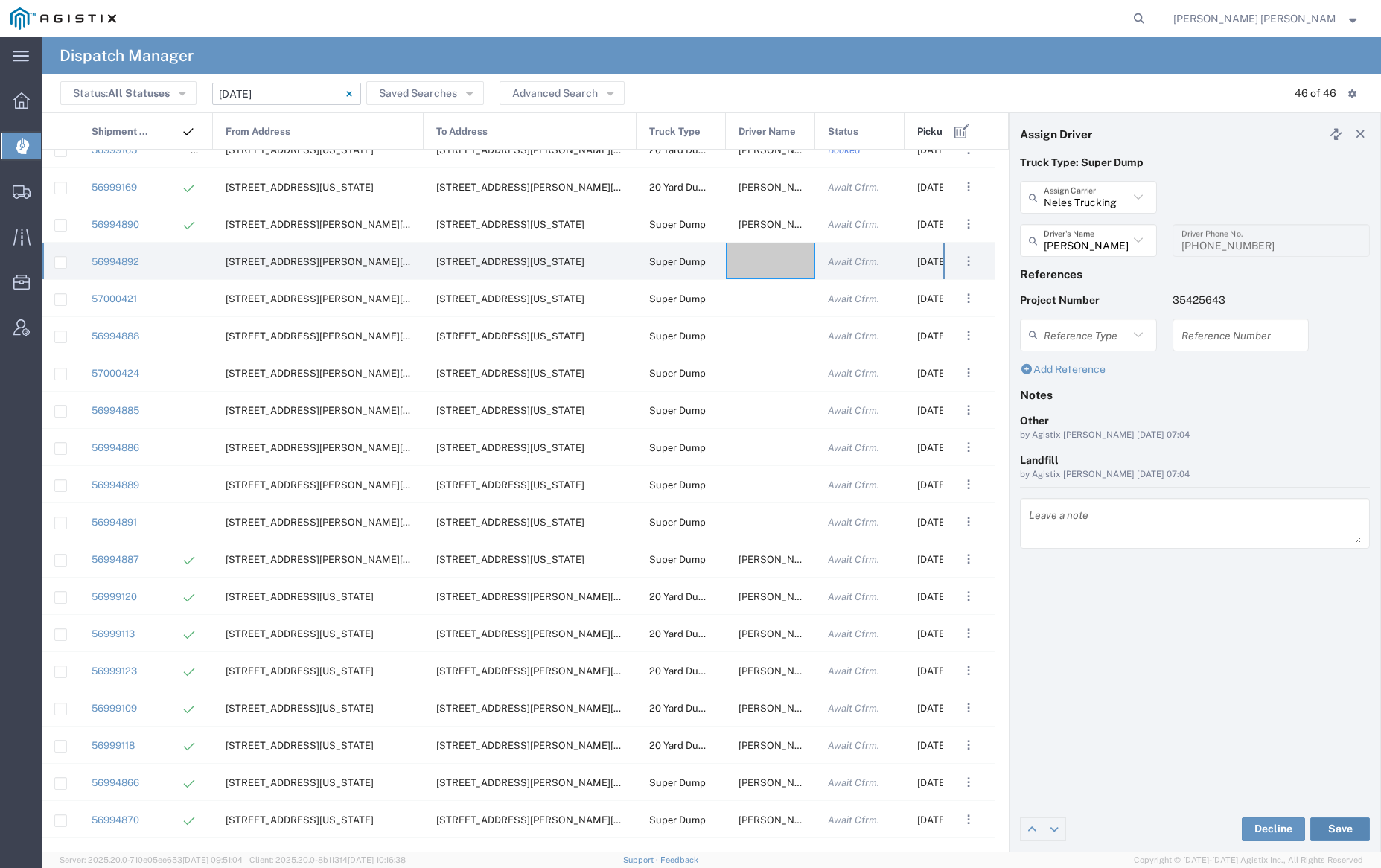
click at [1345, 827] on button "Save" at bounding box center [1340, 829] width 60 height 24
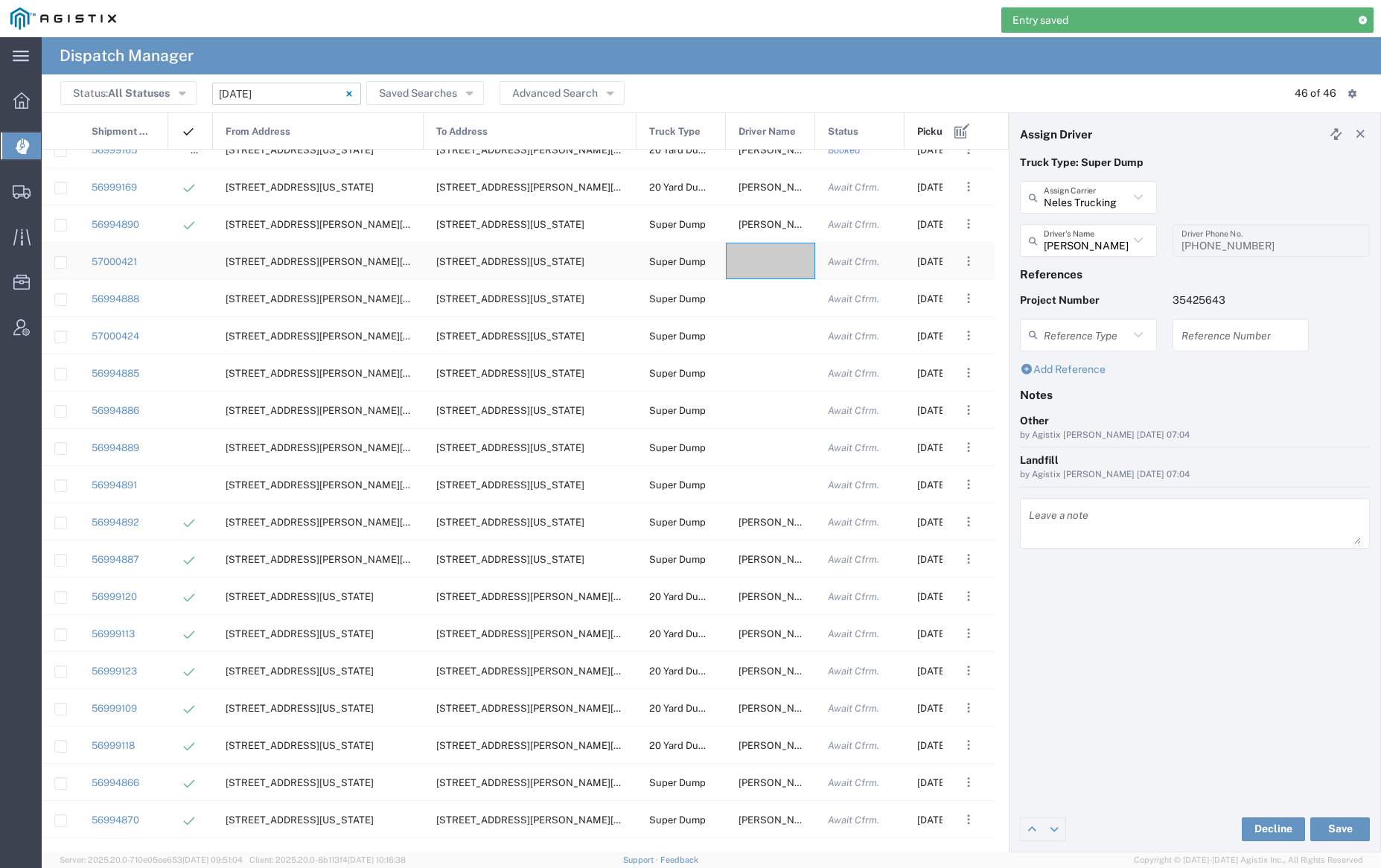
click at [757, 255] on div at bounding box center [770, 261] width 90 height 36
click at [1068, 200] on input "text" at bounding box center [1086, 197] width 85 height 26
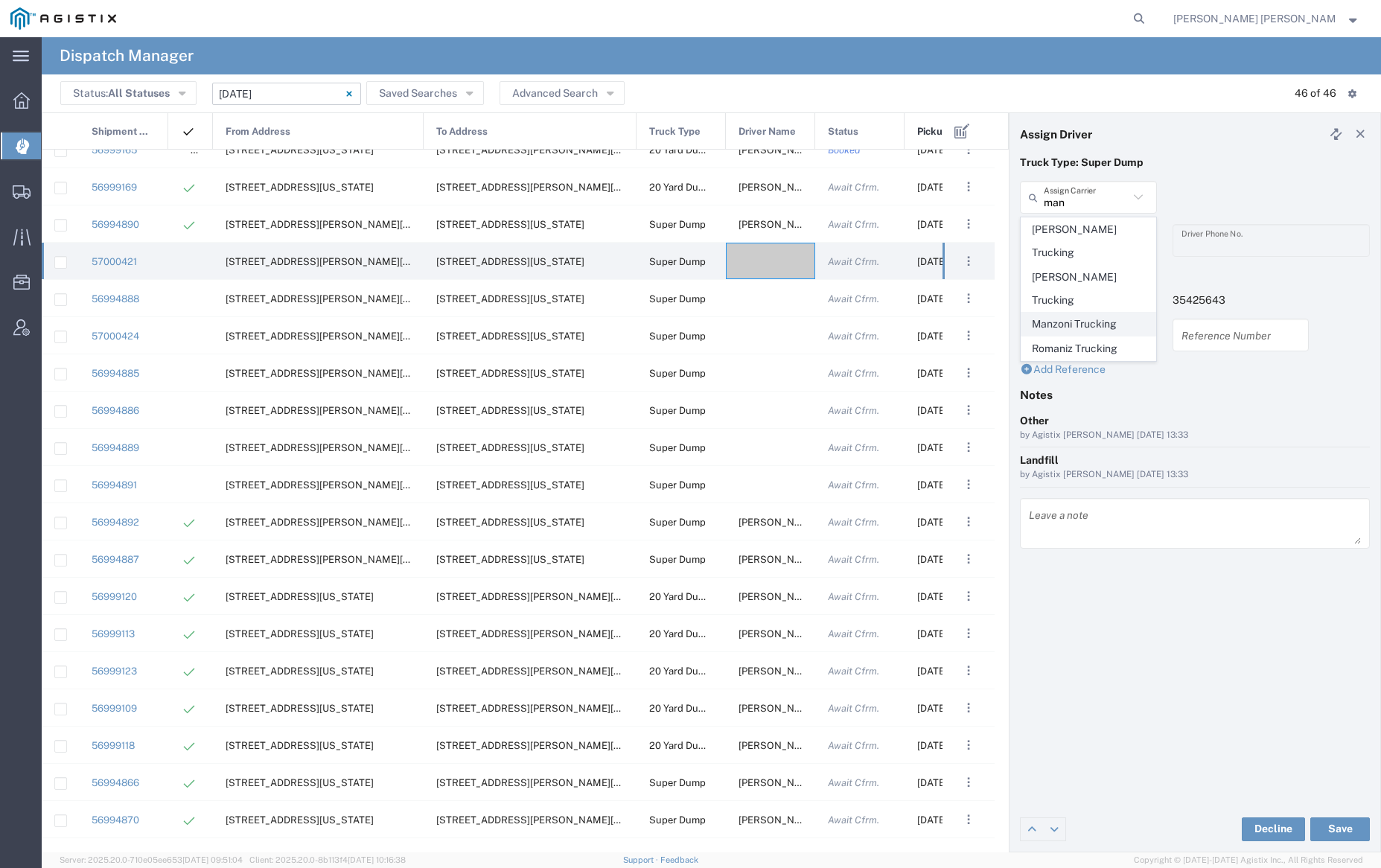
click at [1073, 313] on span "Manzoni Trucking" at bounding box center [1088, 324] width 133 height 23
click at [1079, 241] on input "text" at bounding box center [1086, 240] width 85 height 26
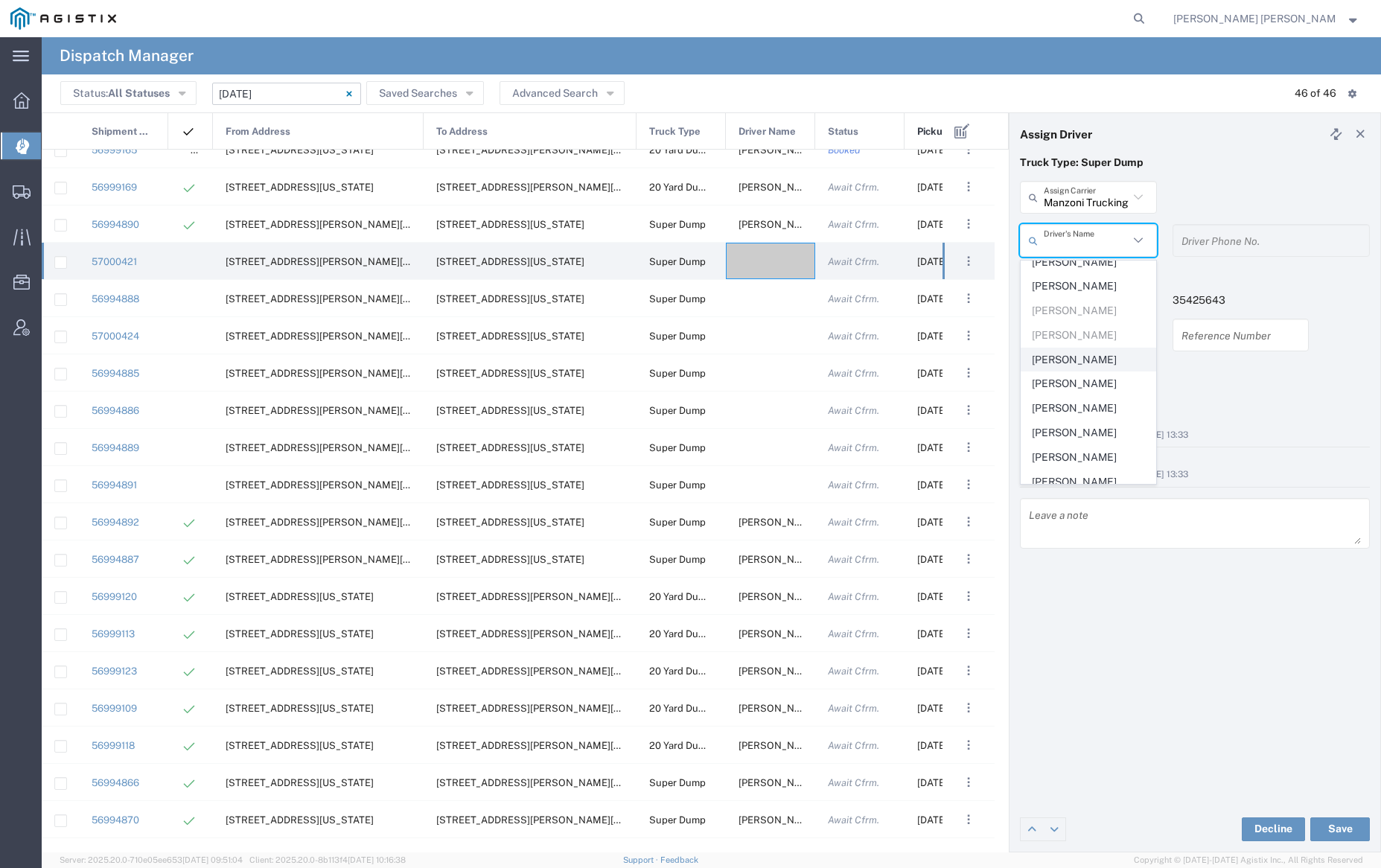
scroll to position [236, 0]
click at [1089, 365] on span "[PERSON_NAME]" at bounding box center [1088, 353] width 133 height 23
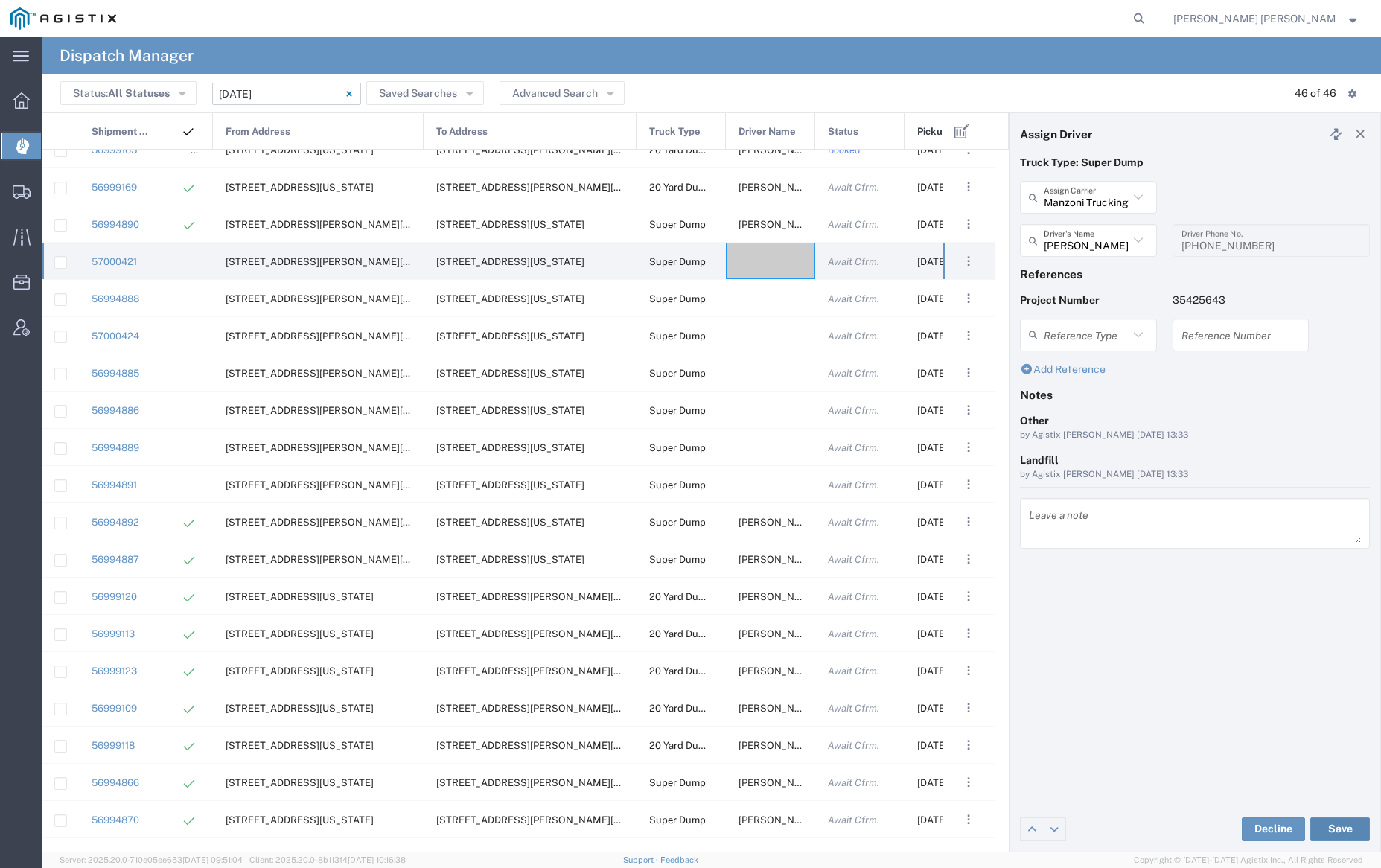
click at [1343, 824] on button "Save" at bounding box center [1340, 829] width 60 height 24
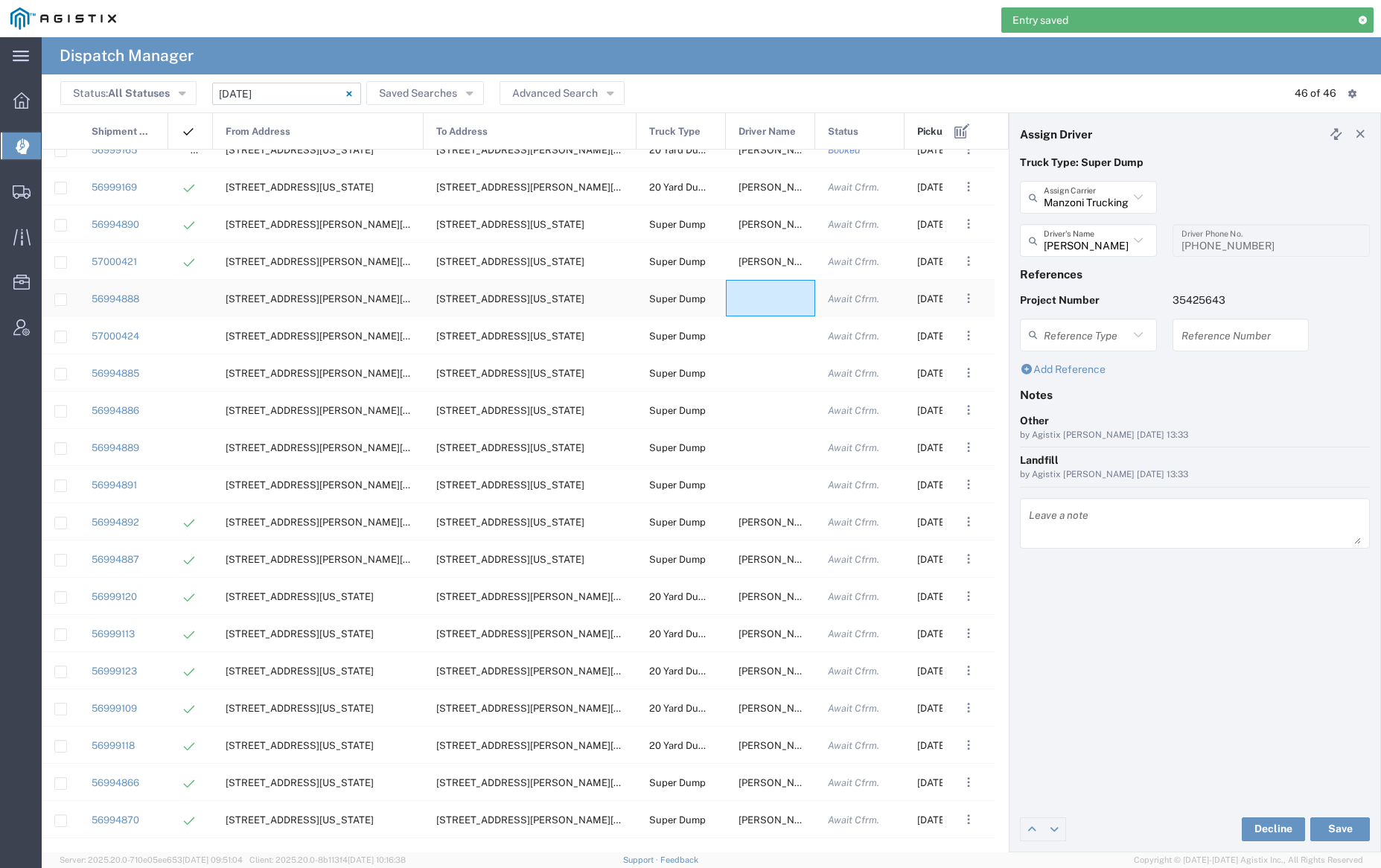
click at [761, 296] on div at bounding box center [770, 298] width 90 height 36
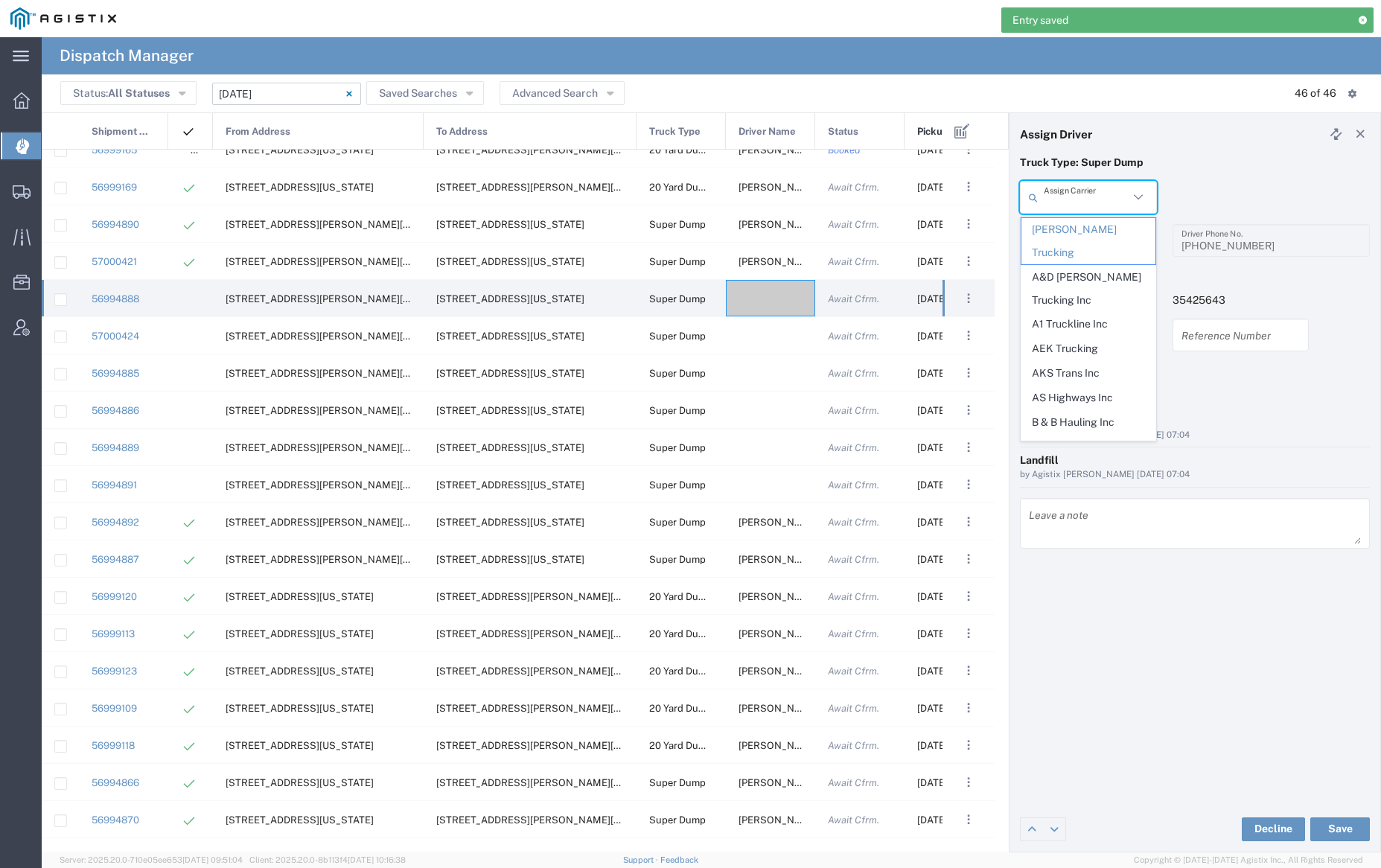
click at [1094, 196] on input "text" at bounding box center [1086, 197] width 85 height 26
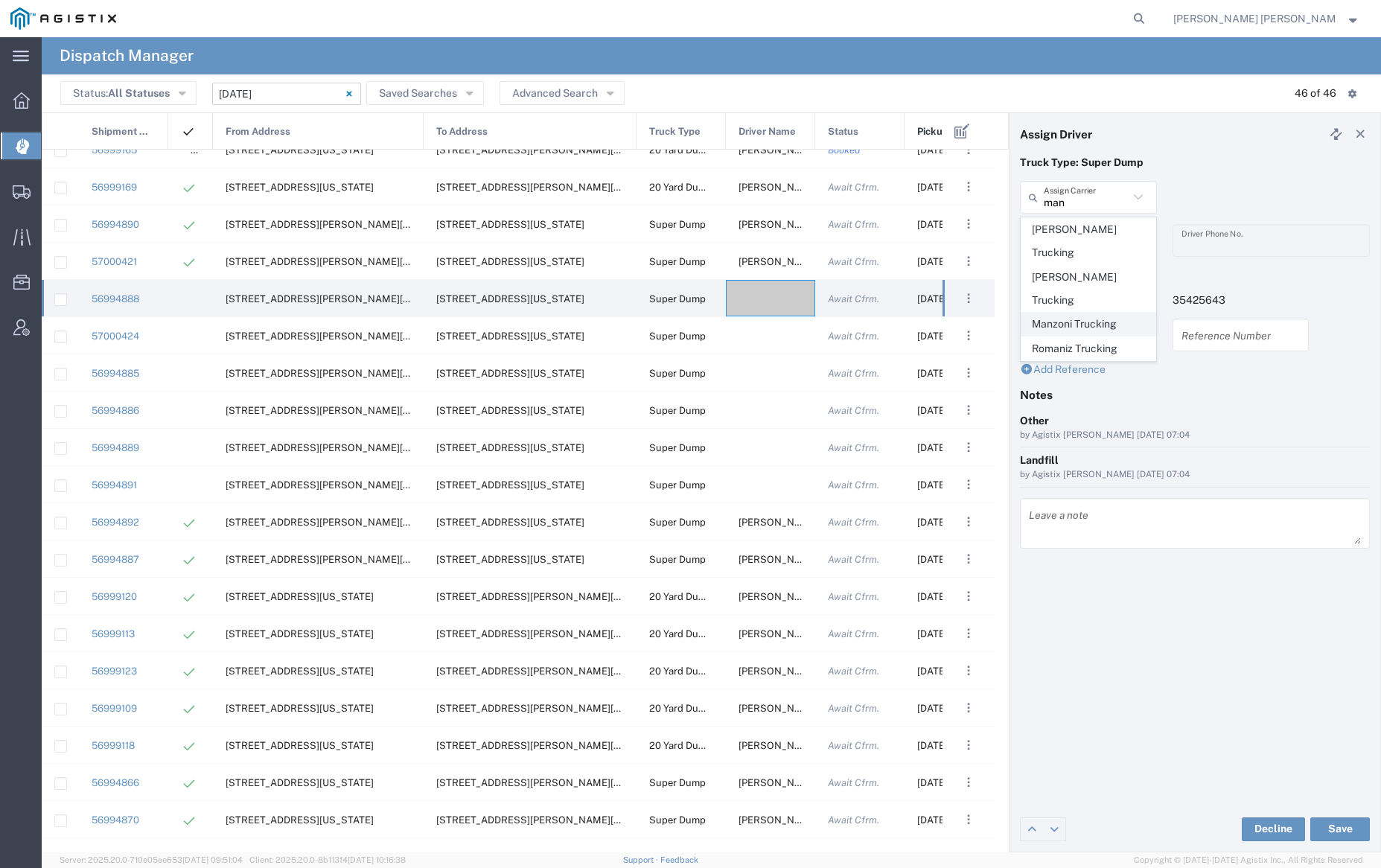
click at [1091, 313] on span "Manzoni Trucking" at bounding box center [1088, 324] width 133 height 23
click at [1089, 238] on input "text" at bounding box center [1086, 240] width 85 height 26
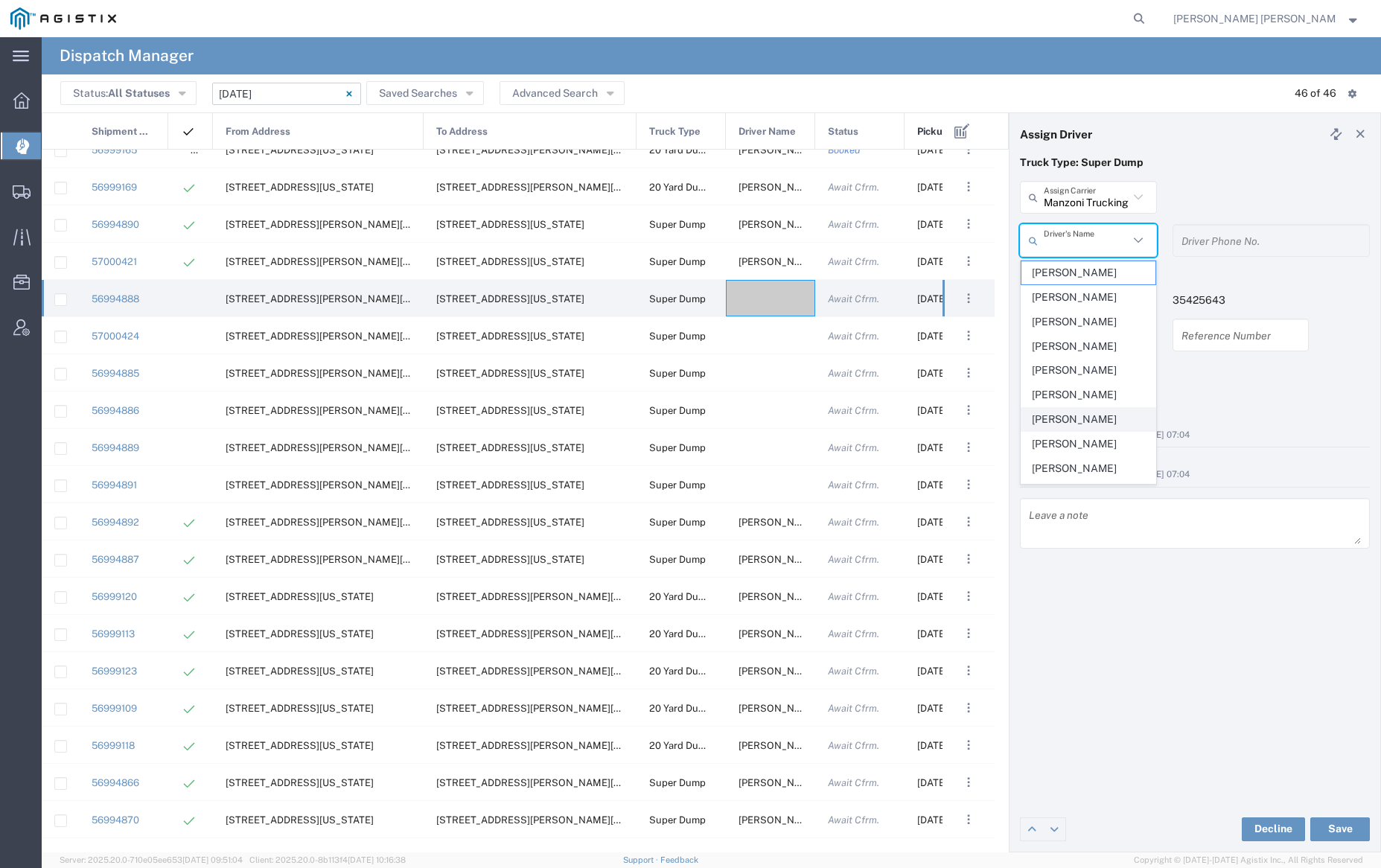
click at [1095, 417] on span "[PERSON_NAME]" at bounding box center [1088, 419] width 133 height 23
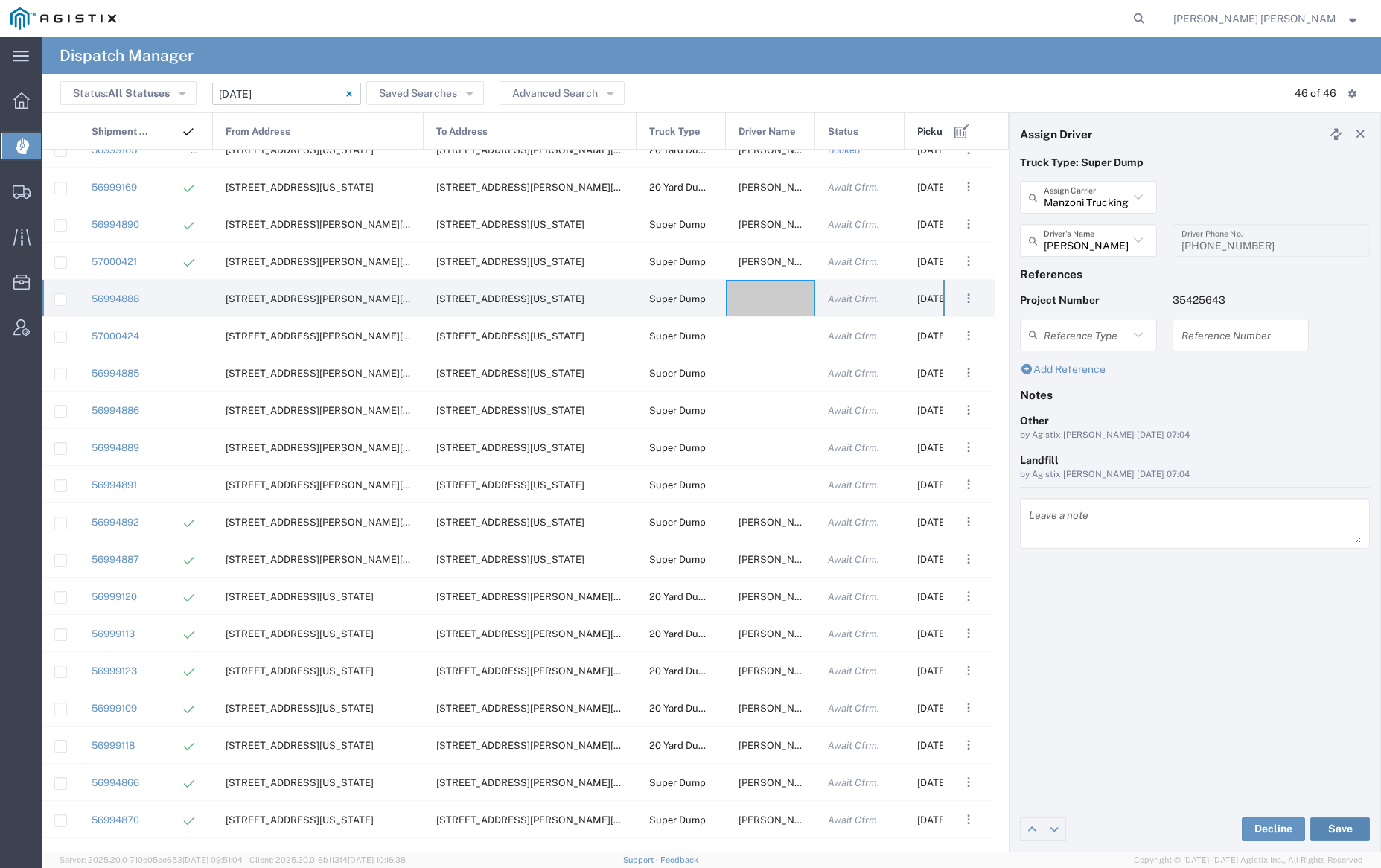
click at [1336, 825] on button "Save" at bounding box center [1340, 829] width 60 height 24
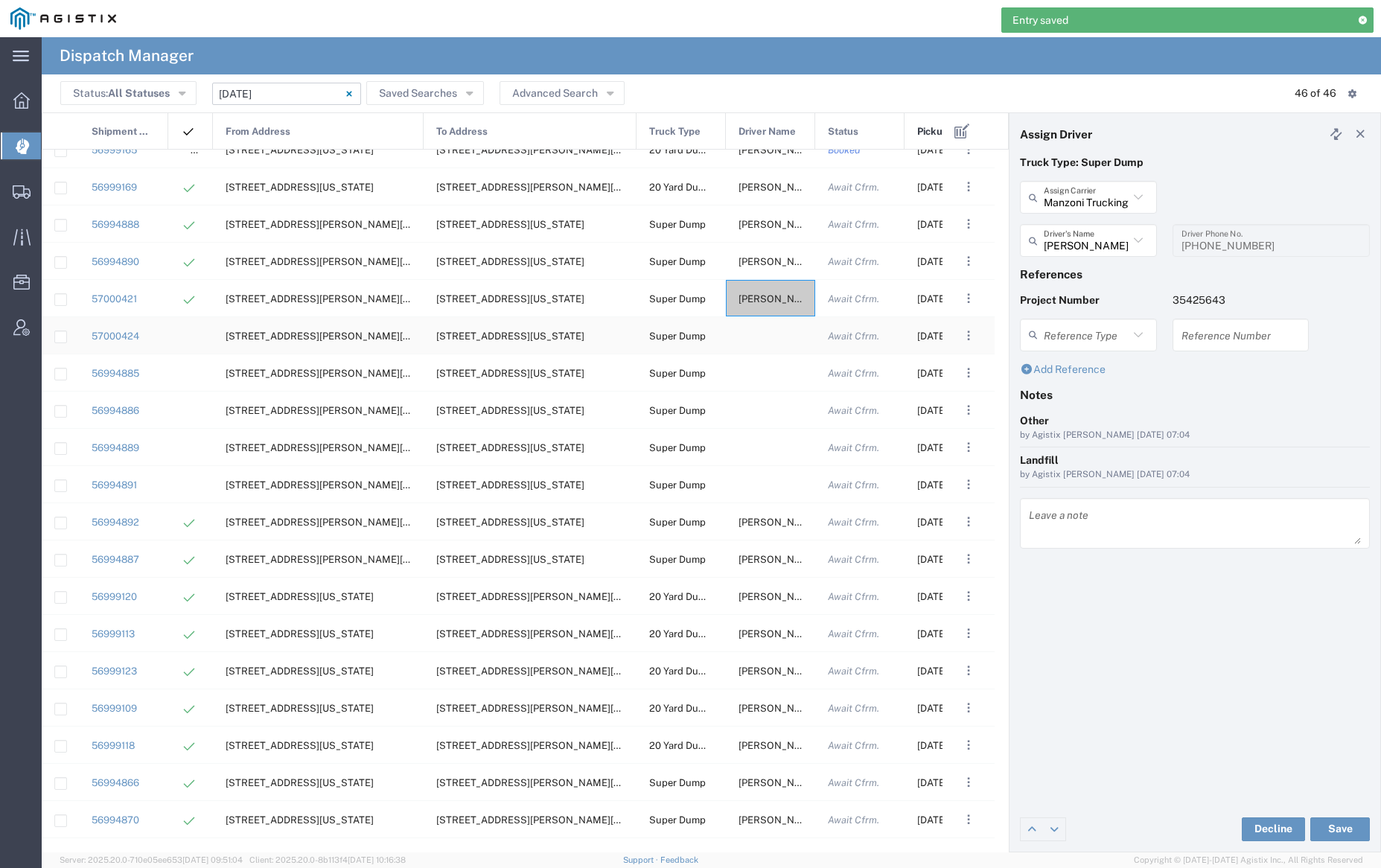
click at [767, 339] on div at bounding box center [770, 335] width 90 height 36
click at [1083, 200] on input "text" at bounding box center [1086, 197] width 85 height 26
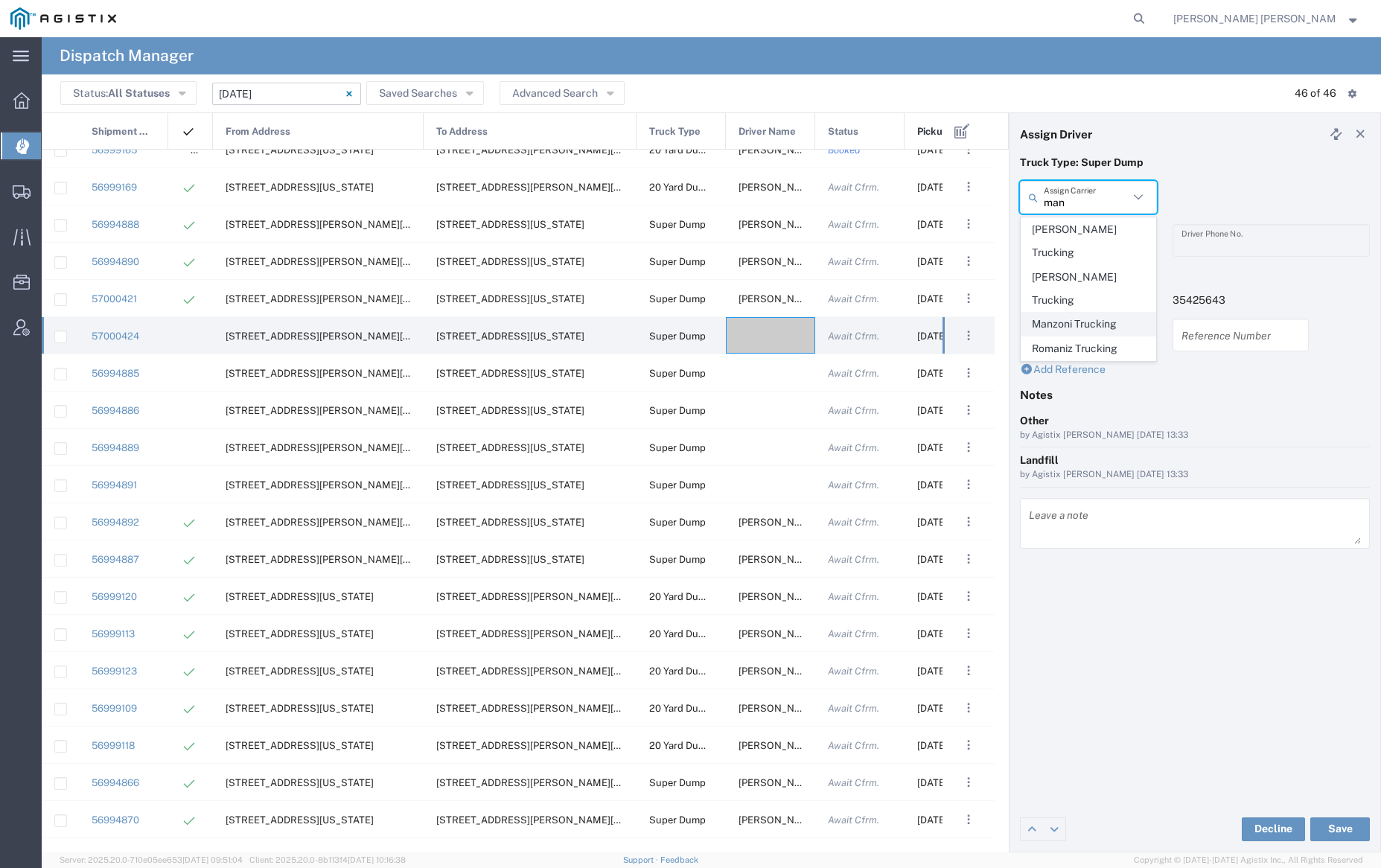
click at [1071, 313] on span "Manzoni Trucking" at bounding box center [1088, 324] width 133 height 23
click at [1067, 238] on input "text" at bounding box center [1086, 240] width 85 height 26
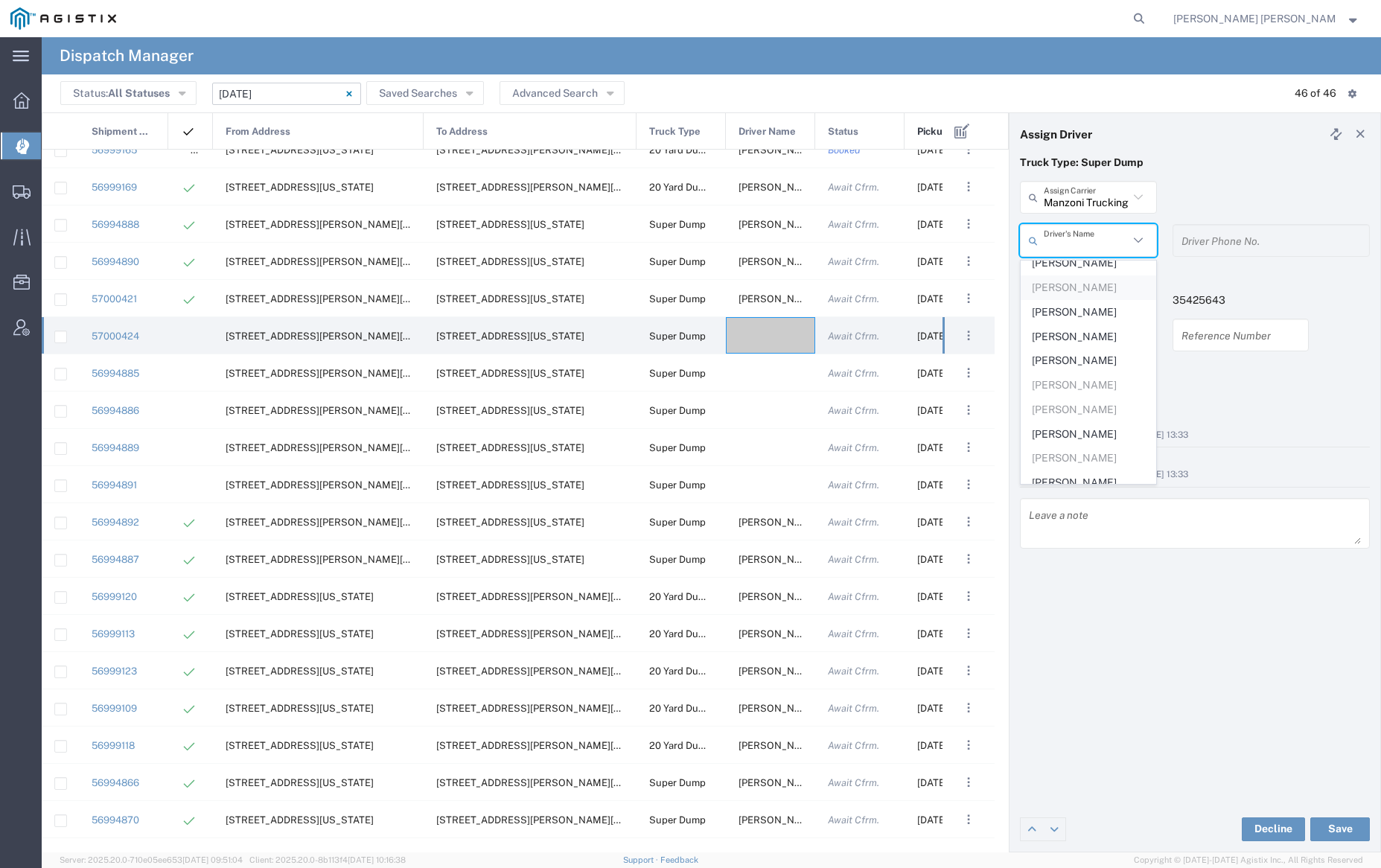
scroll to position [320, 0]
click at [1089, 373] on span "[PERSON_NAME]" at bounding box center [1088, 374] width 133 height 23
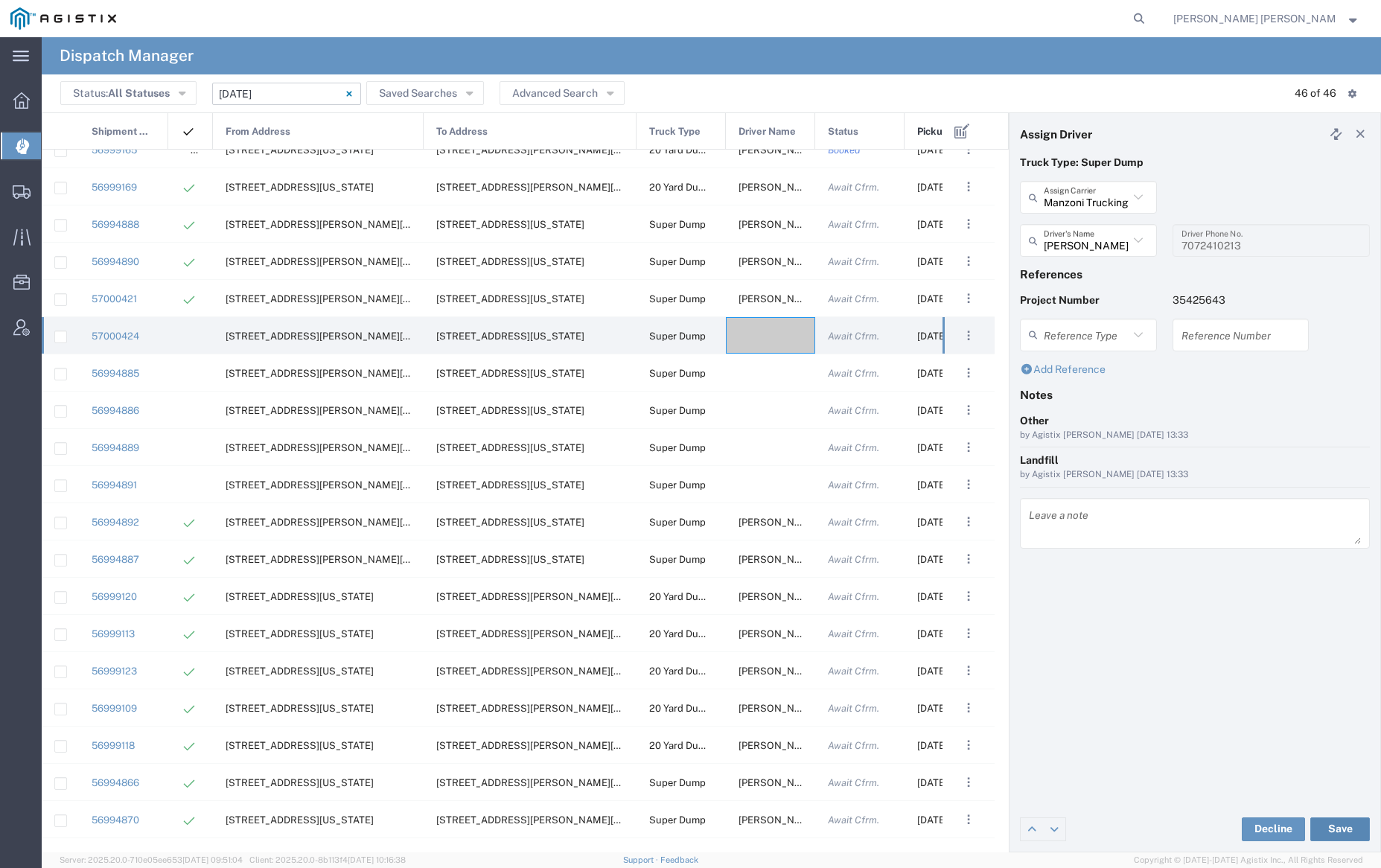
click at [1340, 830] on button "Save" at bounding box center [1340, 829] width 60 height 24
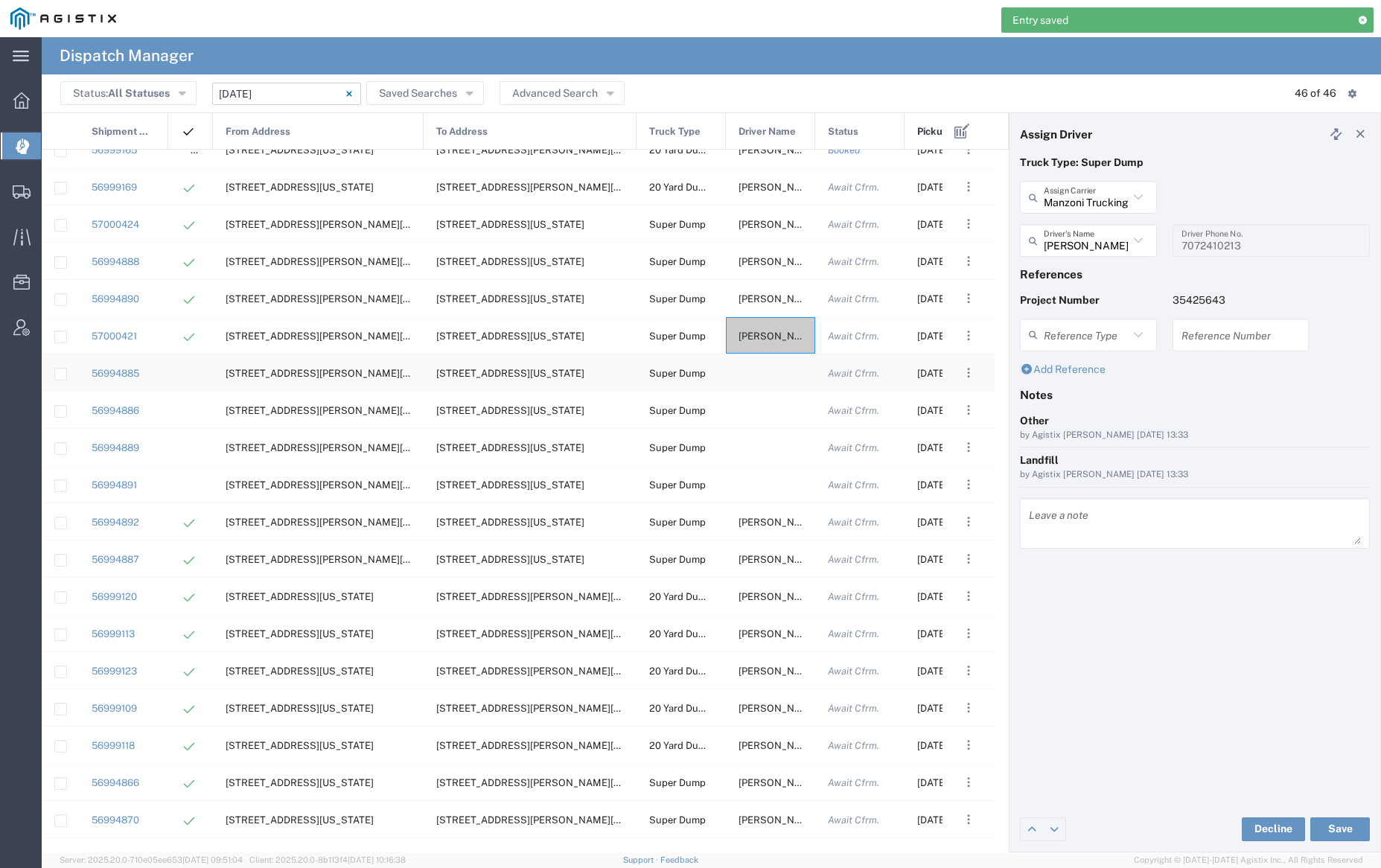
click at [769, 381] on div at bounding box center [770, 372] width 90 height 36
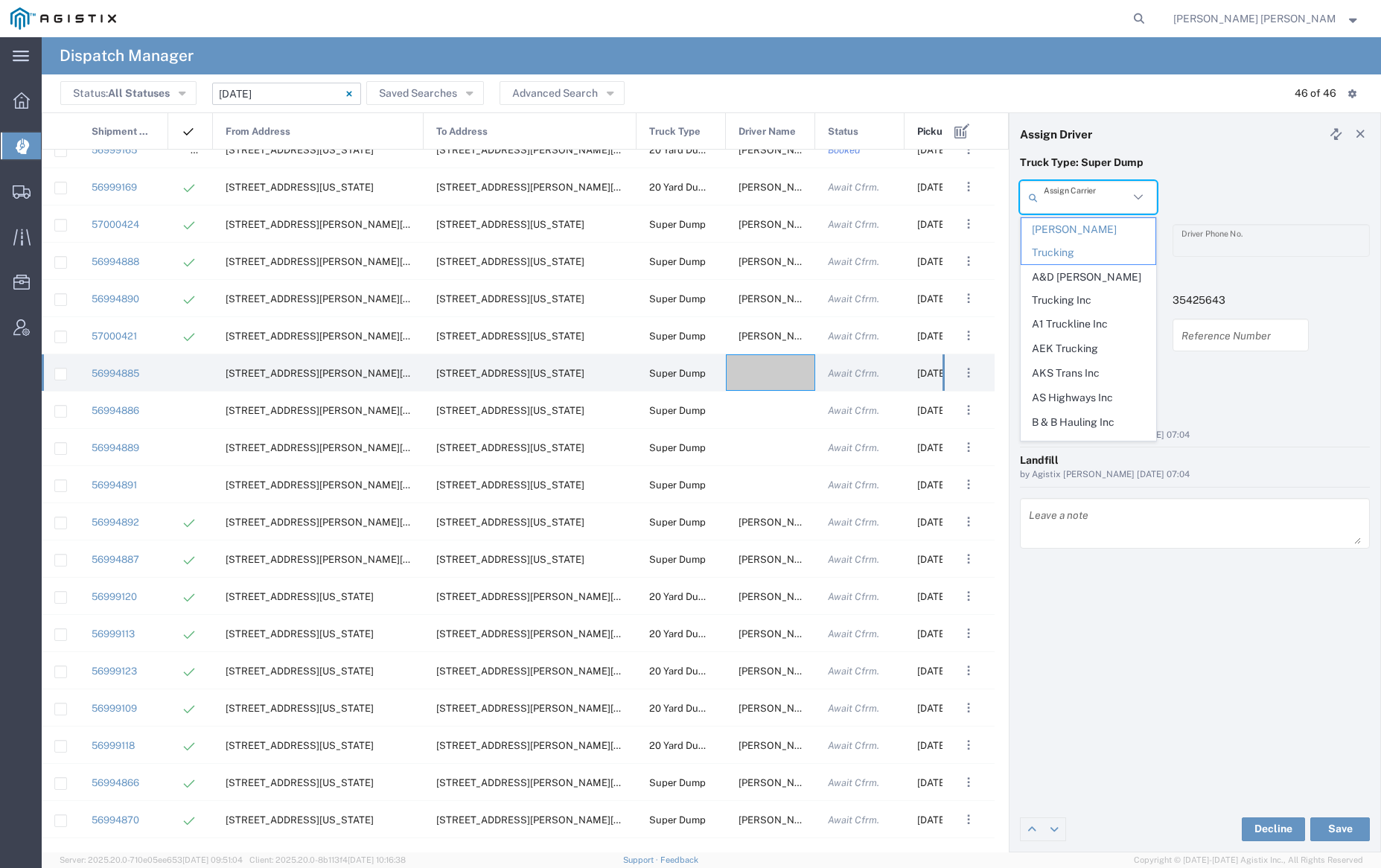
click at [1072, 194] on input "text" at bounding box center [1086, 197] width 85 height 26
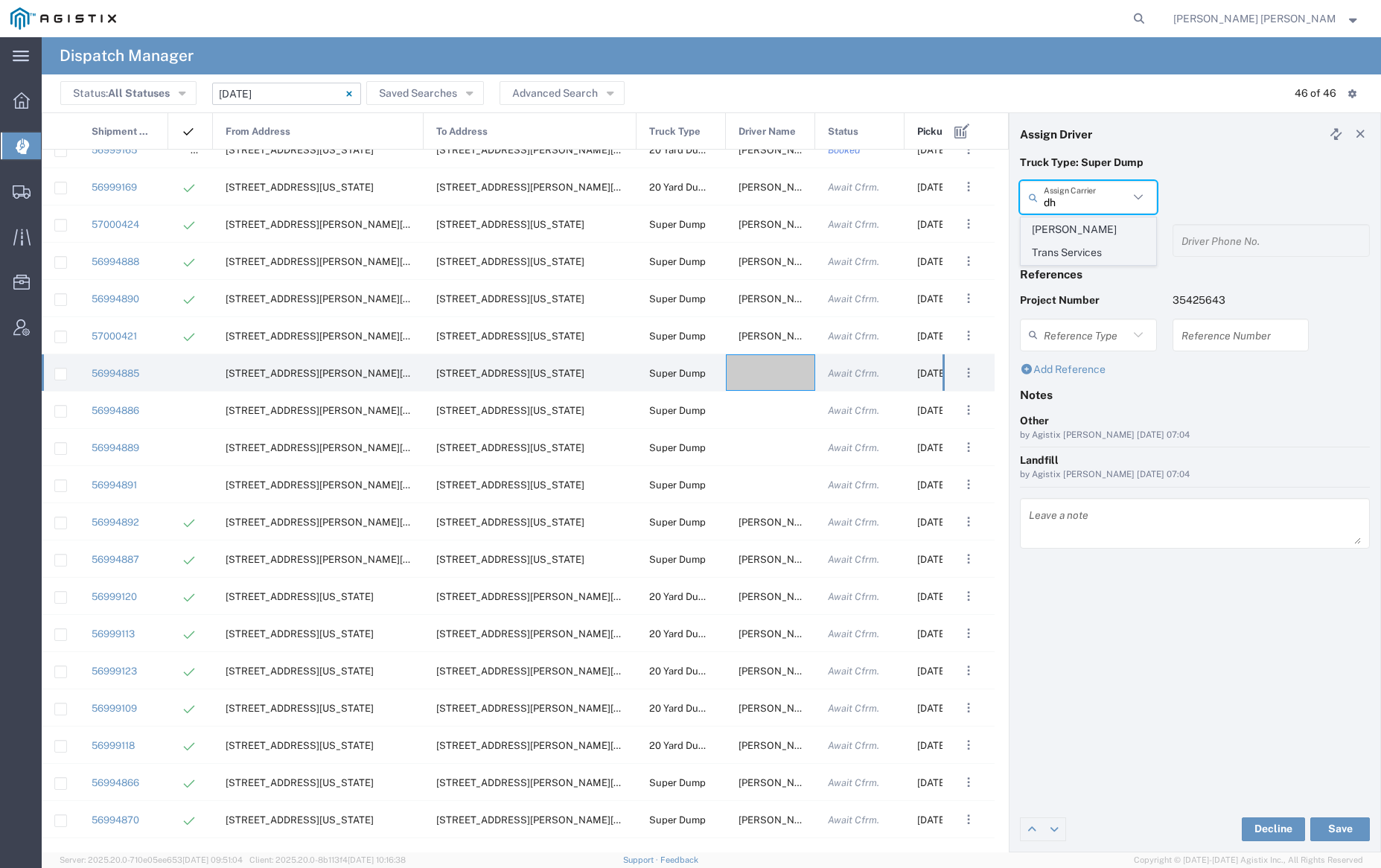
click at [1076, 226] on span "[PERSON_NAME] Trans Services" at bounding box center [1088, 240] width 133 height 46
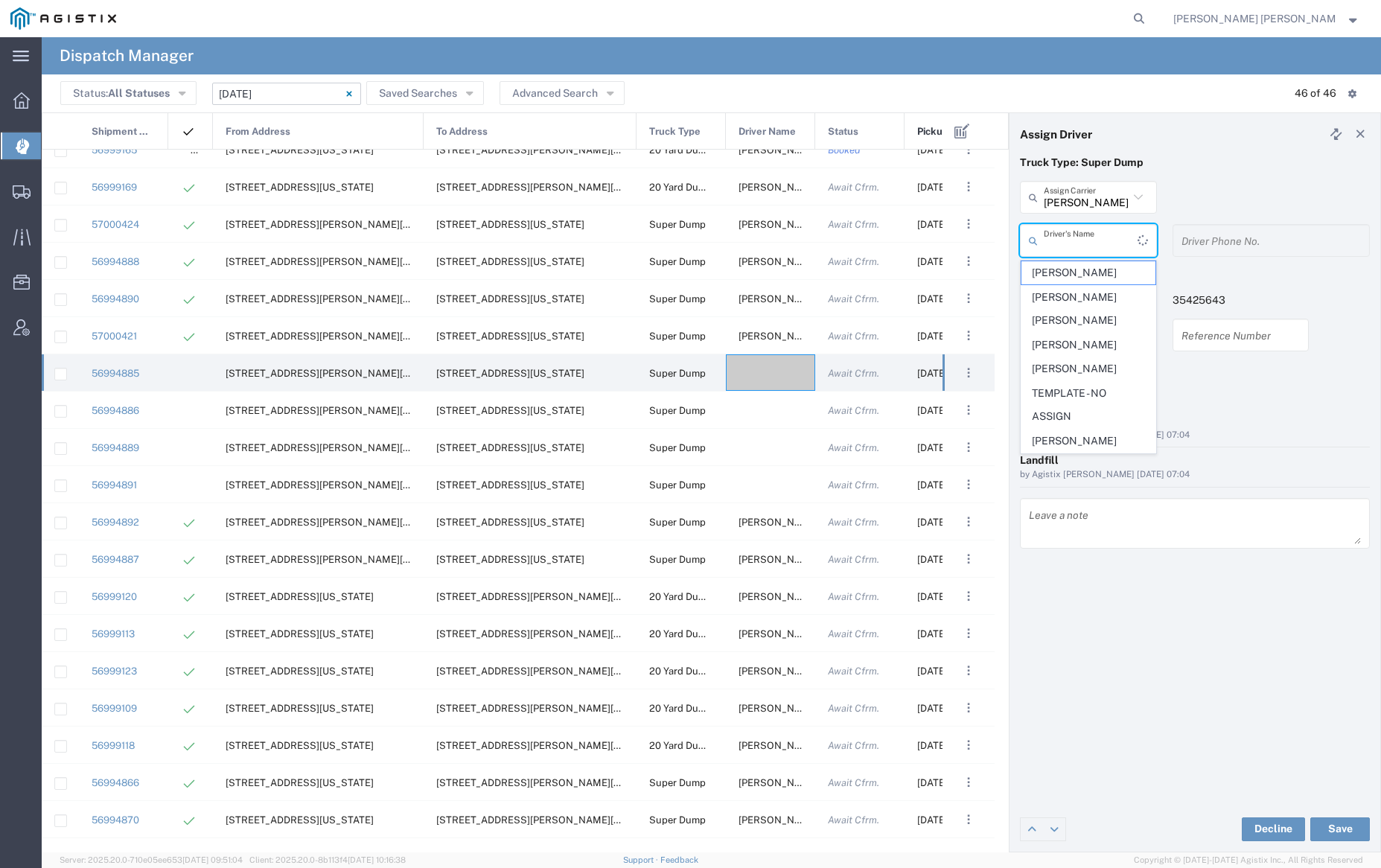
click at [1082, 237] on input "text" at bounding box center [1091, 240] width 93 height 26
click at [1101, 416] on span "[PERSON_NAME]" at bounding box center [1088, 419] width 133 height 23
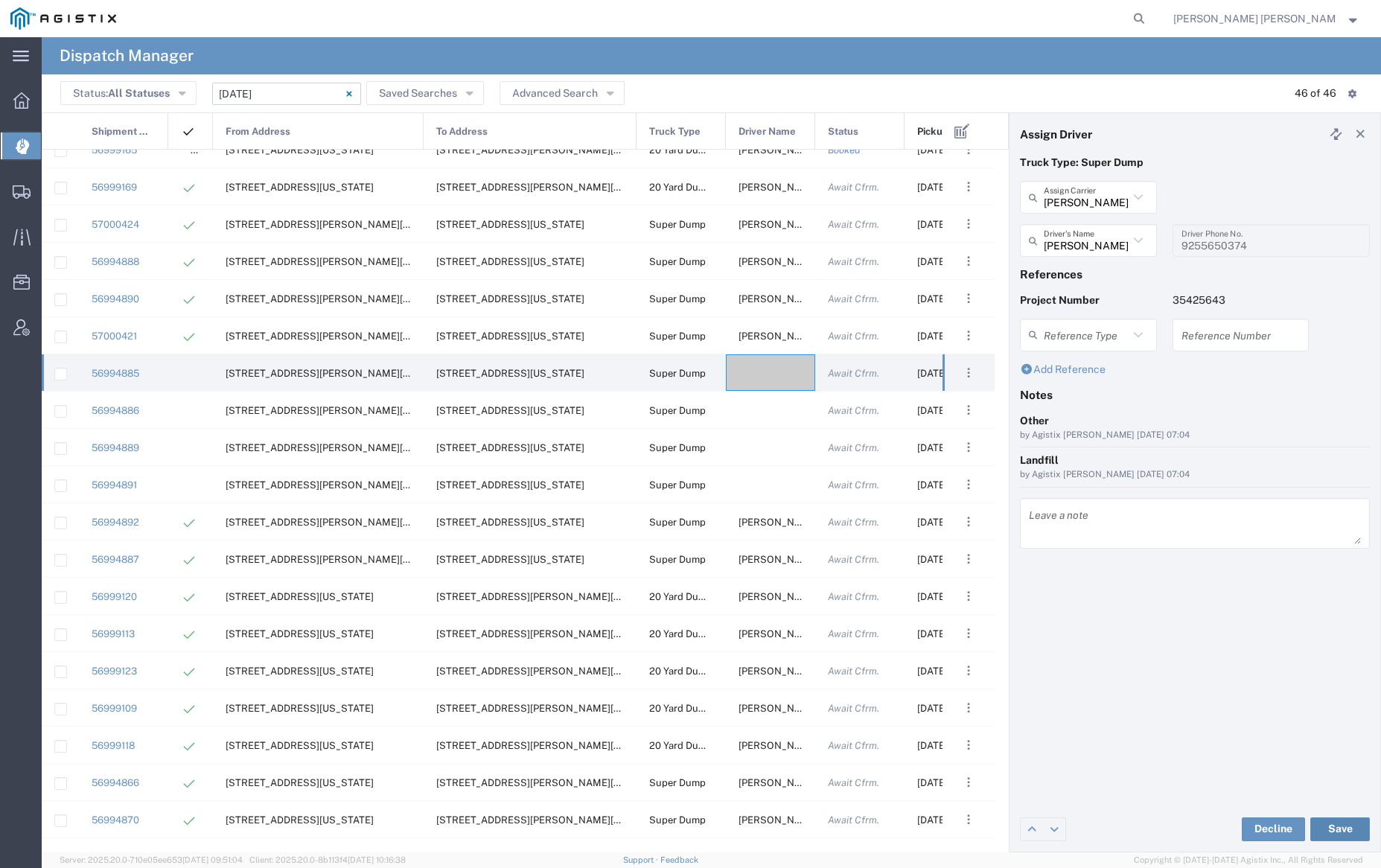
click at [1340, 827] on button "Save" at bounding box center [1340, 829] width 60 height 24
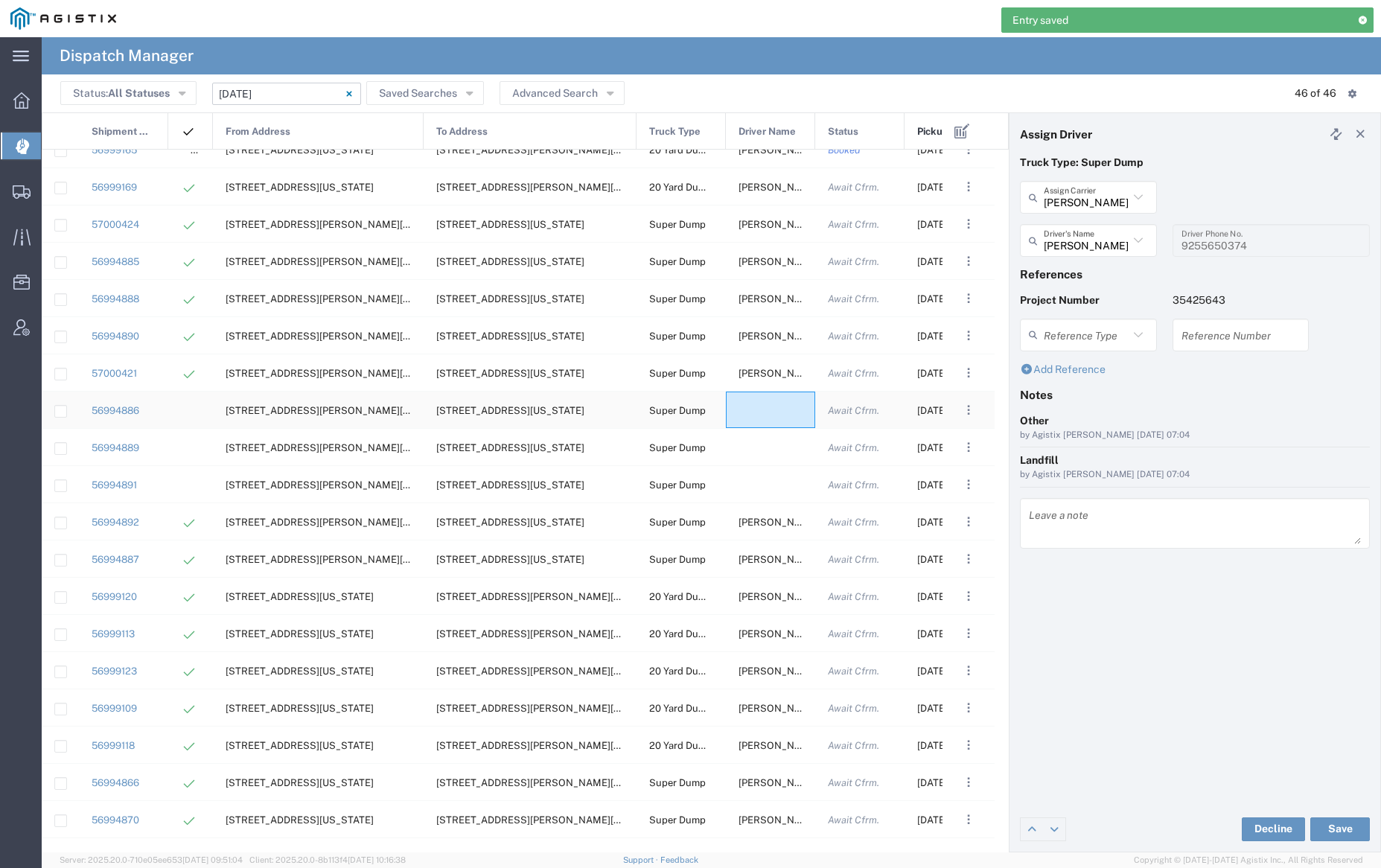
click at [763, 414] on div at bounding box center [770, 409] width 90 height 36
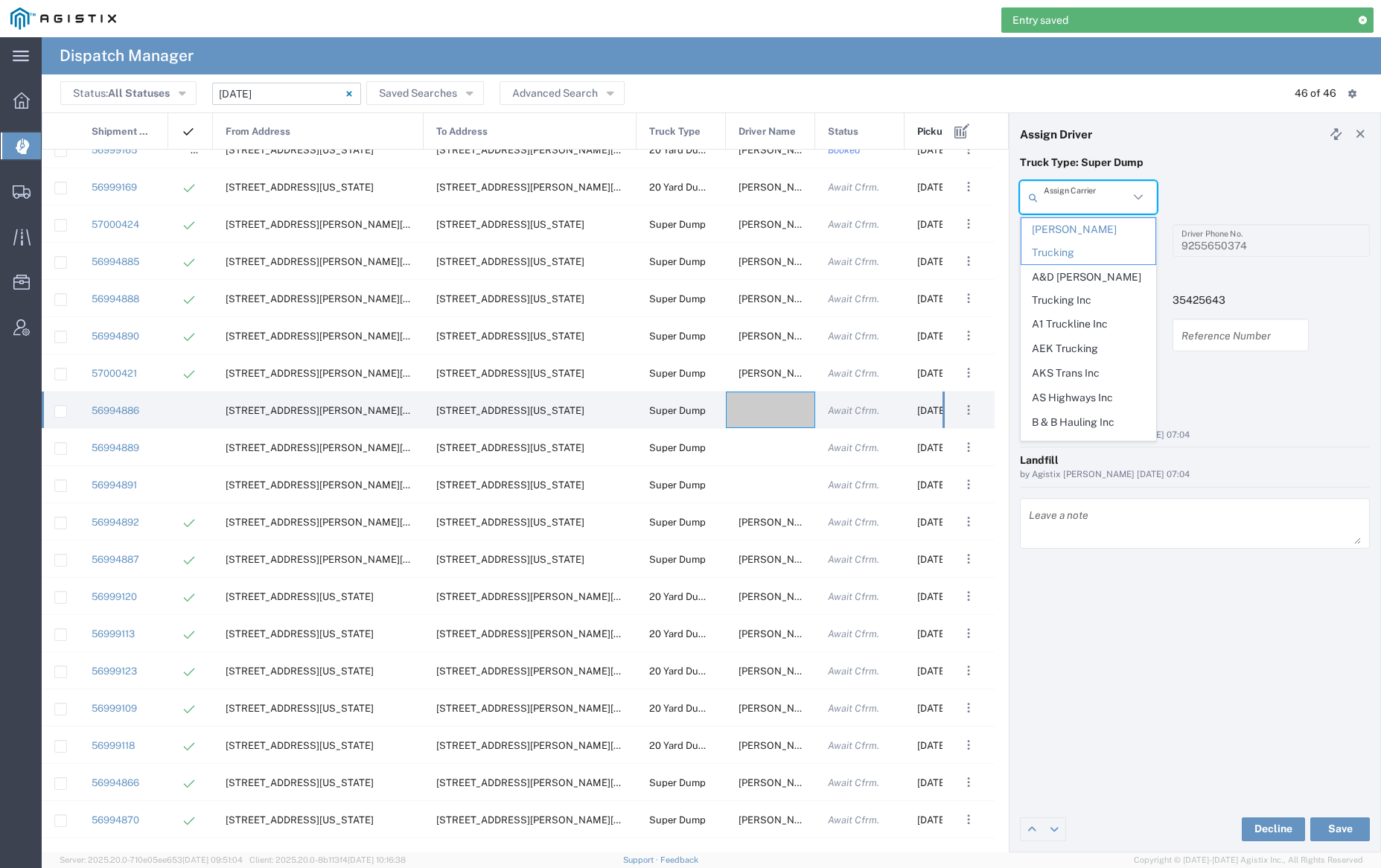
click at [1089, 193] on input "text" at bounding box center [1086, 197] width 85 height 26
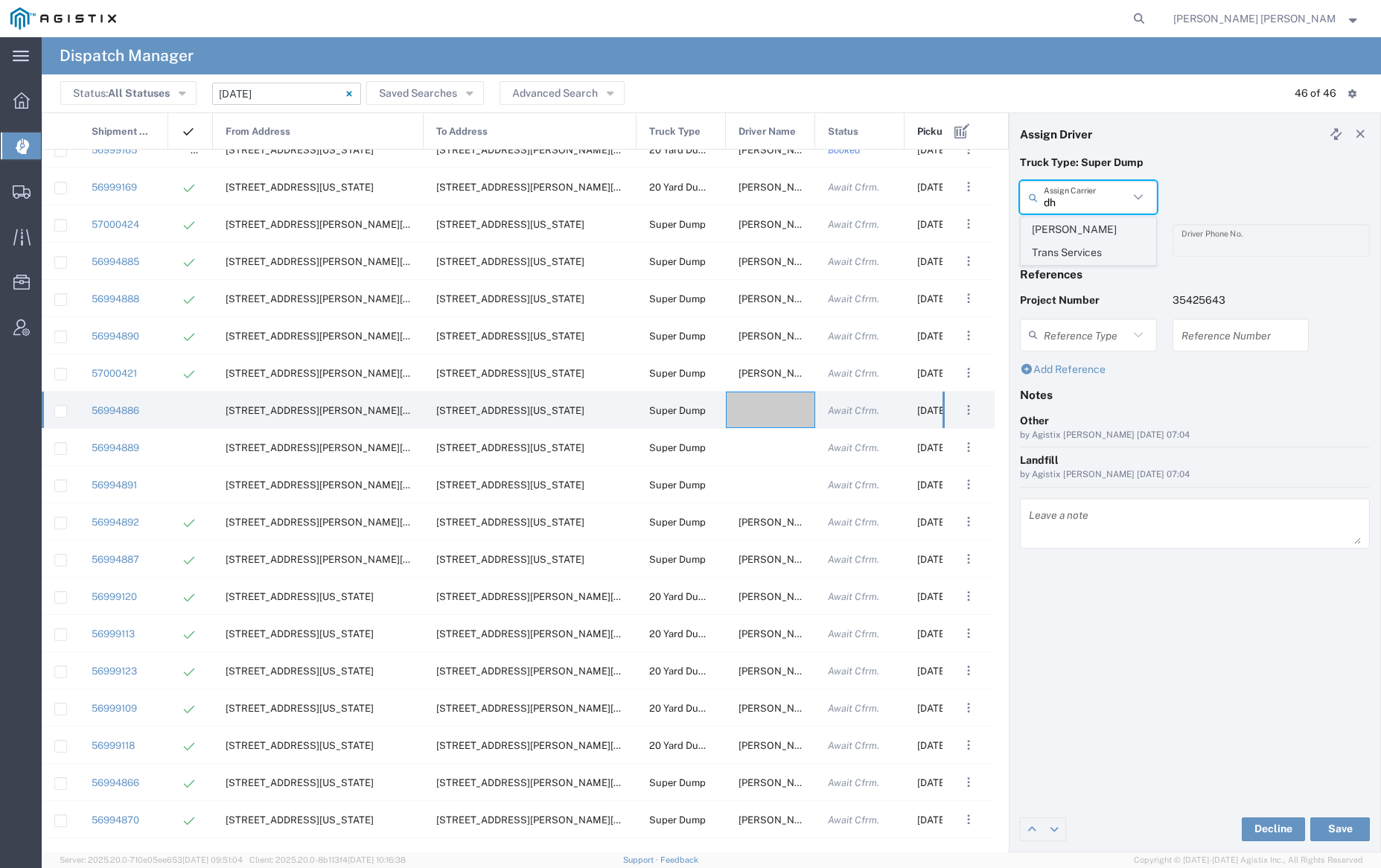
click at [1087, 224] on span "[PERSON_NAME] Trans Services" at bounding box center [1088, 240] width 133 height 46
click at [1090, 237] on input "text" at bounding box center [1091, 240] width 93 height 26
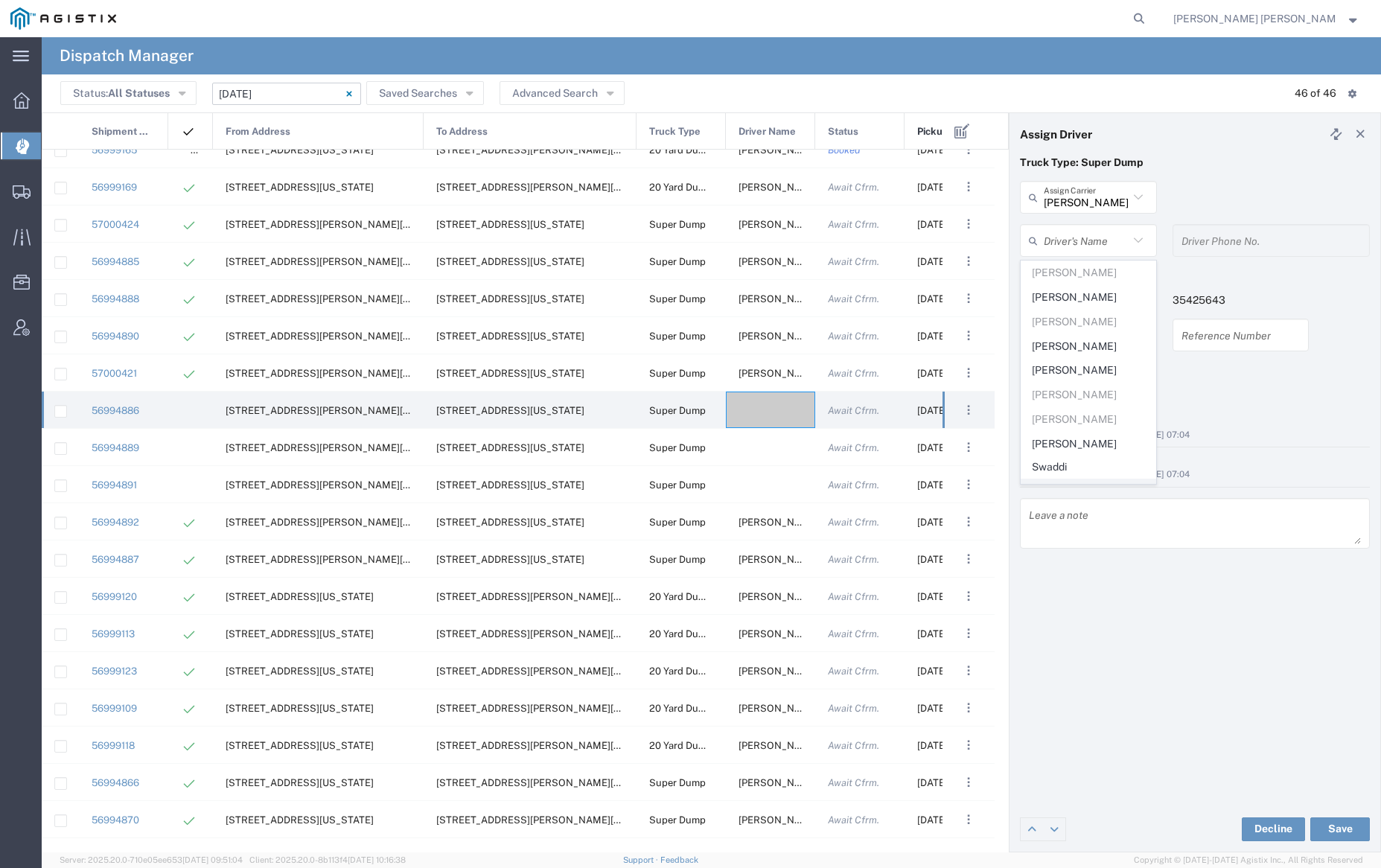
click at [1106, 479] on span "[PERSON_NAME]" at bounding box center [1088, 491] width 133 height 23
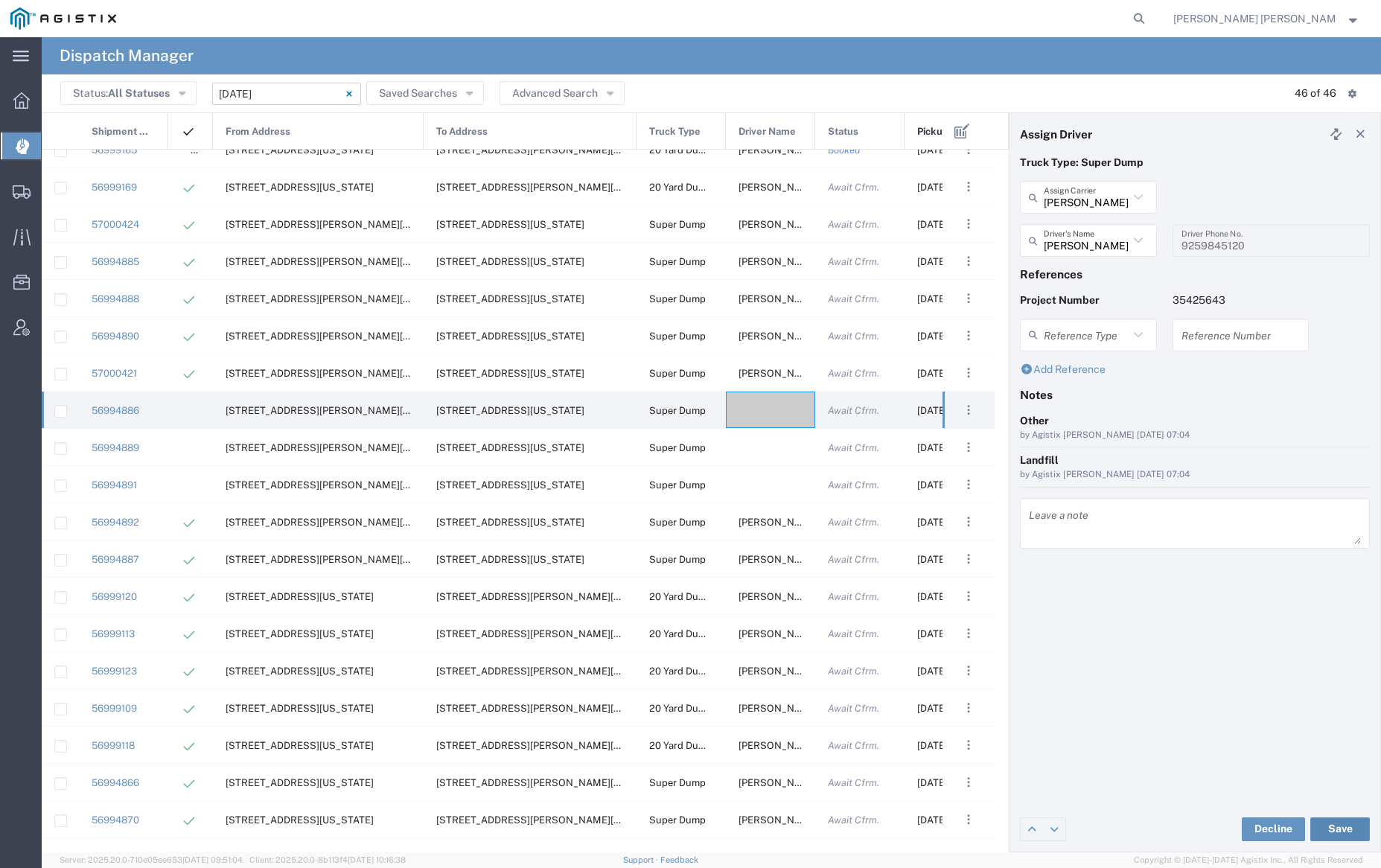
click at [1339, 824] on button "Save" at bounding box center [1340, 829] width 60 height 24
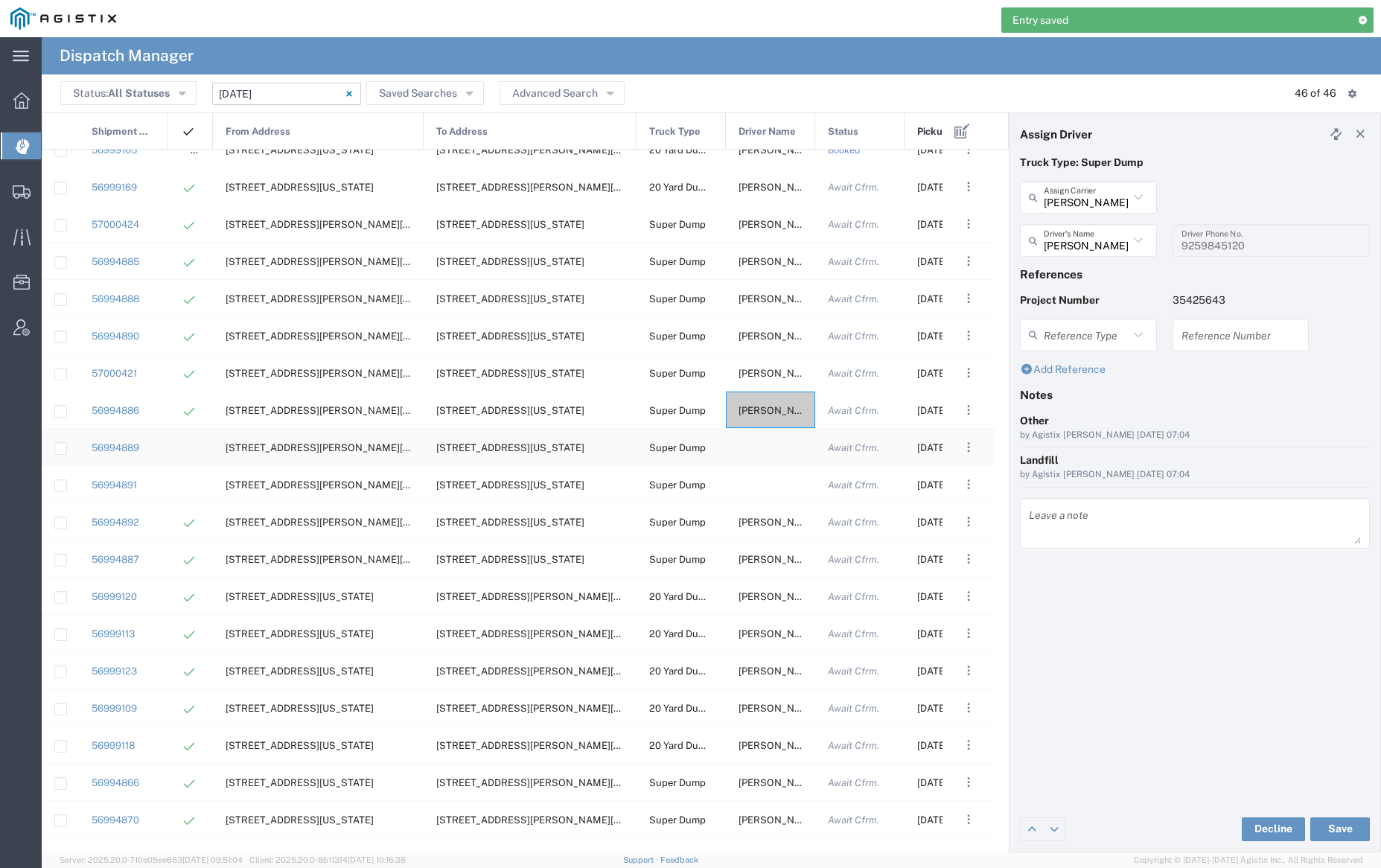
click at [770, 448] on div at bounding box center [770, 447] width 90 height 36
click at [1091, 205] on input "text" at bounding box center [1086, 197] width 85 height 26
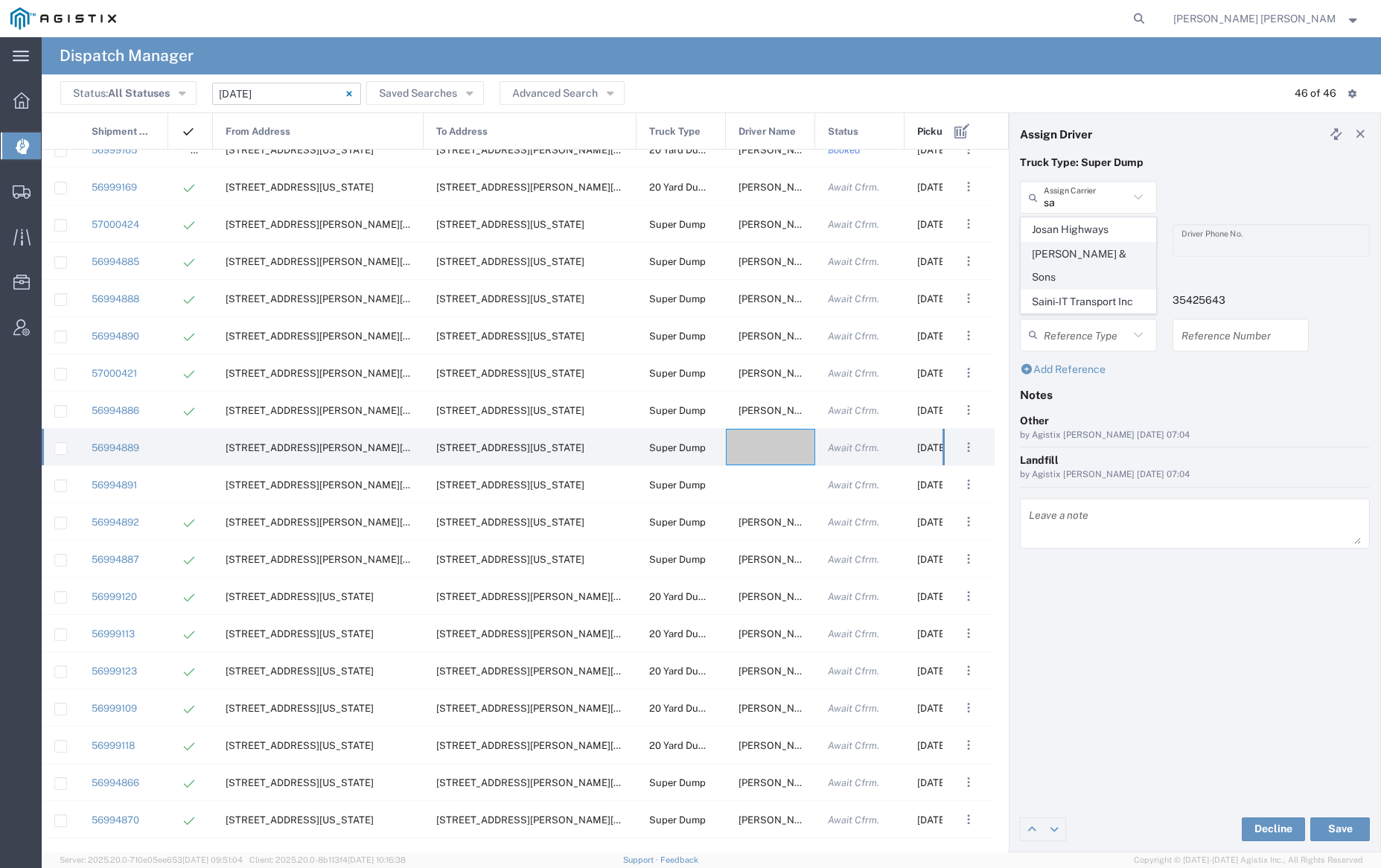
click at [1104, 249] on span "[PERSON_NAME] & Sons" at bounding box center [1088, 265] width 133 height 46
click at [1103, 229] on input "text" at bounding box center [1091, 240] width 93 height 26
click at [1108, 267] on span "[PERSON_NAME]" at bounding box center [1088, 273] width 133 height 23
click at [1350, 831] on button "Save" at bounding box center [1340, 829] width 60 height 24
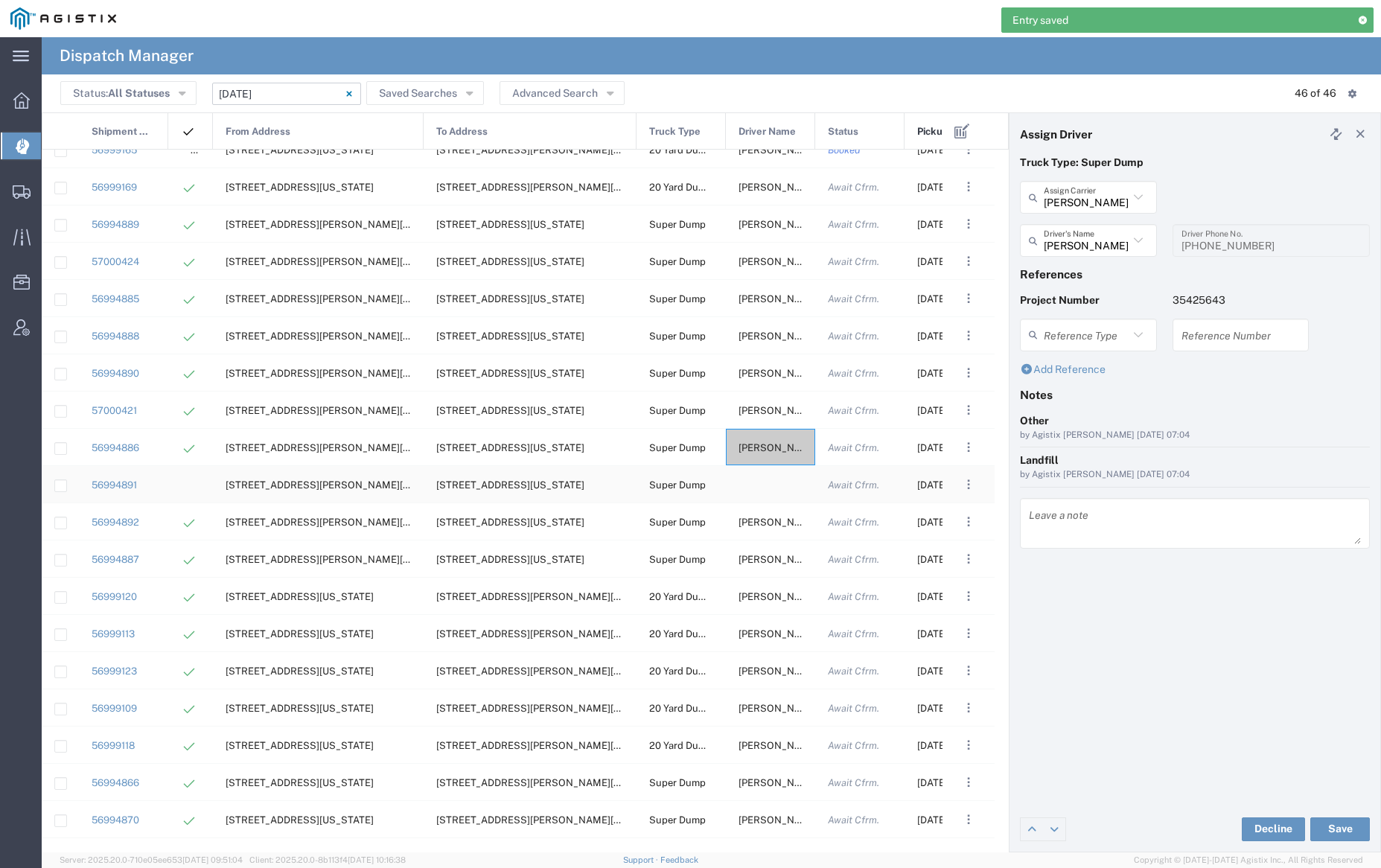
click at [761, 482] on div at bounding box center [770, 484] width 90 height 36
click at [1079, 196] on input "text" at bounding box center [1086, 197] width 85 height 26
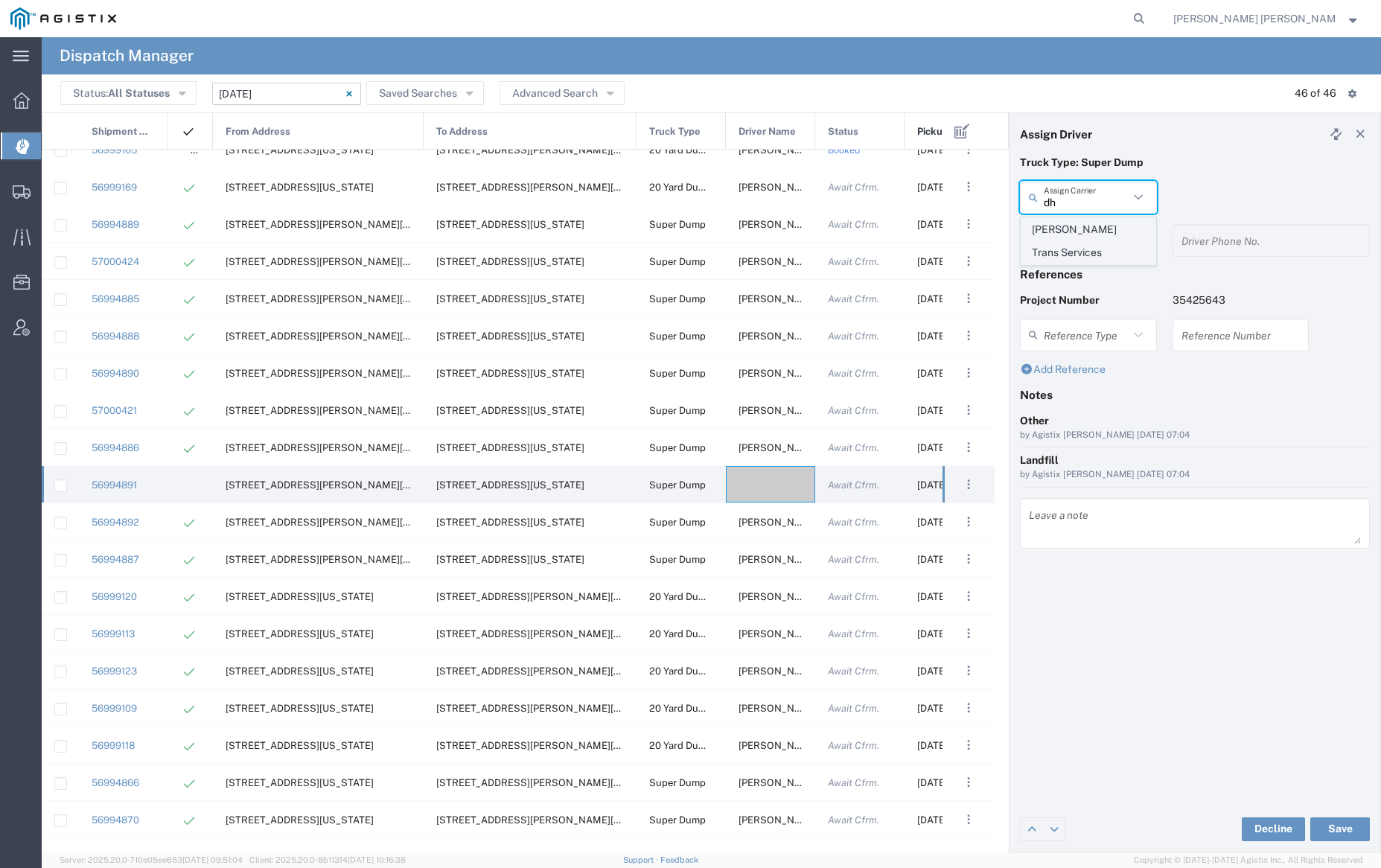
click at [1083, 223] on span "[PERSON_NAME] Trans Services" at bounding box center [1088, 240] width 133 height 46
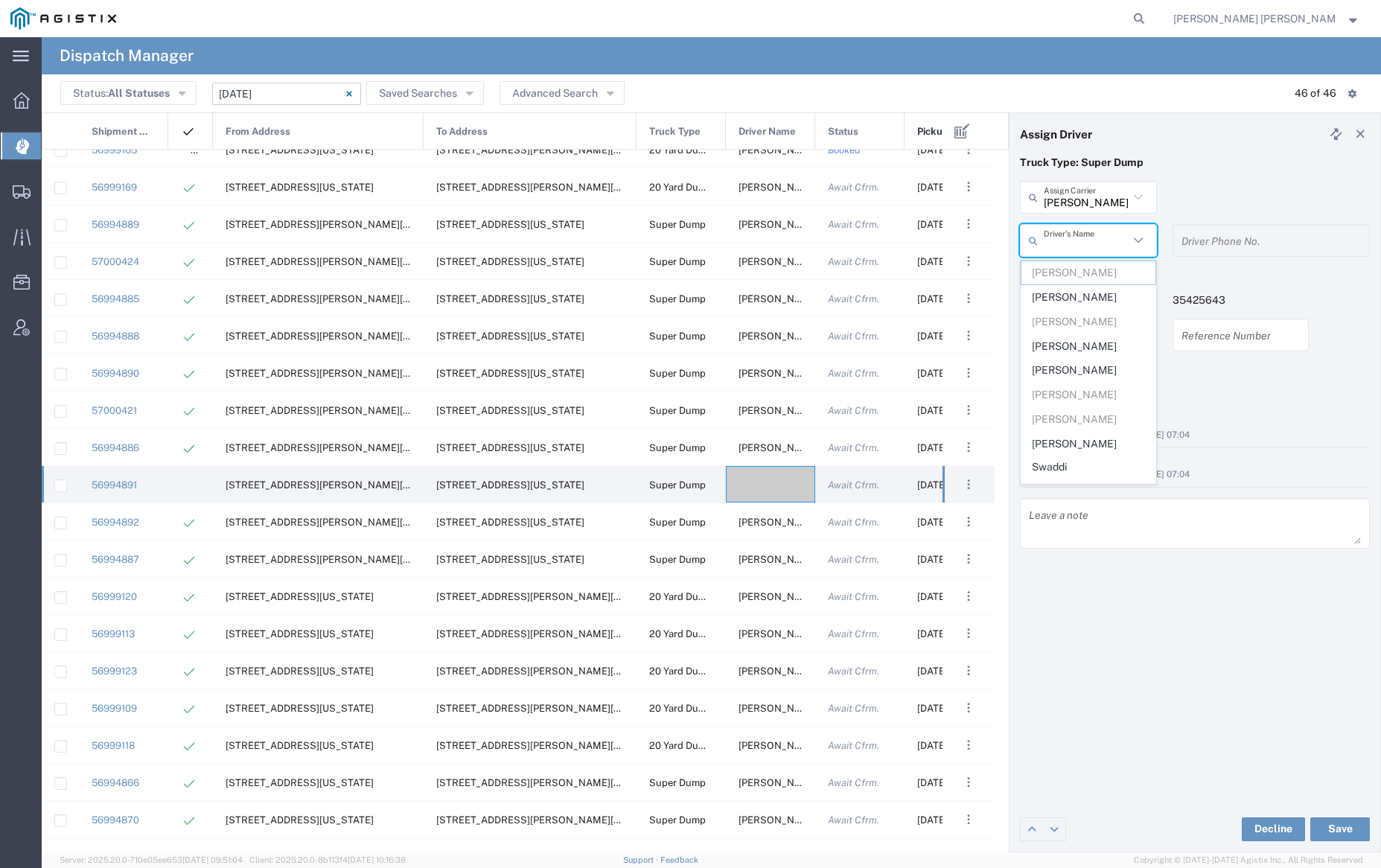
click at [1084, 240] on input "text" at bounding box center [1086, 240] width 85 height 26
click at [1088, 378] on span "[PERSON_NAME]" at bounding box center [1088, 370] width 133 height 23
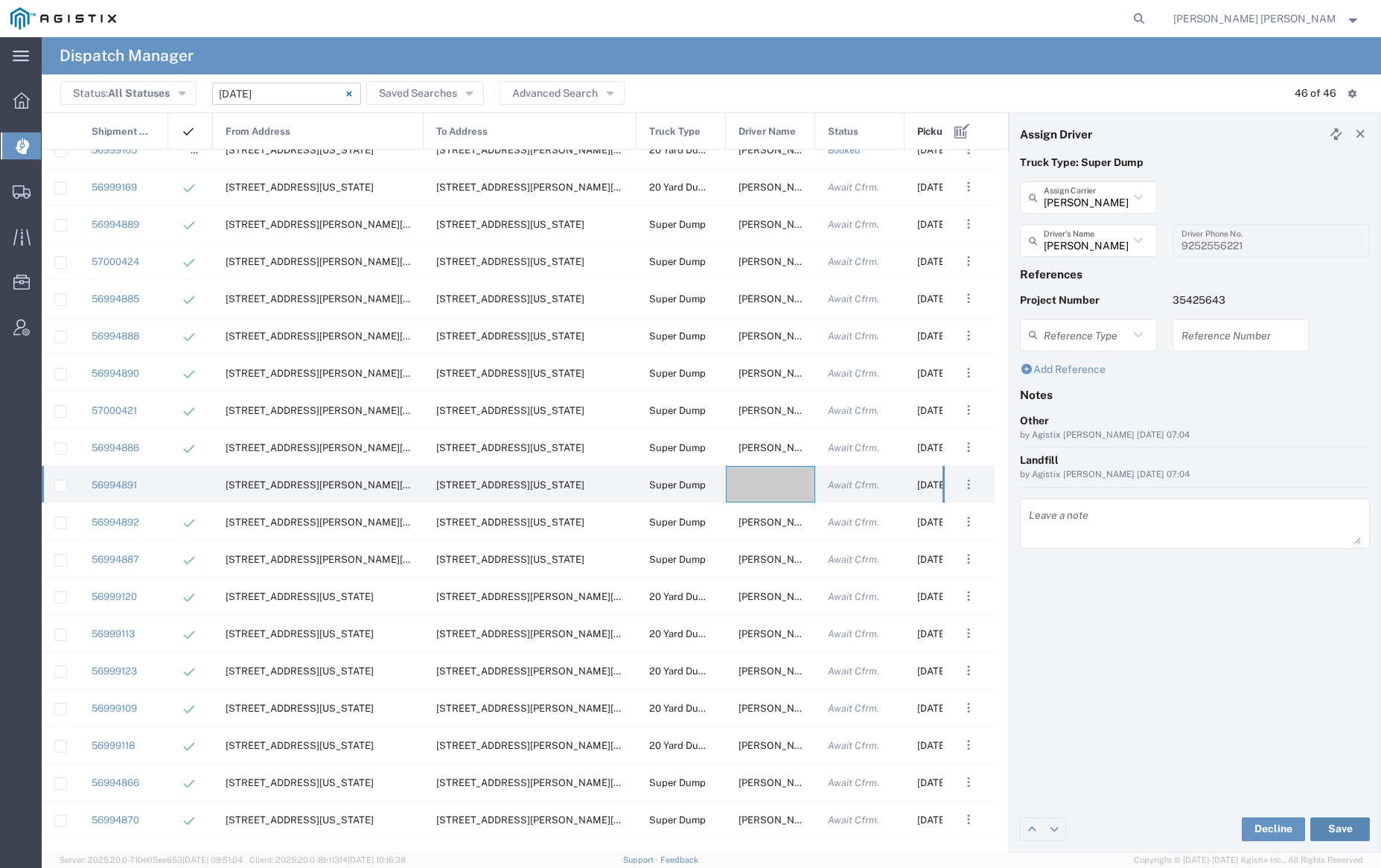
click at [1334, 827] on button "Save" at bounding box center [1340, 829] width 60 height 24
